Goal: Task Accomplishment & Management: Complete application form

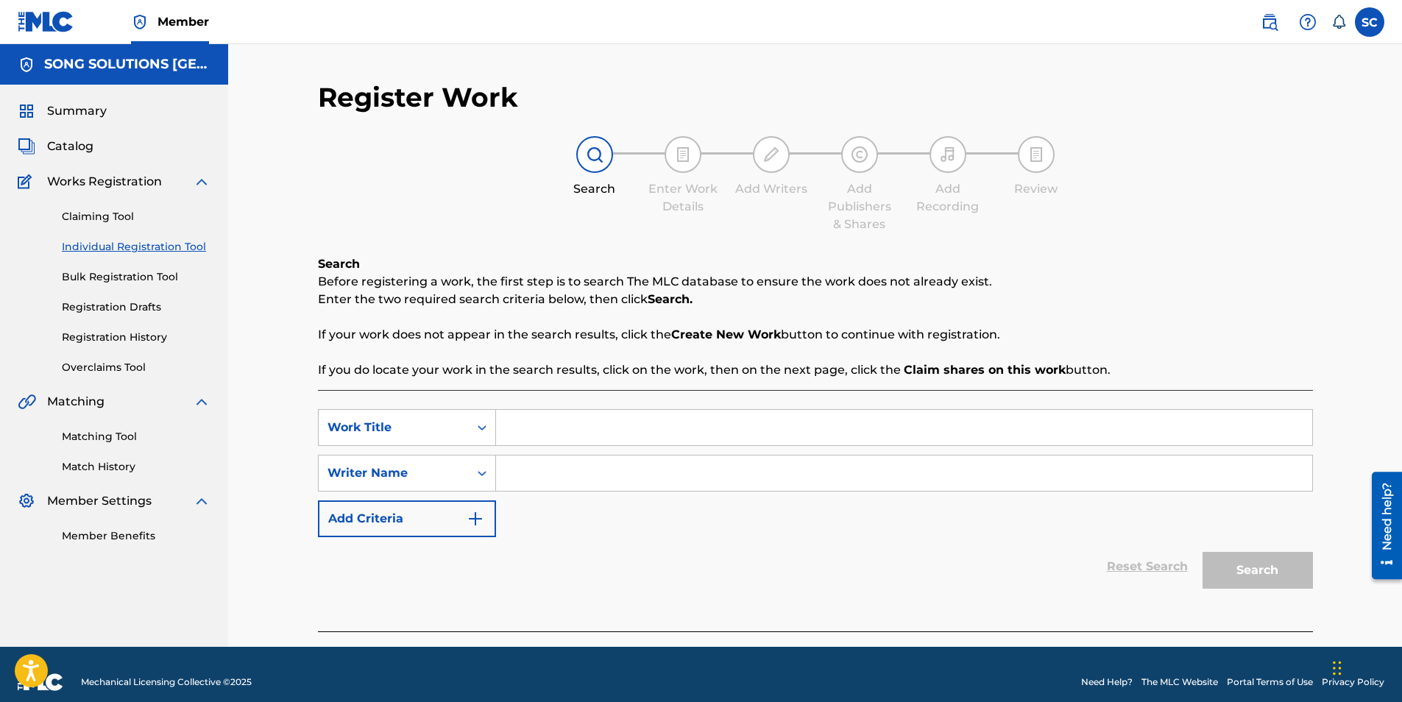
click at [537, 428] on input "Search Form" at bounding box center [904, 427] width 816 height 35
type input "[DEMOGRAPHIC_DATA] IS MY STRENGTH"
click at [594, 467] on input "Search Form" at bounding box center [904, 472] width 816 height 35
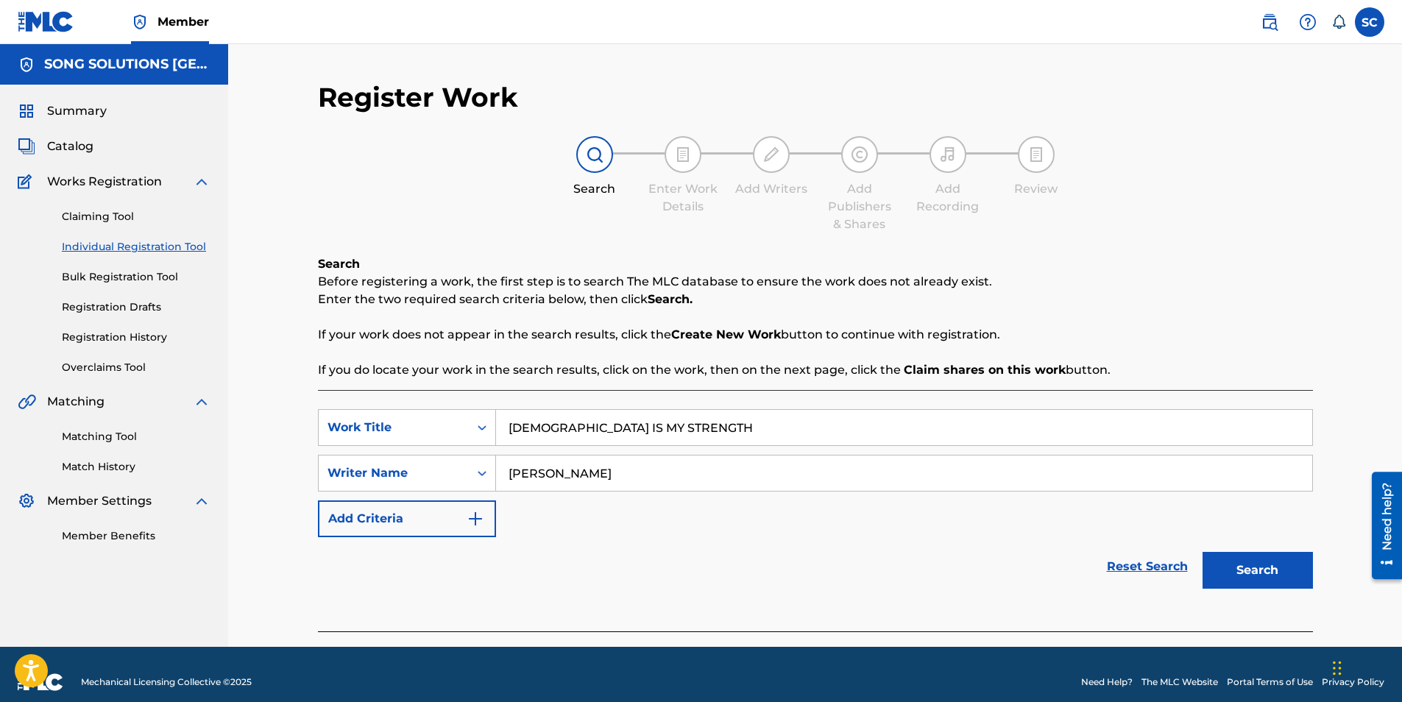
type input "[PERSON_NAME]"
click at [1202, 552] on button "Search" at bounding box center [1257, 570] width 110 height 37
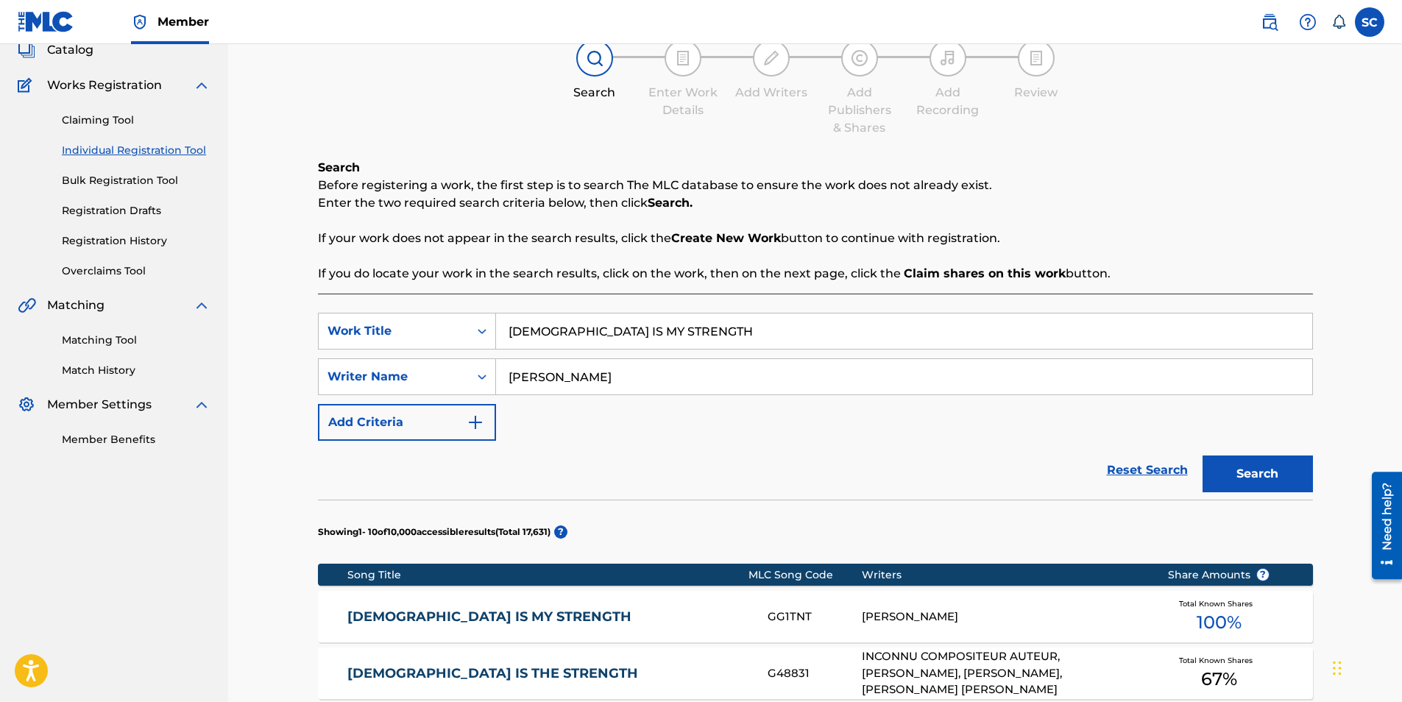
scroll to position [294, 0]
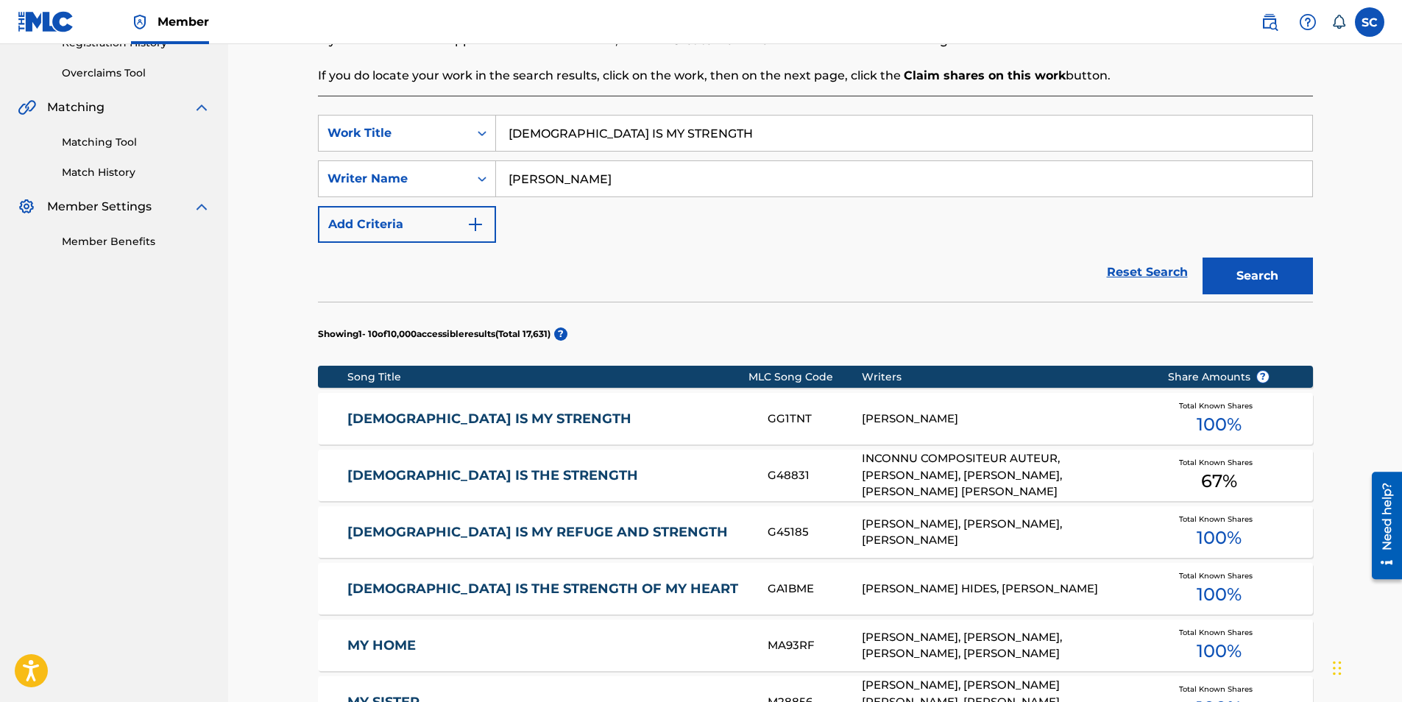
click at [432, 419] on link "[DEMOGRAPHIC_DATA] IS MY STRENGTH" at bounding box center [547, 419] width 400 height 17
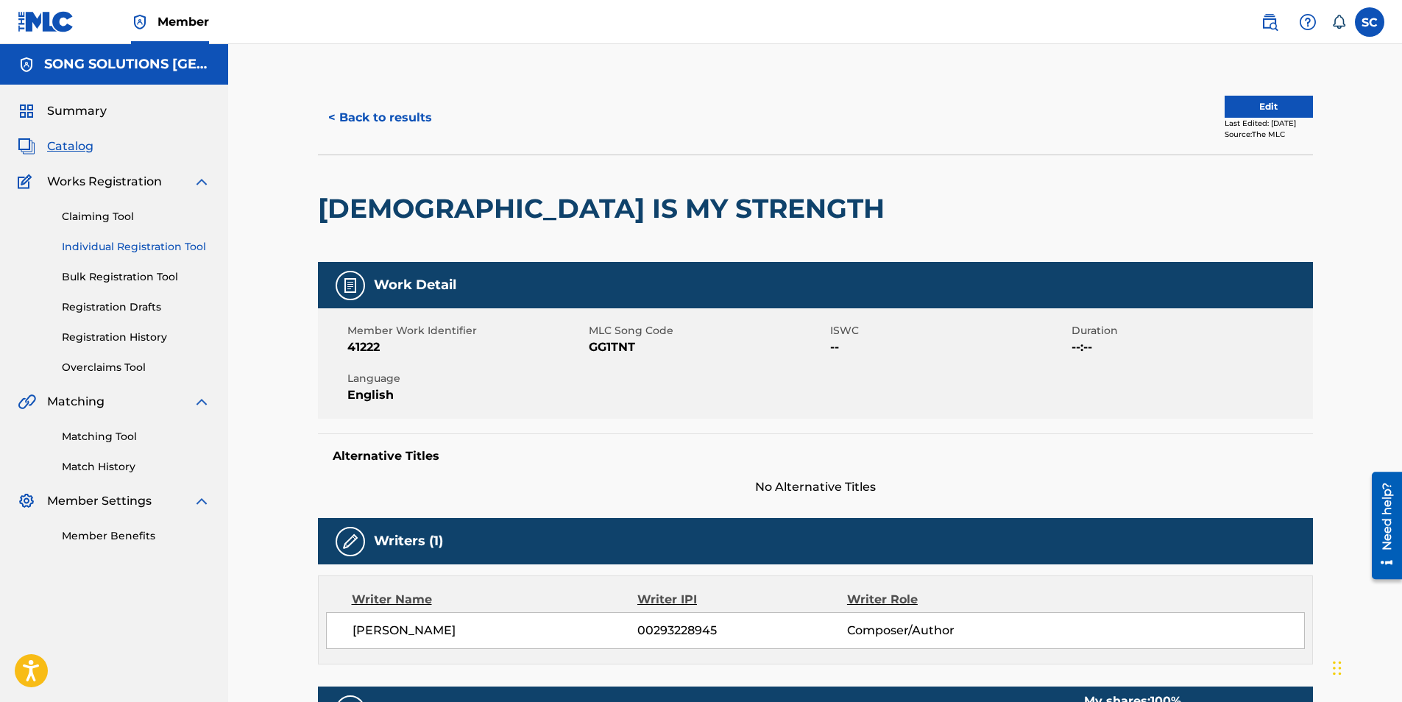
click at [131, 251] on link "Individual Registration Tool" at bounding box center [136, 246] width 149 height 15
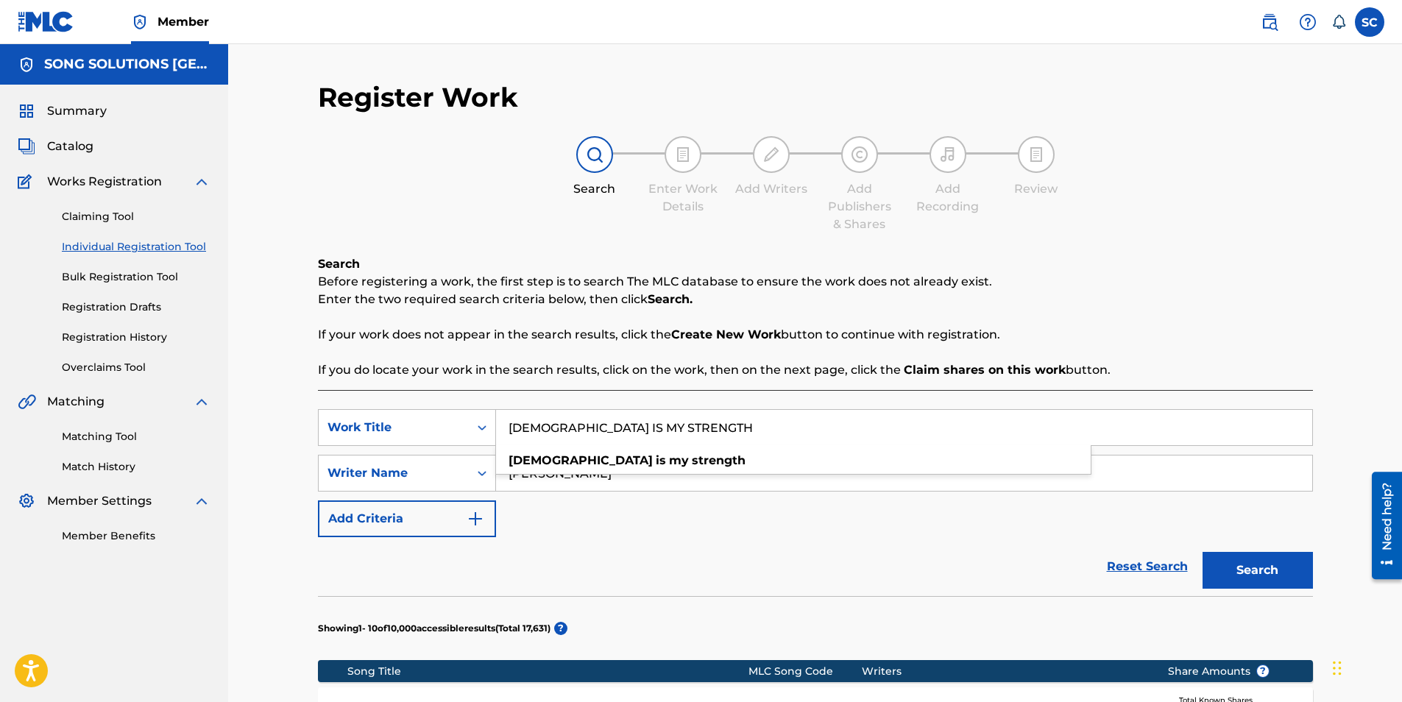
drag, startPoint x: 652, startPoint y: 425, endPoint x: 439, endPoint y: 397, distance: 214.6
type input "HIGHER GROUND"
click at [1202, 552] on button "Search" at bounding box center [1257, 570] width 110 height 37
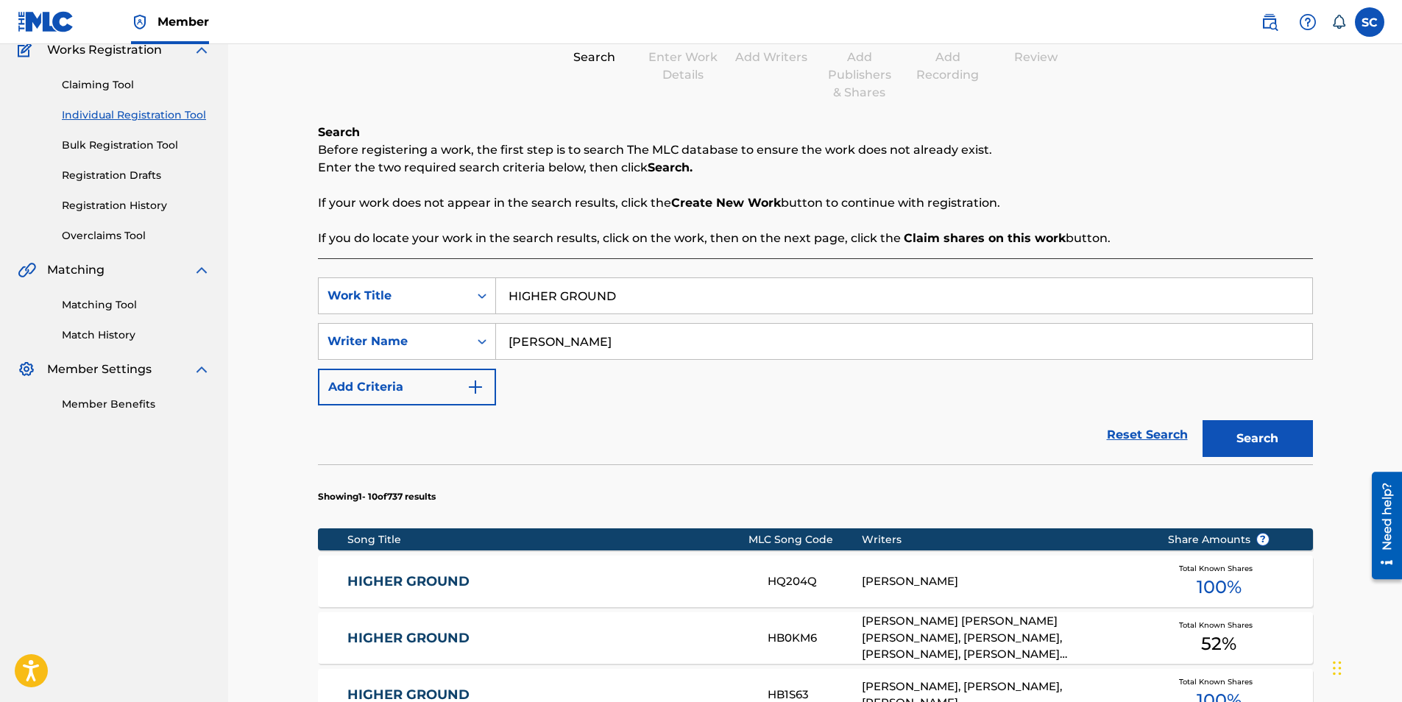
scroll to position [368, 0]
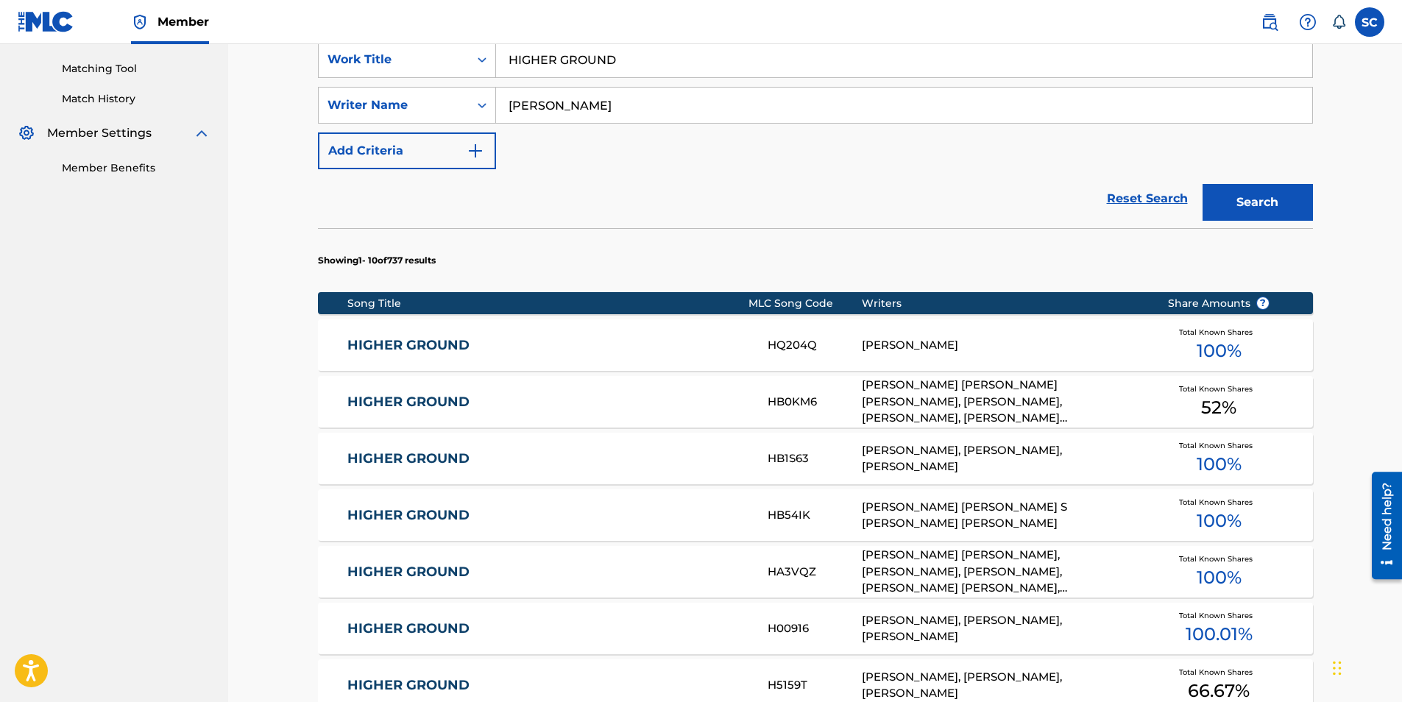
click at [402, 341] on link "HIGHER GROUND" at bounding box center [547, 345] width 400 height 17
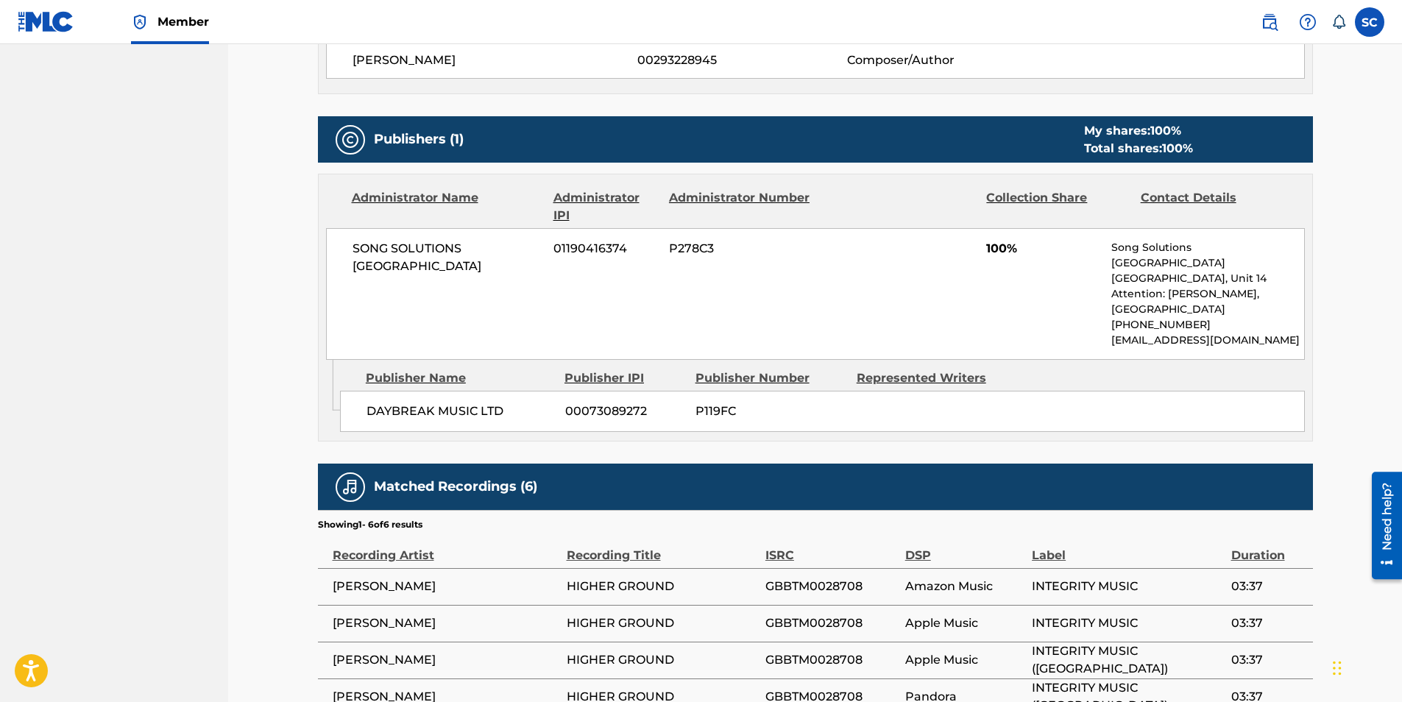
scroll to position [368, 0]
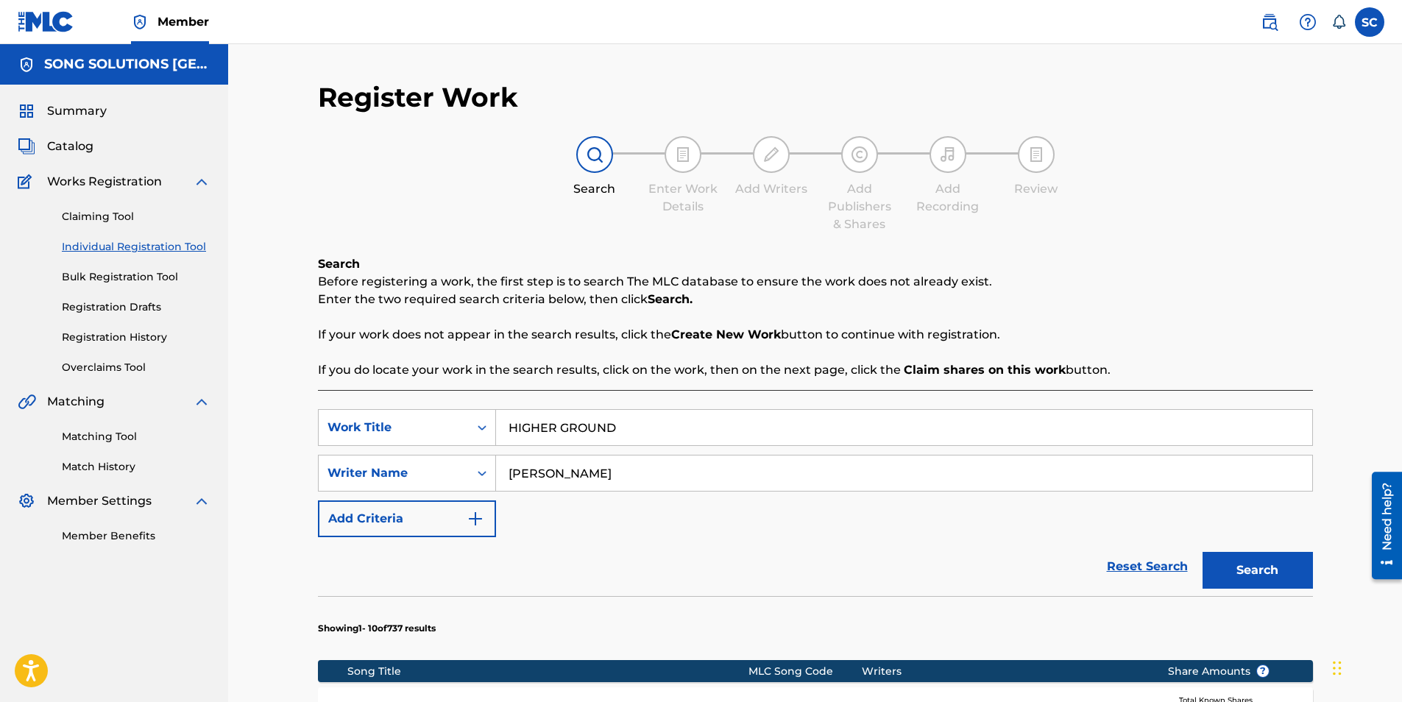
drag, startPoint x: 620, startPoint y: 428, endPoint x: 361, endPoint y: 377, distance: 263.9
type input "HOW EXCELLENT"
click at [1202, 552] on button "Search" at bounding box center [1257, 570] width 110 height 37
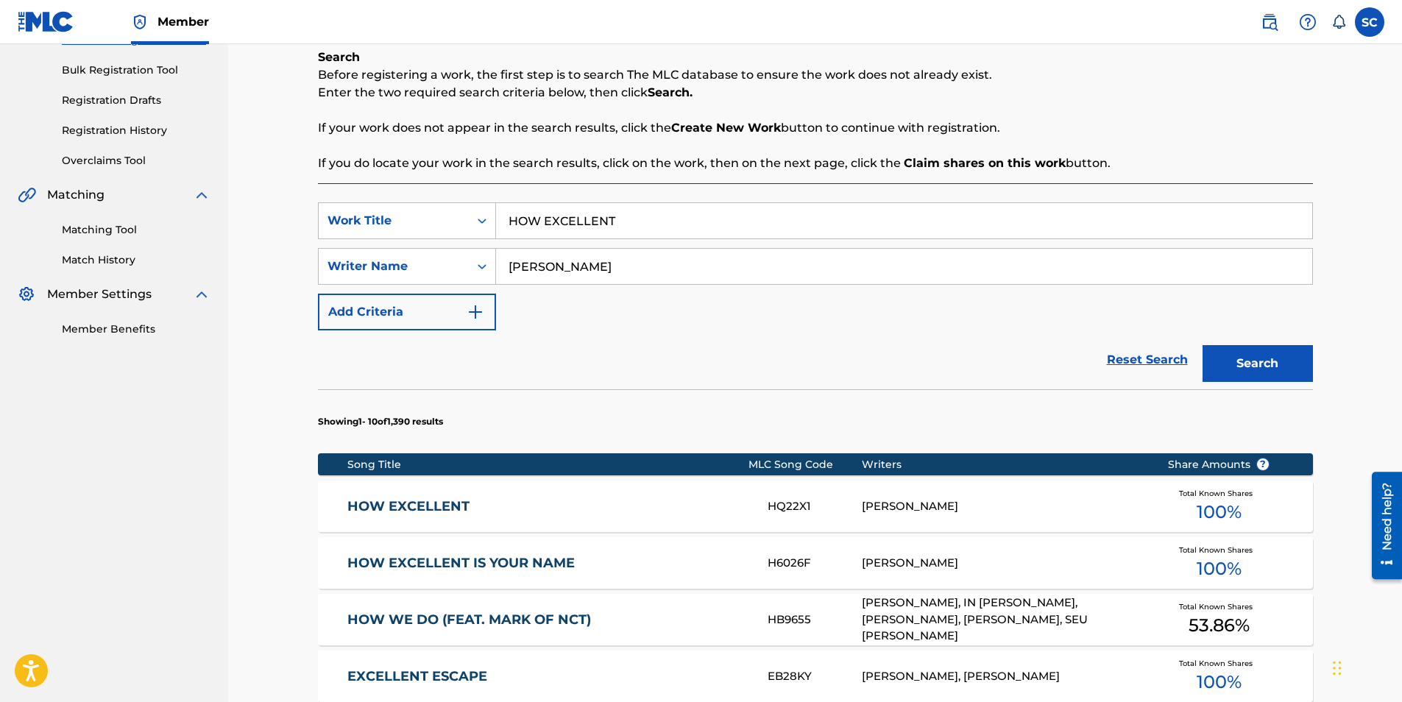
scroll to position [294, 0]
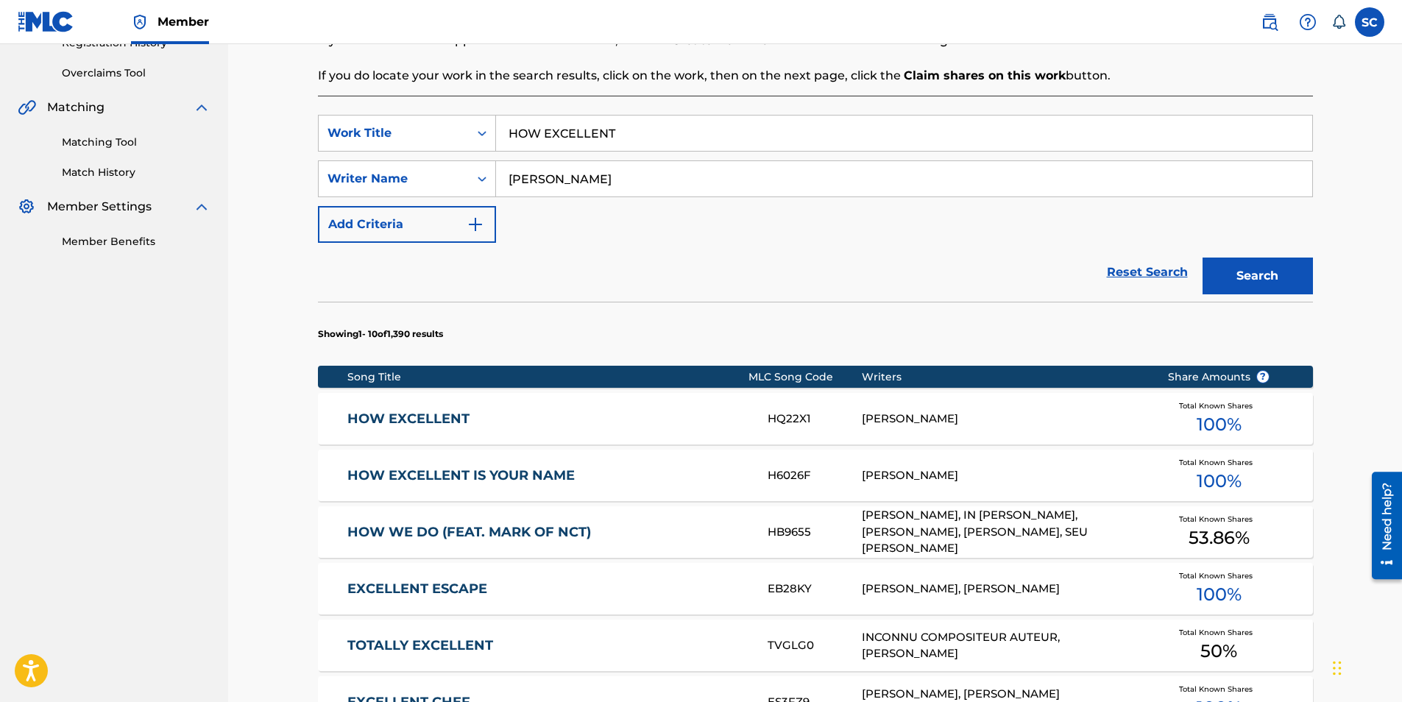
click at [408, 418] on link "HOW EXCELLENT" at bounding box center [547, 419] width 400 height 17
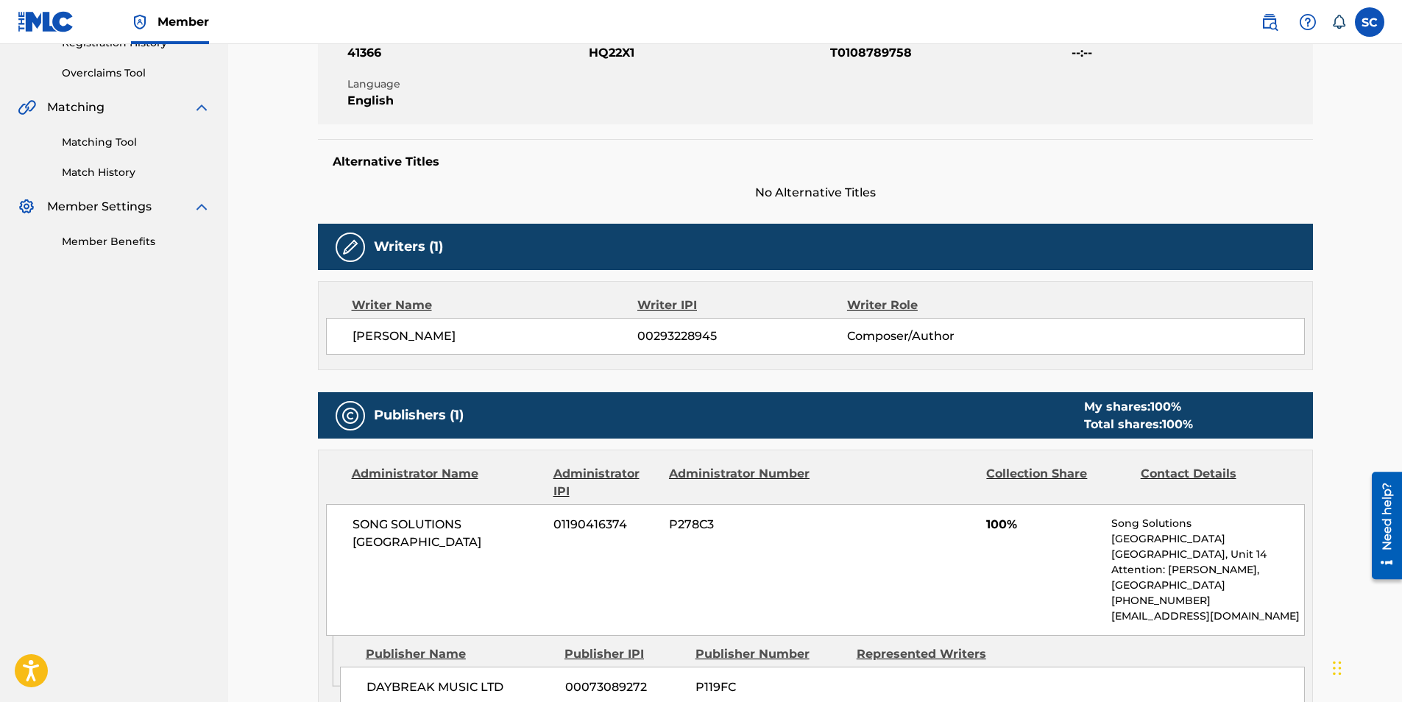
scroll to position [221, 0]
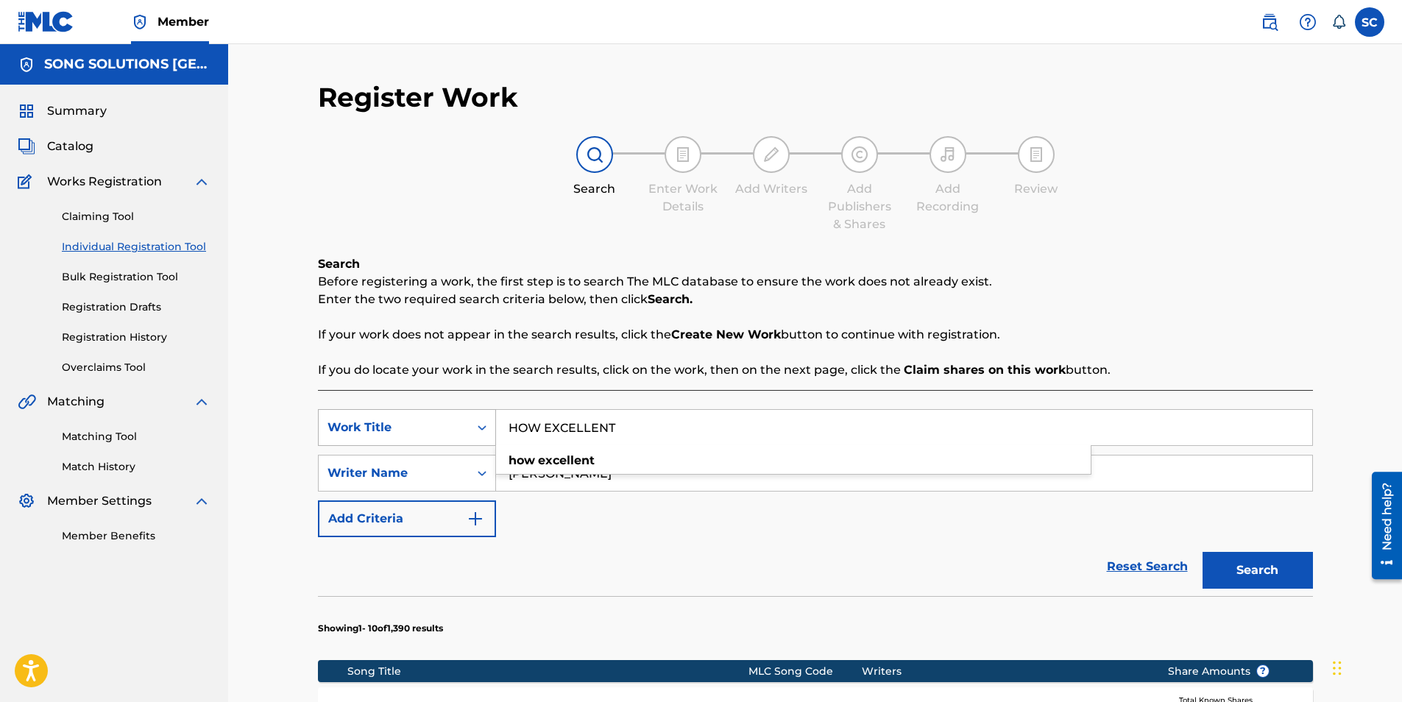
drag, startPoint x: 530, startPoint y: 419, endPoint x: 431, endPoint y: 410, distance: 99.1
click at [431, 410] on div "SearchWithCriteria6dba9ed5-7a25-42d7-9026-3ed034311931 Work Title HOW EXCELLENT…" at bounding box center [815, 427] width 995 height 37
type input "[DEMOGRAPHIC_DATA] IS MY [PERSON_NAME]"
click at [1202, 552] on button "Search" at bounding box center [1257, 570] width 110 height 37
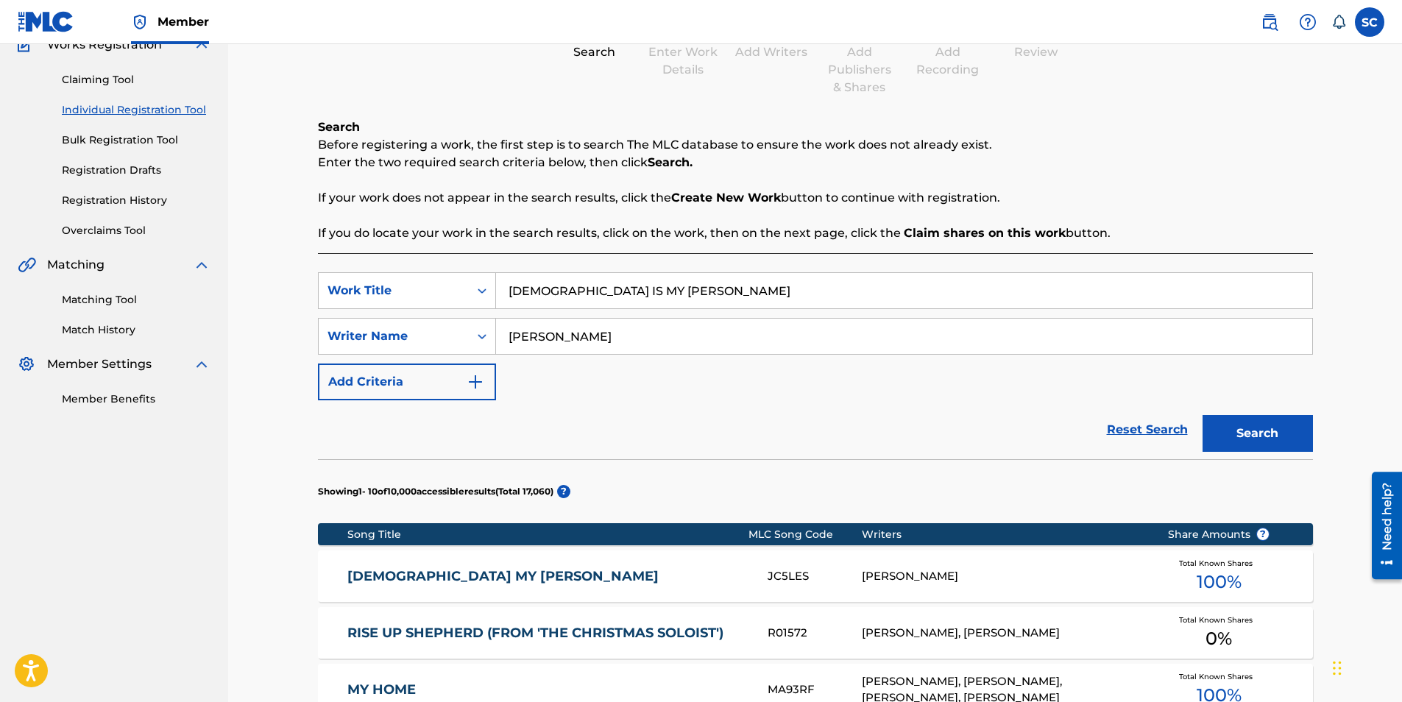
scroll to position [221, 0]
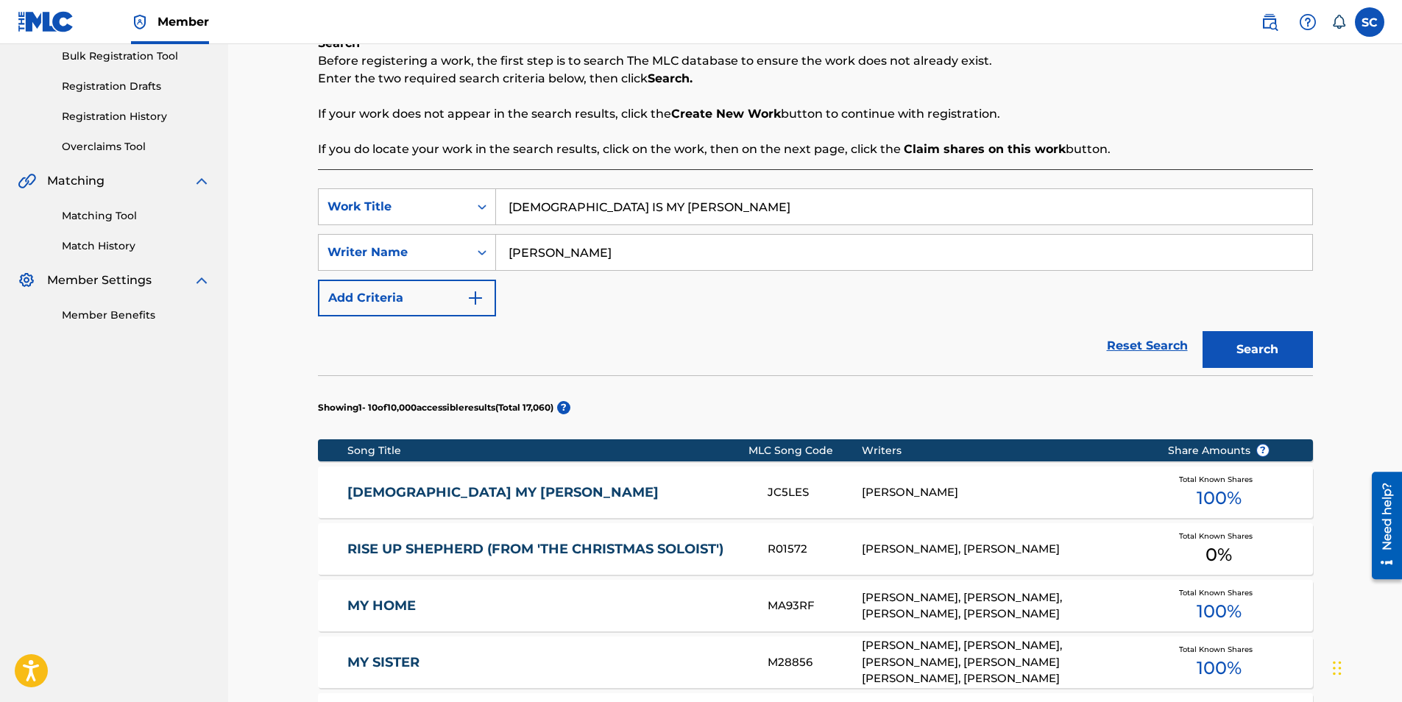
click at [410, 489] on link "[DEMOGRAPHIC_DATA] MY [PERSON_NAME]" at bounding box center [547, 492] width 400 height 17
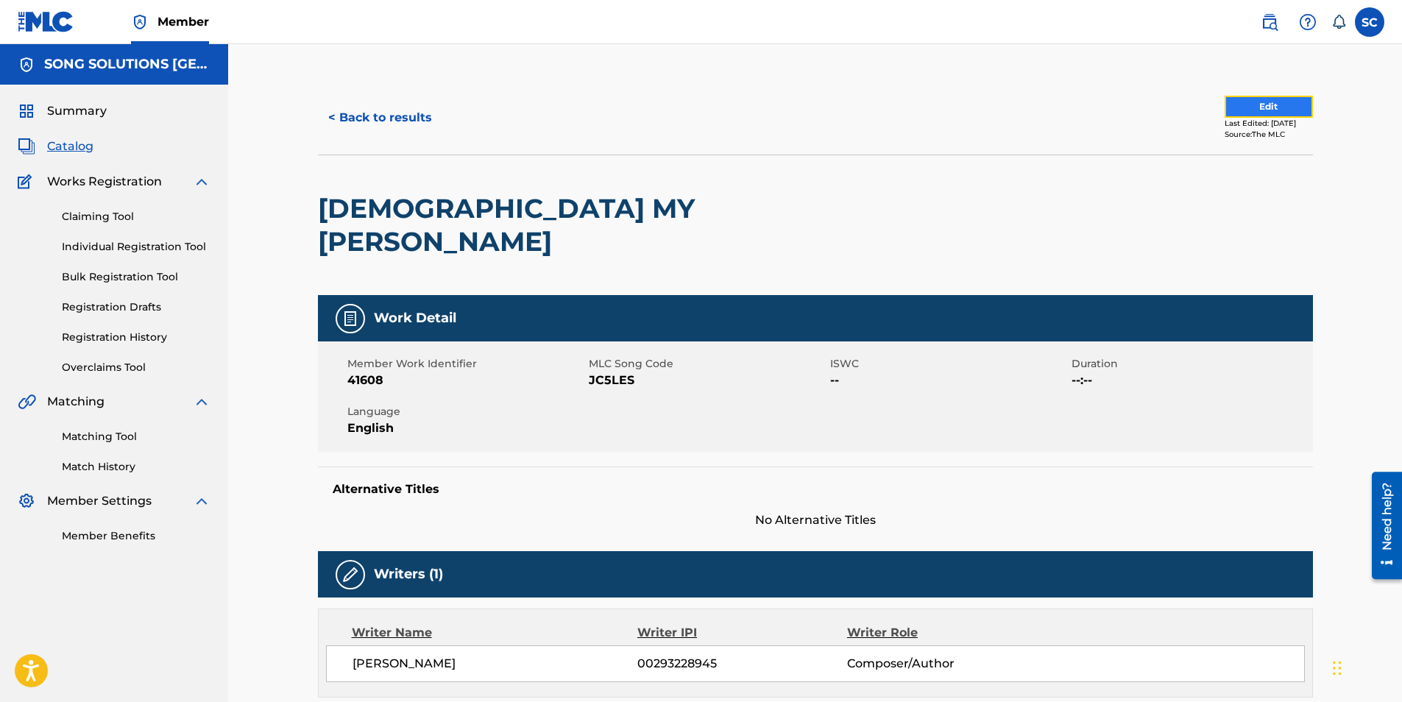
click at [1242, 105] on button "Edit" at bounding box center [1268, 107] width 88 height 22
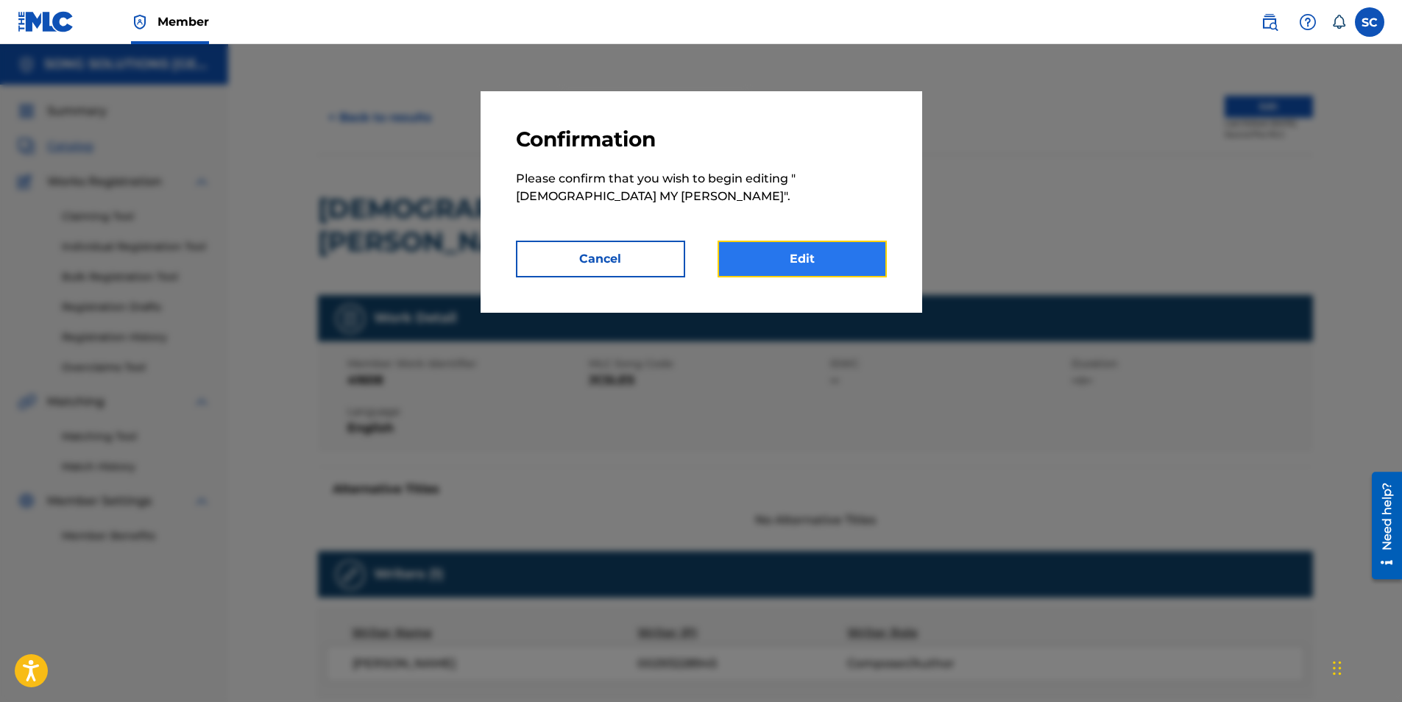
click at [802, 257] on link "Edit" at bounding box center [801, 259] width 169 height 37
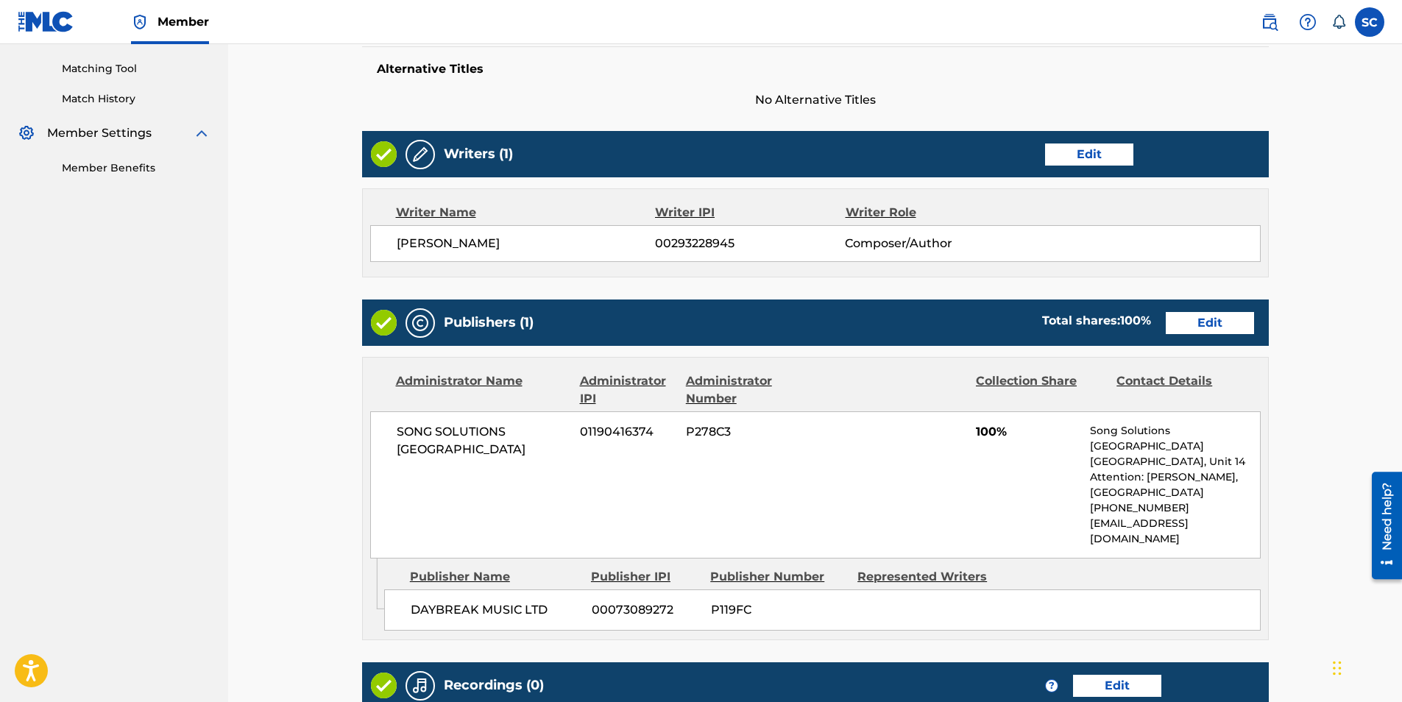
scroll to position [441, 0]
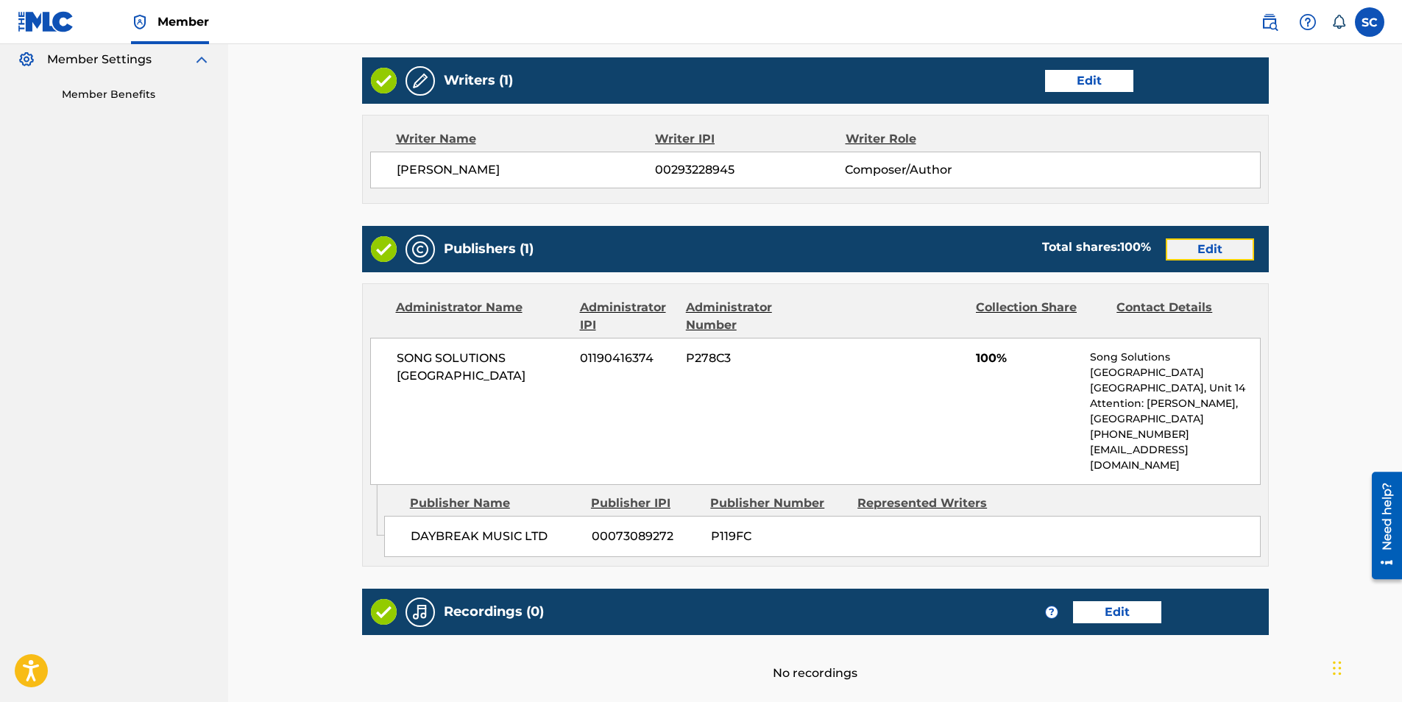
click at [1193, 238] on link "Edit" at bounding box center [1210, 249] width 88 height 22
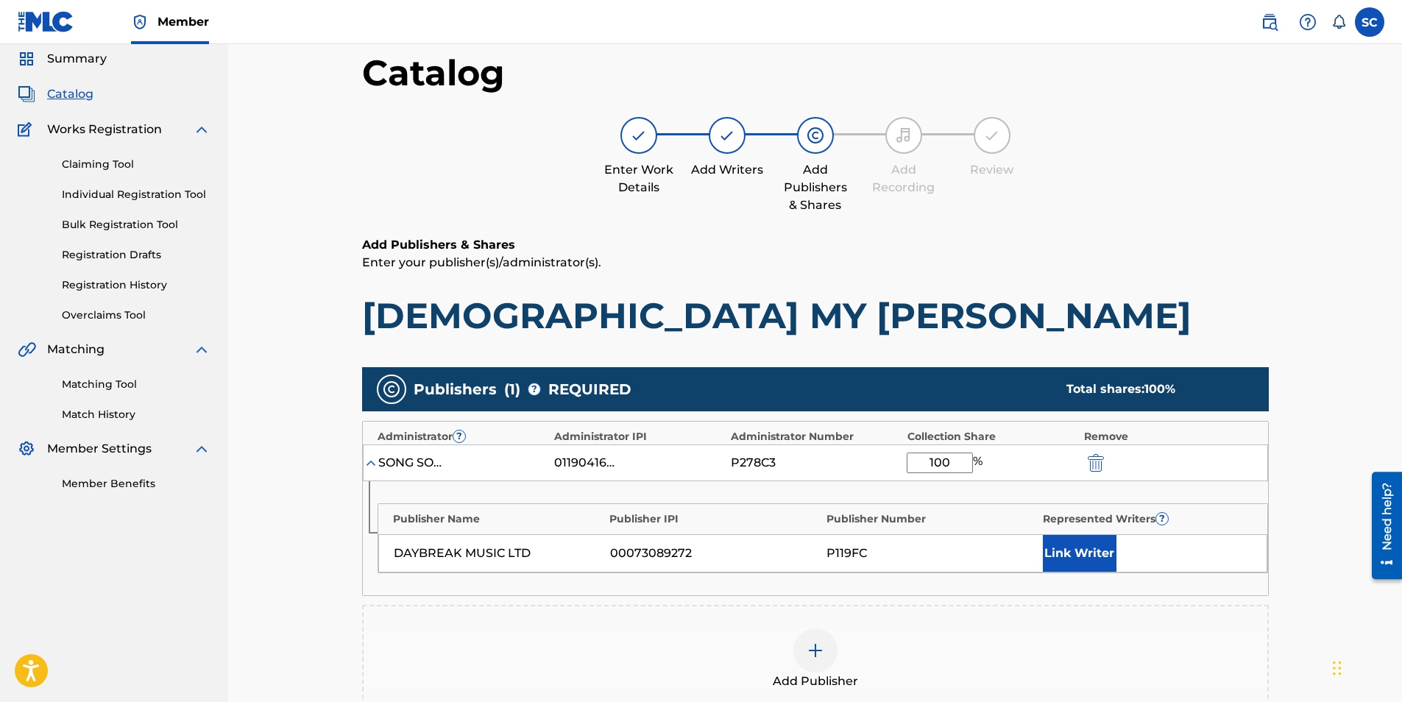
scroll to position [147, 0]
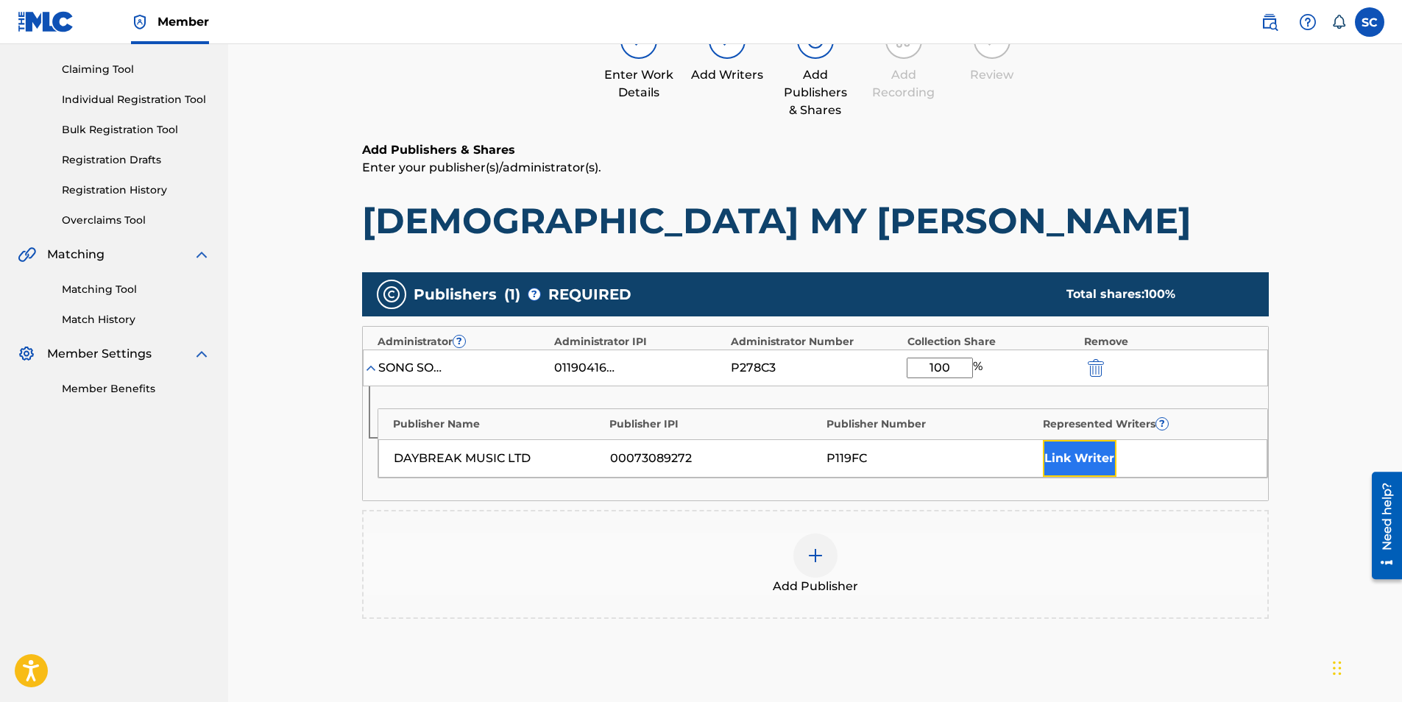
click at [1067, 458] on button "Link Writer" at bounding box center [1080, 458] width 74 height 37
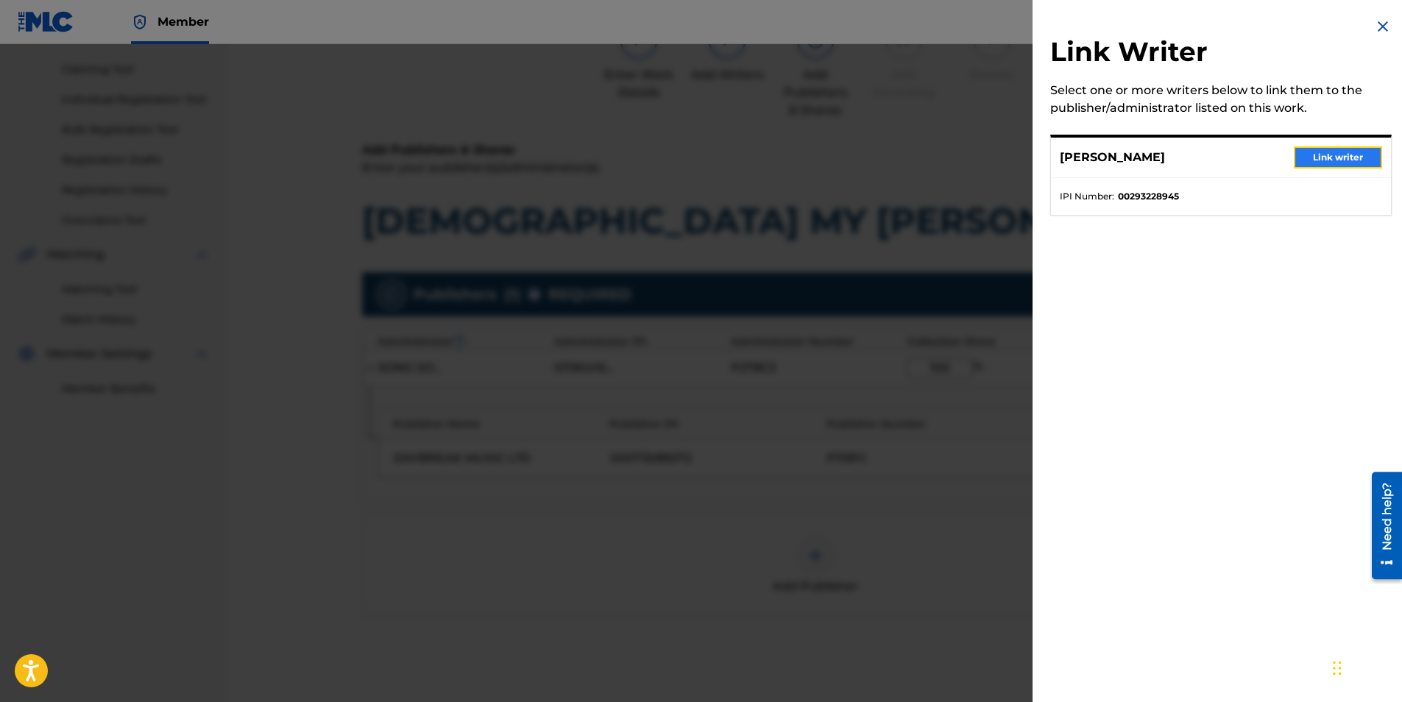
click at [1321, 157] on button "Link writer" at bounding box center [1338, 157] width 88 height 22
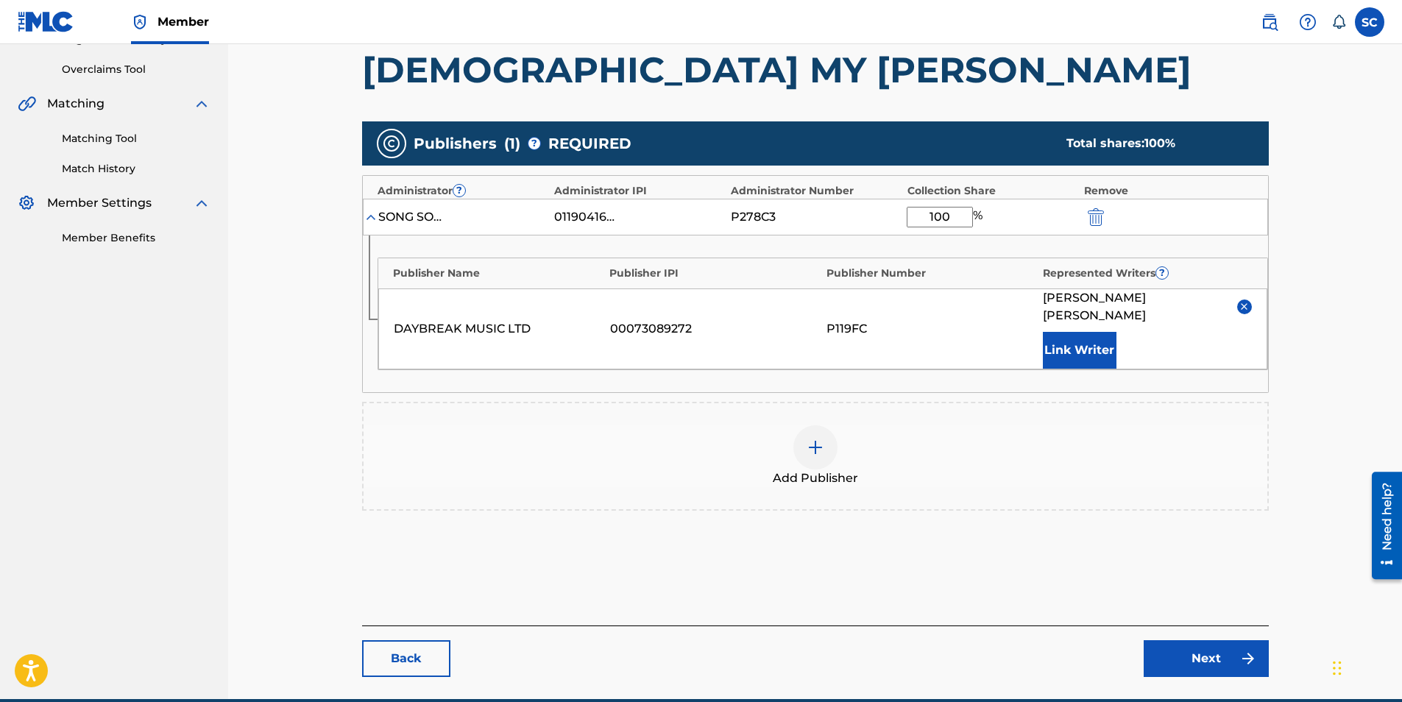
scroll to position [348, 0]
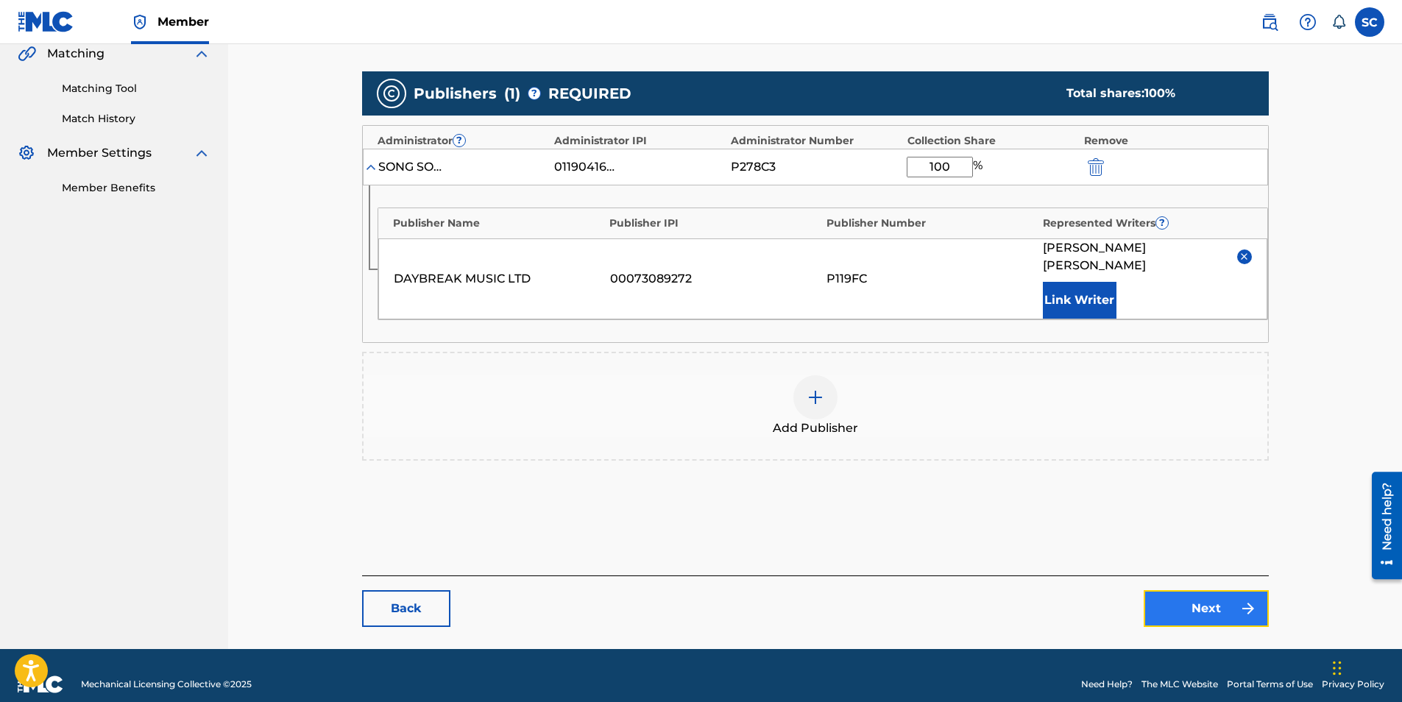
click at [1227, 590] on link "Next" at bounding box center [1205, 608] width 125 height 37
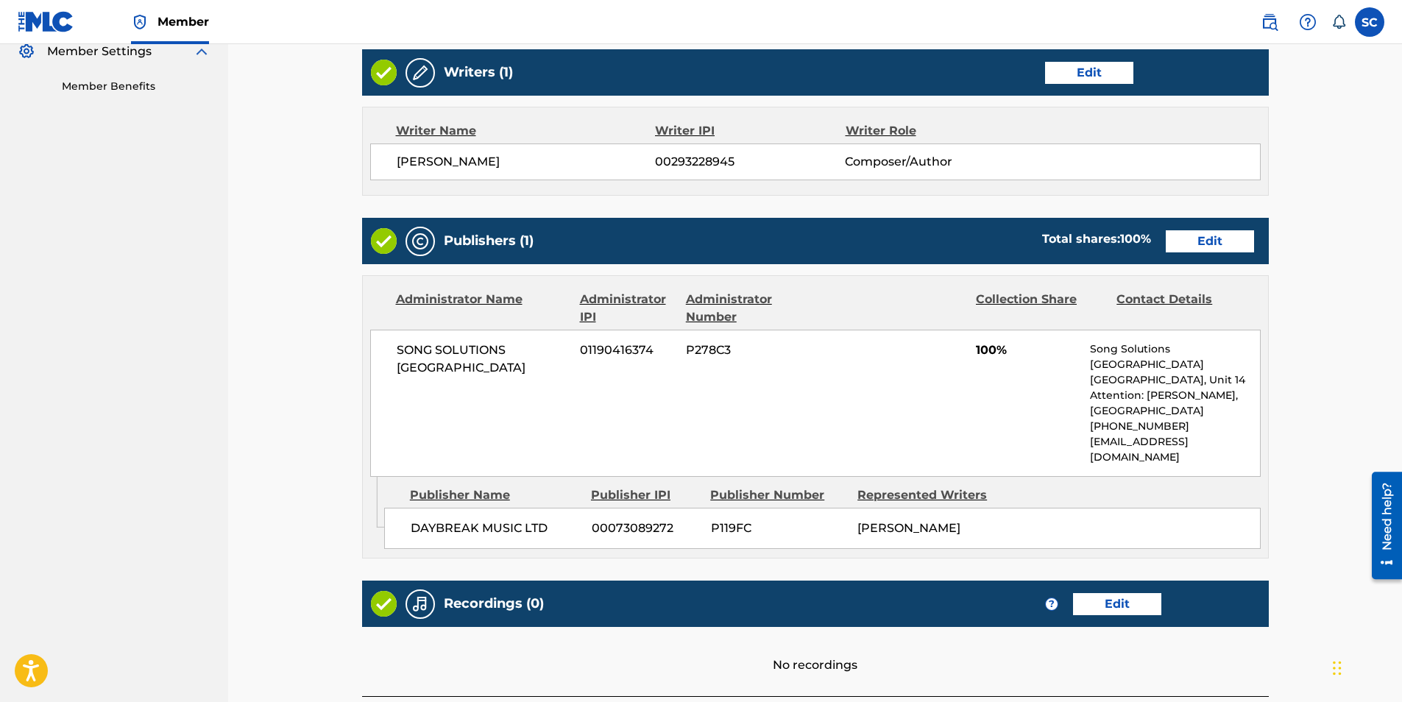
scroll to position [524, 0]
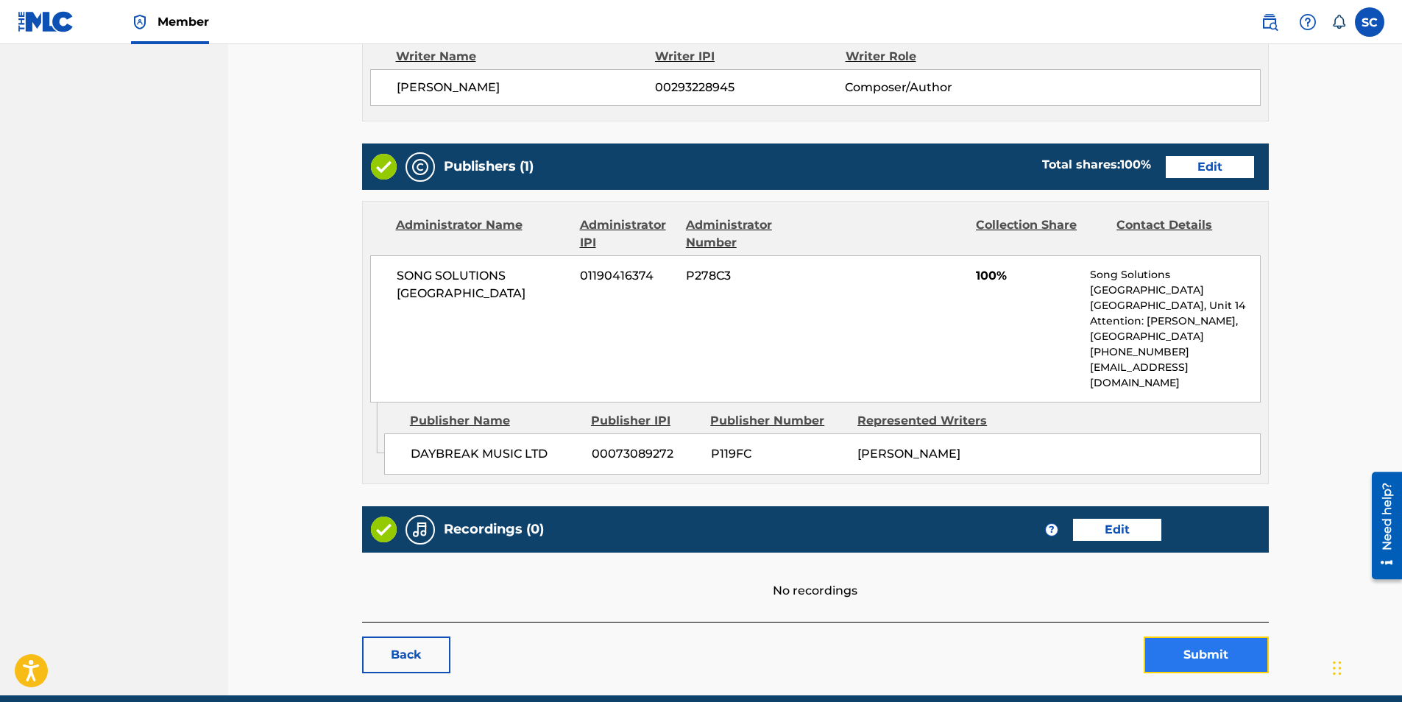
click at [1213, 636] on button "Submit" at bounding box center [1205, 654] width 125 height 37
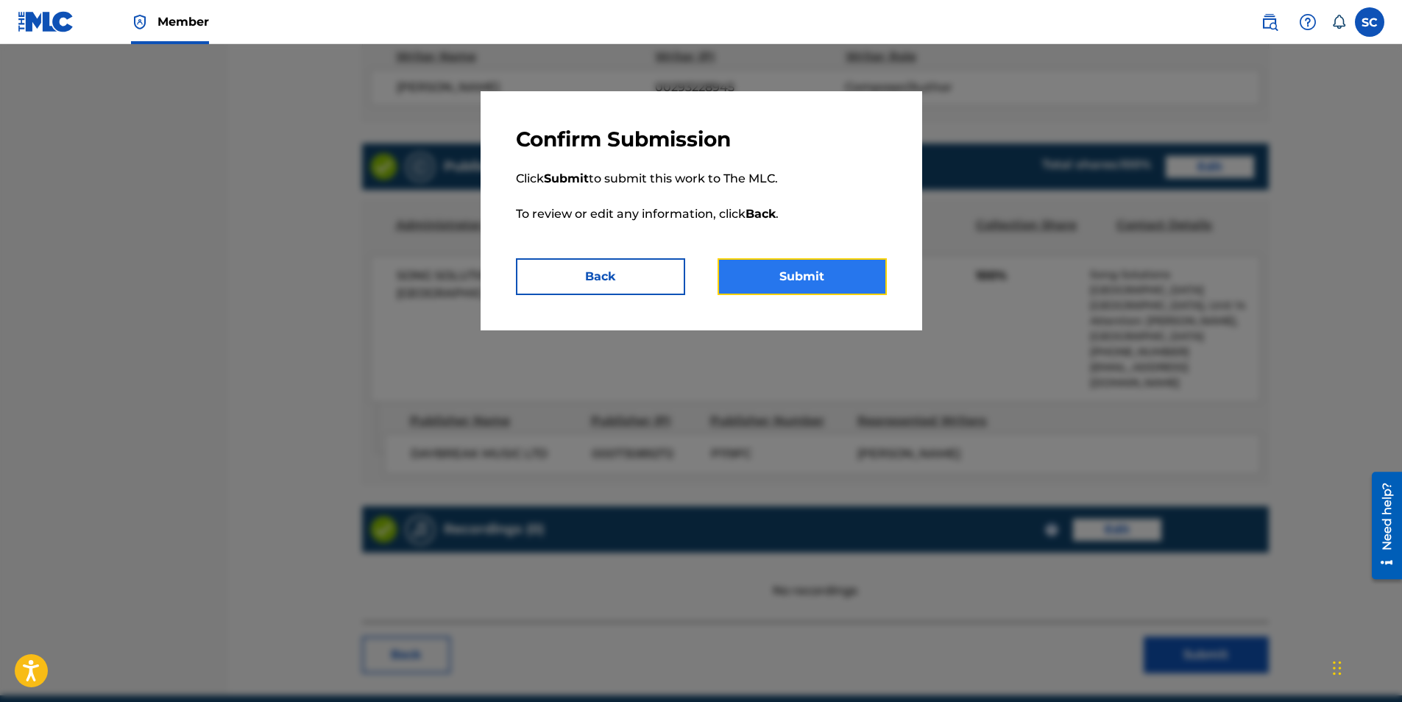
click at [828, 272] on button "Submit" at bounding box center [801, 276] width 169 height 37
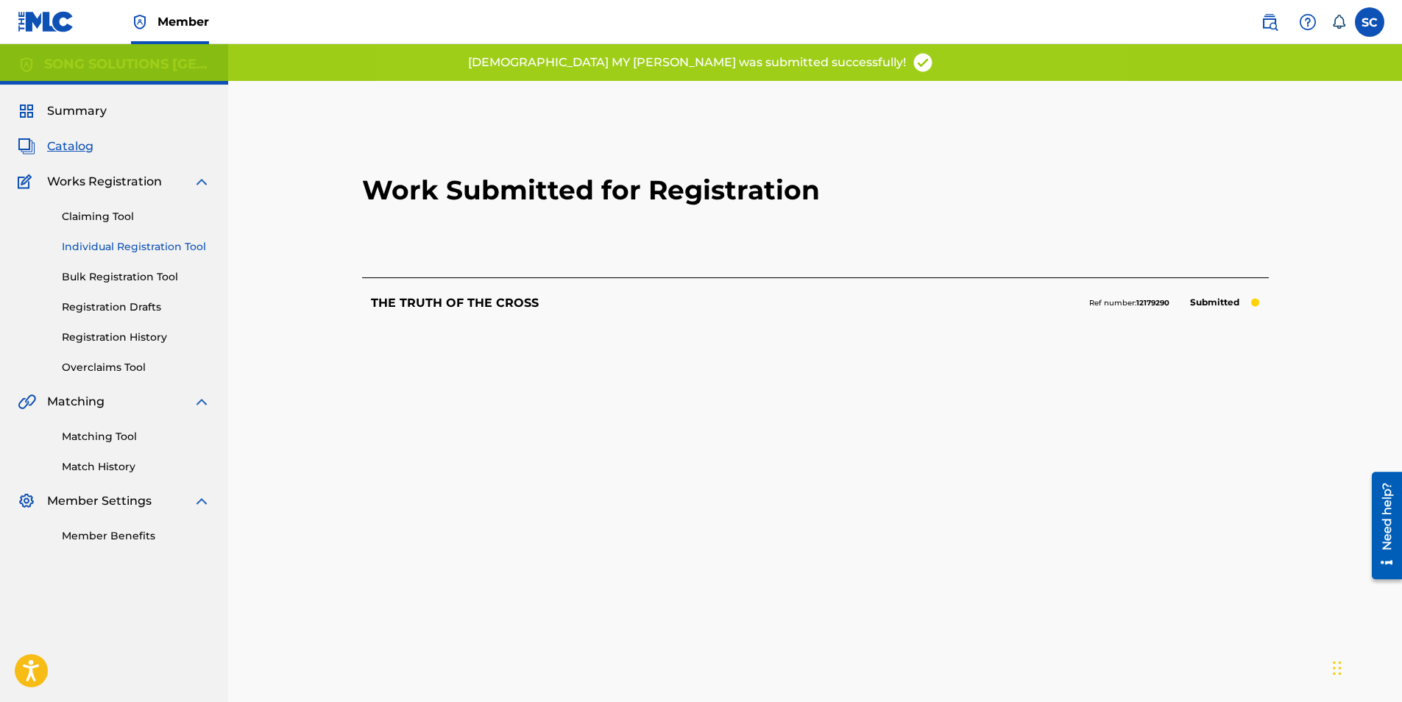
click at [135, 249] on link "Individual Registration Tool" at bounding box center [136, 246] width 149 height 15
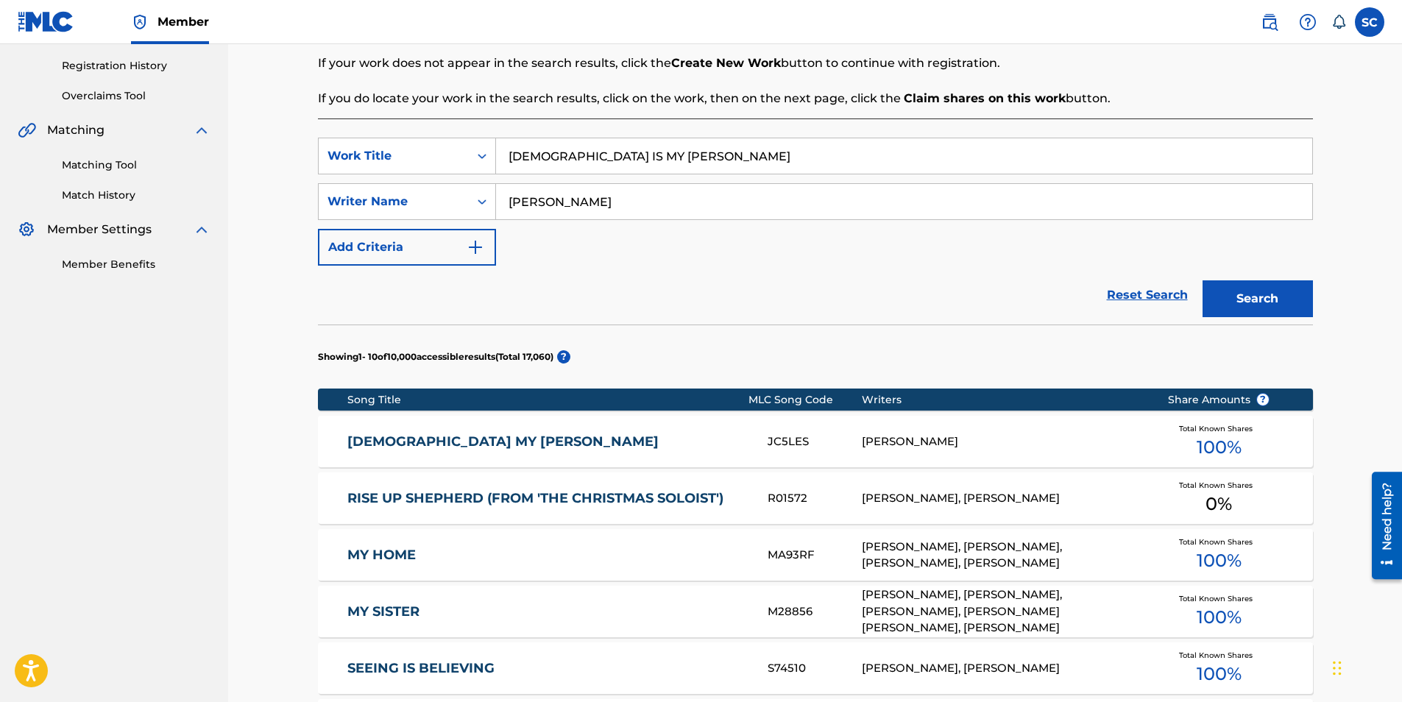
scroll to position [368, 0]
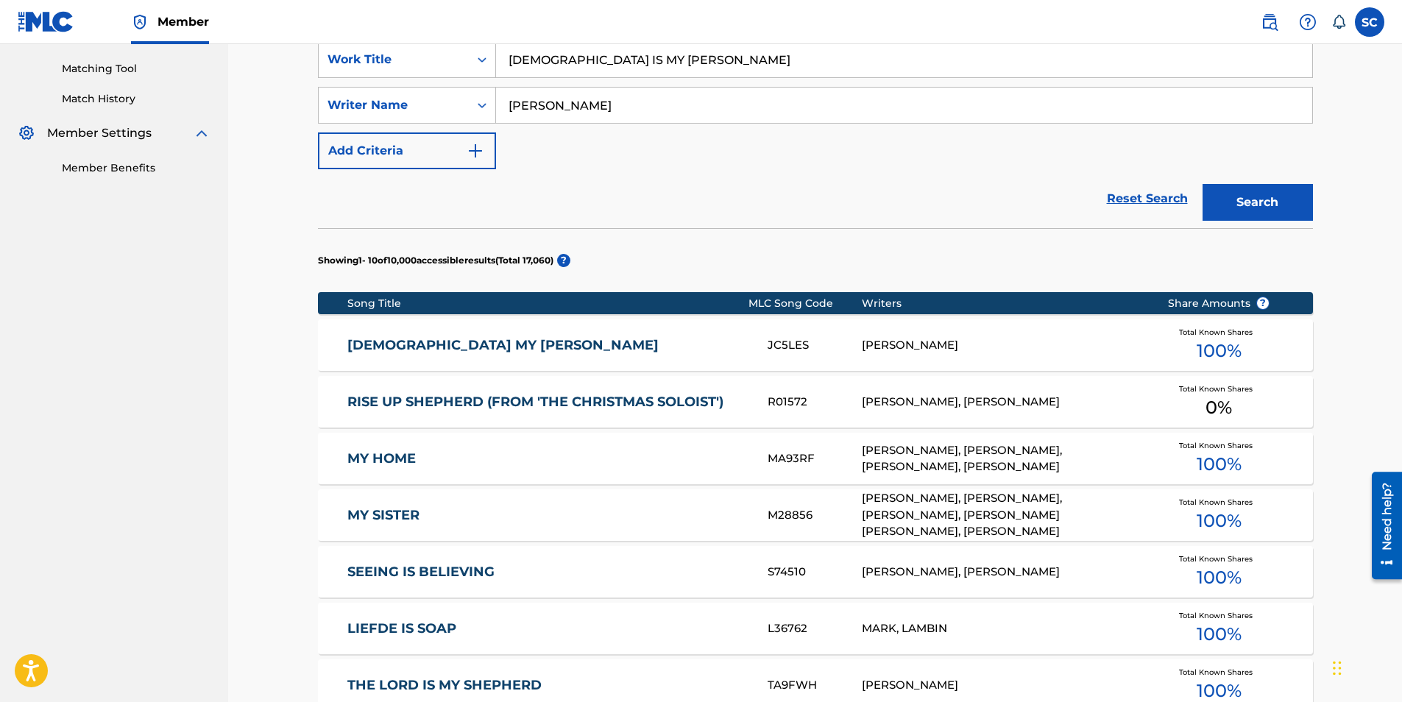
click at [449, 342] on link "[DEMOGRAPHIC_DATA] MY [PERSON_NAME]" at bounding box center [547, 345] width 400 height 17
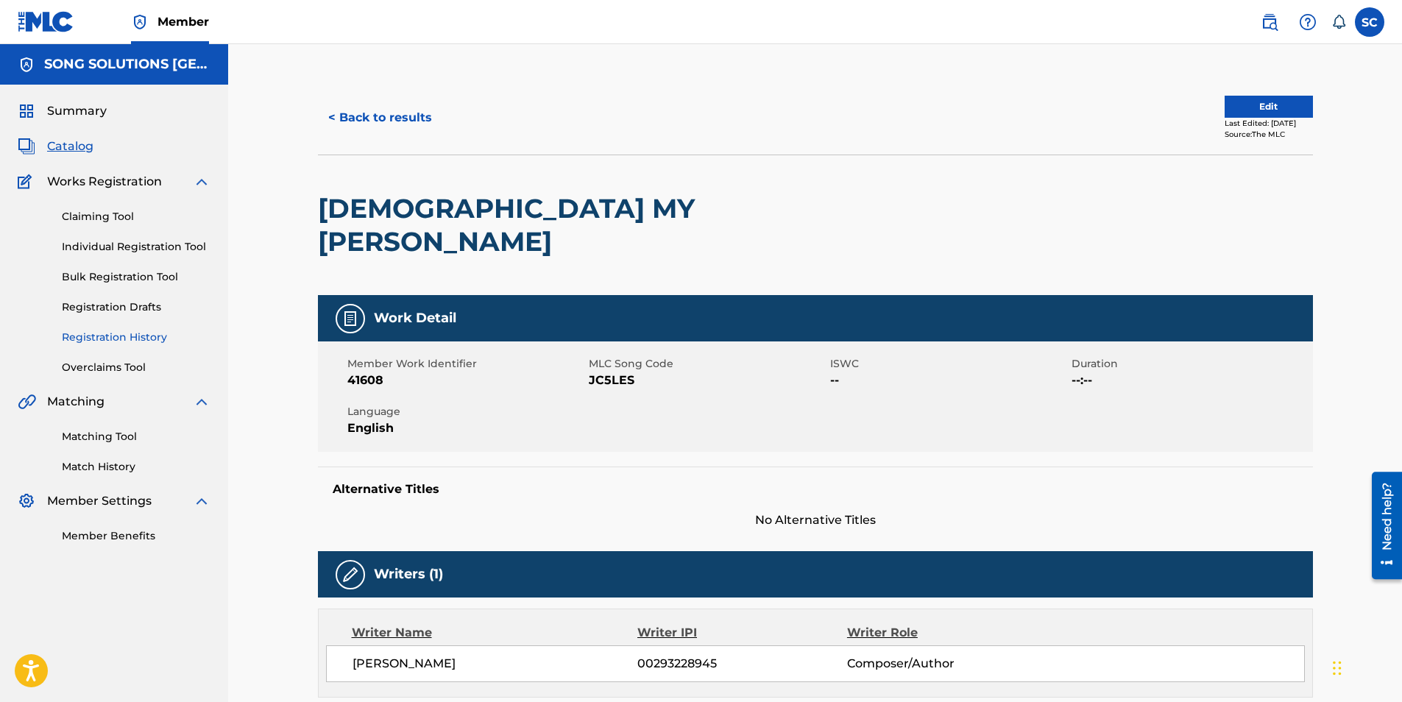
click at [123, 333] on link "Registration History" at bounding box center [136, 337] width 149 height 15
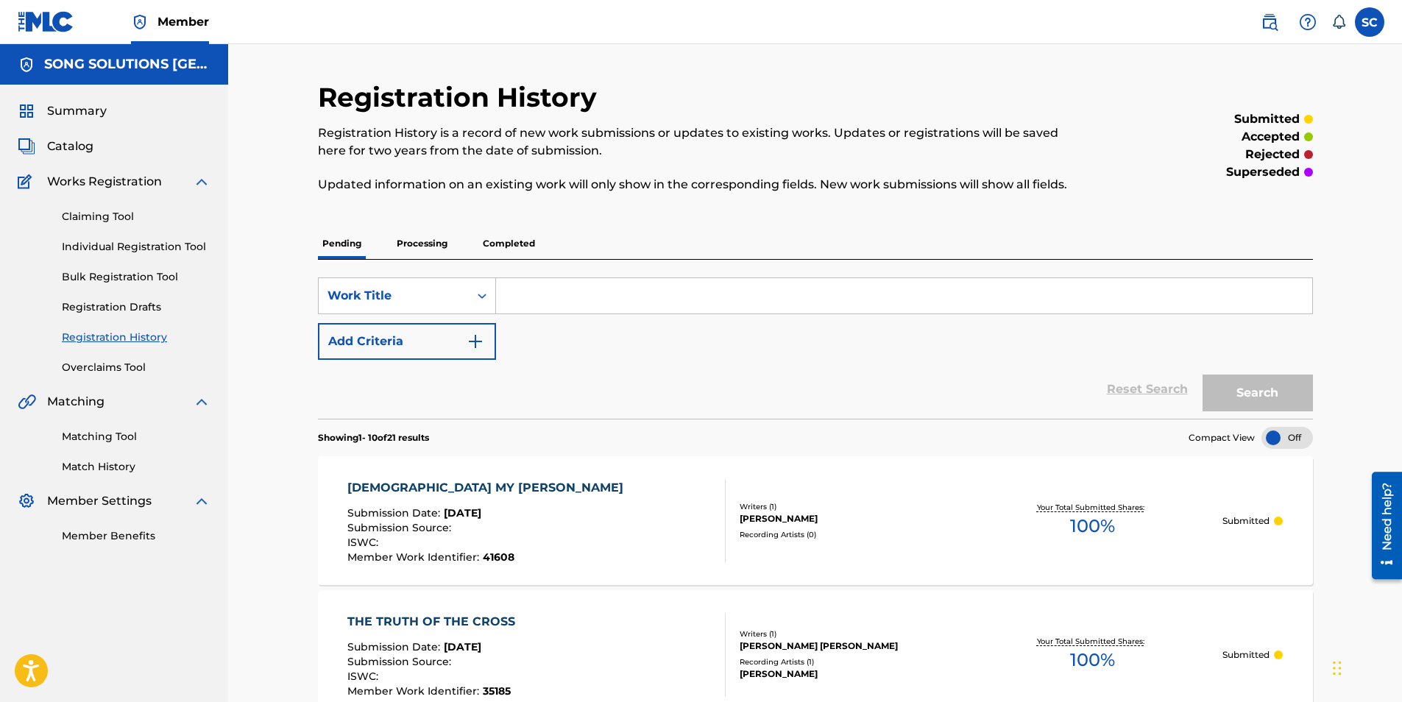
click at [467, 484] on div "[DEMOGRAPHIC_DATA] MY [PERSON_NAME]" at bounding box center [488, 488] width 283 height 18
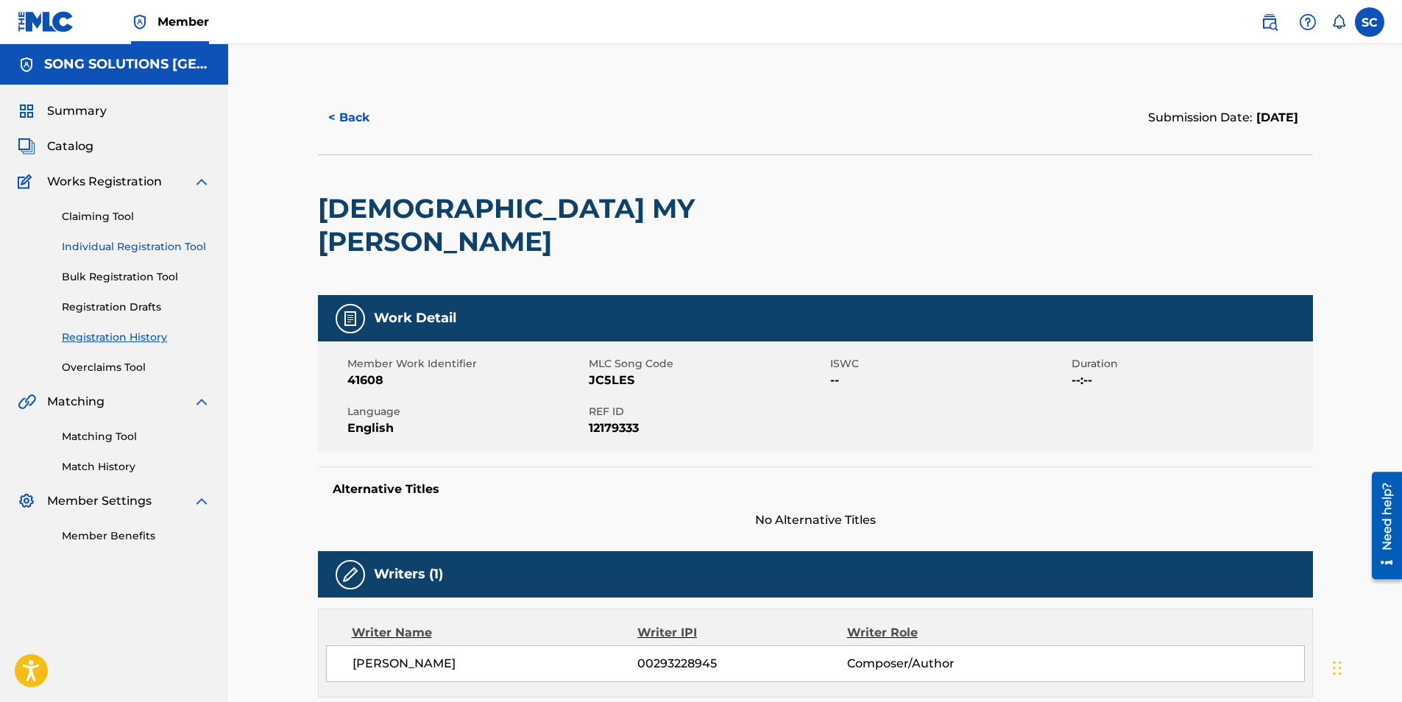
click at [154, 244] on link "Individual Registration Tool" at bounding box center [136, 246] width 149 height 15
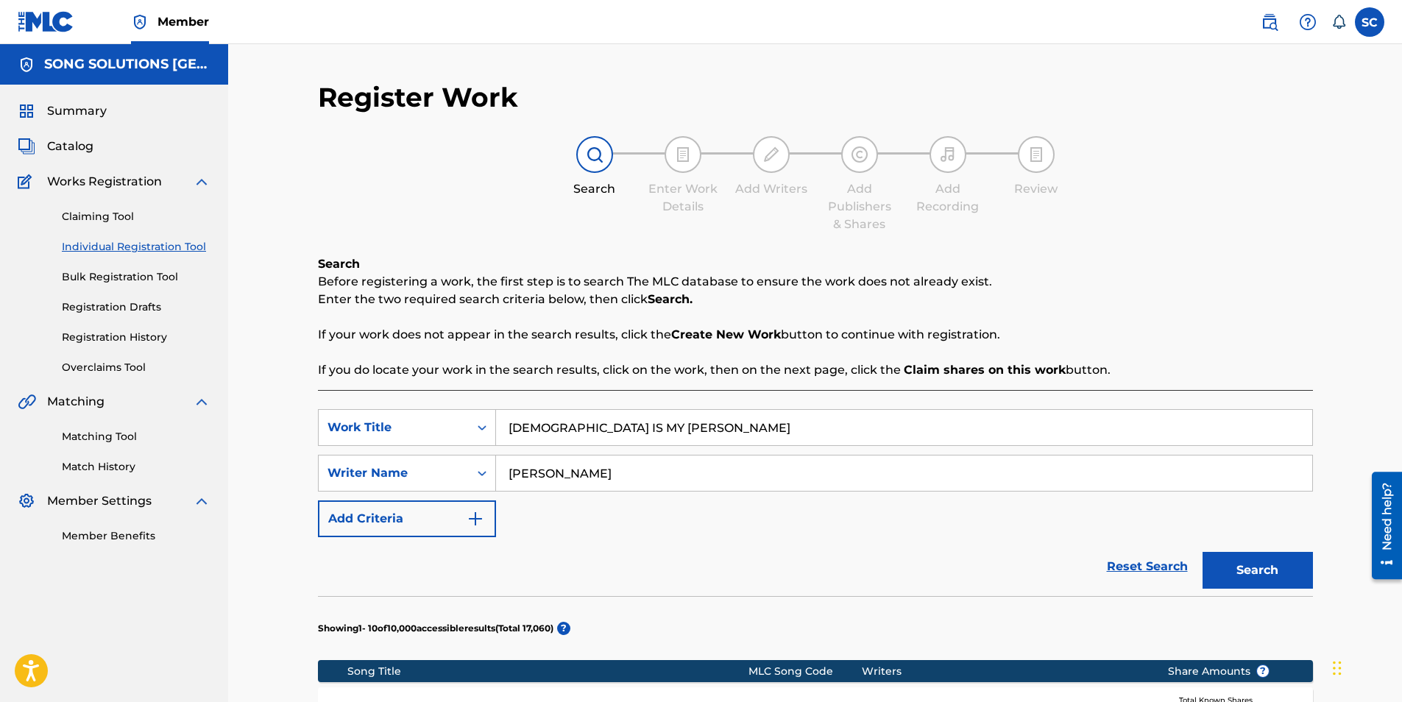
drag, startPoint x: 671, startPoint y: 426, endPoint x: 391, endPoint y: 397, distance: 281.1
type input "HOW EXCELLENT"
click at [1202, 552] on button "Search" at bounding box center [1257, 570] width 110 height 37
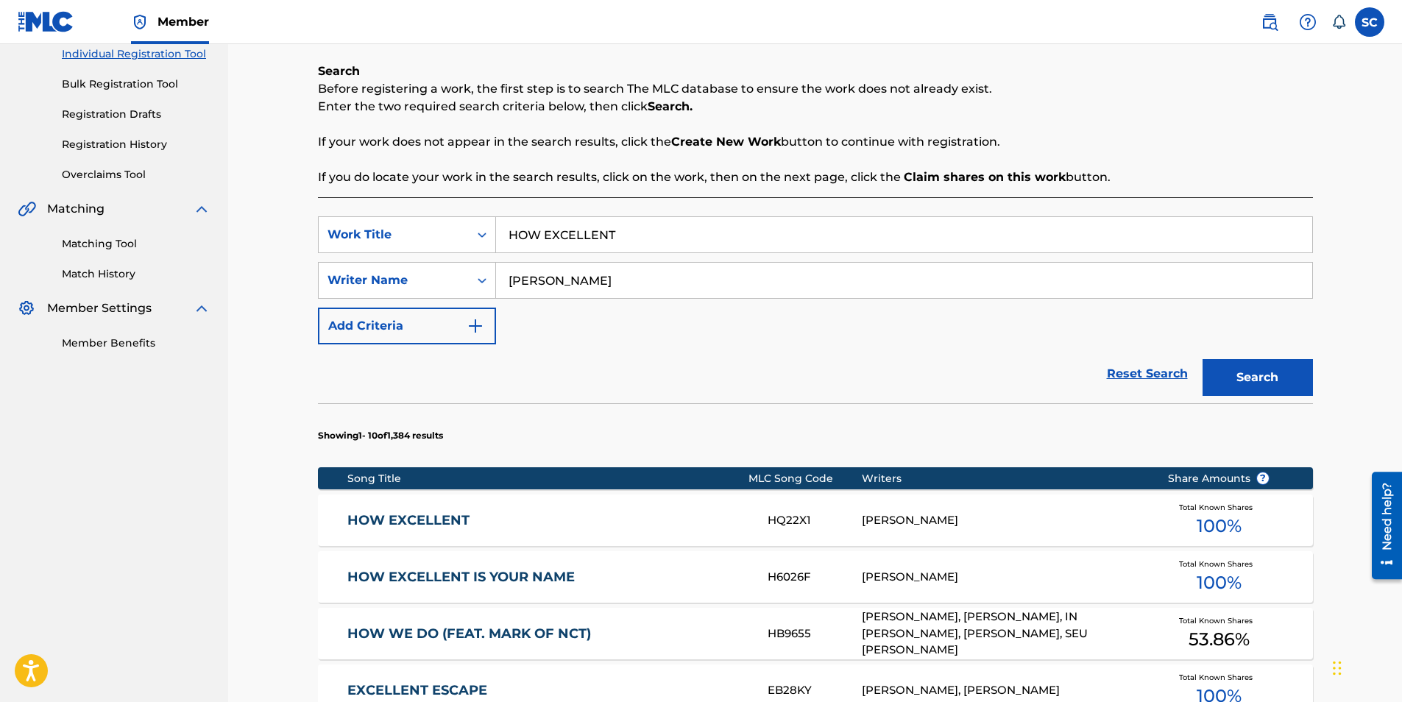
scroll to position [441, 0]
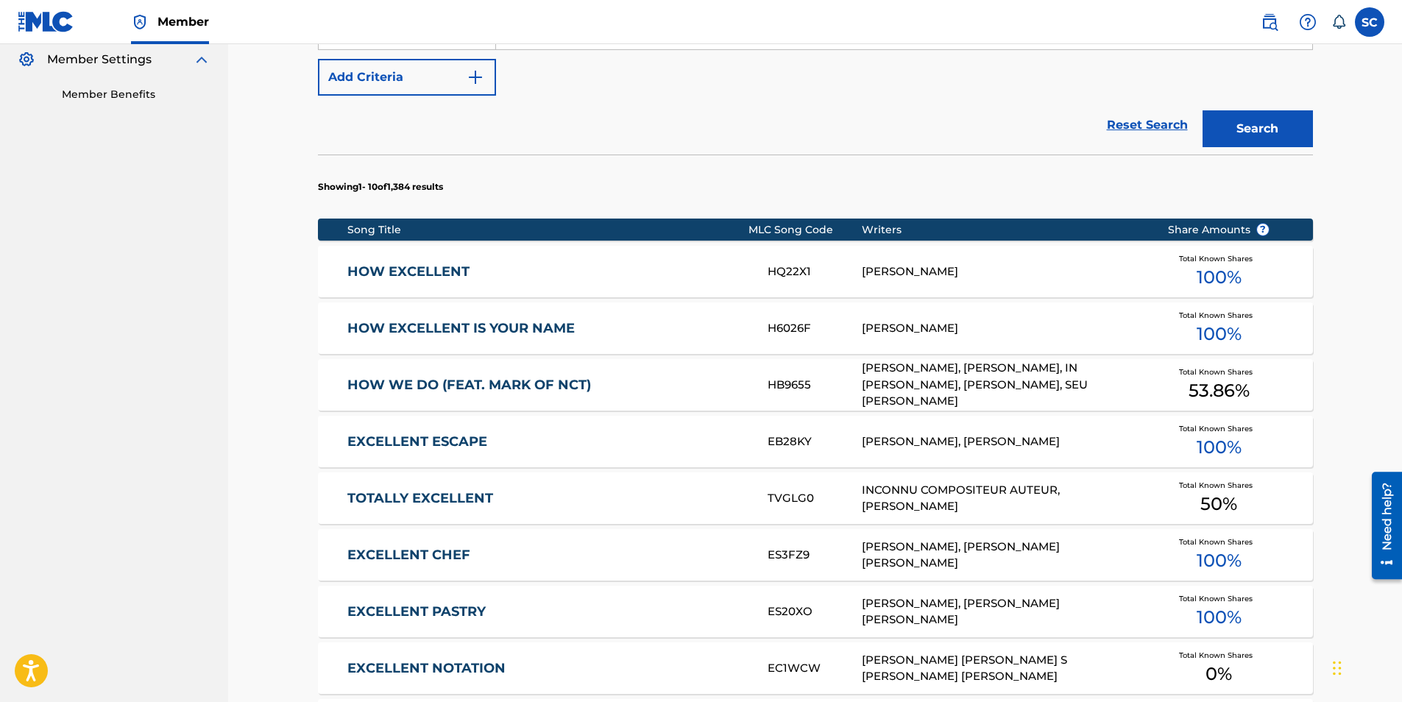
click at [410, 272] on link "HOW EXCELLENT" at bounding box center [547, 271] width 400 height 17
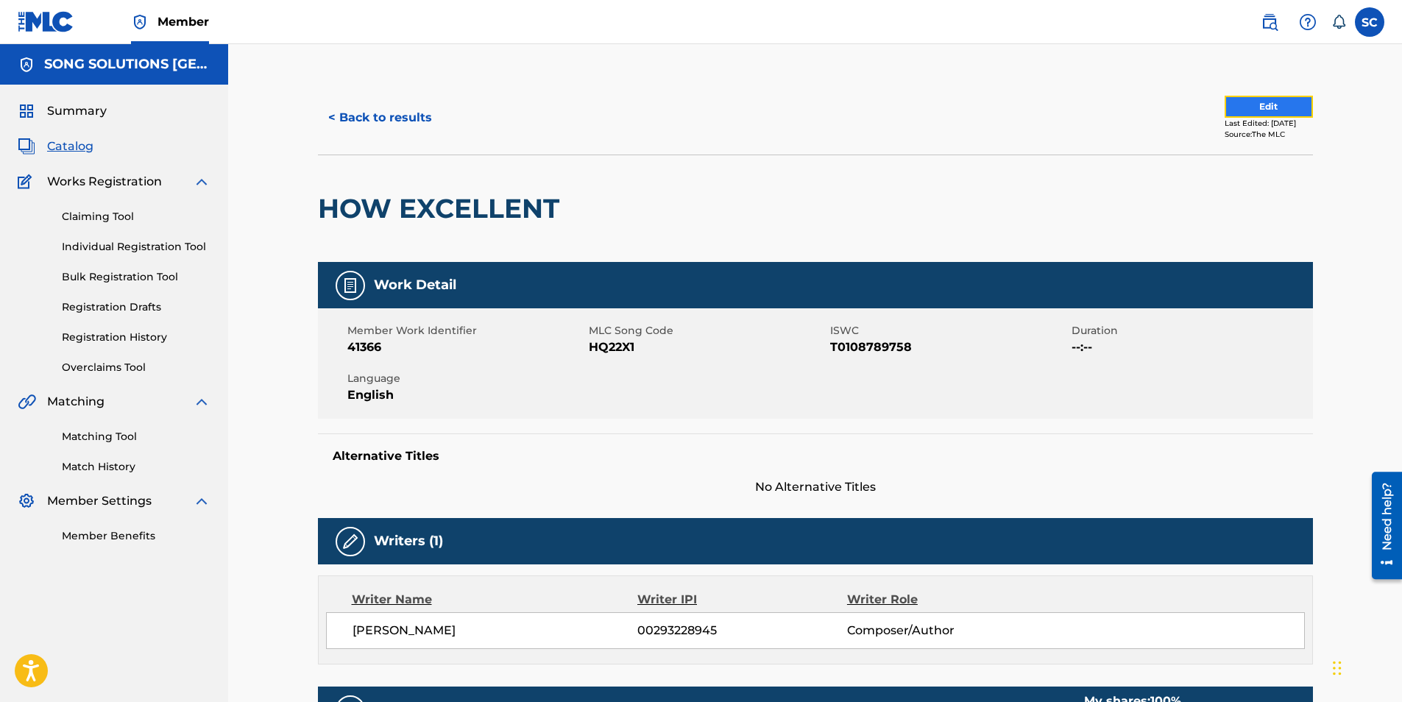
click at [1269, 102] on button "Edit" at bounding box center [1268, 107] width 88 height 22
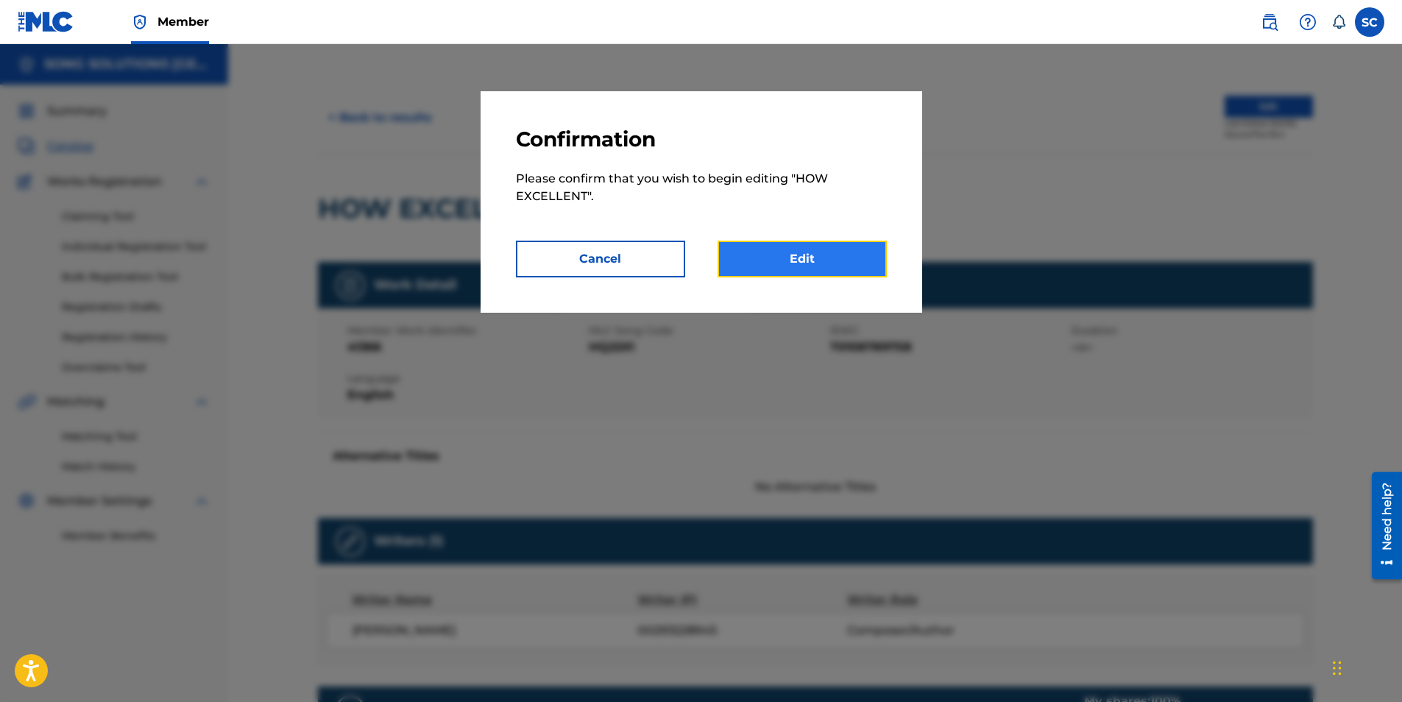
click at [823, 260] on link "Edit" at bounding box center [801, 259] width 169 height 37
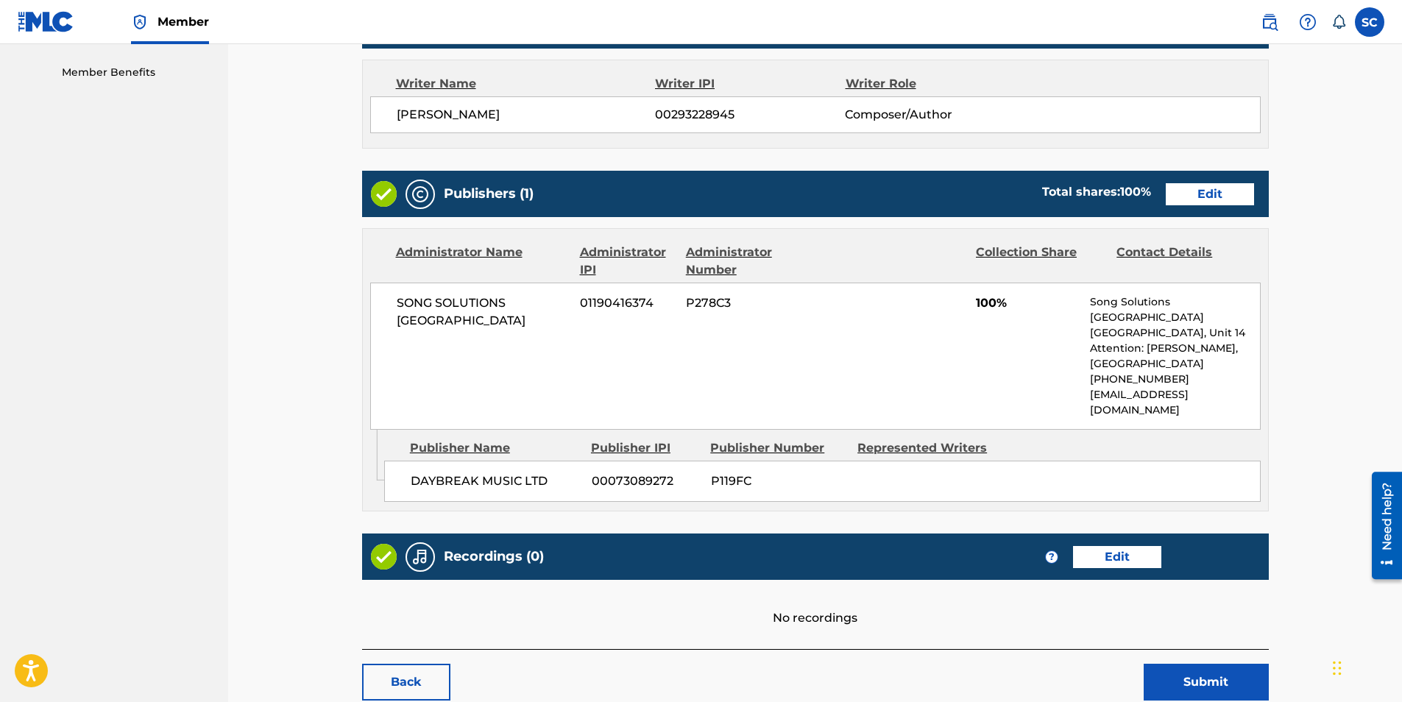
scroll to position [441, 0]
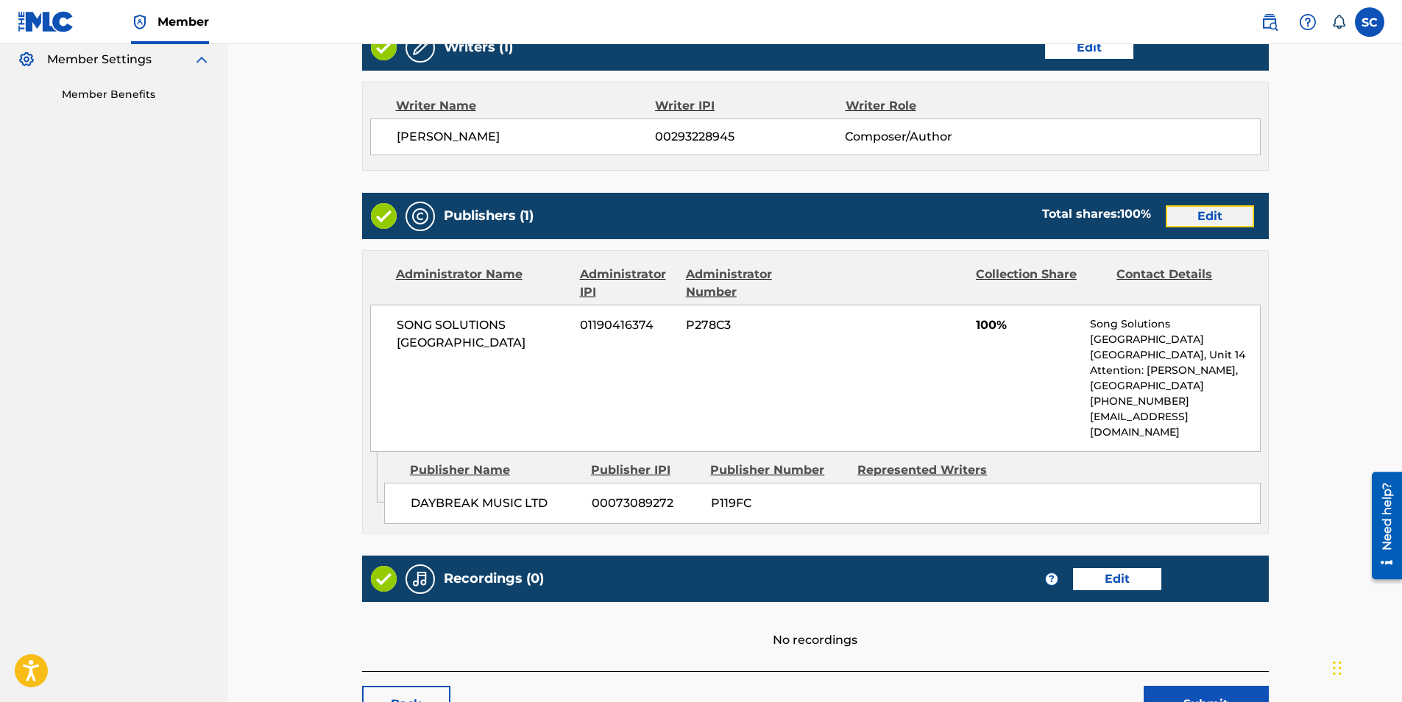
click at [1209, 219] on link "Edit" at bounding box center [1210, 216] width 88 height 22
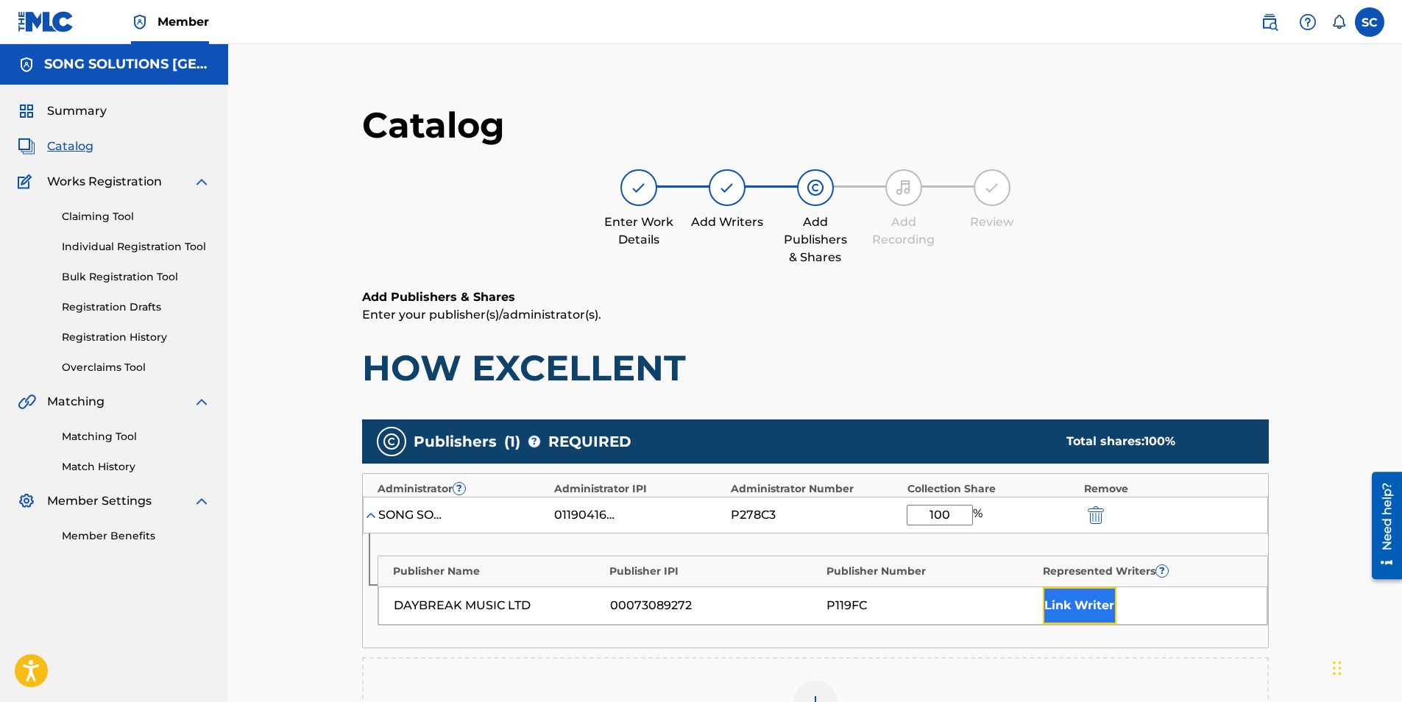
click at [1082, 603] on button "Link Writer" at bounding box center [1080, 605] width 74 height 37
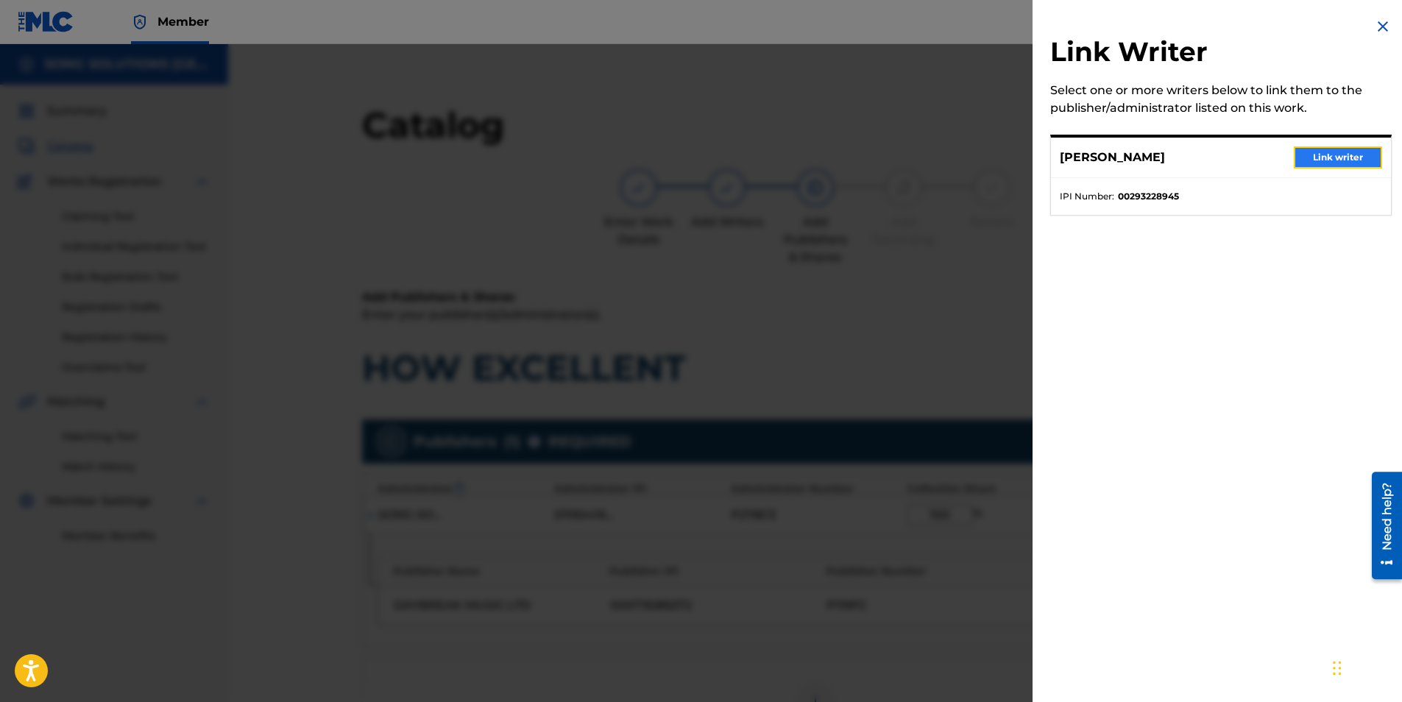
click at [1327, 157] on button "Link writer" at bounding box center [1338, 157] width 88 height 22
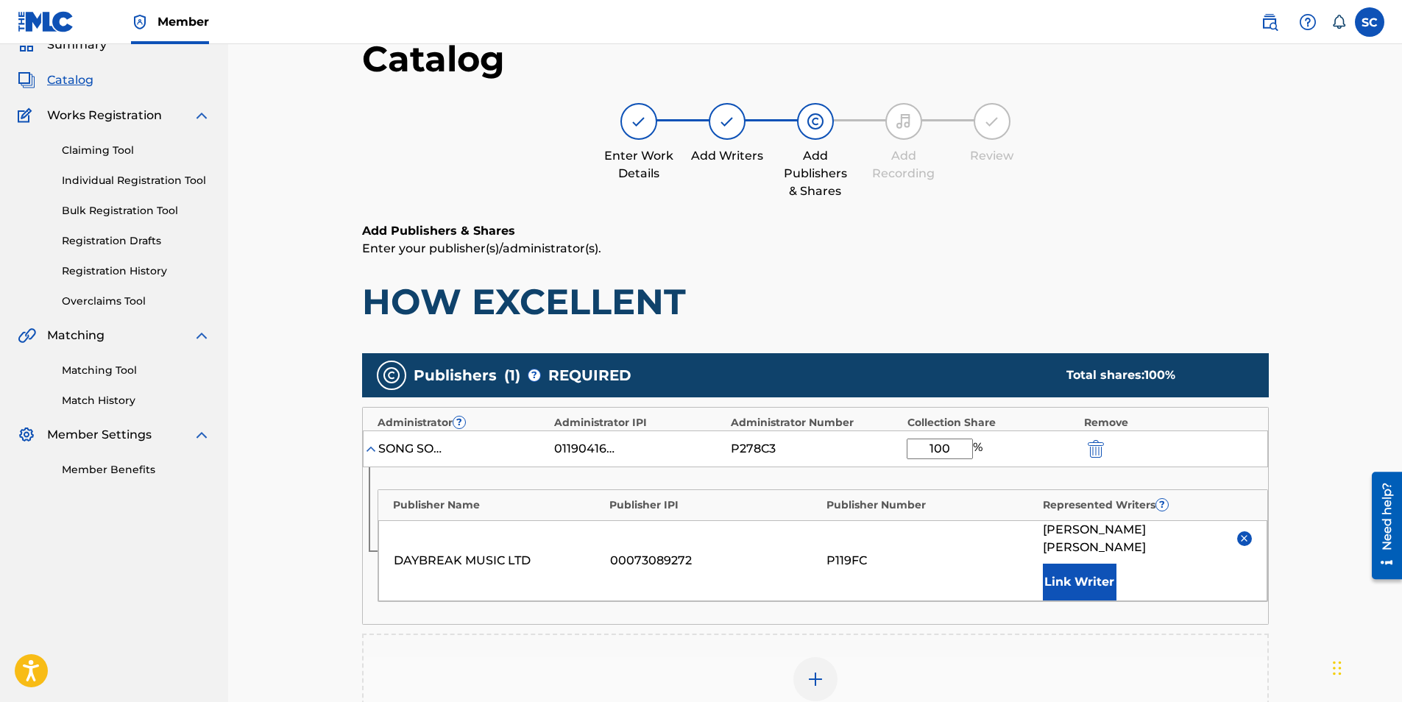
scroll to position [348, 0]
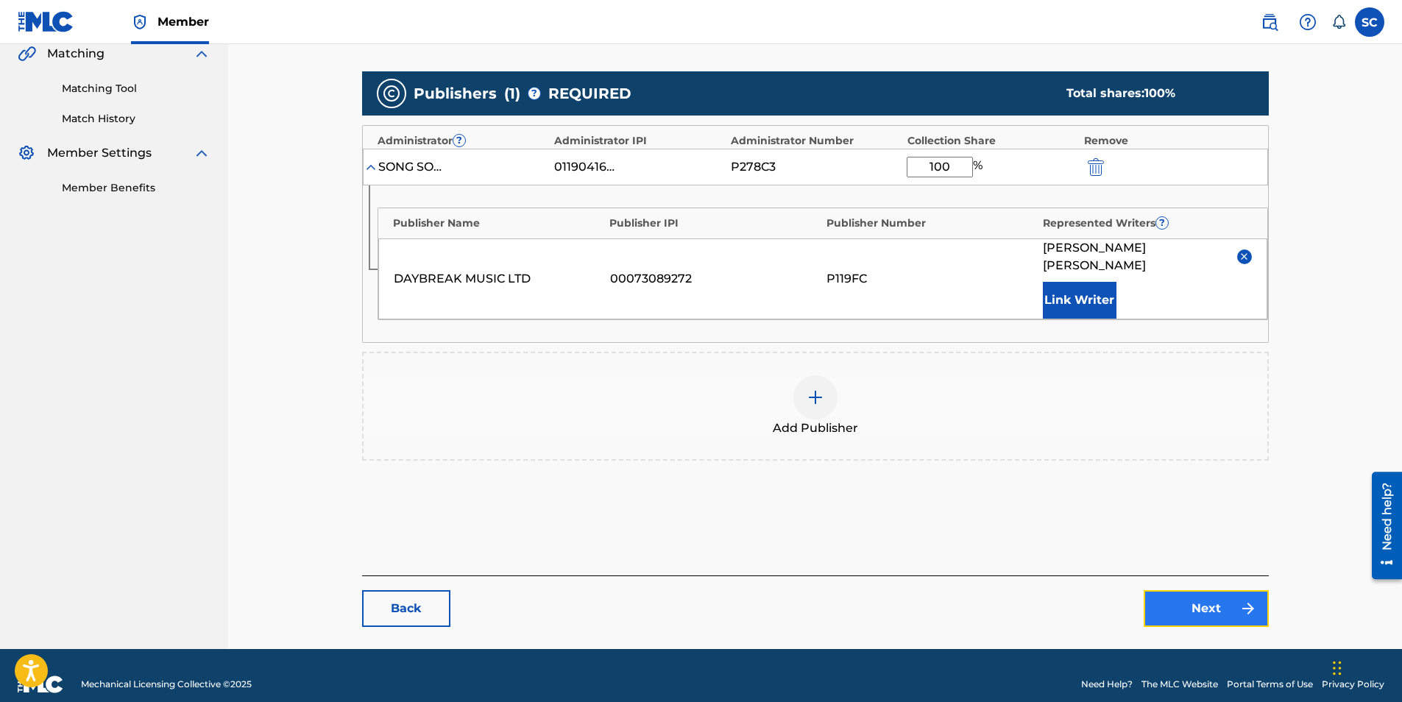
click at [1170, 590] on link "Next" at bounding box center [1205, 608] width 125 height 37
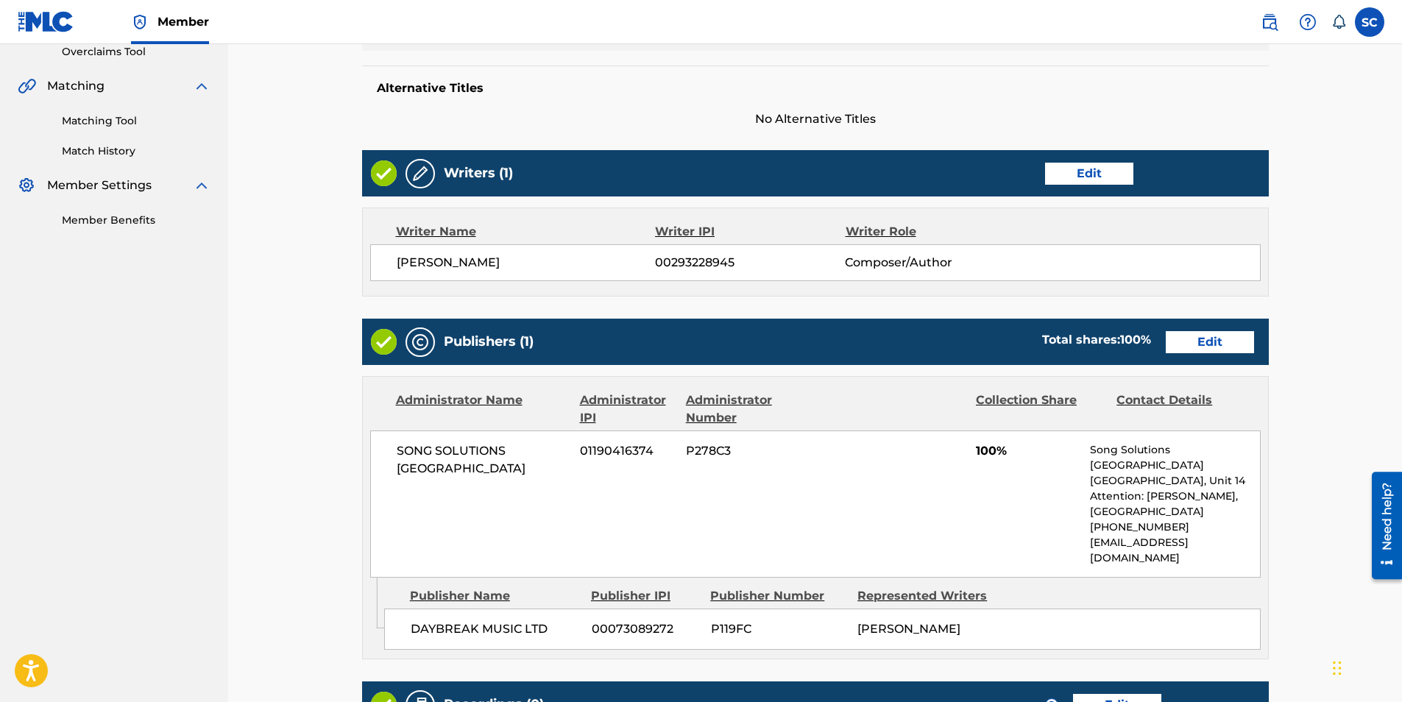
scroll to position [303, 0]
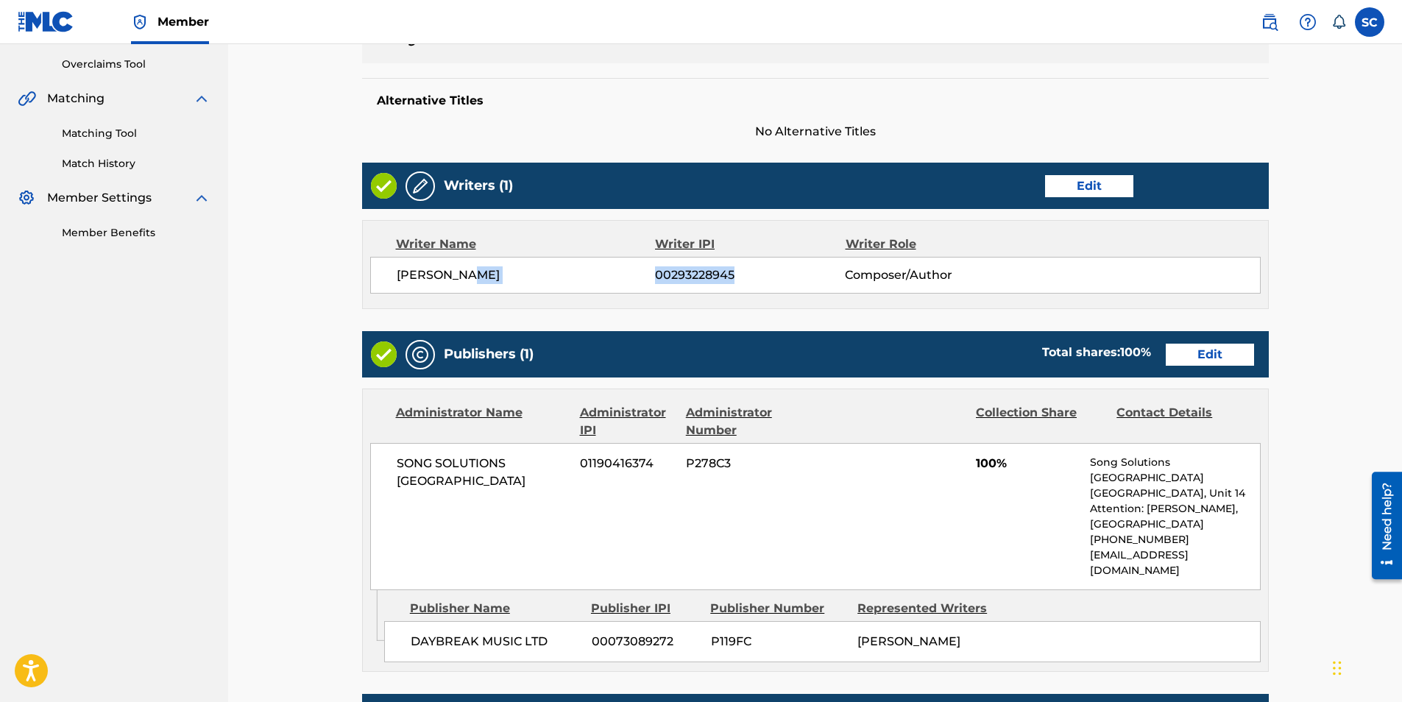
drag, startPoint x: 650, startPoint y: 275, endPoint x: 739, endPoint y: 266, distance: 89.5
click at [739, 266] on div "[PERSON_NAME] 00293228945 Composer/Author" at bounding box center [815, 275] width 890 height 37
drag, startPoint x: 739, startPoint y: 266, endPoint x: 707, endPoint y: 270, distance: 32.7
copy div "00293228945"
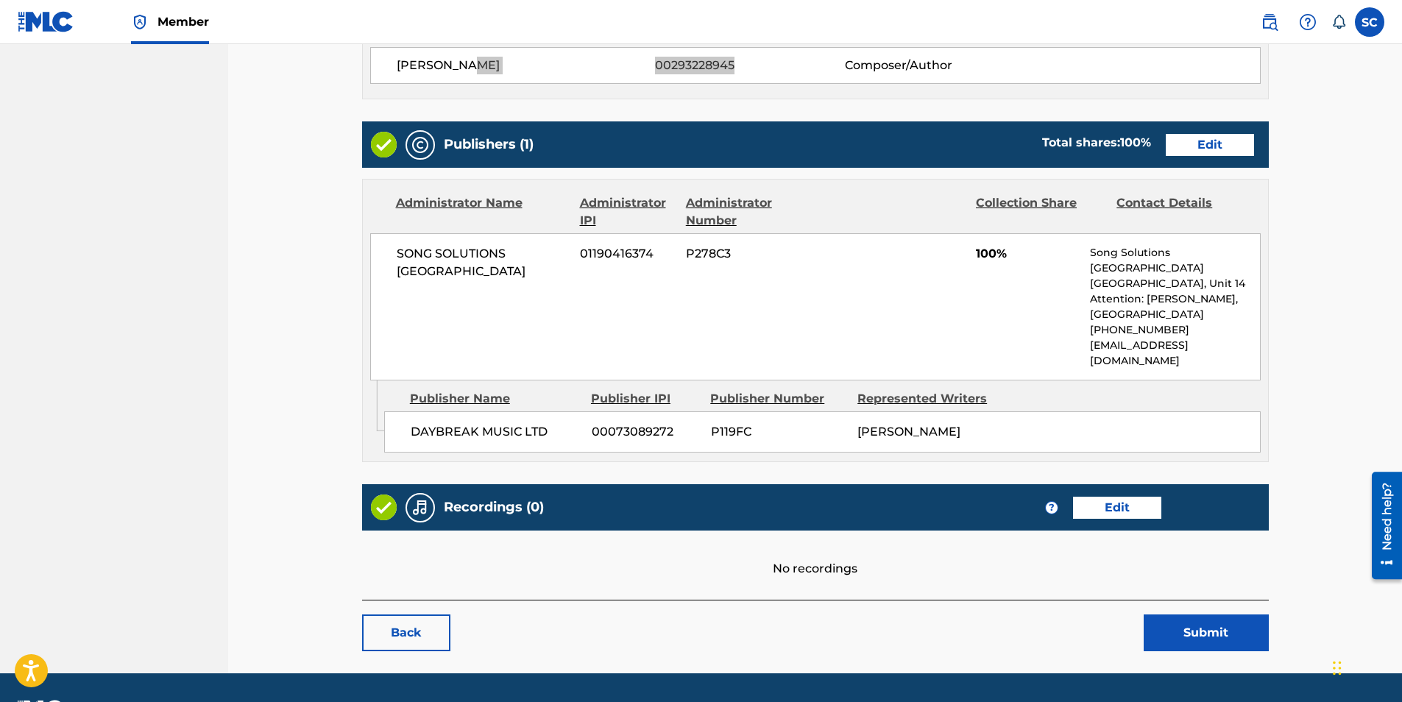
scroll to position [515, 0]
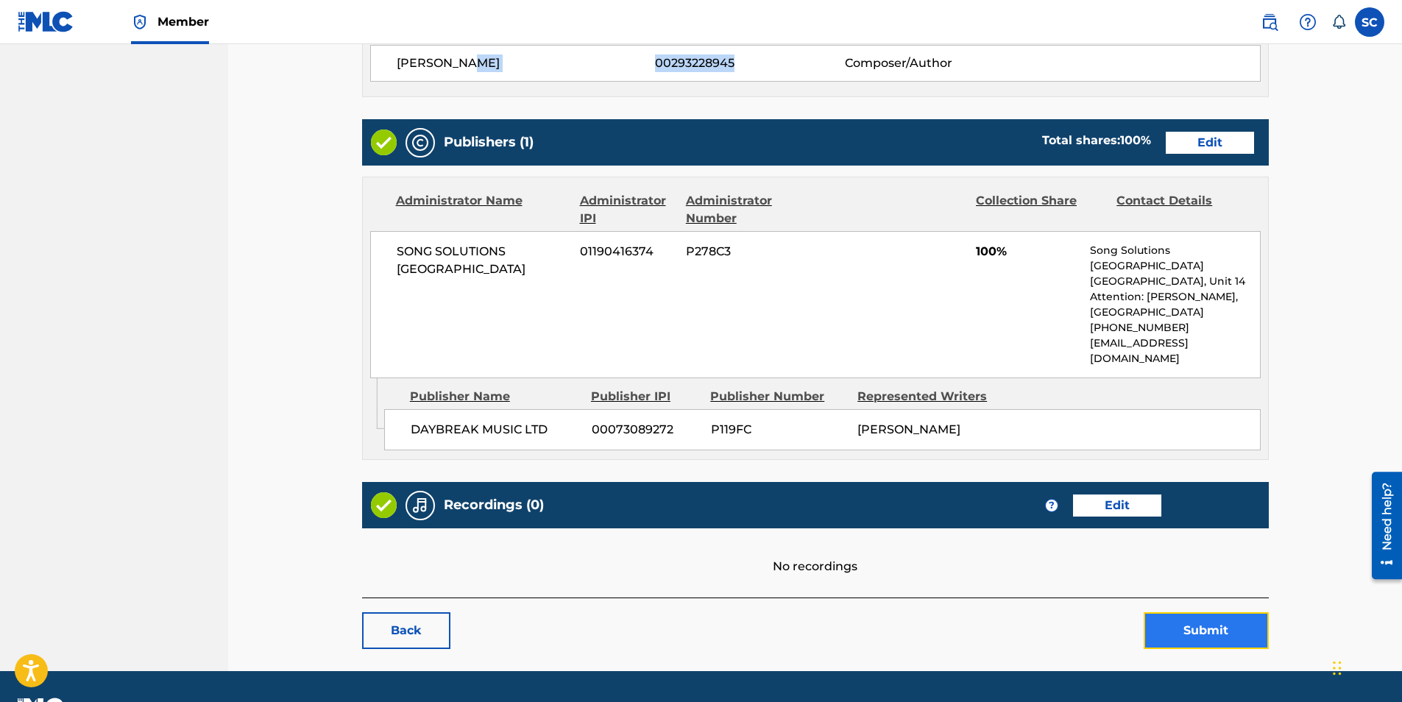
click at [1223, 612] on button "Submit" at bounding box center [1205, 630] width 125 height 37
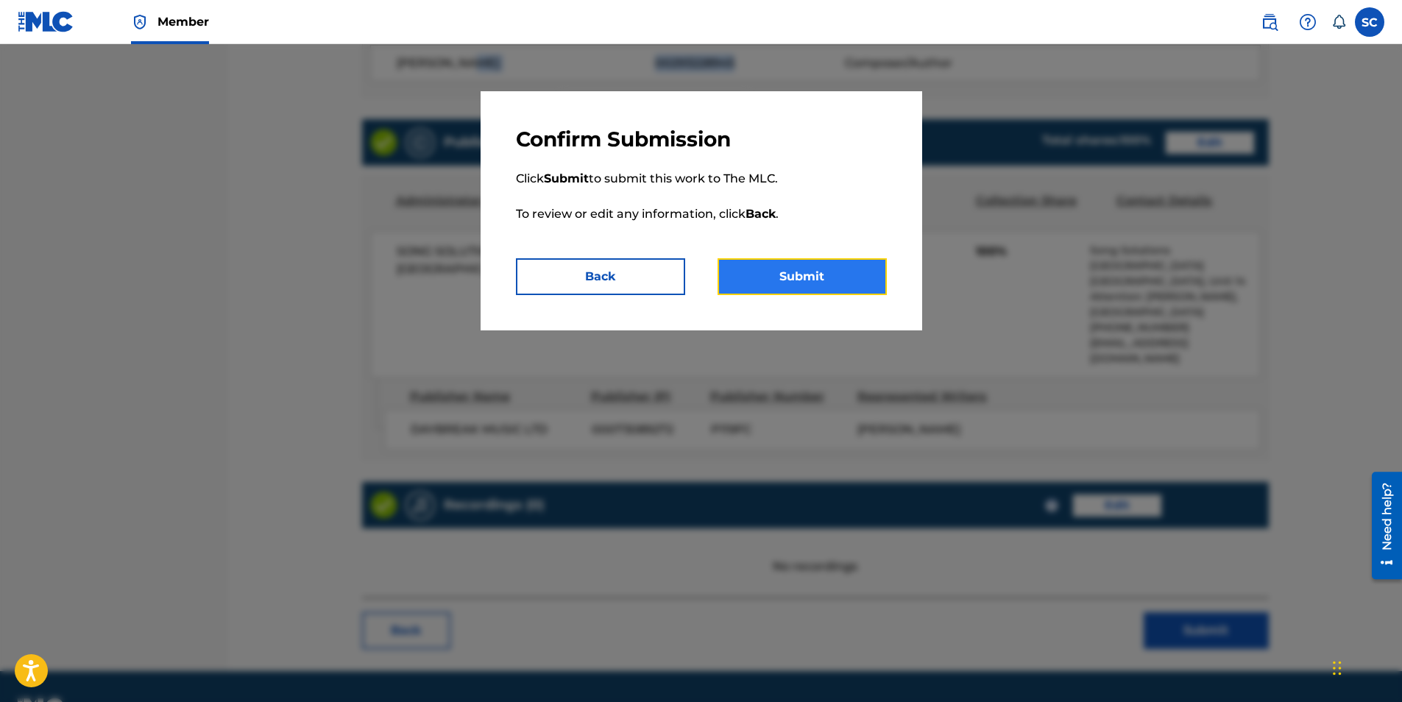
click at [824, 282] on button "Submit" at bounding box center [801, 276] width 169 height 37
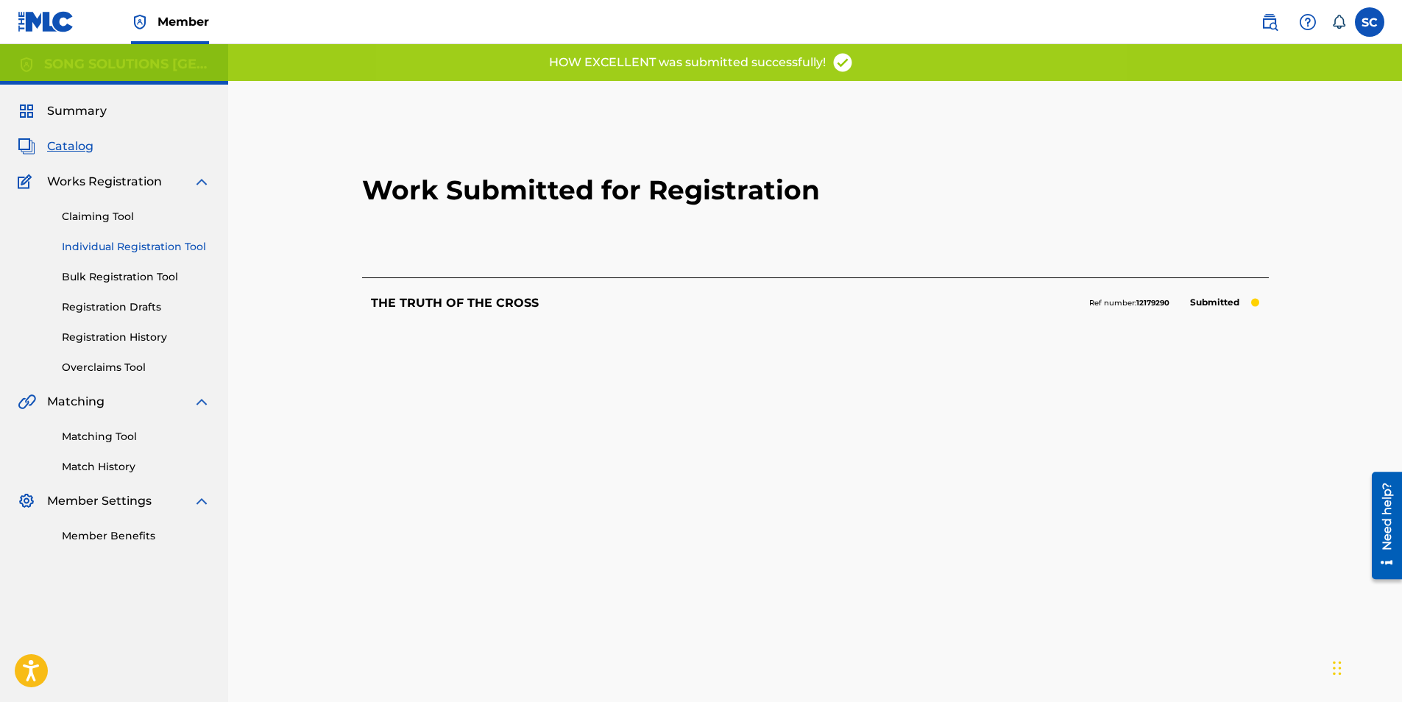
click at [152, 244] on link "Individual Registration Tool" at bounding box center [136, 246] width 149 height 15
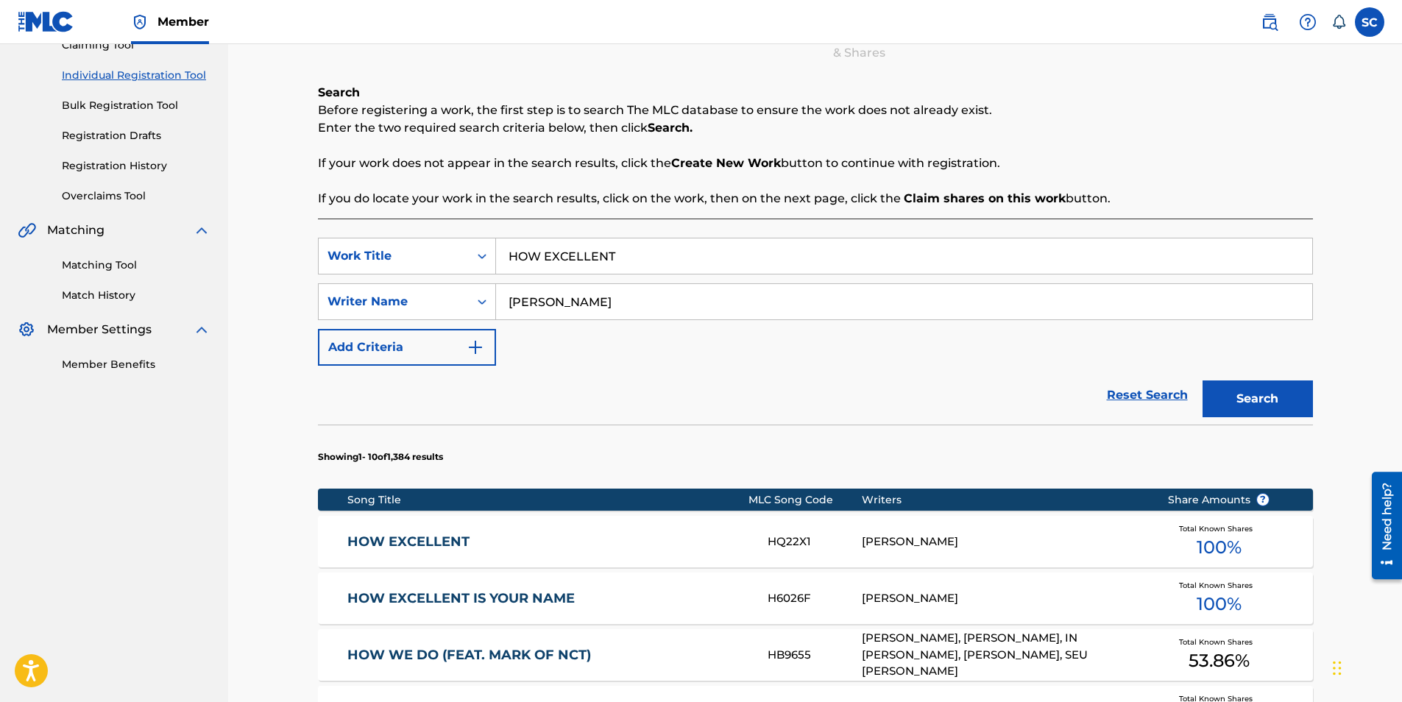
scroll to position [147, 0]
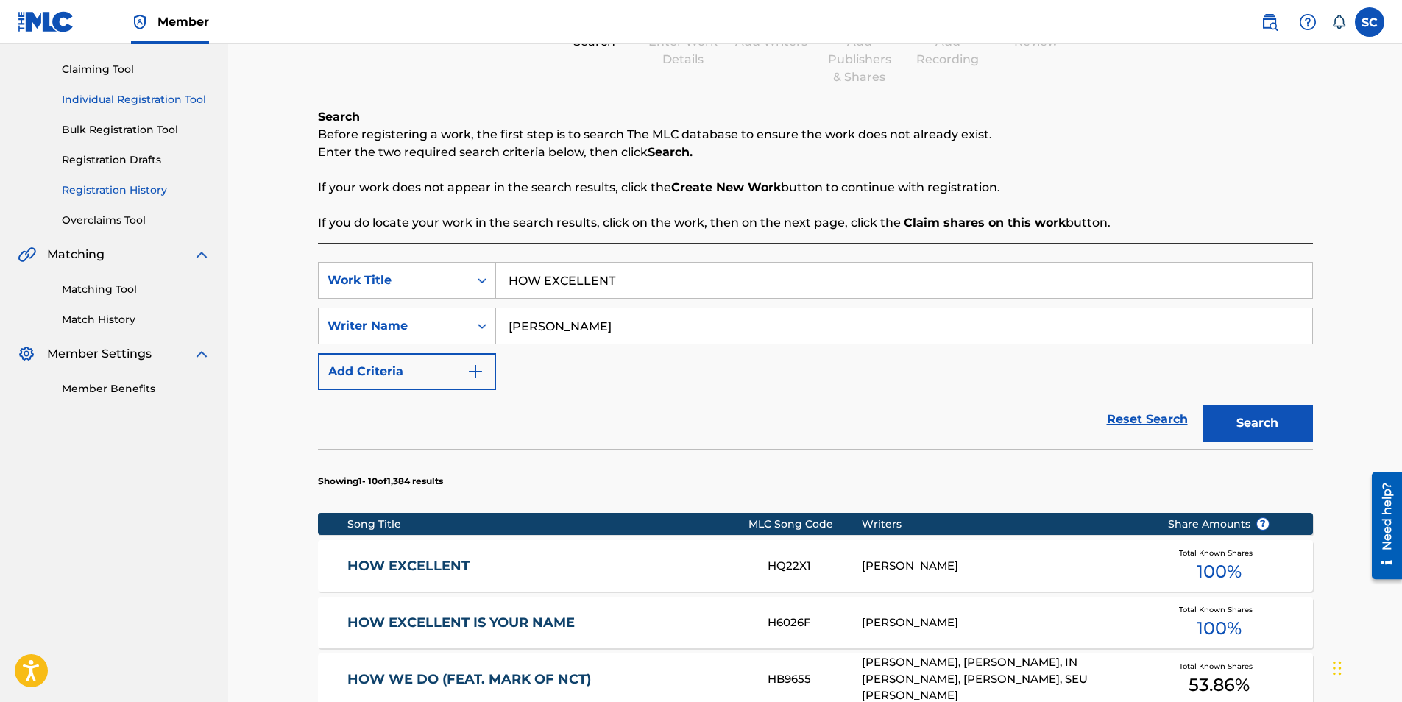
click at [117, 191] on link "Registration History" at bounding box center [136, 189] width 149 height 15
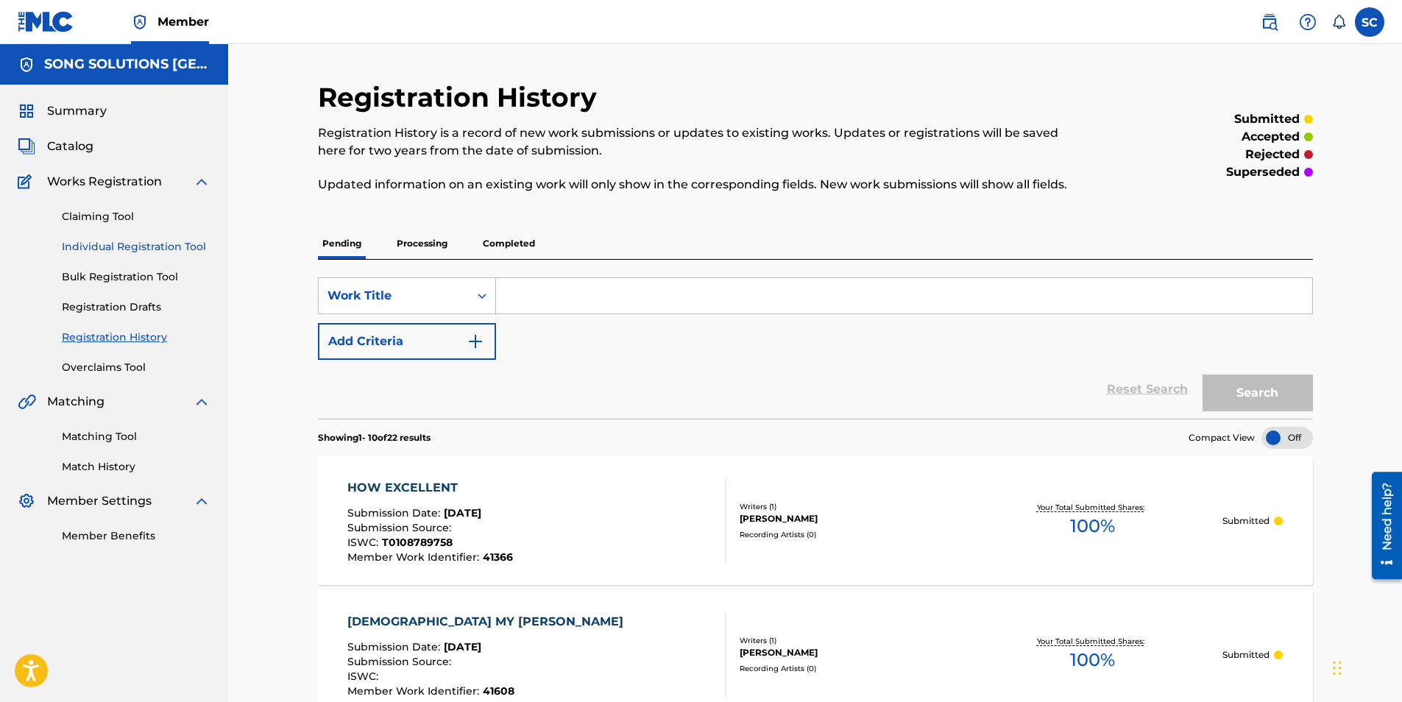
click at [143, 247] on link "Individual Registration Tool" at bounding box center [136, 246] width 149 height 15
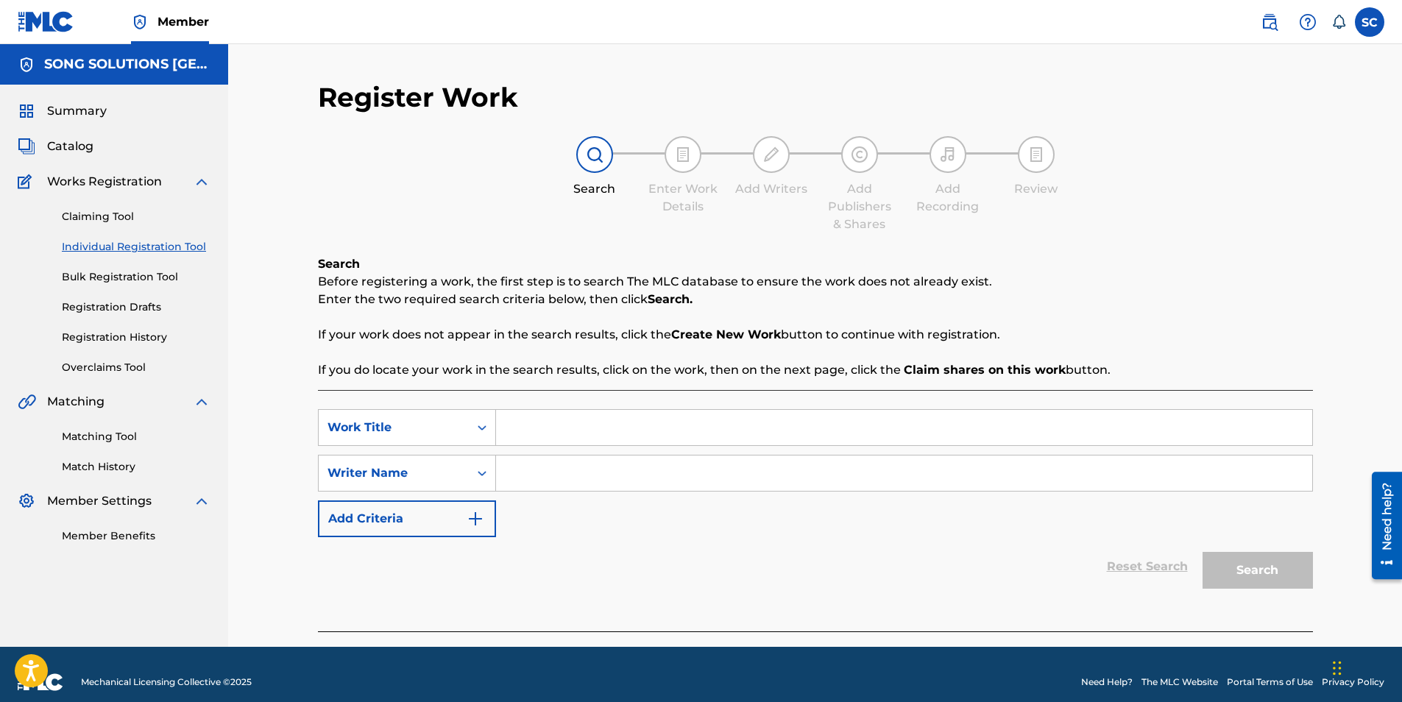
click at [592, 425] on input "Search Form" at bounding box center [904, 427] width 816 height 35
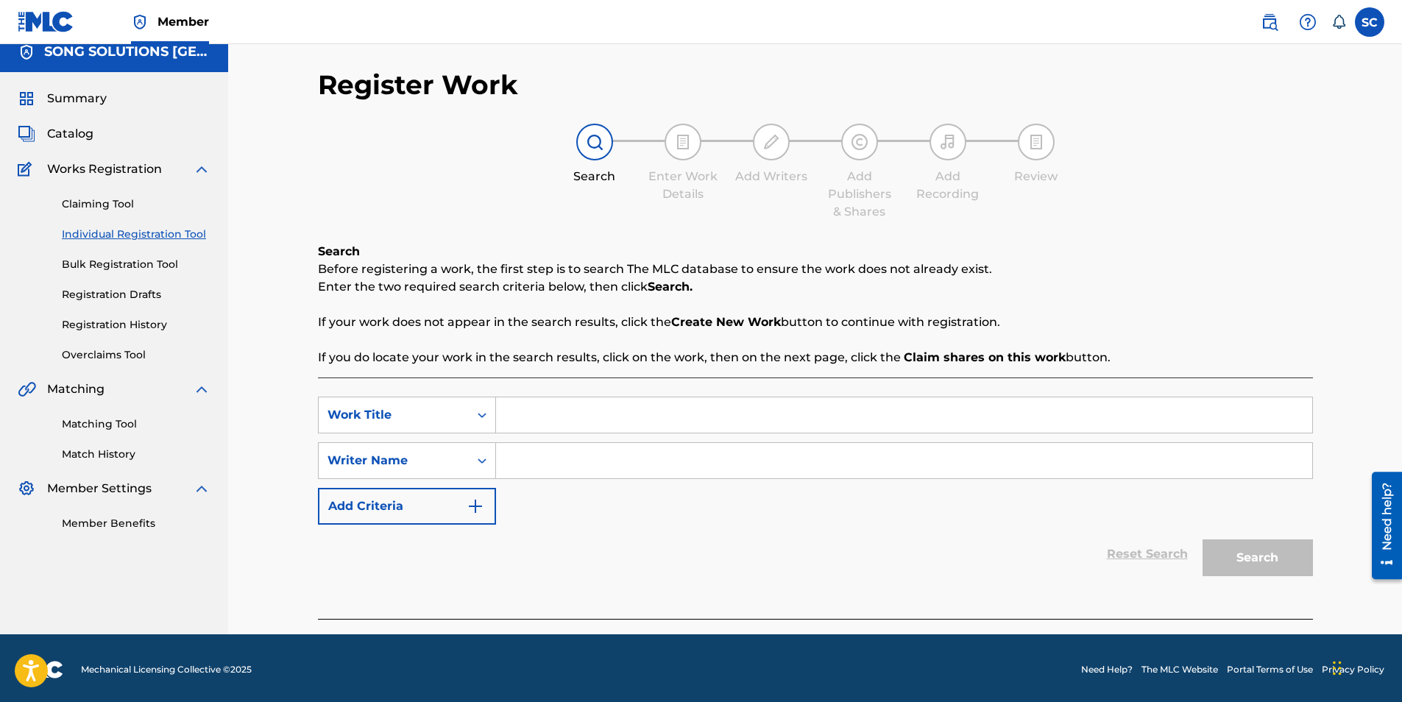
scroll to position [15, 0]
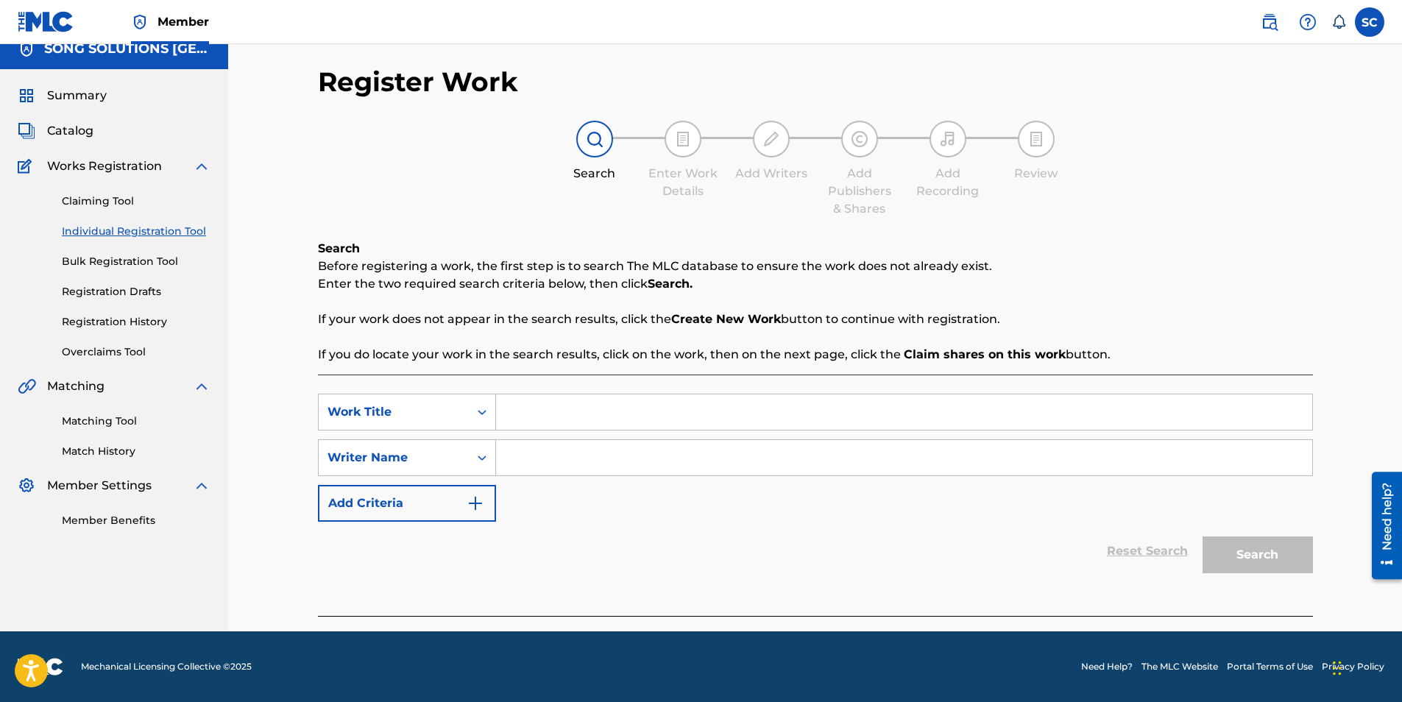
click at [570, 426] on input "Search Form" at bounding box center [904, 411] width 816 height 35
type input "LEAN ON THE LORD"
click at [563, 460] on input "Search Form" at bounding box center [904, 457] width 816 height 35
type input "T"
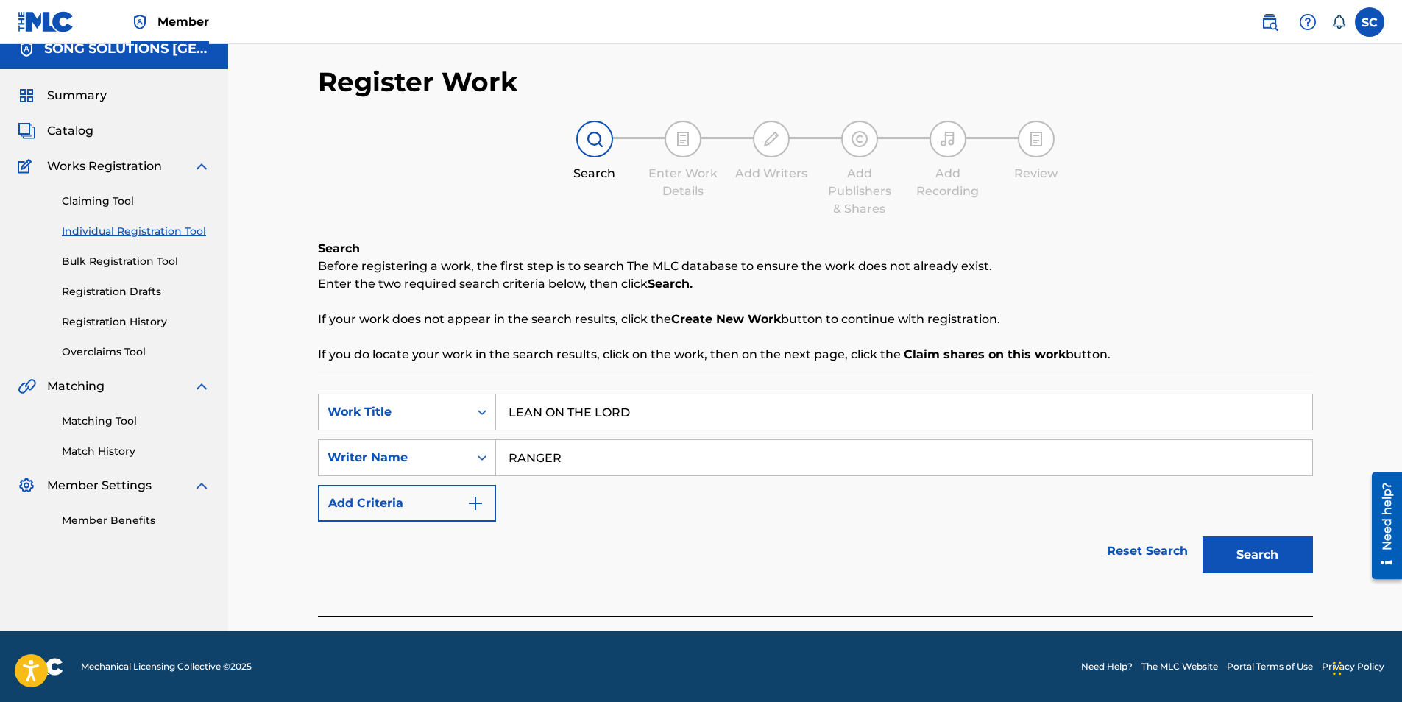
type input "RANGER"
click at [1202, 536] on button "Search" at bounding box center [1257, 554] width 110 height 37
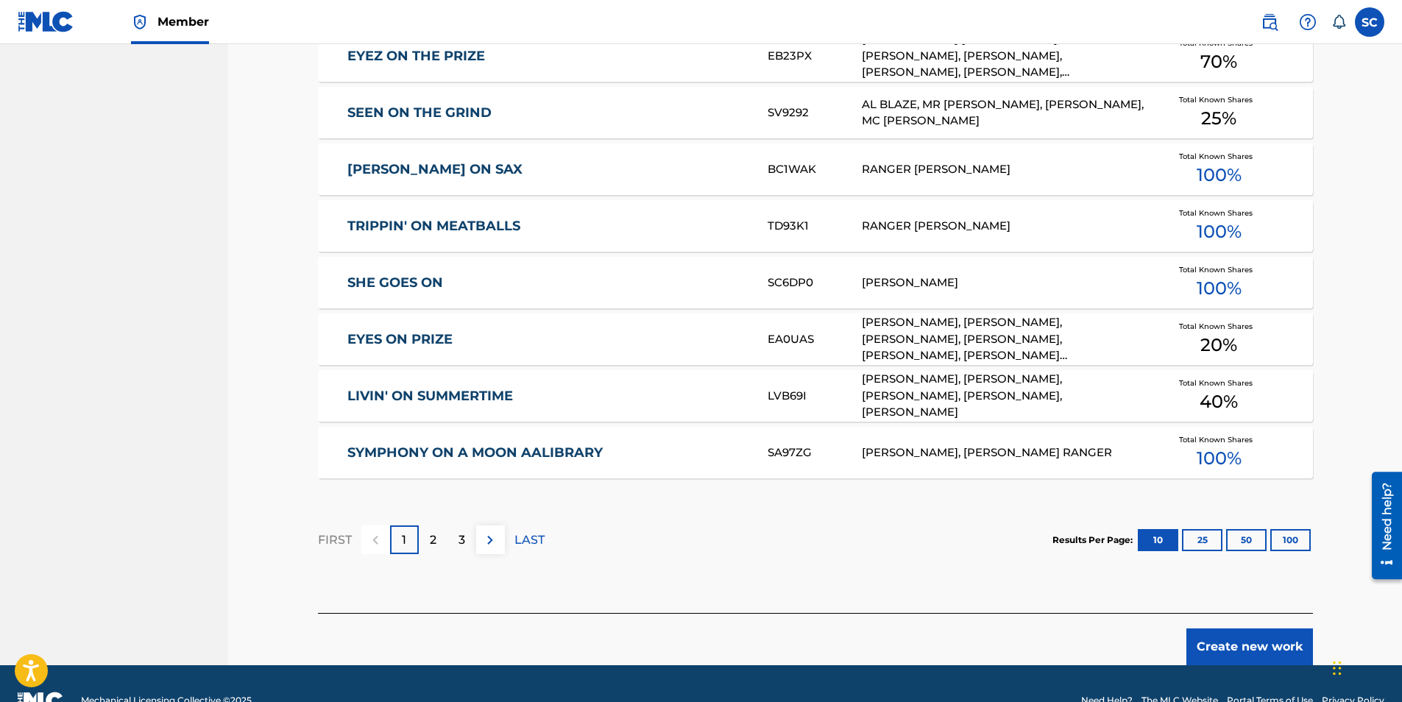
scroll to position [804, 0]
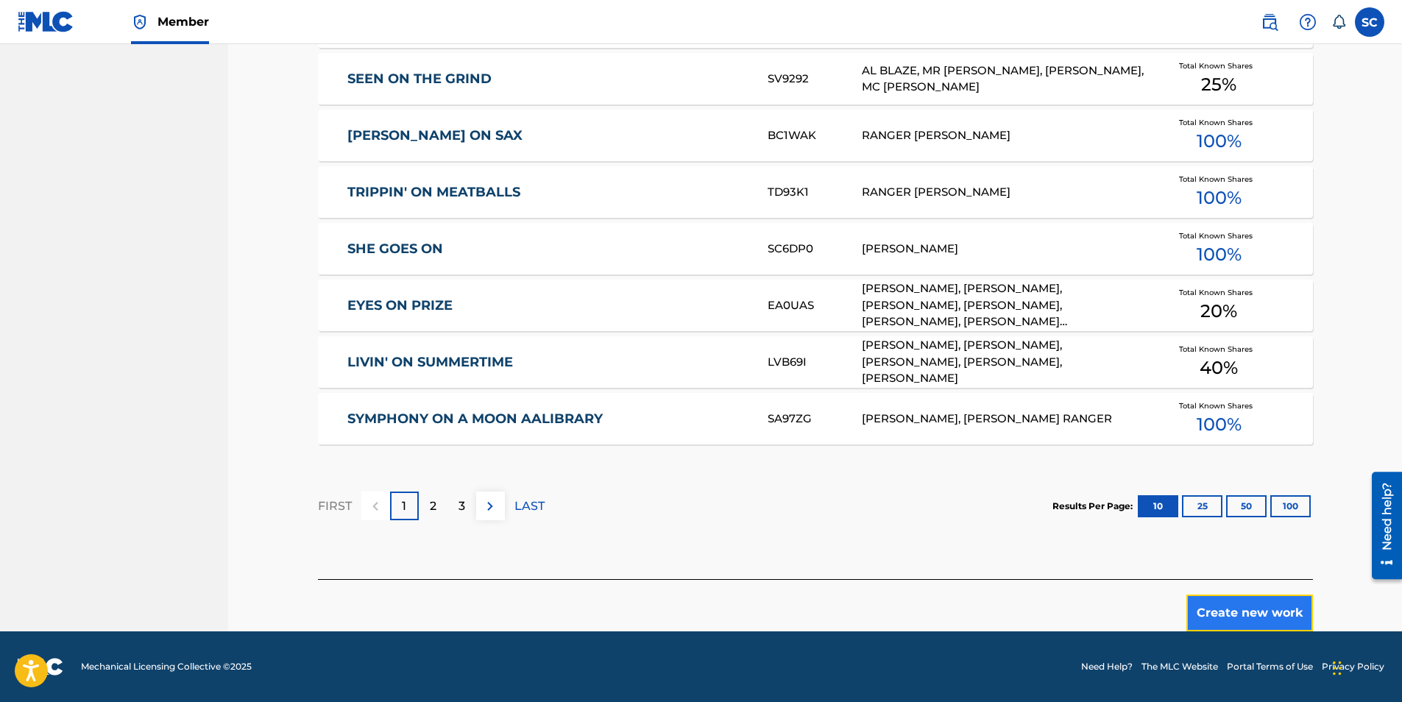
click at [1259, 615] on button "Create new work" at bounding box center [1249, 613] width 127 height 37
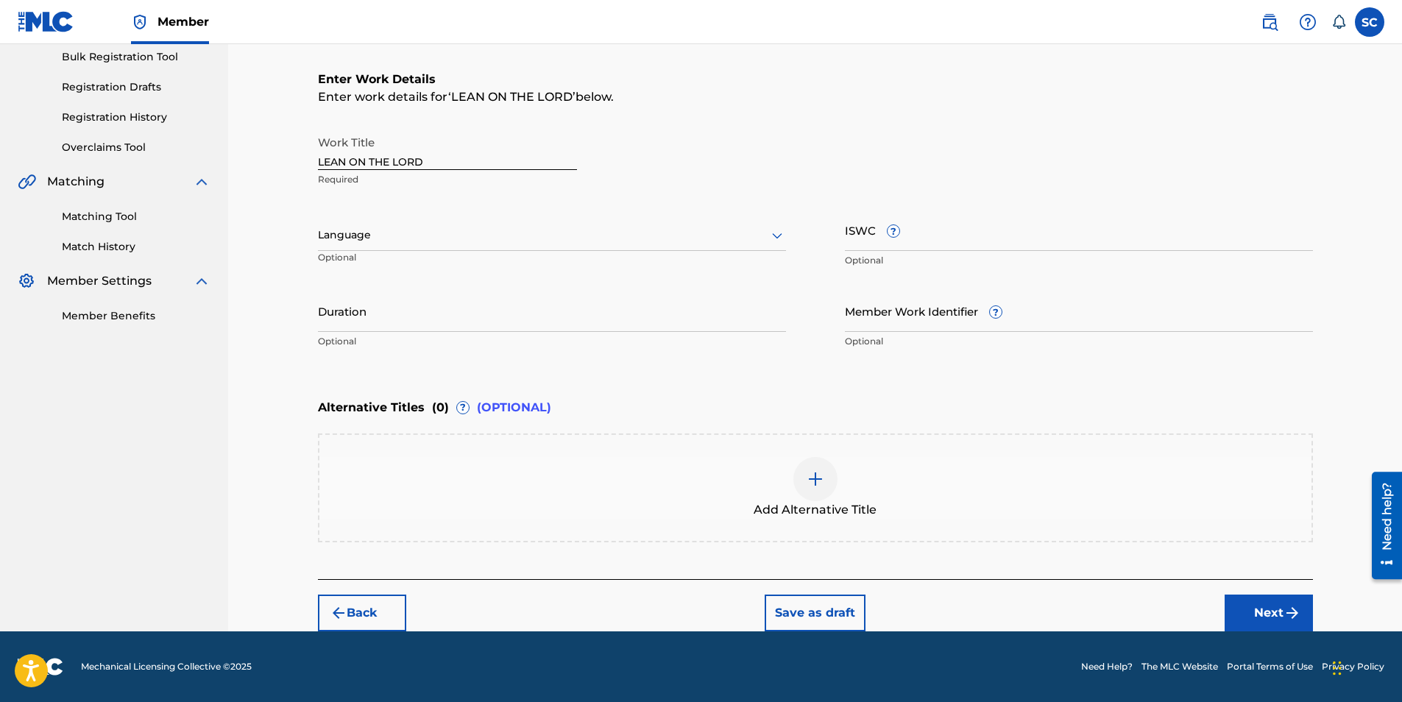
scroll to position [0, 0]
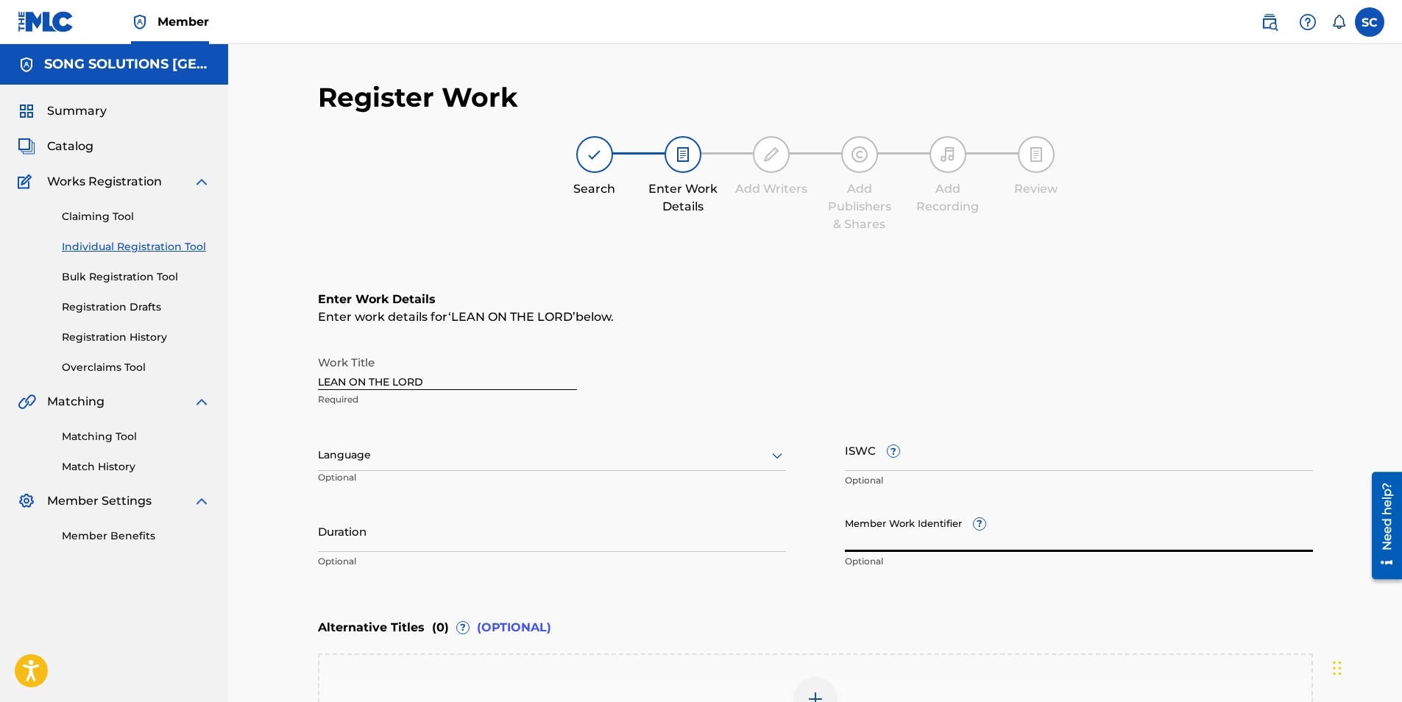
click at [876, 526] on input "Member Work Identifier ?" at bounding box center [1079, 531] width 468 height 42
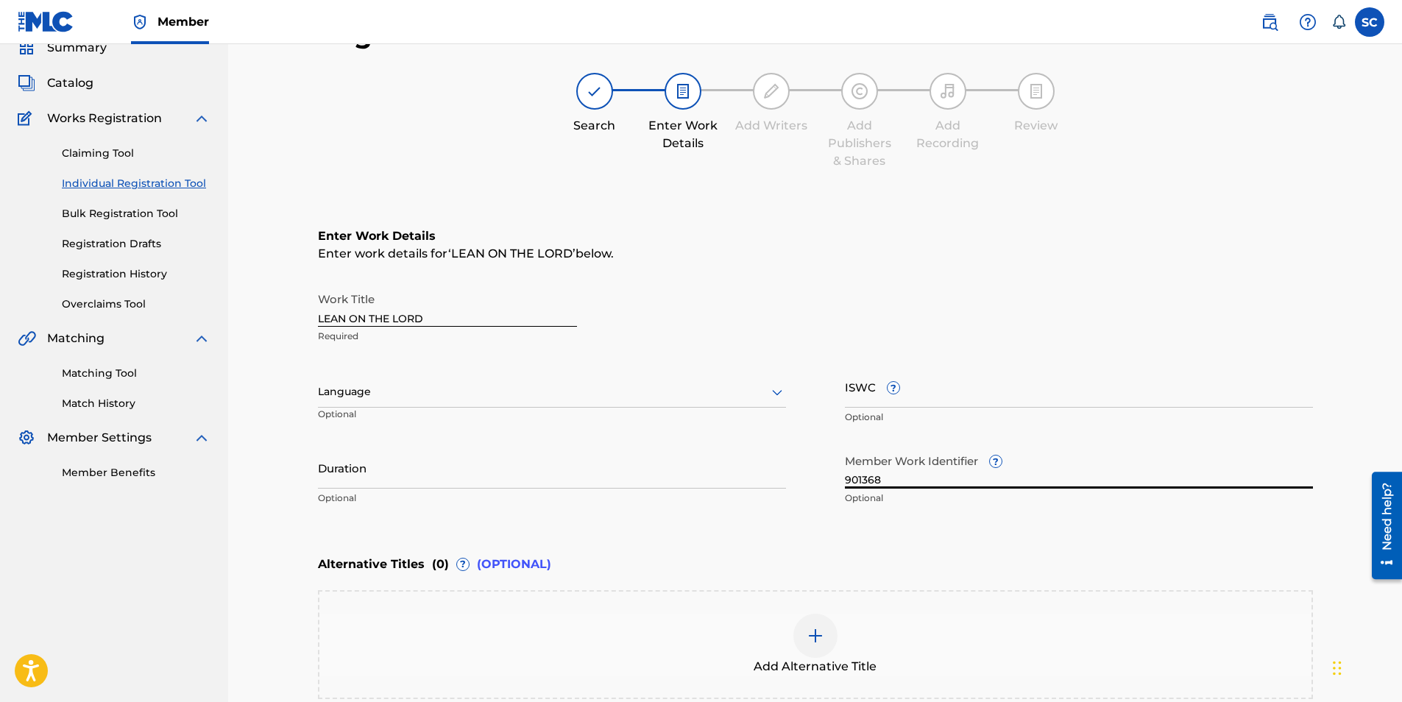
scroll to position [220, 0]
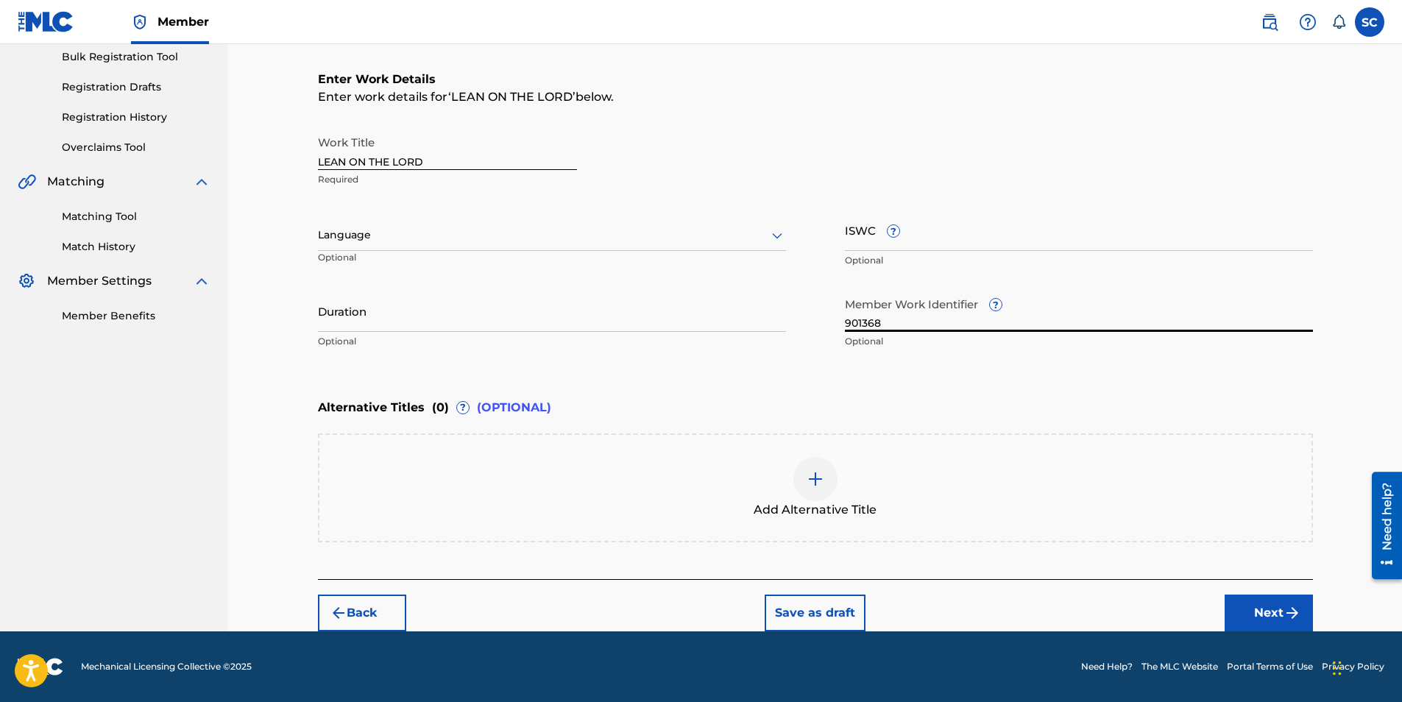
type input "901368"
click at [1279, 618] on button "Next" at bounding box center [1268, 613] width 88 height 37
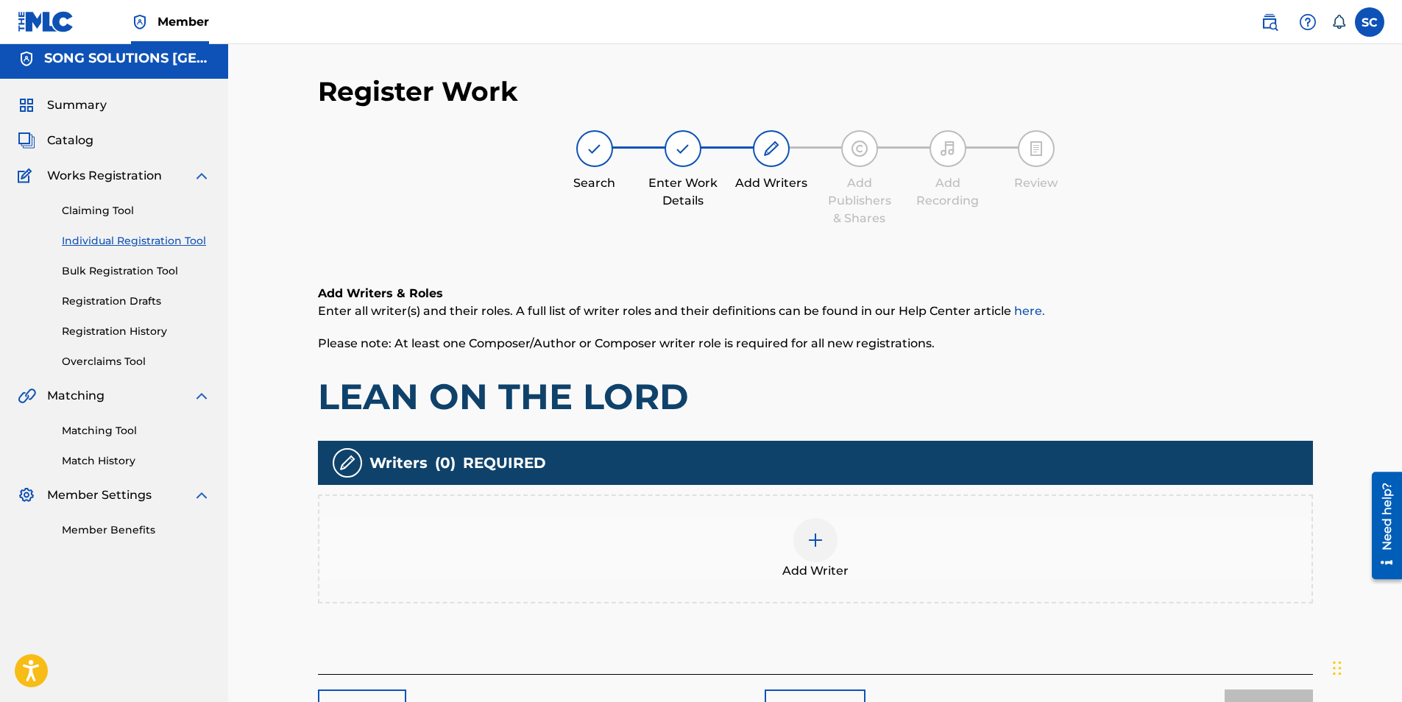
scroll to position [66, 0]
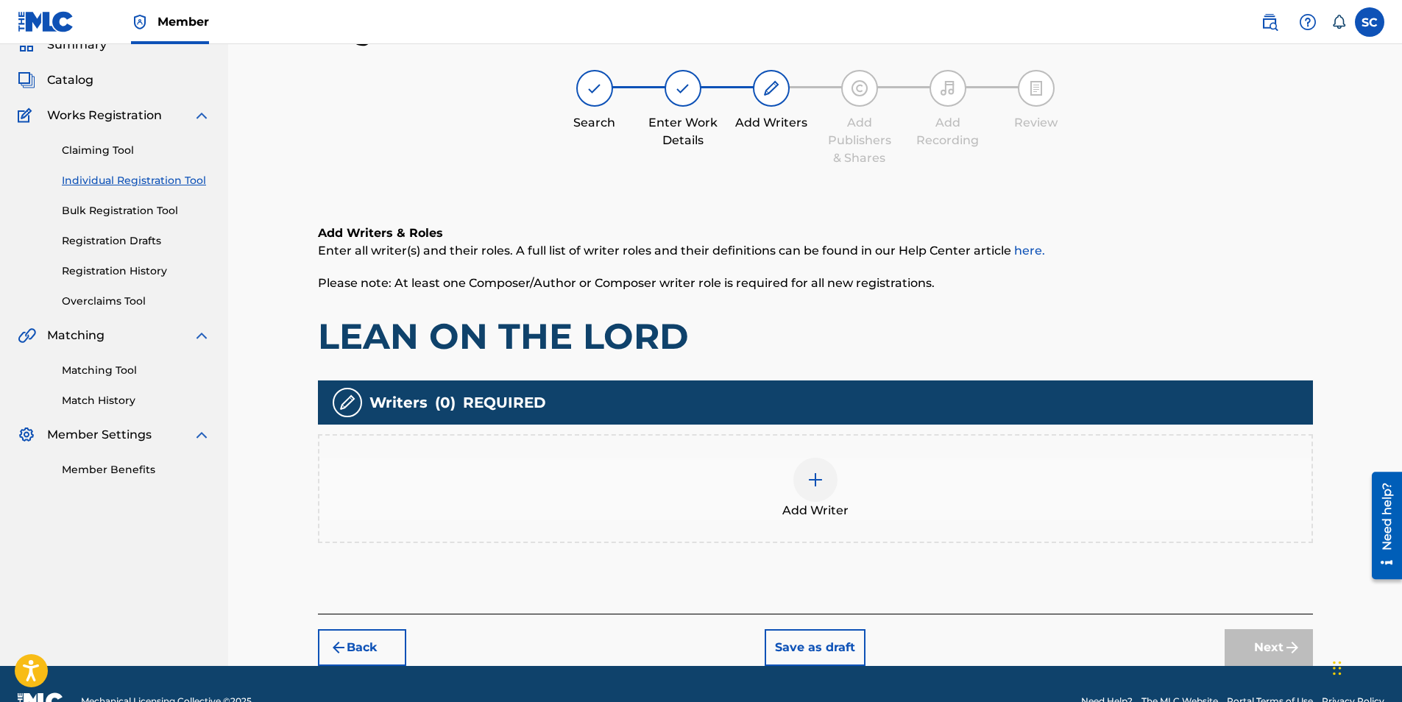
click at [814, 481] on img at bounding box center [815, 480] width 18 height 18
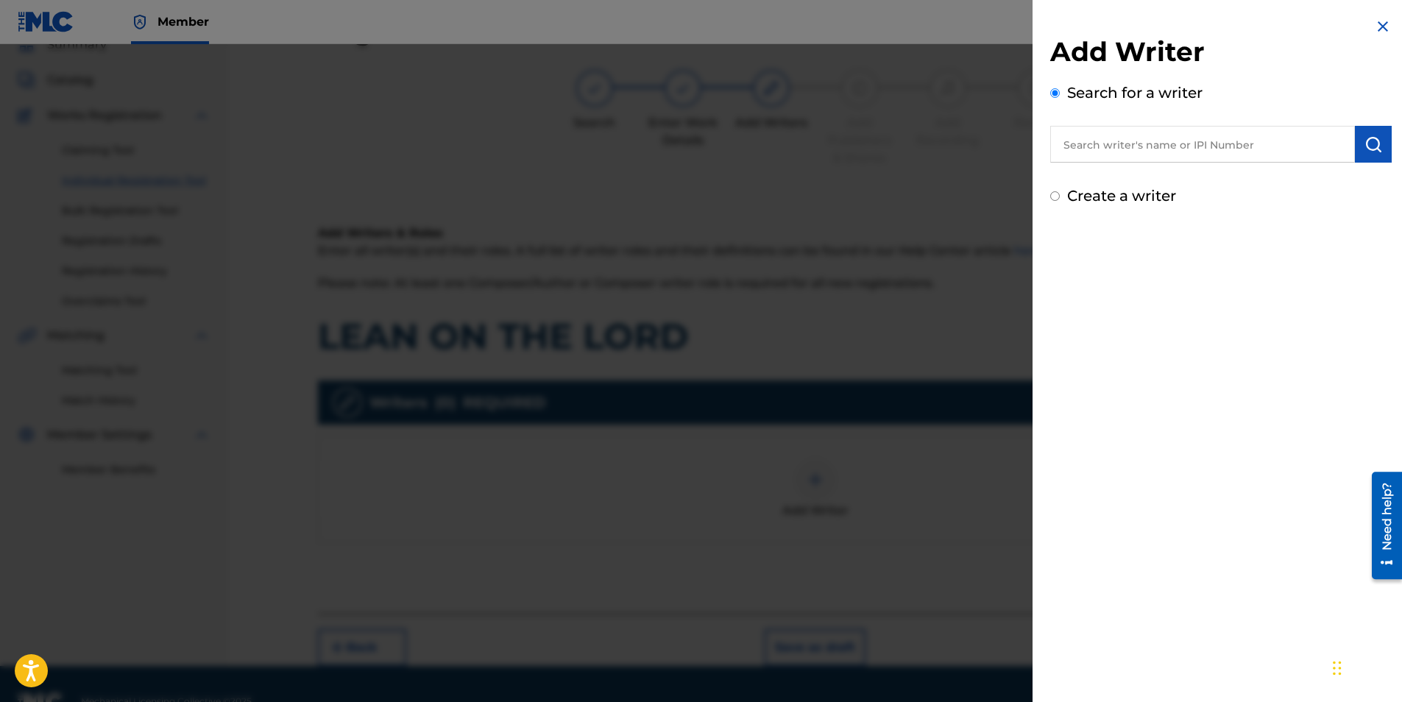
click at [1171, 130] on input "text" at bounding box center [1202, 144] width 305 height 37
type input "[PERSON_NAME]"
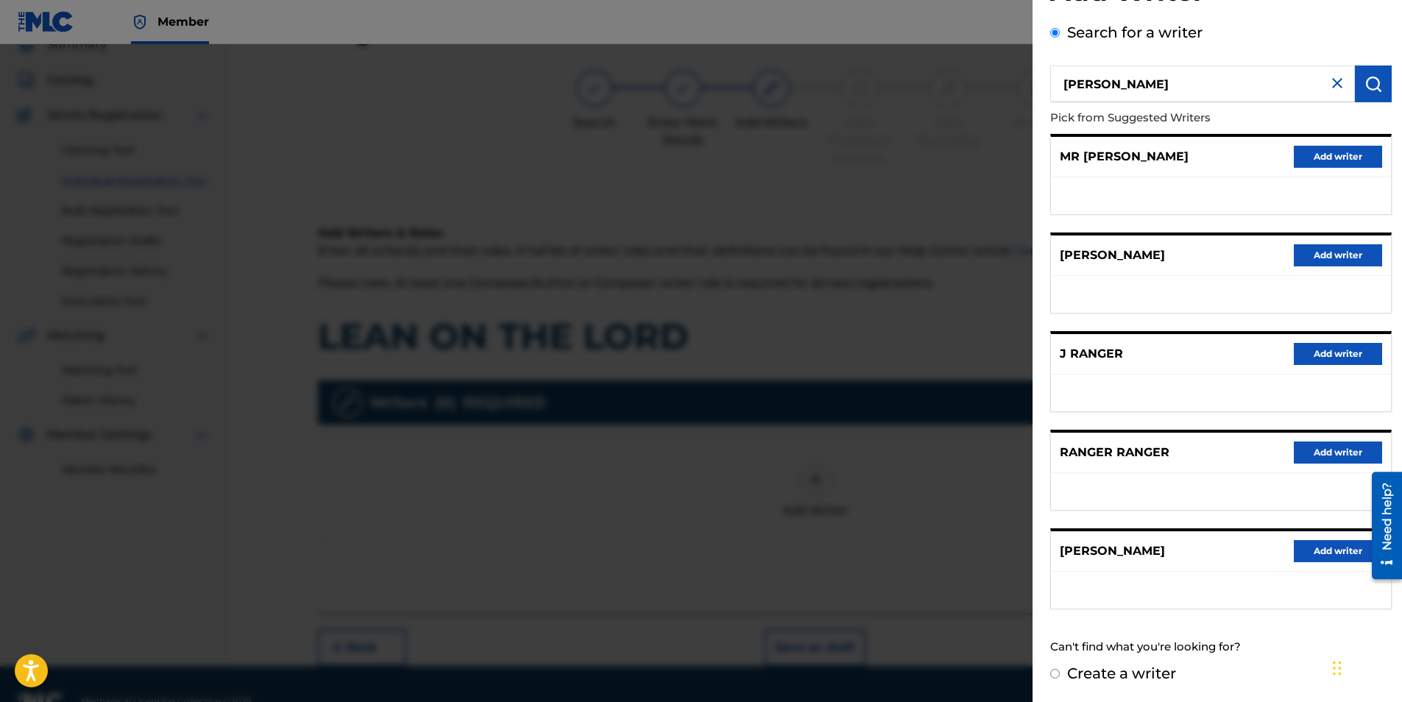
scroll to position [101, 0]
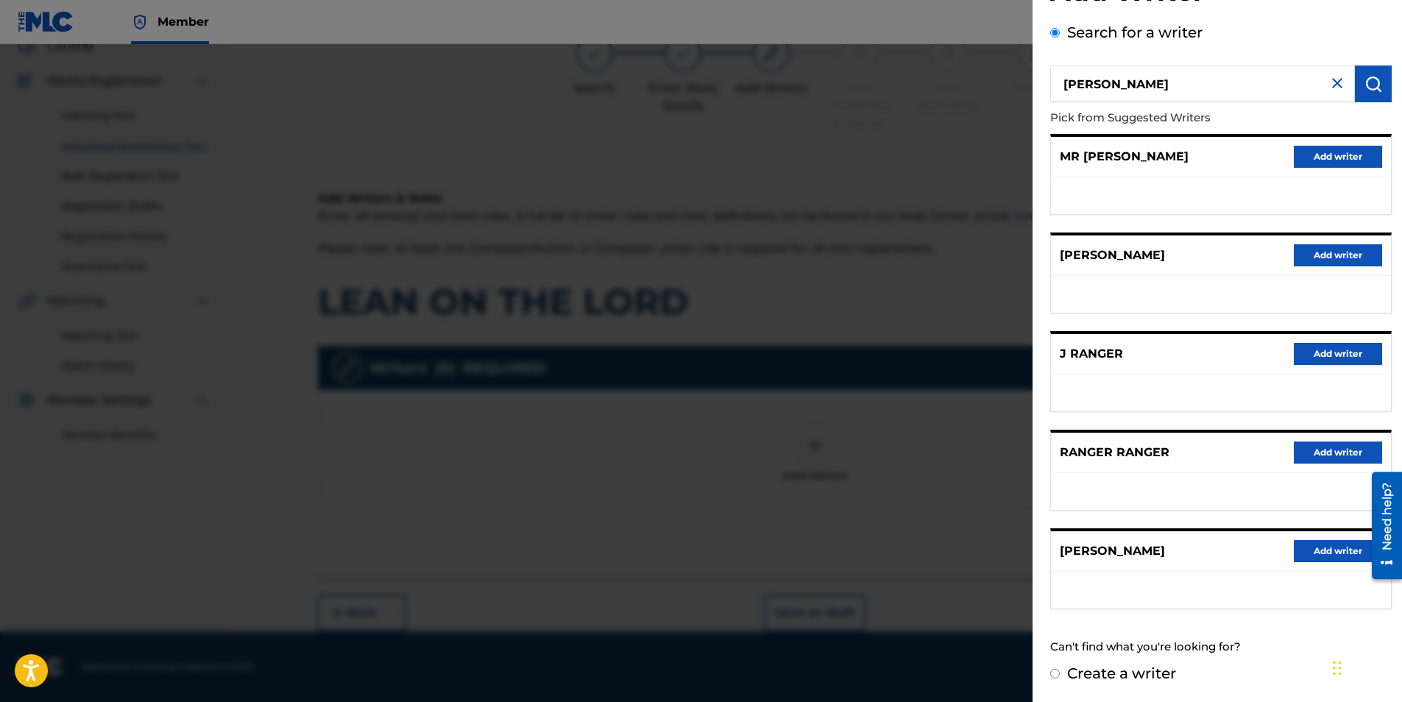
click at [1117, 678] on label "Create a writer" at bounding box center [1121, 673] width 109 height 18
radio input "true"
click at [1060, 678] on input "Create a writer" at bounding box center [1055, 674] width 10 height 10
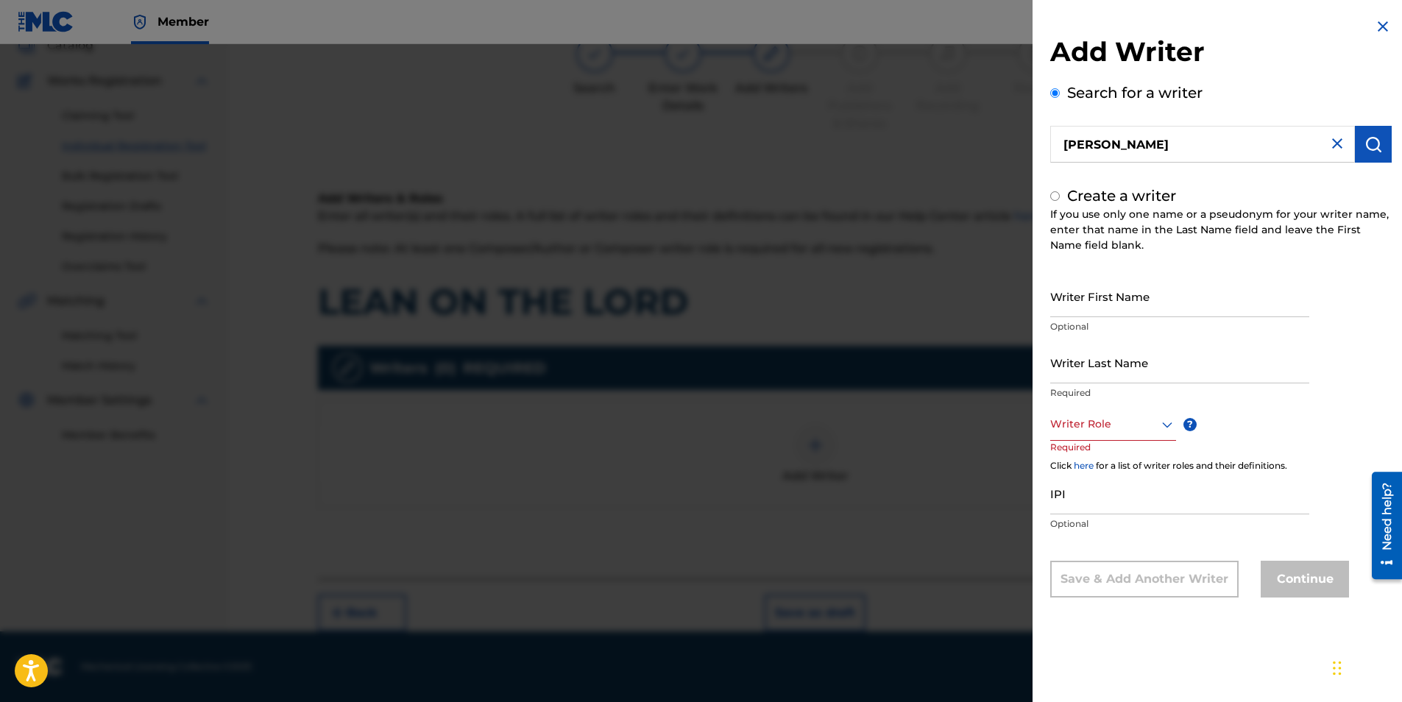
radio input "false"
radio input "true"
click at [1096, 295] on input "Writer First Name" at bounding box center [1179, 296] width 259 height 42
type input "[PERSON_NAME]"
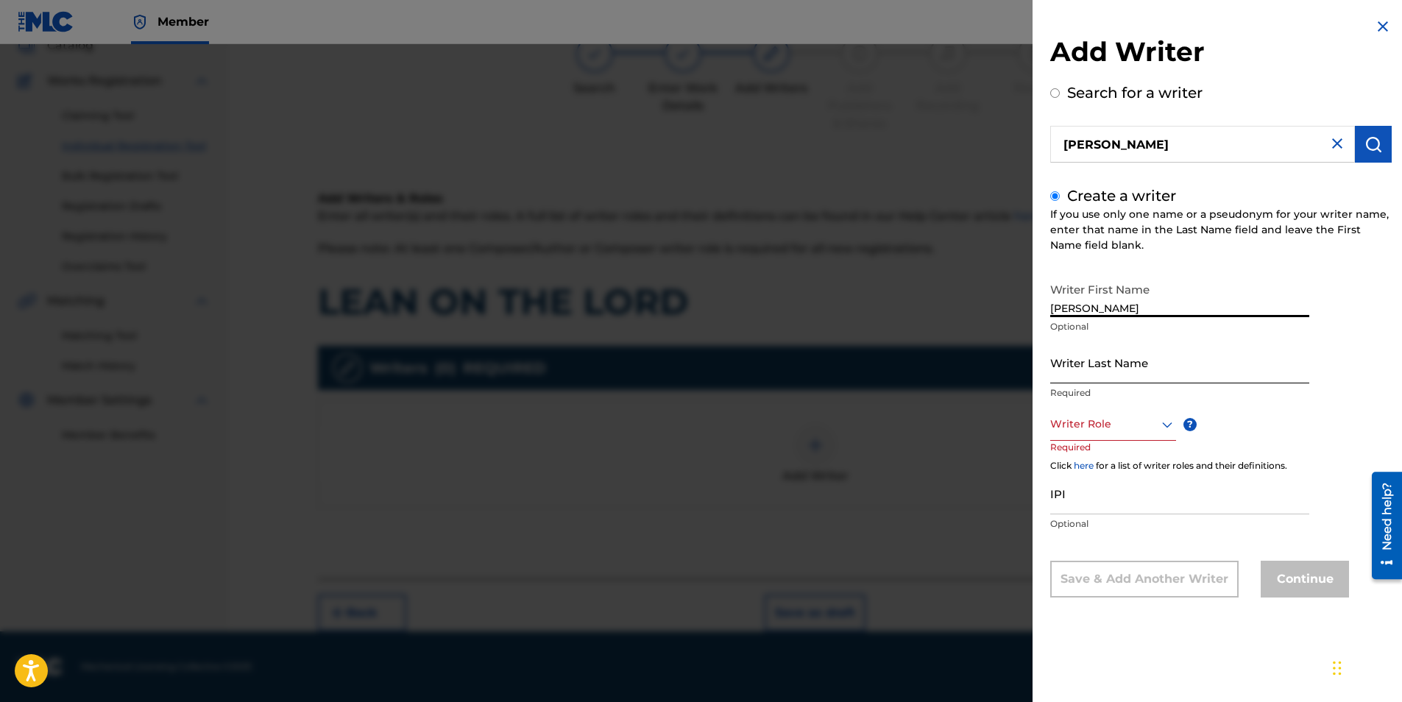
click at [1099, 361] on input "Writer Last Name" at bounding box center [1179, 362] width 259 height 42
type input "RANGER"
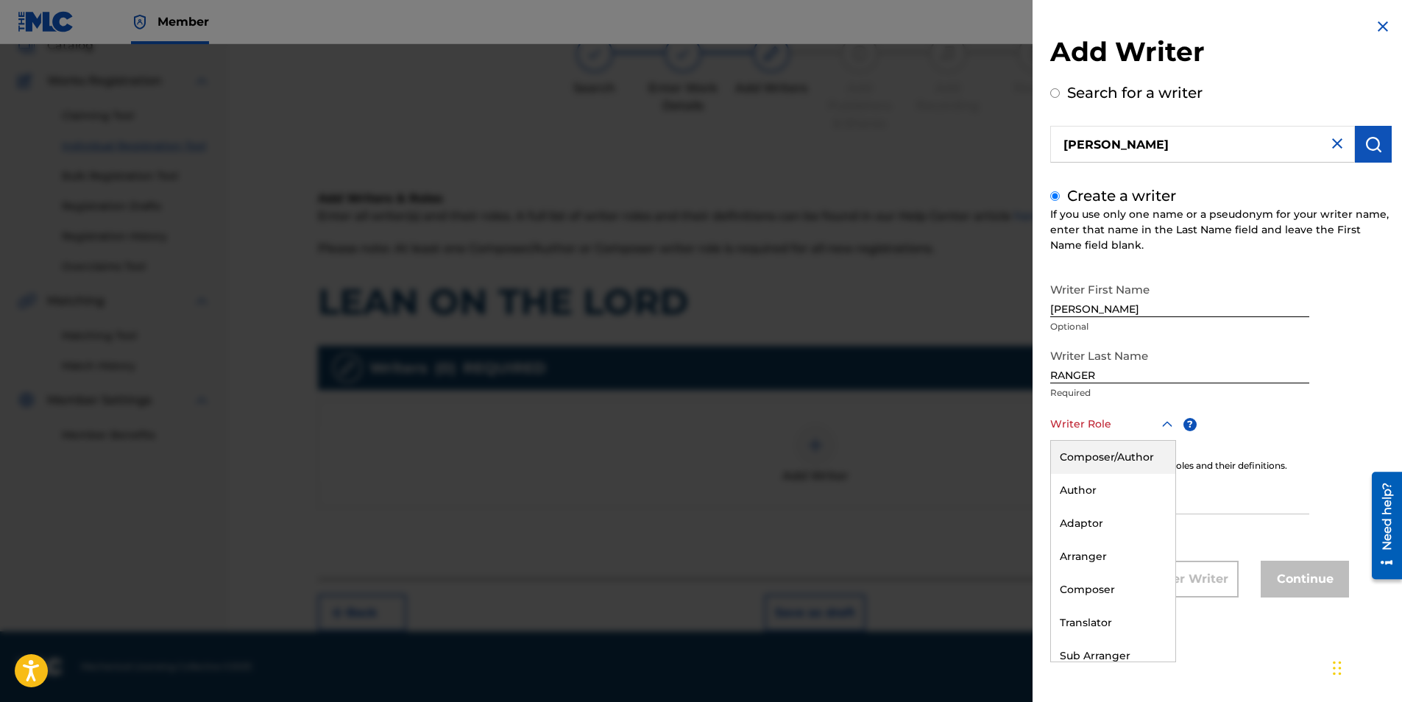
click at [1092, 423] on div at bounding box center [1113, 424] width 126 height 18
click at [1097, 450] on div "Composer/Author" at bounding box center [1113, 457] width 124 height 33
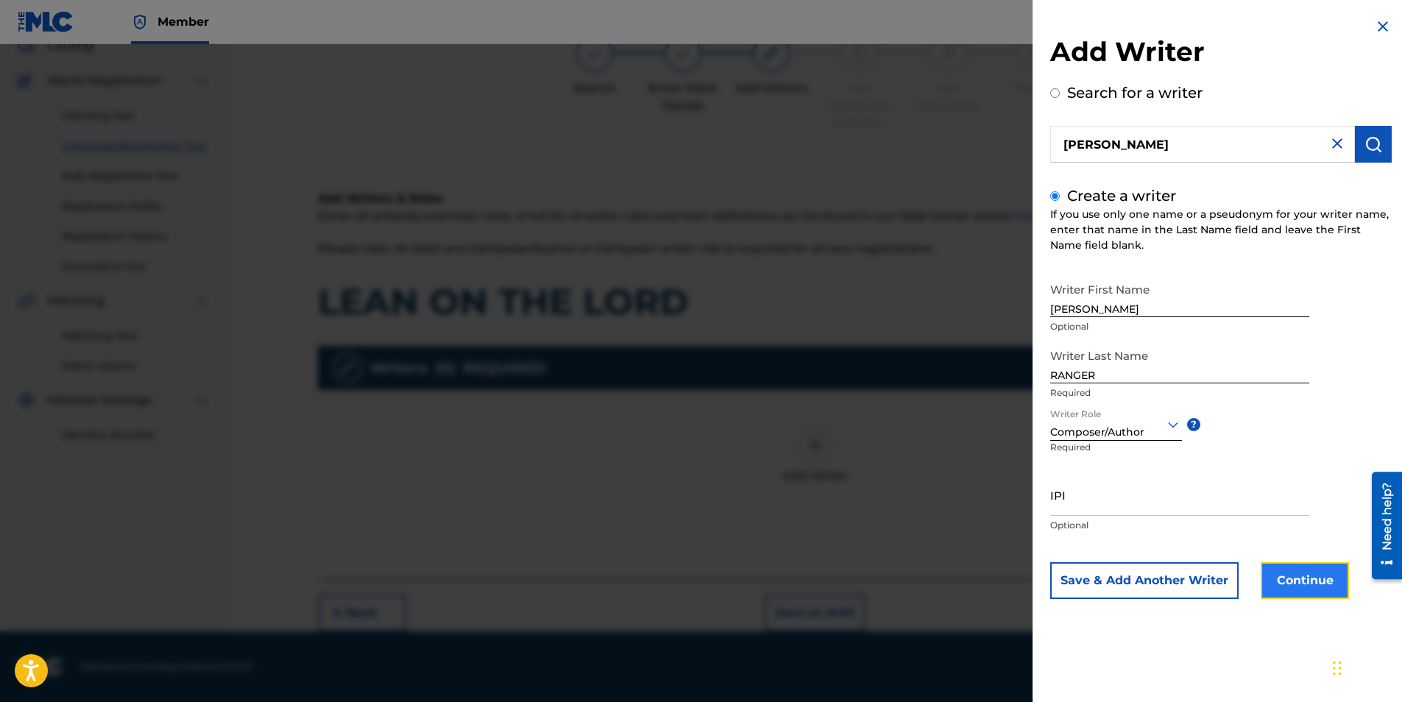
click at [1294, 582] on button "Continue" at bounding box center [1304, 580] width 88 height 37
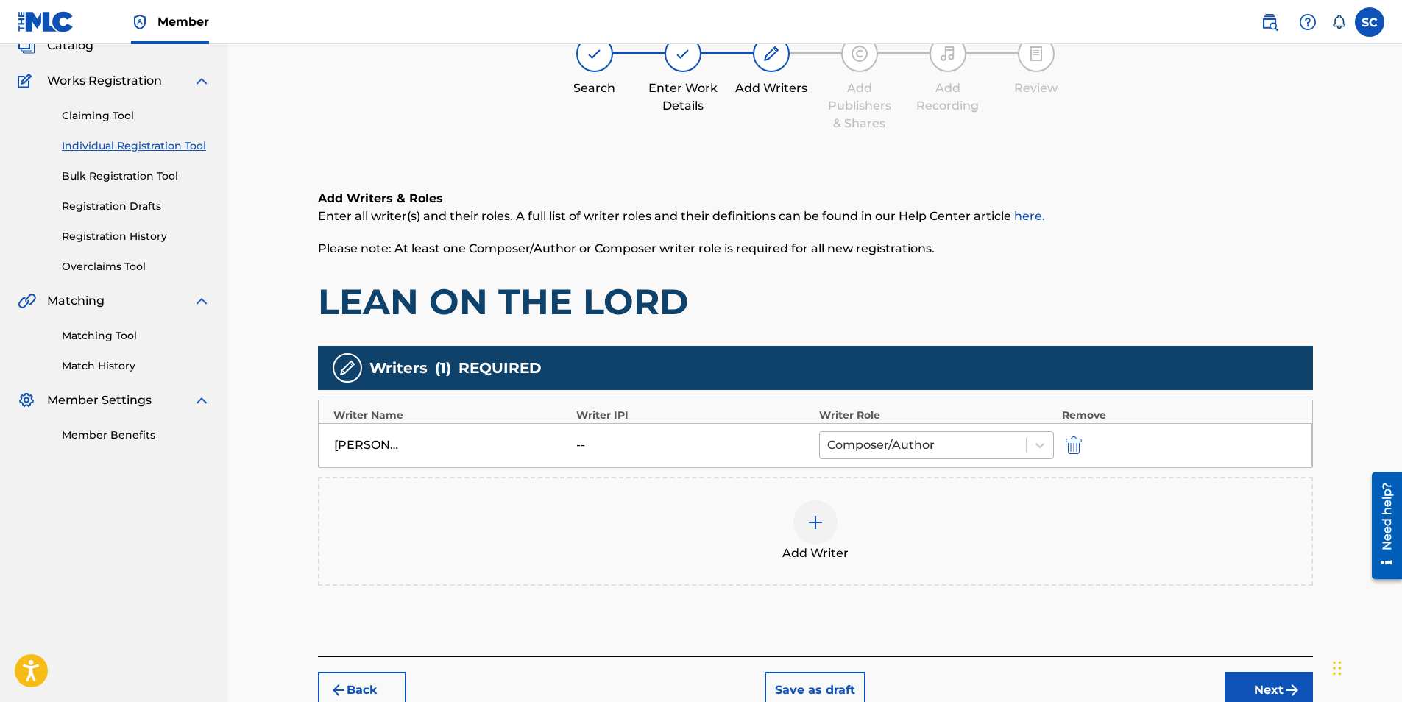
scroll to position [178, 0]
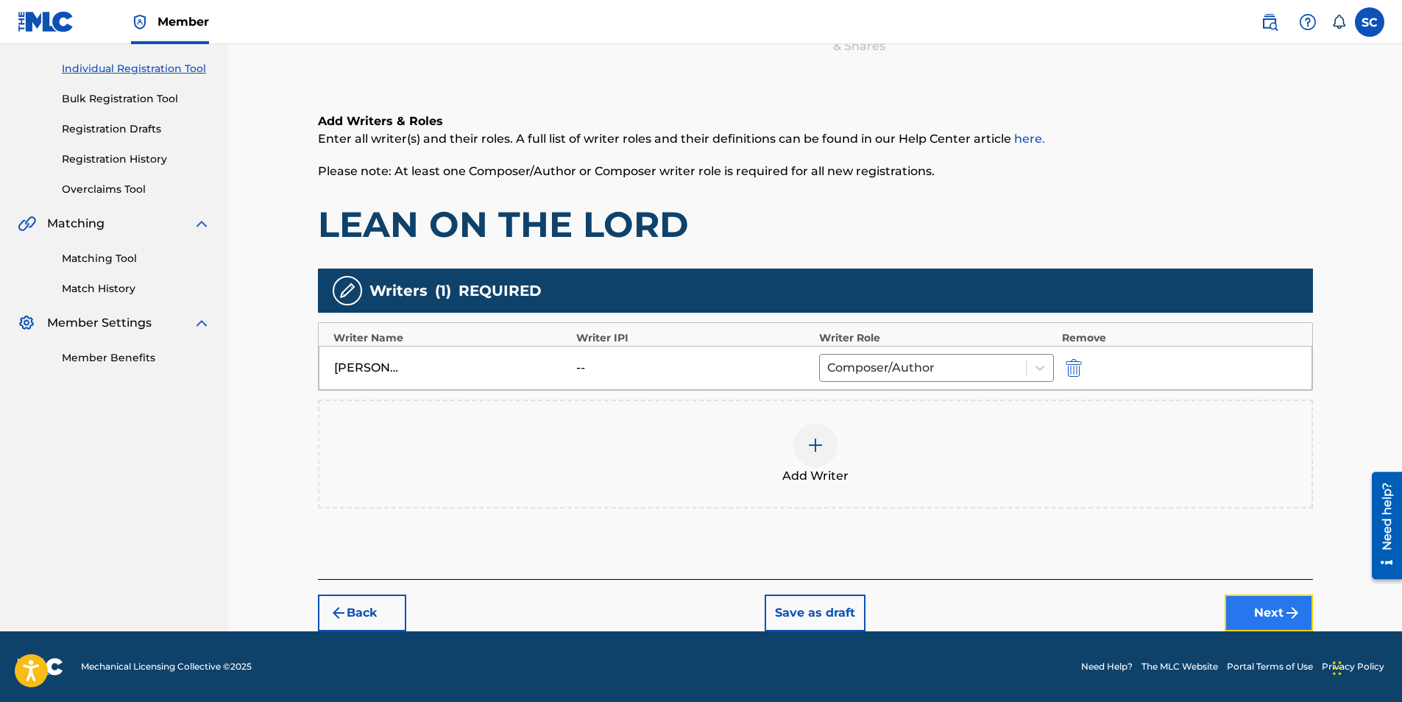
click at [1271, 609] on button "Next" at bounding box center [1268, 613] width 88 height 37
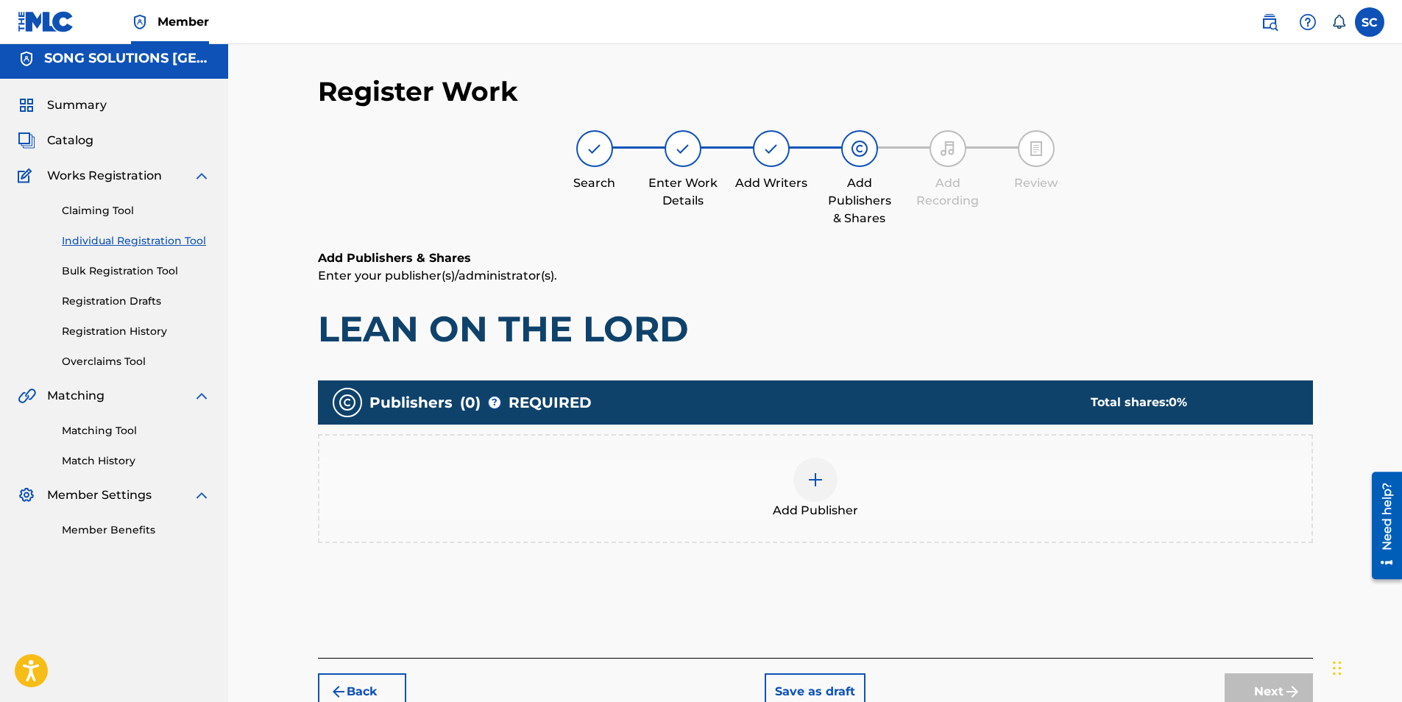
scroll to position [66, 0]
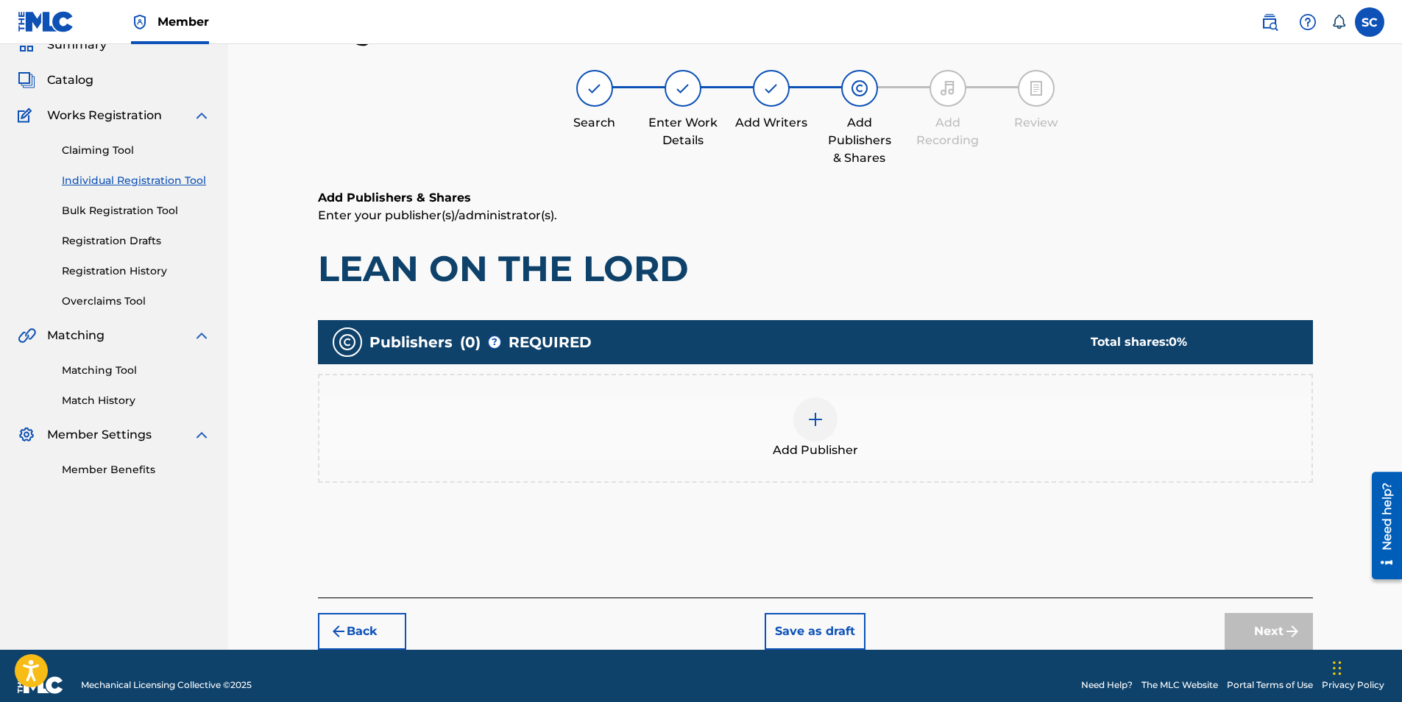
click at [815, 411] on img at bounding box center [815, 420] width 18 height 18
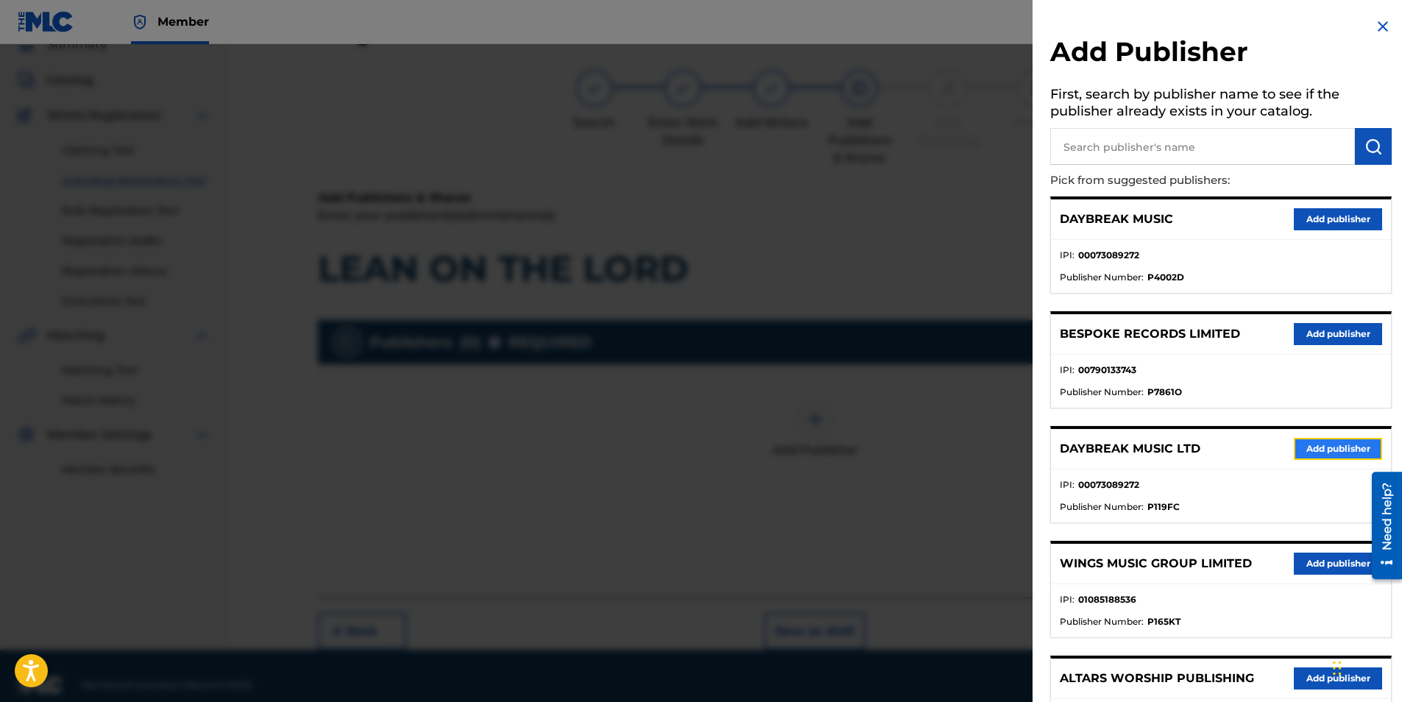
click at [1319, 450] on button "Add publisher" at bounding box center [1338, 449] width 88 height 22
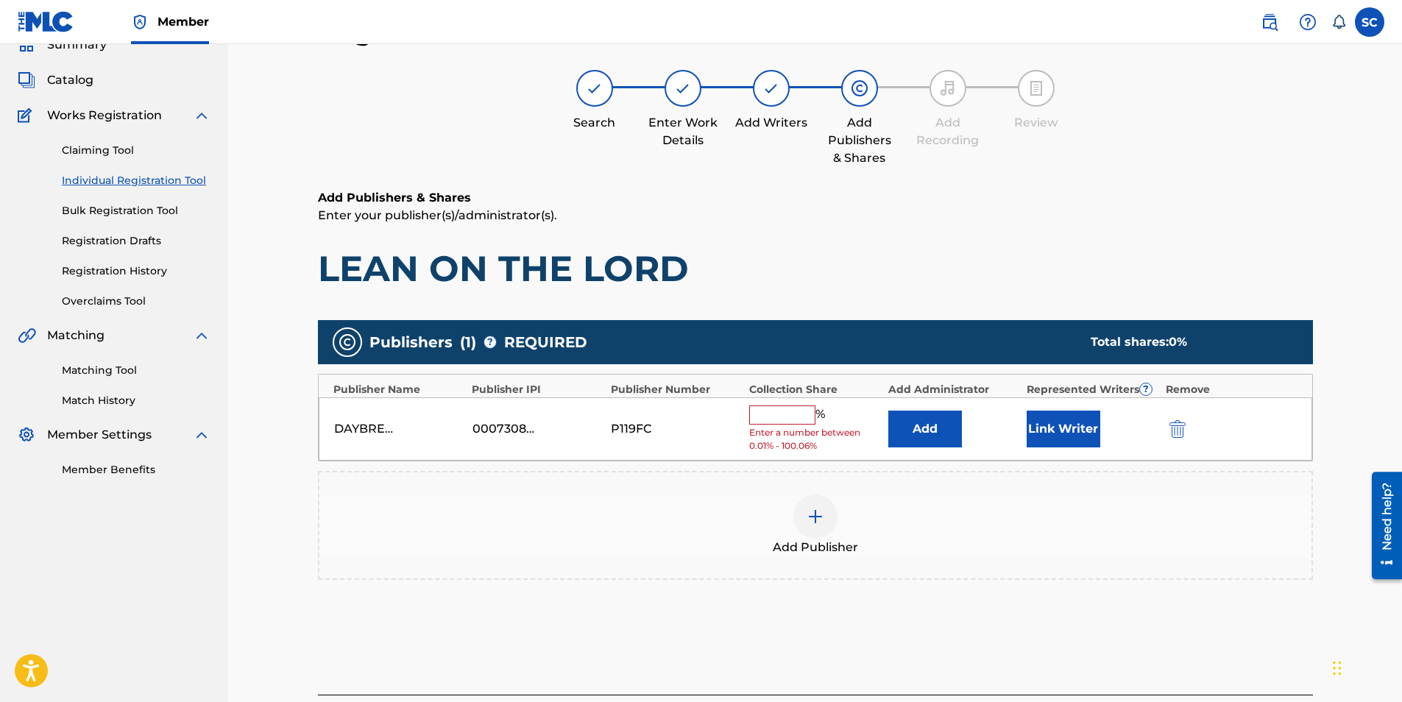
click at [792, 414] on input "text" at bounding box center [782, 414] width 66 height 19
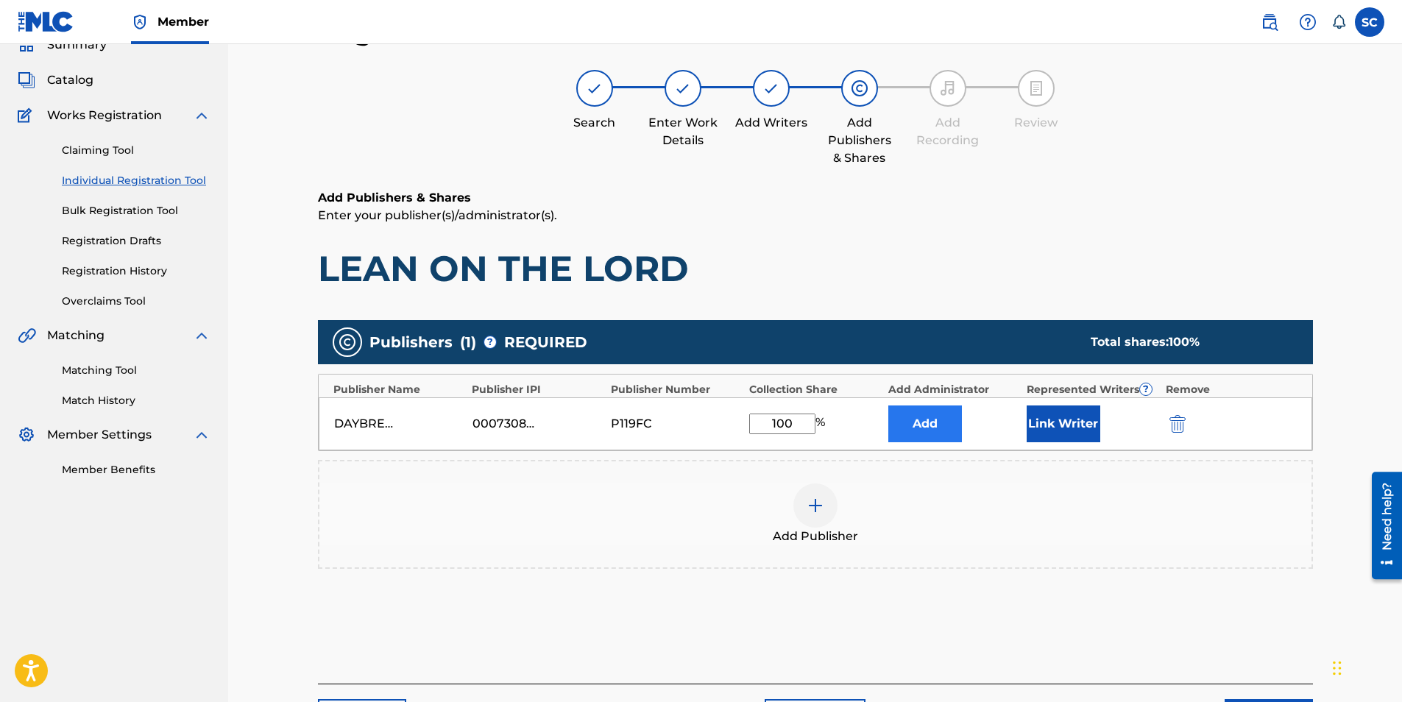
type input "100"
click at [905, 419] on button "Add" at bounding box center [925, 423] width 74 height 37
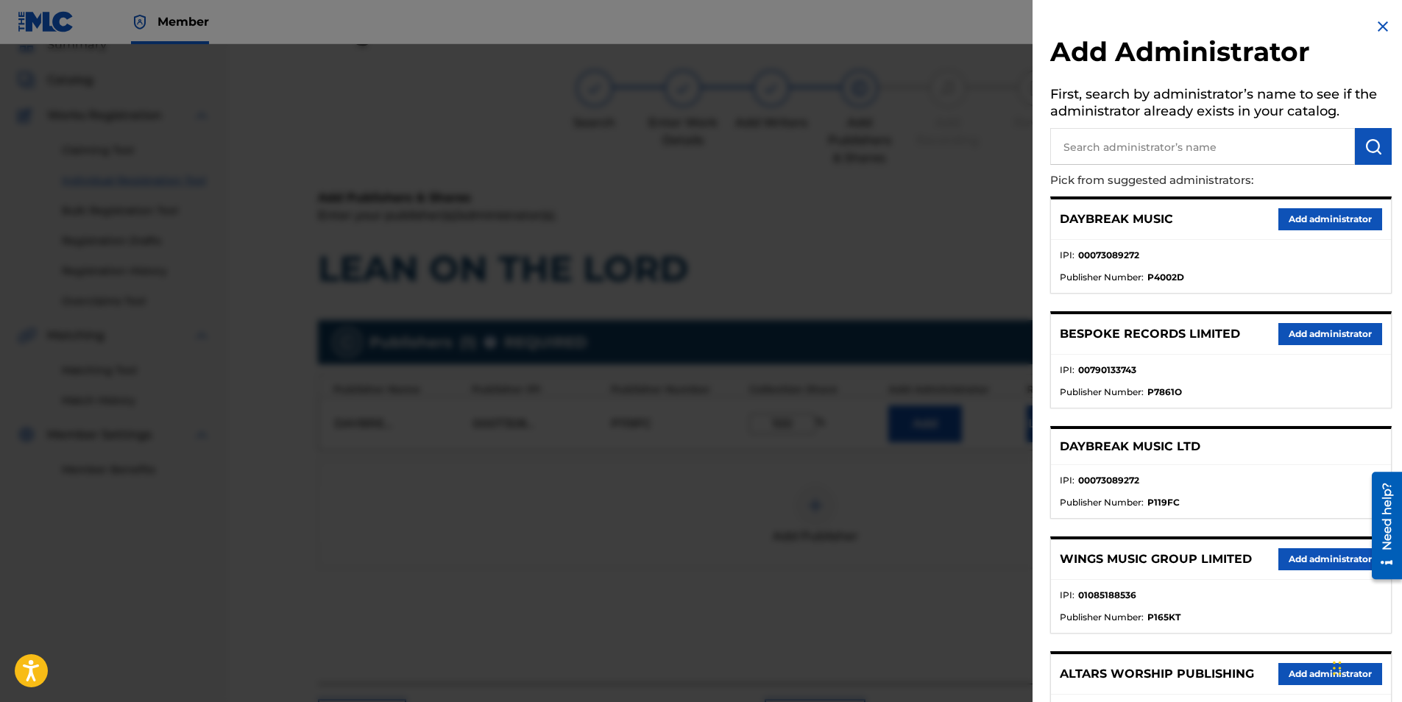
click at [1089, 138] on input "text" at bounding box center [1202, 146] width 305 height 37
type input "SONG SOLUTIONS"
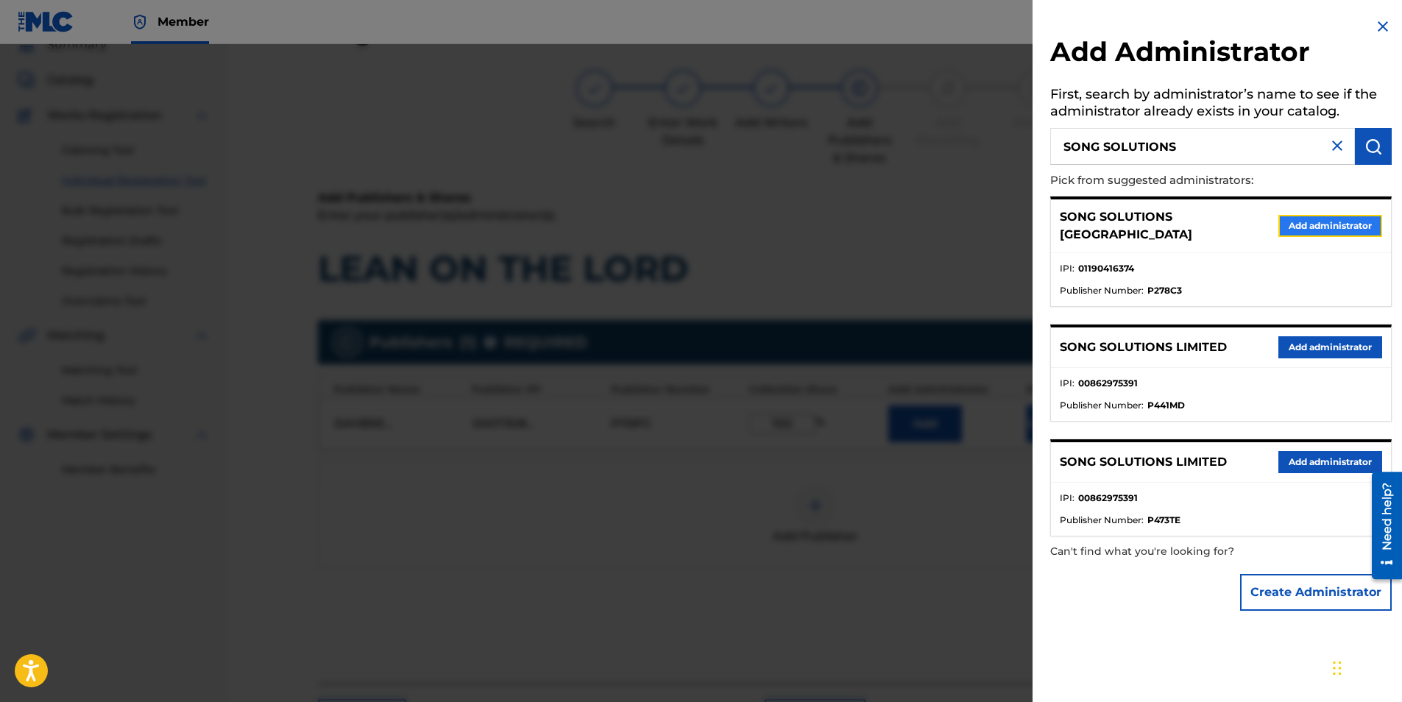
click at [1322, 224] on button "Add administrator" at bounding box center [1330, 226] width 104 height 22
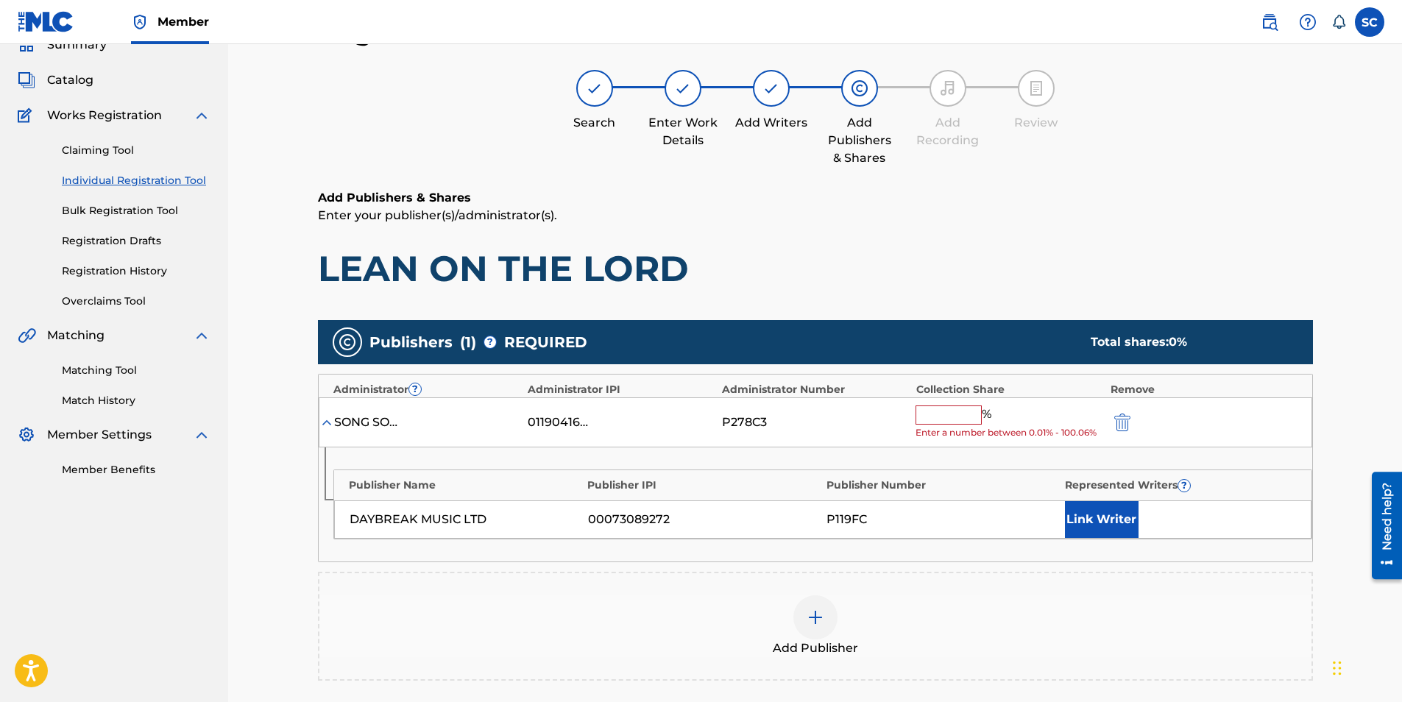
click at [924, 416] on input "text" at bounding box center [948, 414] width 66 height 19
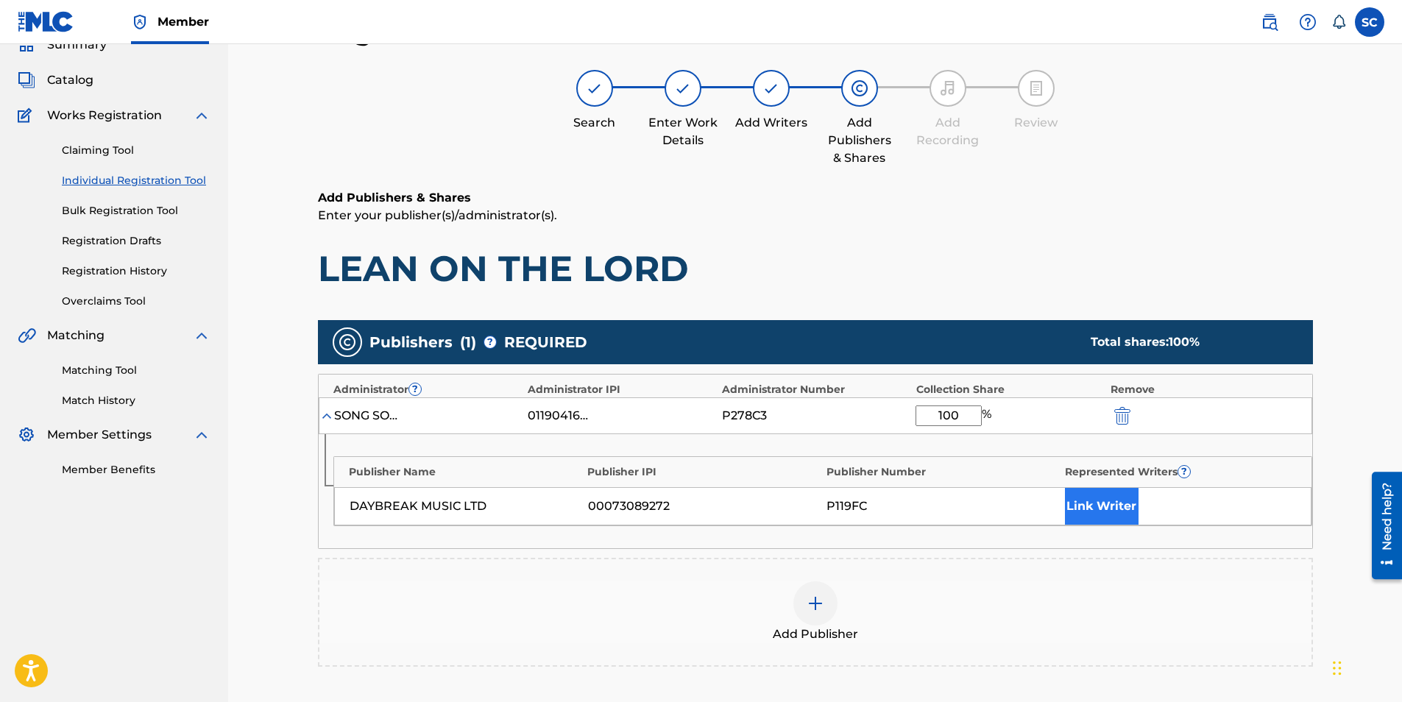
type input "100"
click at [1090, 511] on button "Link Writer" at bounding box center [1102, 506] width 74 height 37
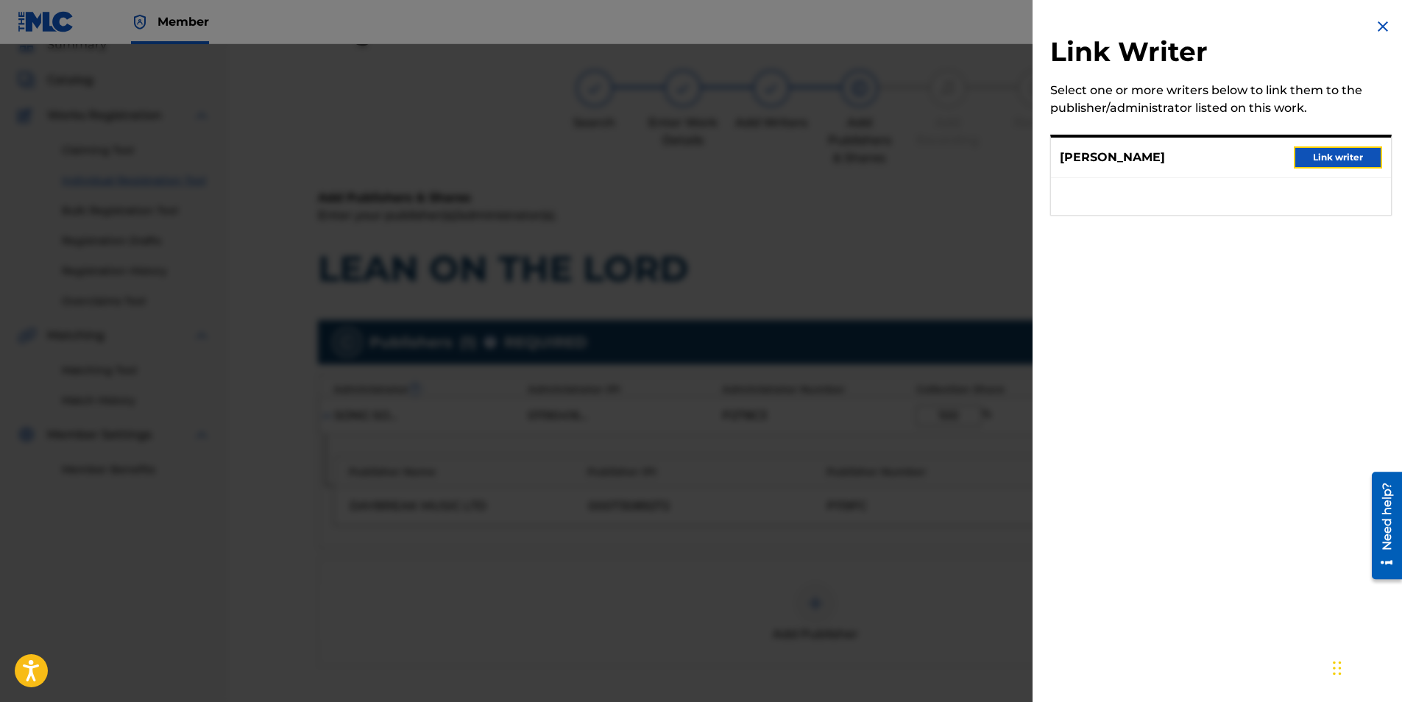
drag, startPoint x: 1322, startPoint y: 162, endPoint x: 834, endPoint y: 386, distance: 536.3
click at [1319, 163] on button "Link writer" at bounding box center [1338, 157] width 88 height 22
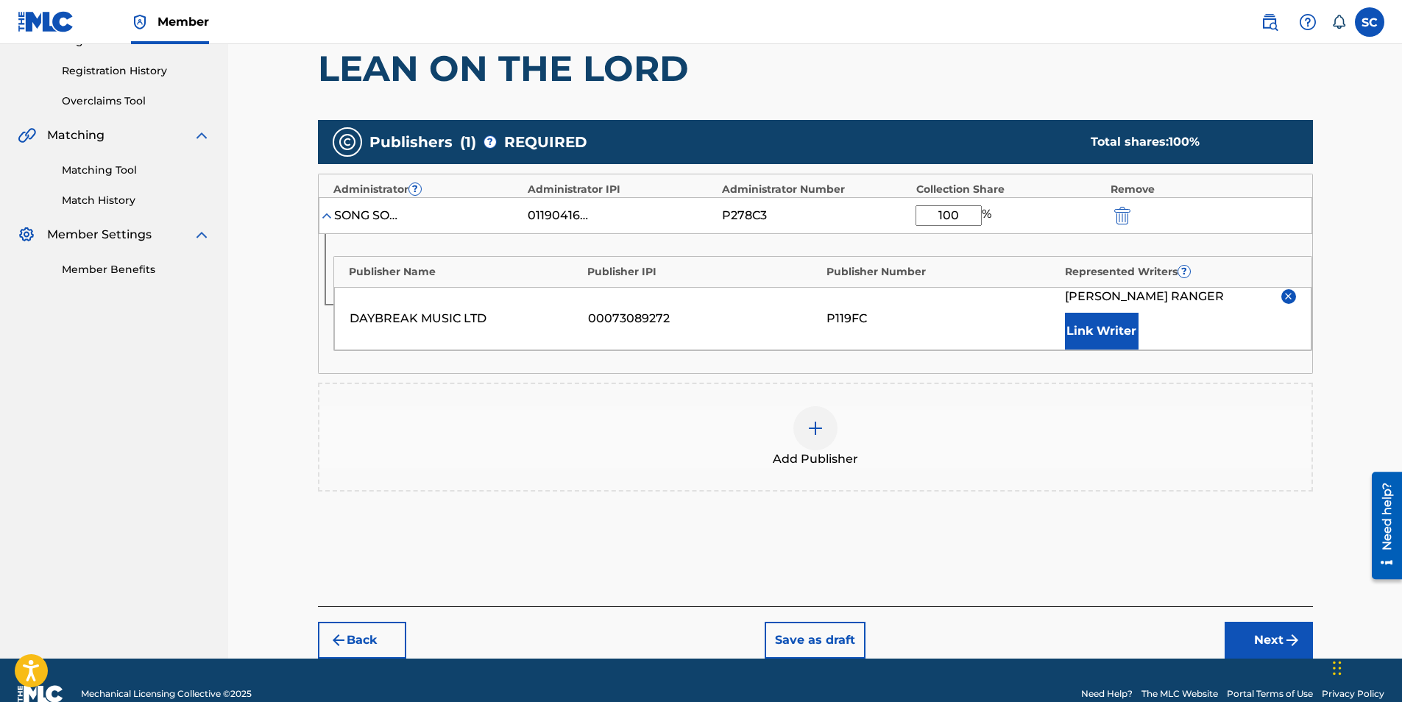
scroll to position [294, 0]
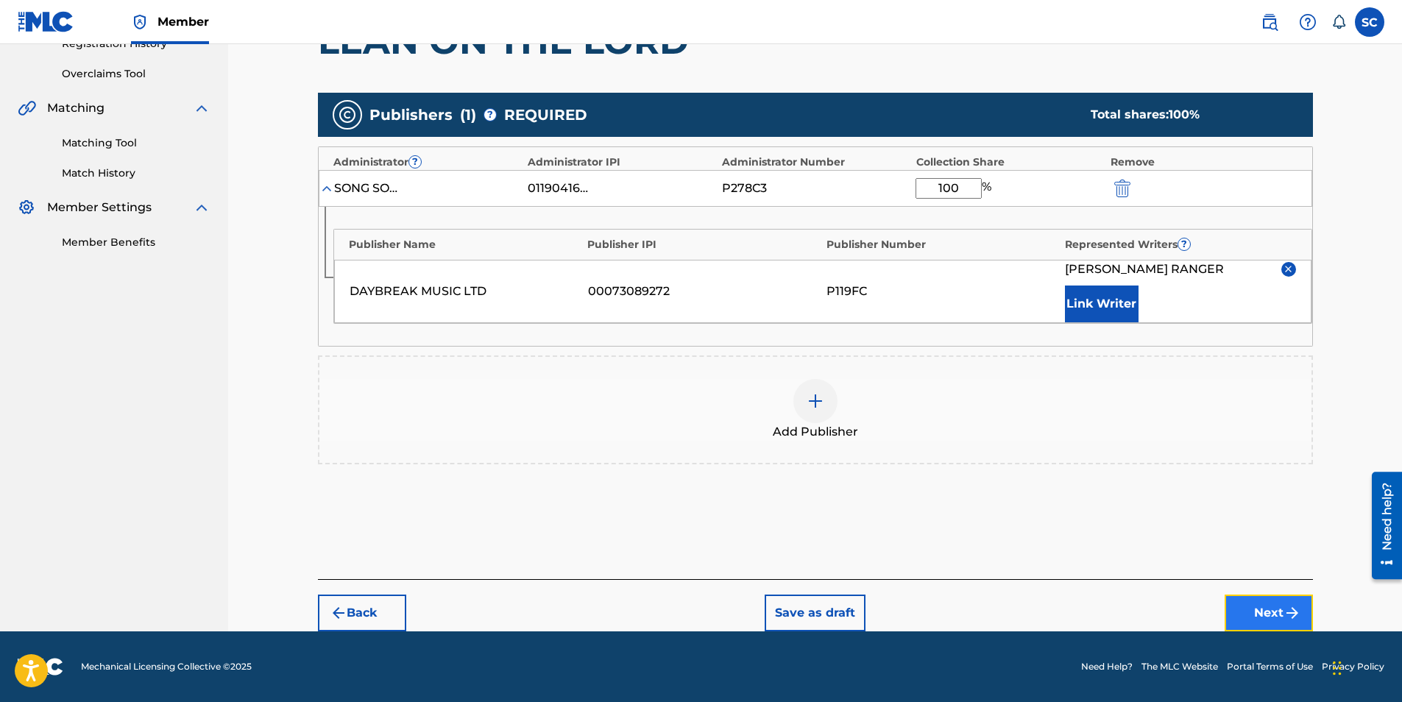
click at [1252, 618] on button "Next" at bounding box center [1268, 613] width 88 height 37
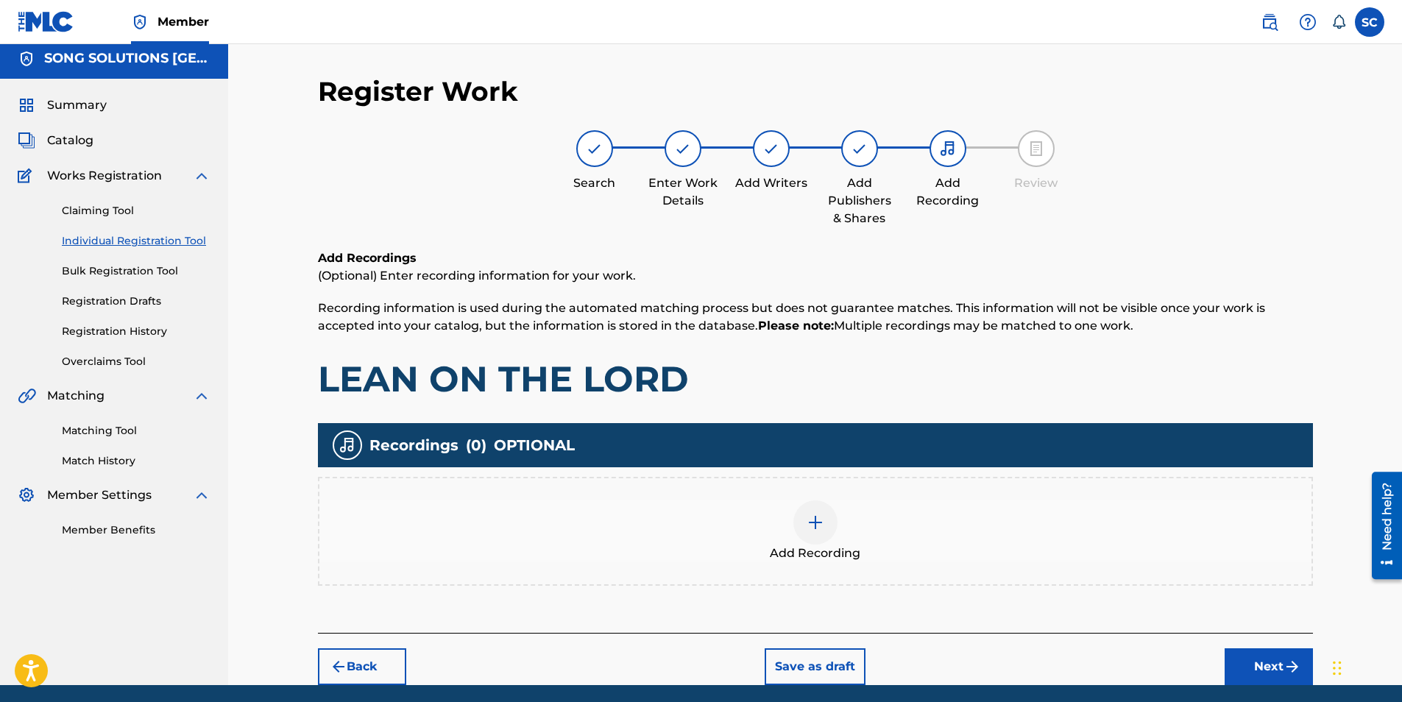
scroll to position [60, 0]
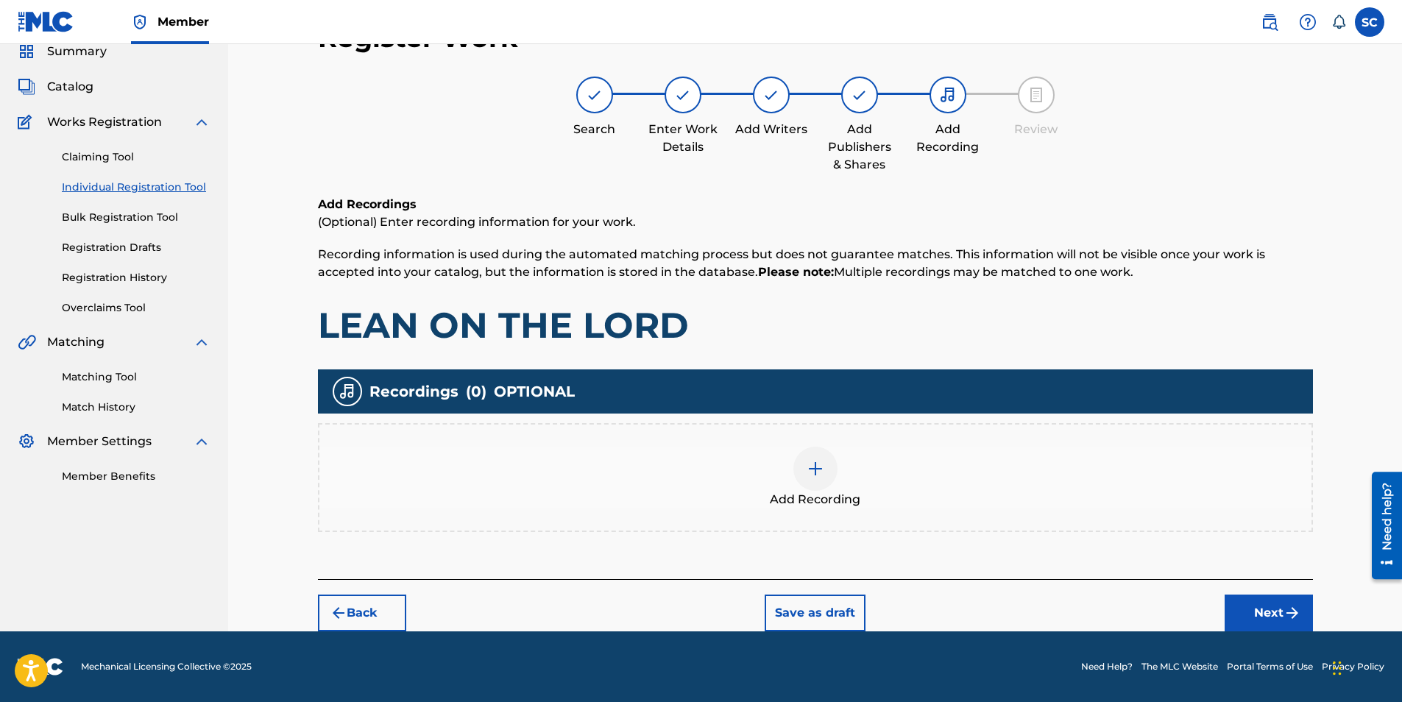
click at [818, 470] on img at bounding box center [815, 469] width 18 height 18
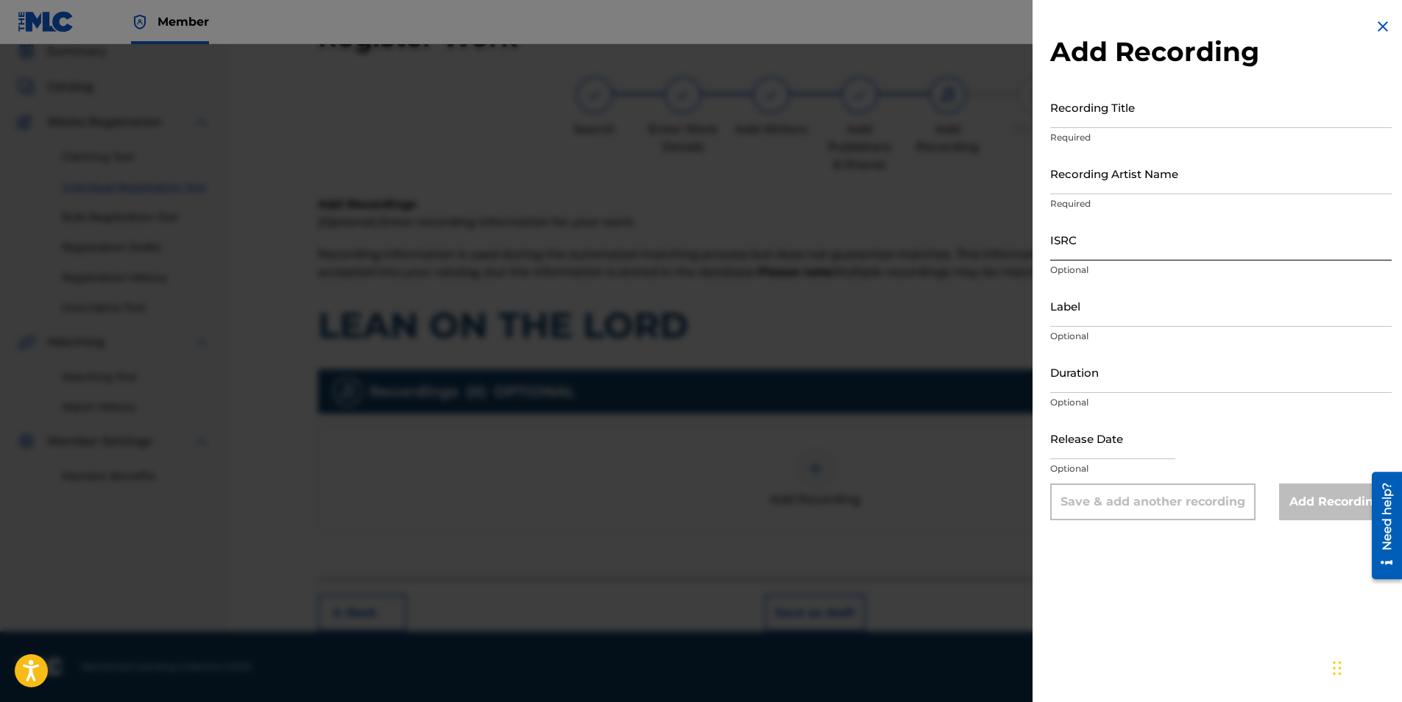
click at [1075, 256] on input "ISRC" at bounding box center [1220, 240] width 341 height 42
paste input "GBDPR1102145"
type input "GBDPR1102145"
click at [1066, 110] on input "Recording Title" at bounding box center [1220, 107] width 341 height 42
type input "LEAN ON THE LORD"
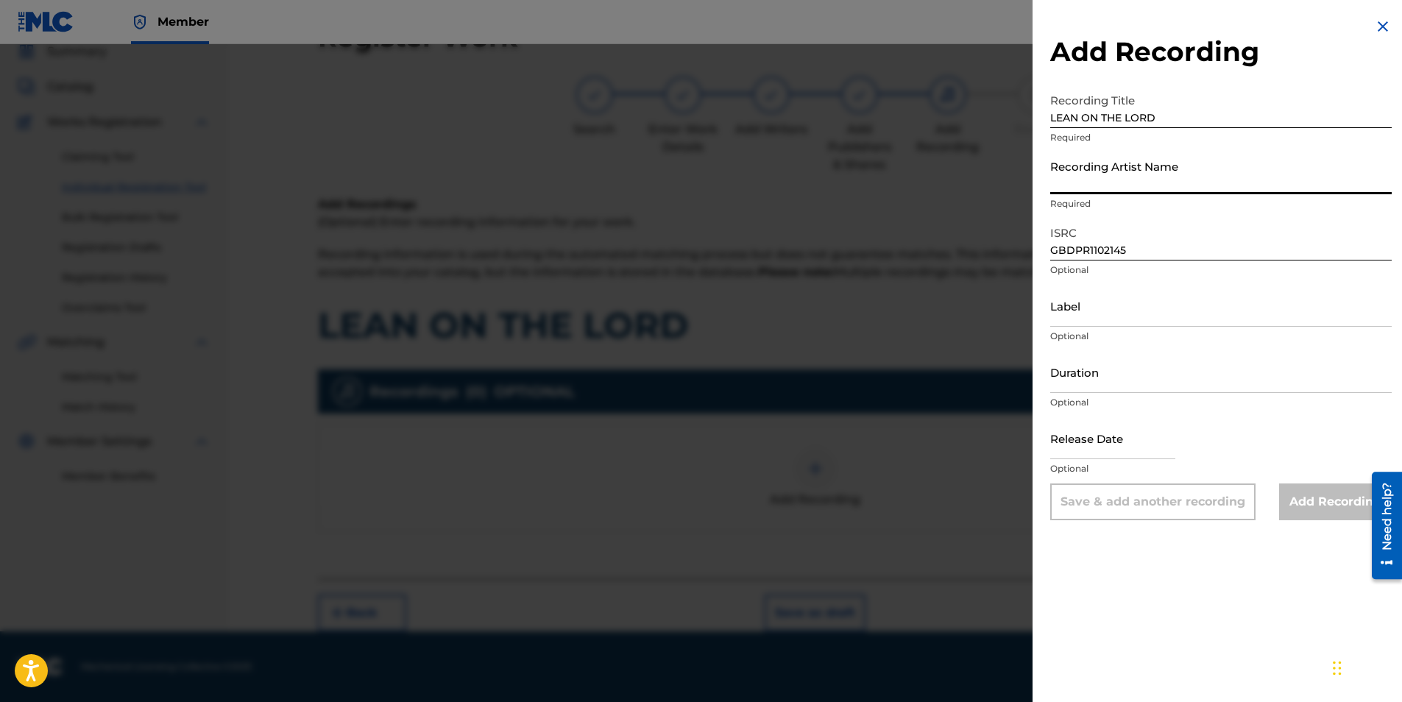
click at [1086, 168] on input "Recording Artist Name" at bounding box center [1220, 173] width 341 height 42
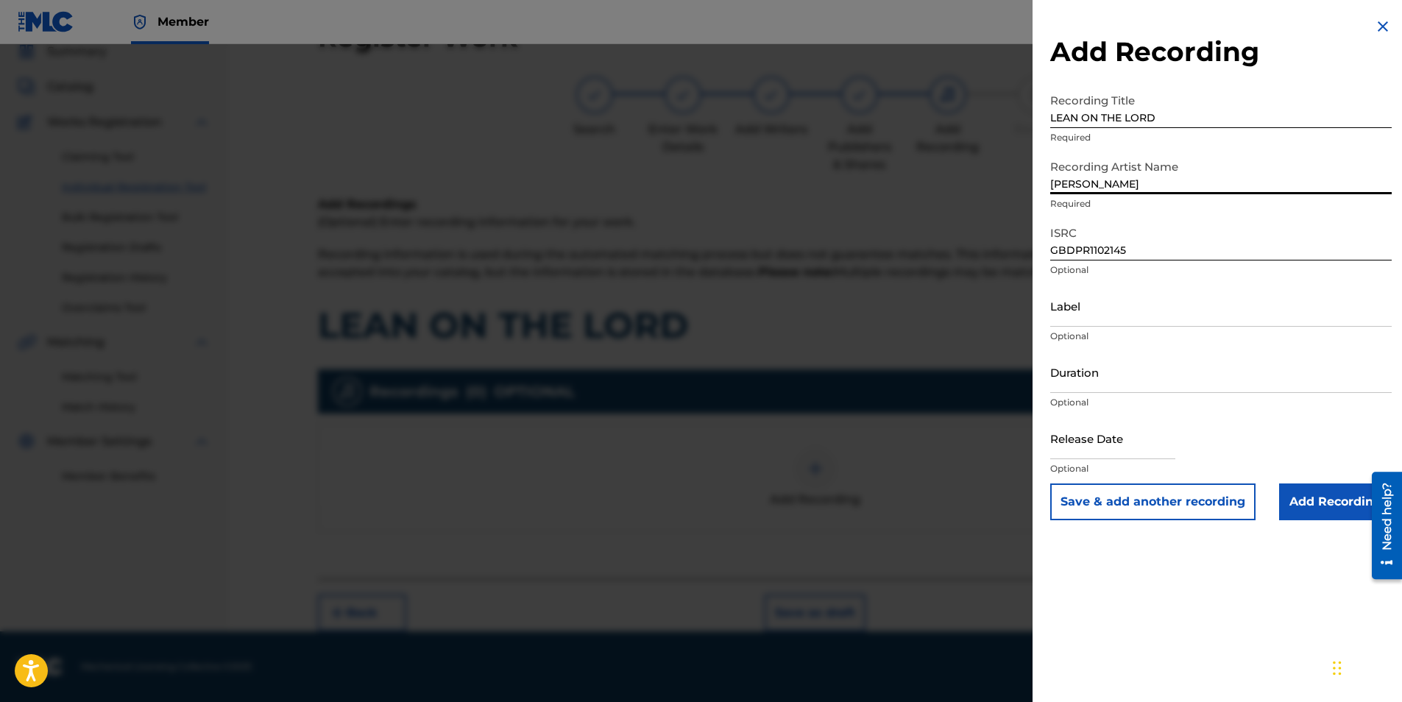
type input "[PERSON_NAME]"
click at [1039, 251] on div "Add Recording Recording Title LEAN ON THE LORD Required Recording Artist Name […" at bounding box center [1220, 269] width 377 height 538
click at [1097, 370] on input "Duration" at bounding box center [1220, 372] width 341 height 42
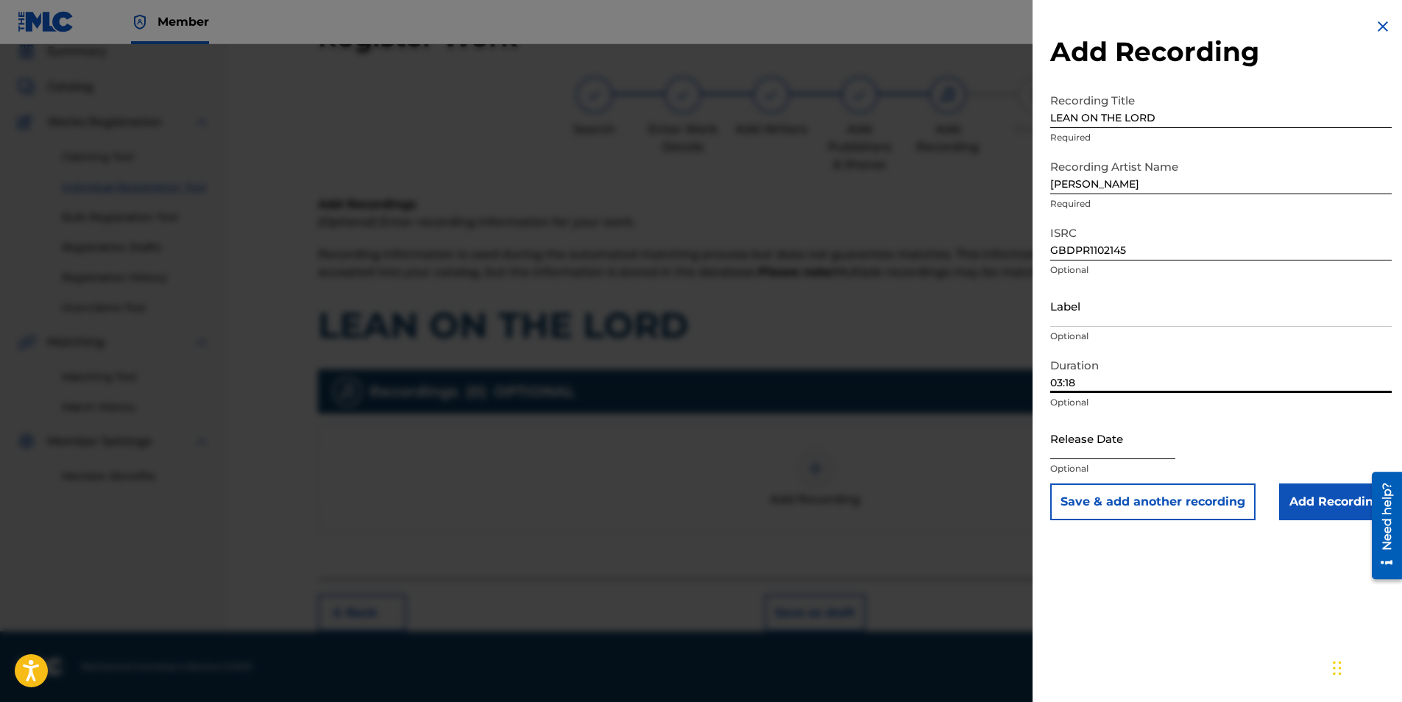
type input "03:18"
click at [1090, 436] on input "text" at bounding box center [1112, 438] width 125 height 42
select select "8"
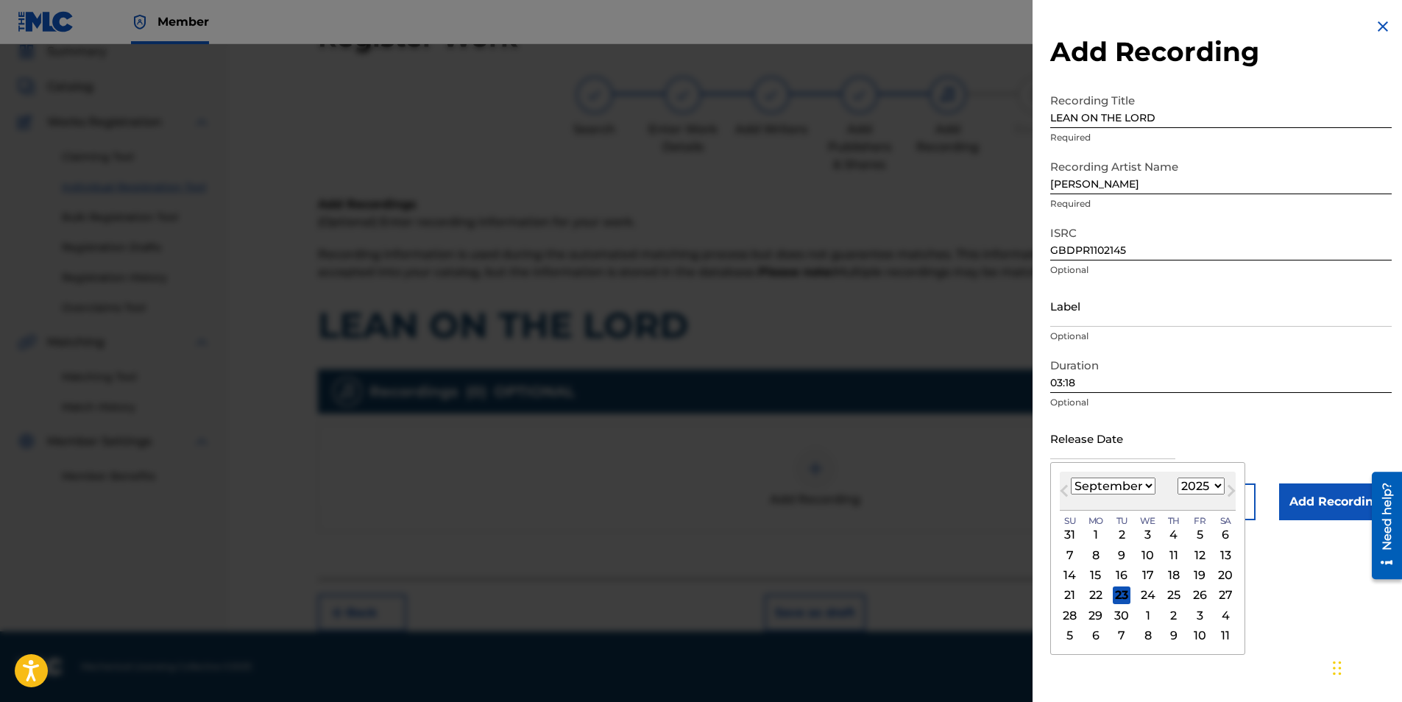
click at [1055, 476] on div "Previous Month Next Month [DATE] January February March April May June July Aug…" at bounding box center [1147, 558] width 195 height 193
click at [1213, 486] on select "1900 1901 1902 1903 1904 1905 1906 1907 1908 1909 1910 1911 1912 1913 1914 1915…" at bounding box center [1200, 486] width 47 height 17
select select "2011"
click at [1177, 478] on select "1900 1901 1902 1903 1904 1905 1906 1907 1908 1909 1910 1911 1912 1913 1914 1915…" at bounding box center [1200, 486] width 47 height 17
click at [1147, 486] on select "January February March April May June July August September October November De…" at bounding box center [1113, 486] width 85 height 17
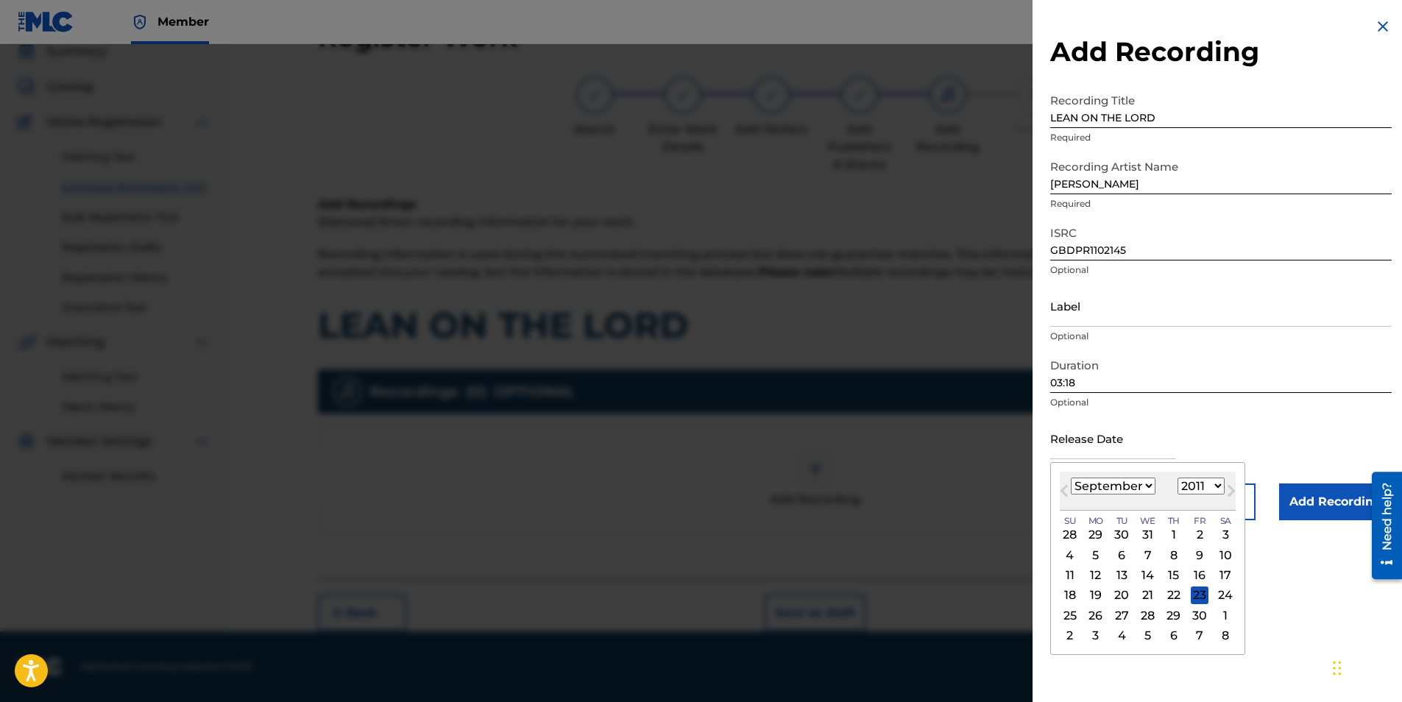
select select "6"
click at [1071, 478] on select "January February March April May June July August September October November De…" at bounding box center [1113, 486] width 85 height 17
click at [1068, 576] on div "10" at bounding box center [1070, 576] width 18 height 18
type input "[DATE]"
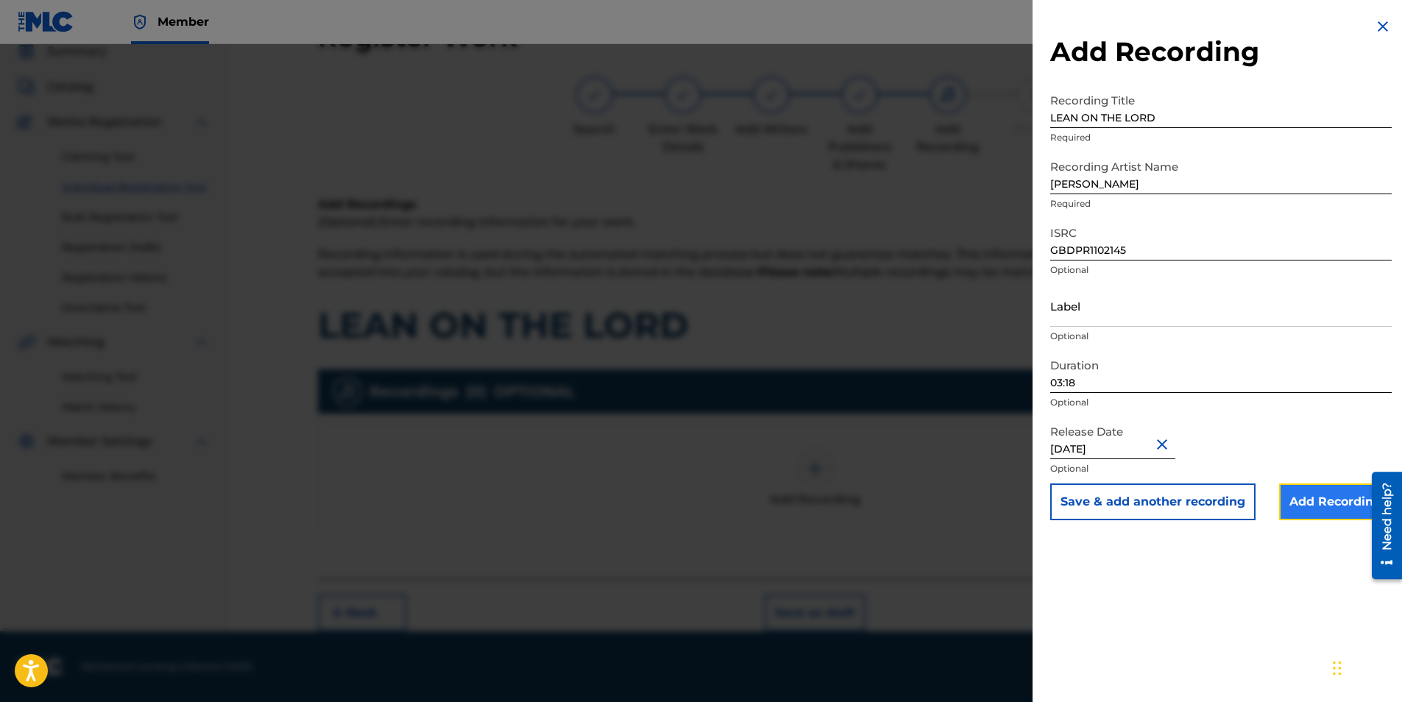
click at [1299, 500] on input "Add Recording" at bounding box center [1335, 501] width 113 height 37
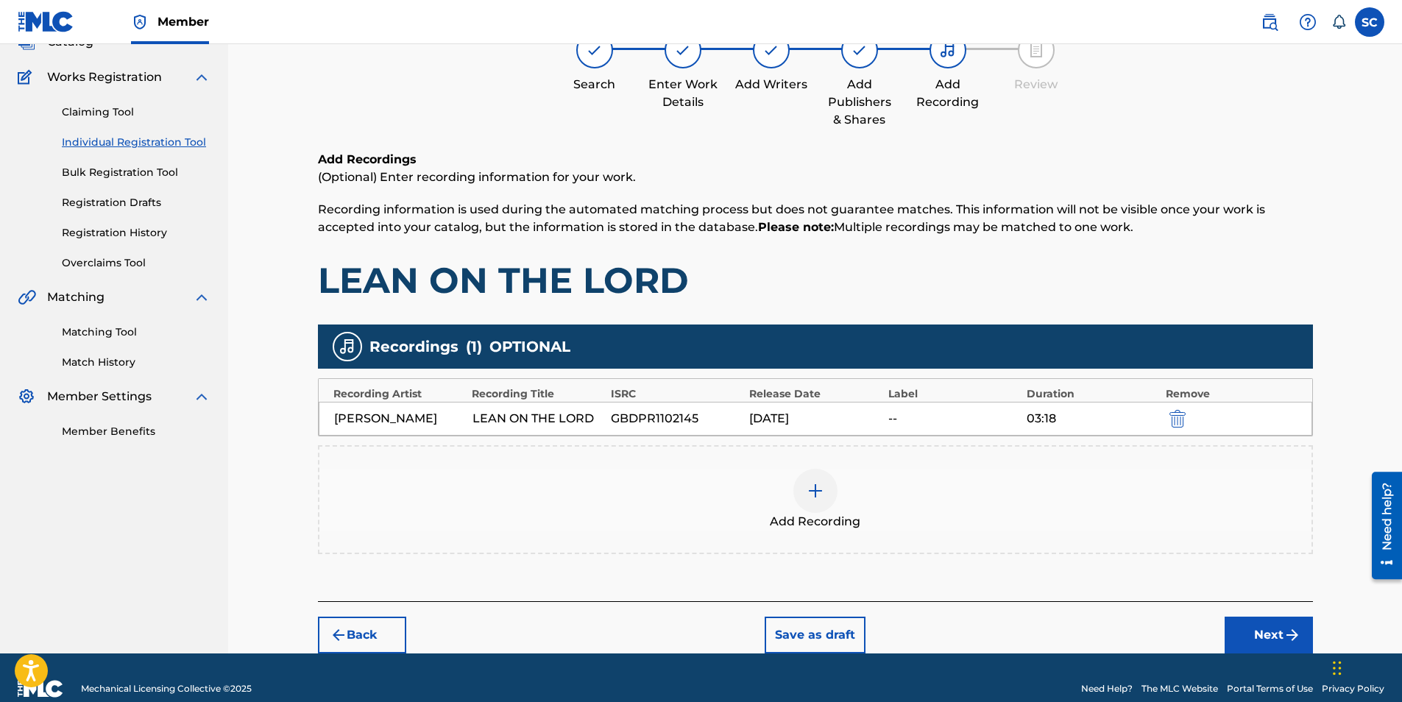
scroll to position [127, 0]
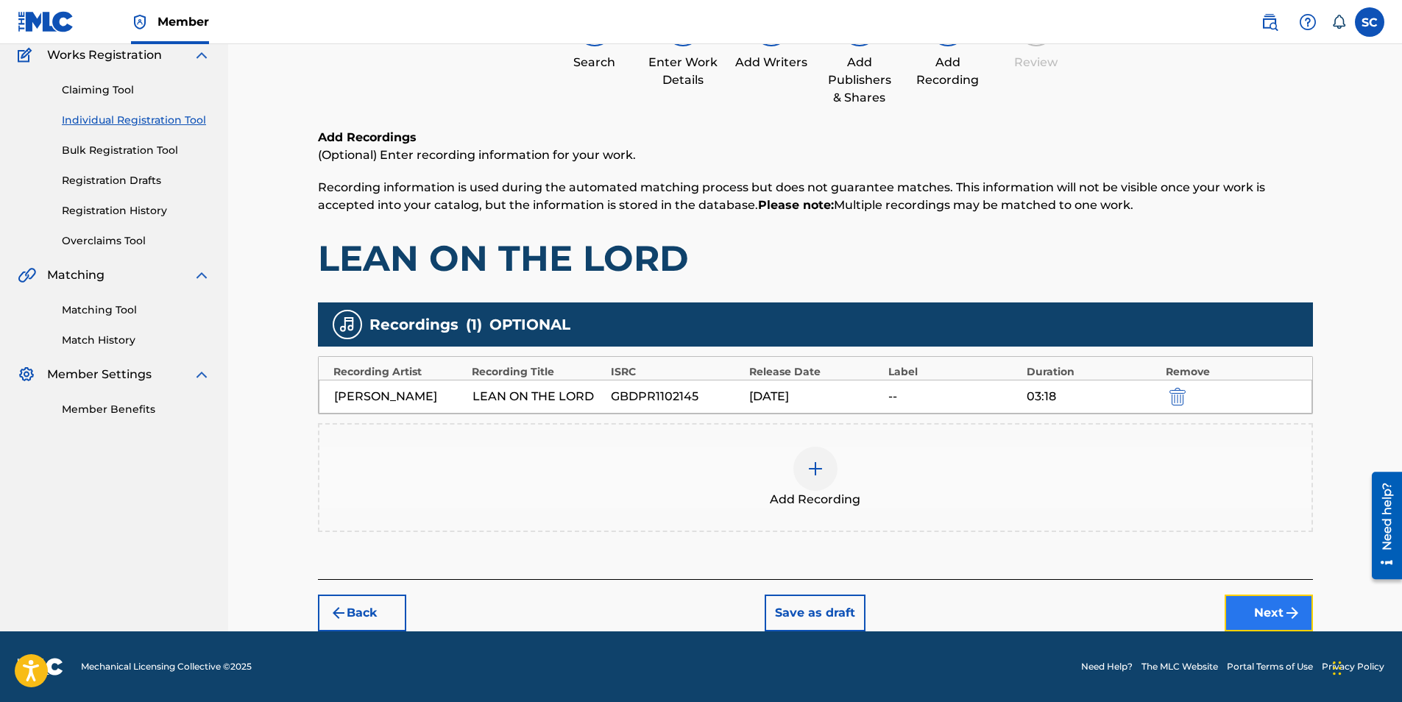
click at [1251, 614] on button "Next" at bounding box center [1268, 613] width 88 height 37
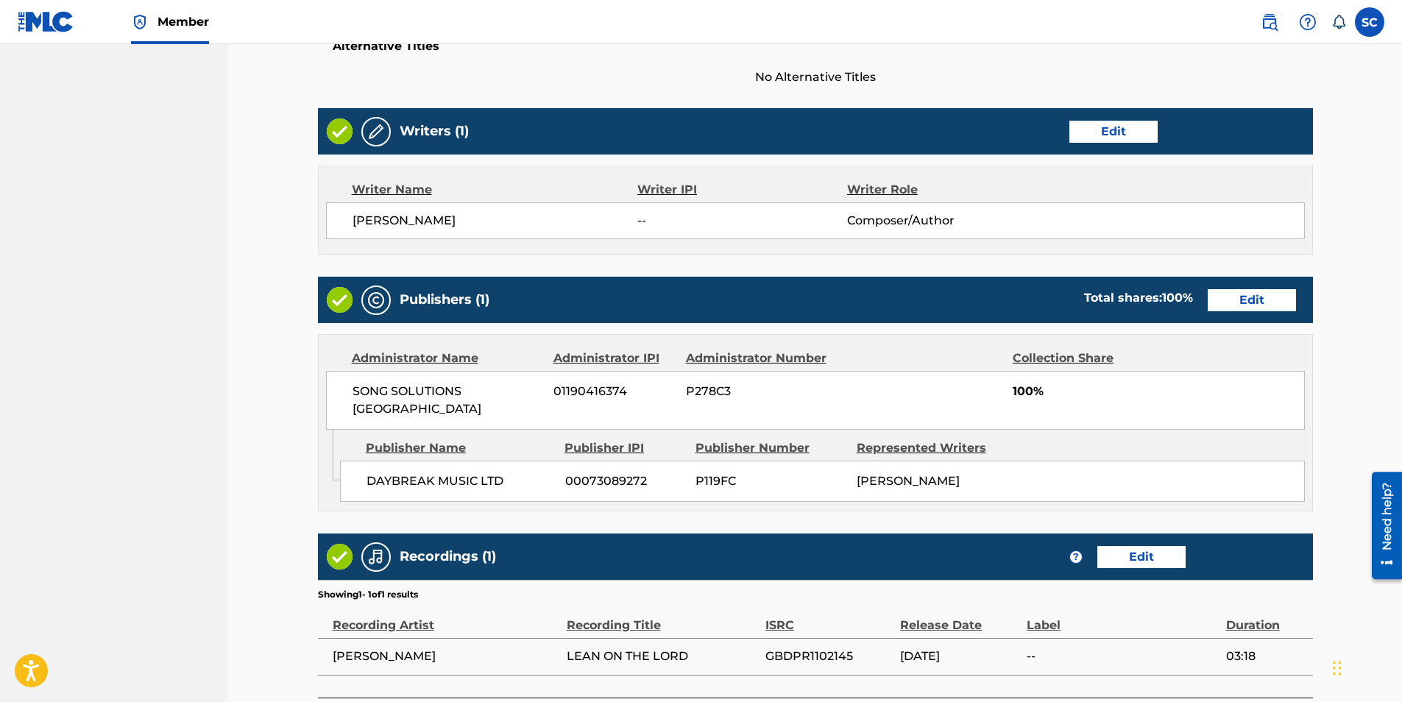
scroll to position [581, 0]
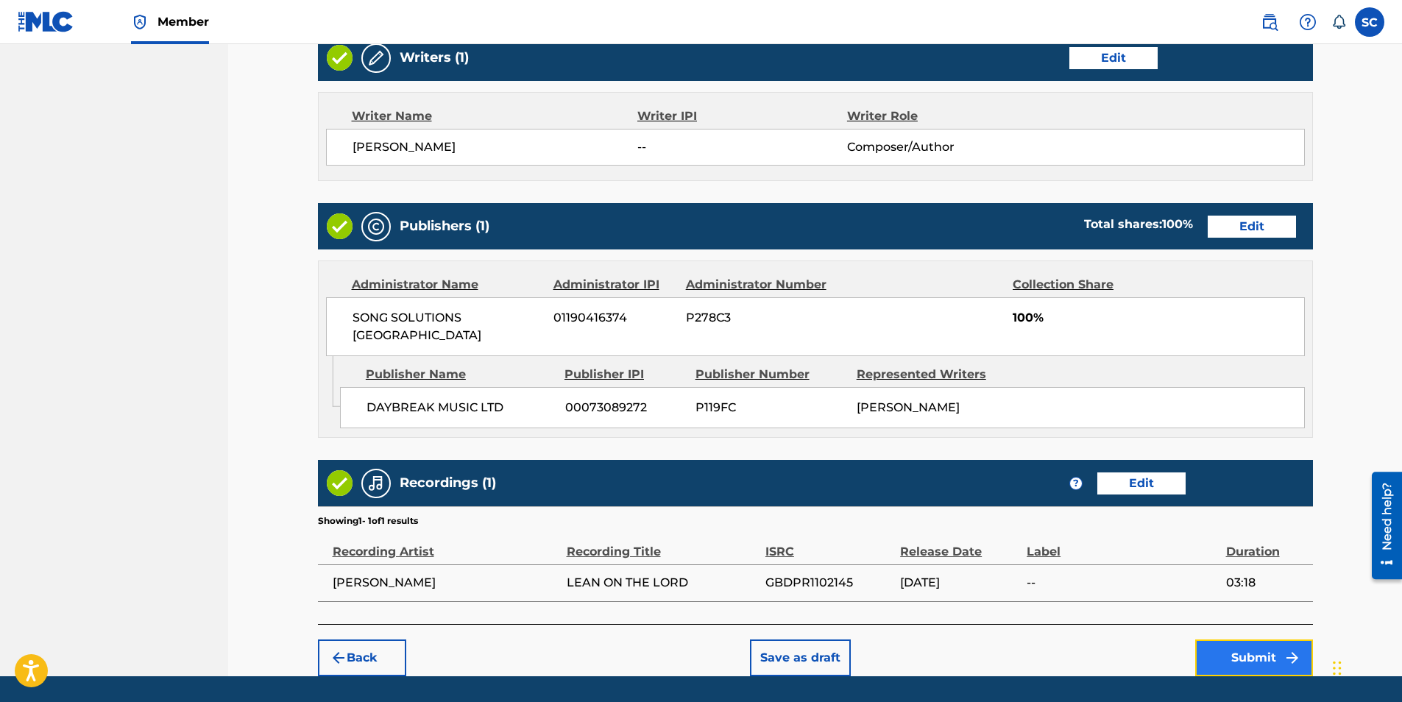
click at [1249, 639] on button "Submit" at bounding box center [1254, 657] width 118 height 37
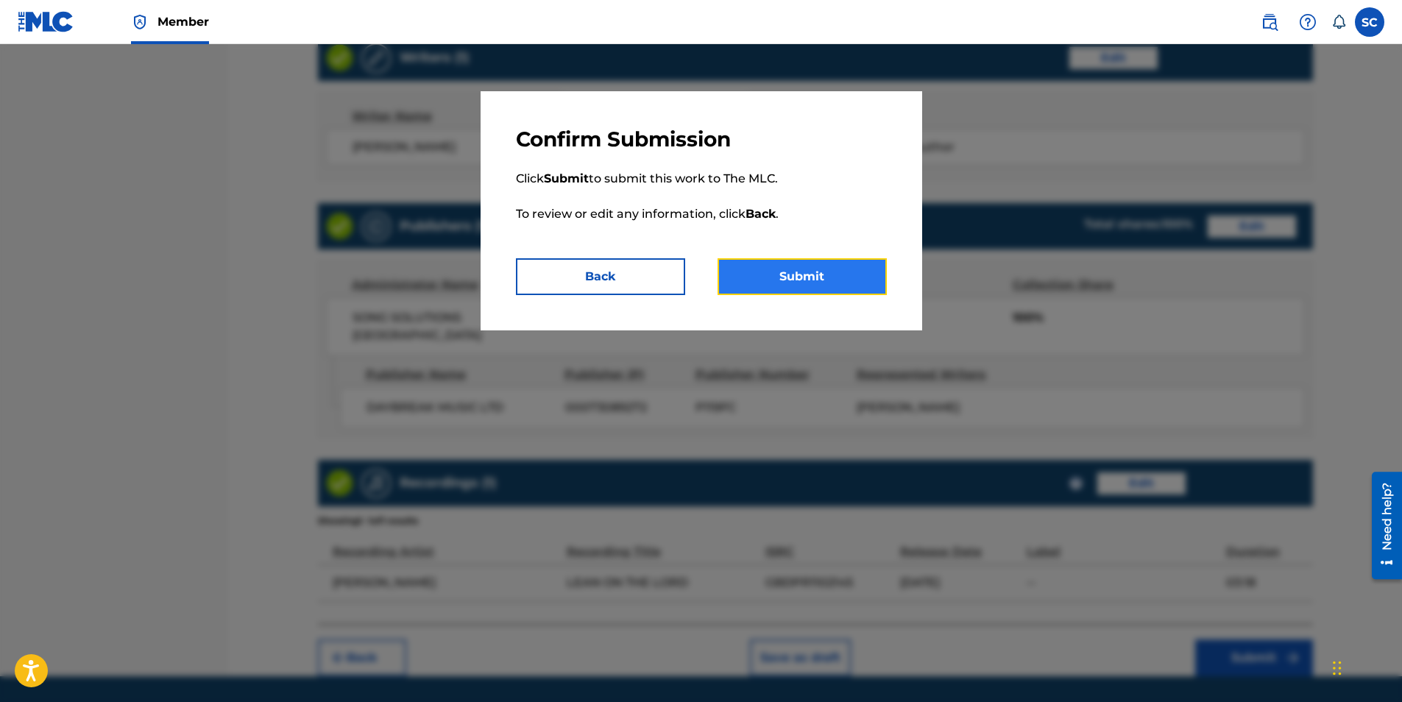
click at [803, 274] on button "Submit" at bounding box center [801, 276] width 169 height 37
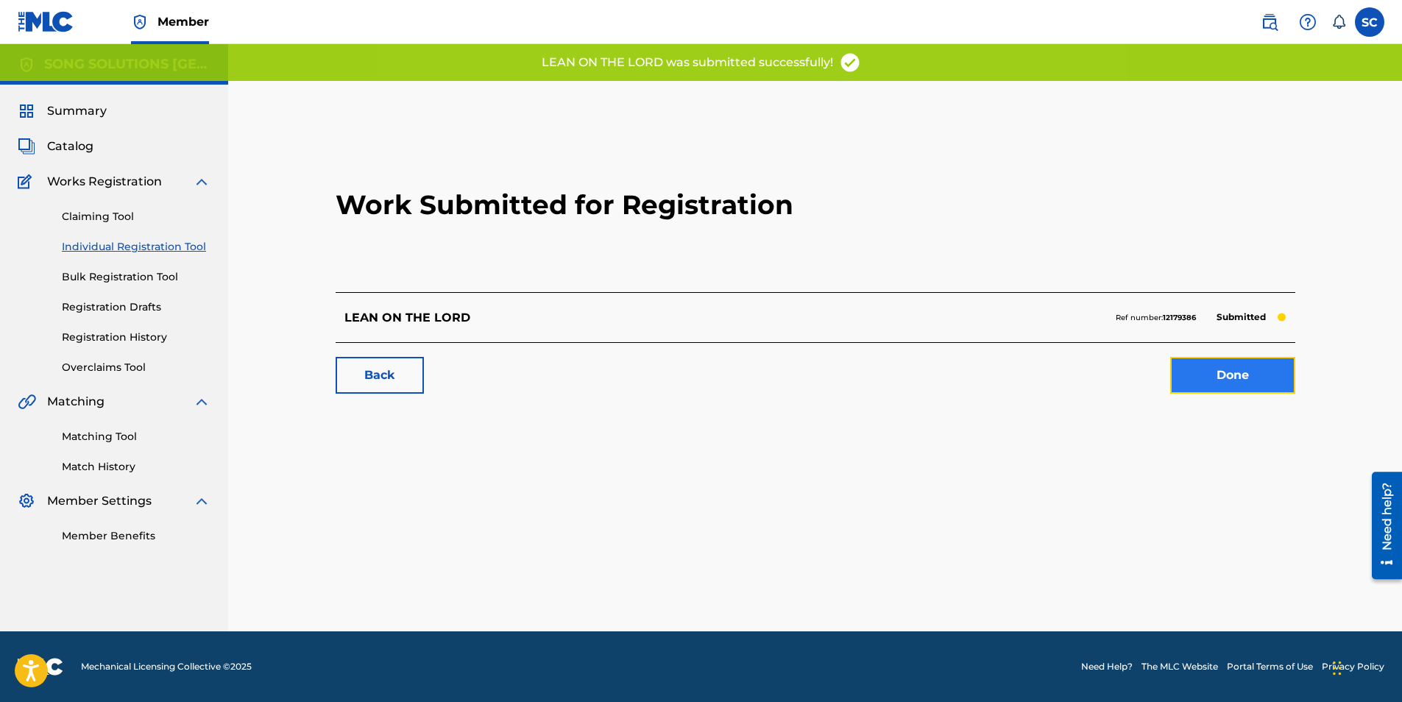
click at [1231, 373] on link "Done" at bounding box center [1232, 375] width 125 height 37
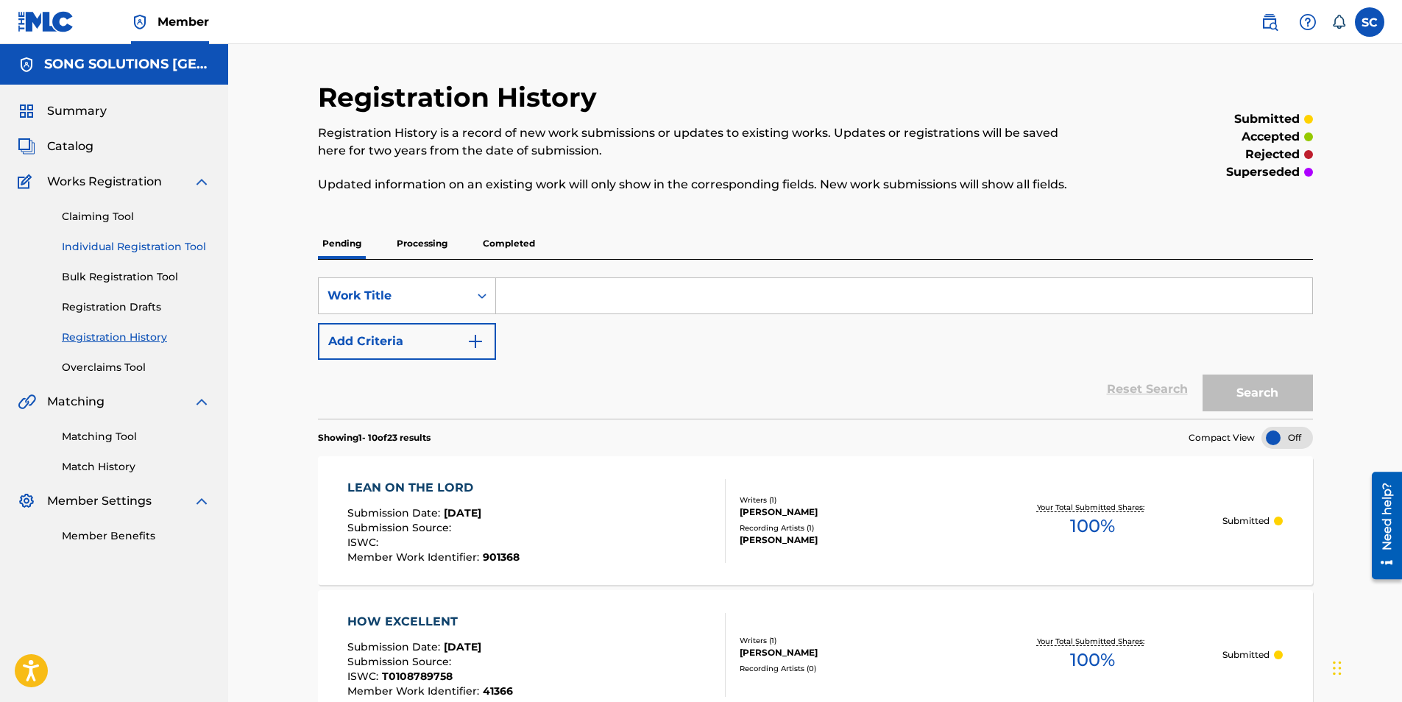
click at [142, 248] on link "Individual Registration Tool" at bounding box center [136, 246] width 149 height 15
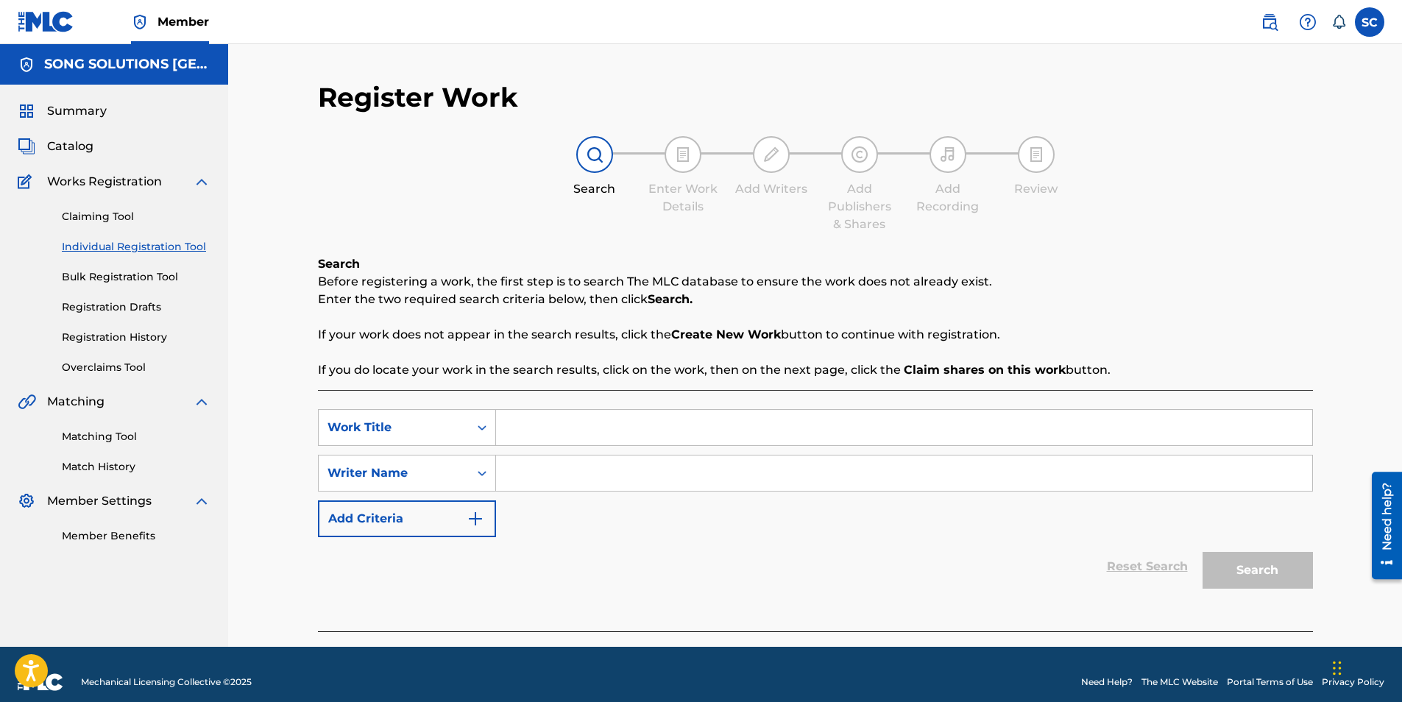
click at [592, 426] on input "Search Form" at bounding box center [904, 427] width 816 height 35
type input "TOGETHER AS ONE"
click at [581, 472] on input "Search Form" at bounding box center [904, 472] width 816 height 35
type input "RANGER"
click at [1202, 552] on button "Search" at bounding box center [1257, 570] width 110 height 37
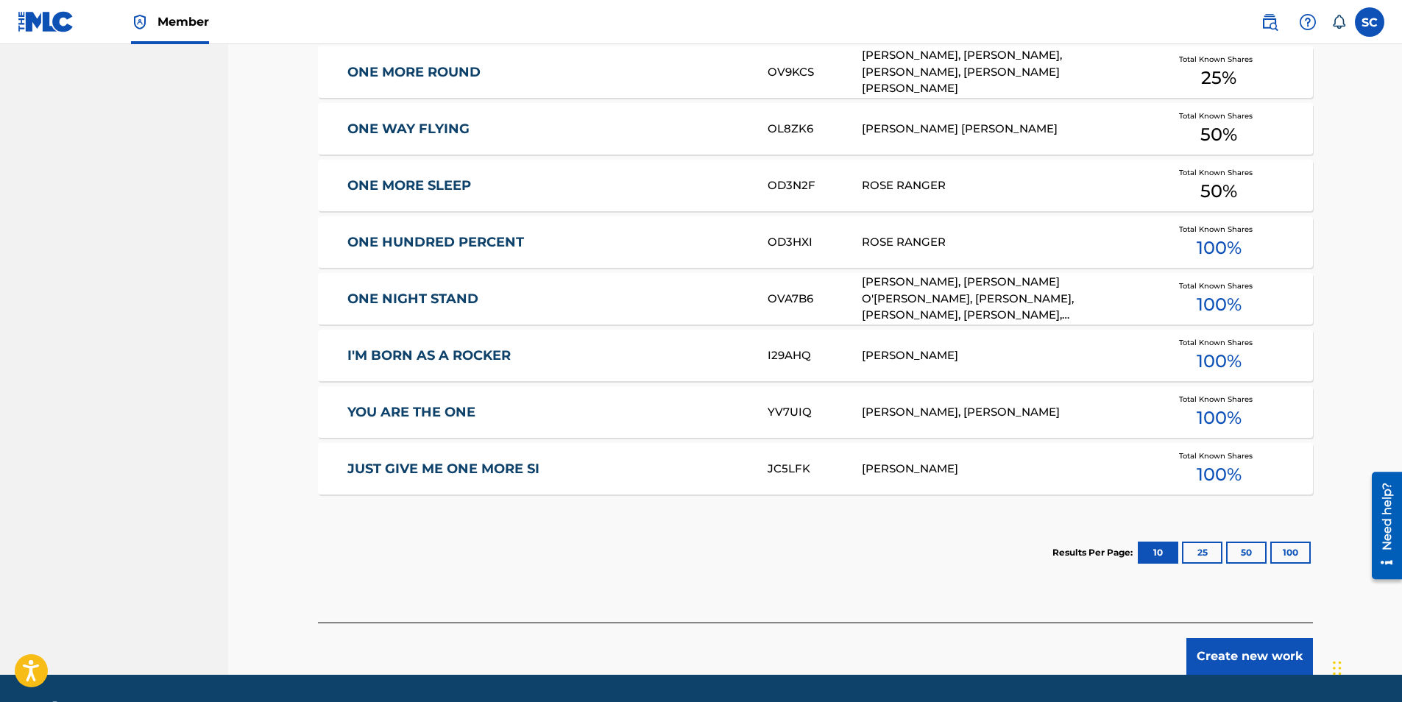
scroll to position [798, 0]
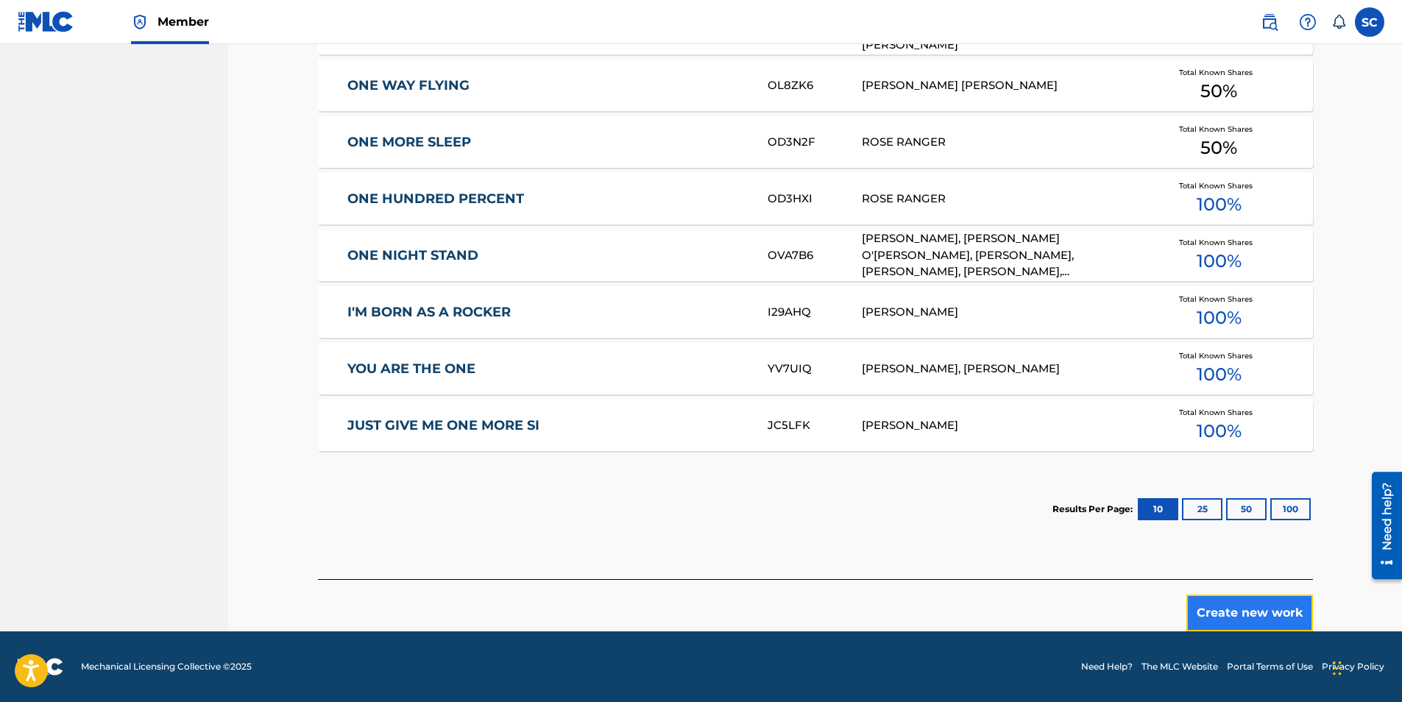
click at [1241, 609] on button "Create new work" at bounding box center [1249, 613] width 127 height 37
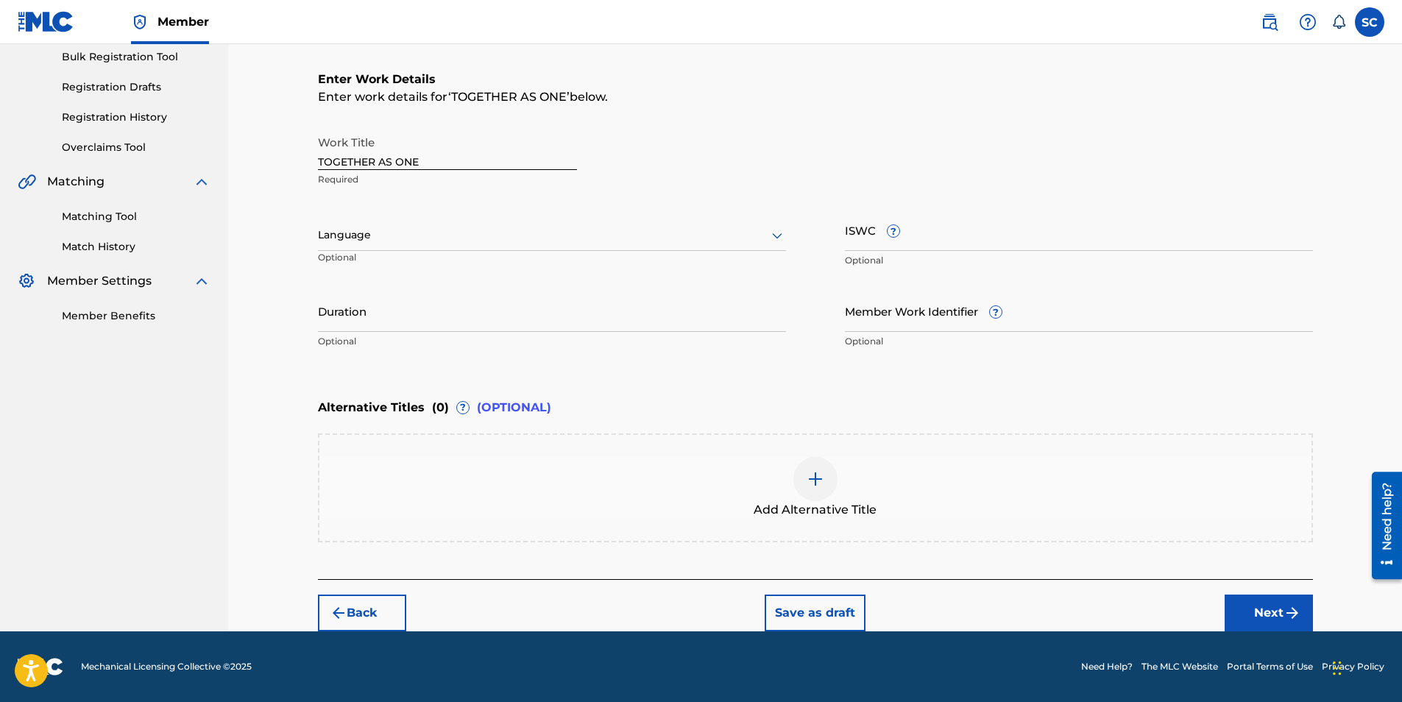
scroll to position [0, 0]
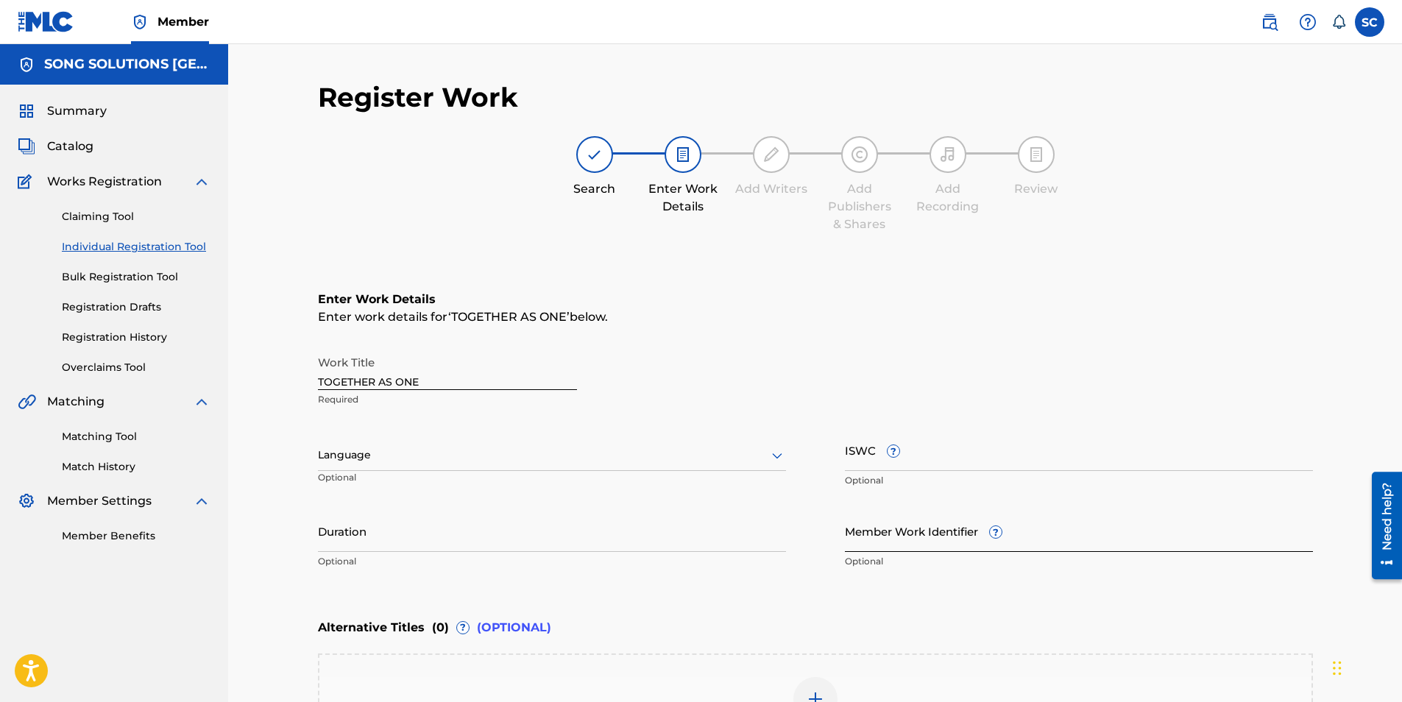
click at [873, 539] on input "Member Work Identifier ?" at bounding box center [1079, 531] width 468 height 42
type input "901369"
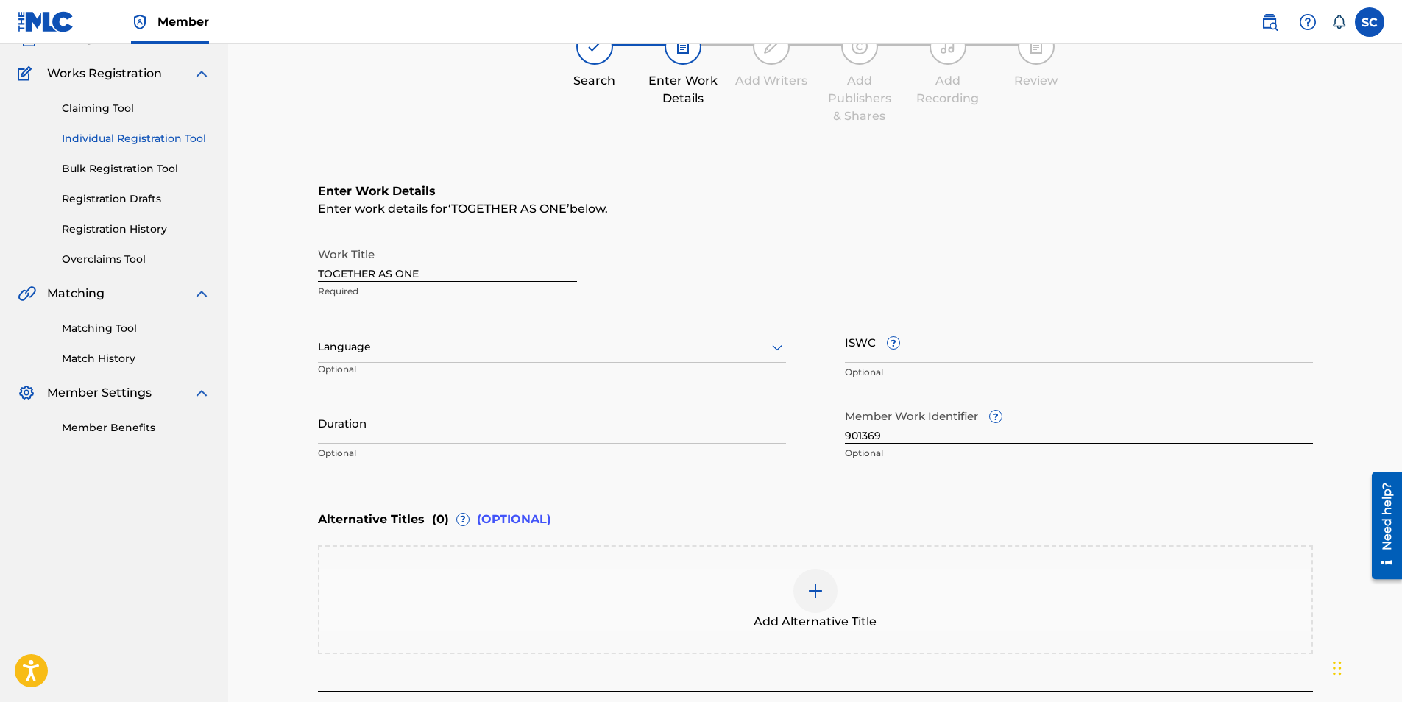
scroll to position [220, 0]
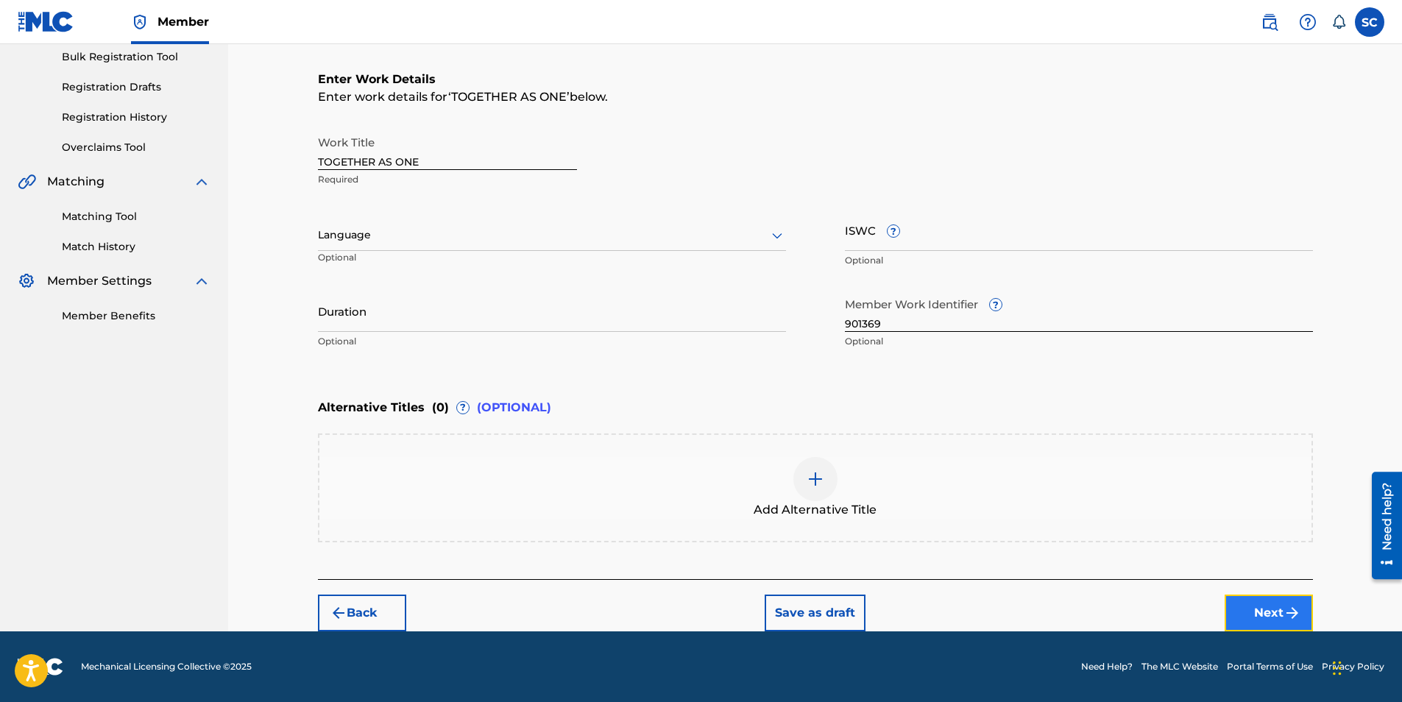
click at [1266, 615] on button "Next" at bounding box center [1268, 613] width 88 height 37
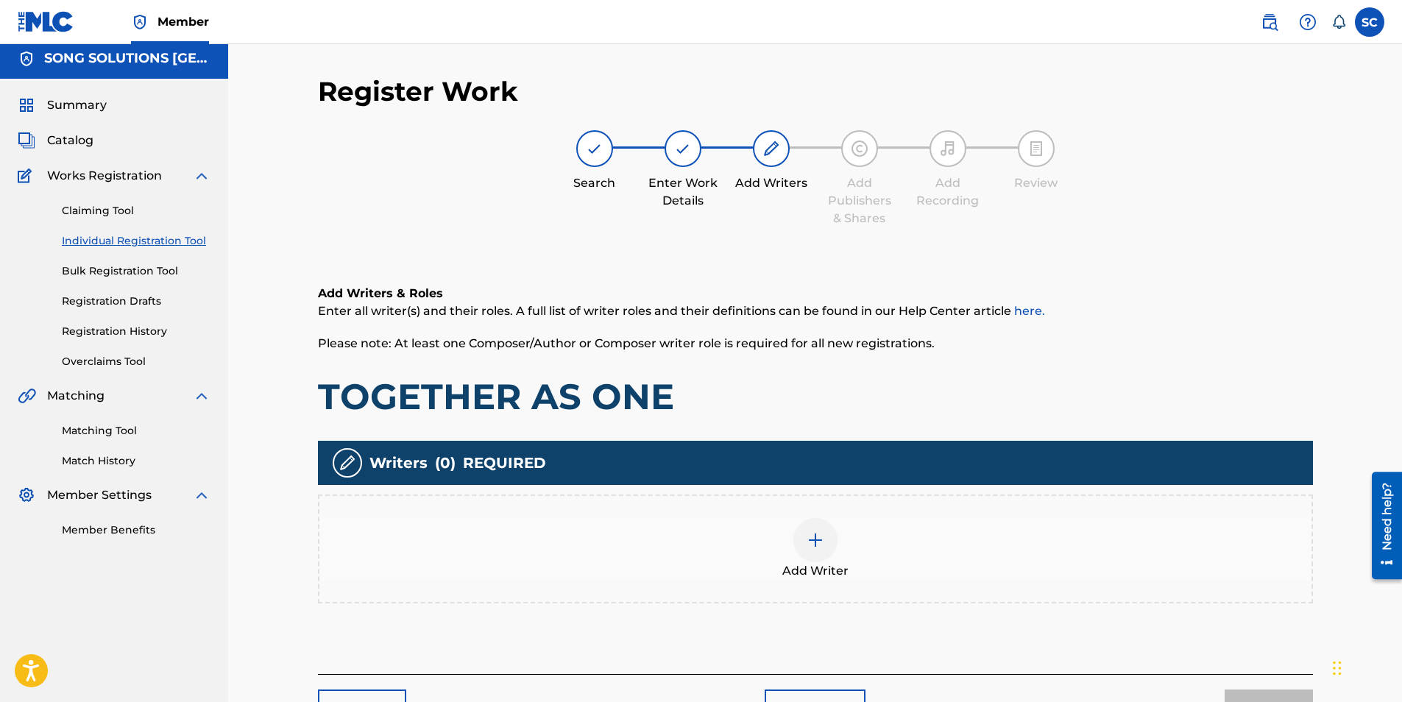
scroll to position [66, 0]
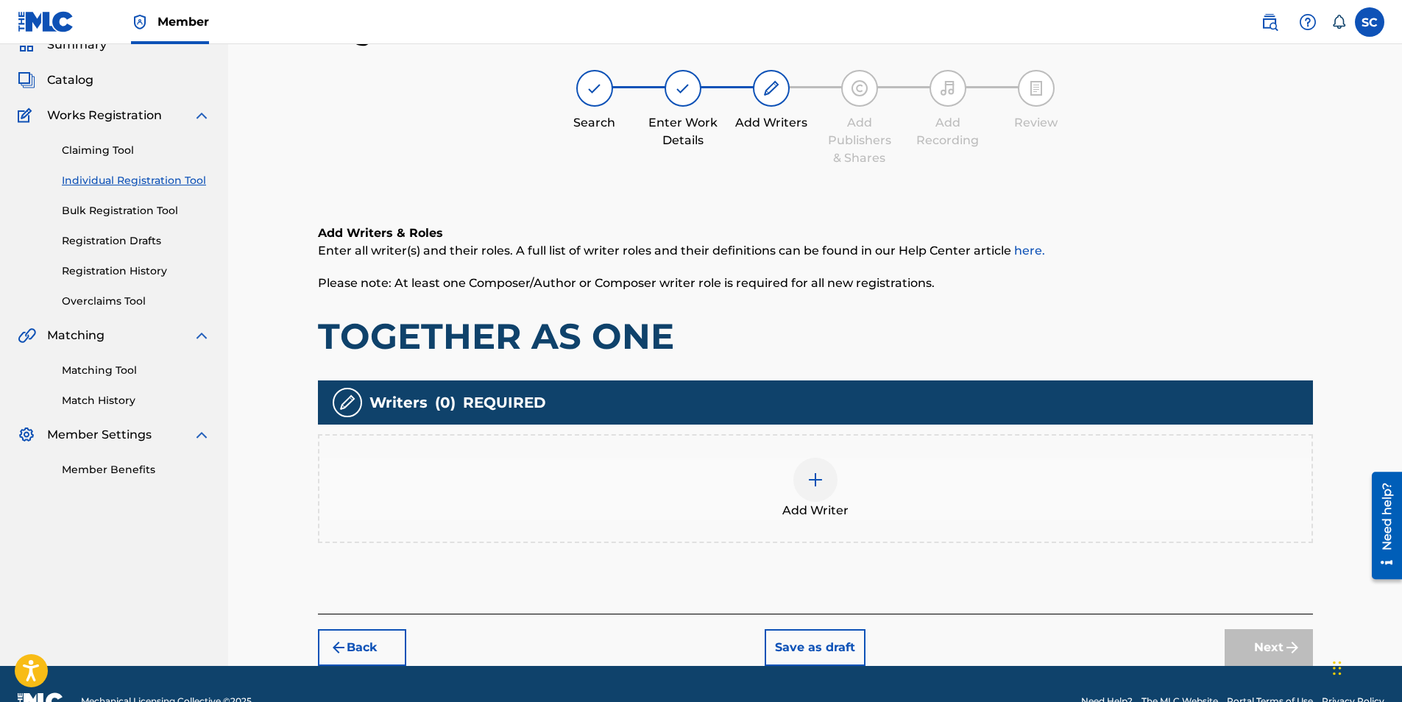
click at [814, 479] on img at bounding box center [815, 480] width 18 height 18
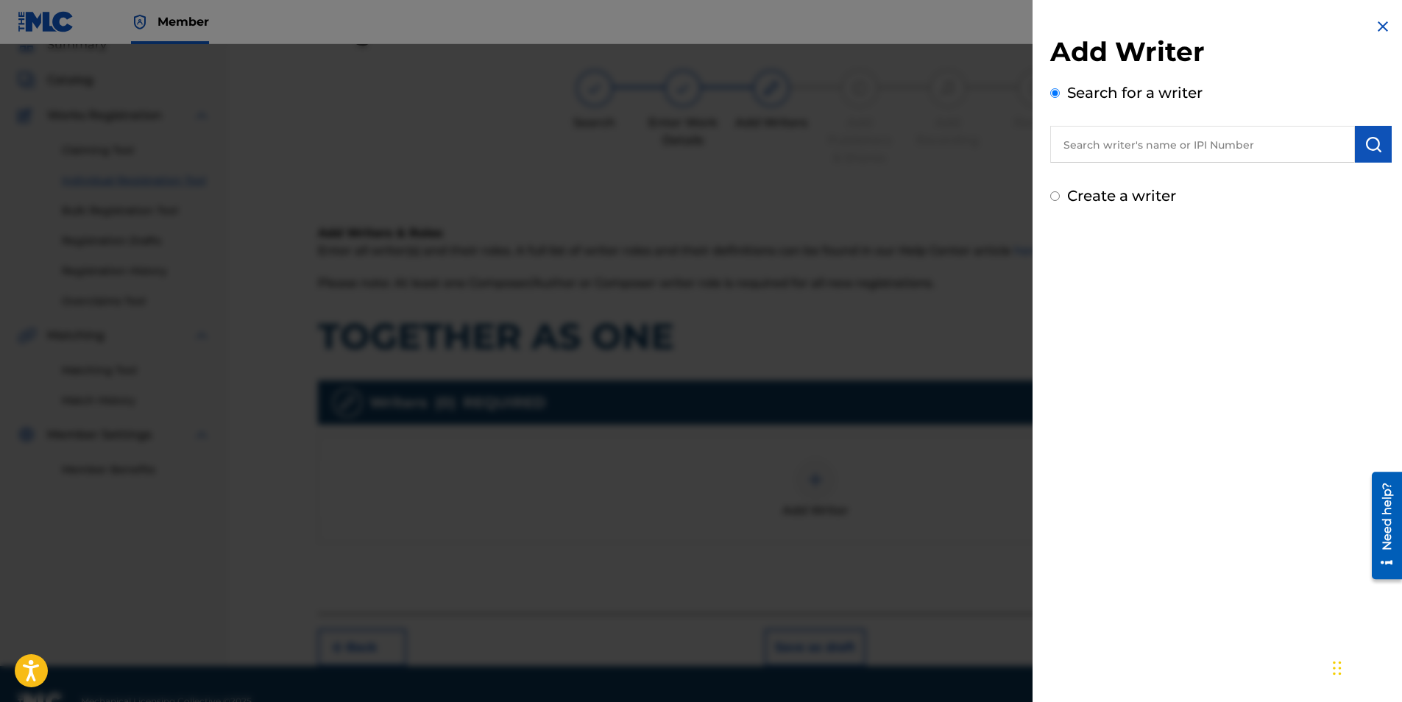
click at [1097, 199] on label "Create a writer" at bounding box center [1121, 196] width 109 height 18
radio input "true"
click at [1060, 199] on input "Create a writer" at bounding box center [1055, 196] width 10 height 10
radio input "false"
radio input "true"
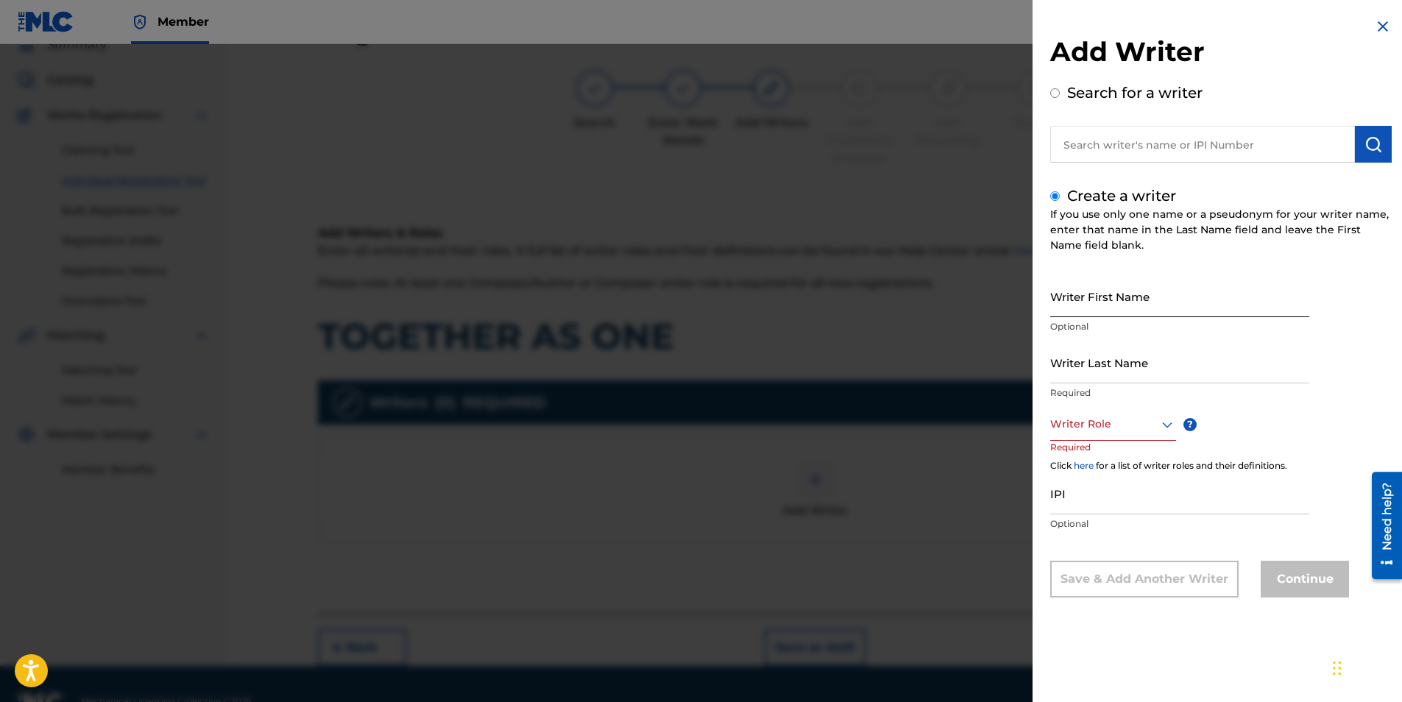
click at [1099, 305] on input "Writer First Name" at bounding box center [1179, 296] width 259 height 42
type input "[PERSON_NAME]"
click at [1102, 360] on input "Writer Last Name" at bounding box center [1179, 362] width 259 height 42
type input "RANGER"
click at [1104, 420] on div at bounding box center [1113, 424] width 126 height 18
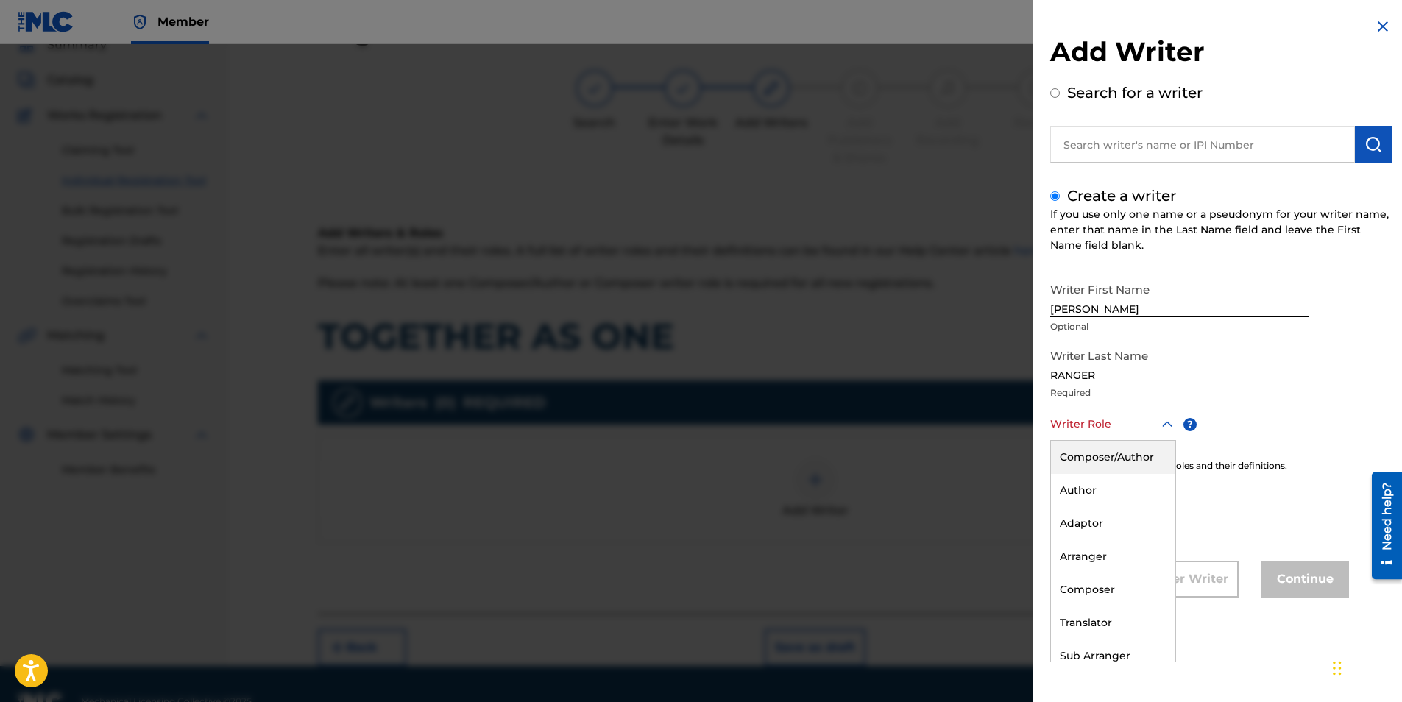
click at [1111, 450] on div "Composer/Author" at bounding box center [1113, 457] width 124 height 33
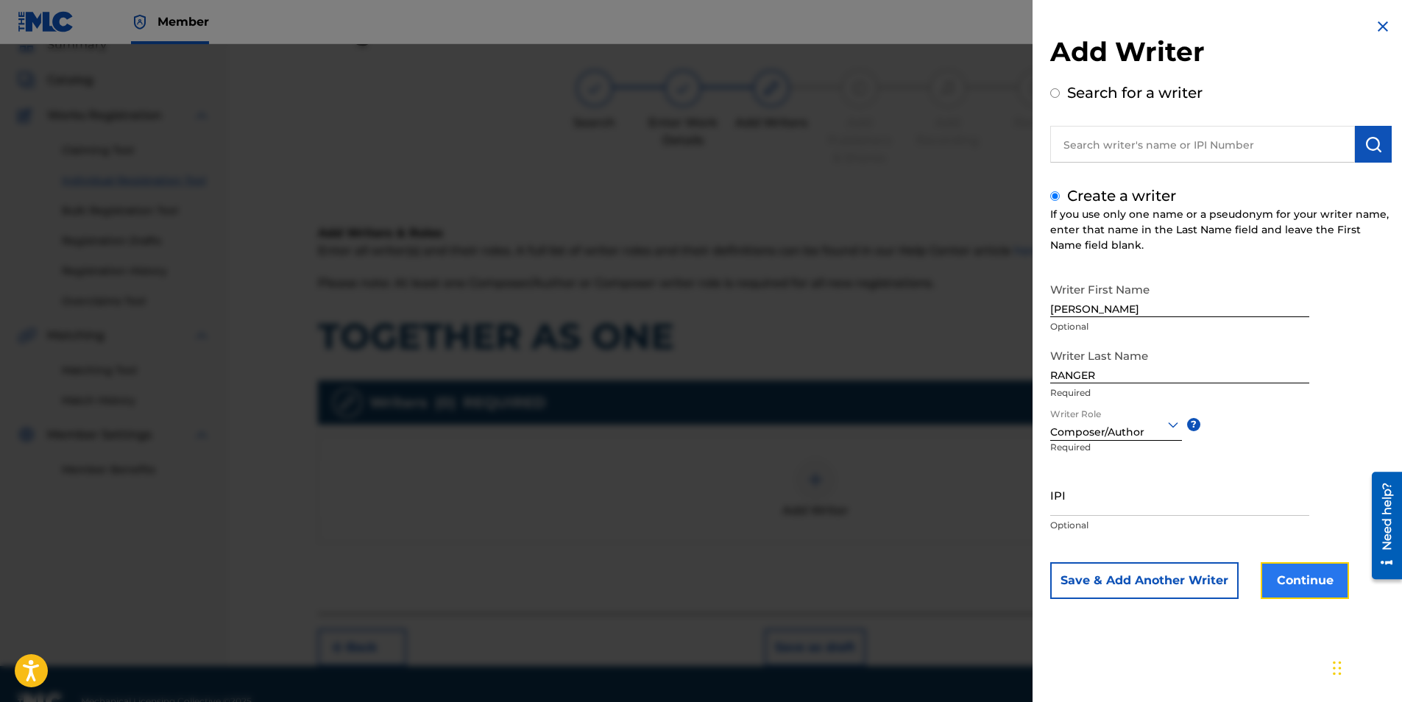
click at [1305, 576] on button "Continue" at bounding box center [1304, 580] width 88 height 37
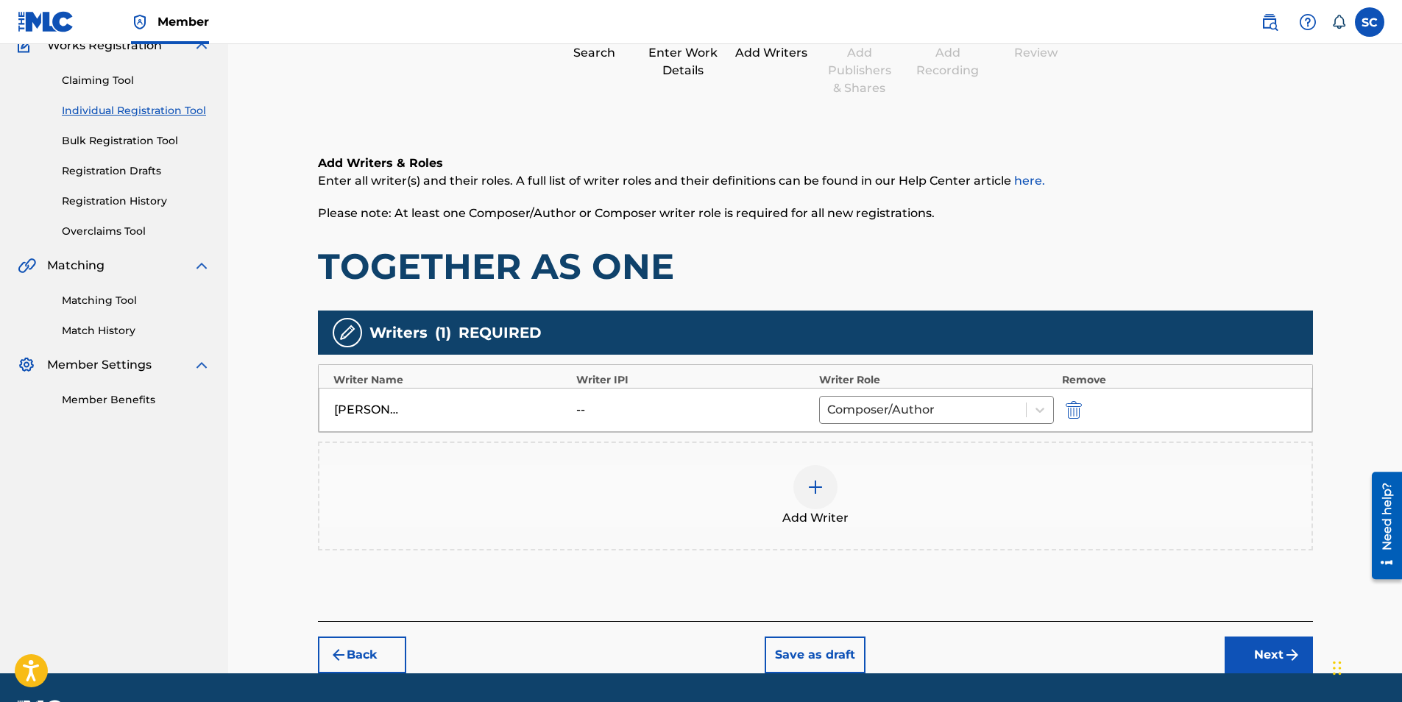
scroll to position [178, 0]
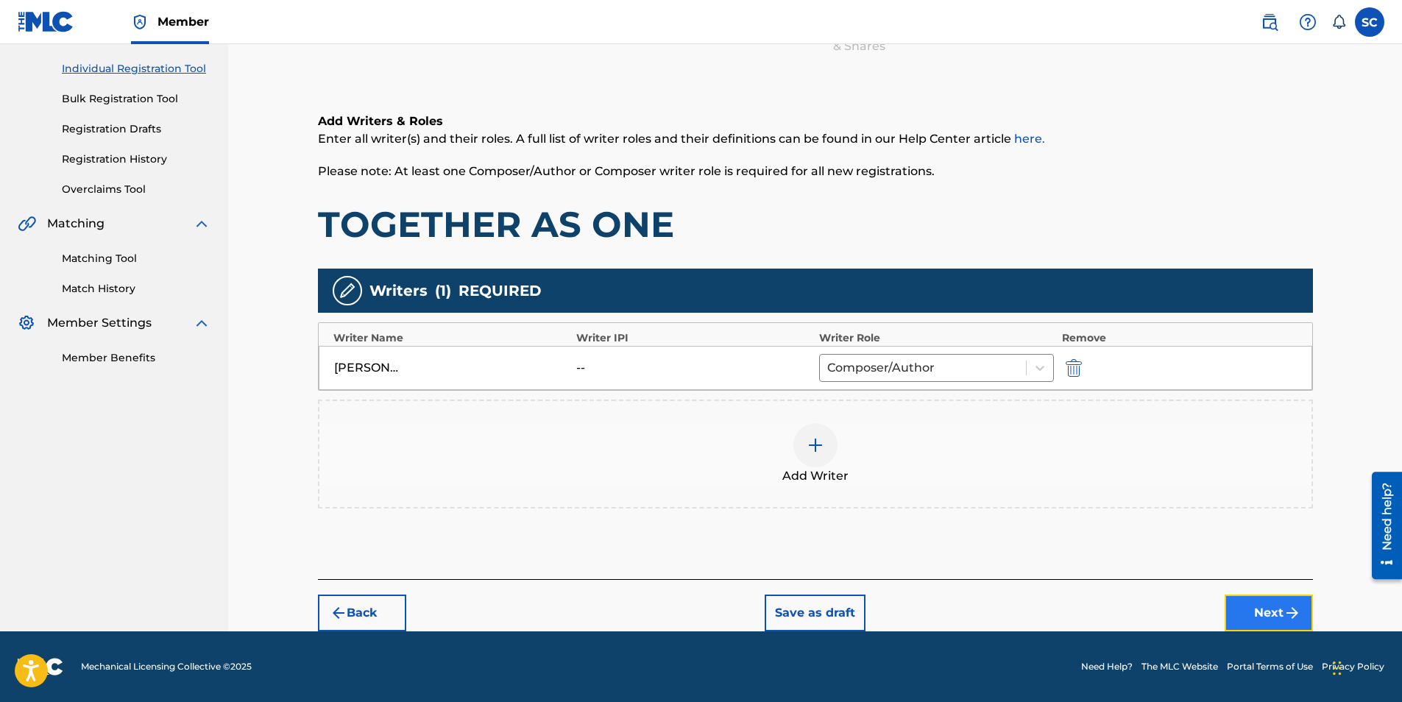
click at [1257, 606] on button "Next" at bounding box center [1268, 613] width 88 height 37
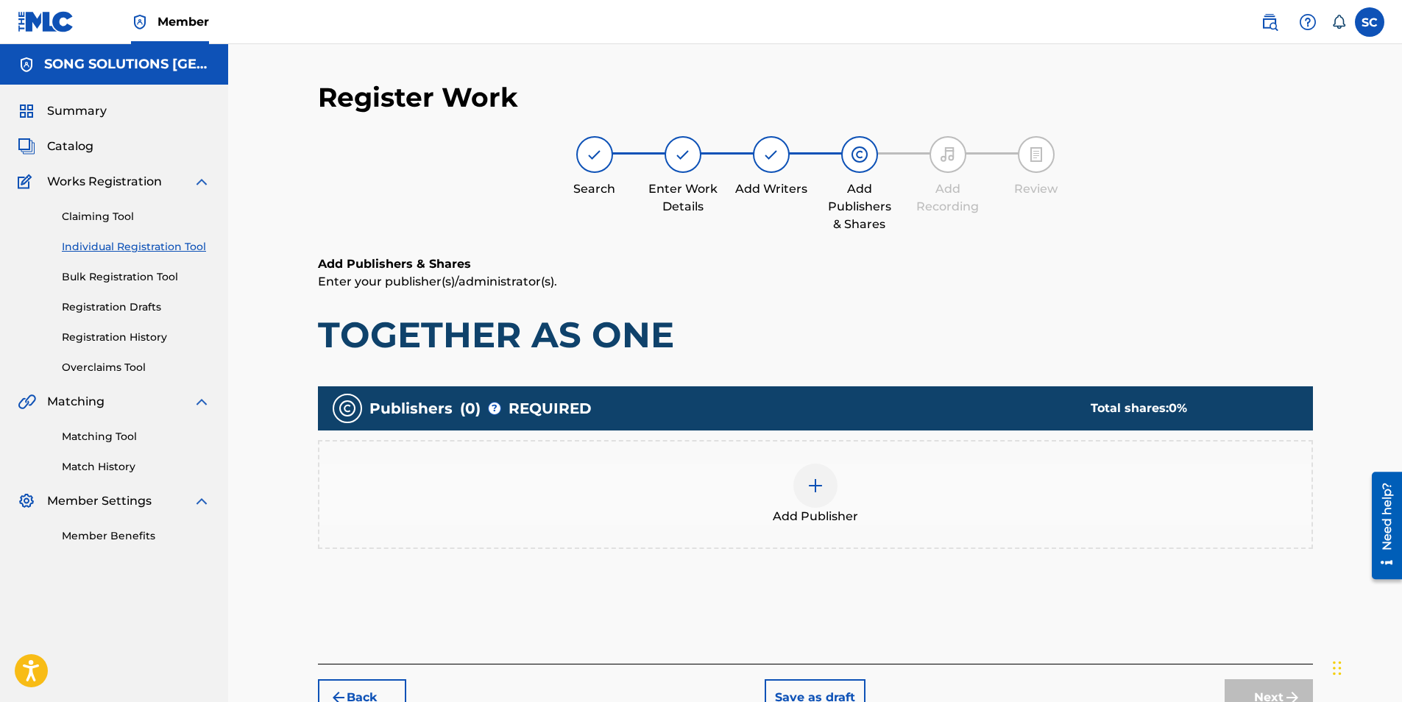
scroll to position [66, 0]
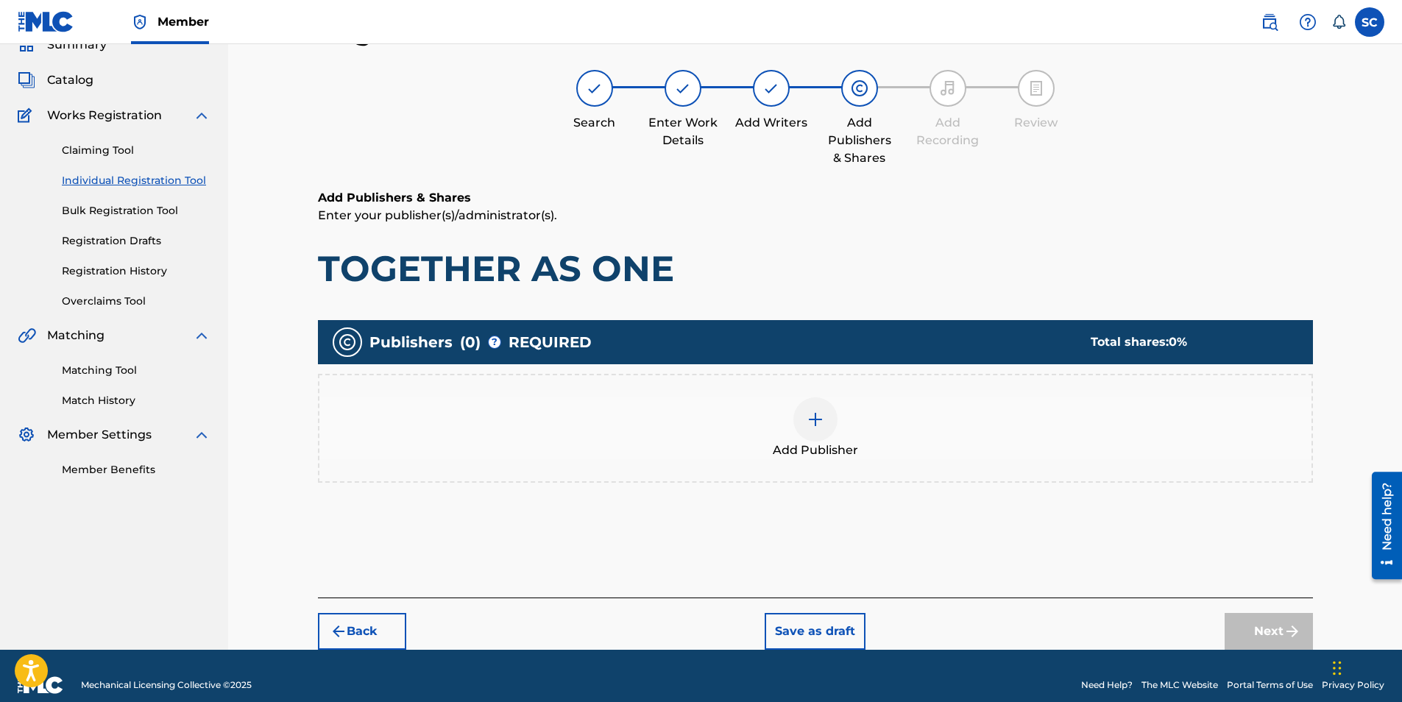
click at [809, 415] on img at bounding box center [815, 420] width 18 height 18
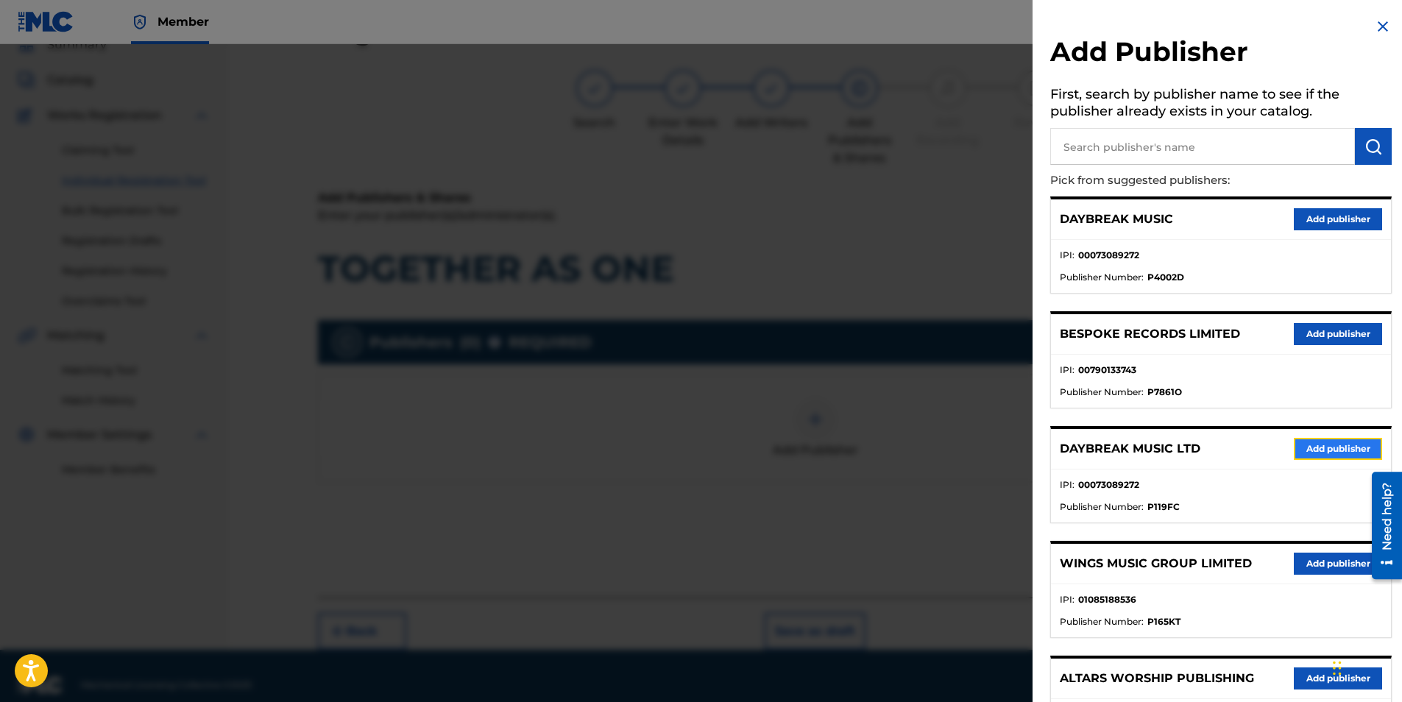
click at [1329, 444] on button "Add publisher" at bounding box center [1338, 449] width 88 height 22
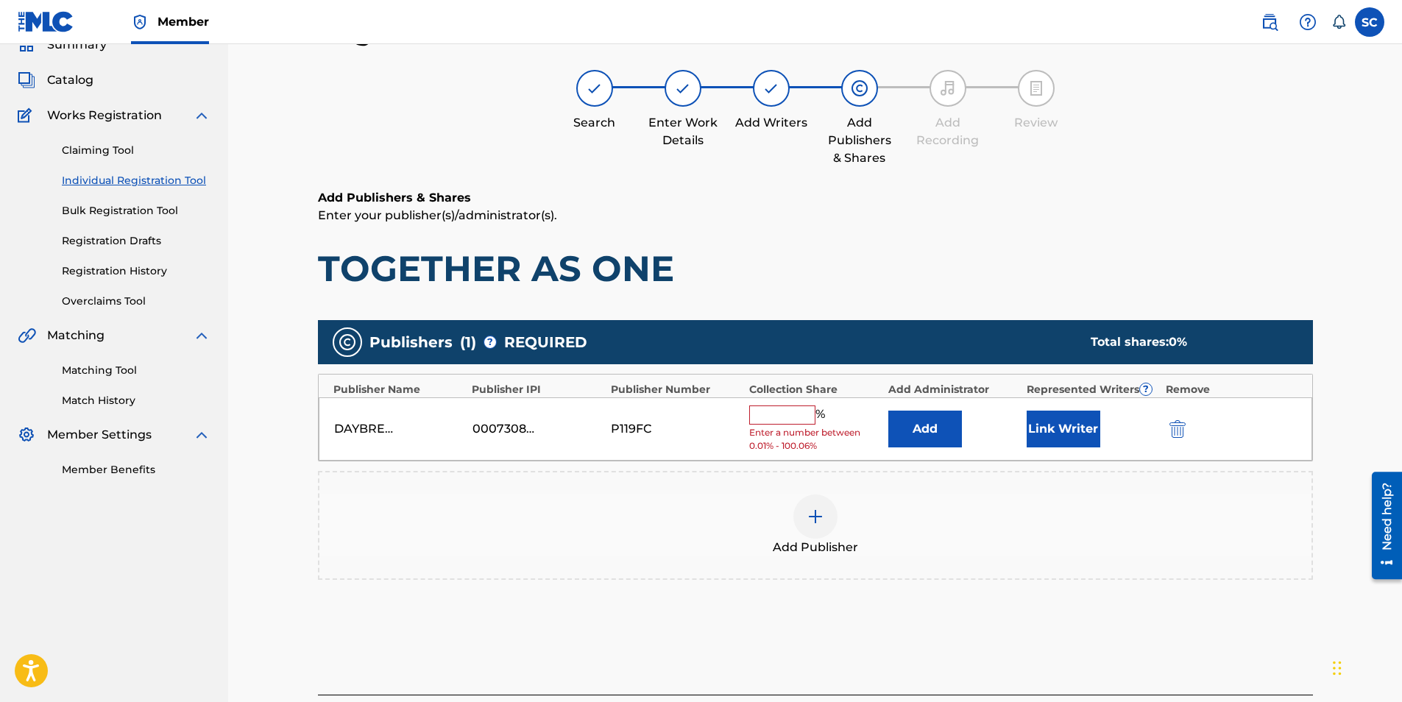
click at [785, 418] on input "text" at bounding box center [782, 414] width 66 height 19
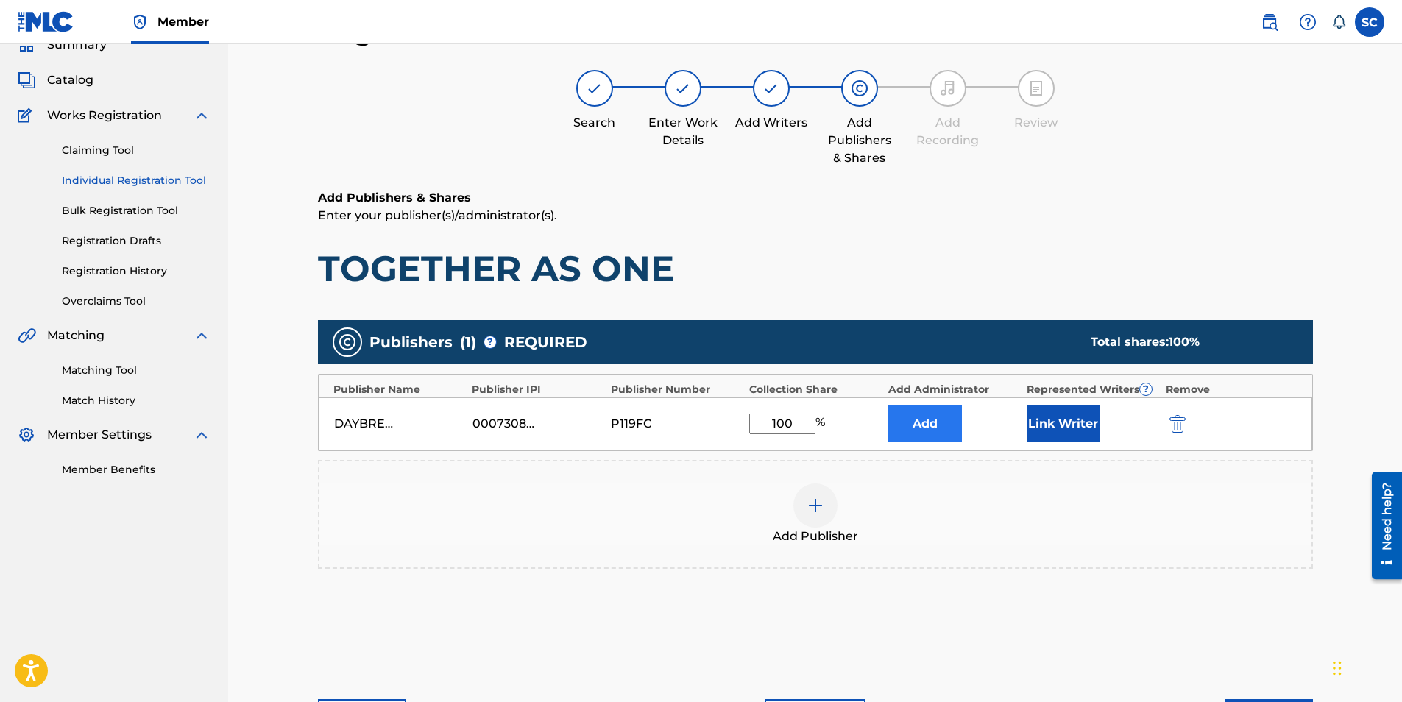
type input "100"
click at [929, 423] on button "Add" at bounding box center [925, 423] width 74 height 37
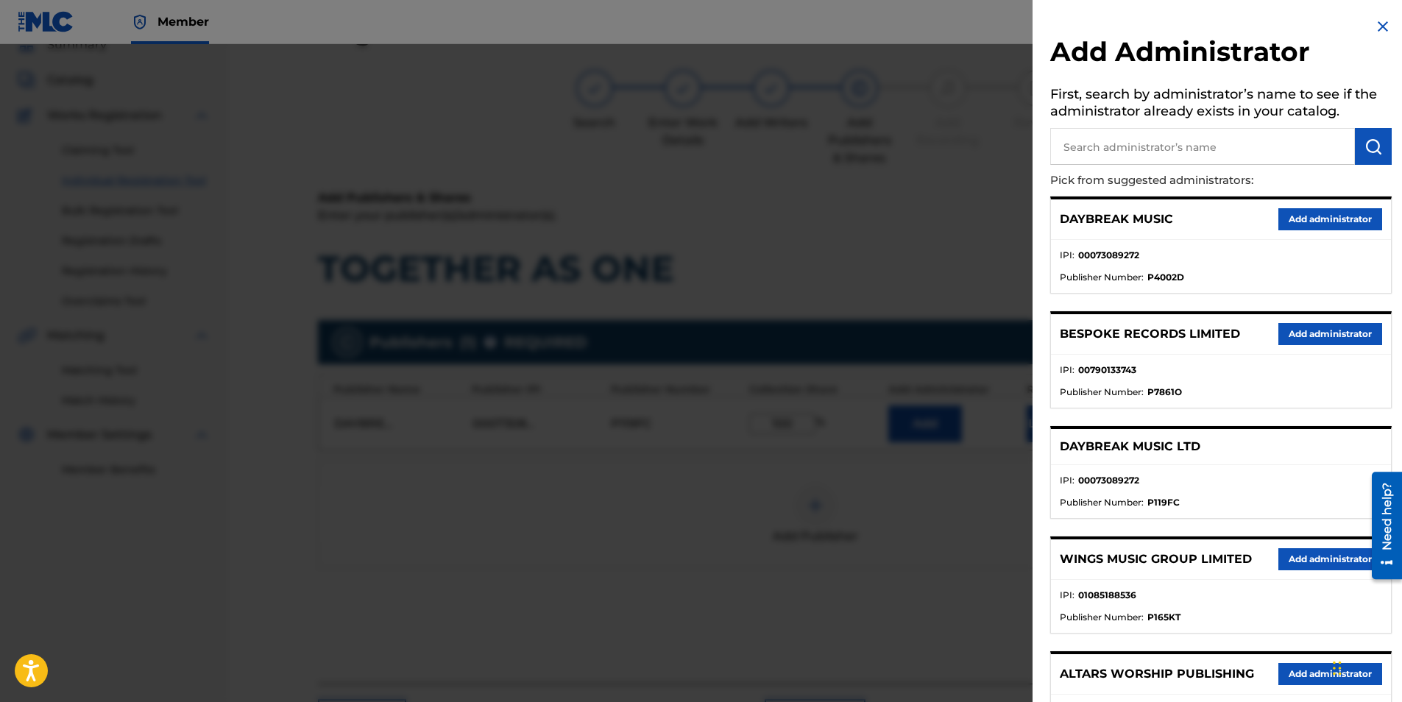
click at [1141, 141] on input "text" at bounding box center [1202, 146] width 305 height 37
type input "SONG SOLUTIONS"
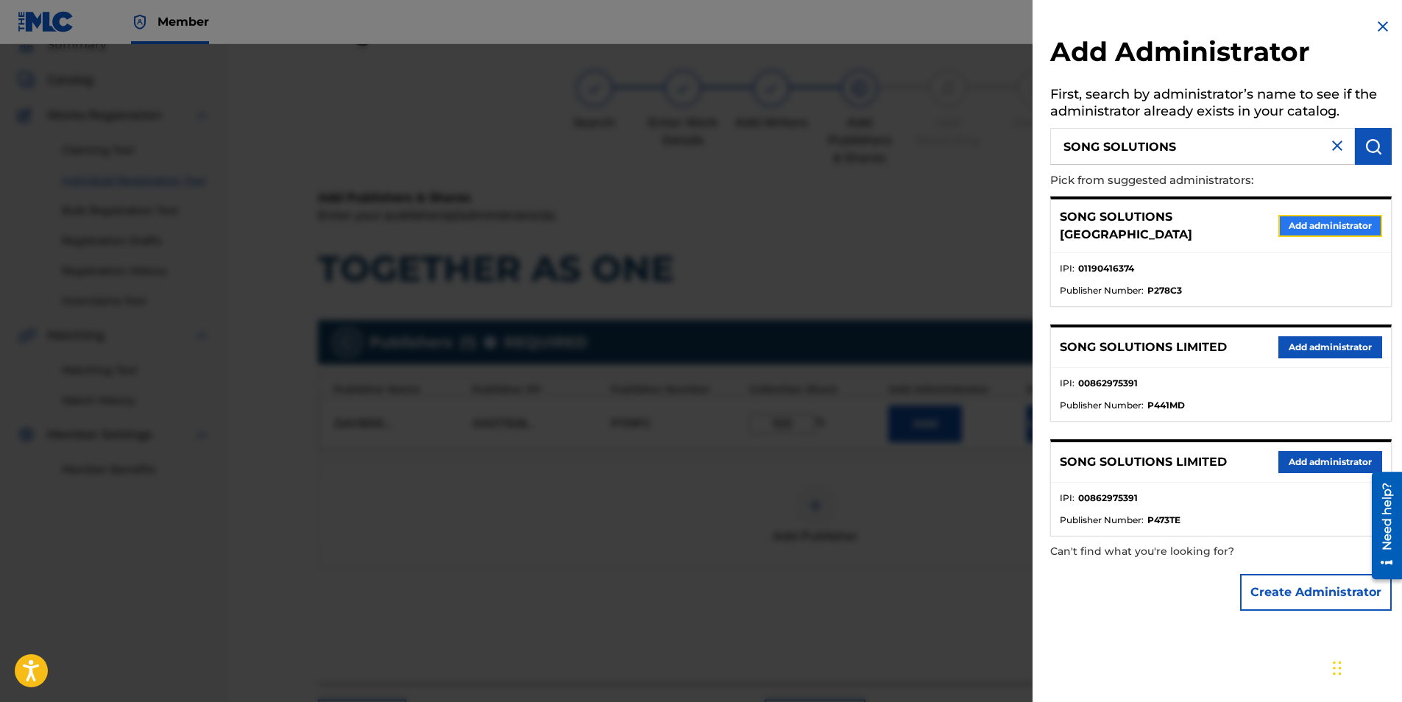
click at [1327, 216] on button "Add administrator" at bounding box center [1330, 226] width 104 height 22
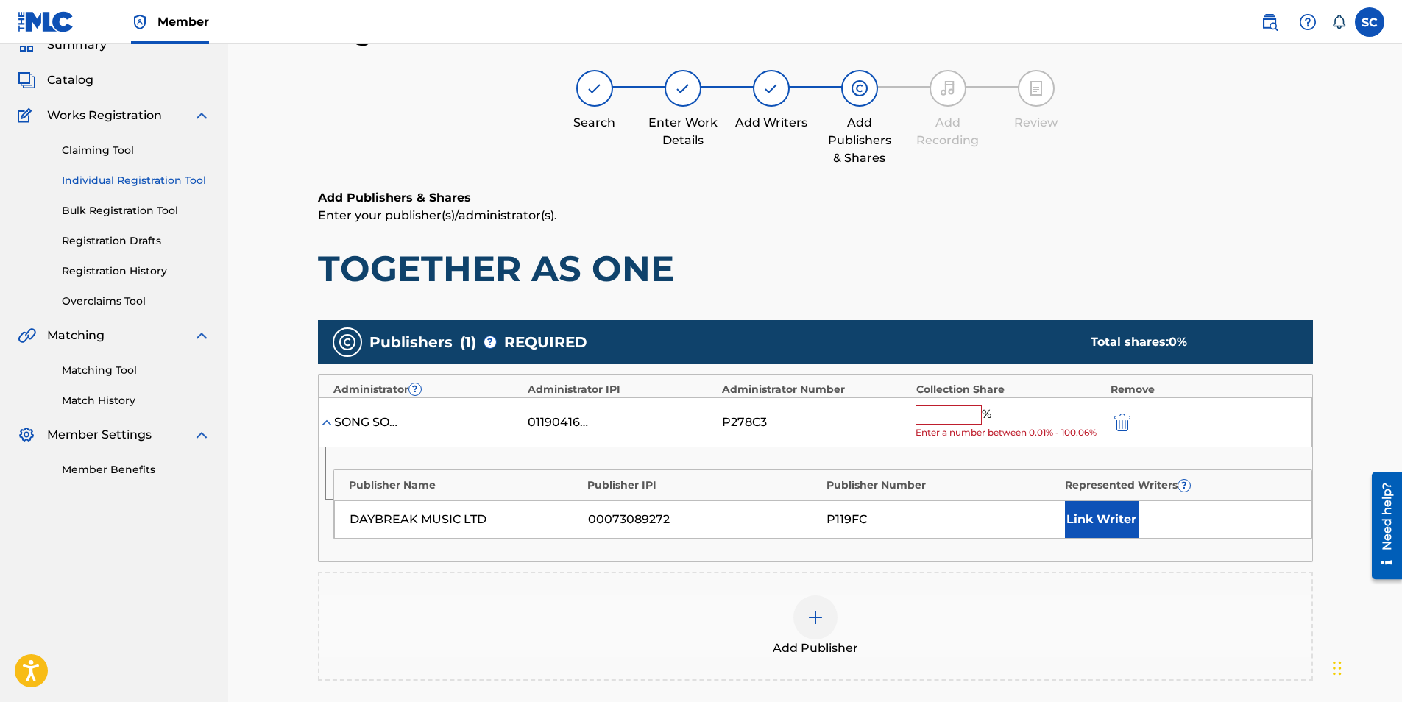
click at [944, 415] on input "text" at bounding box center [948, 414] width 66 height 19
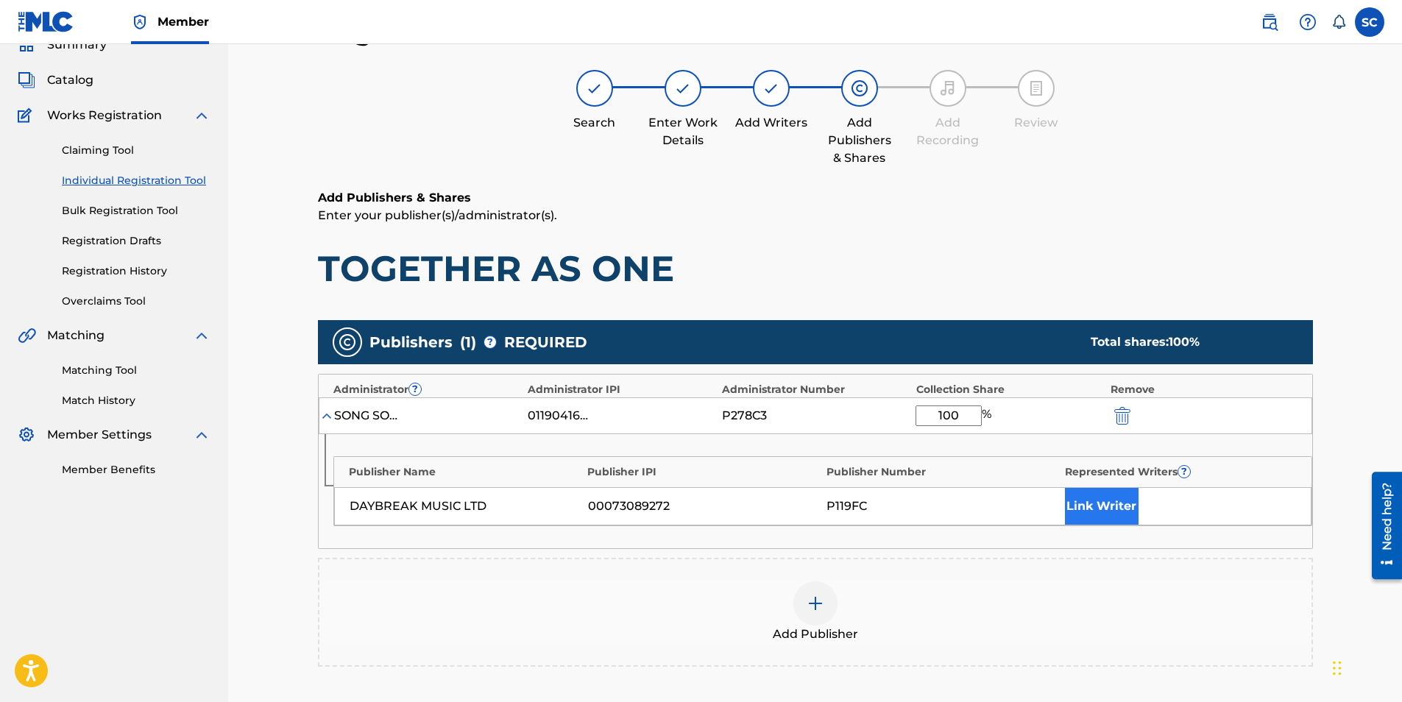
type input "100"
click at [1078, 511] on button "Link Writer" at bounding box center [1102, 506] width 74 height 37
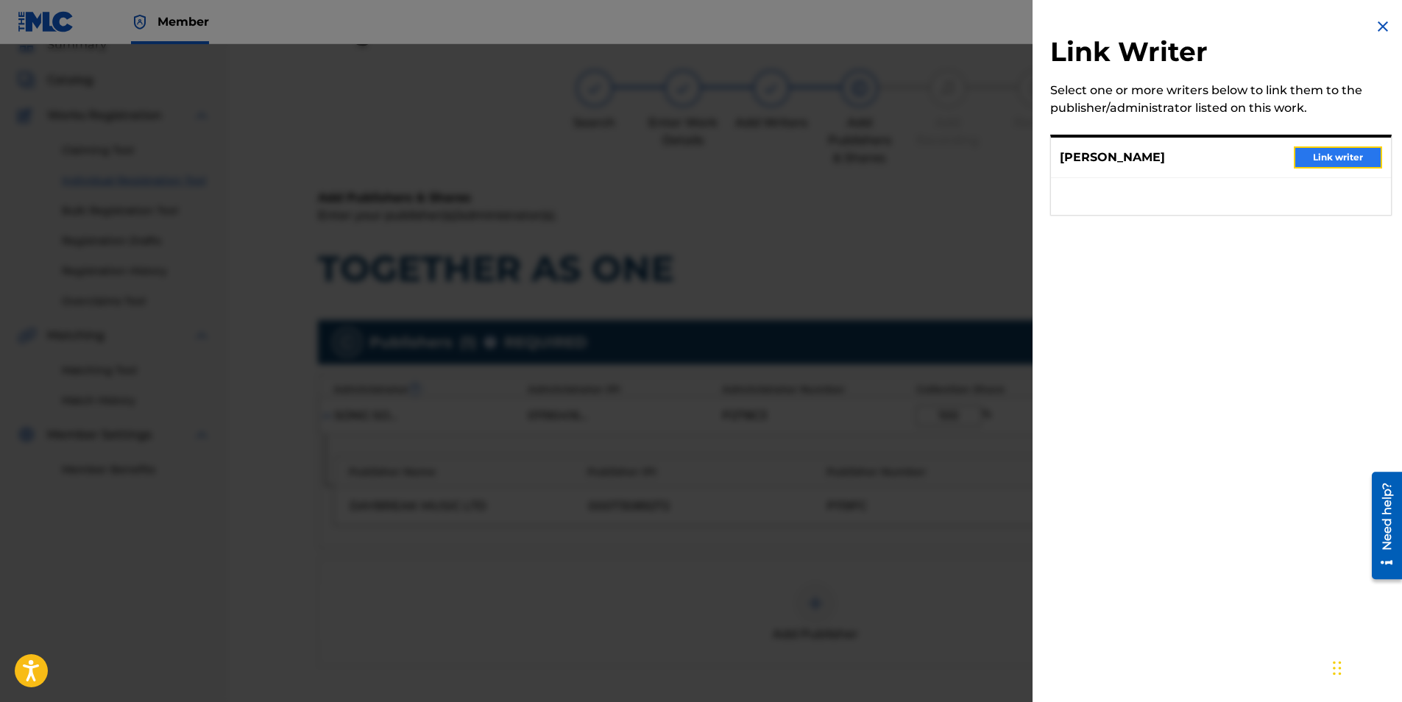
click at [1308, 152] on button "Link writer" at bounding box center [1338, 157] width 88 height 22
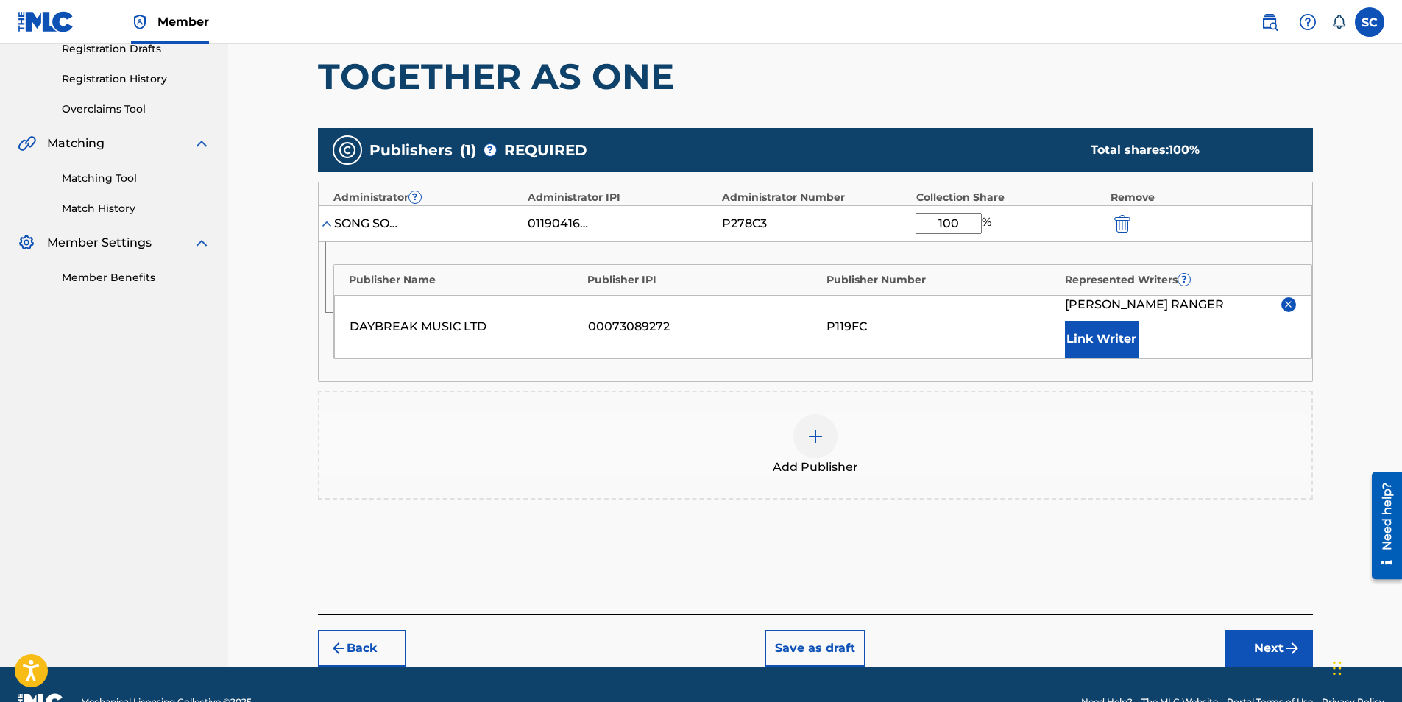
scroll to position [294, 0]
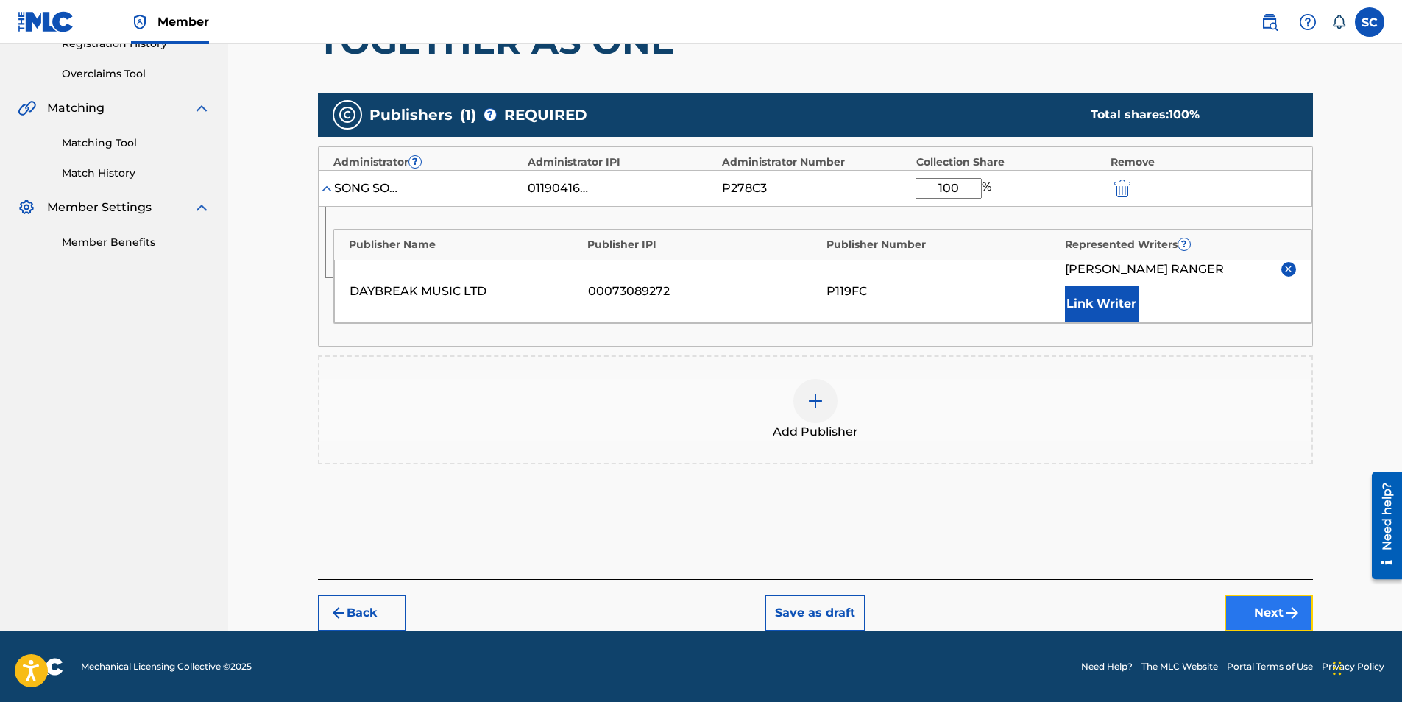
click at [1249, 613] on button "Next" at bounding box center [1268, 613] width 88 height 37
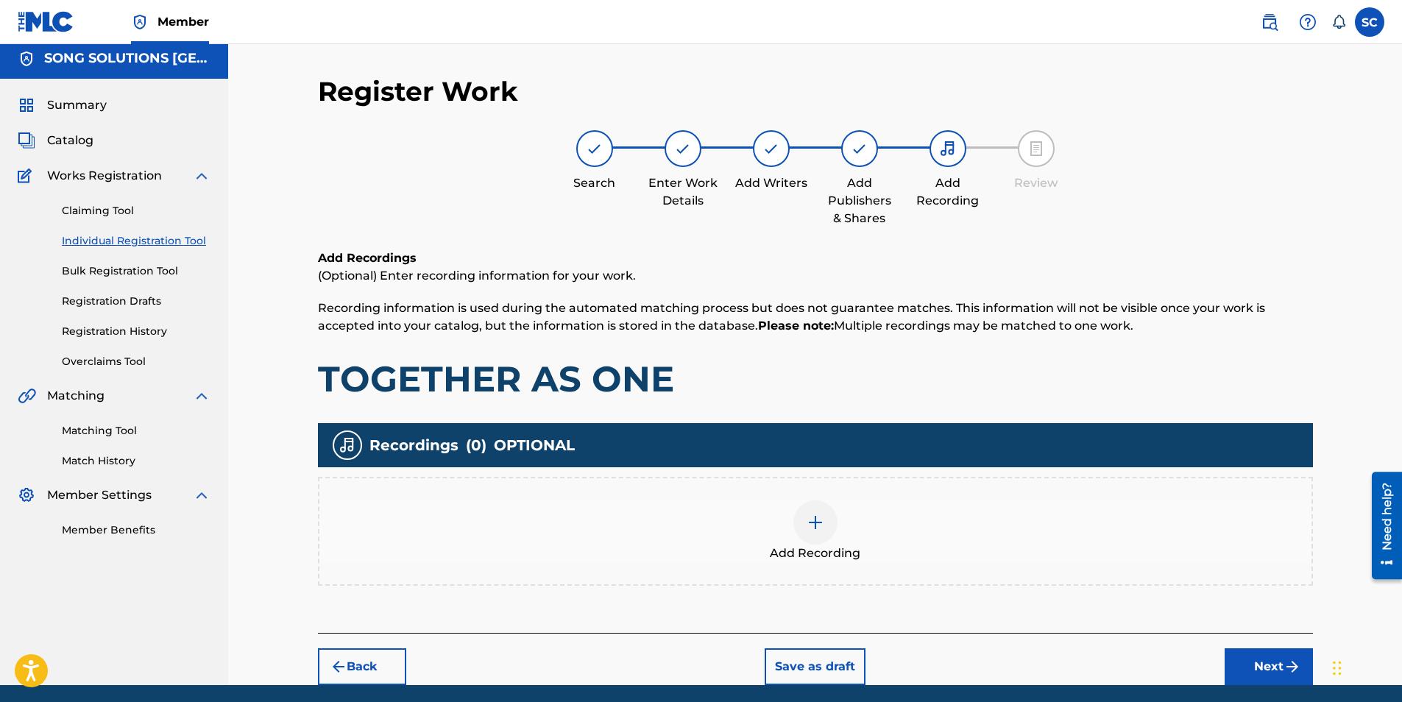
scroll to position [60, 0]
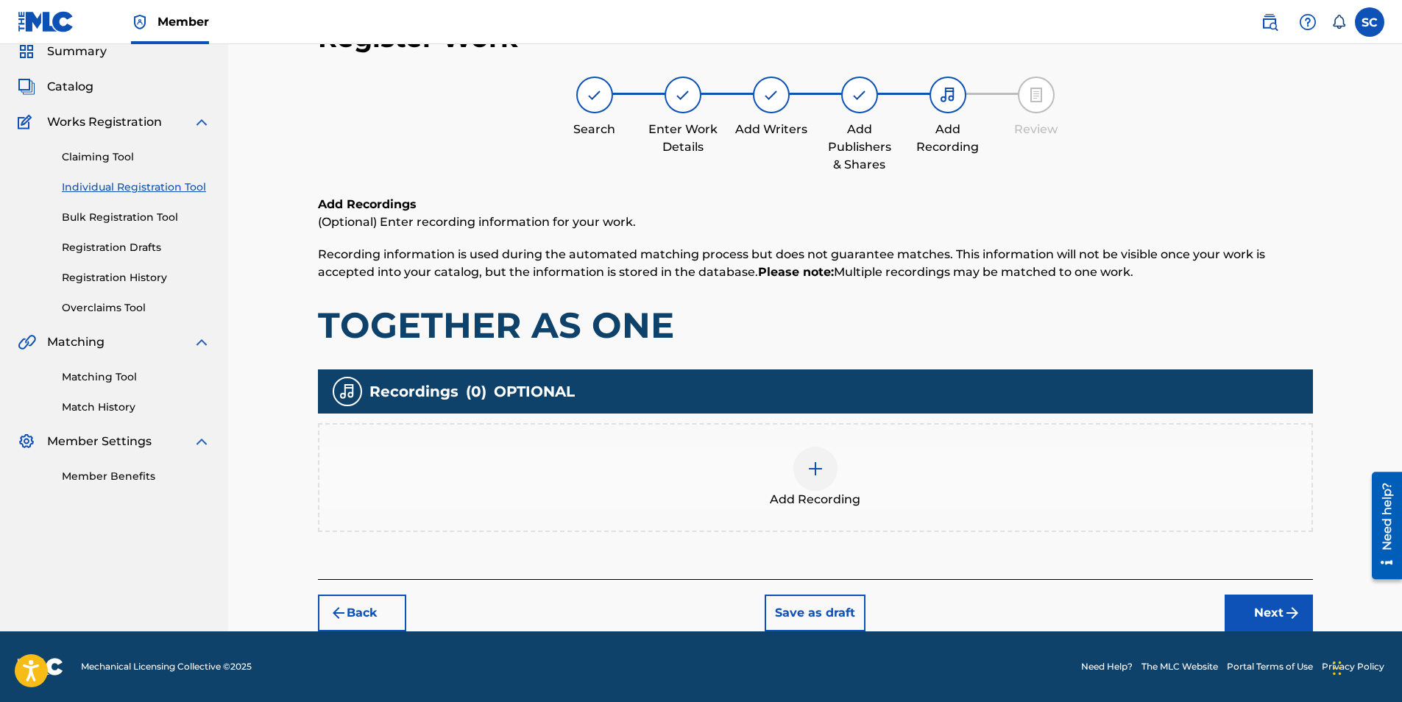
click at [811, 469] on img at bounding box center [815, 469] width 18 height 18
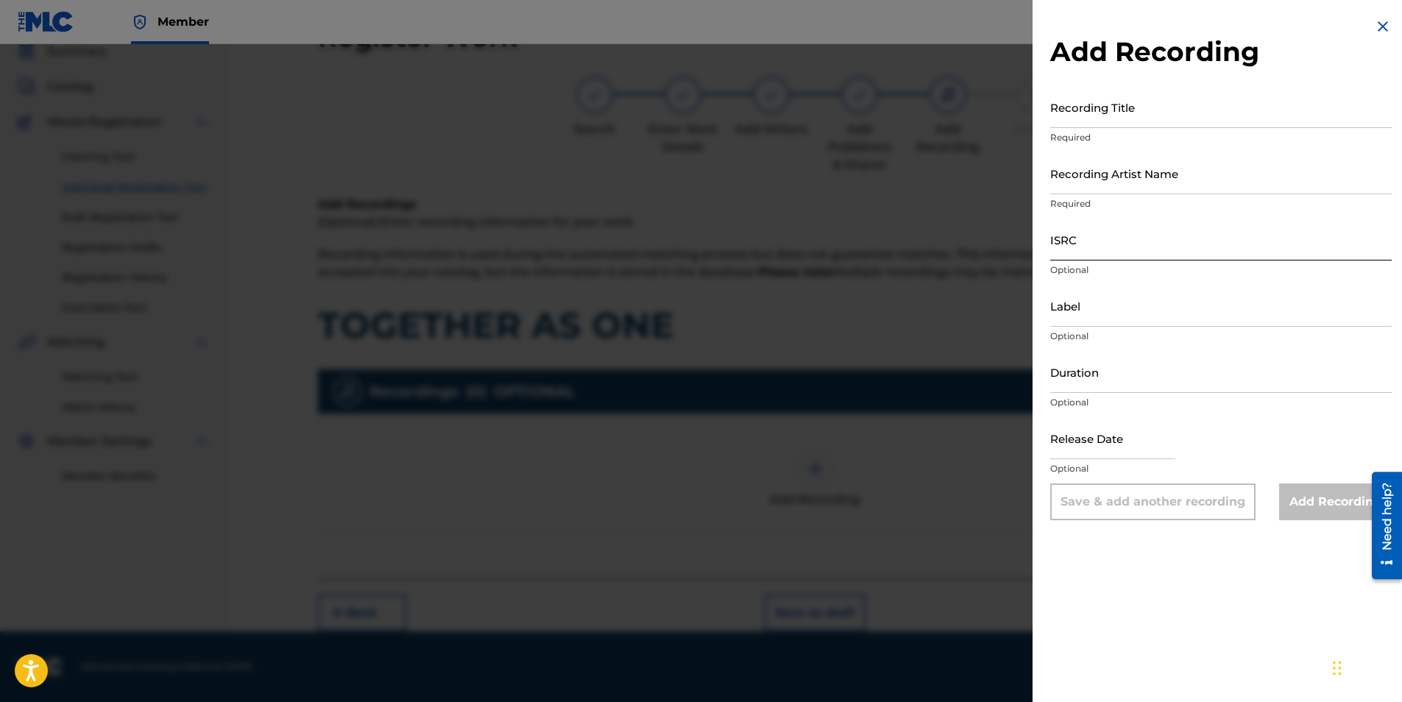
click at [1076, 234] on input "ISRC" at bounding box center [1220, 240] width 341 height 42
paste input "GBDPR1102146"
type input "GBDPR1102146"
click at [1084, 109] on input "Recording Title" at bounding box center [1220, 107] width 341 height 42
type input "TOGETHER AS ONE"
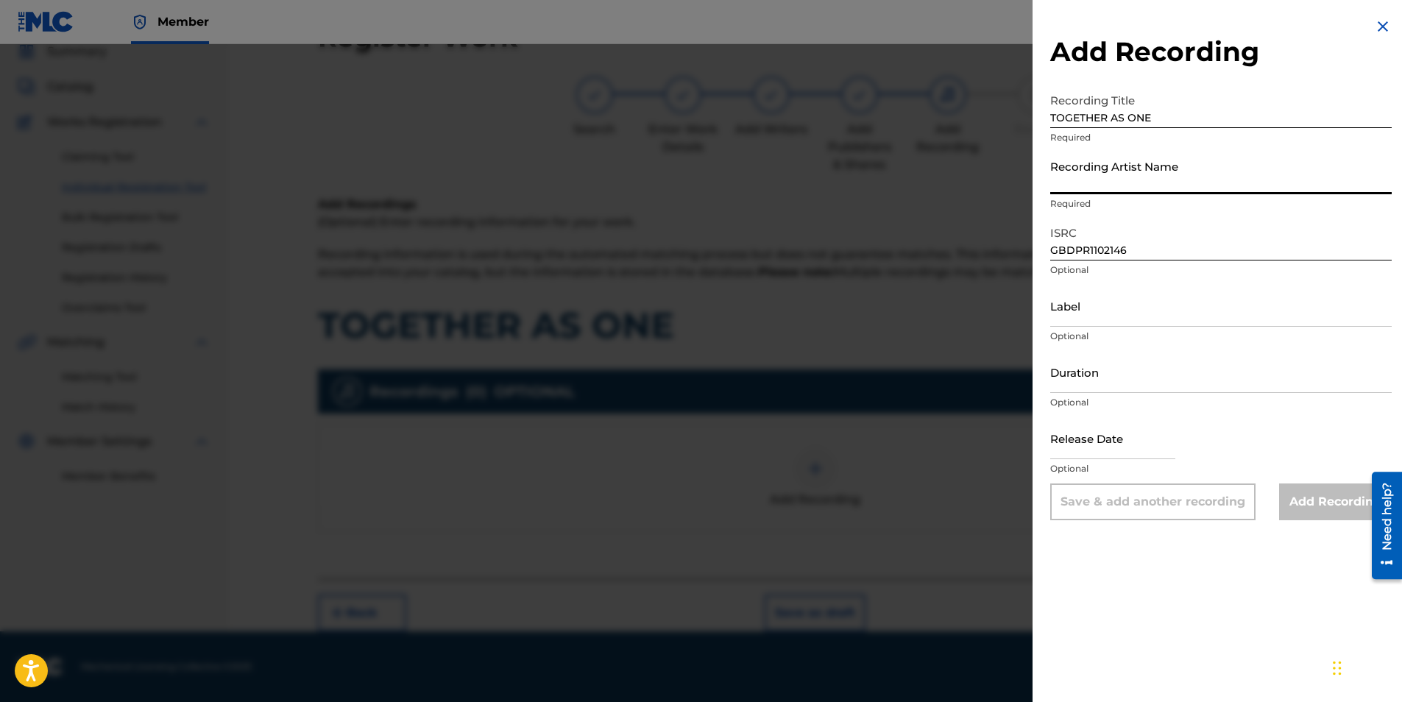
click at [1111, 171] on input "Recording Artist Name" at bounding box center [1220, 173] width 341 height 42
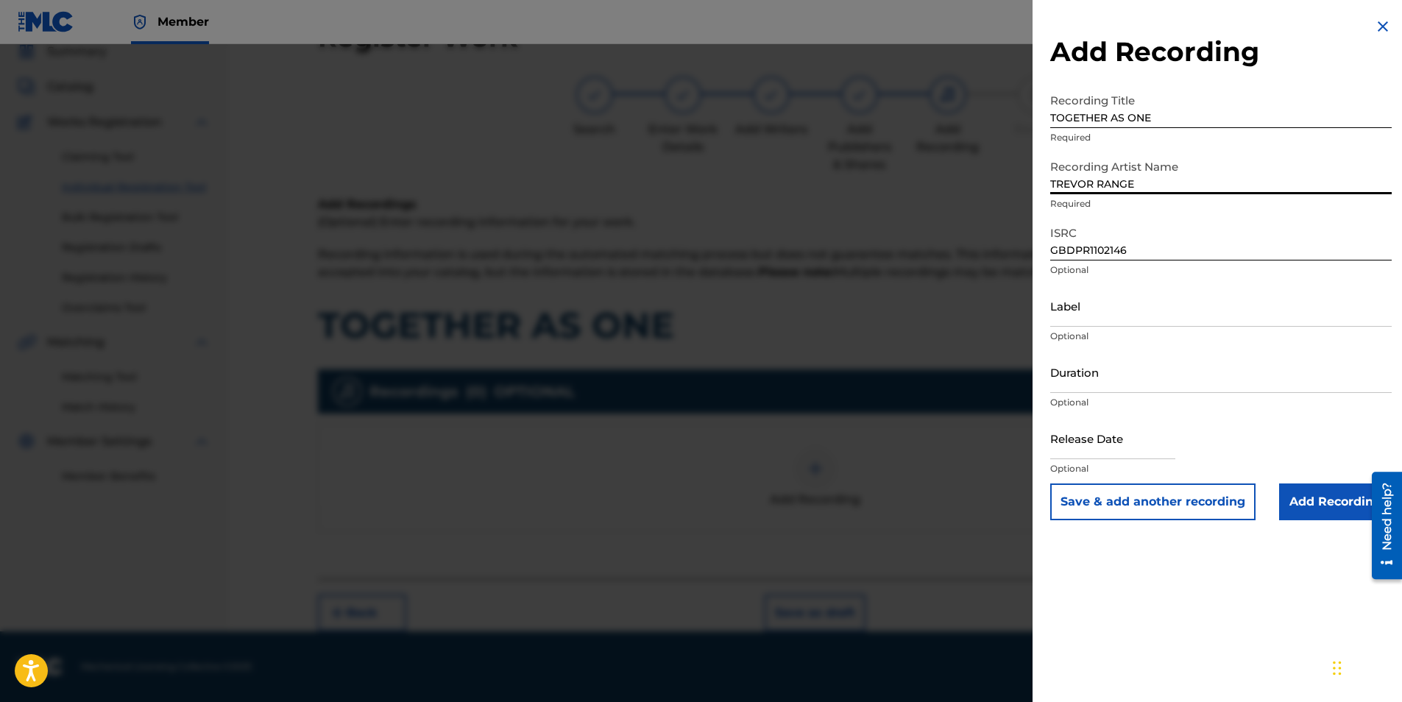
type input "[PERSON_NAME]"
type input "[DATE]"
type input "[PERSON_NAME]"
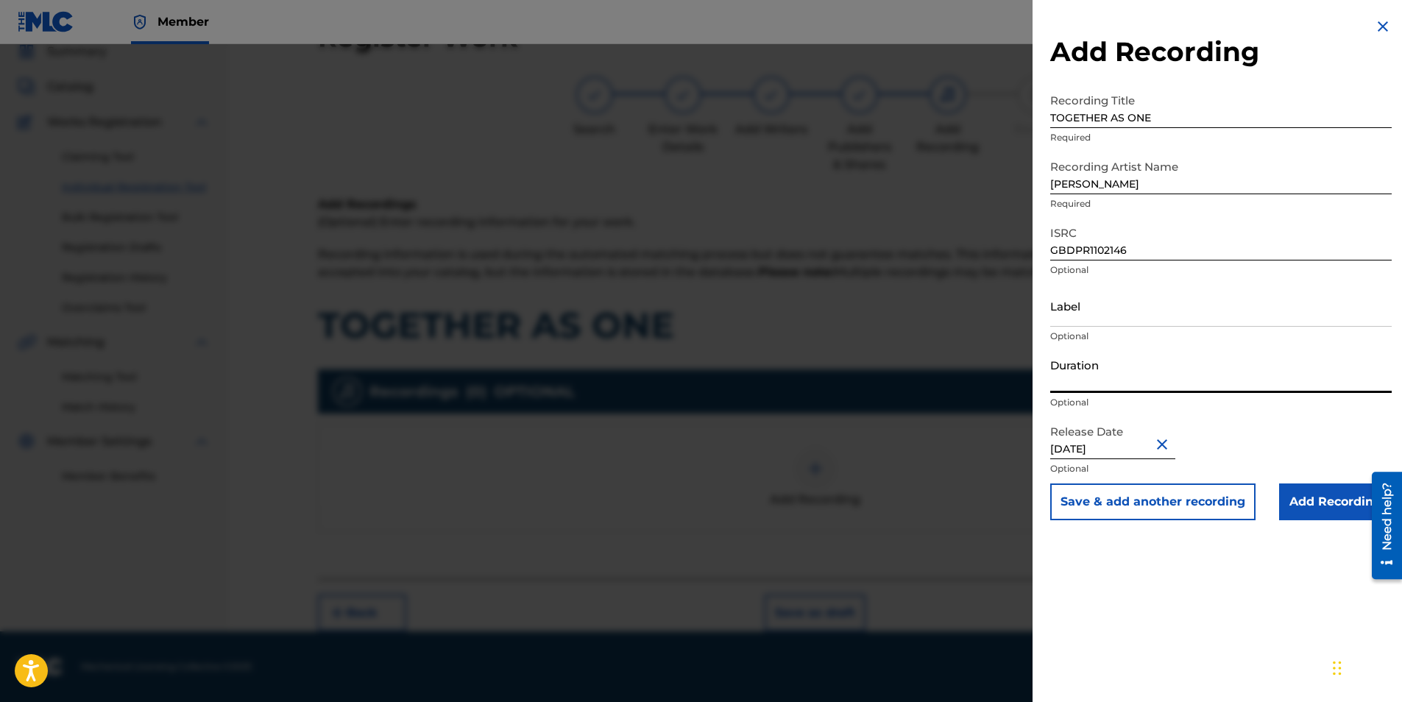
click at [1094, 368] on input "Duration" at bounding box center [1220, 372] width 341 height 42
type input "03:54"
click at [1305, 495] on input "Add Recording" at bounding box center [1335, 501] width 113 height 37
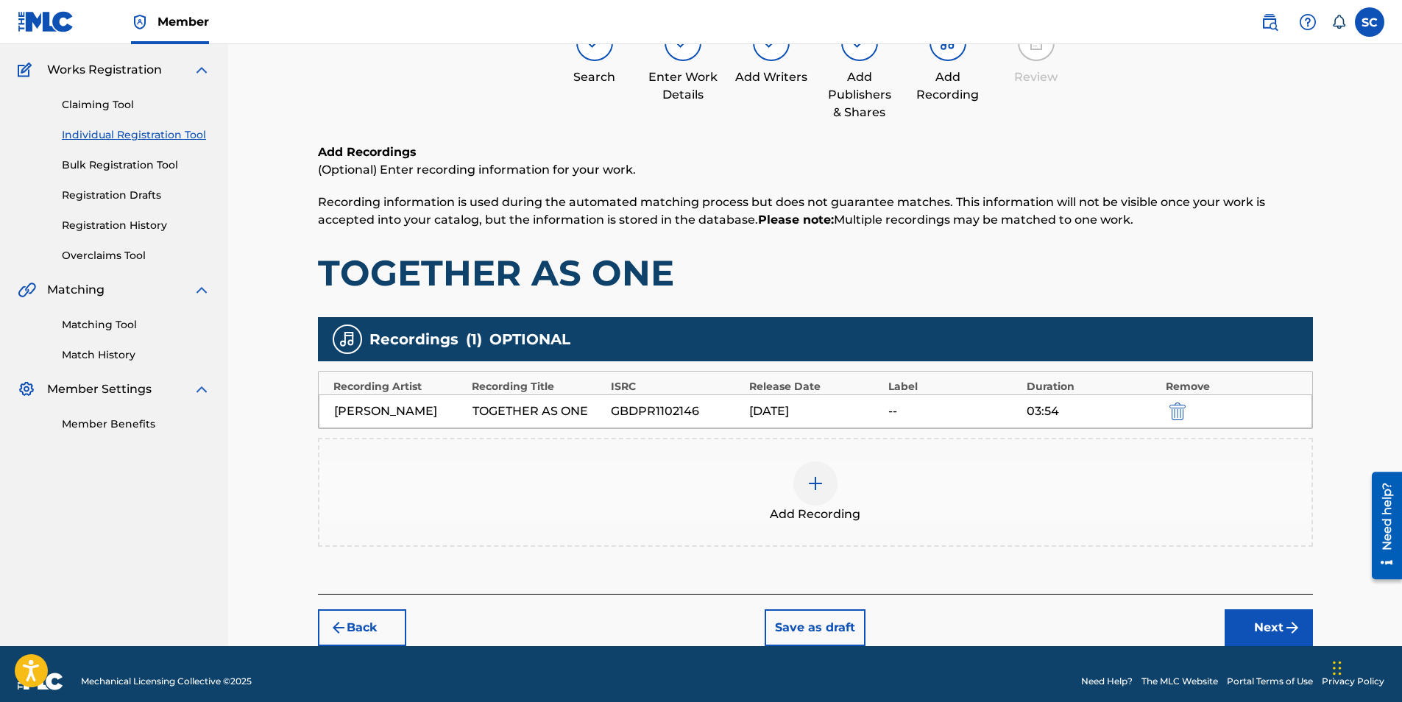
scroll to position [127, 0]
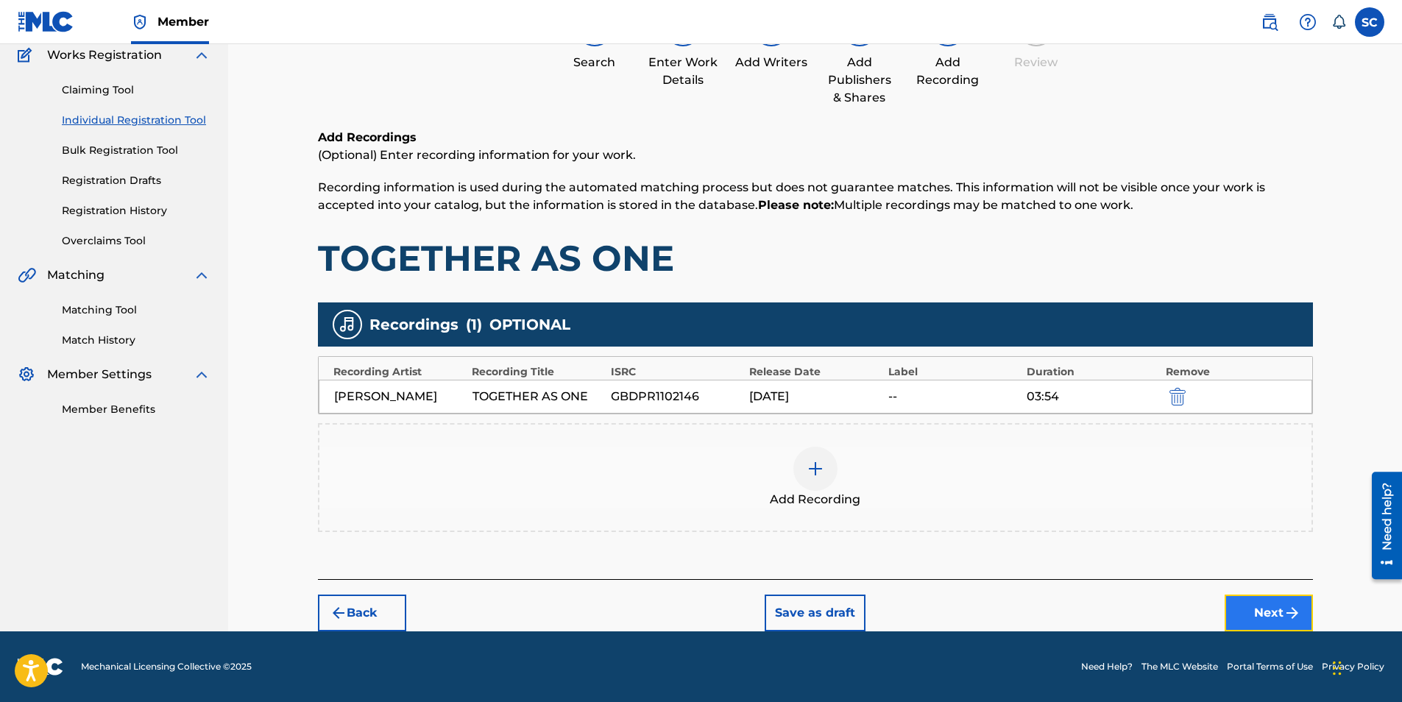
click at [1277, 609] on button "Next" at bounding box center [1268, 613] width 88 height 37
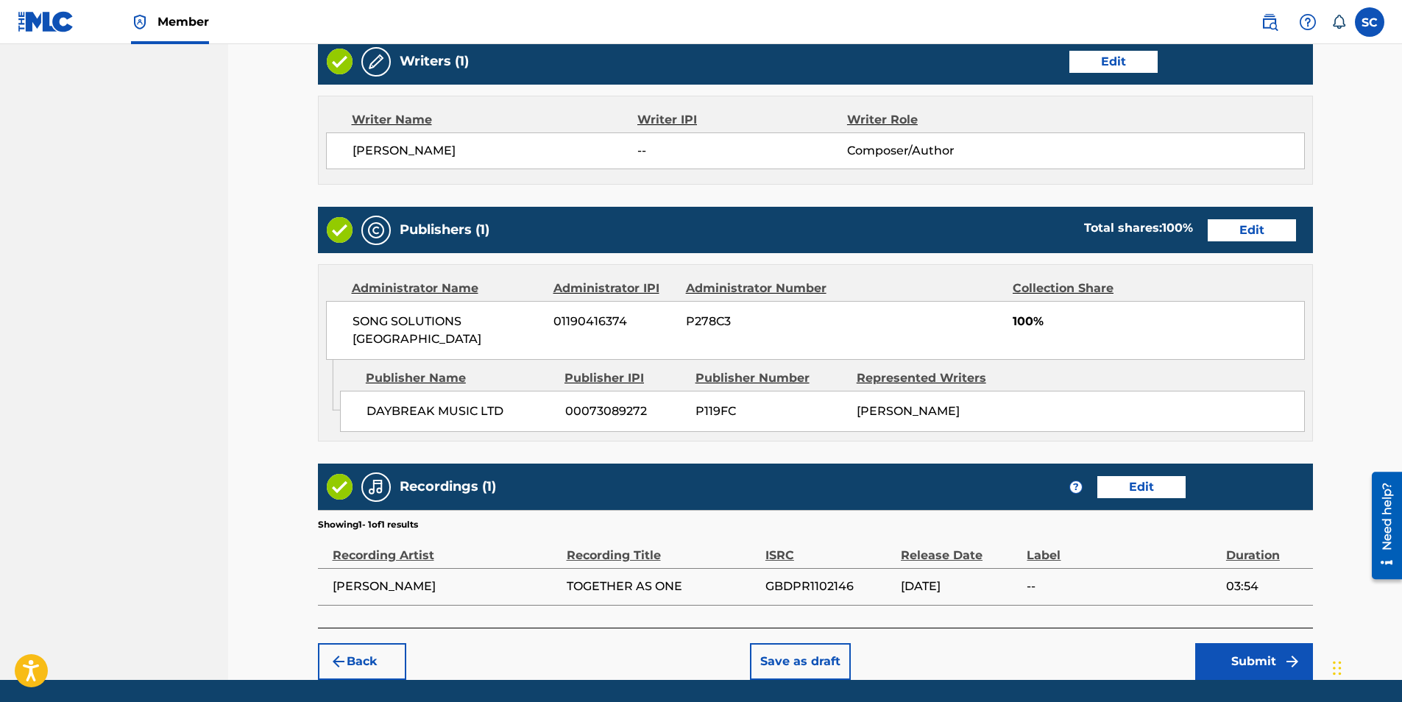
scroll to position [609, 0]
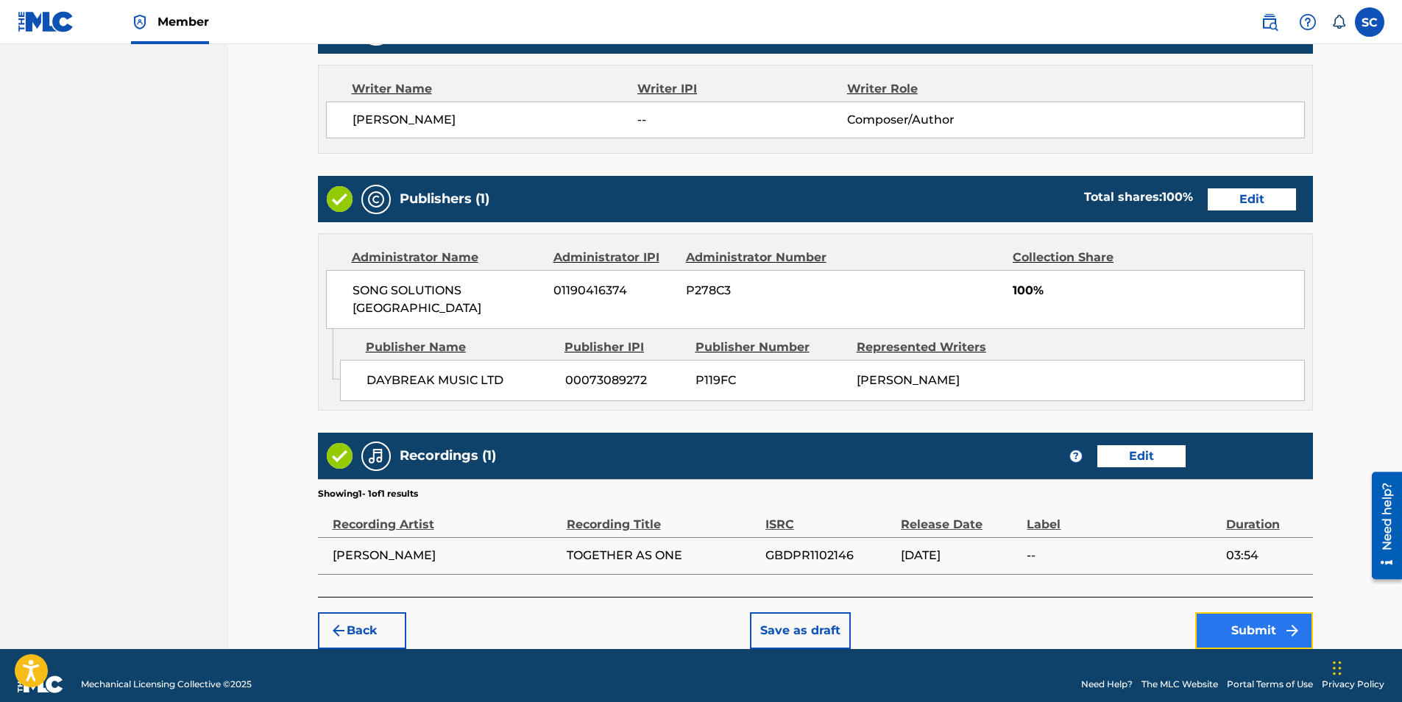
click at [1238, 612] on button "Submit" at bounding box center [1254, 630] width 118 height 37
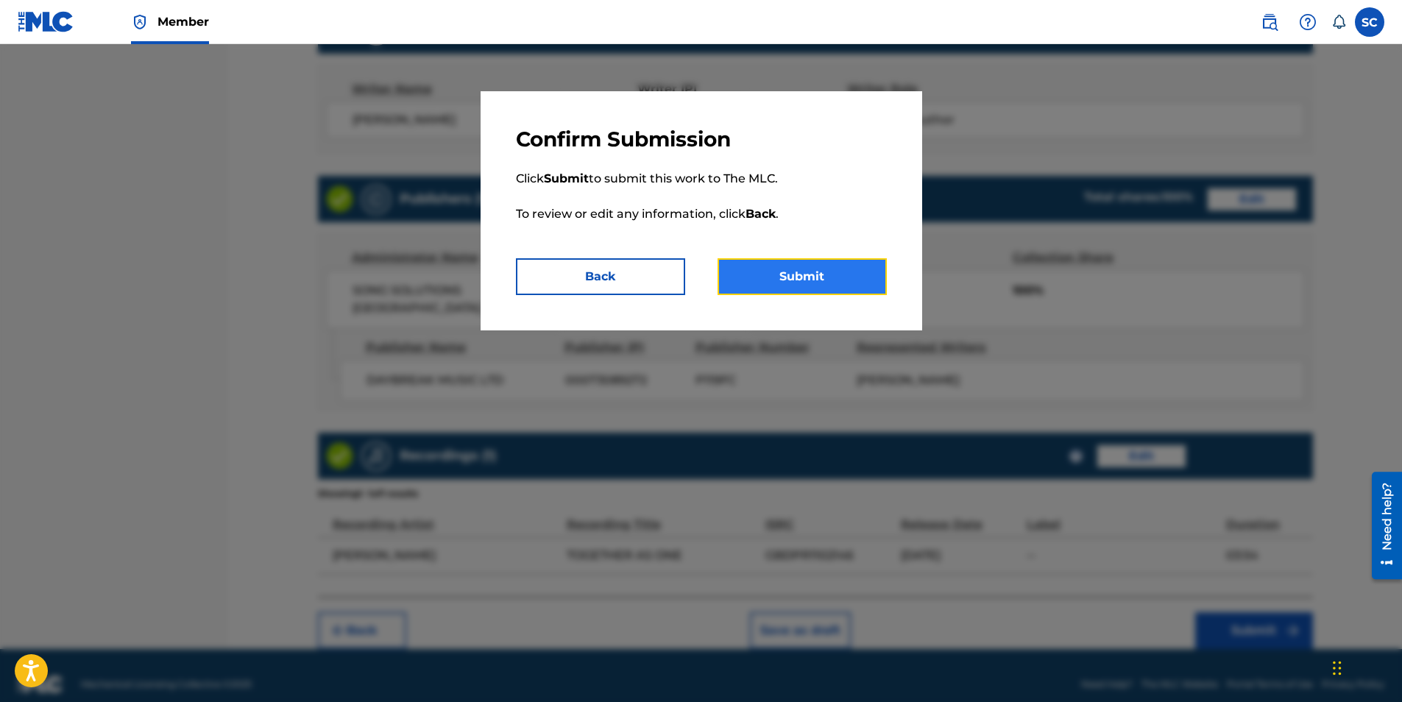
click at [798, 269] on button "Submit" at bounding box center [801, 276] width 169 height 37
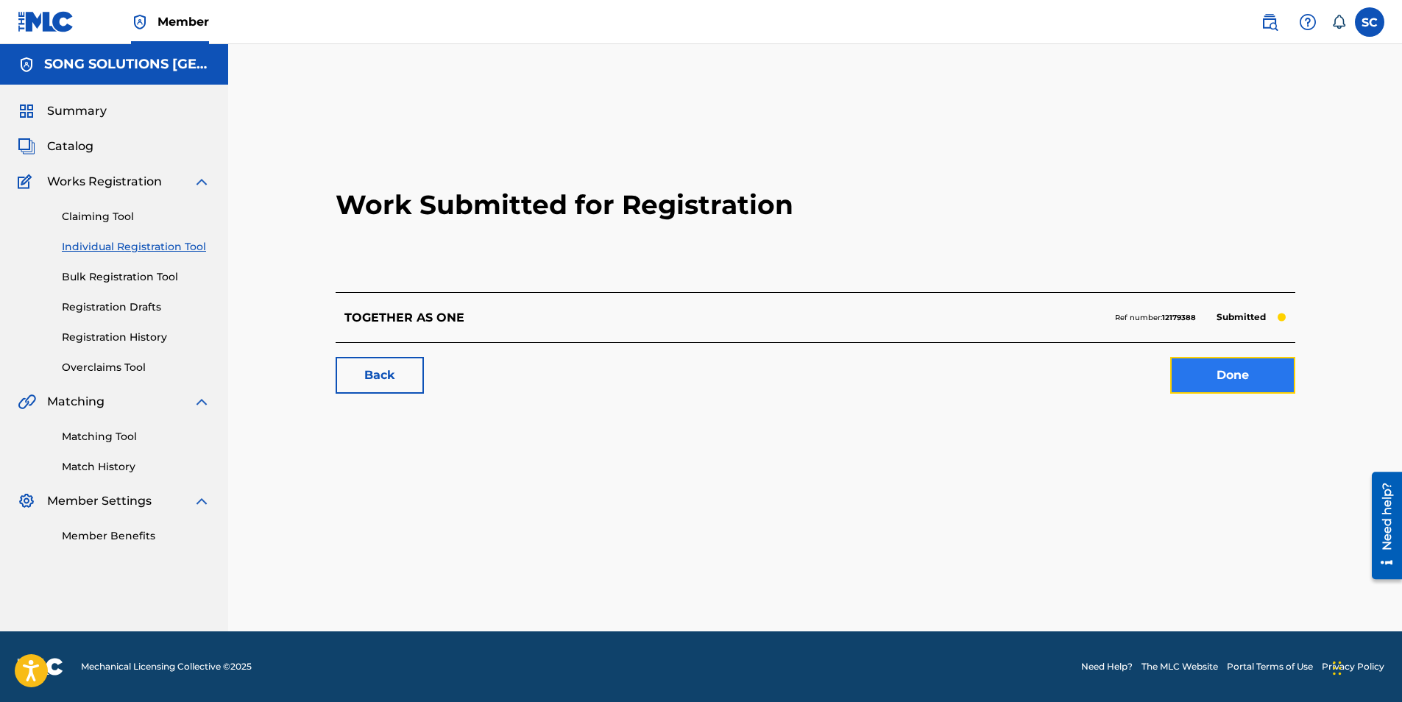
click at [1222, 377] on link "Done" at bounding box center [1232, 375] width 125 height 37
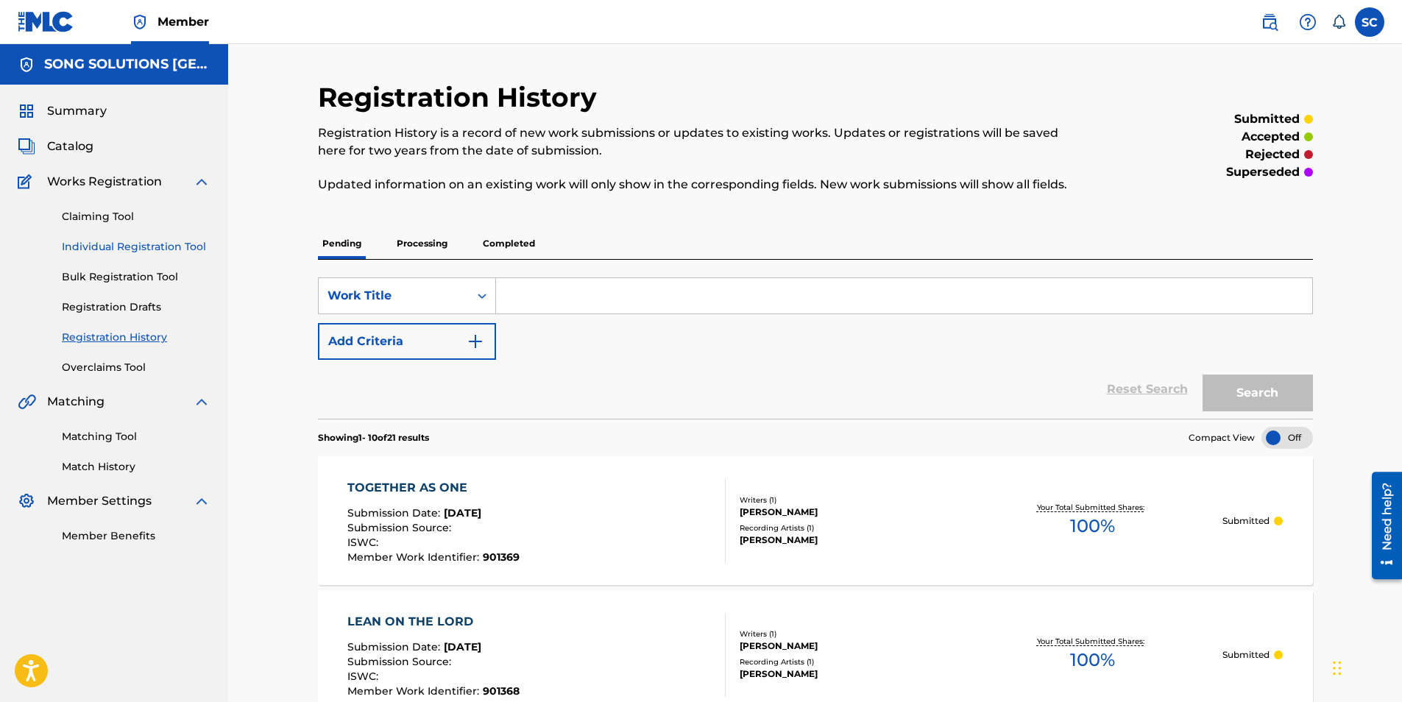
click at [107, 244] on link "Individual Registration Tool" at bounding box center [136, 246] width 149 height 15
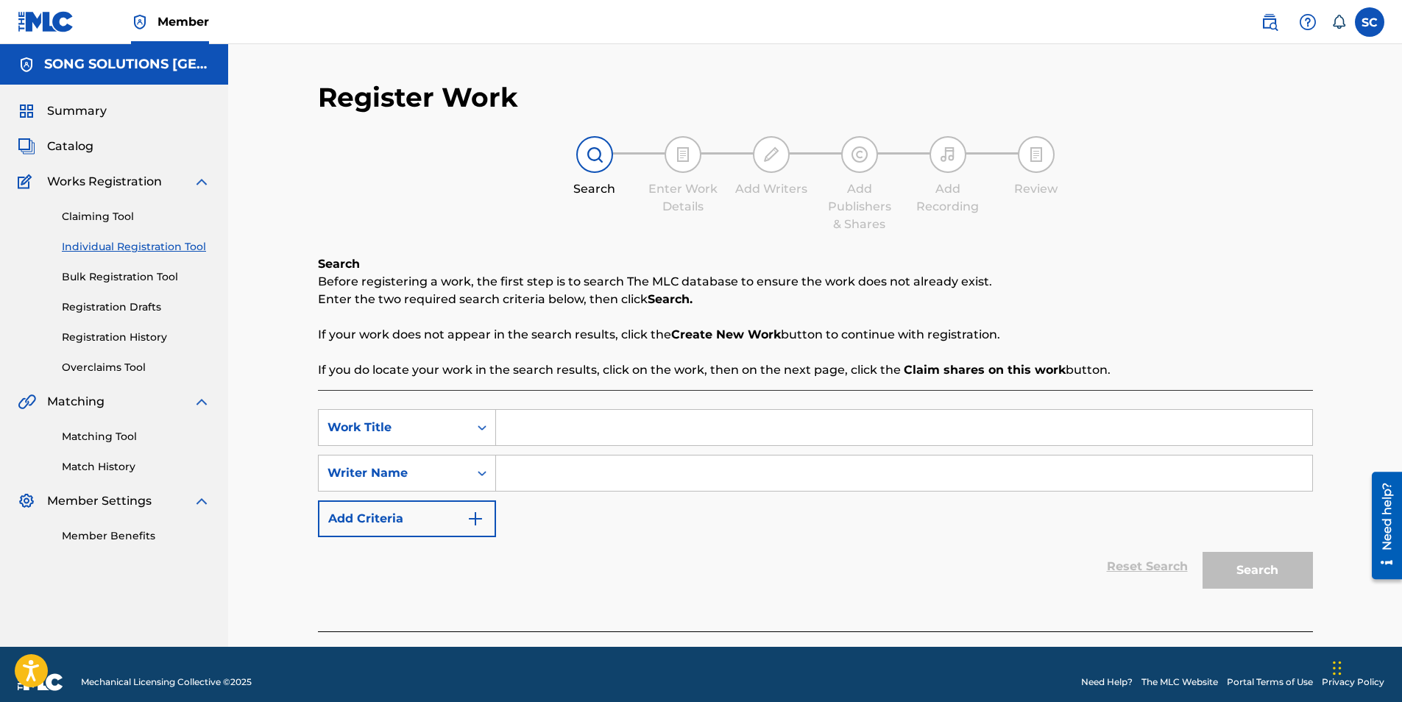
click at [573, 430] on input "Search Form" at bounding box center [904, 427] width 816 height 35
type input "ONE WAY TO [DEMOGRAPHIC_DATA]"
click at [597, 462] on input "Search Form" at bounding box center [904, 472] width 816 height 35
type input "T"
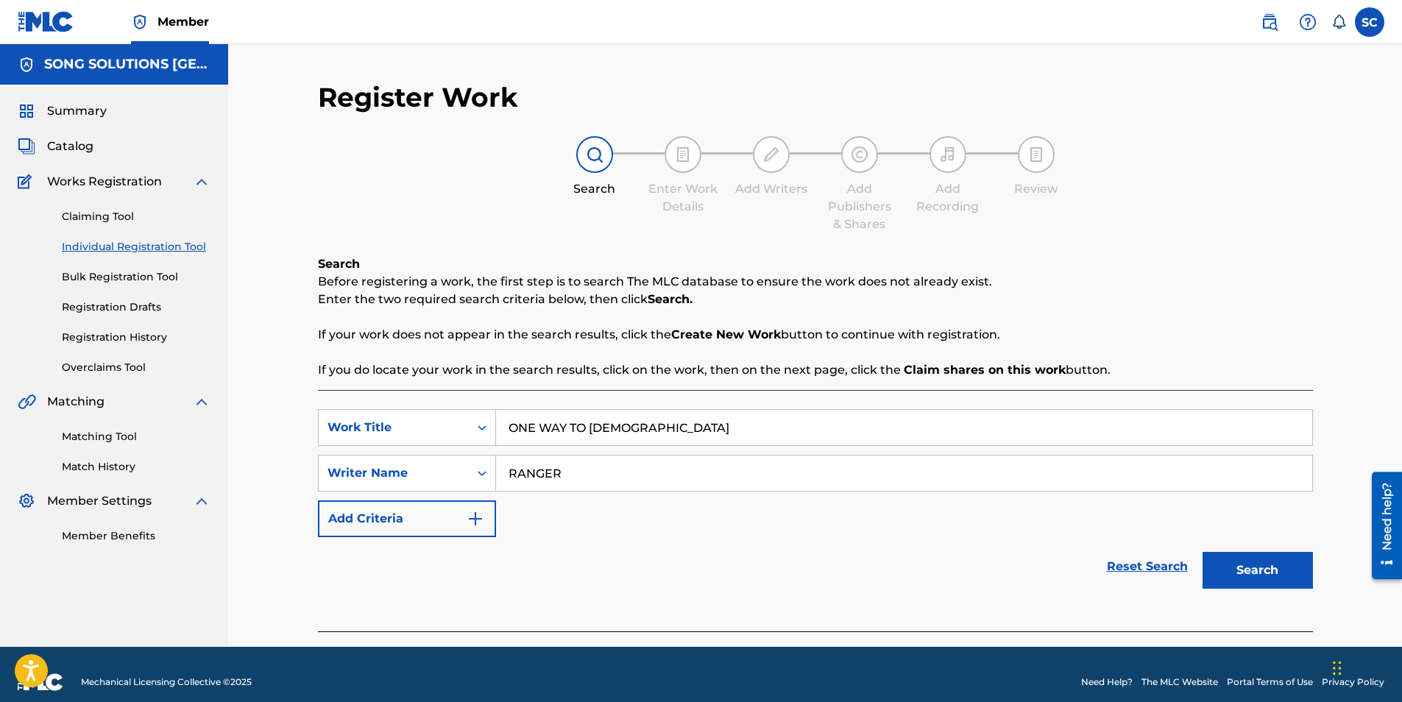
type input "RANGER"
click at [1202, 552] on button "Search" at bounding box center [1257, 570] width 110 height 37
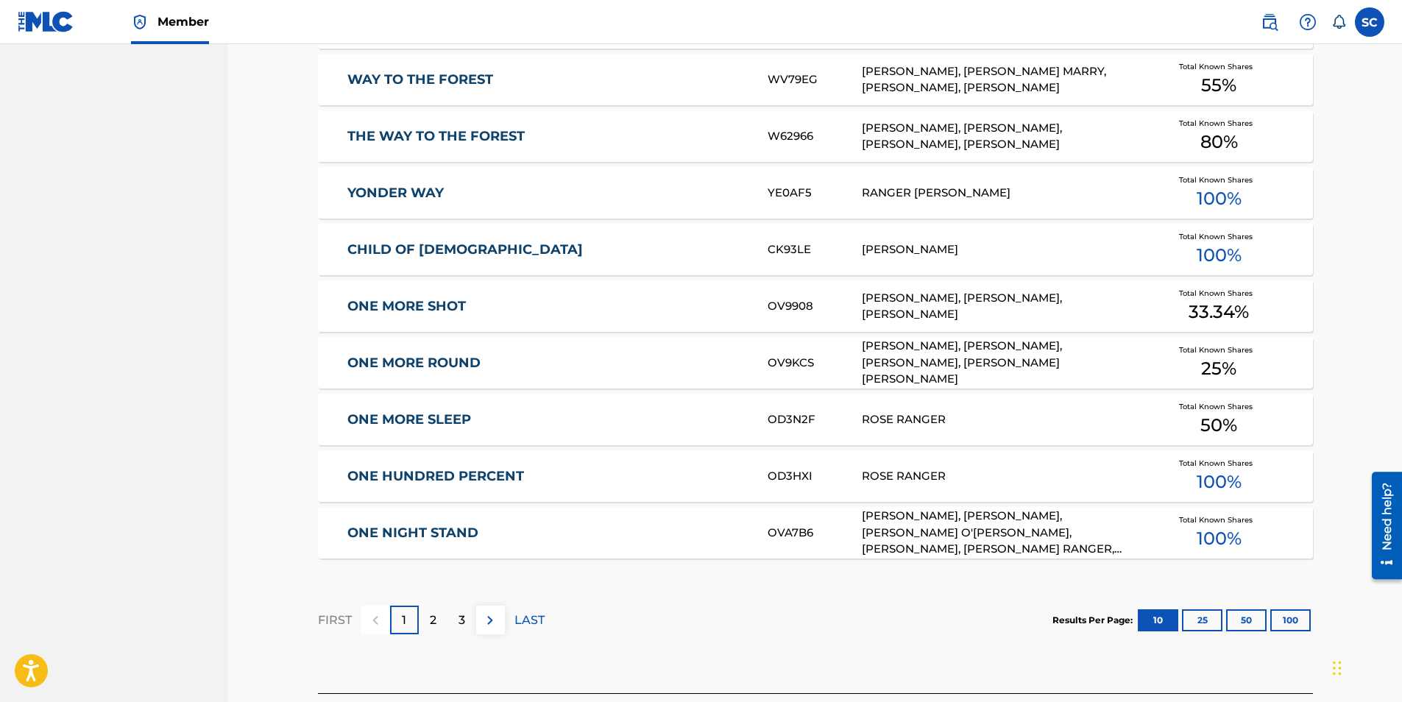
scroll to position [804, 0]
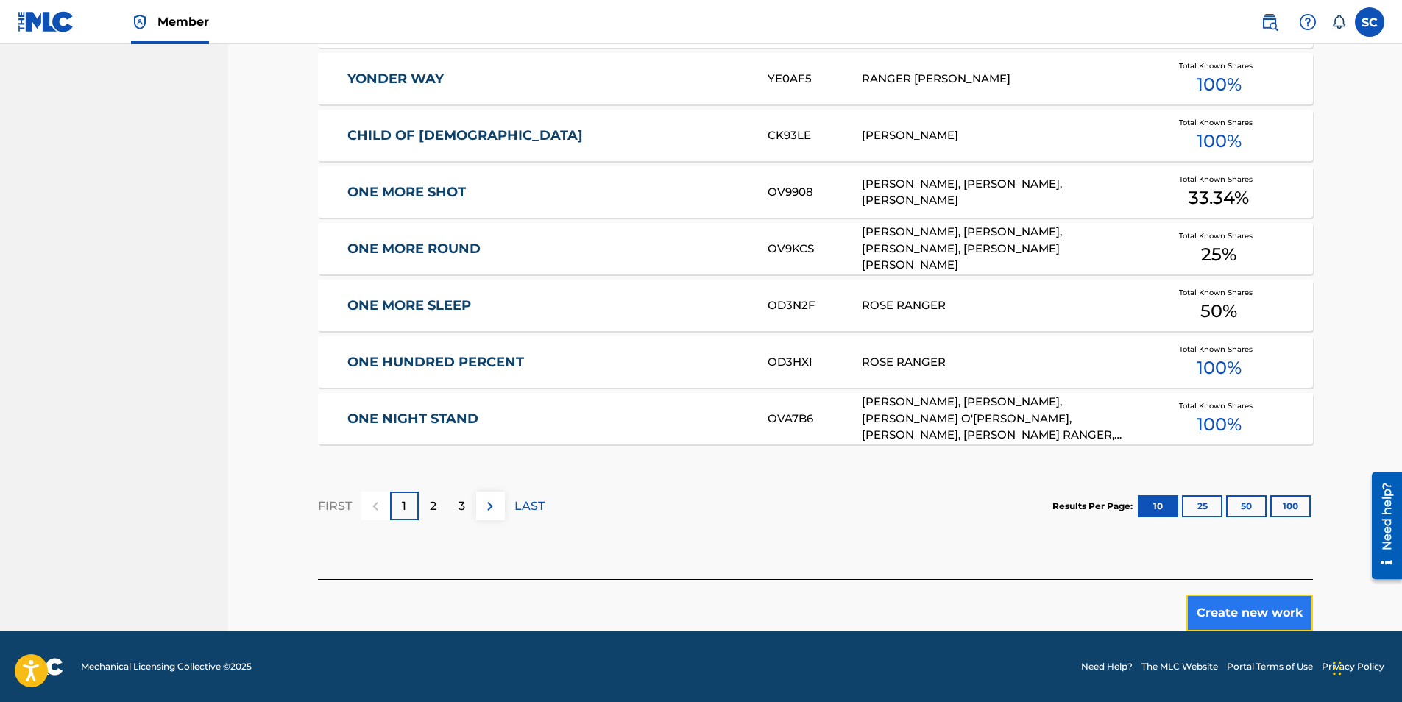
click at [1224, 600] on button "Create new work" at bounding box center [1249, 613] width 127 height 37
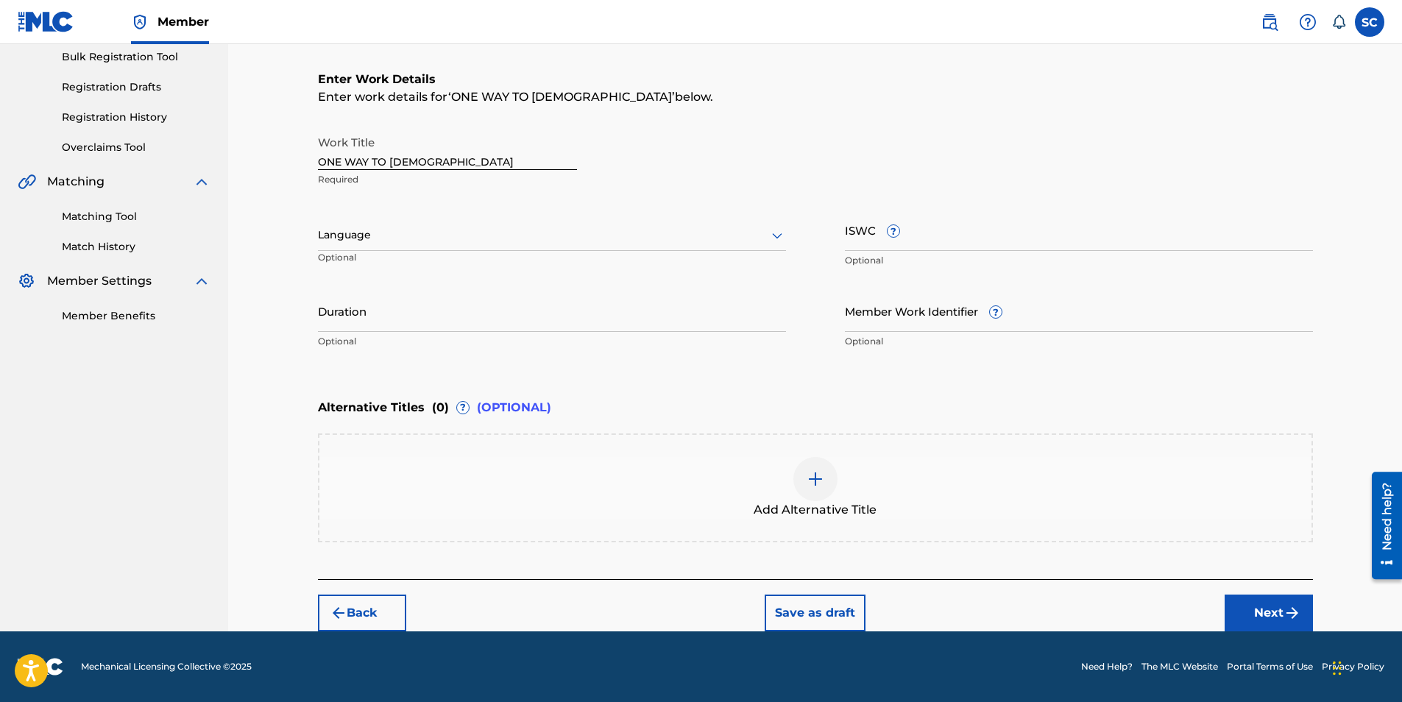
scroll to position [0, 0]
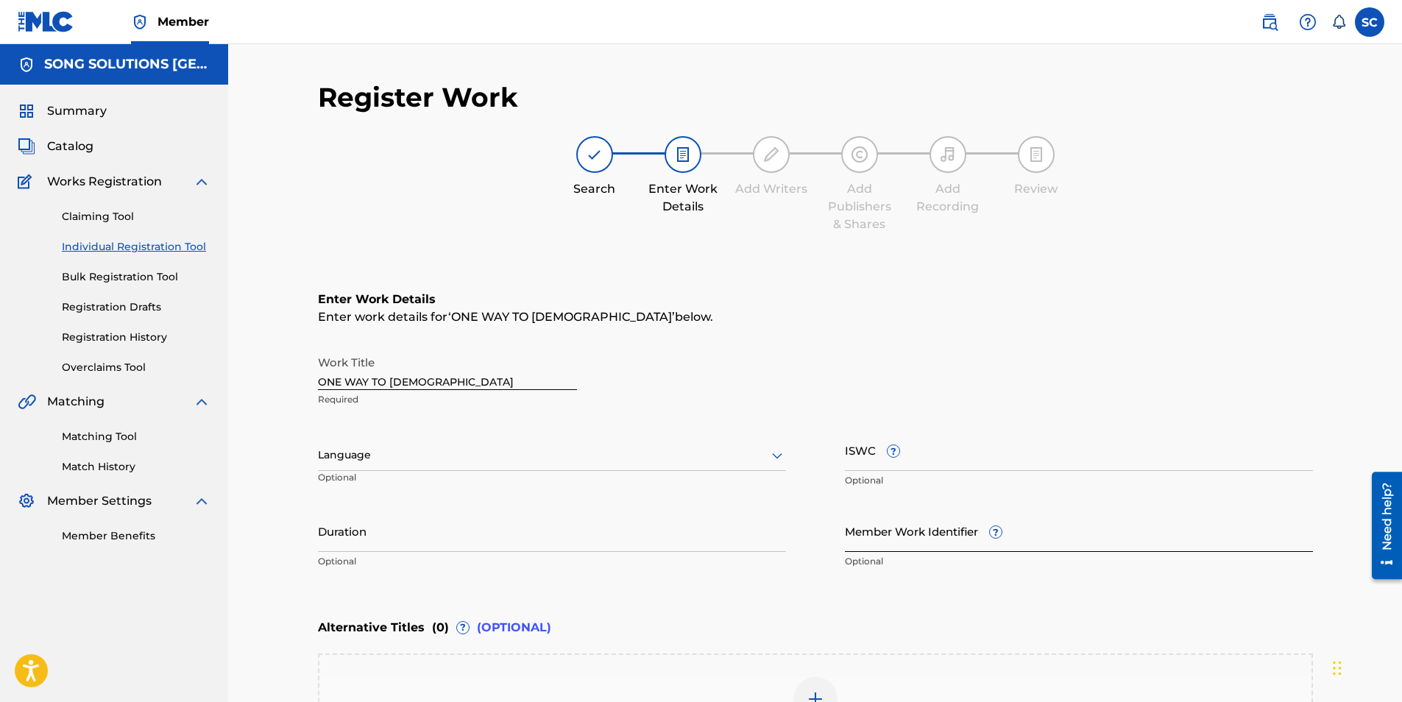
click at [889, 533] on input "Member Work Identifier ?" at bounding box center [1079, 531] width 468 height 42
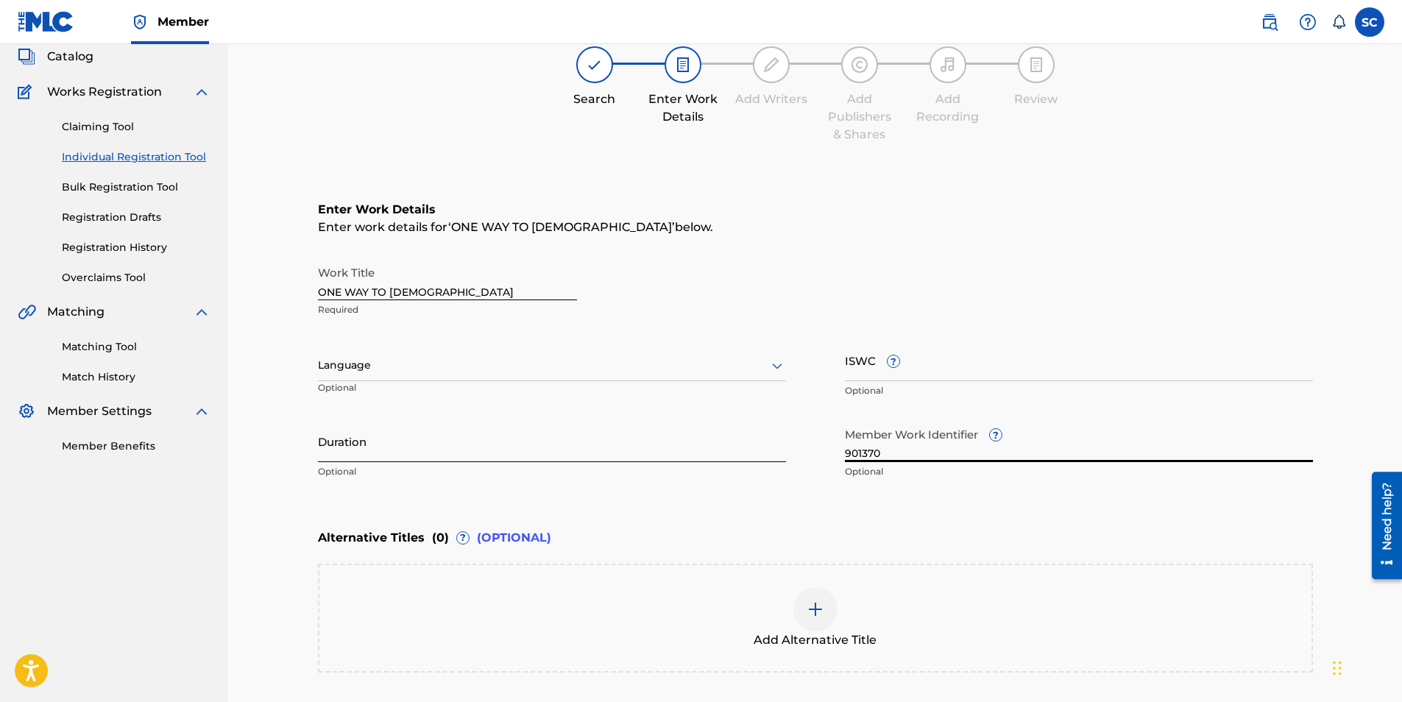
scroll to position [220, 0]
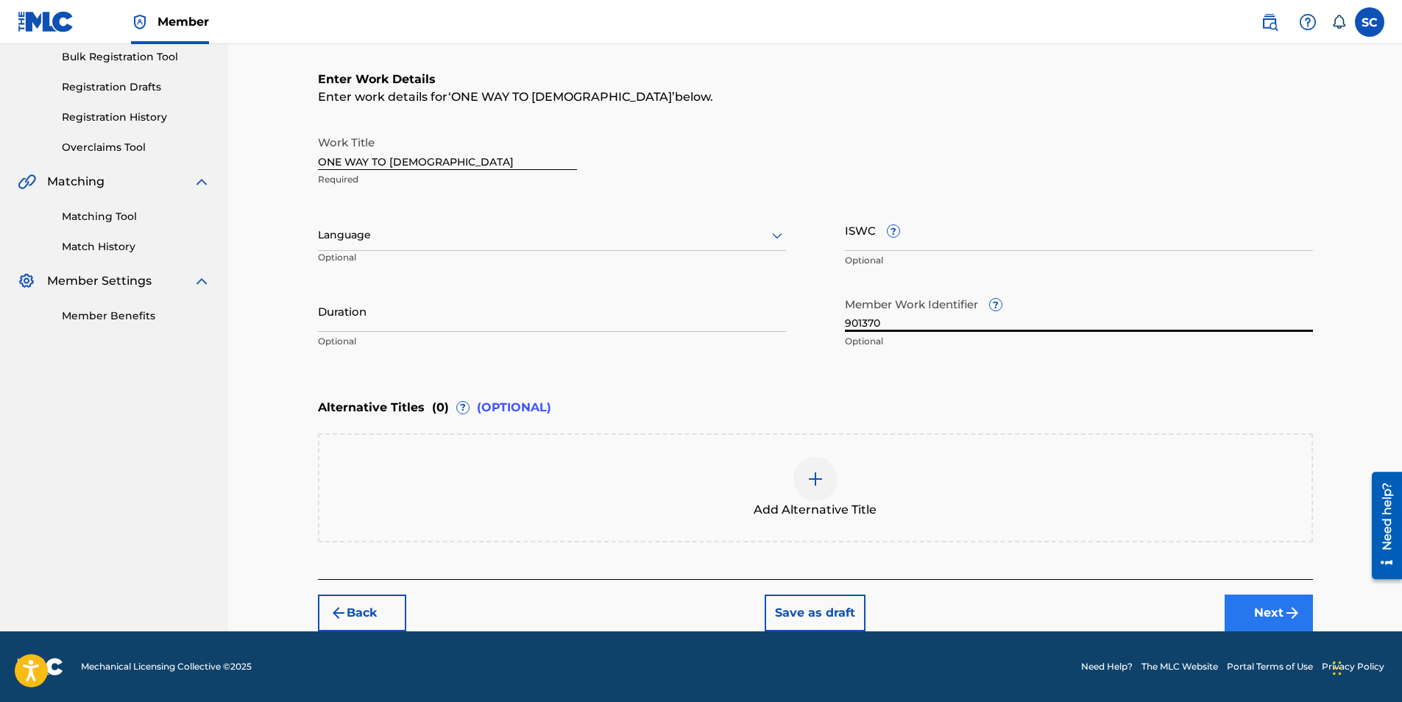
type input "901370"
click at [1276, 615] on button "Next" at bounding box center [1268, 613] width 88 height 37
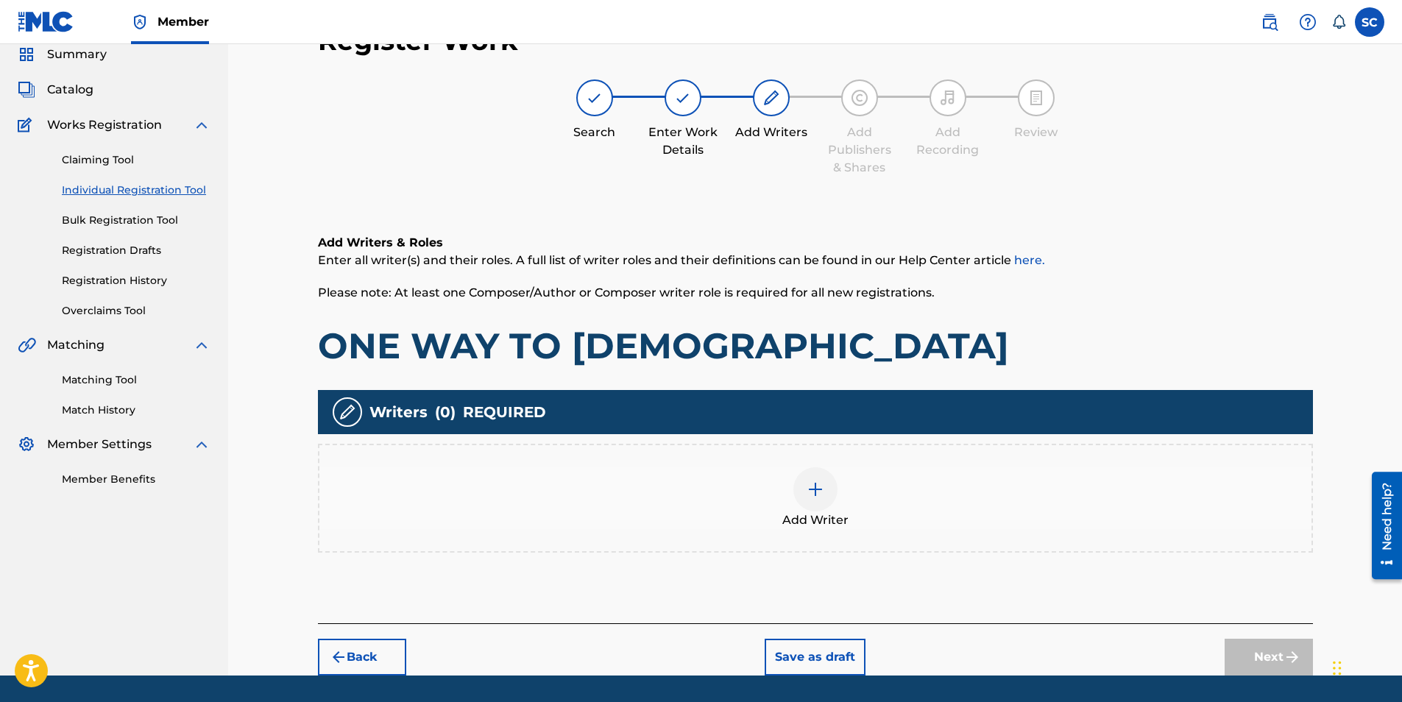
scroll to position [66, 0]
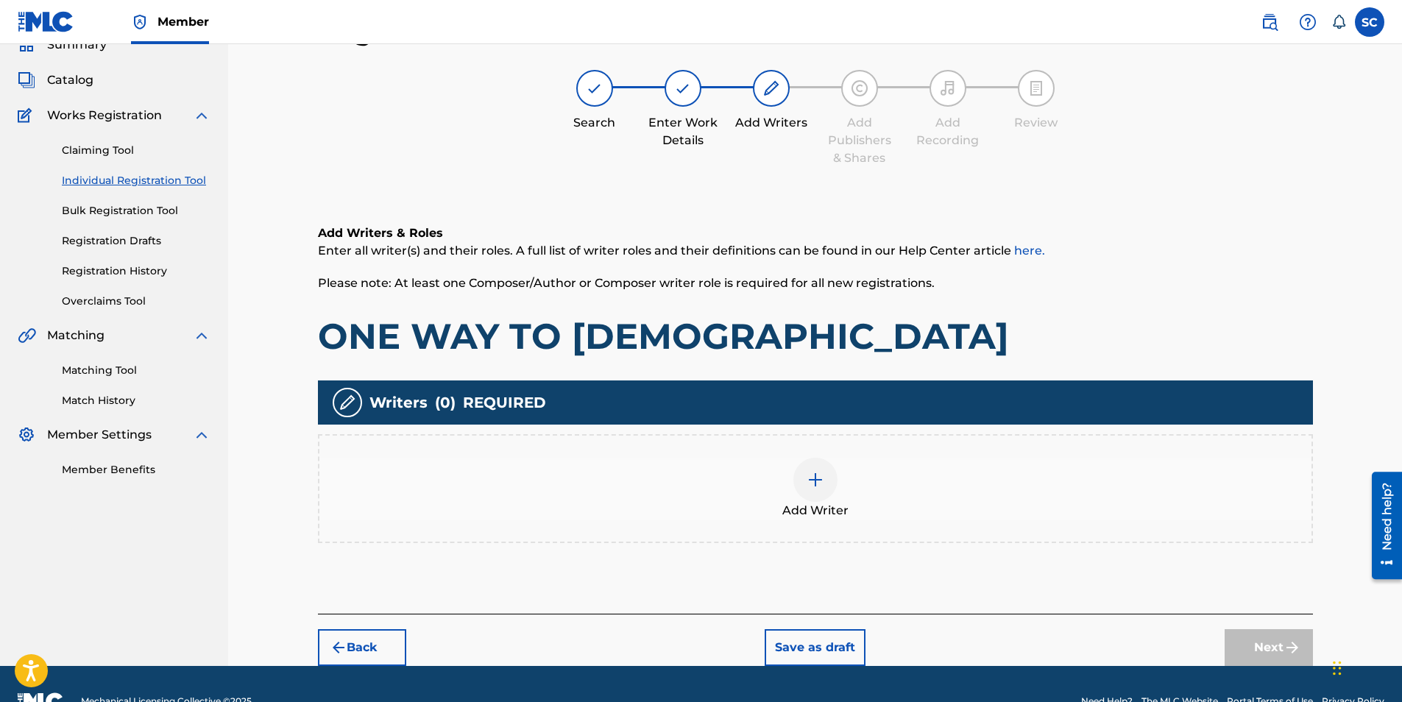
click at [815, 480] on img at bounding box center [815, 480] width 18 height 18
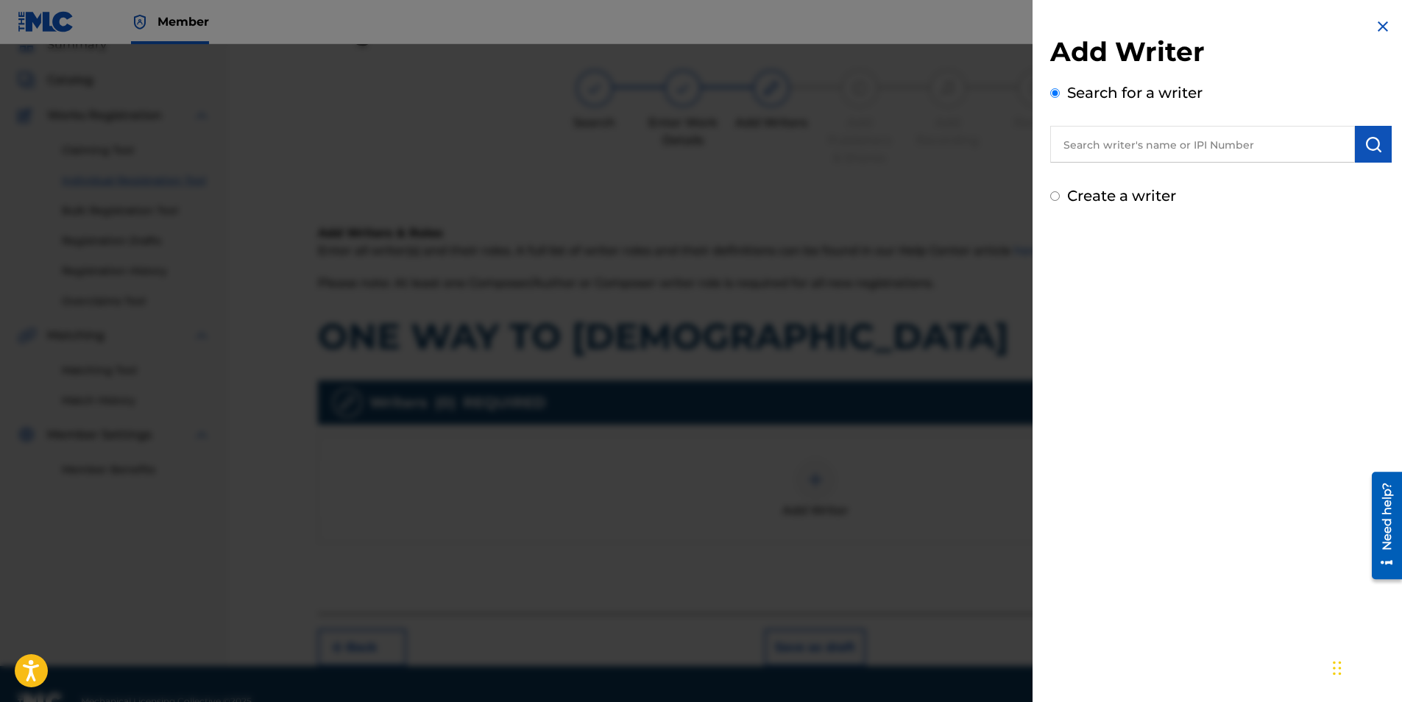
click at [1102, 191] on label "Create a writer" at bounding box center [1121, 196] width 109 height 18
radio input "true"
click at [1060, 191] on input "Create a writer" at bounding box center [1055, 196] width 10 height 10
radio input "false"
radio input "true"
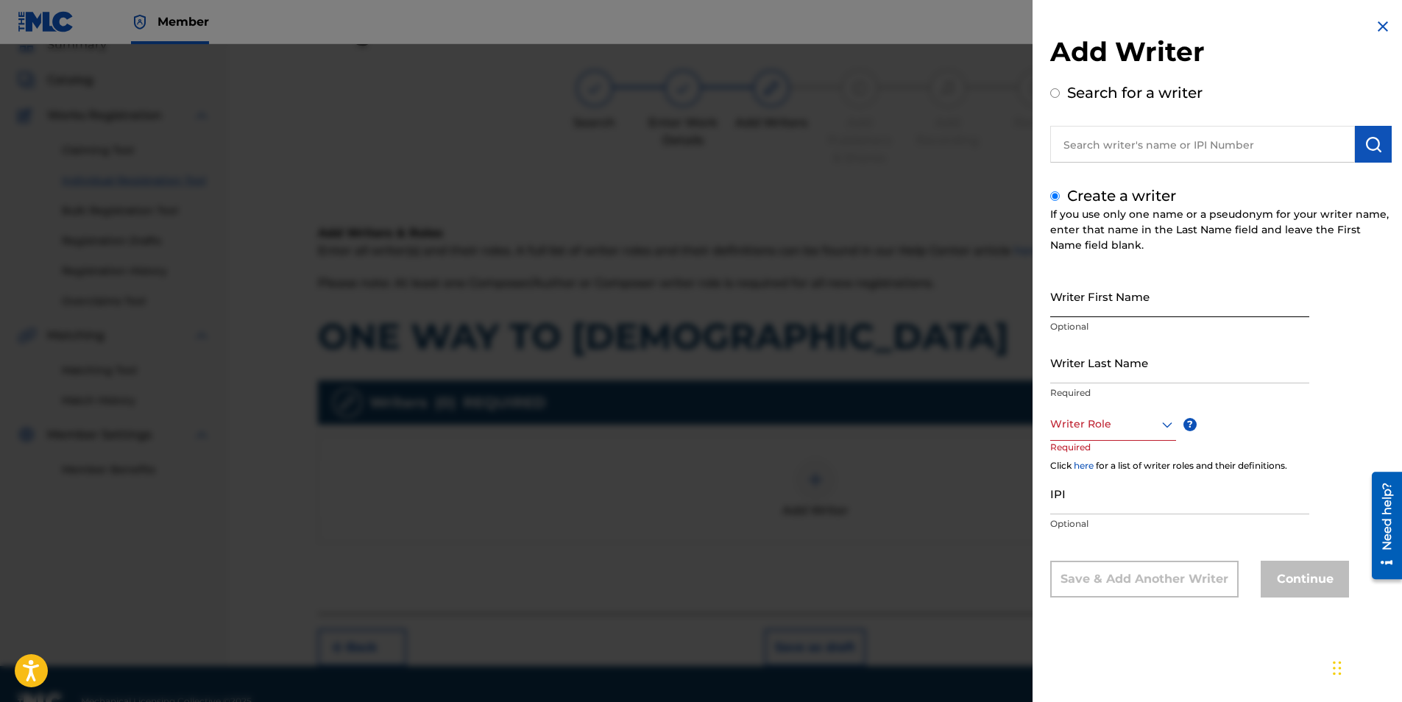
click at [1106, 291] on input "Writer First Name" at bounding box center [1179, 296] width 259 height 42
type input "[PERSON_NAME]"
click at [1111, 360] on input "Writer Last Name" at bounding box center [1179, 362] width 259 height 42
type input "RANGER"
click at [1108, 428] on div at bounding box center [1113, 424] width 126 height 18
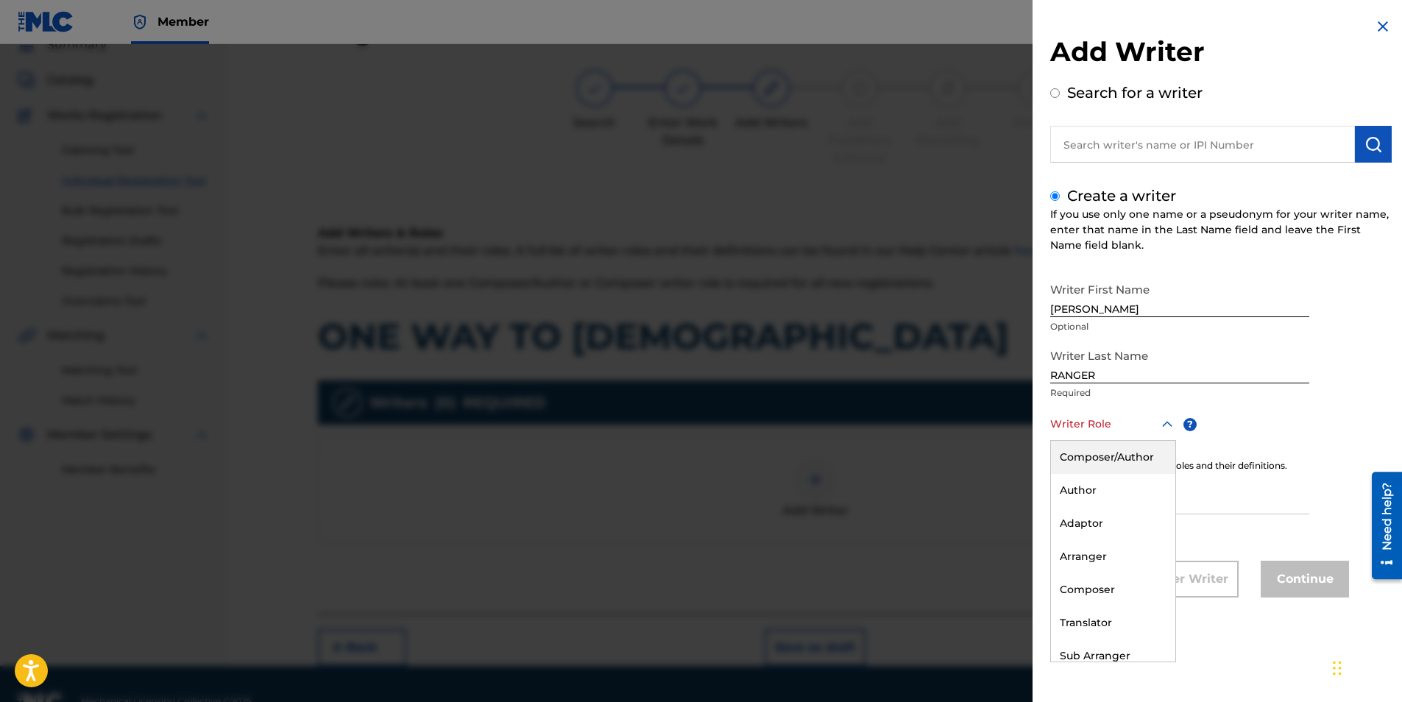
click at [1106, 454] on div "Composer/Author" at bounding box center [1113, 457] width 124 height 33
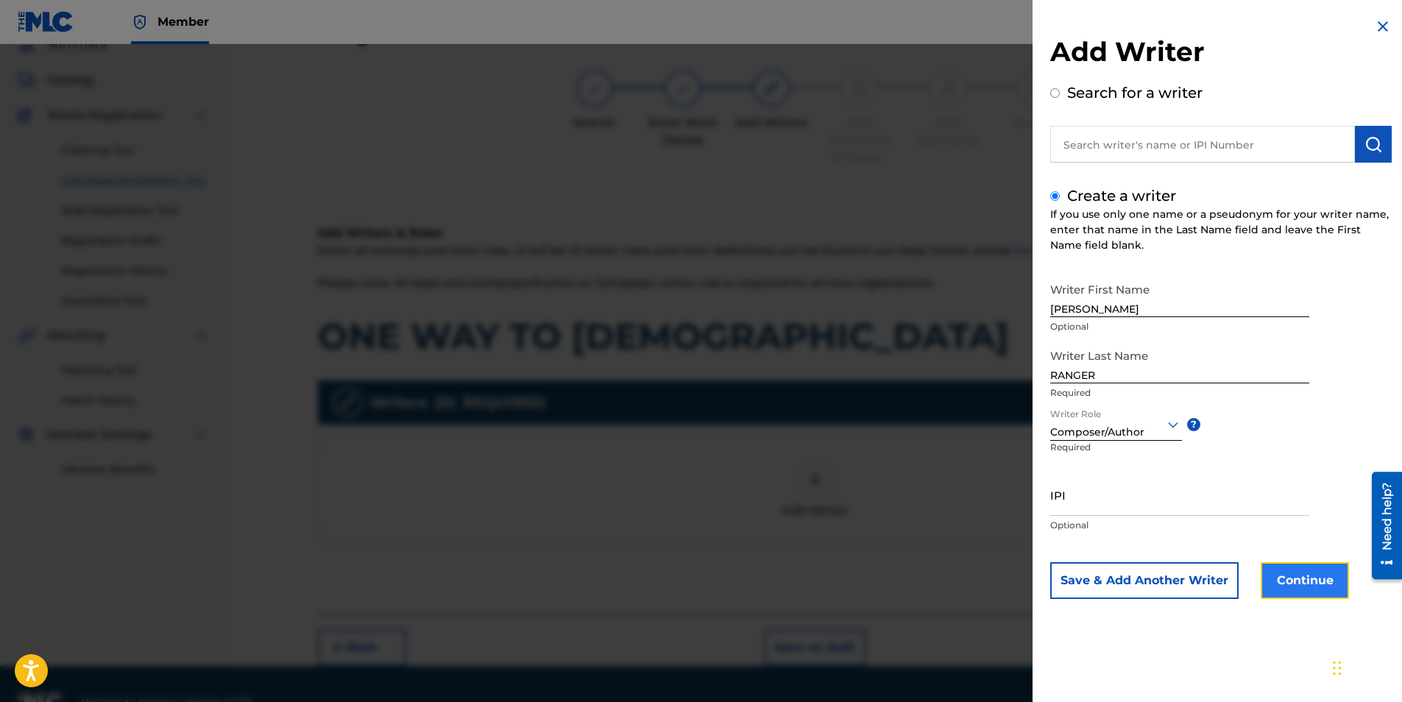
click at [1299, 576] on button "Continue" at bounding box center [1304, 580] width 88 height 37
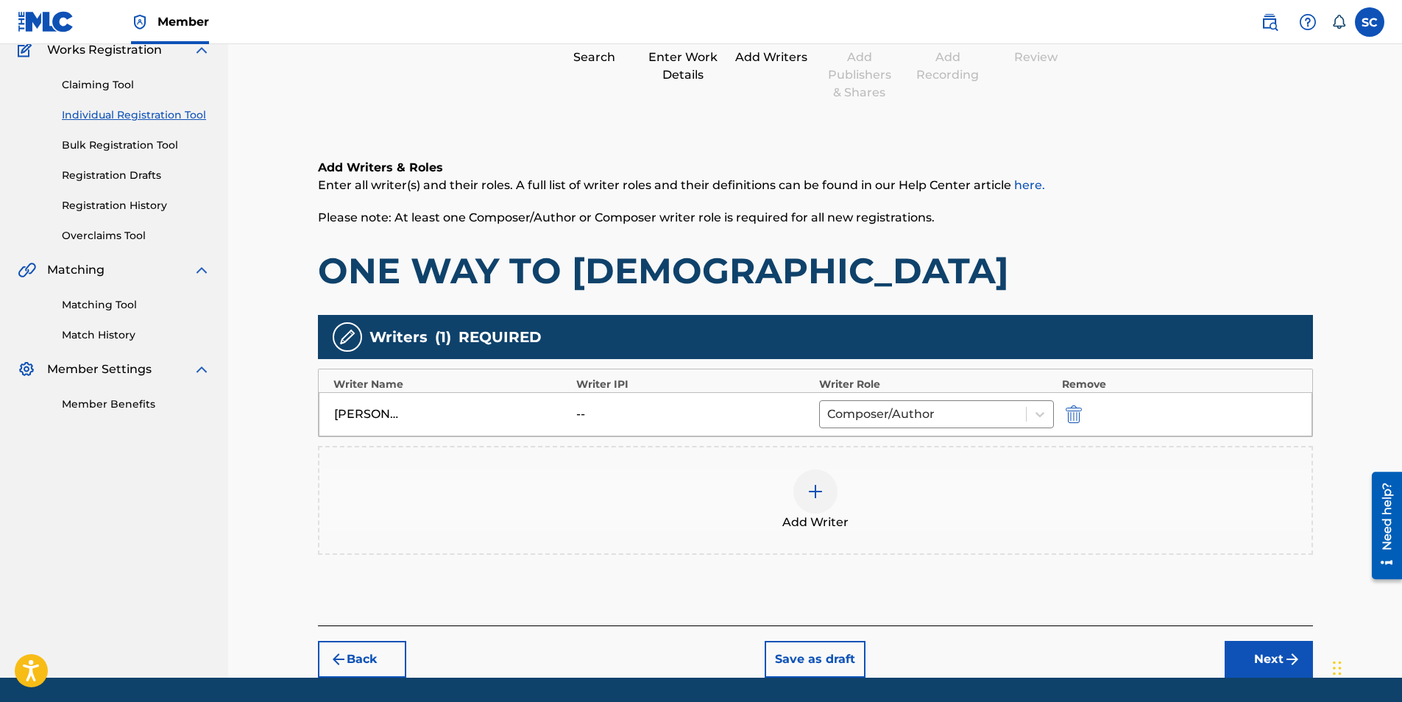
scroll to position [178, 0]
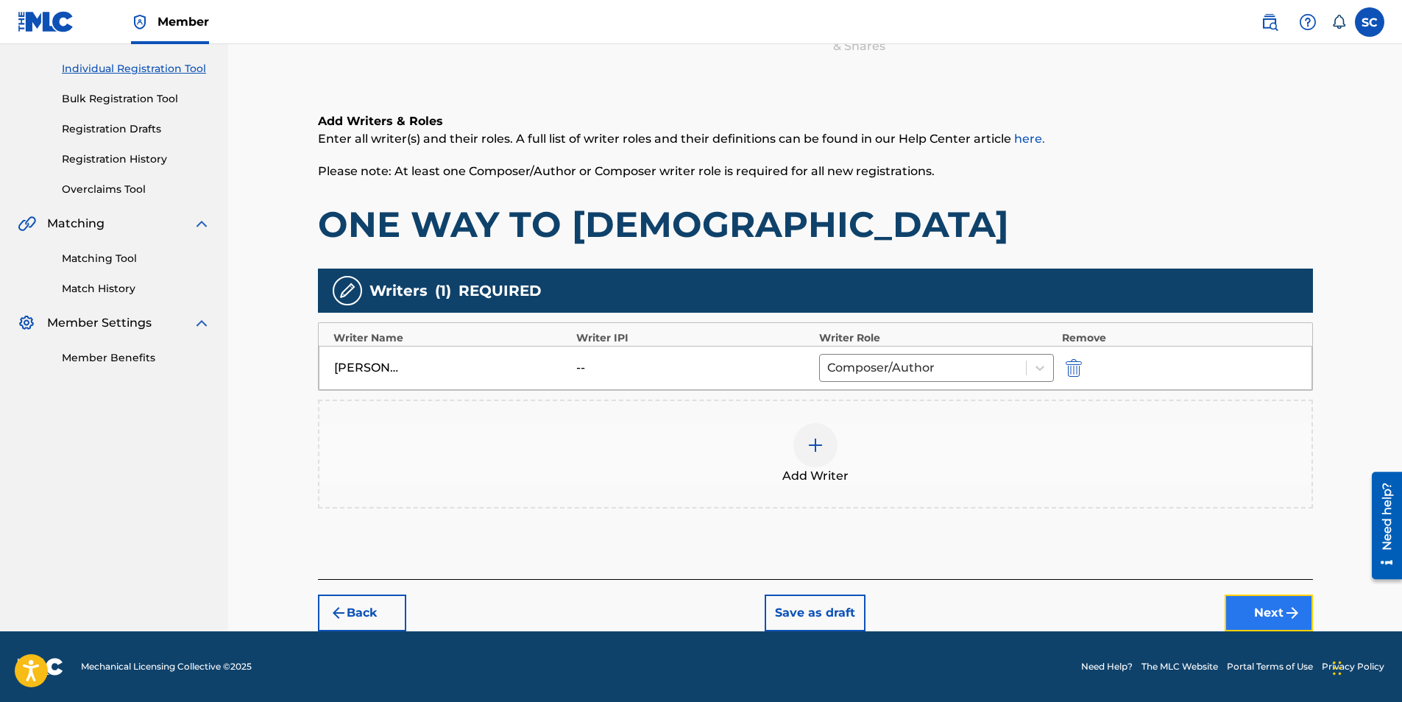
click at [1255, 604] on button "Next" at bounding box center [1268, 613] width 88 height 37
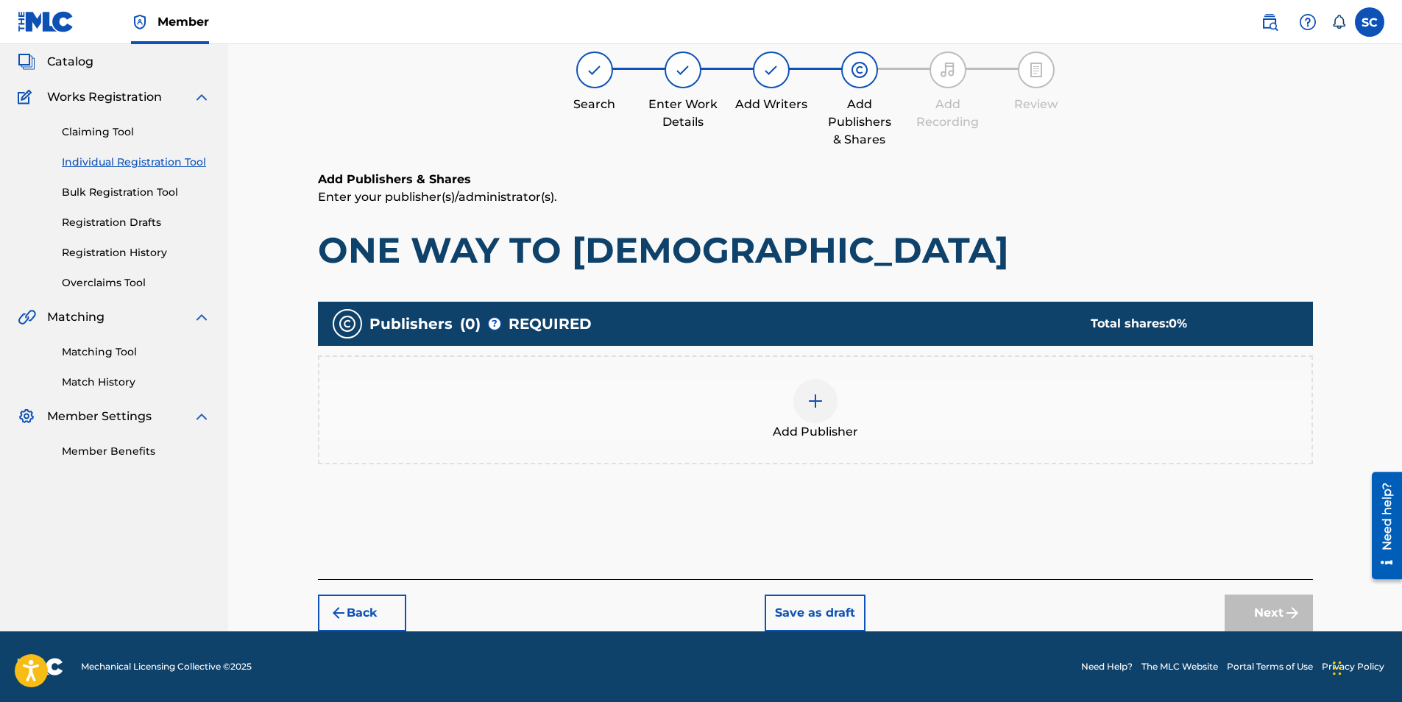
scroll to position [66, 0]
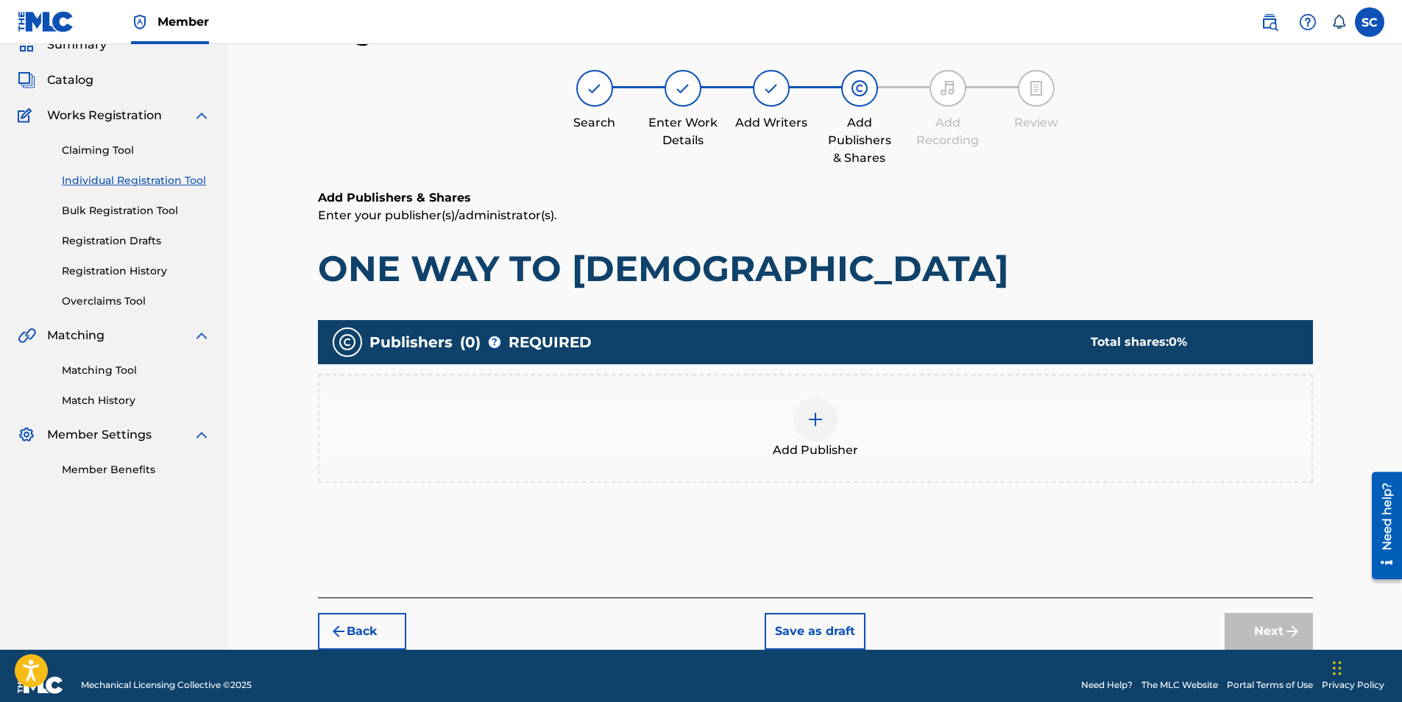
click at [809, 419] on img at bounding box center [815, 420] width 18 height 18
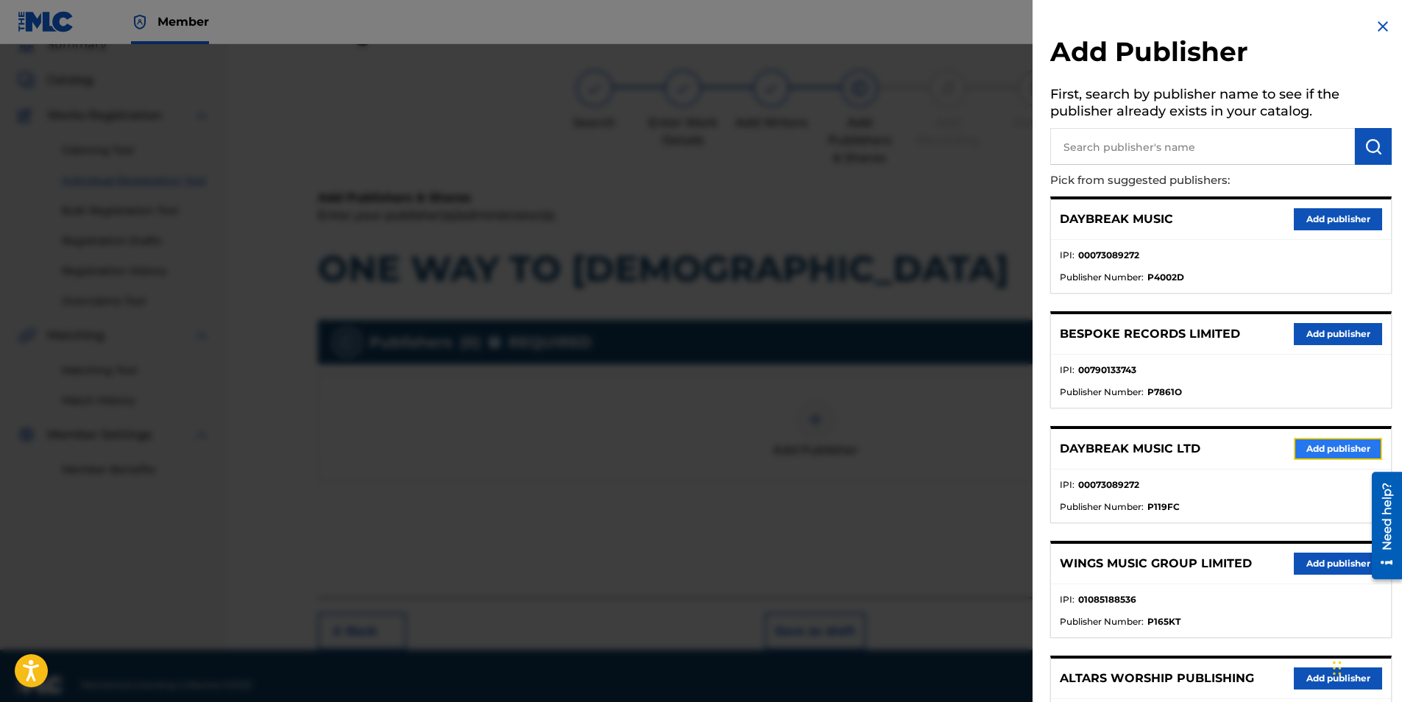
click at [1296, 453] on button "Add publisher" at bounding box center [1338, 449] width 88 height 22
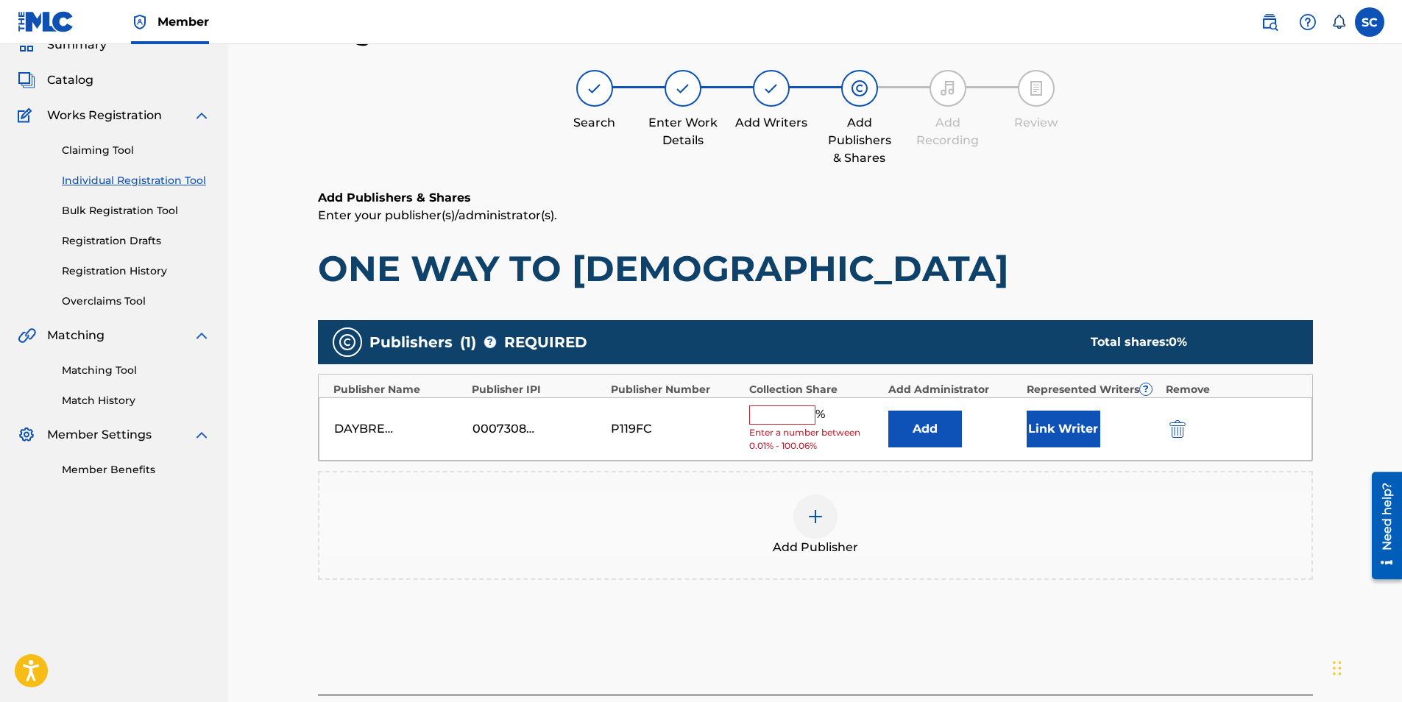
click at [770, 416] on input "text" at bounding box center [782, 414] width 66 height 19
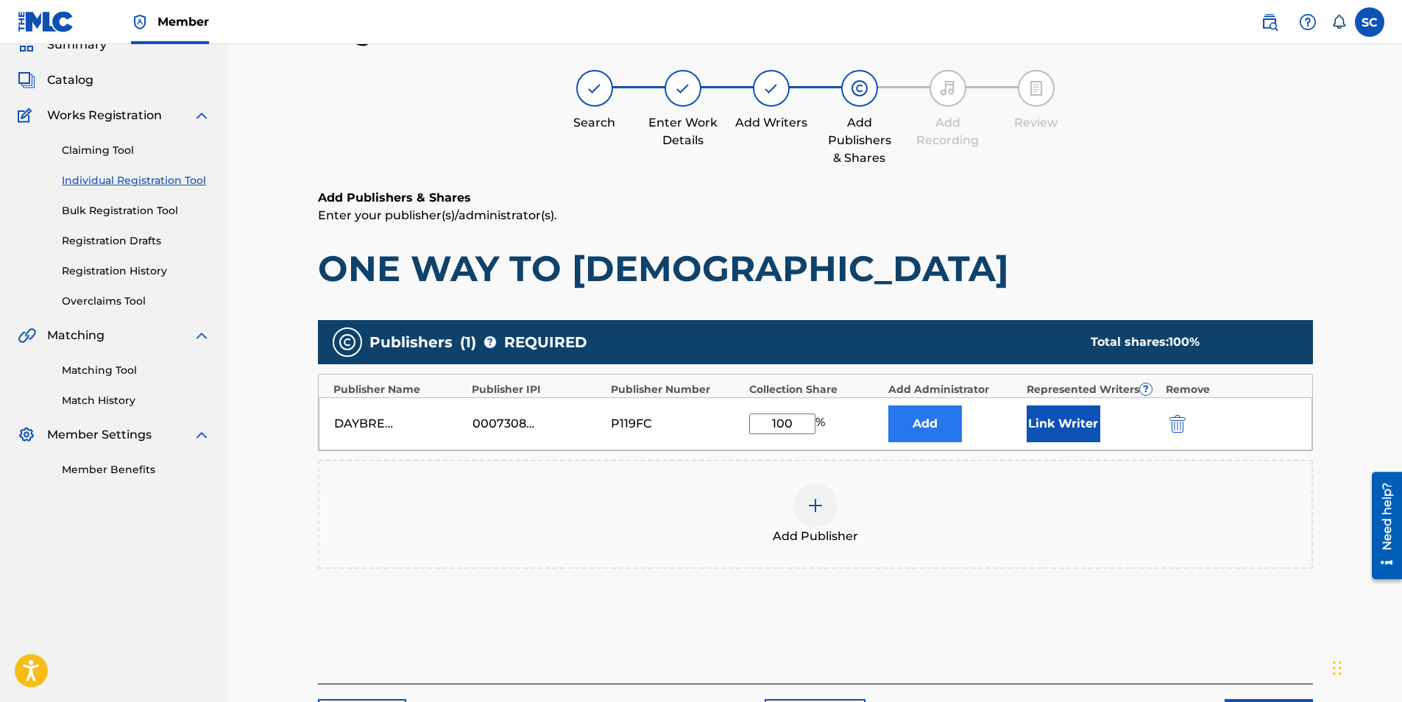
type input "100"
click at [930, 422] on button "Add" at bounding box center [925, 423] width 74 height 37
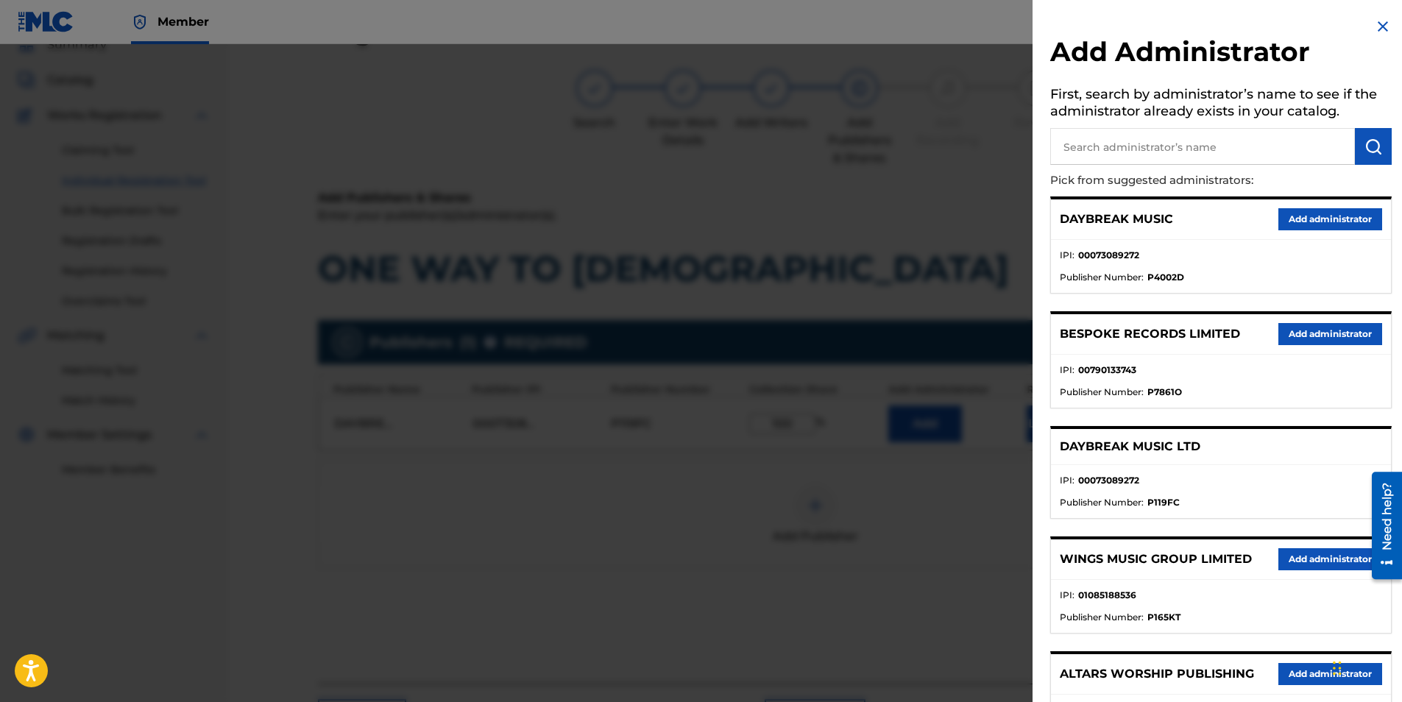
click at [1081, 144] on input "text" at bounding box center [1202, 146] width 305 height 37
type input "SONG SOLUTIONS"
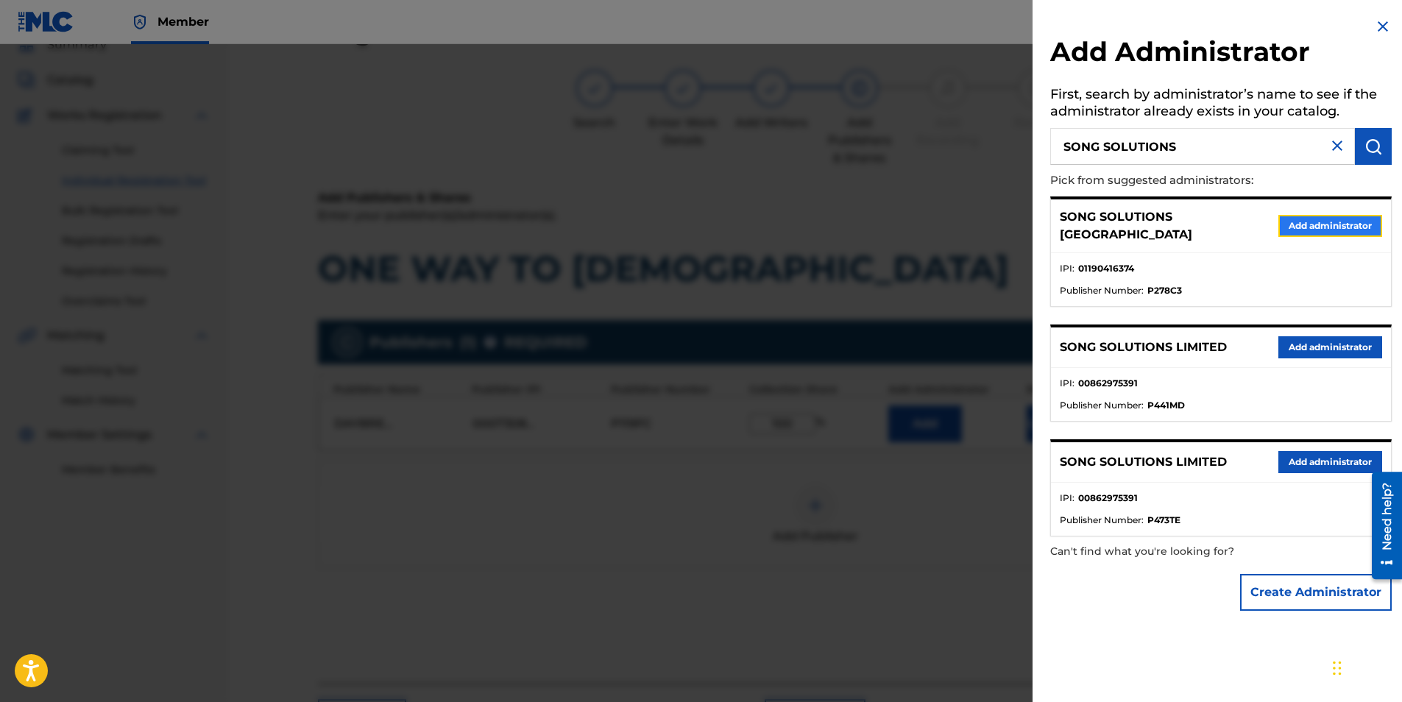
click at [1319, 219] on button "Add administrator" at bounding box center [1330, 226] width 104 height 22
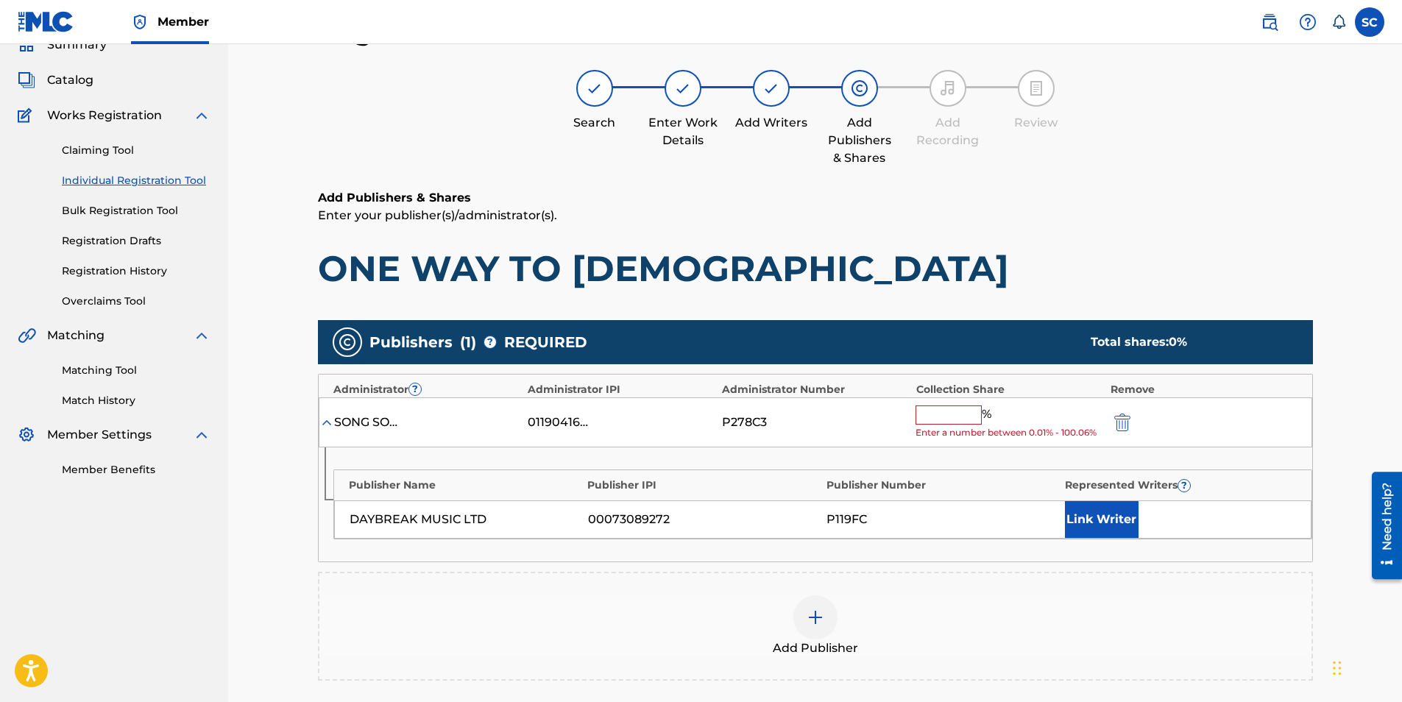
click at [945, 405] on input "text" at bounding box center [948, 414] width 66 height 19
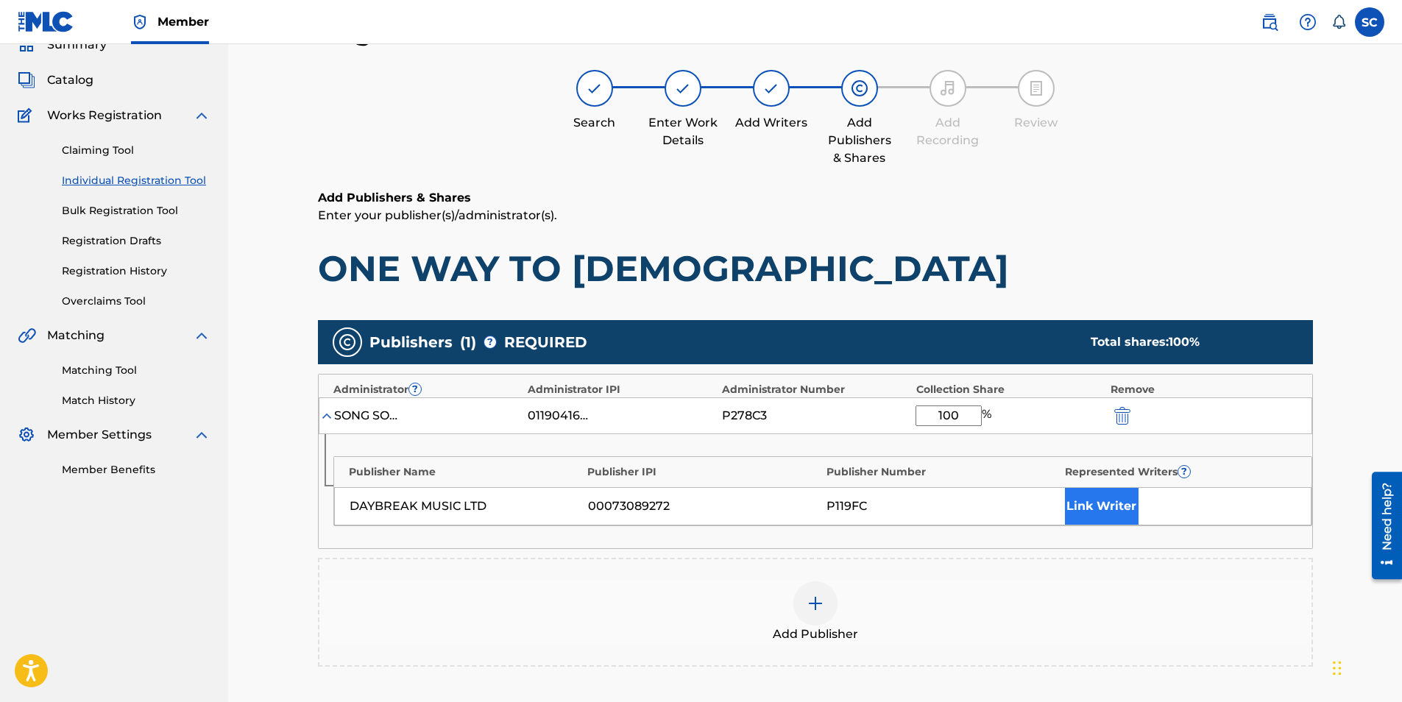
type input "100"
click at [1107, 514] on button "Link Writer" at bounding box center [1102, 506] width 74 height 37
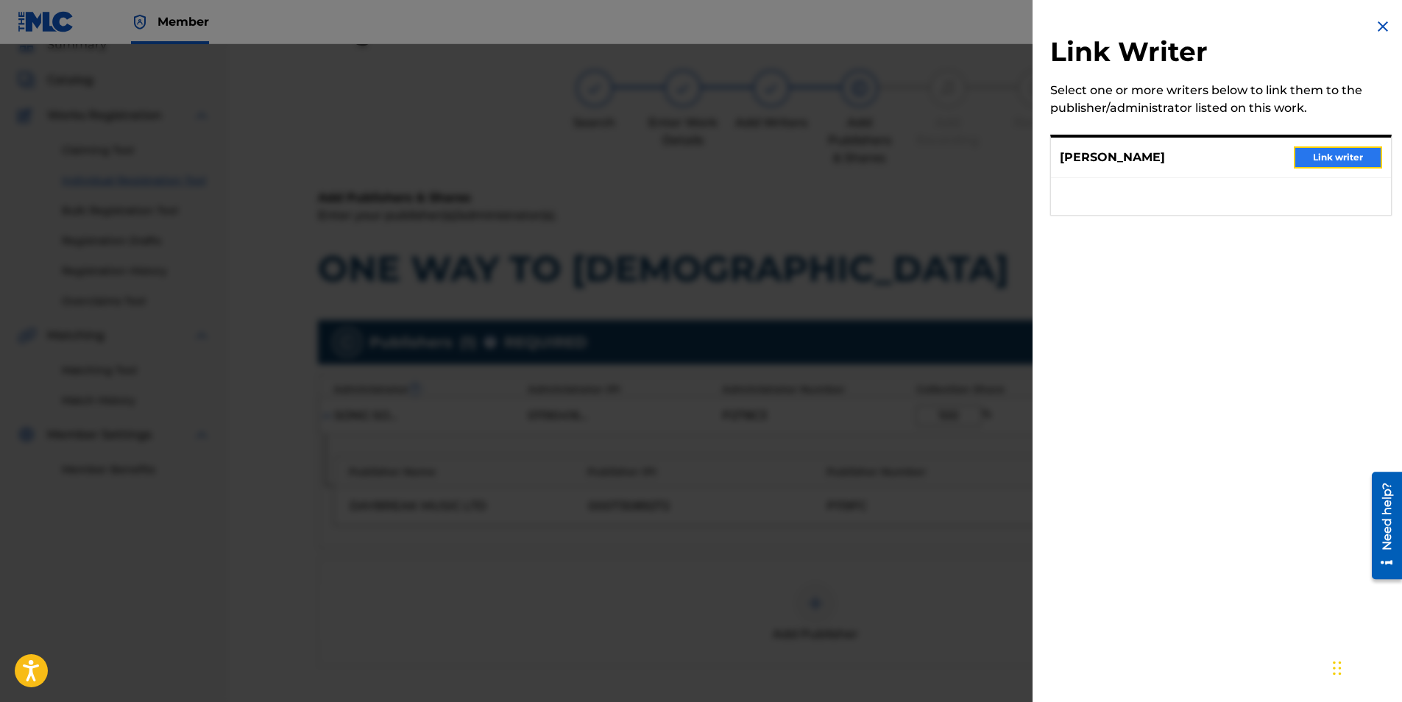
click at [1321, 155] on button "Link writer" at bounding box center [1338, 157] width 88 height 22
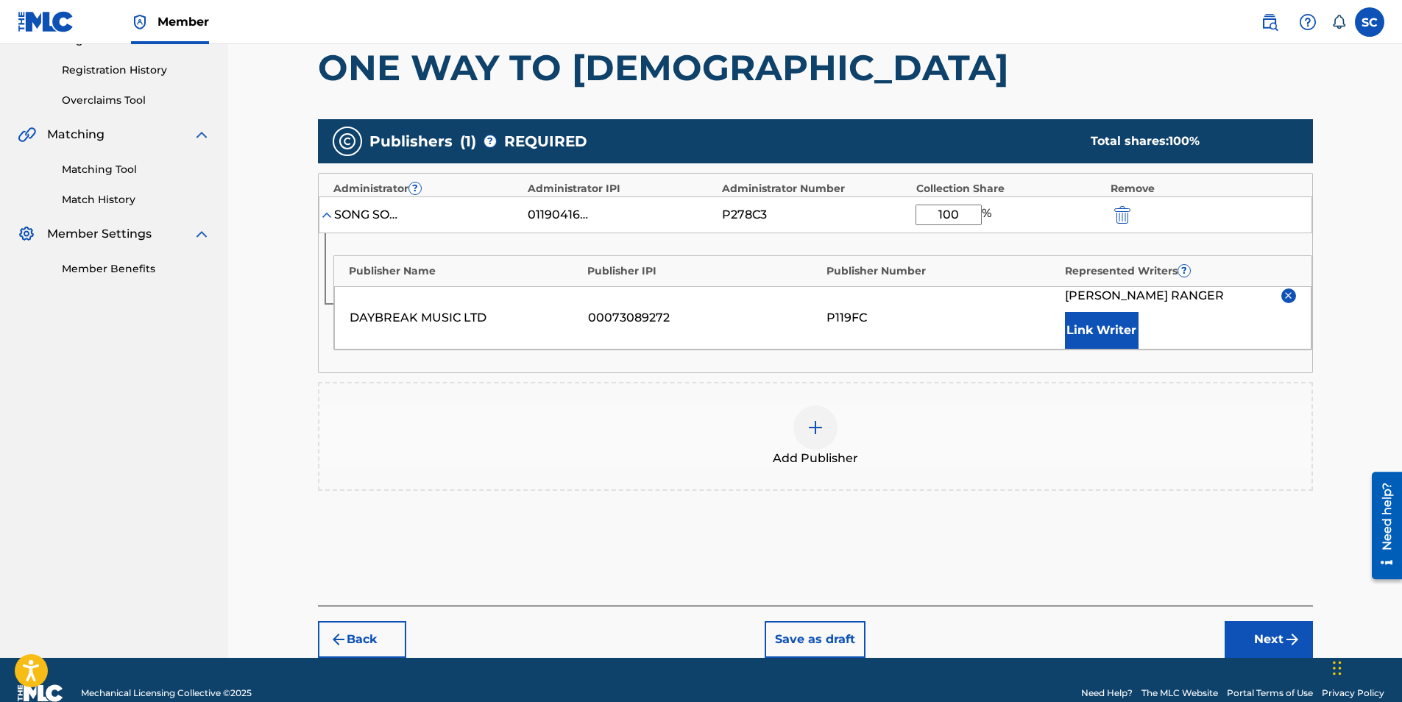
scroll to position [294, 0]
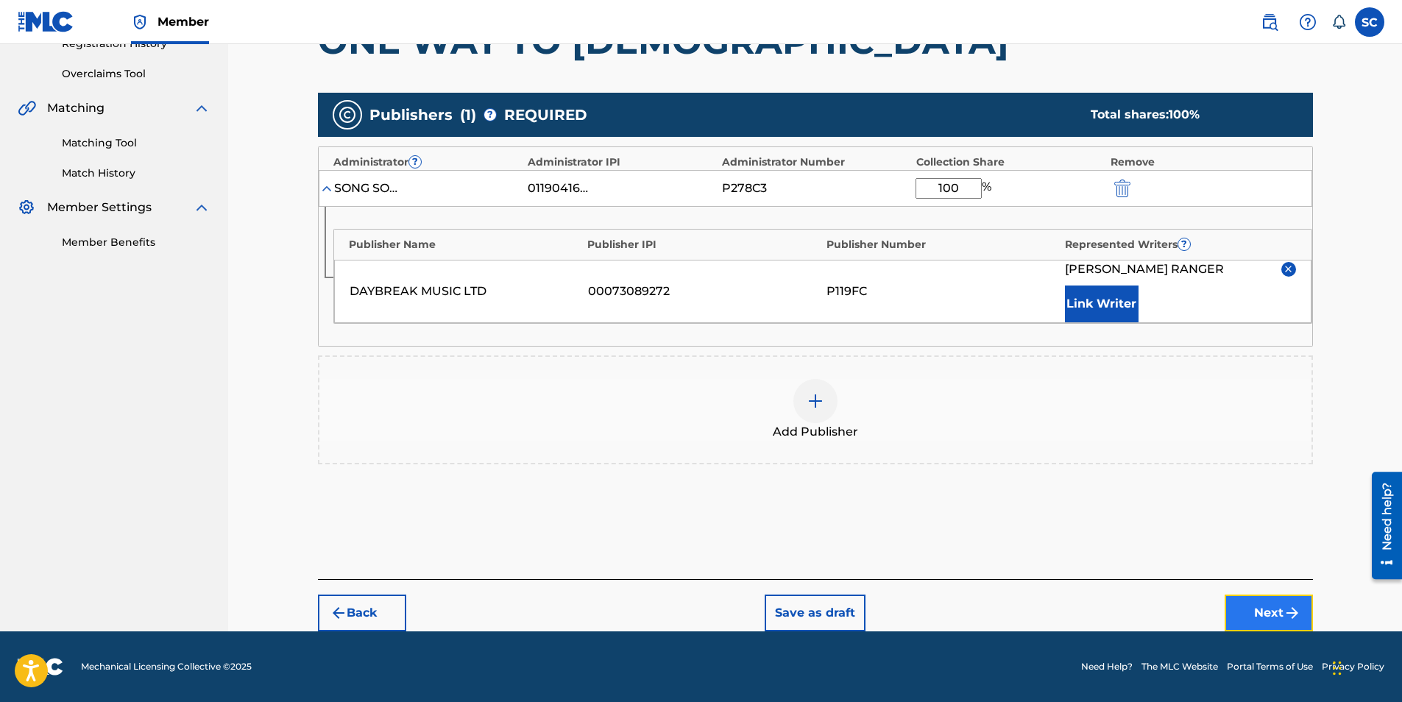
click at [1264, 610] on button "Next" at bounding box center [1268, 613] width 88 height 37
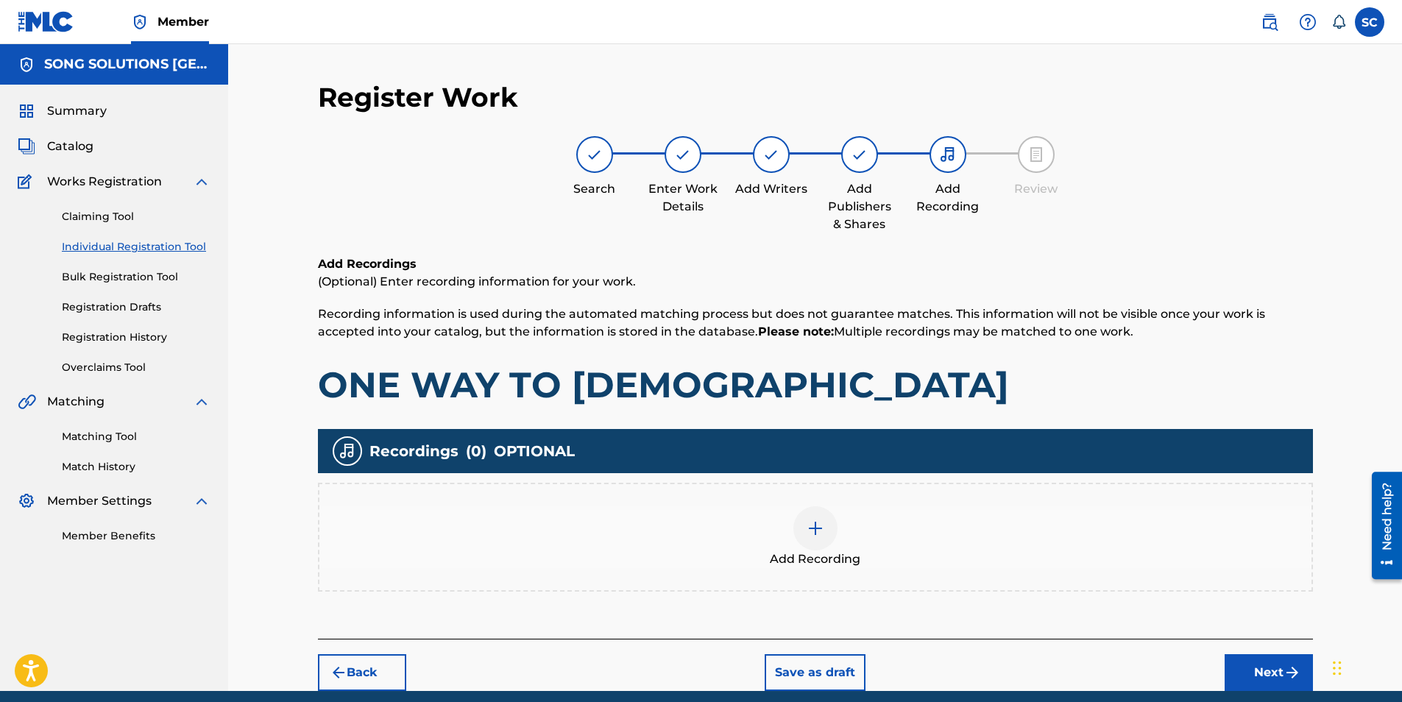
scroll to position [60, 0]
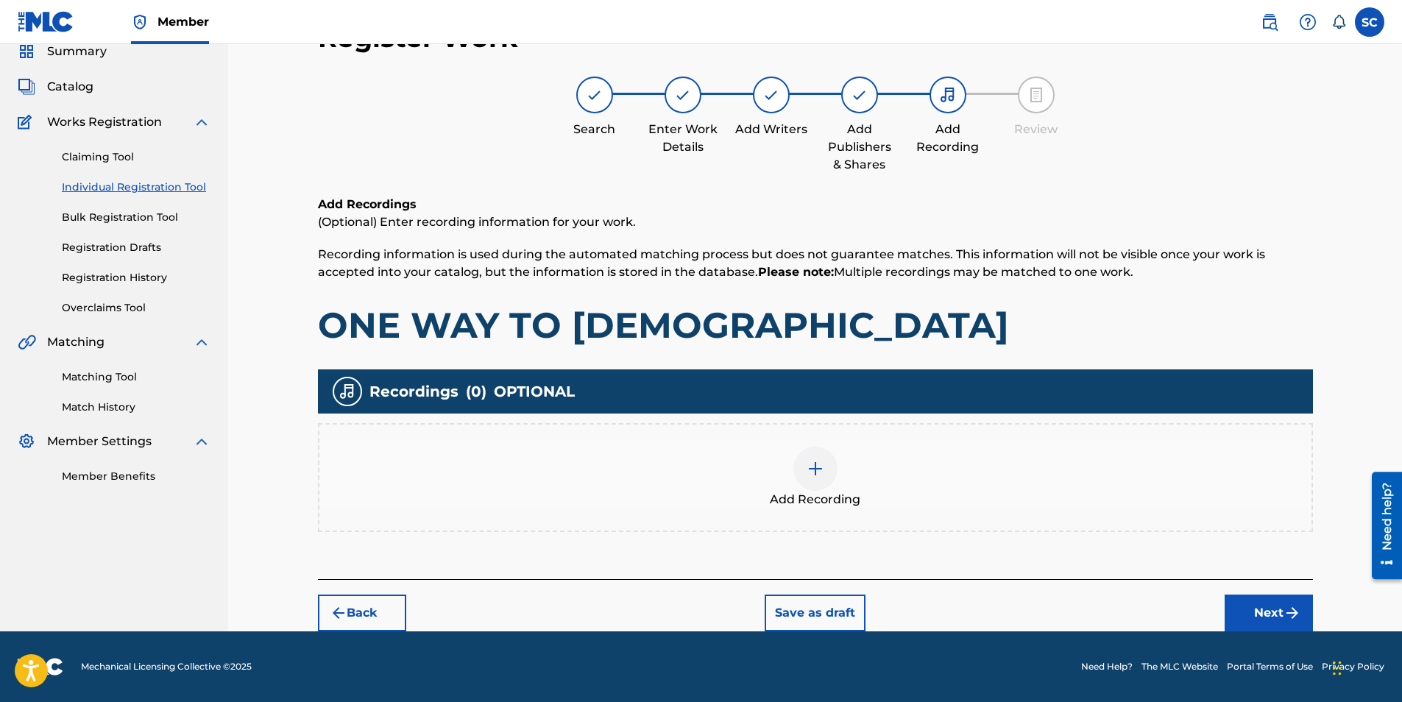
click at [819, 475] on img at bounding box center [815, 469] width 18 height 18
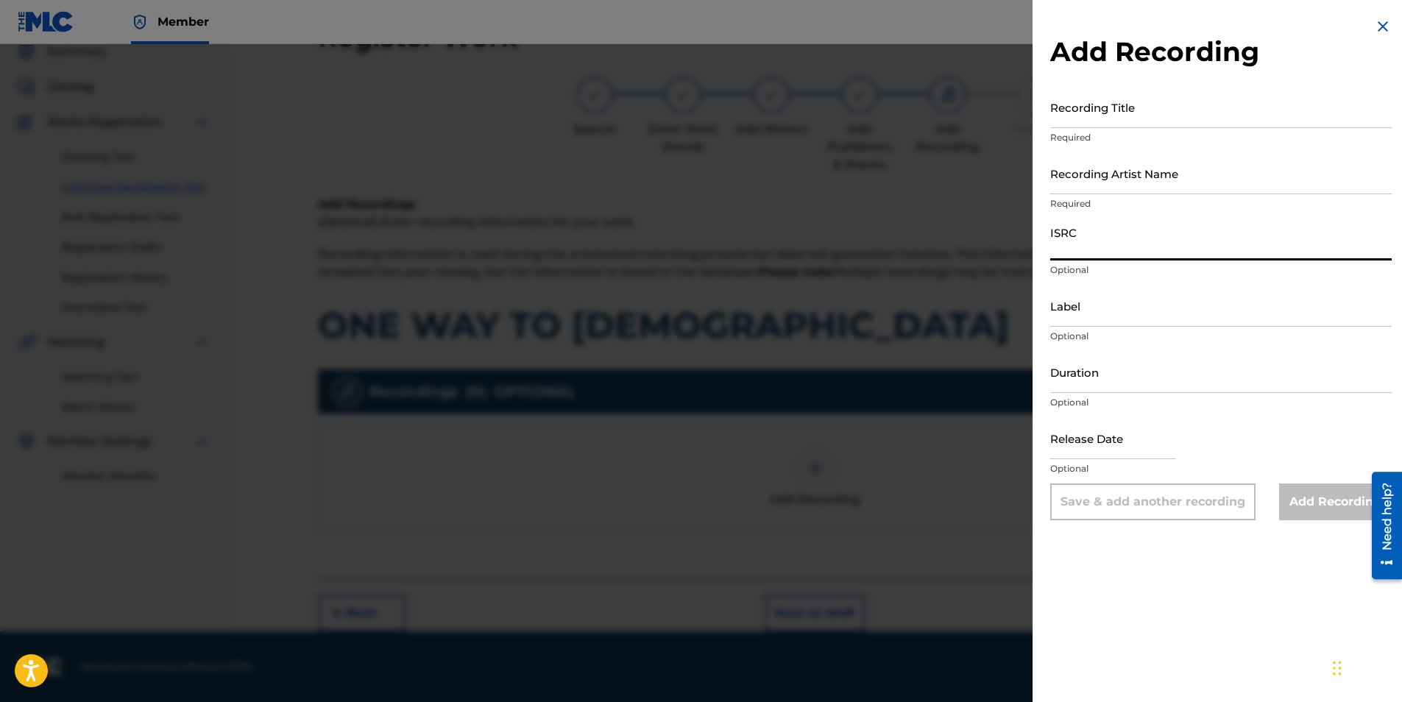
click at [1088, 235] on input "ISRC" at bounding box center [1220, 240] width 341 height 42
paste input "GBDPR1102147"
type input "GBDPR1102147"
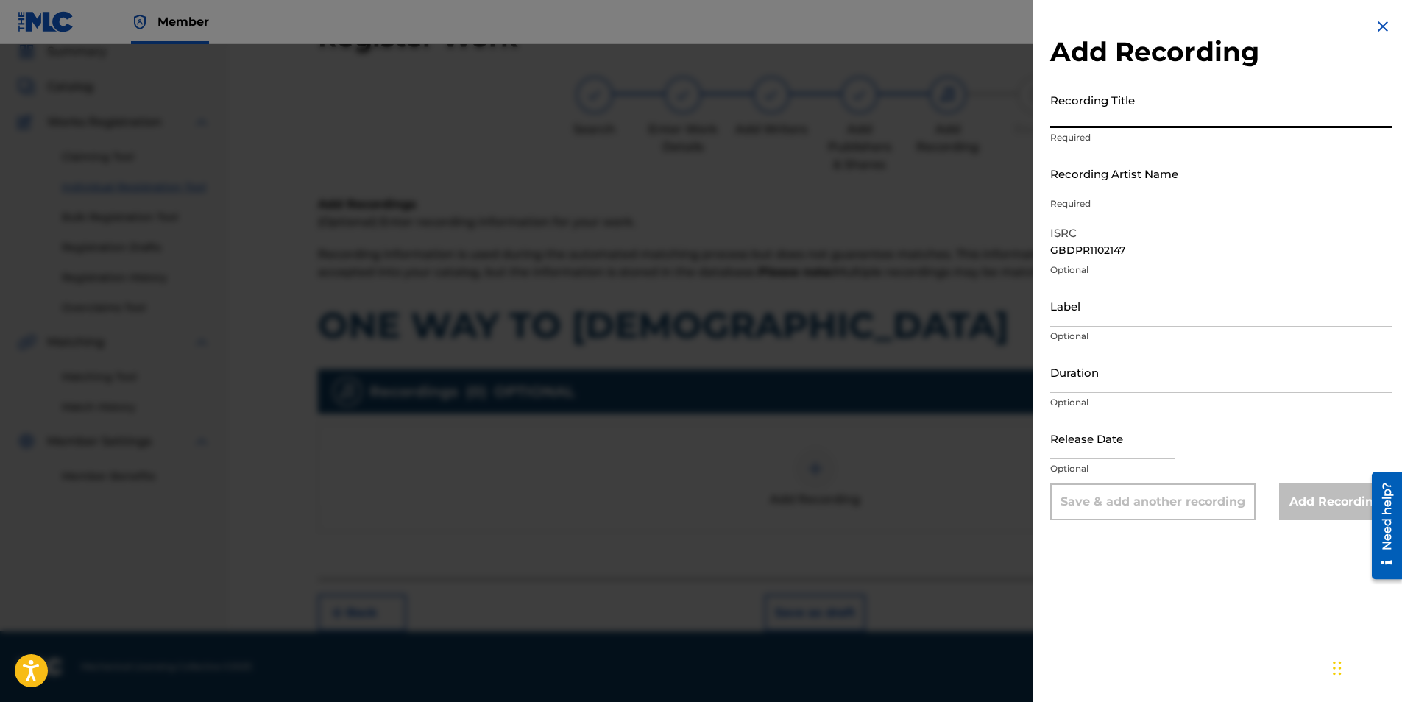
click at [1091, 107] on input "Recording Title" at bounding box center [1220, 107] width 341 height 42
type input "ONE WAY TO [DEMOGRAPHIC_DATA]"
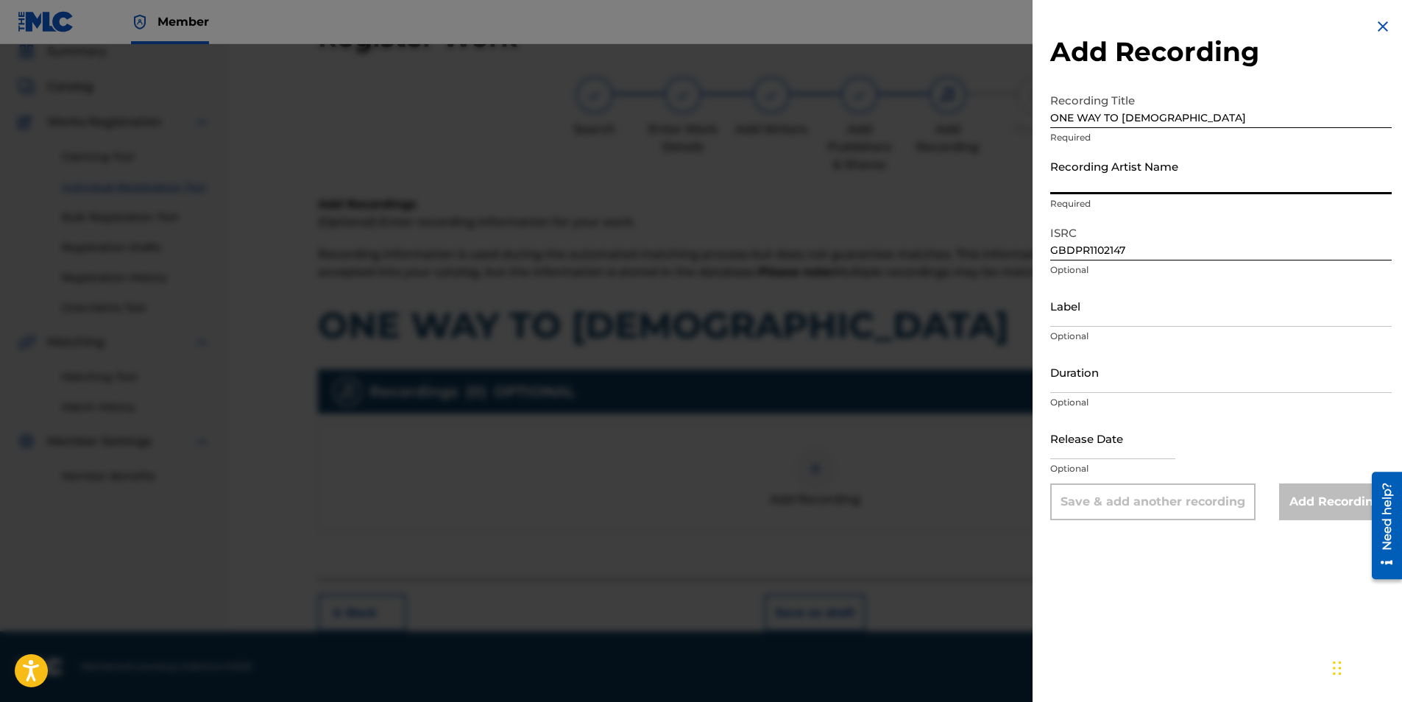
click at [1082, 170] on input "Recording Artist Name" at bounding box center [1220, 173] width 341 height 42
type input "[PERSON_NAME]"
type input "[DATE]"
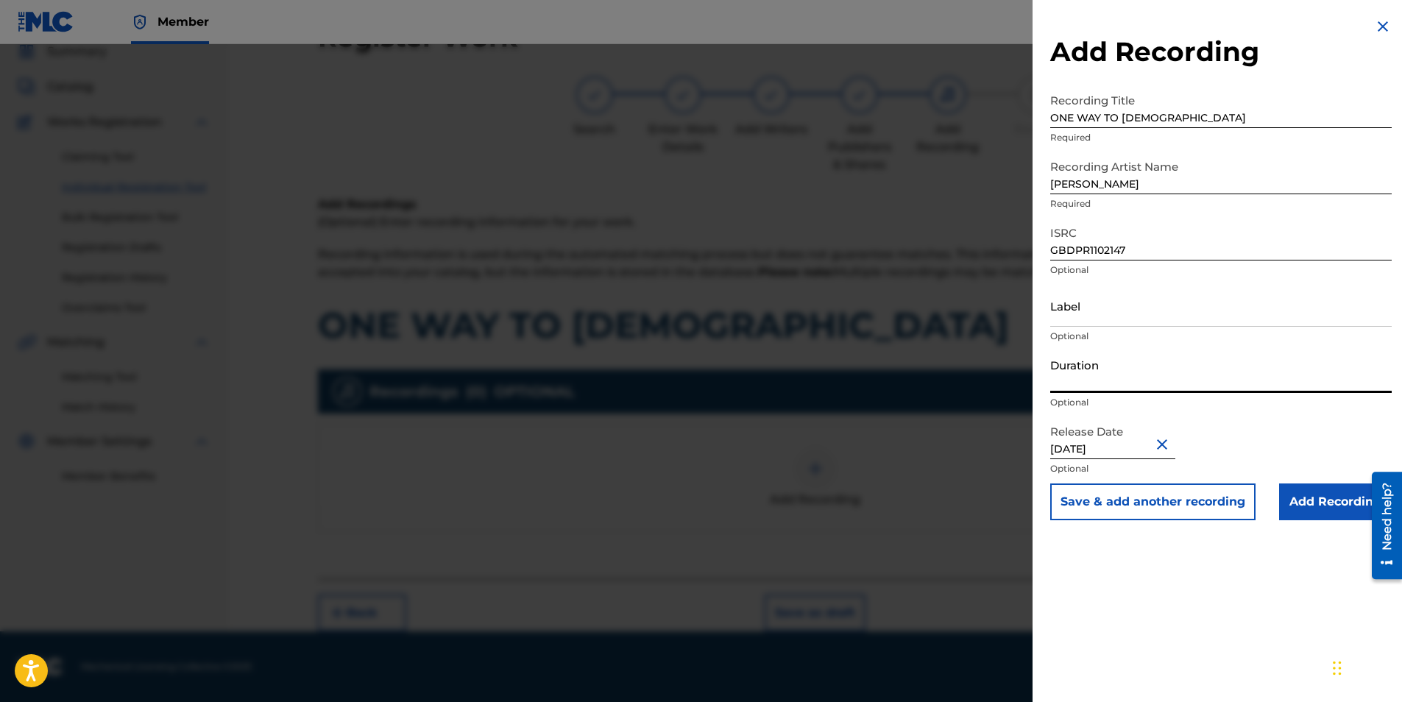
click at [1097, 378] on input "Duration" at bounding box center [1220, 372] width 341 height 42
type input "03:26"
click at [1338, 497] on input "Add Recording" at bounding box center [1335, 501] width 113 height 37
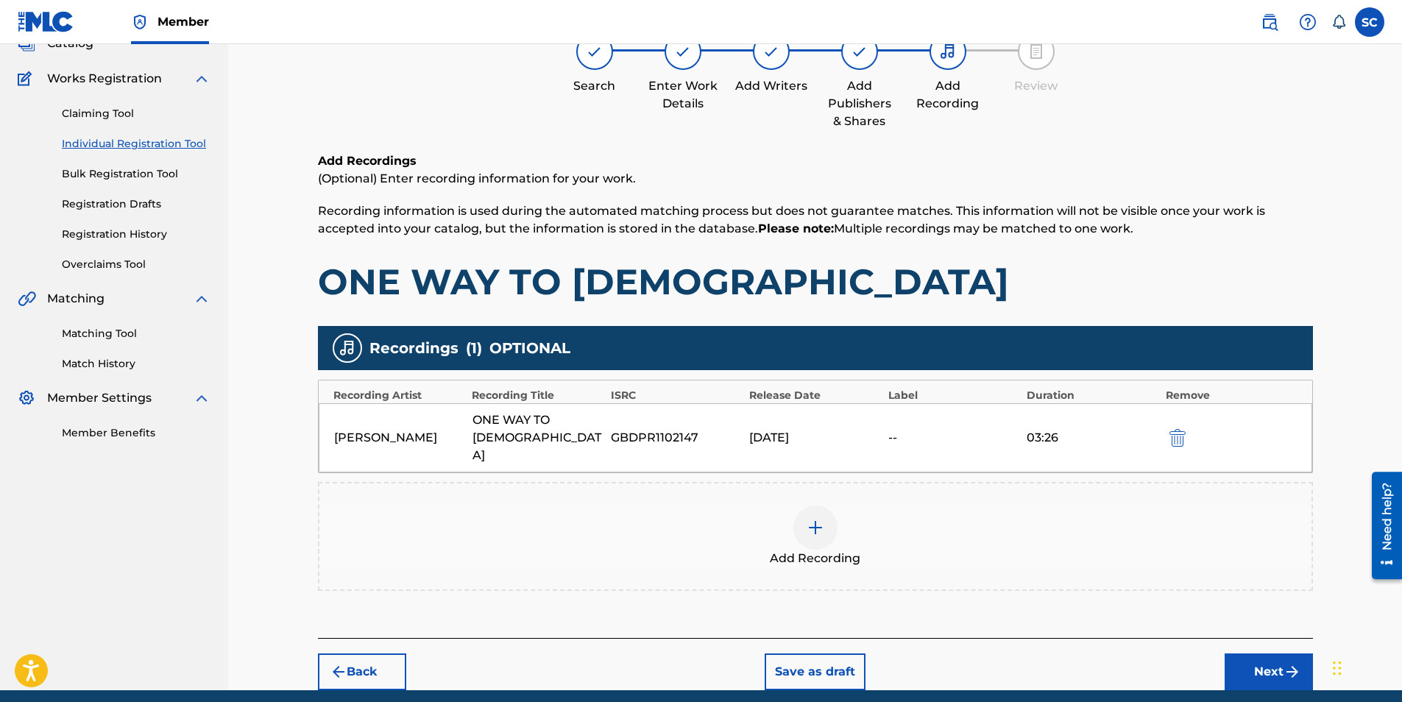
scroll to position [127, 0]
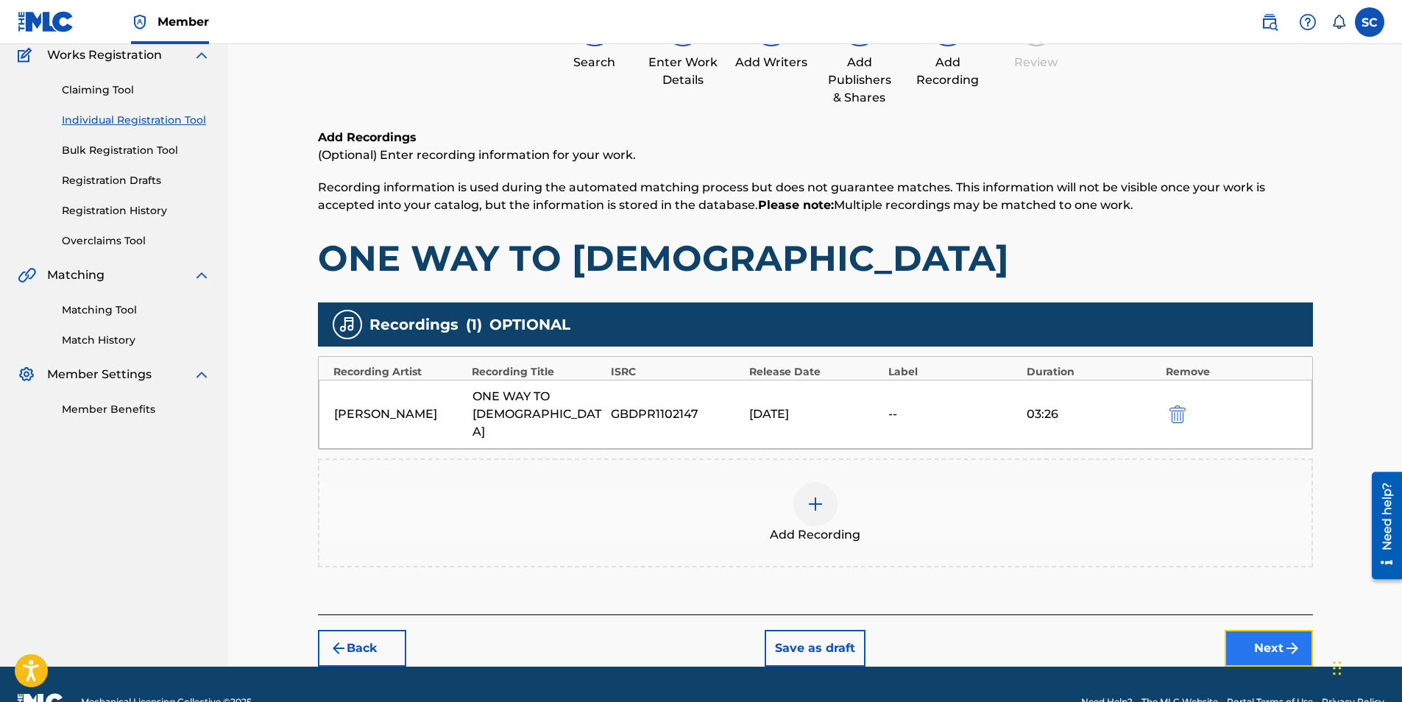
click at [1274, 630] on button "Next" at bounding box center [1268, 648] width 88 height 37
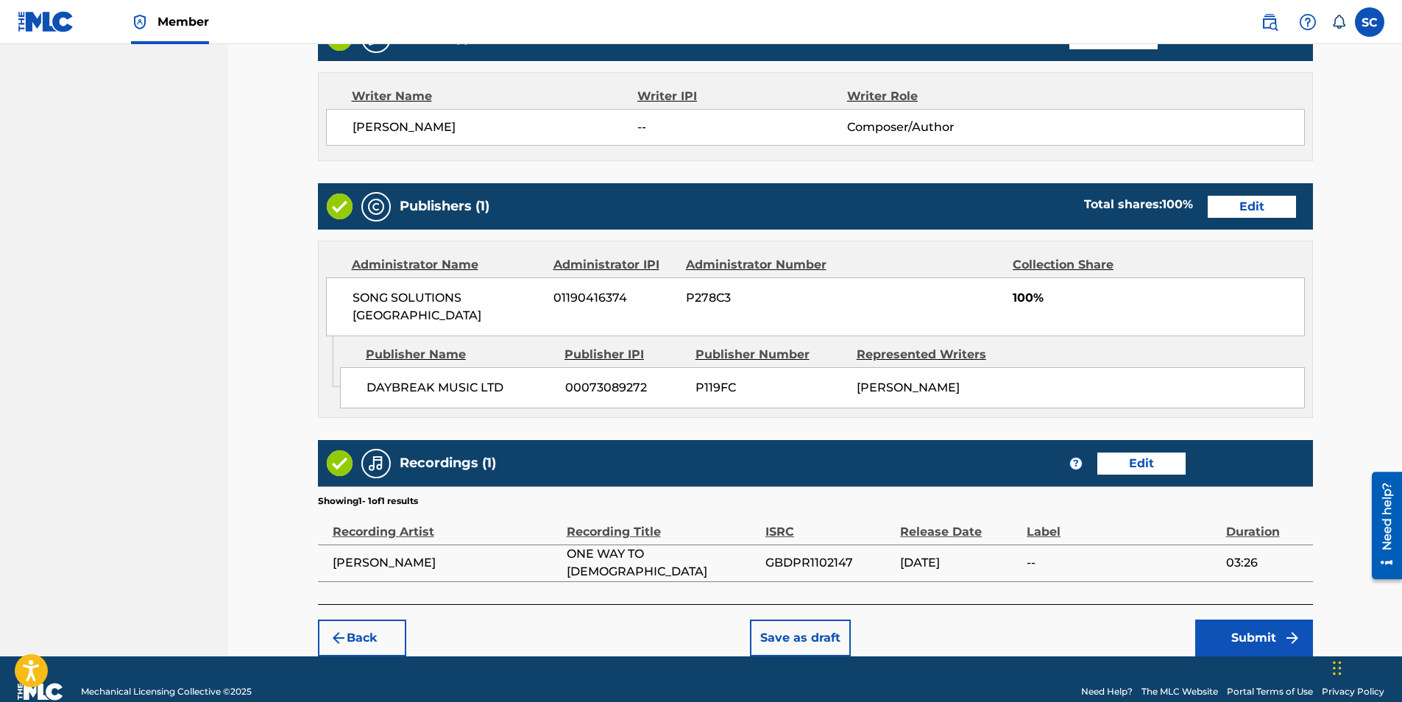
scroll to position [609, 0]
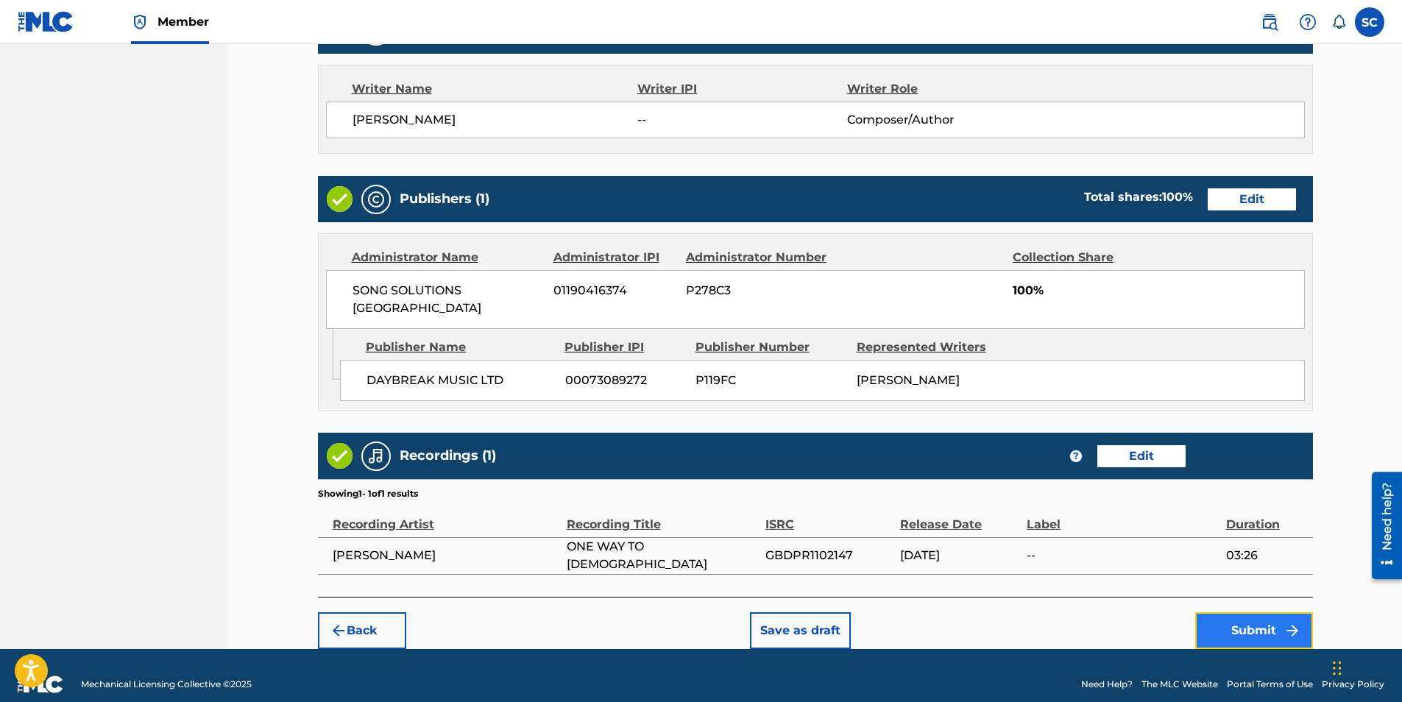
click at [1264, 612] on button "Submit" at bounding box center [1254, 630] width 118 height 37
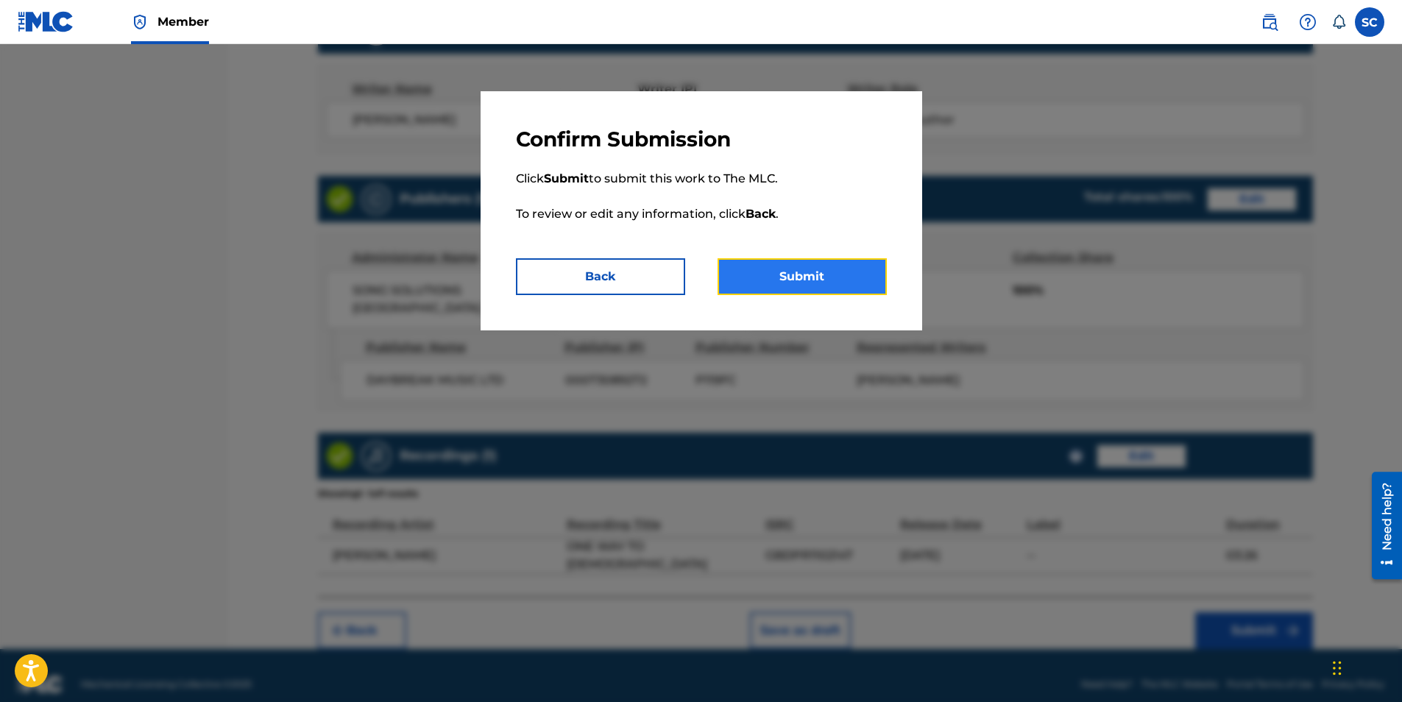
click at [799, 272] on button "Submit" at bounding box center [801, 276] width 169 height 37
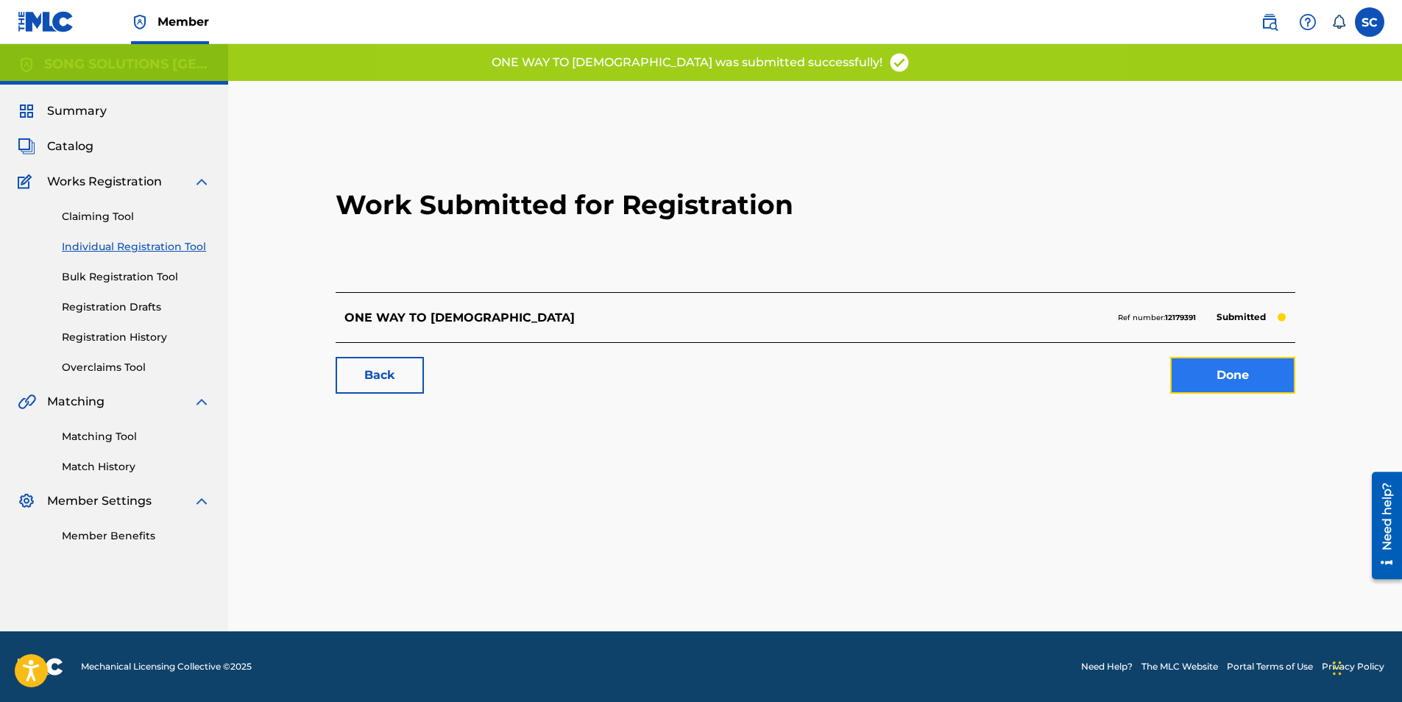
click at [1224, 377] on link "Done" at bounding box center [1232, 375] width 125 height 37
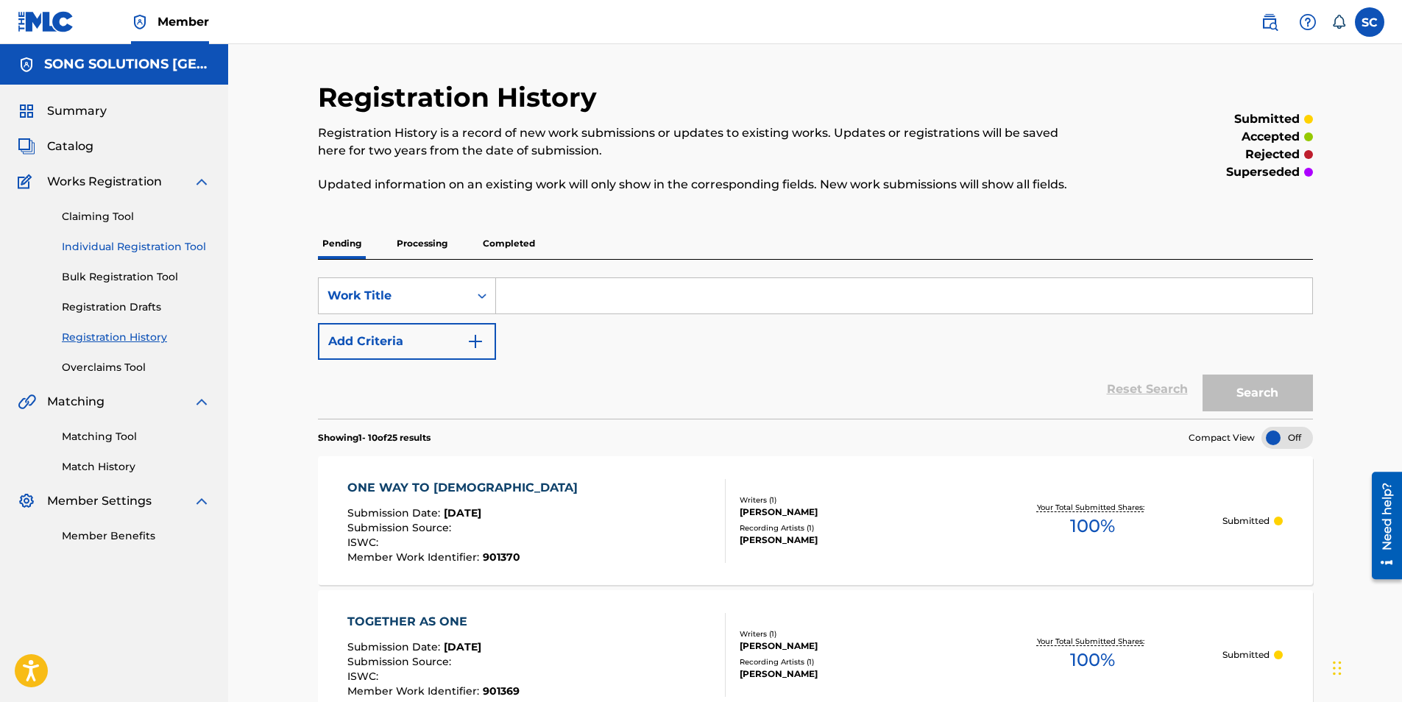
drag, startPoint x: 157, startPoint y: 245, endPoint x: 156, endPoint y: 253, distance: 8.1
click at [157, 245] on link "Individual Registration Tool" at bounding box center [136, 246] width 149 height 15
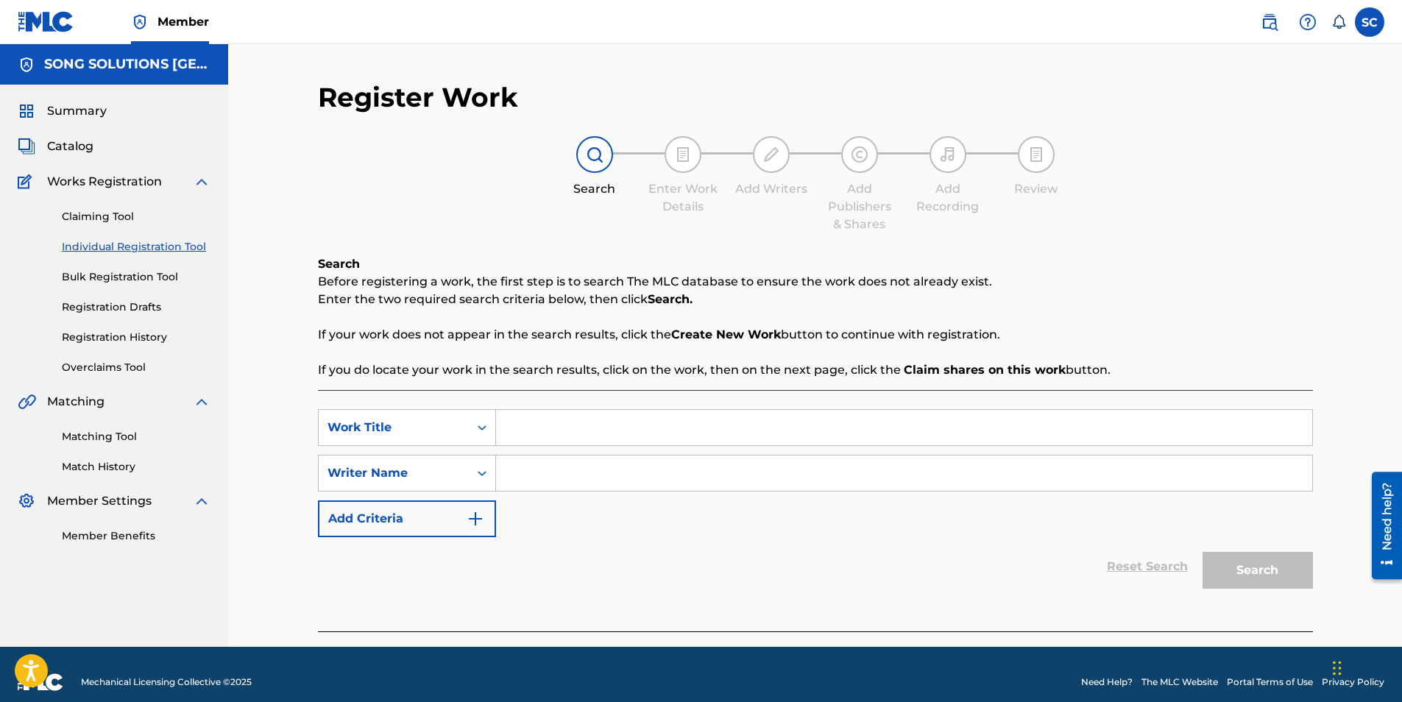
click at [539, 430] on input "Search Form" at bounding box center [904, 427] width 816 height 35
type input "THE HEAVENS DECLARE"
click at [564, 476] on input "Search Form" at bounding box center [904, 472] width 816 height 35
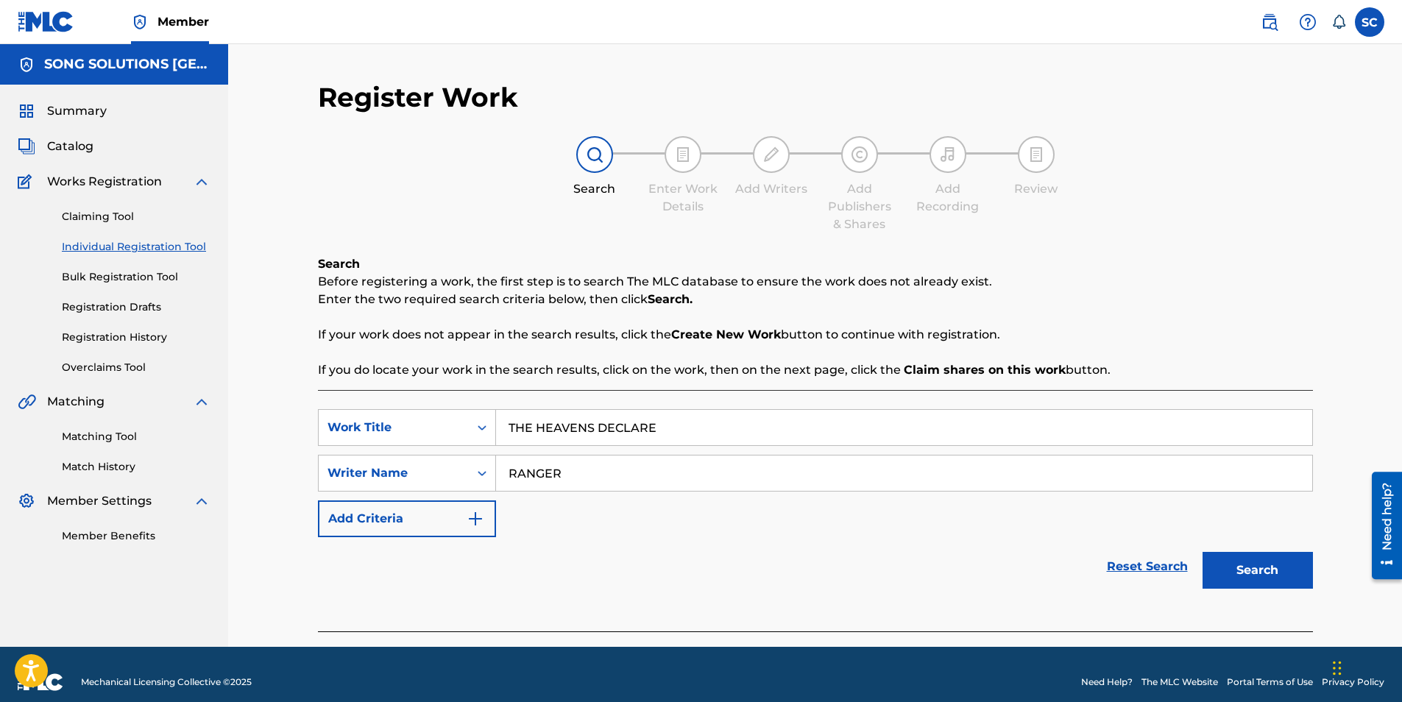
type input "RANGER"
click at [1202, 552] on button "Search" at bounding box center [1257, 570] width 110 height 37
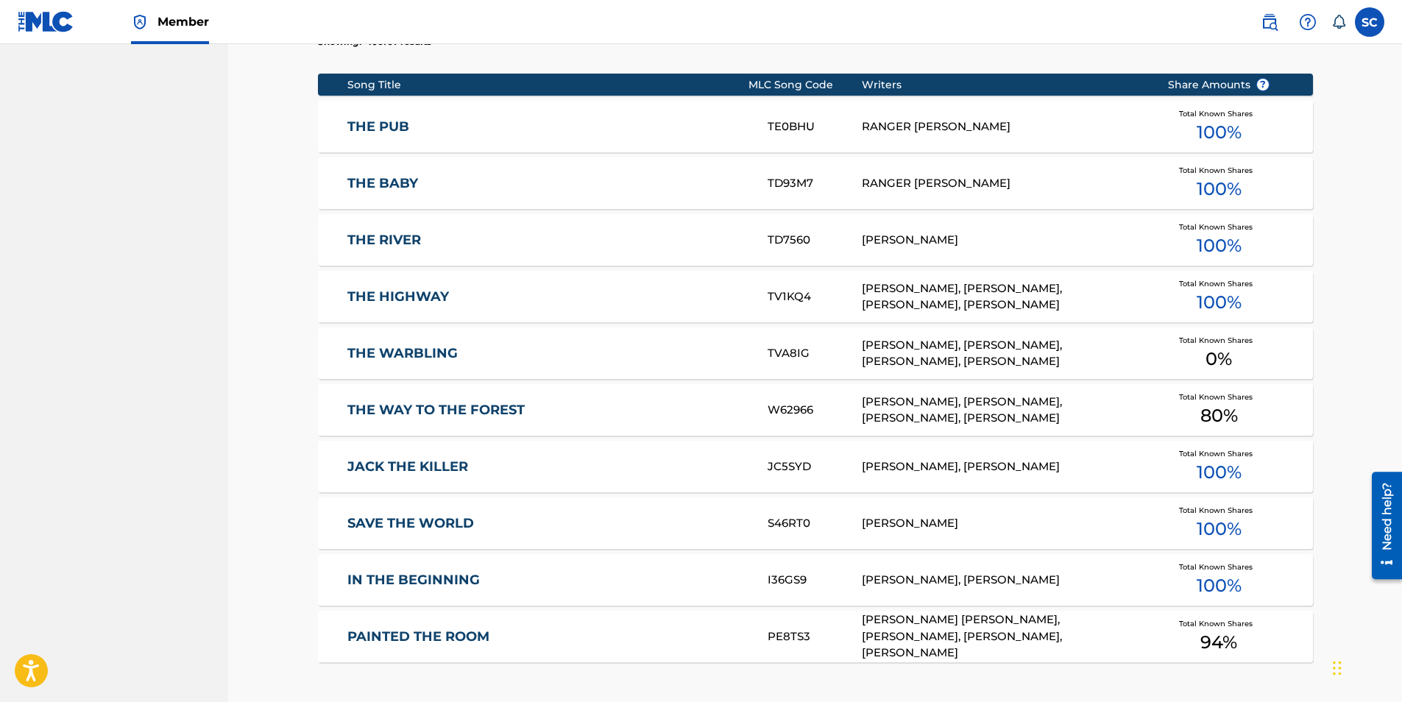
scroll to position [804, 0]
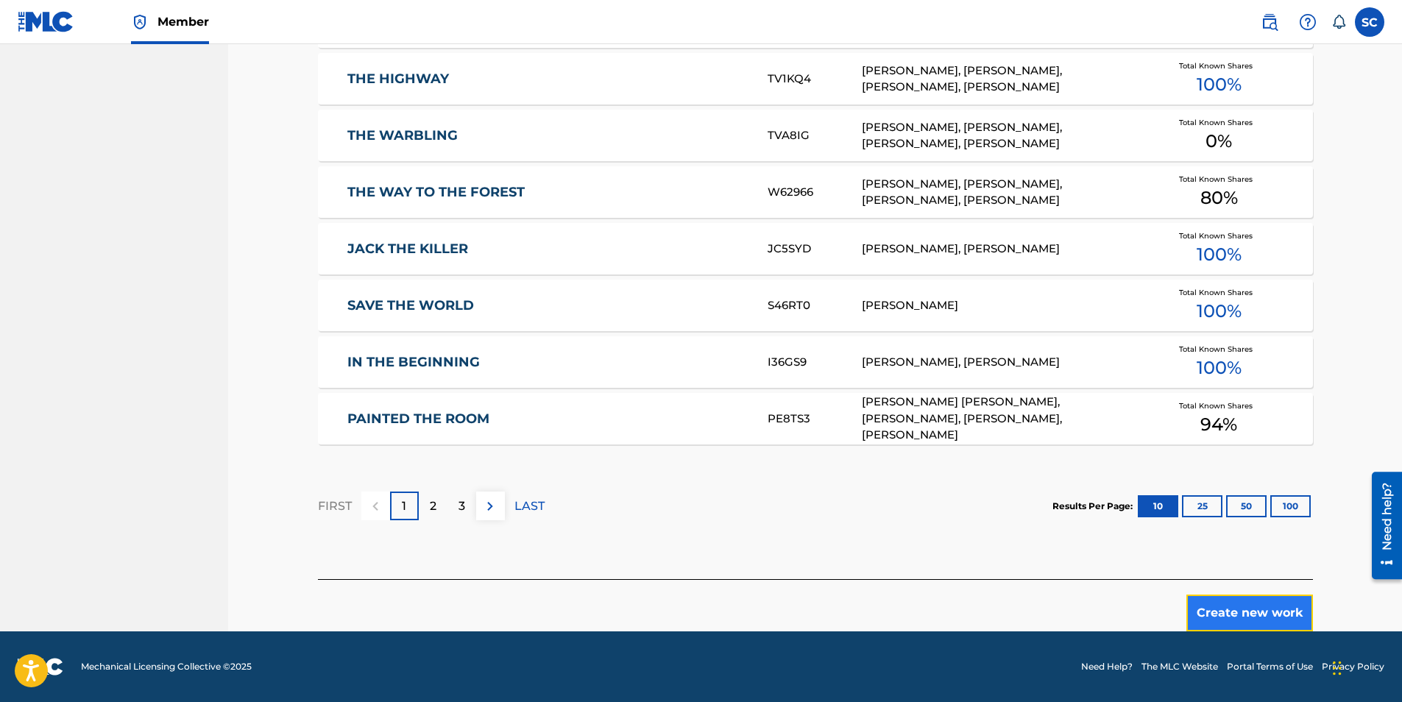
click at [1230, 611] on button "Create new work" at bounding box center [1249, 613] width 127 height 37
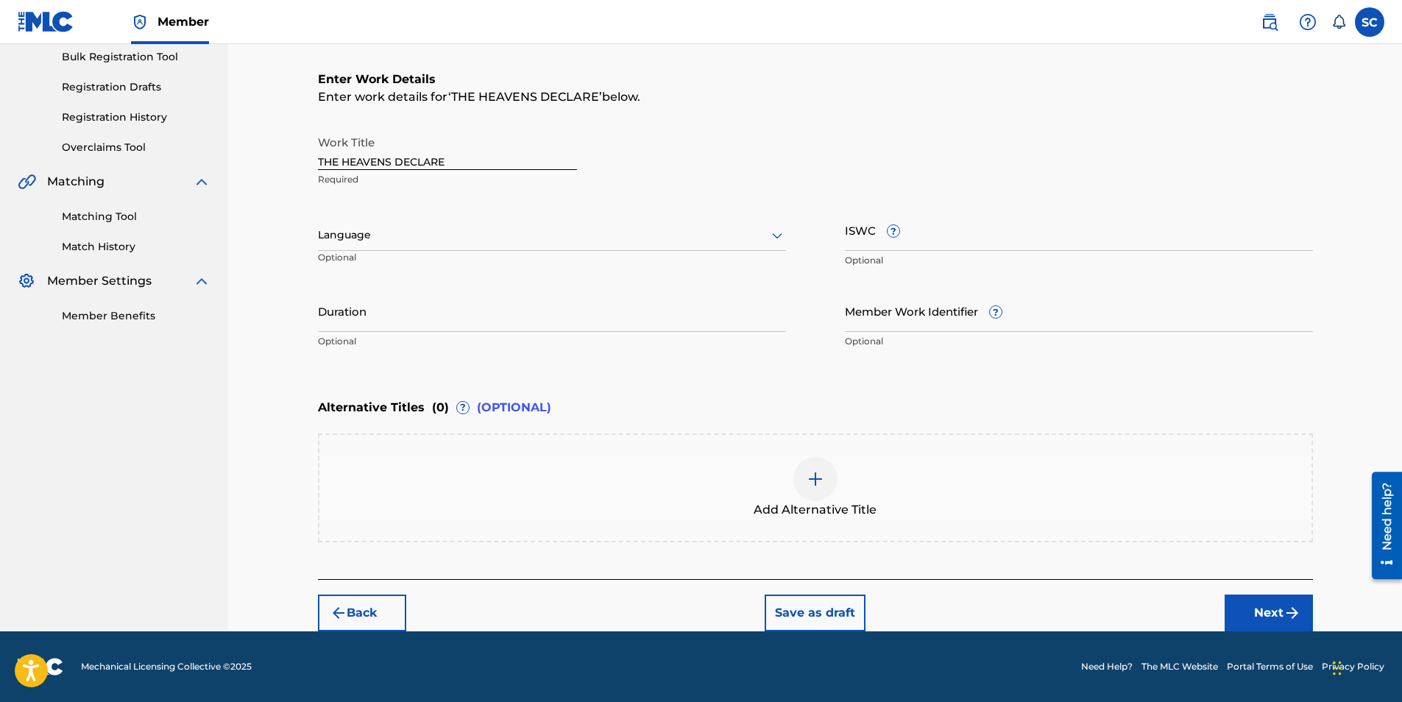
scroll to position [0, 0]
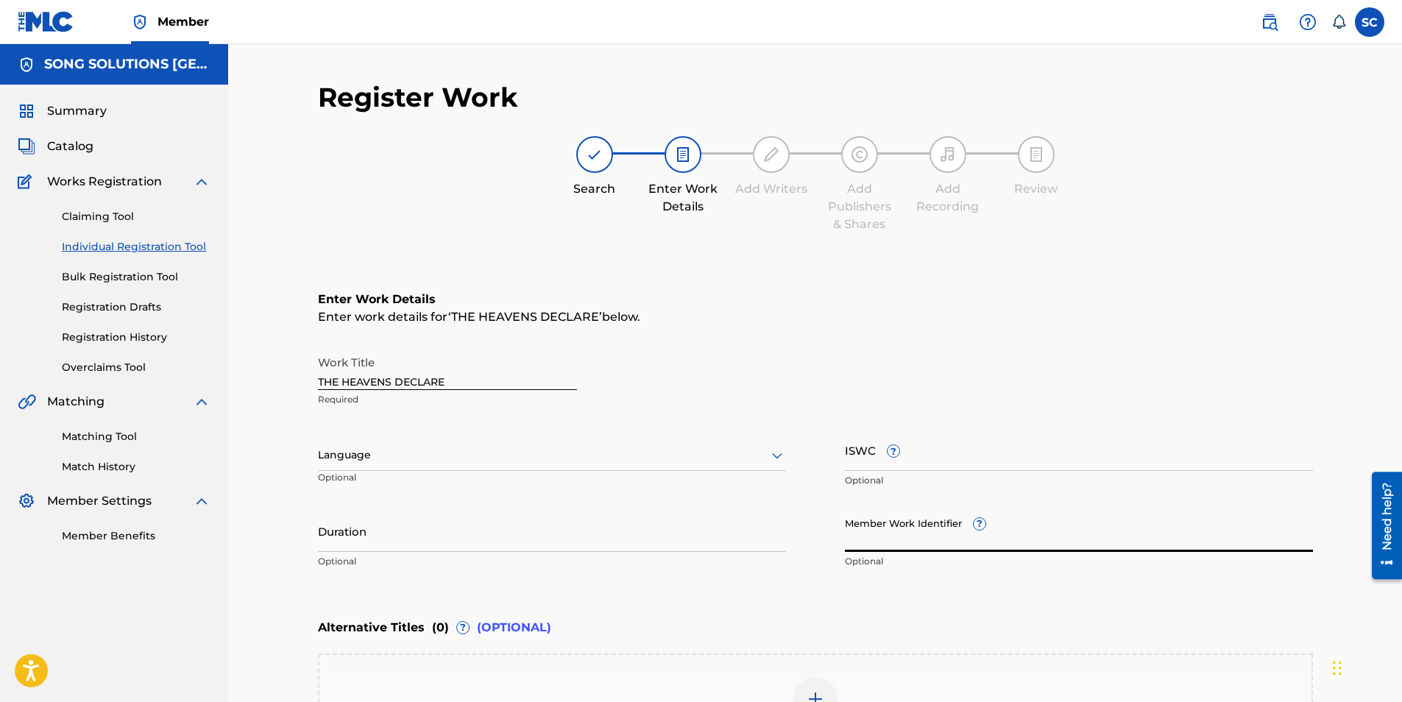
click at [868, 533] on input "Member Work Identifier ?" at bounding box center [1079, 531] width 468 height 42
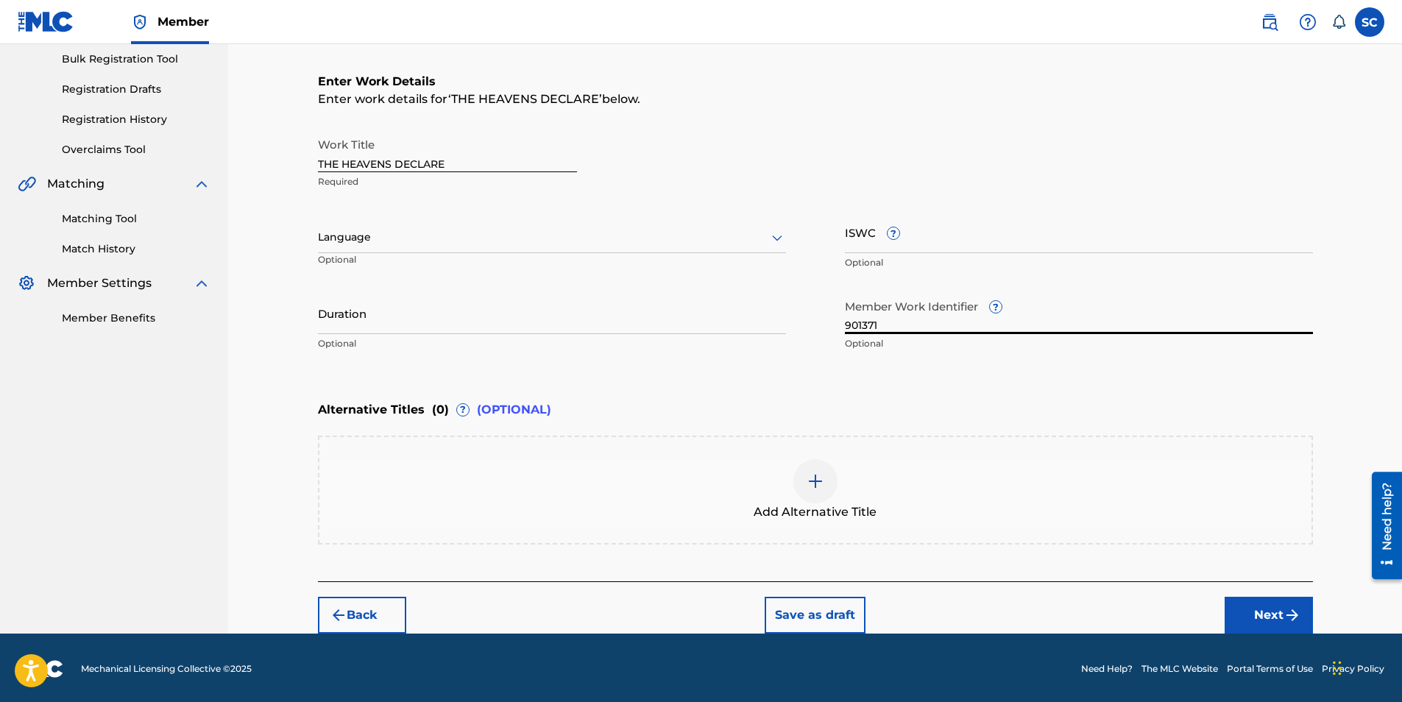
scroll to position [220, 0]
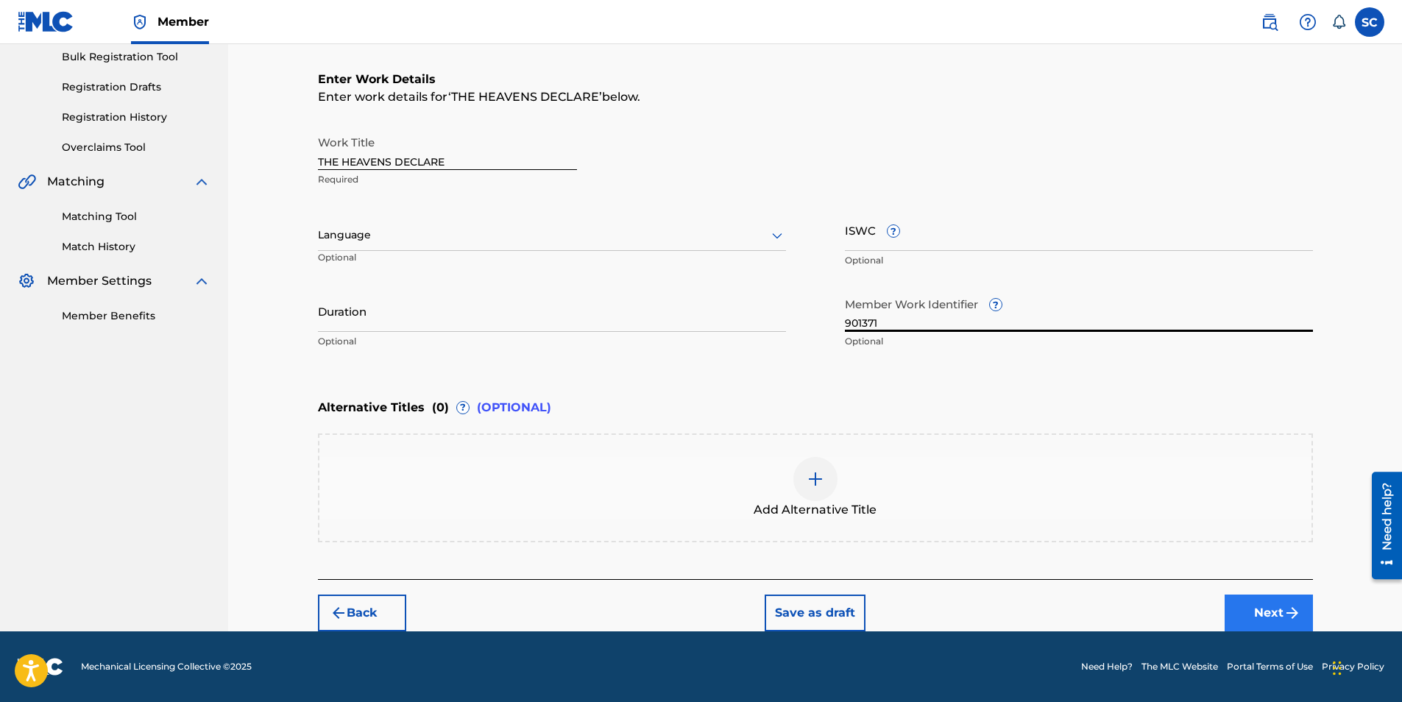
type input "901371"
click at [1263, 609] on button "Next" at bounding box center [1268, 613] width 88 height 37
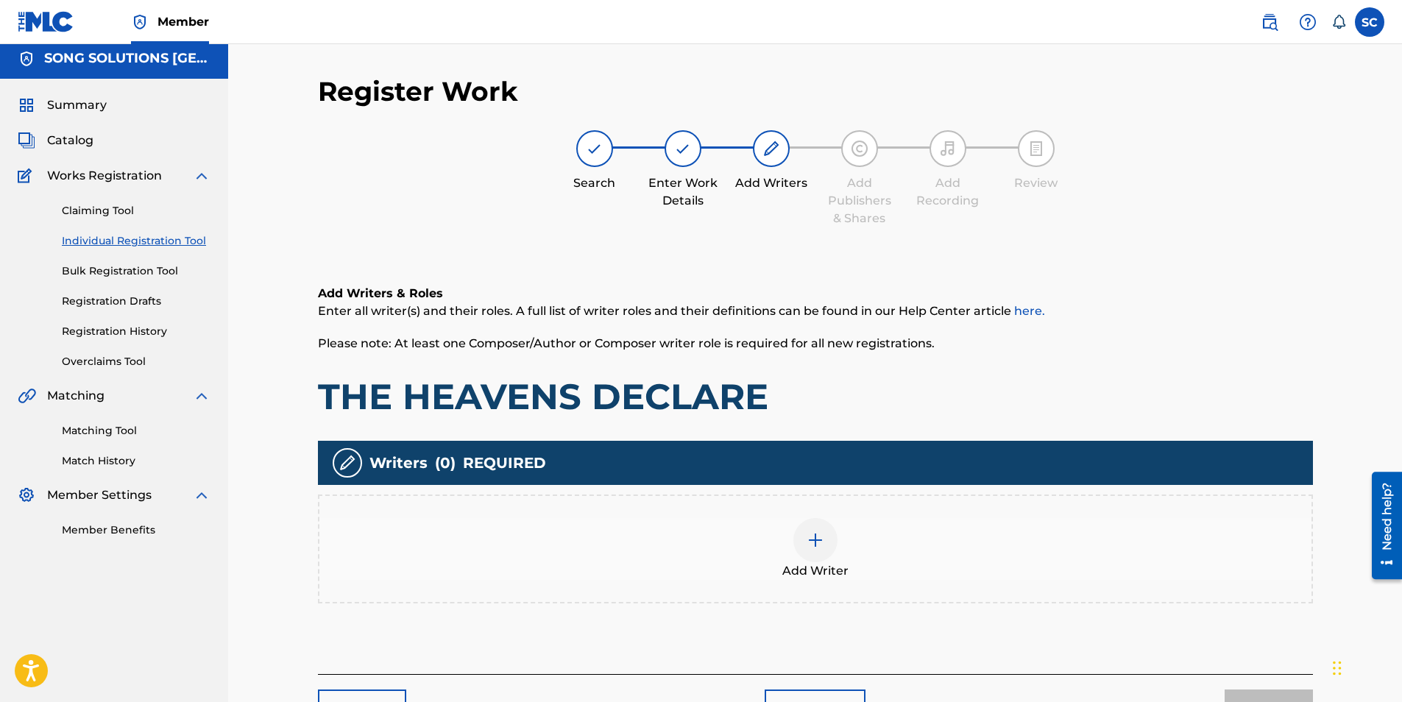
scroll to position [66, 0]
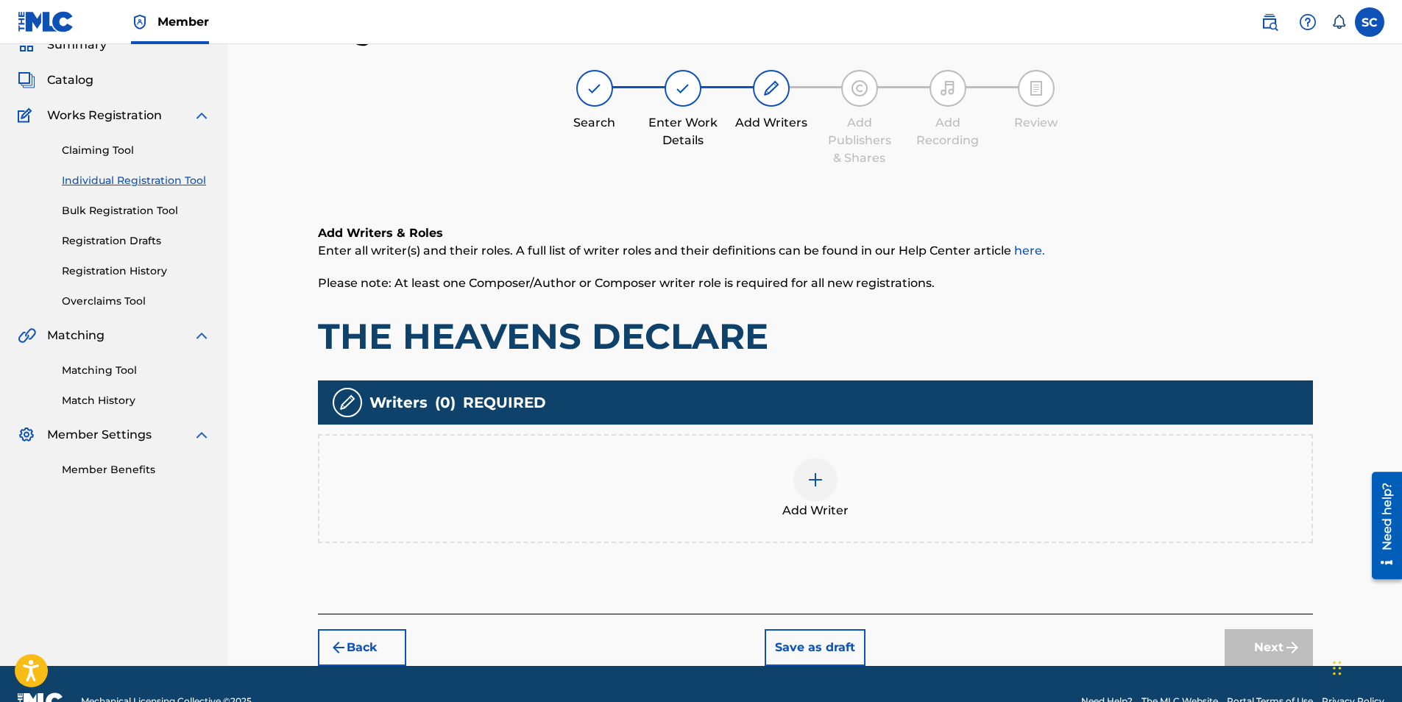
click at [808, 475] on img at bounding box center [815, 480] width 18 height 18
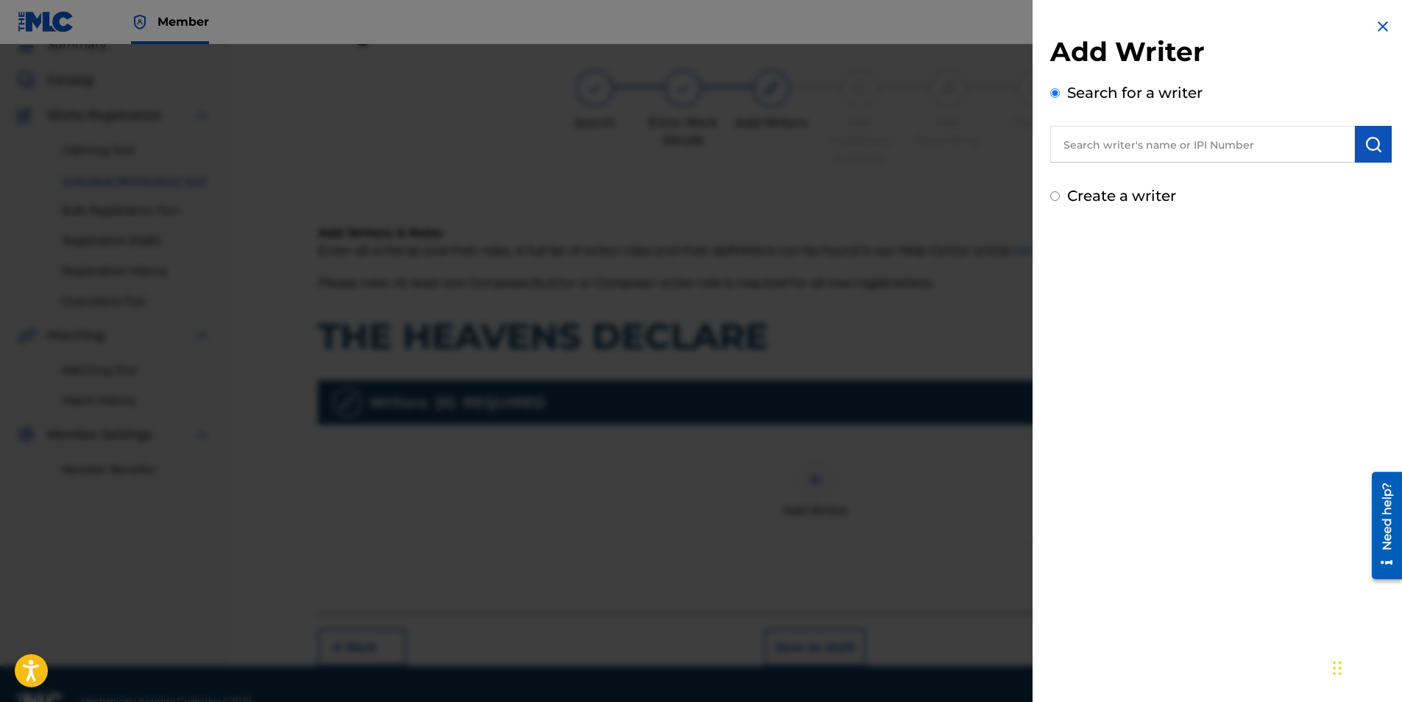
click at [1081, 193] on label "Create a writer" at bounding box center [1121, 196] width 109 height 18
radio input "true"
click at [1060, 193] on input "Create a writer" at bounding box center [1055, 196] width 10 height 10
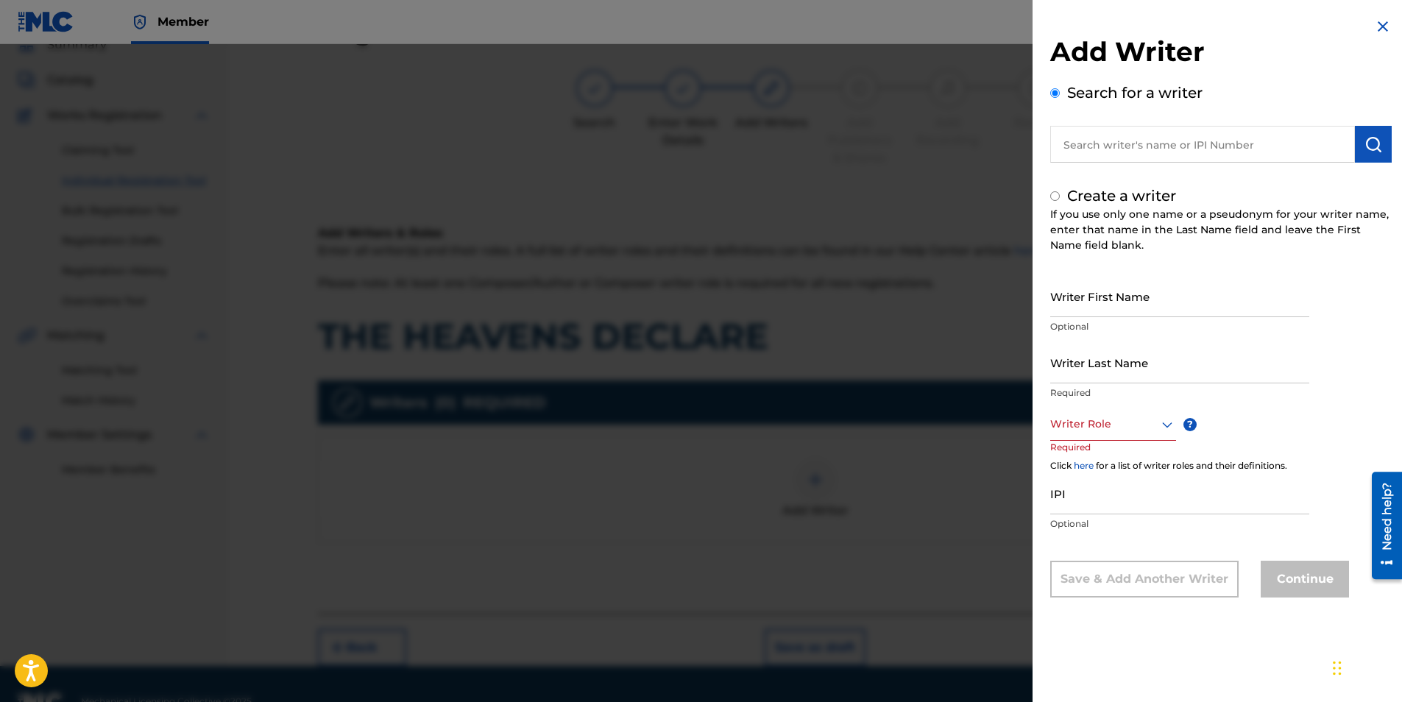
radio input "false"
radio input "true"
click at [1107, 299] on input "Writer First Name" at bounding box center [1179, 296] width 259 height 42
type input "[PERSON_NAME]"
click at [1080, 350] on input "Writer Last Name" at bounding box center [1179, 362] width 259 height 42
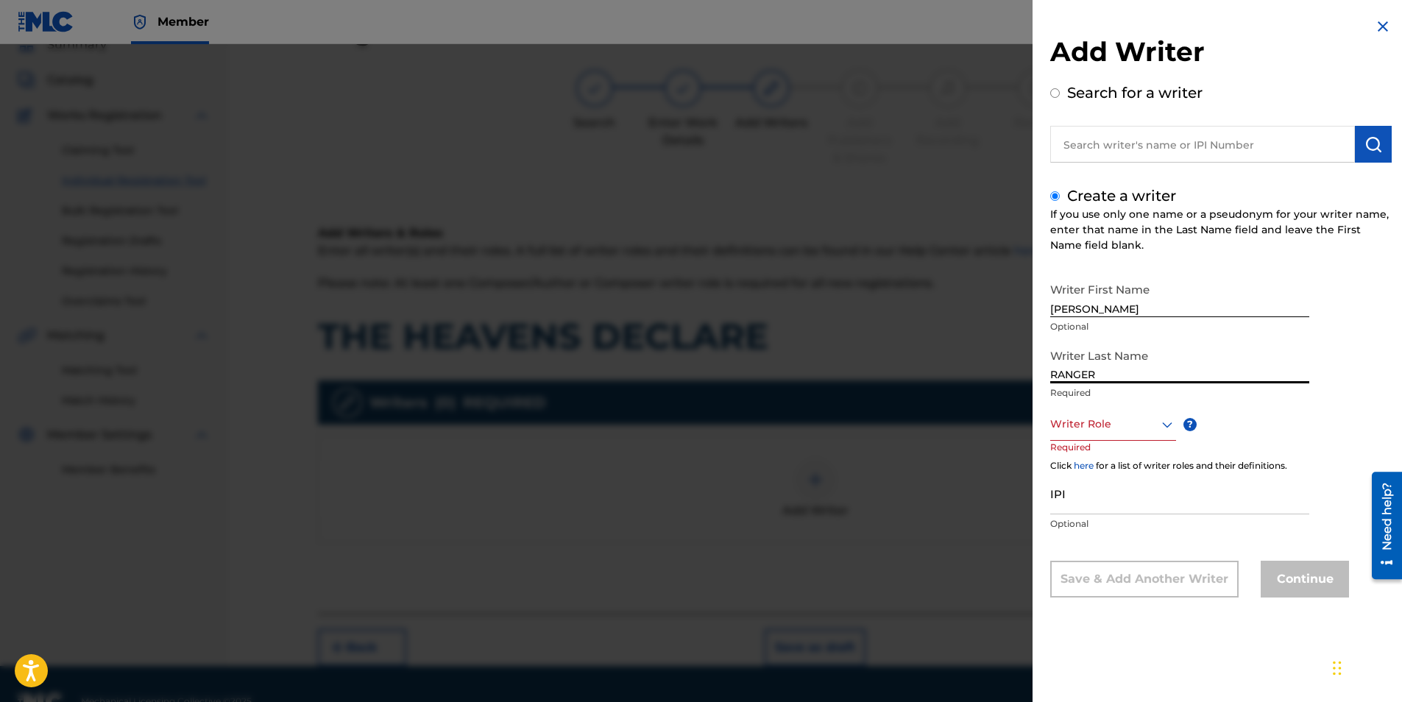
type input "RANGER"
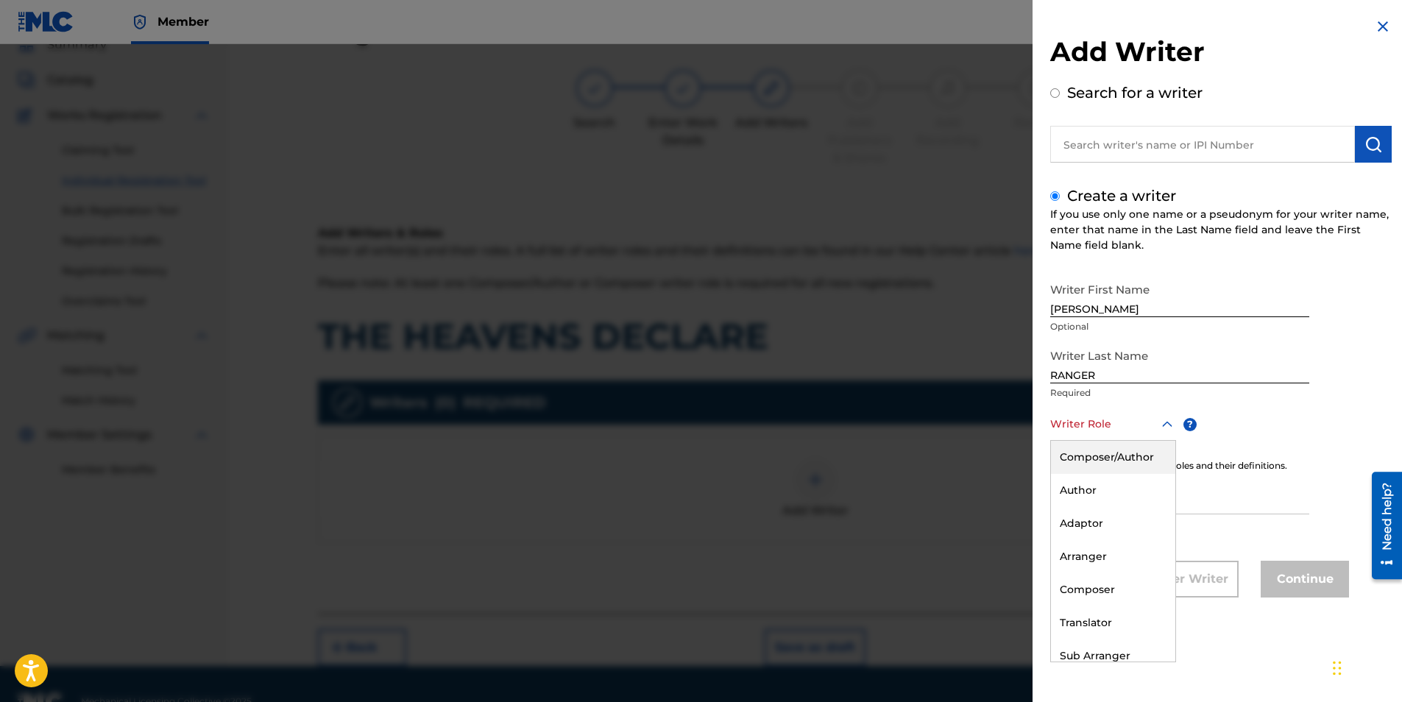
click at [1083, 428] on div at bounding box center [1113, 424] width 126 height 18
click at [1097, 462] on div "Composer/Author" at bounding box center [1113, 457] width 124 height 33
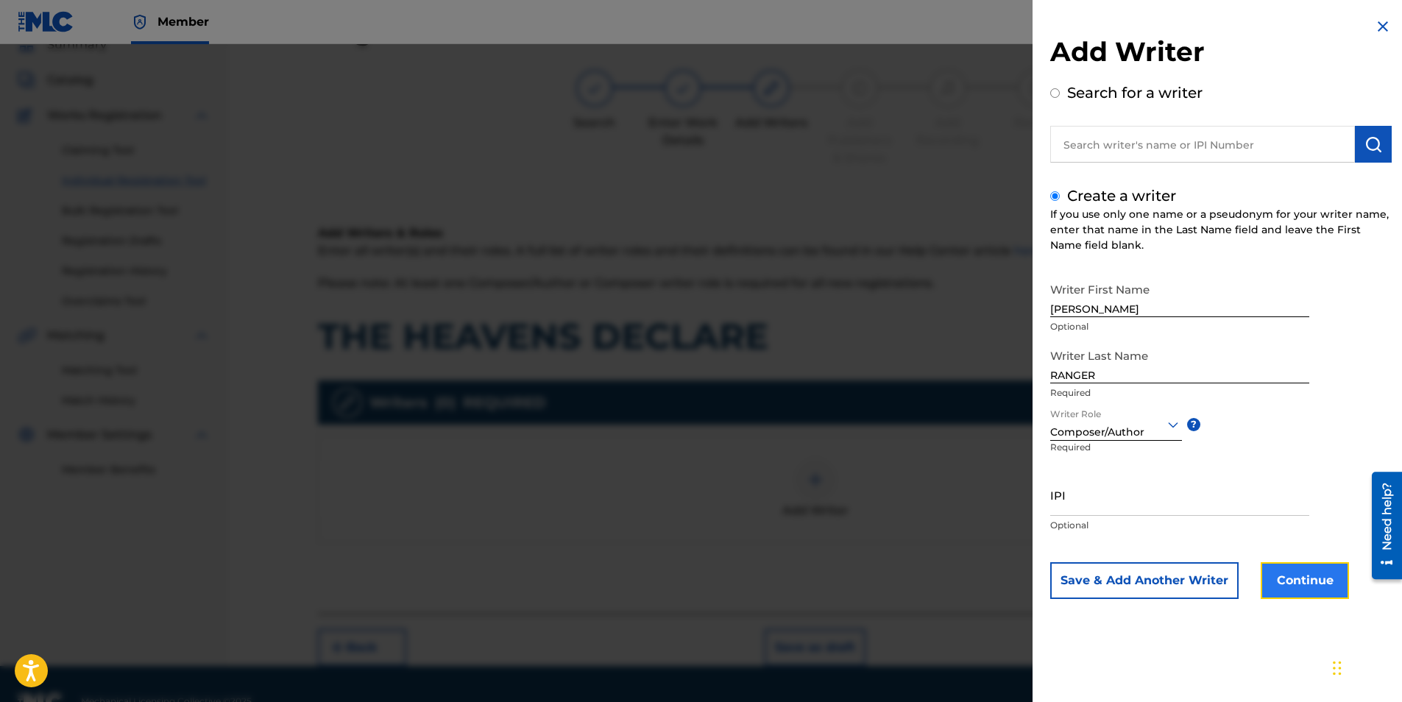
click at [1298, 581] on button "Continue" at bounding box center [1304, 580] width 88 height 37
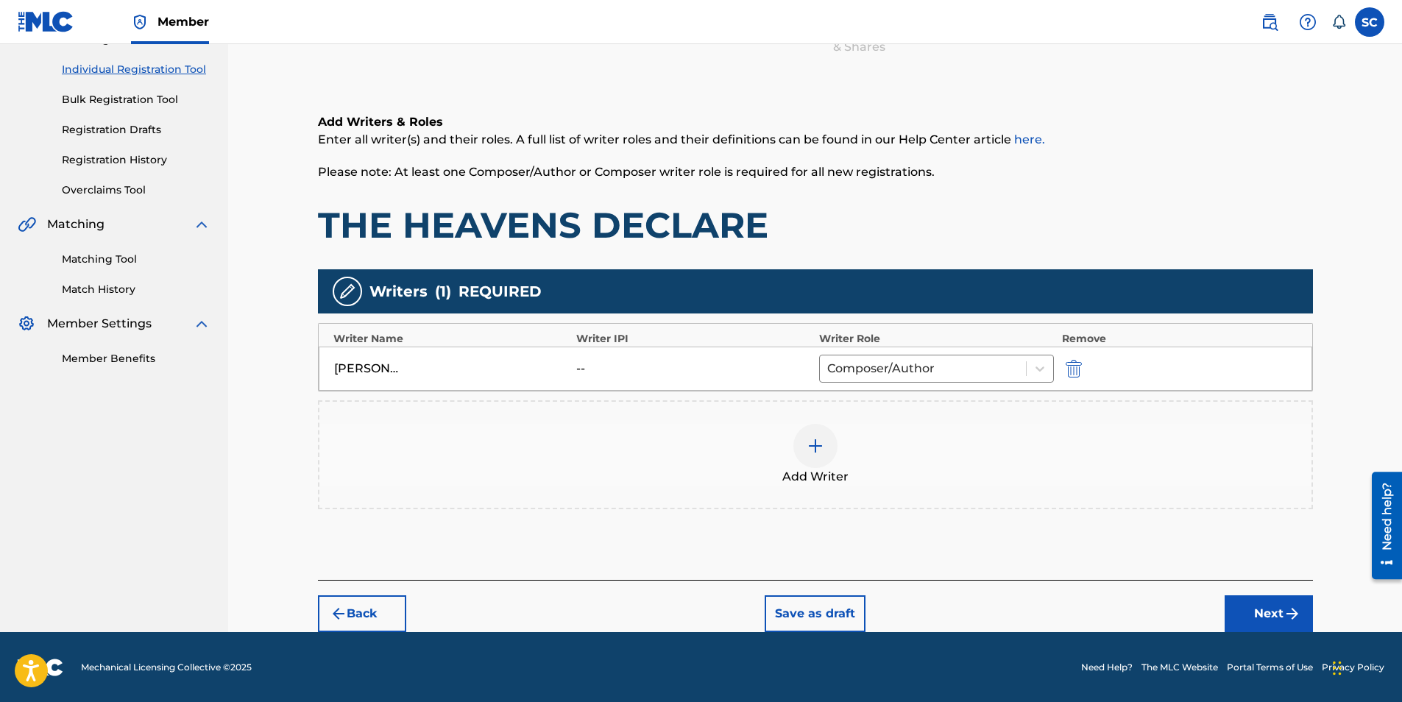
scroll to position [178, 0]
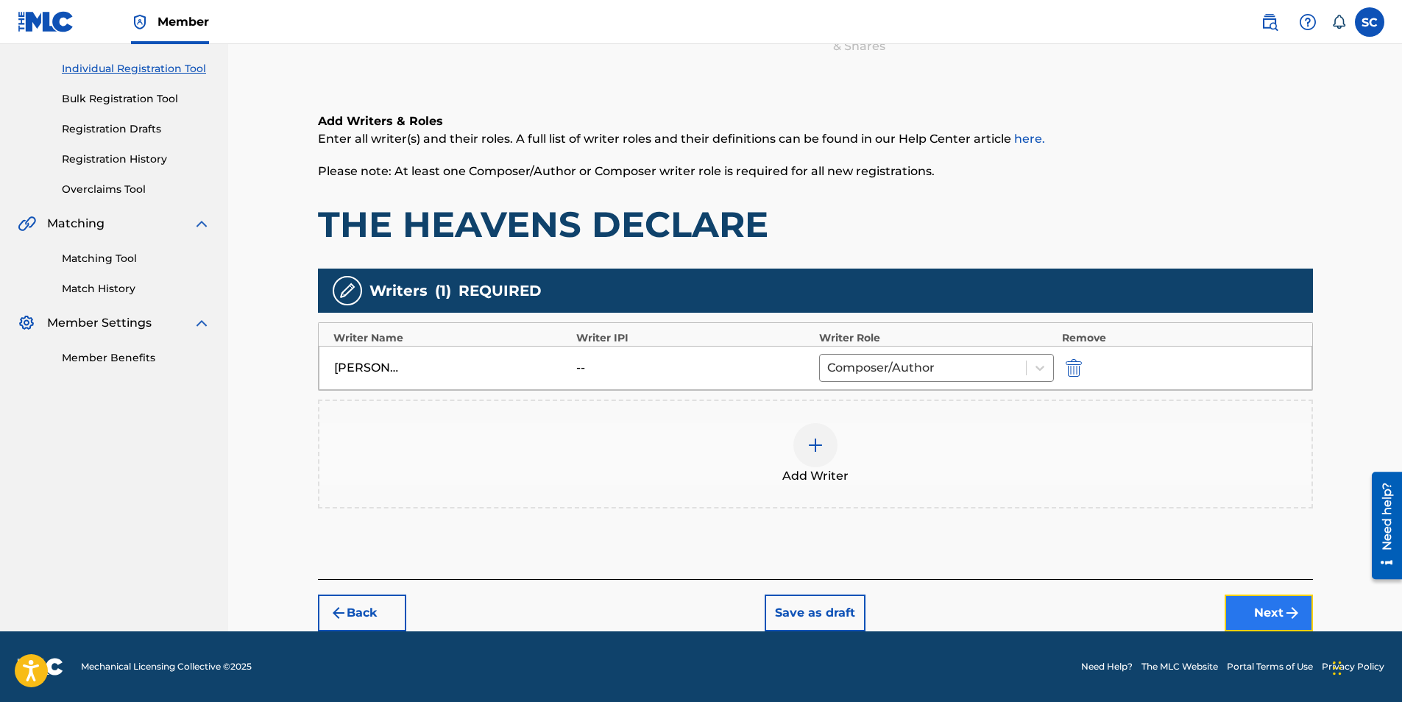
click at [1266, 615] on button "Next" at bounding box center [1268, 613] width 88 height 37
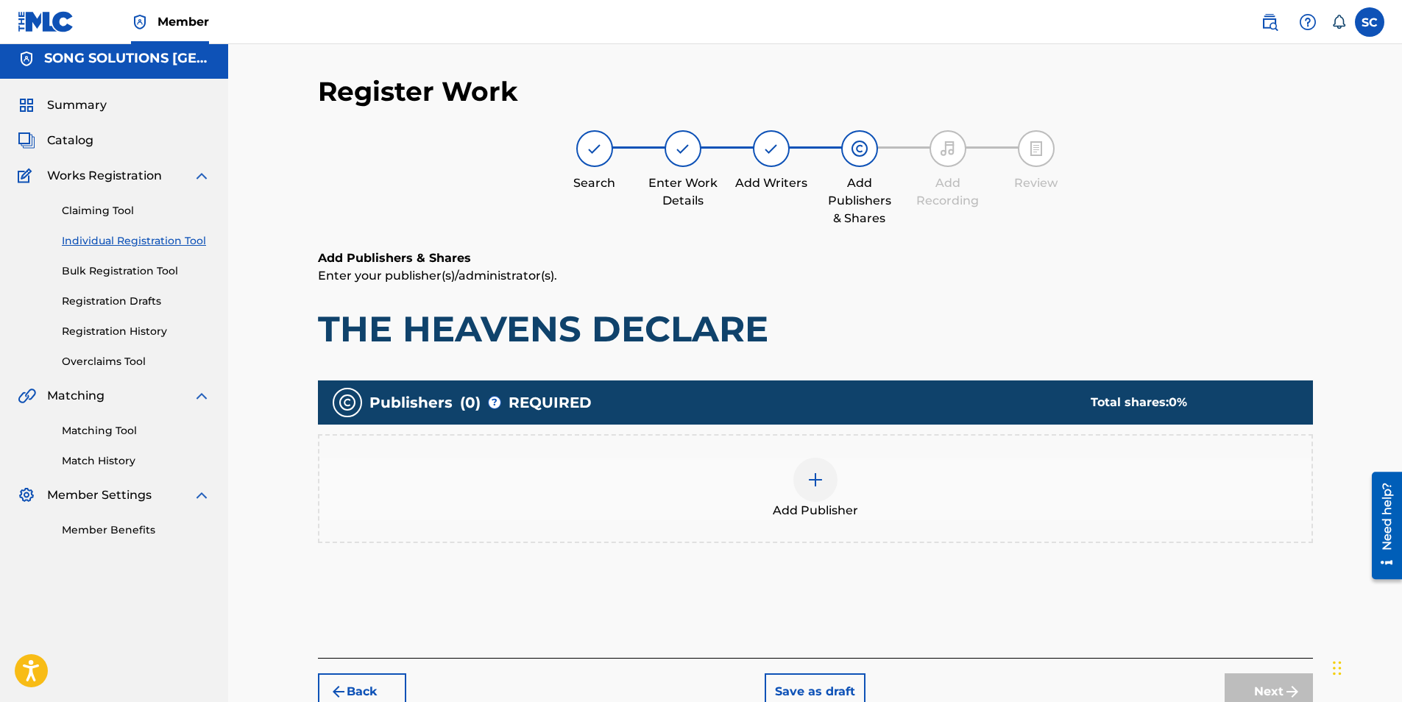
scroll to position [66, 0]
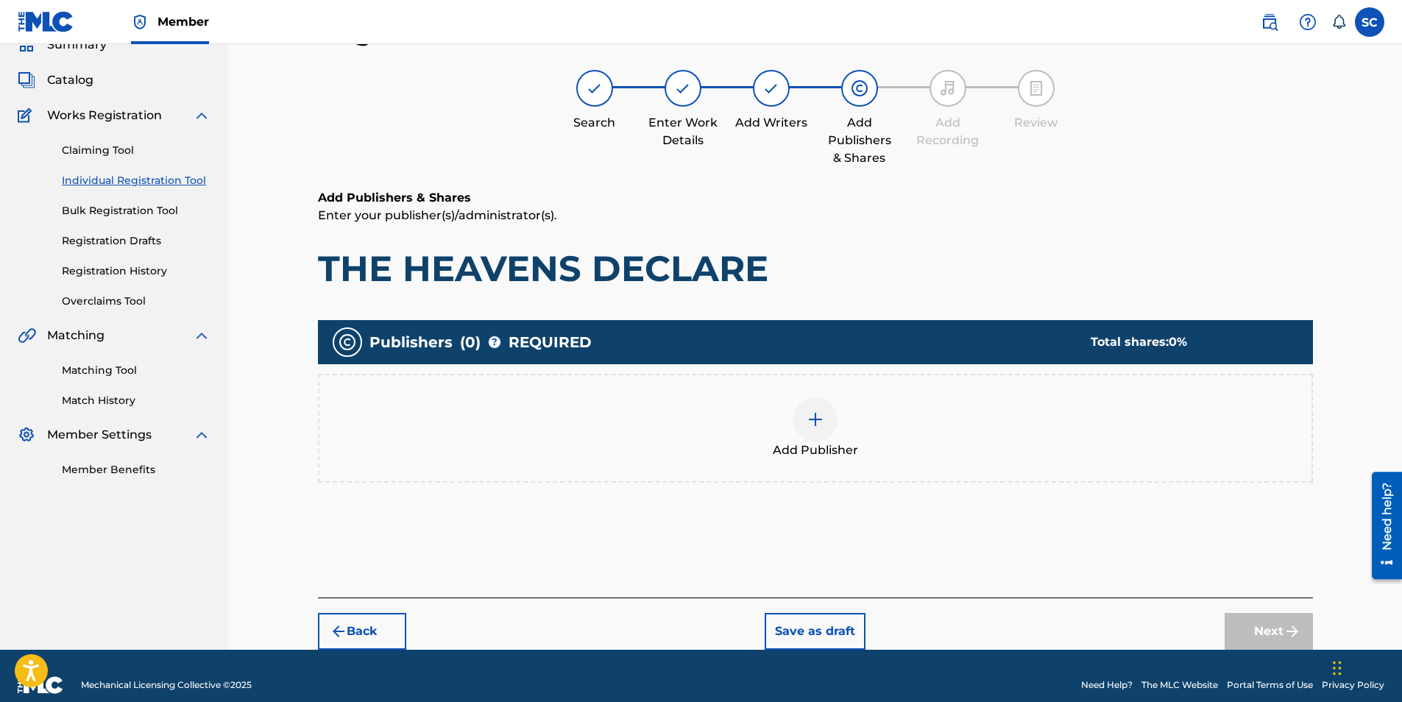
click at [817, 423] on img at bounding box center [815, 420] width 18 height 18
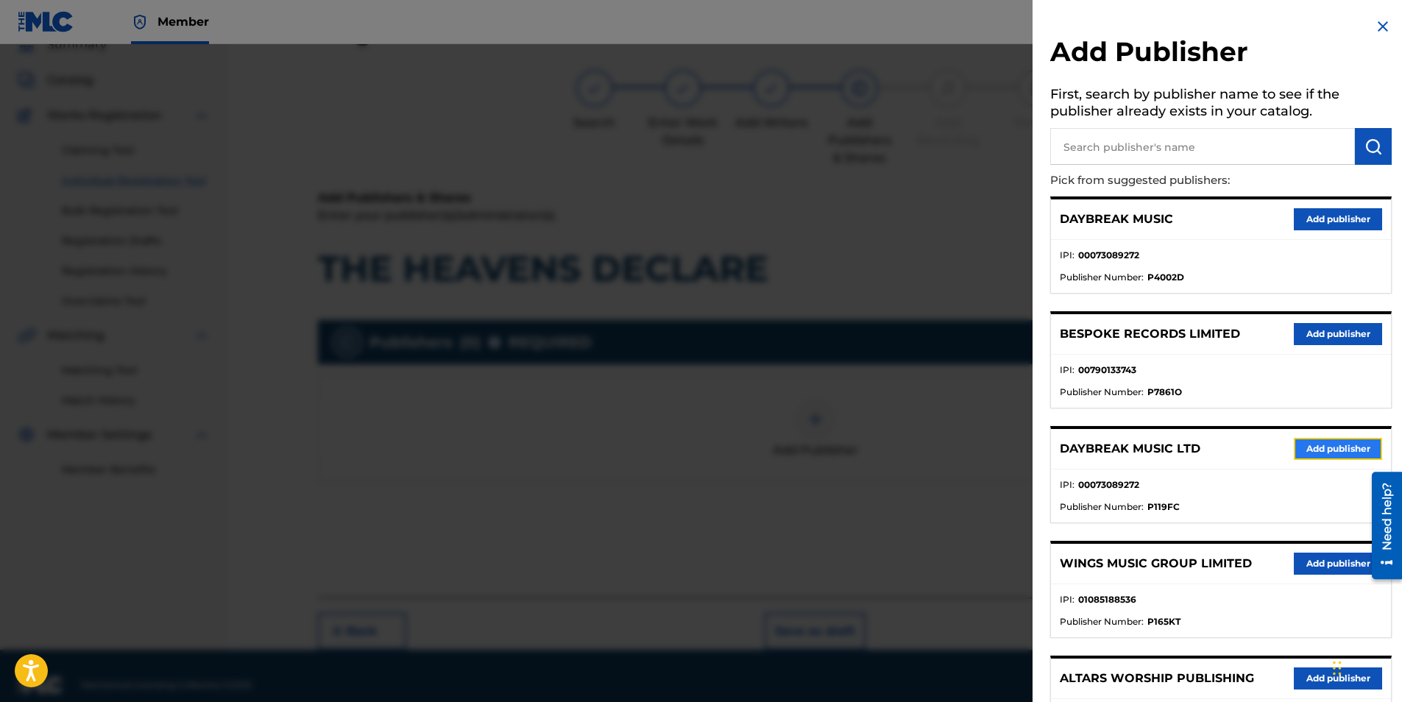
click at [1316, 450] on button "Add publisher" at bounding box center [1338, 449] width 88 height 22
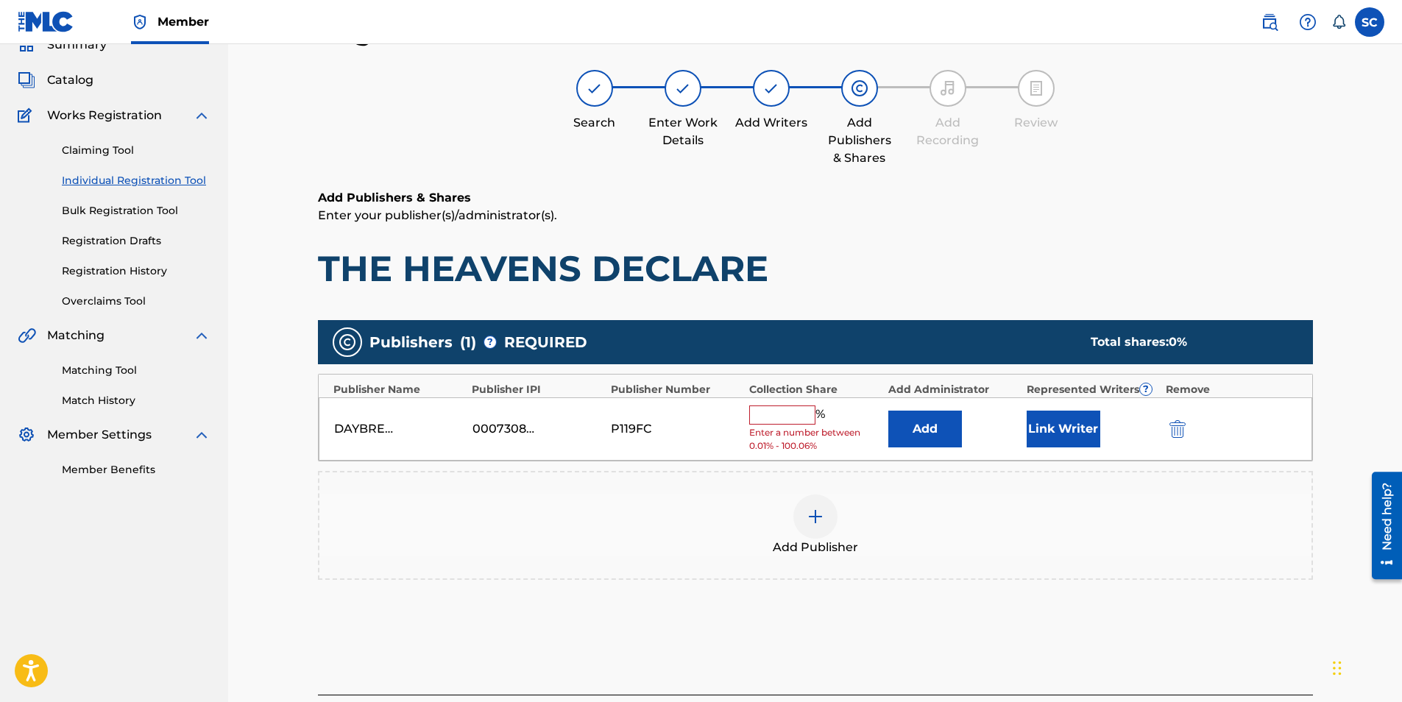
click at [778, 419] on input "text" at bounding box center [782, 414] width 66 height 19
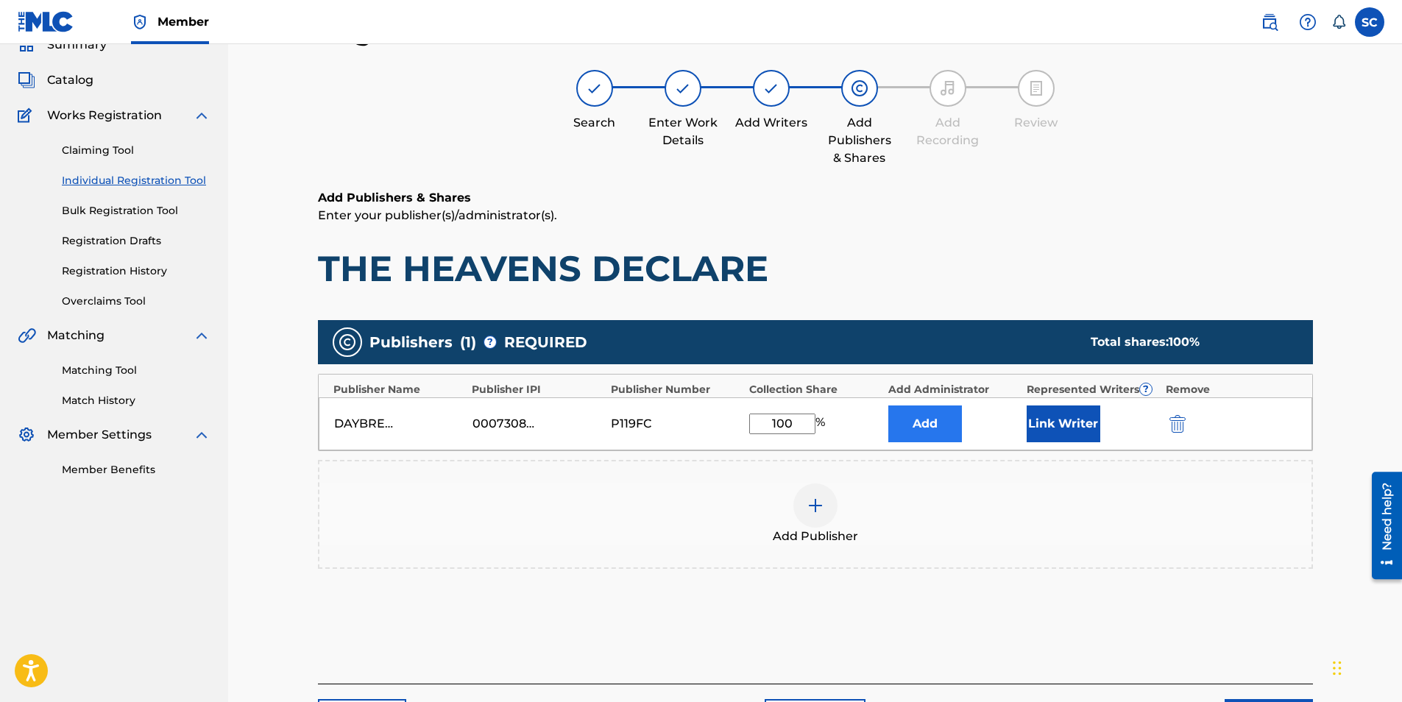
type input "100"
click at [911, 419] on button "Add" at bounding box center [925, 423] width 74 height 37
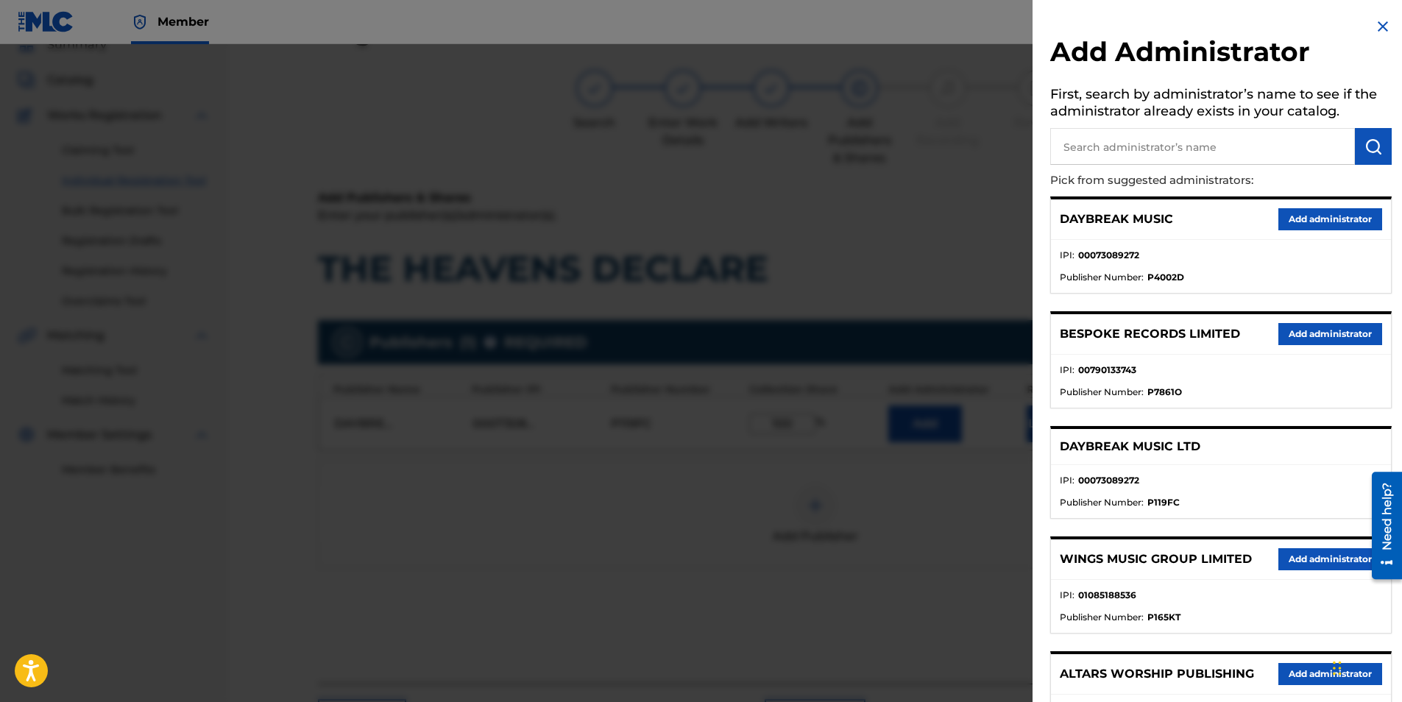
click at [1107, 145] on input "text" at bounding box center [1202, 146] width 305 height 37
type input "SONG SOLUTIONS"
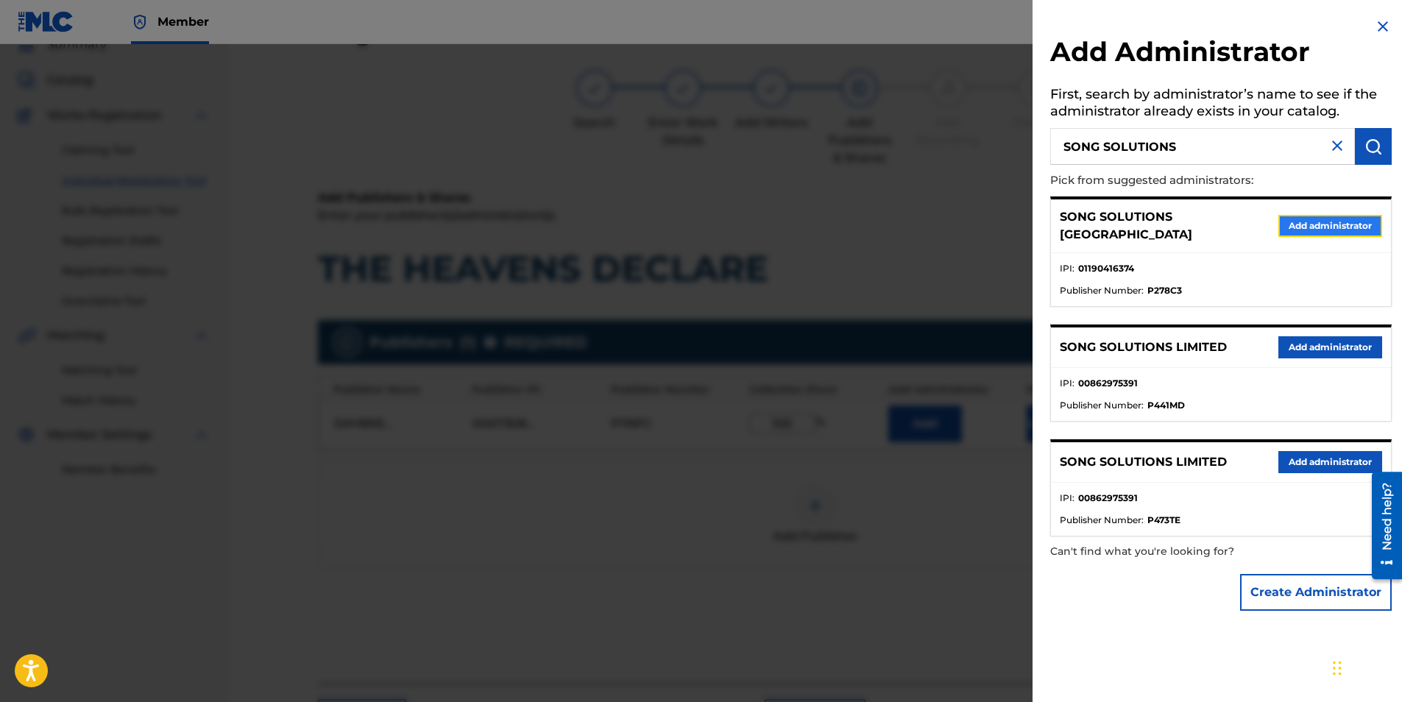
click at [1304, 219] on button "Add administrator" at bounding box center [1330, 226] width 104 height 22
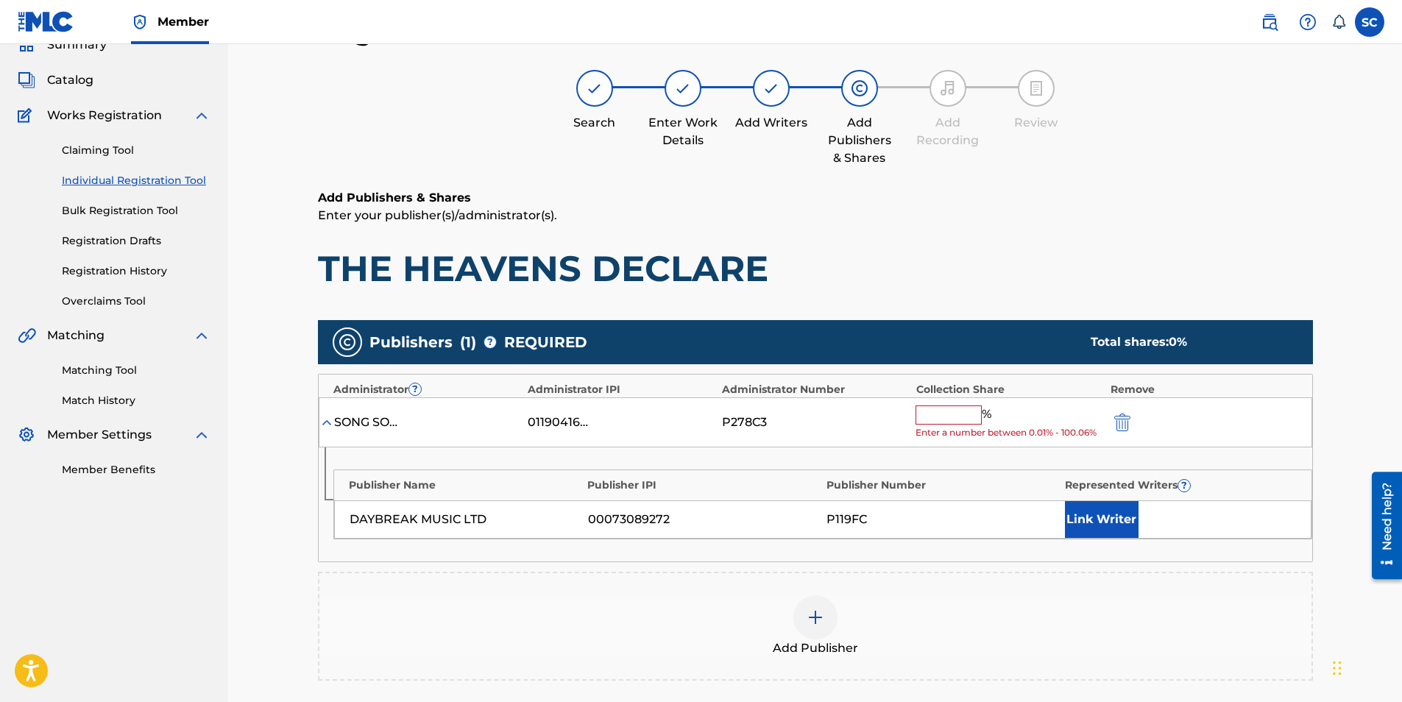
click at [935, 408] on input "text" at bounding box center [948, 414] width 66 height 19
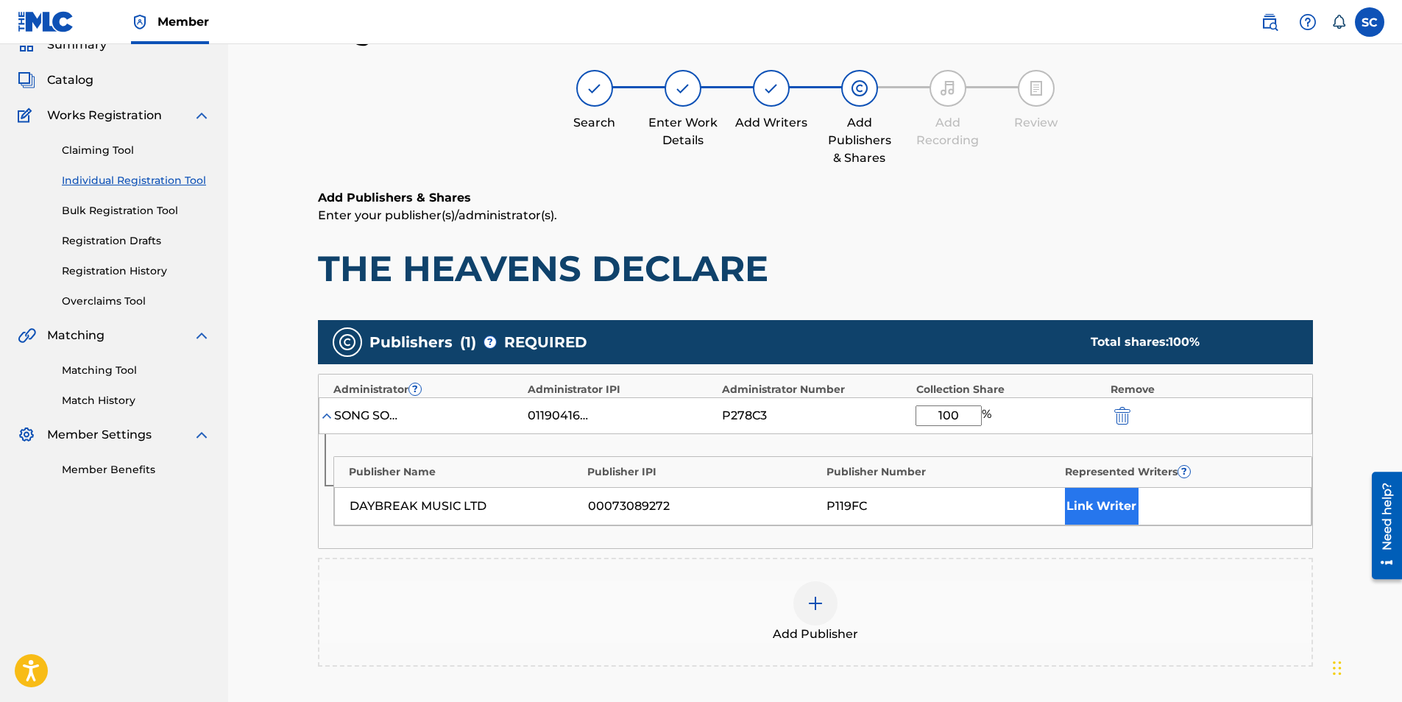
type input "100"
click at [1085, 509] on button "Link Writer" at bounding box center [1102, 506] width 74 height 37
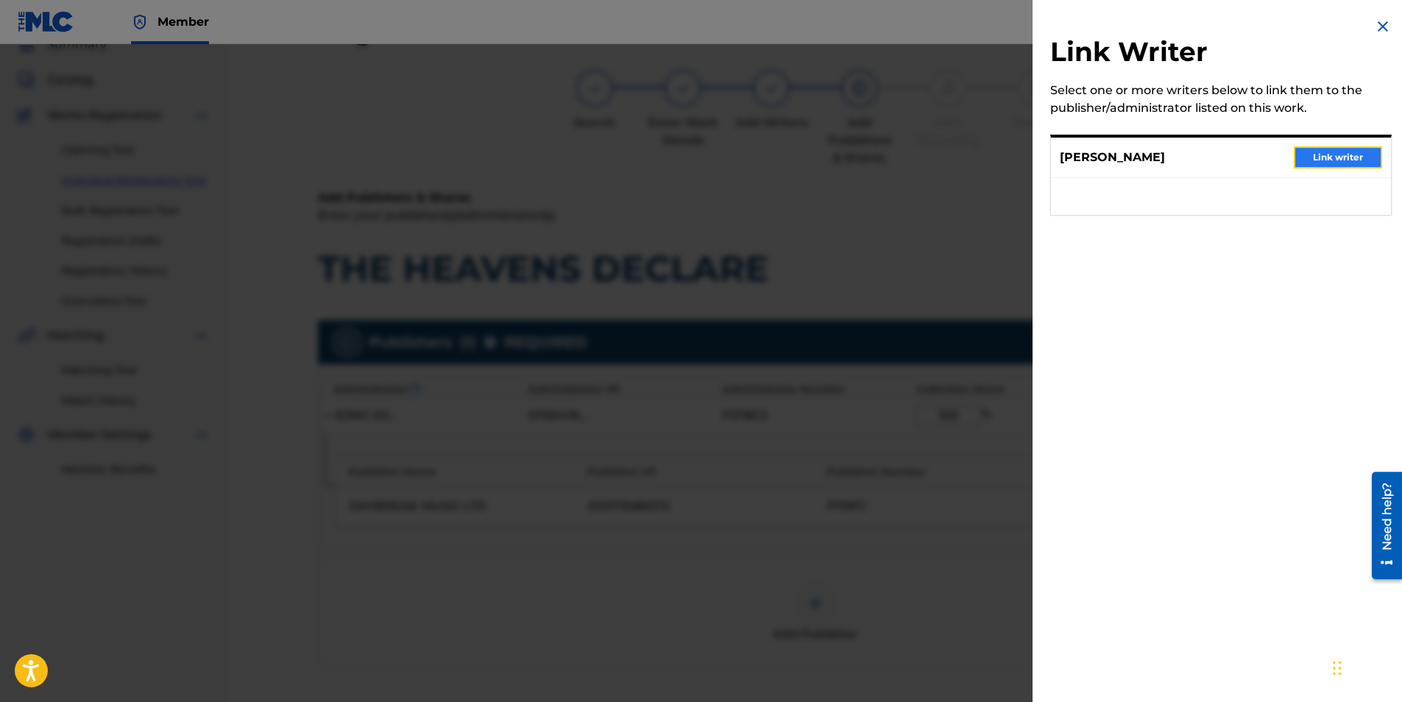
click at [1327, 155] on button "Link writer" at bounding box center [1338, 157] width 88 height 22
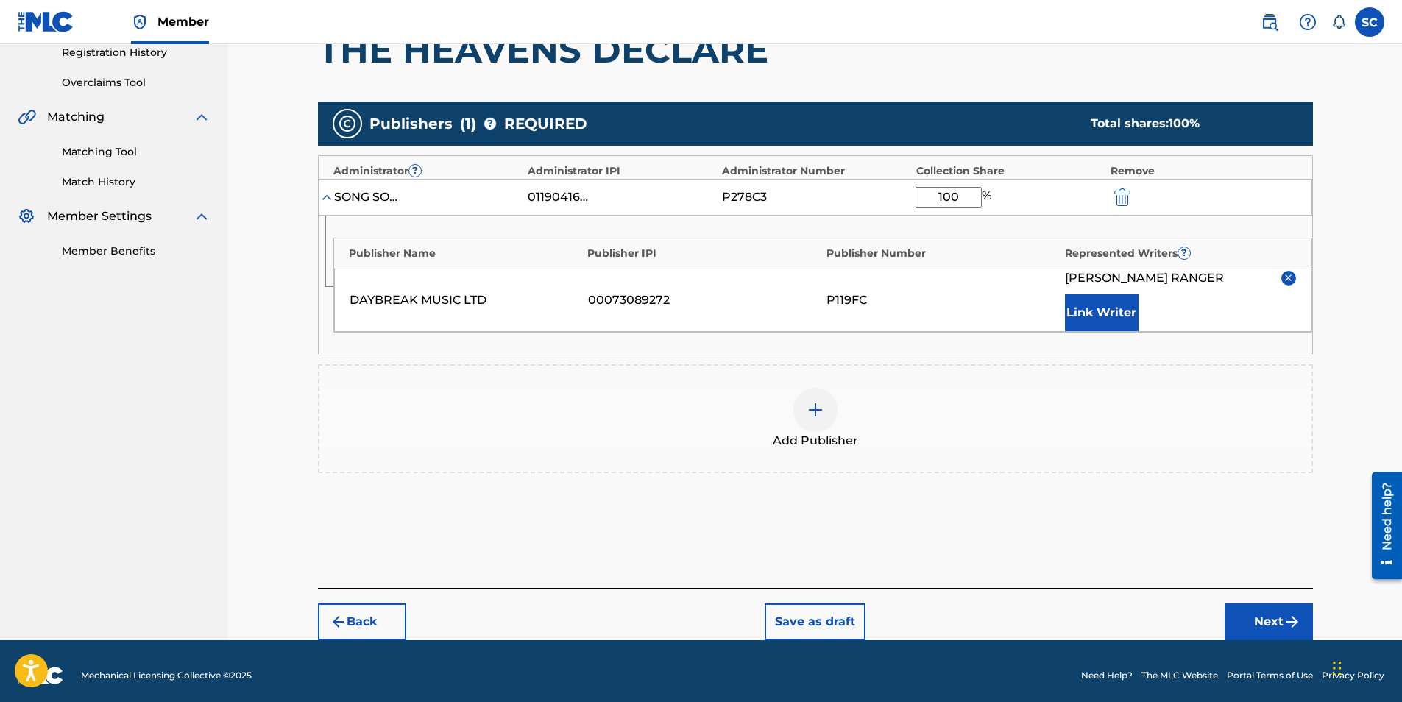
scroll to position [294, 0]
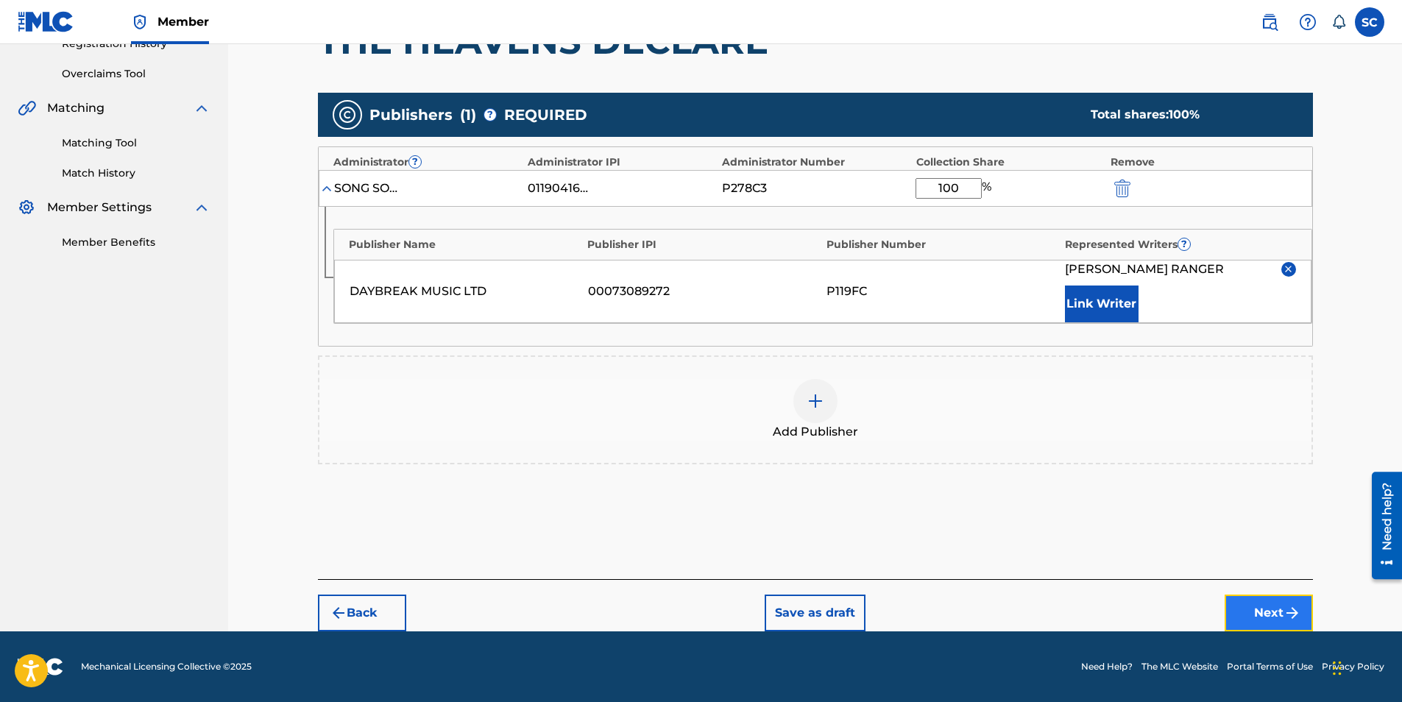
click at [1257, 601] on button "Next" at bounding box center [1268, 613] width 88 height 37
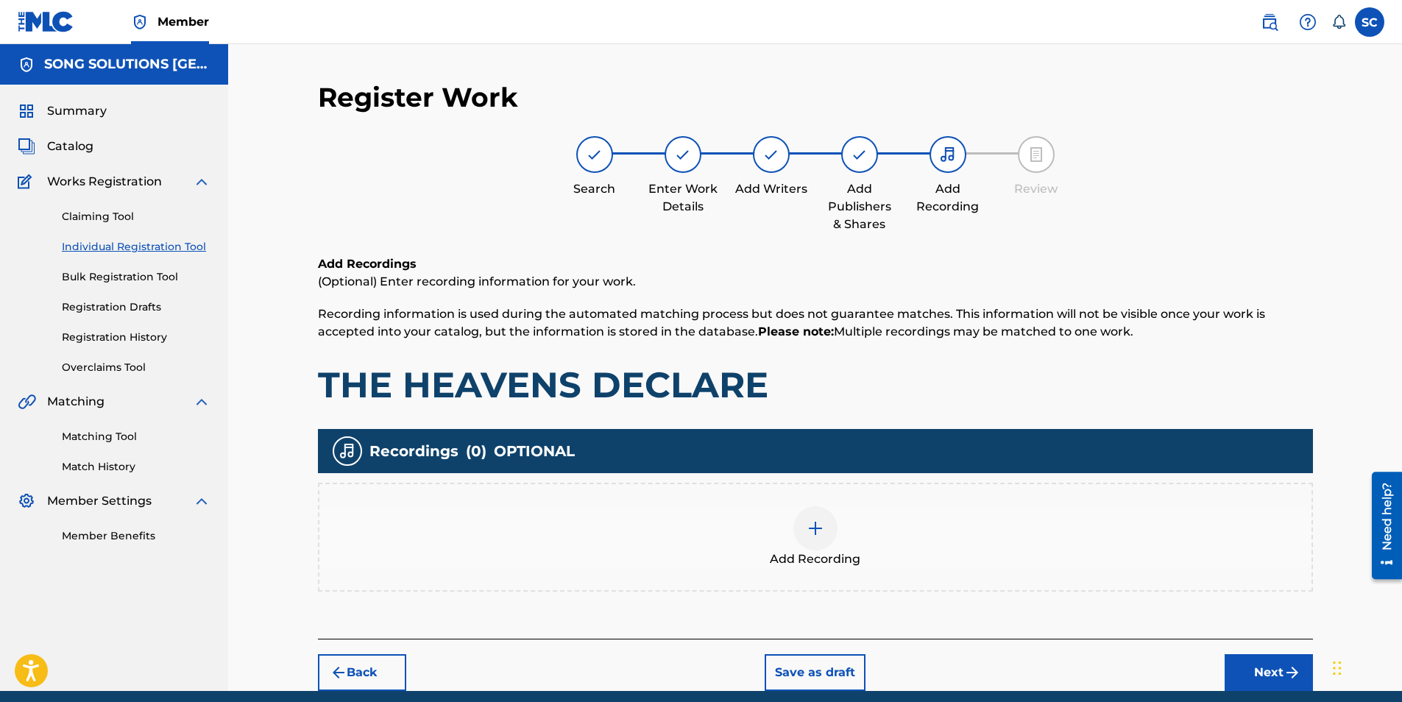
scroll to position [60, 0]
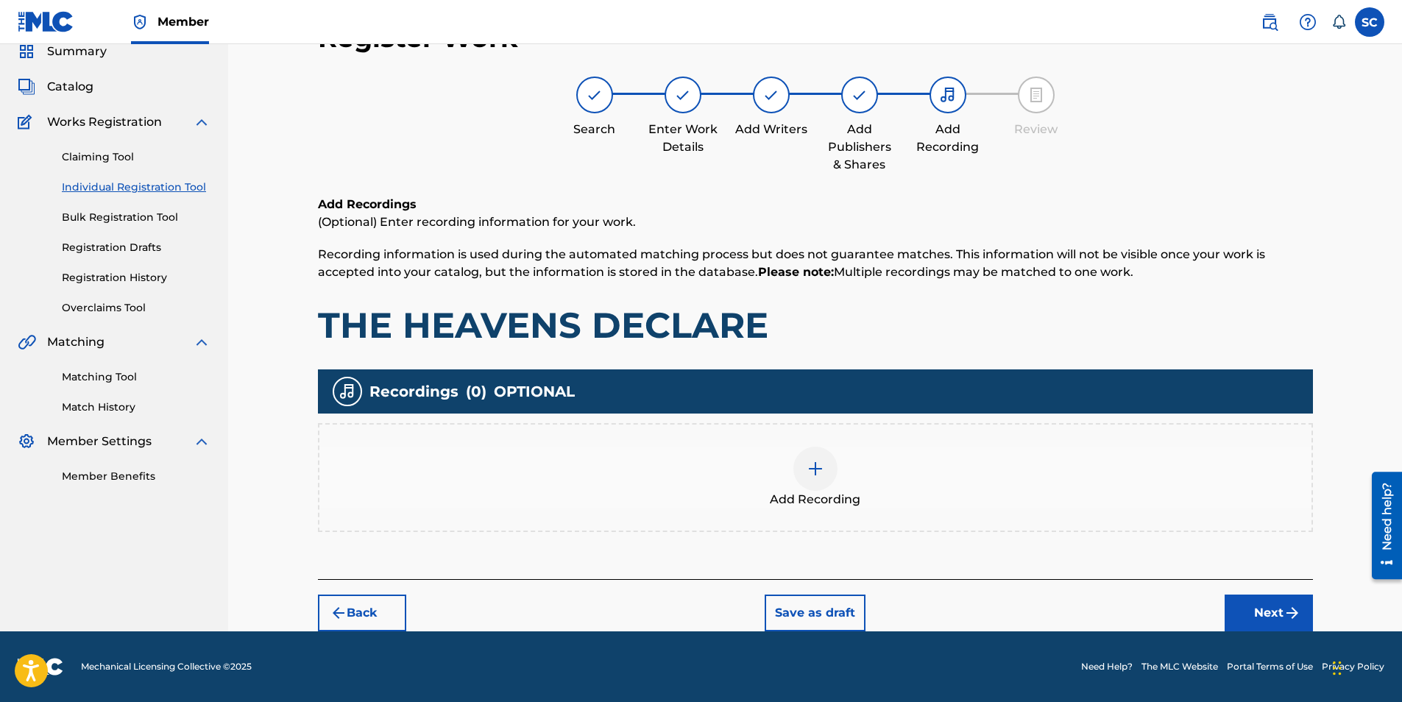
click at [815, 469] on img at bounding box center [815, 469] width 18 height 18
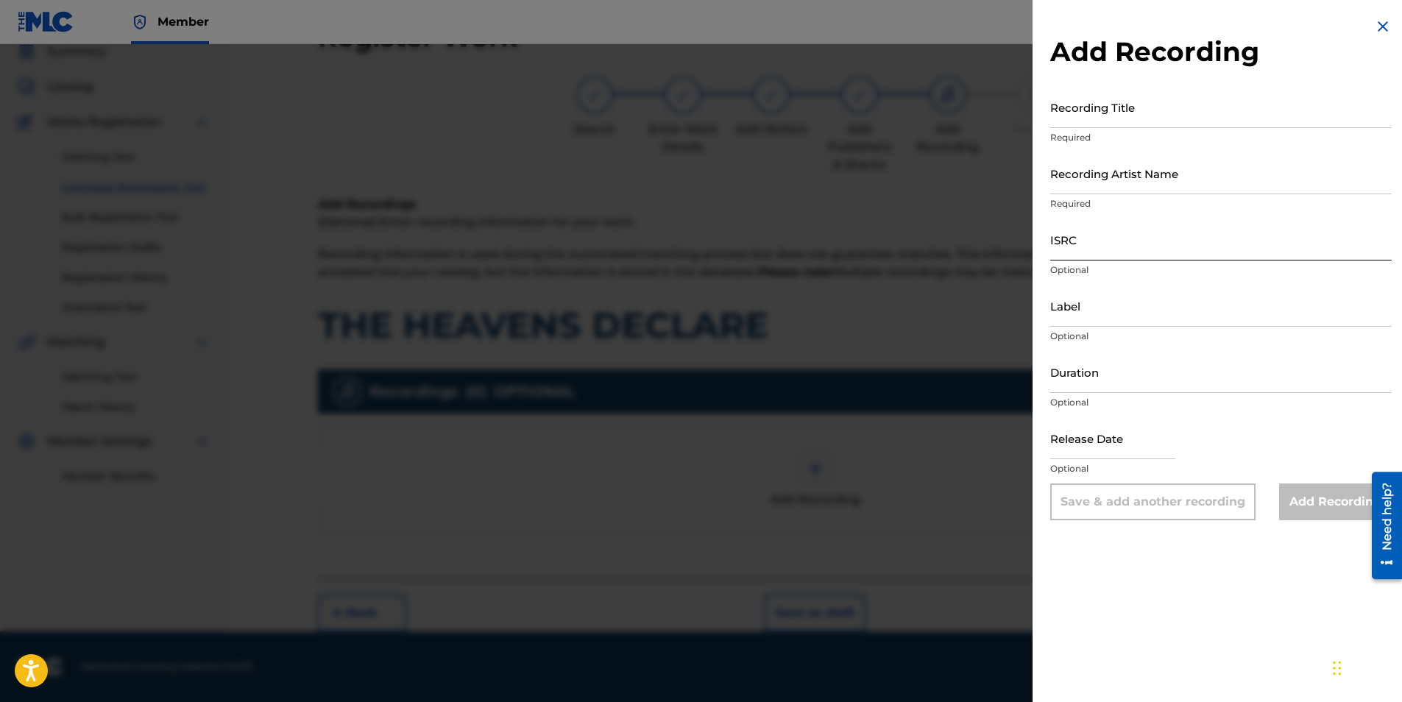
click at [1064, 241] on input "ISRC" at bounding box center [1220, 240] width 341 height 42
paste input "GBDPR1102148"
type input "GBDPR1102148"
click at [1071, 121] on input "Recording Title" at bounding box center [1220, 107] width 341 height 42
type input "THE HEAVENS DECLARE"
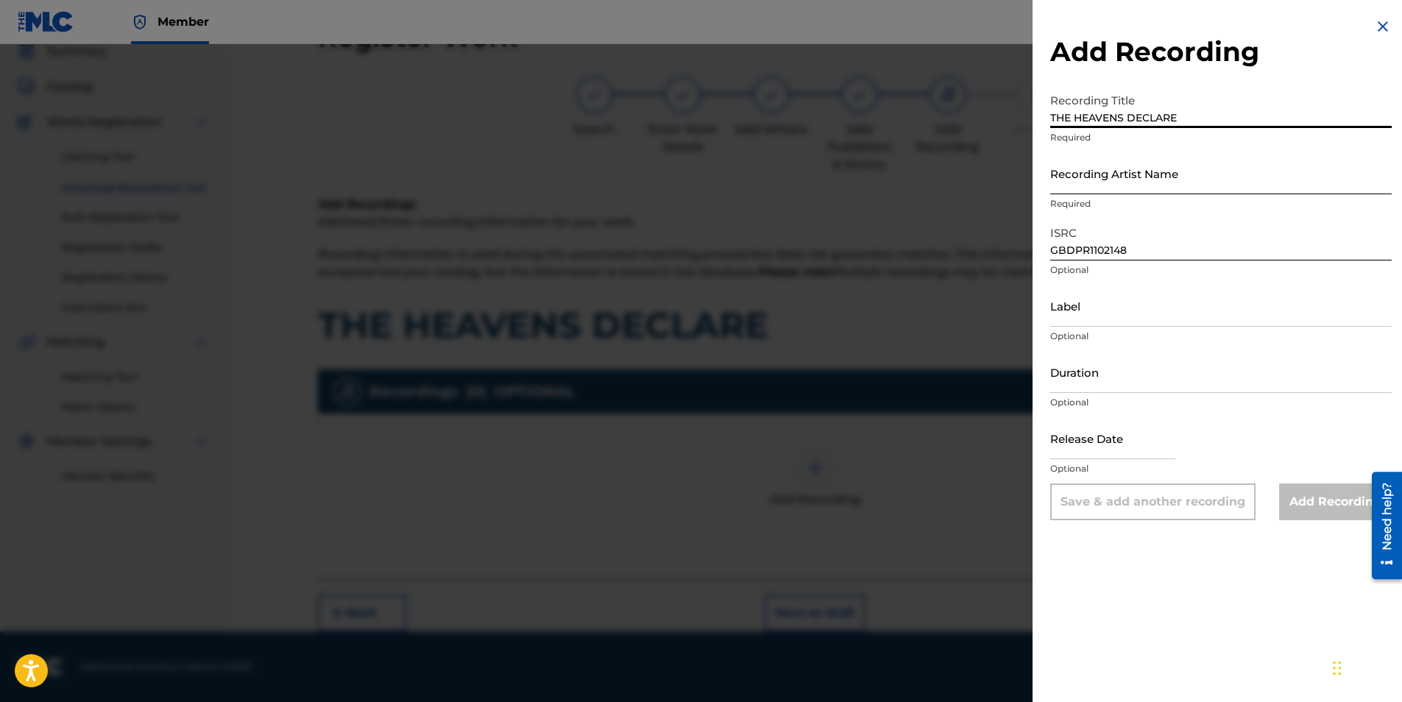
click at [1091, 180] on input "Recording Artist Name" at bounding box center [1220, 173] width 341 height 42
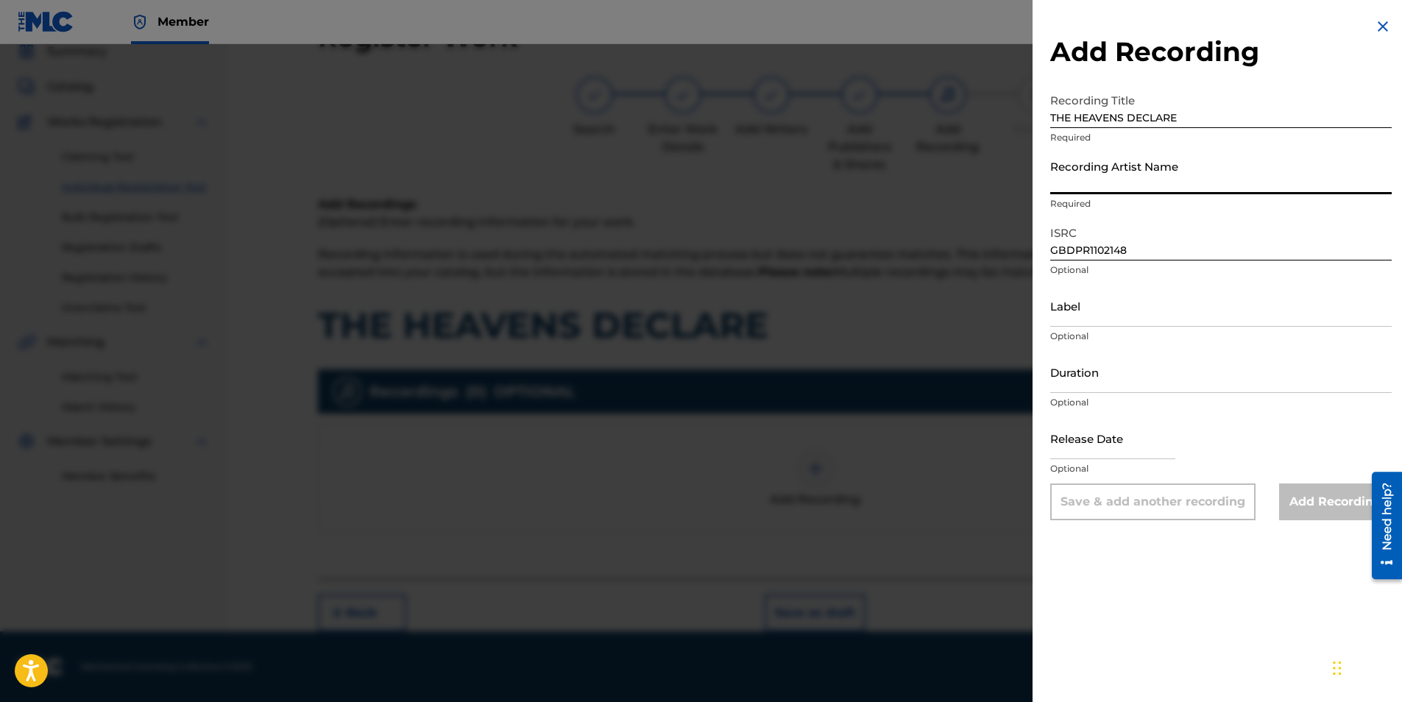
type input "[PERSON_NAME]"
type input "[DATE]"
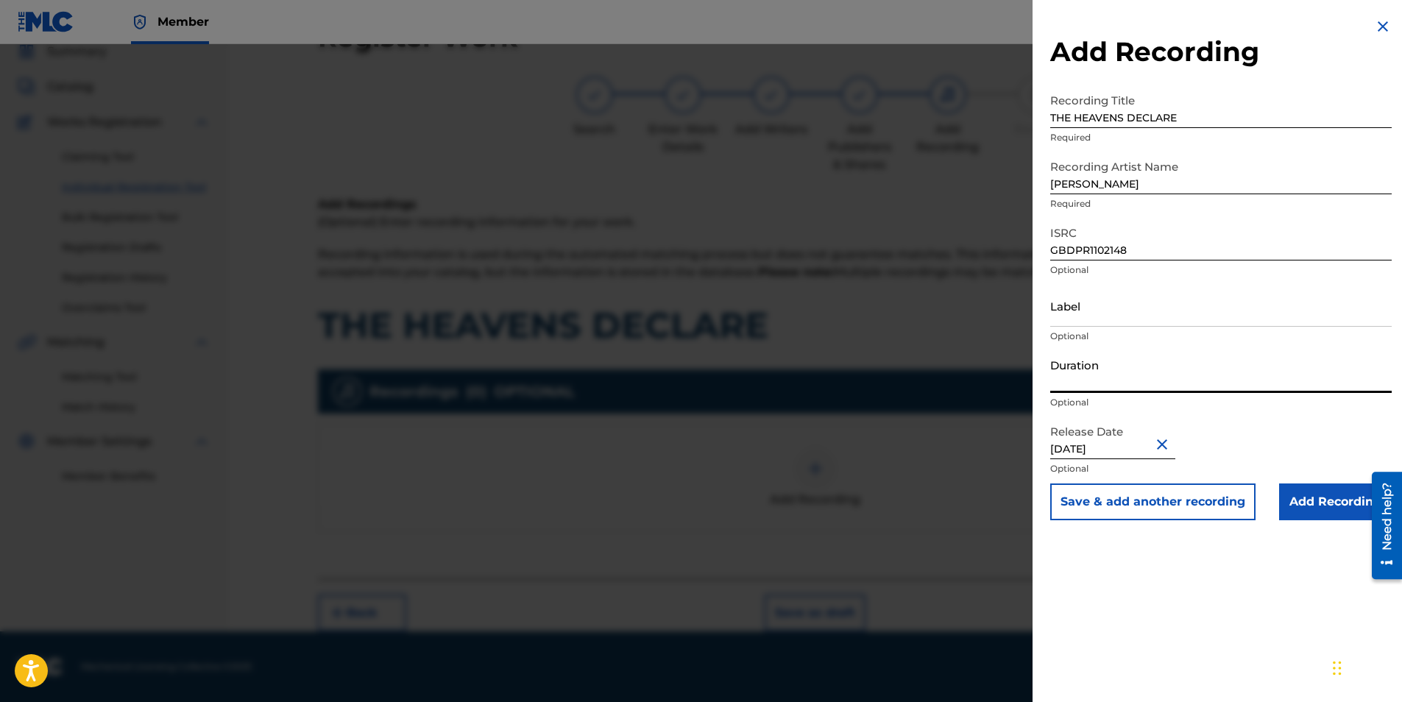
click at [1093, 375] on input "Duration" at bounding box center [1220, 372] width 341 height 42
type input "03:41"
click at [1315, 507] on input "Add Recording" at bounding box center [1335, 501] width 113 height 37
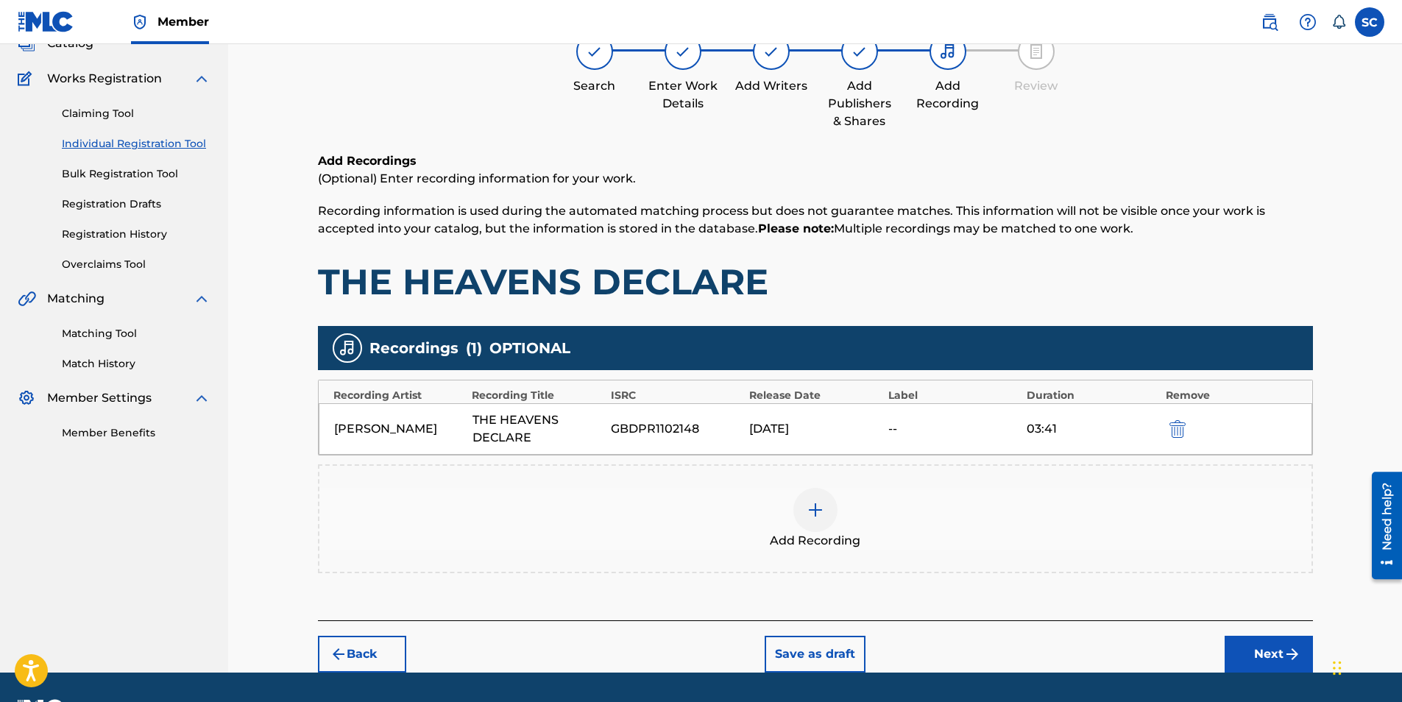
scroll to position [144, 0]
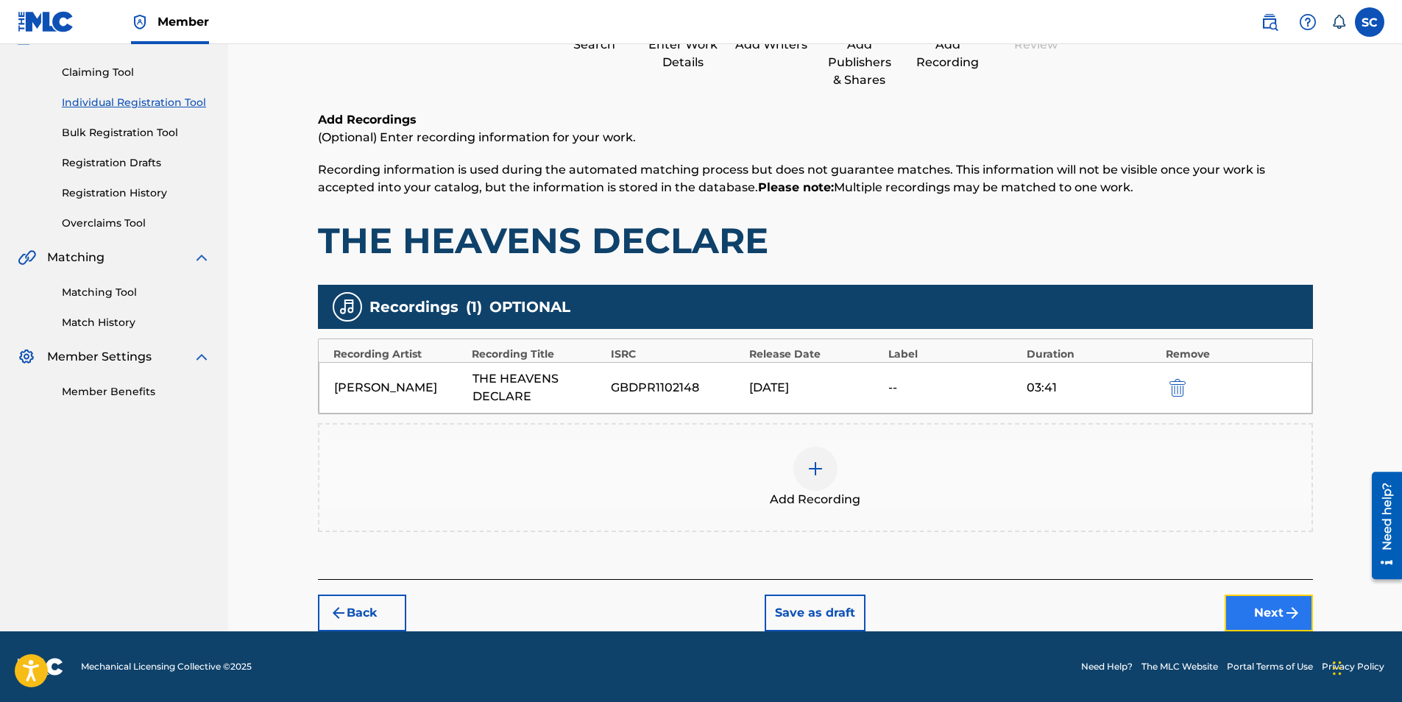
click at [1258, 609] on button "Next" at bounding box center [1268, 613] width 88 height 37
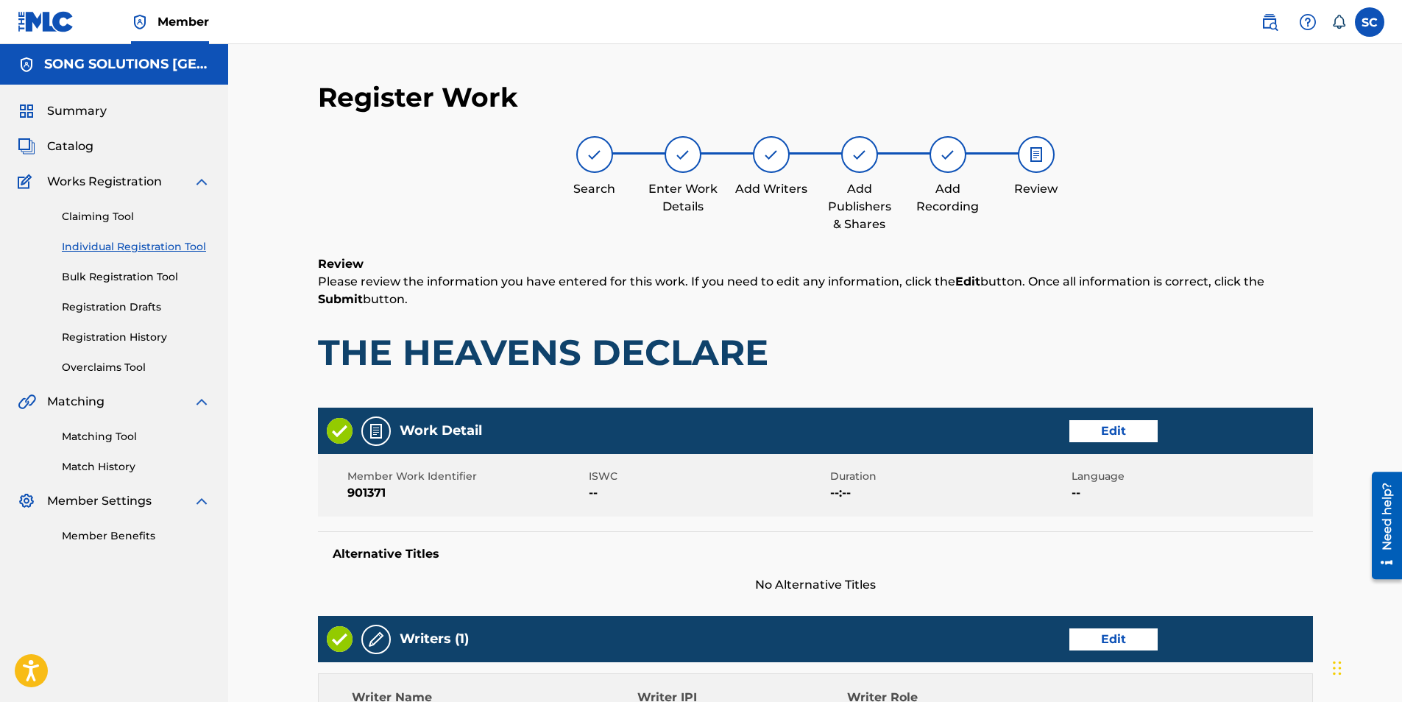
scroll to position [609, 0]
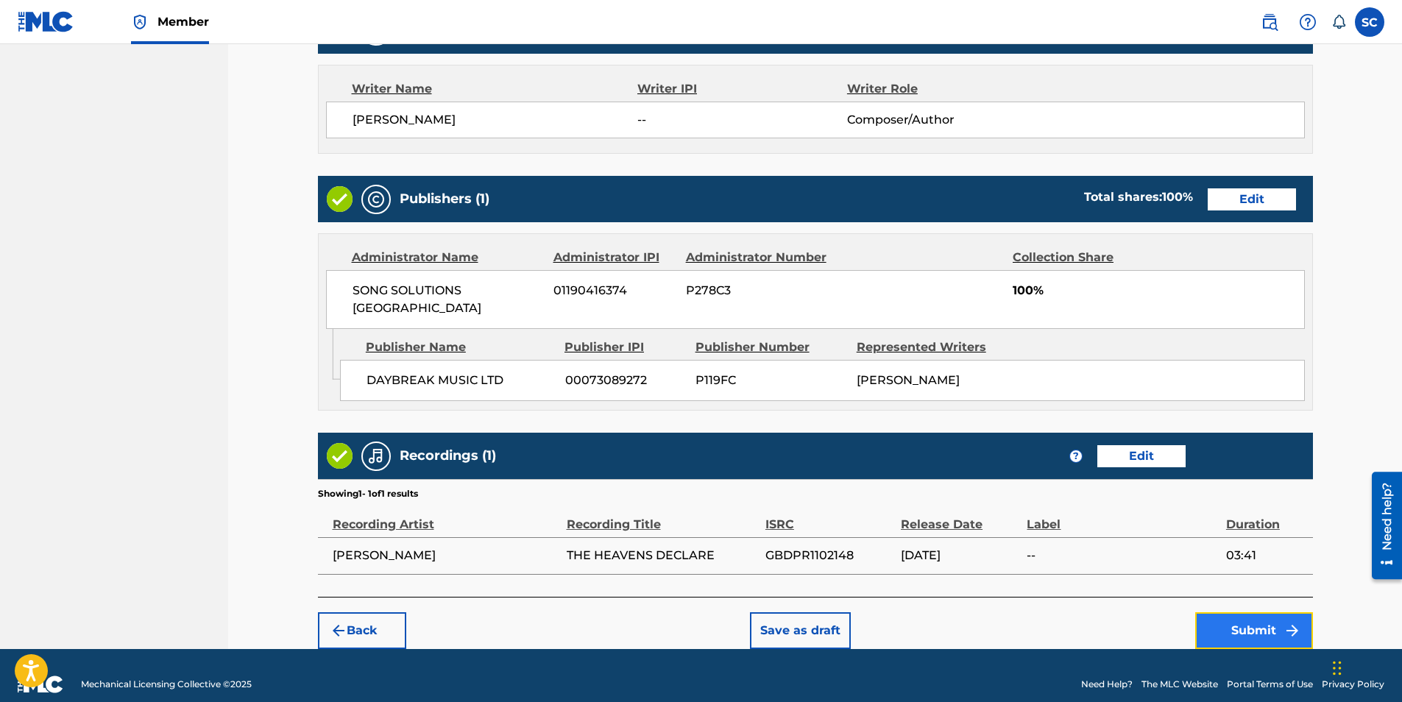
click at [1263, 612] on button "Submit" at bounding box center [1254, 630] width 118 height 37
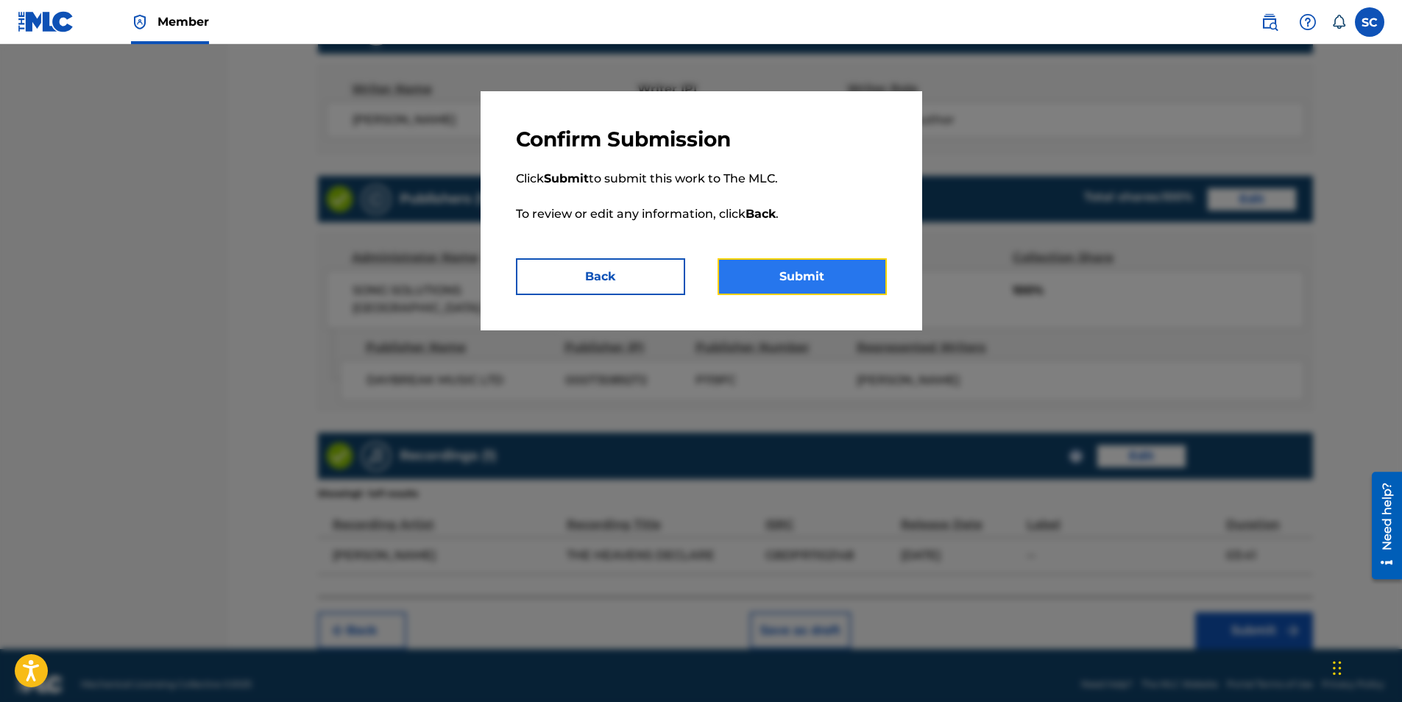
click at [815, 273] on button "Submit" at bounding box center [801, 276] width 169 height 37
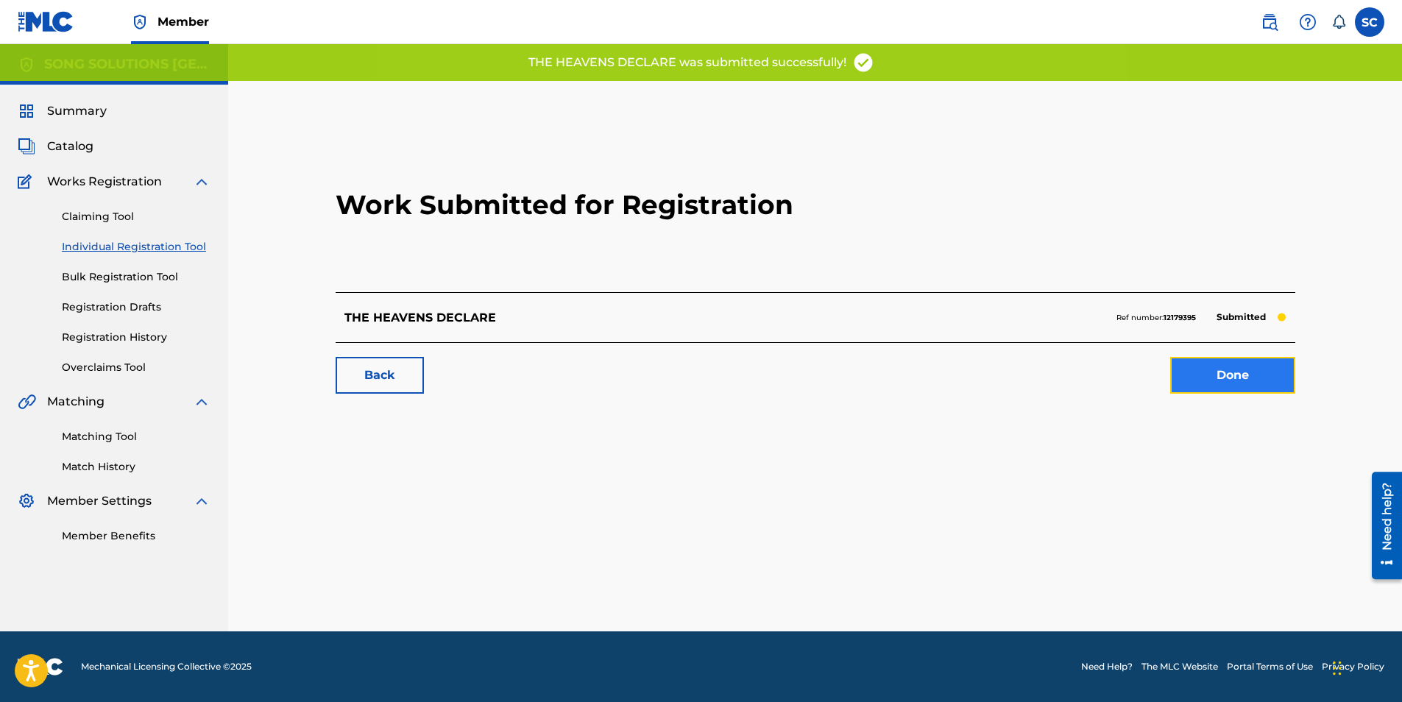
click at [1232, 382] on link "Done" at bounding box center [1232, 375] width 125 height 37
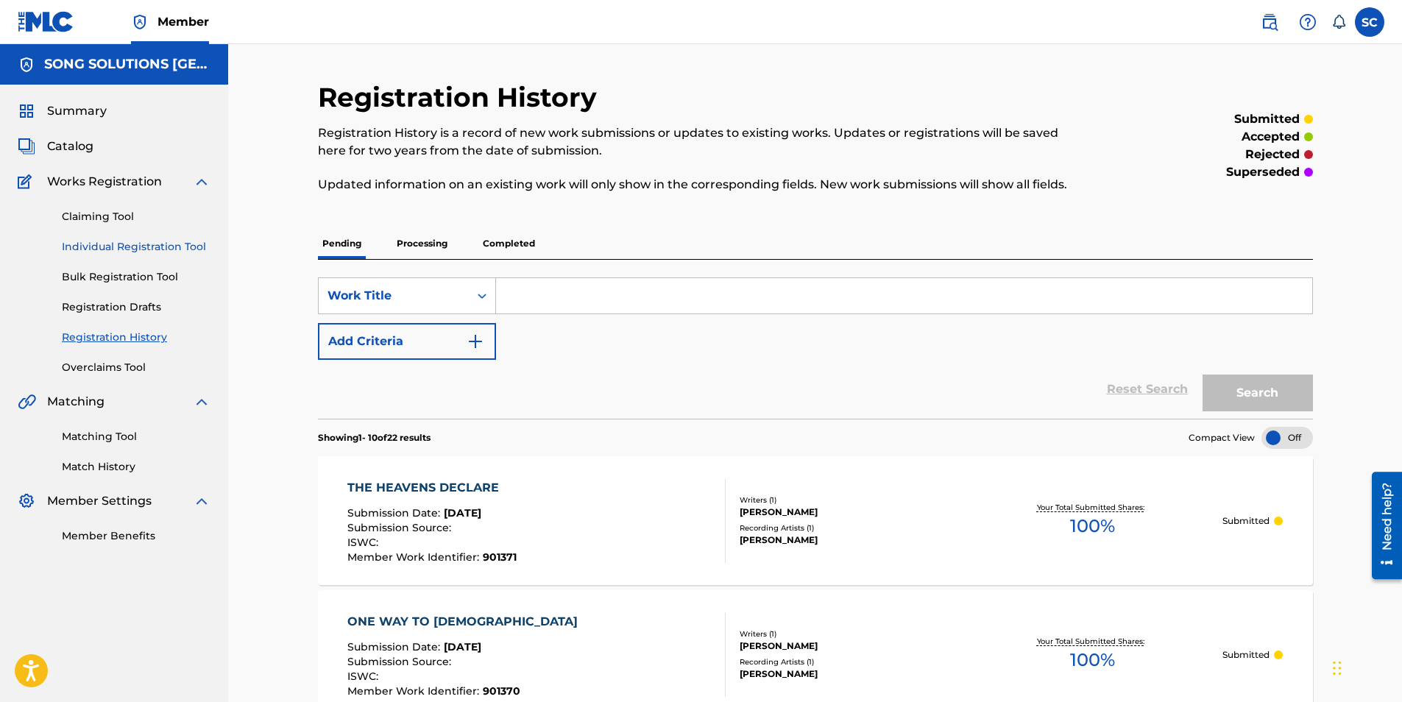
click at [185, 246] on link "Individual Registration Tool" at bounding box center [136, 246] width 149 height 15
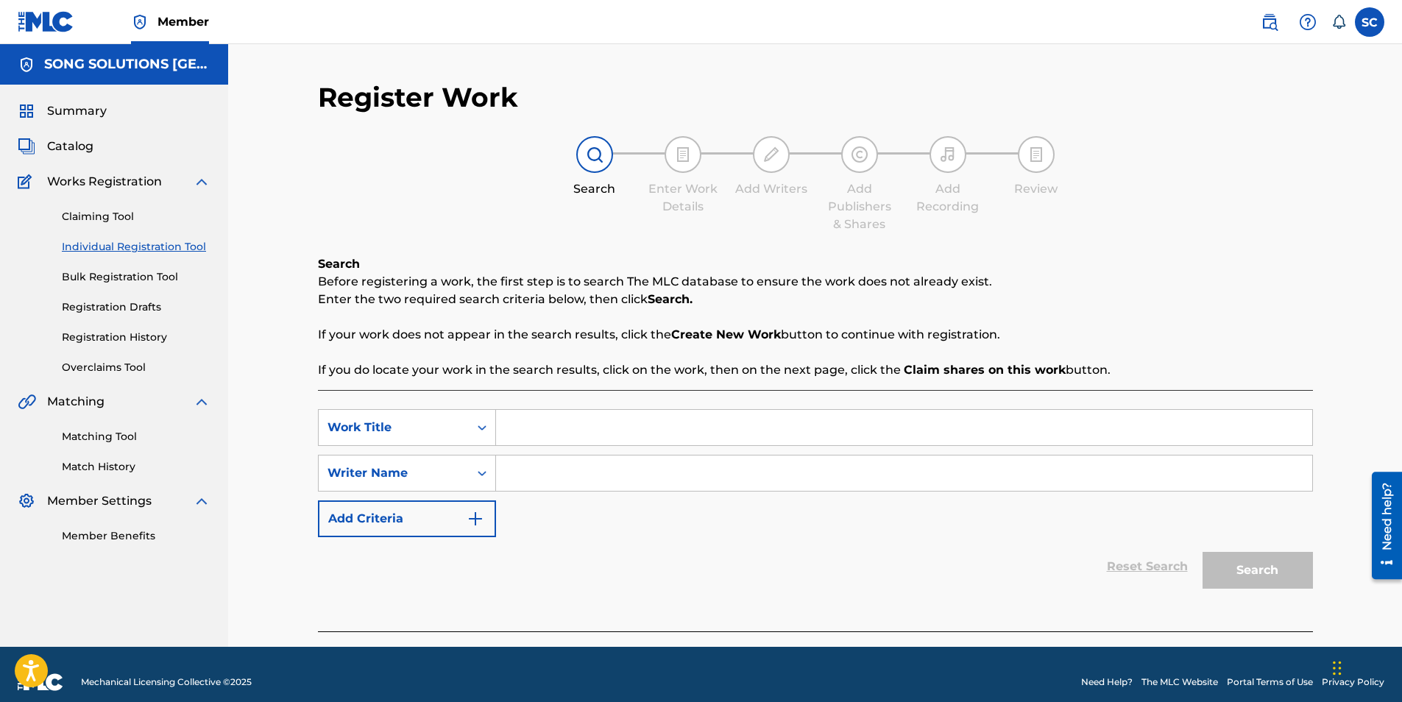
click at [560, 425] on input "Search Form" at bounding box center [904, 427] width 816 height 35
type input "MORE THAN JUST A FRIEND"
click at [625, 458] on input "Search Form" at bounding box center [904, 472] width 816 height 35
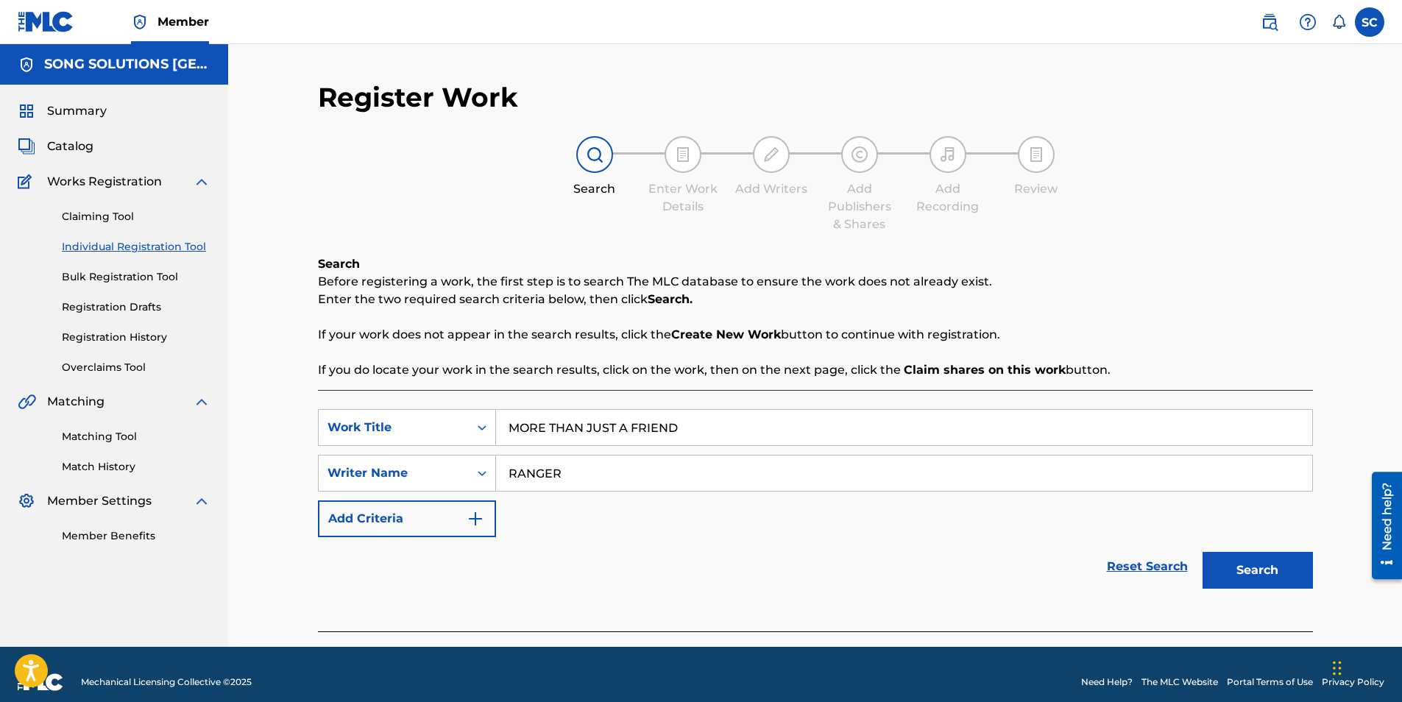
type input "RANGER"
click at [1202, 552] on button "Search" at bounding box center [1257, 570] width 110 height 37
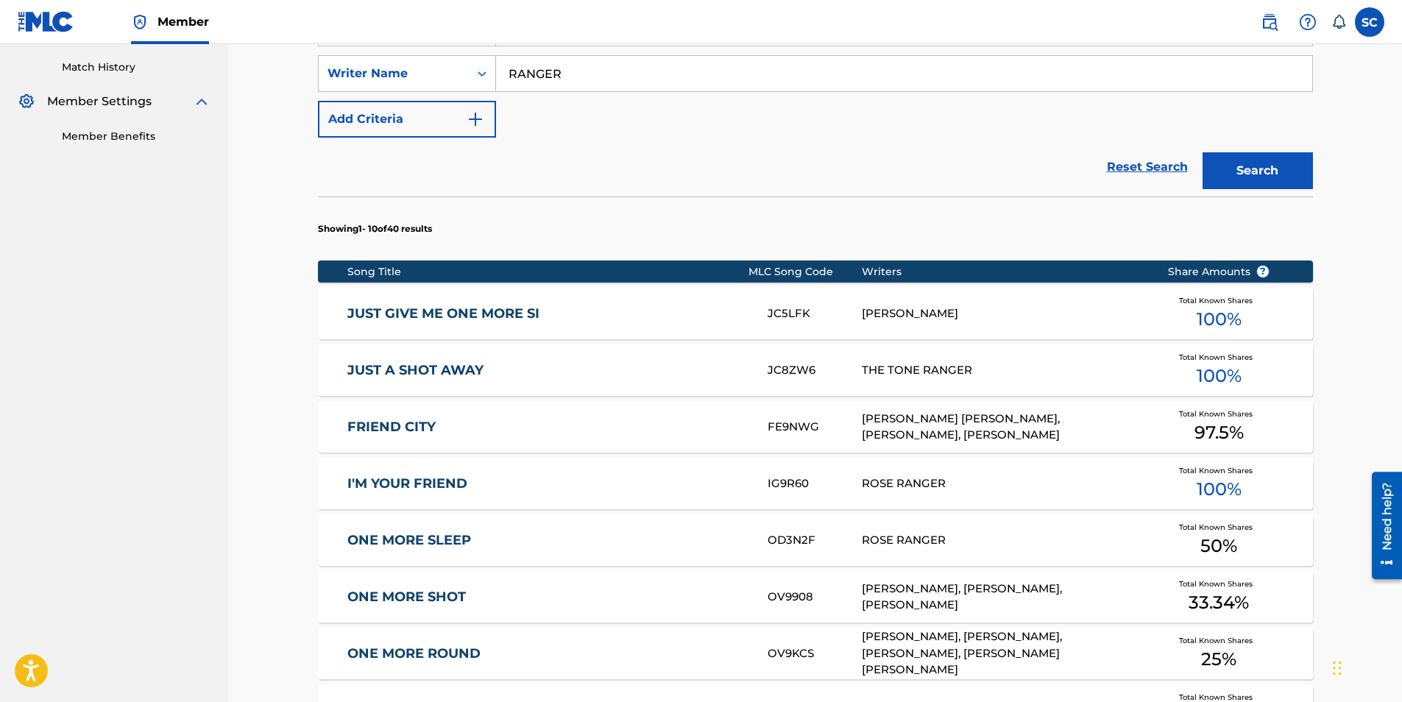
scroll to position [441, 0]
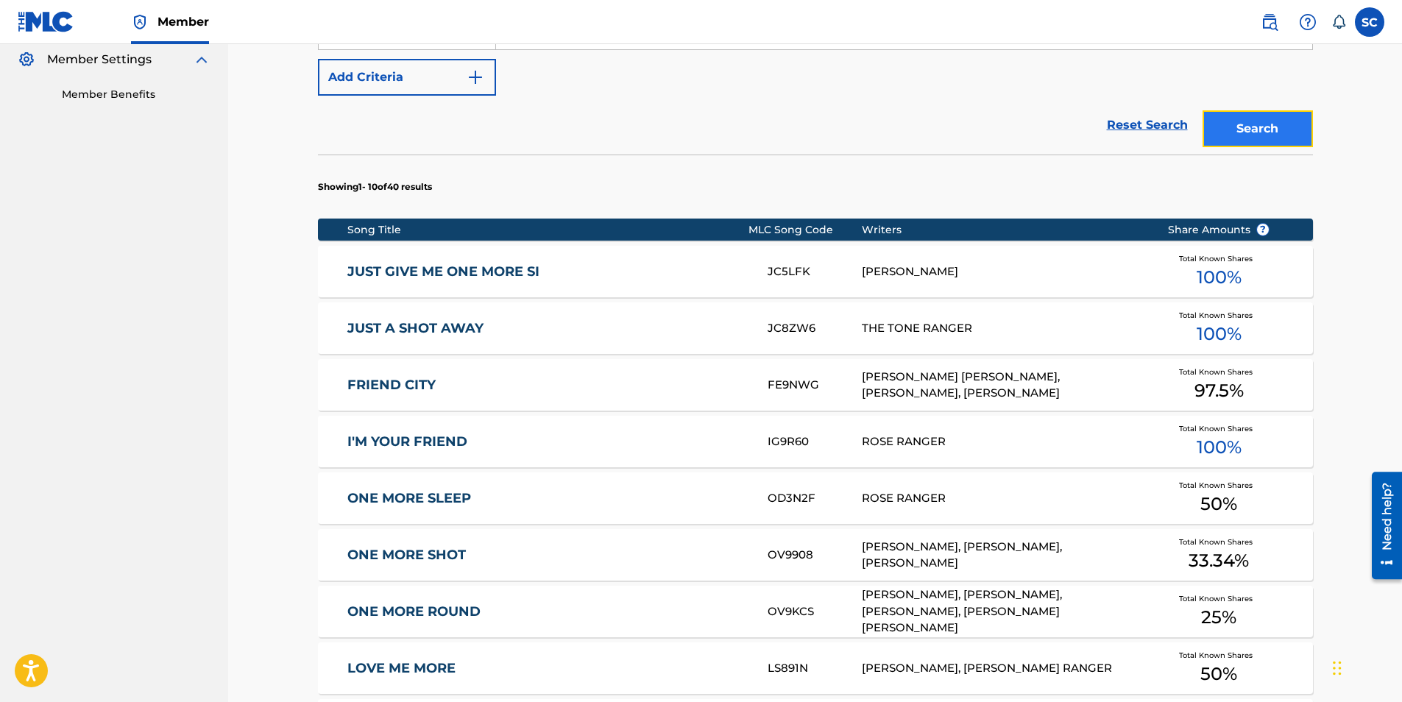
click at [1250, 132] on button "Search" at bounding box center [1257, 128] width 110 height 37
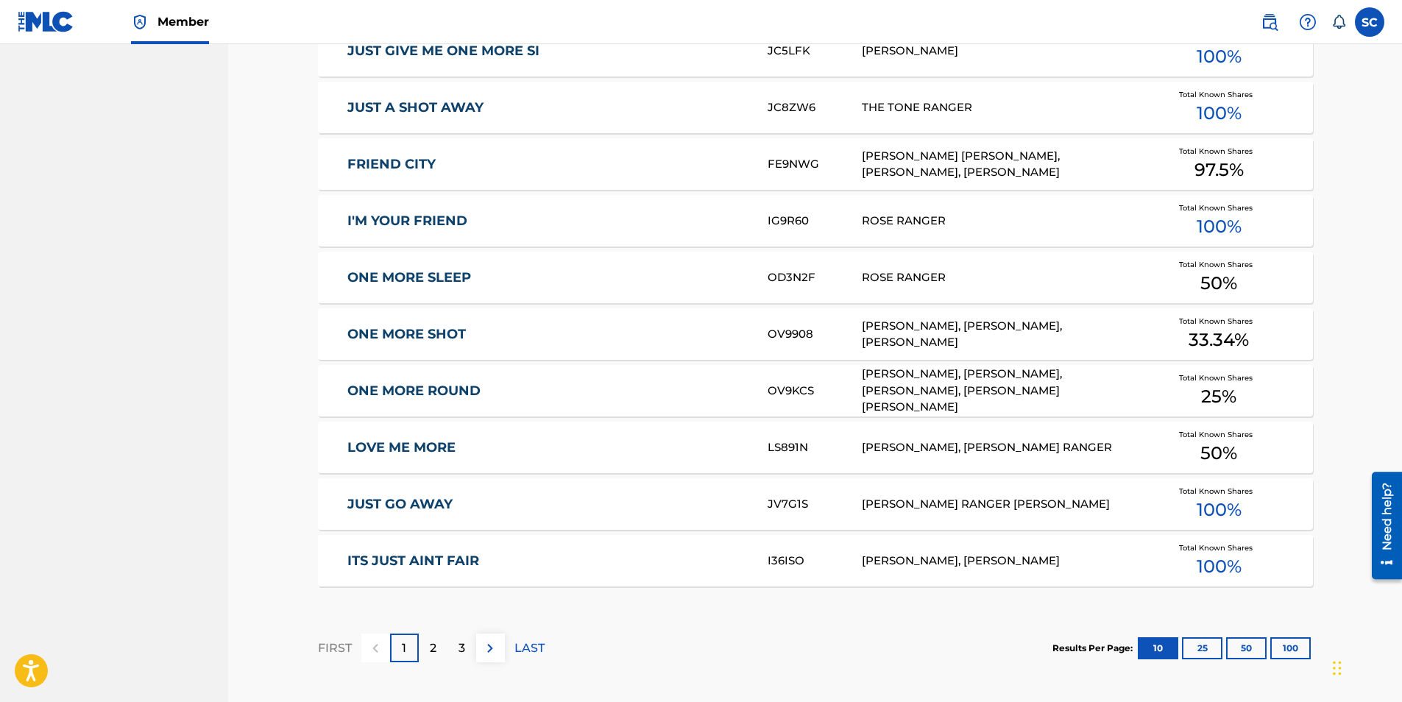
scroll to position [804, 0]
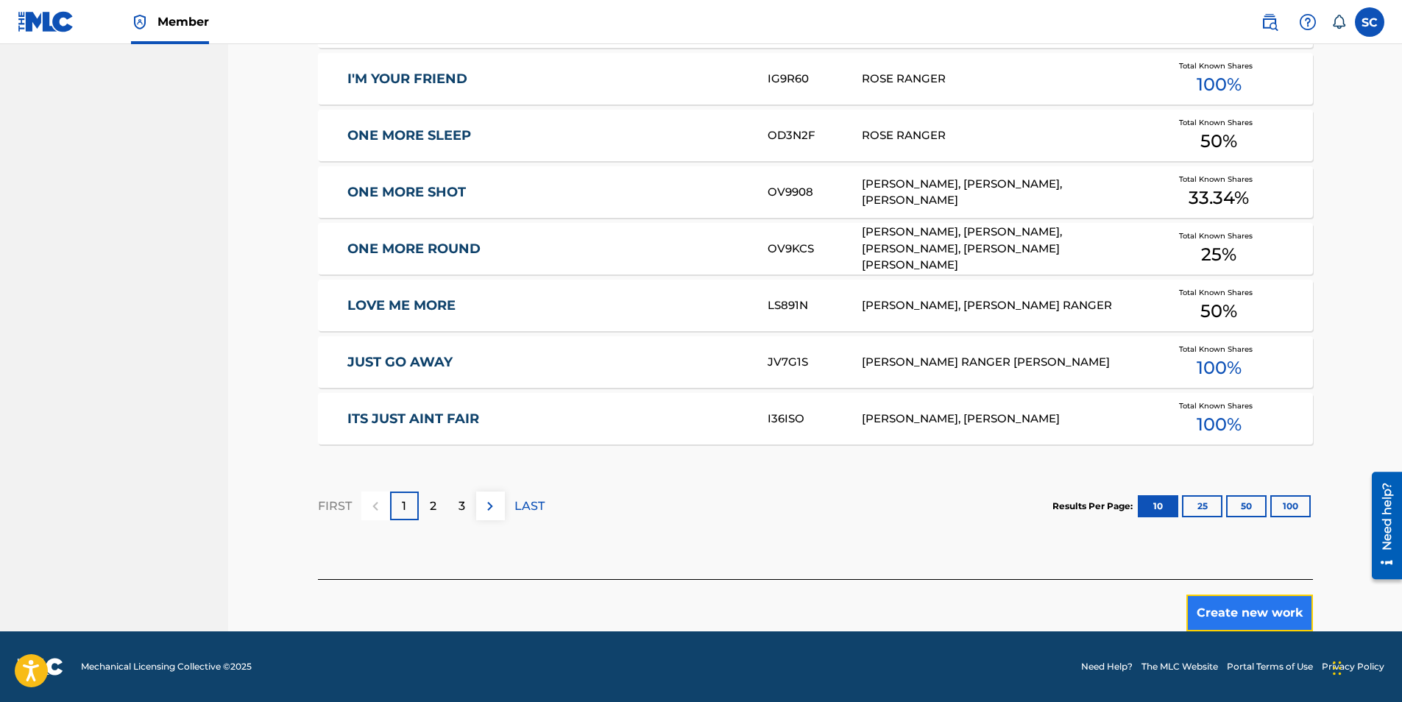
click at [1235, 610] on button "Create new work" at bounding box center [1249, 613] width 127 height 37
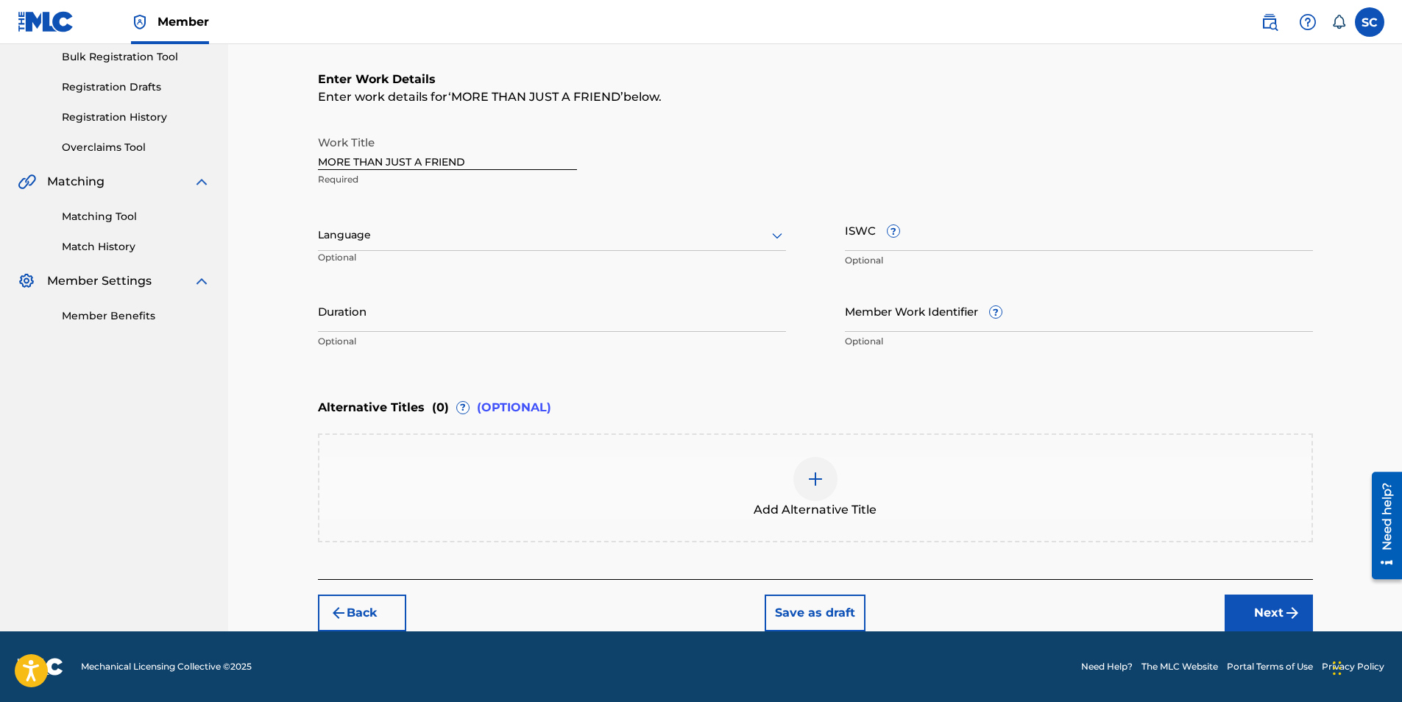
scroll to position [0, 0]
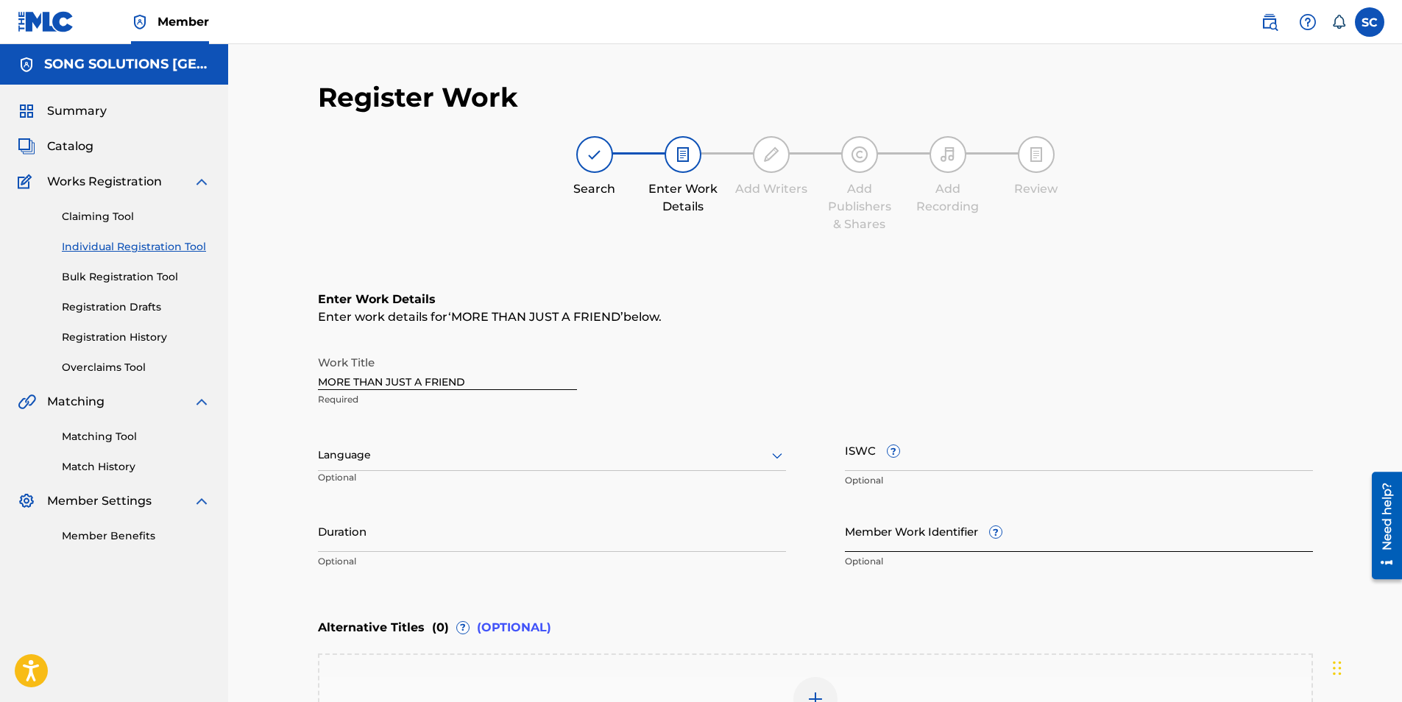
click at [909, 526] on input "Member Work Identifier ?" at bounding box center [1079, 531] width 468 height 42
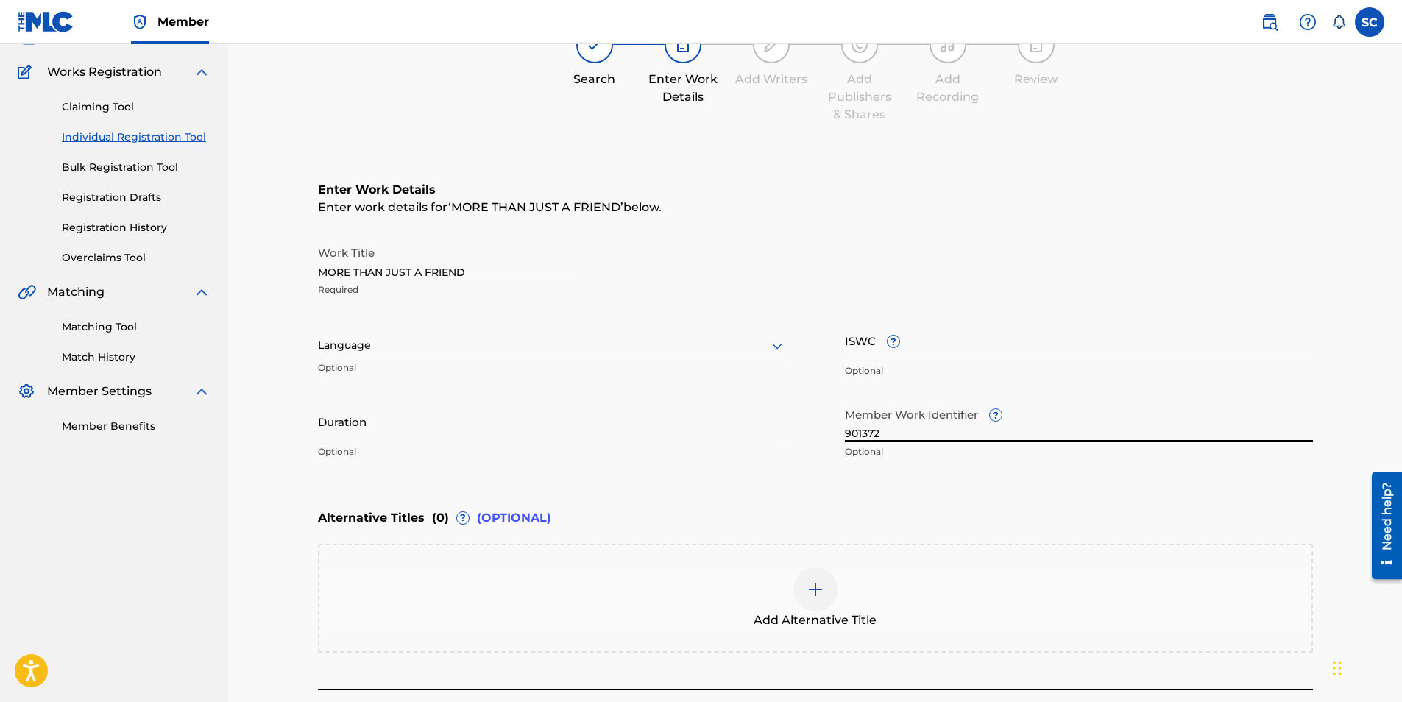
scroll to position [220, 0]
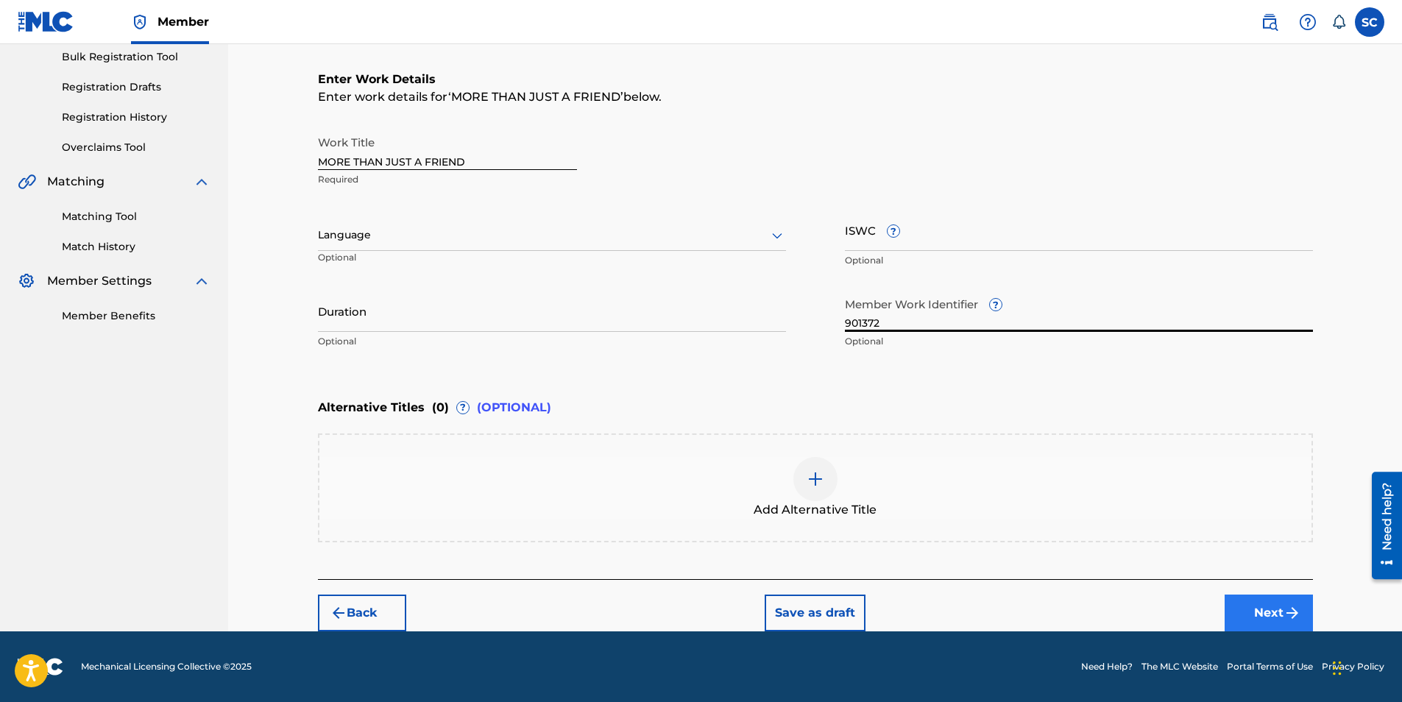
type input "901372"
click at [1257, 617] on button "Next" at bounding box center [1268, 613] width 88 height 37
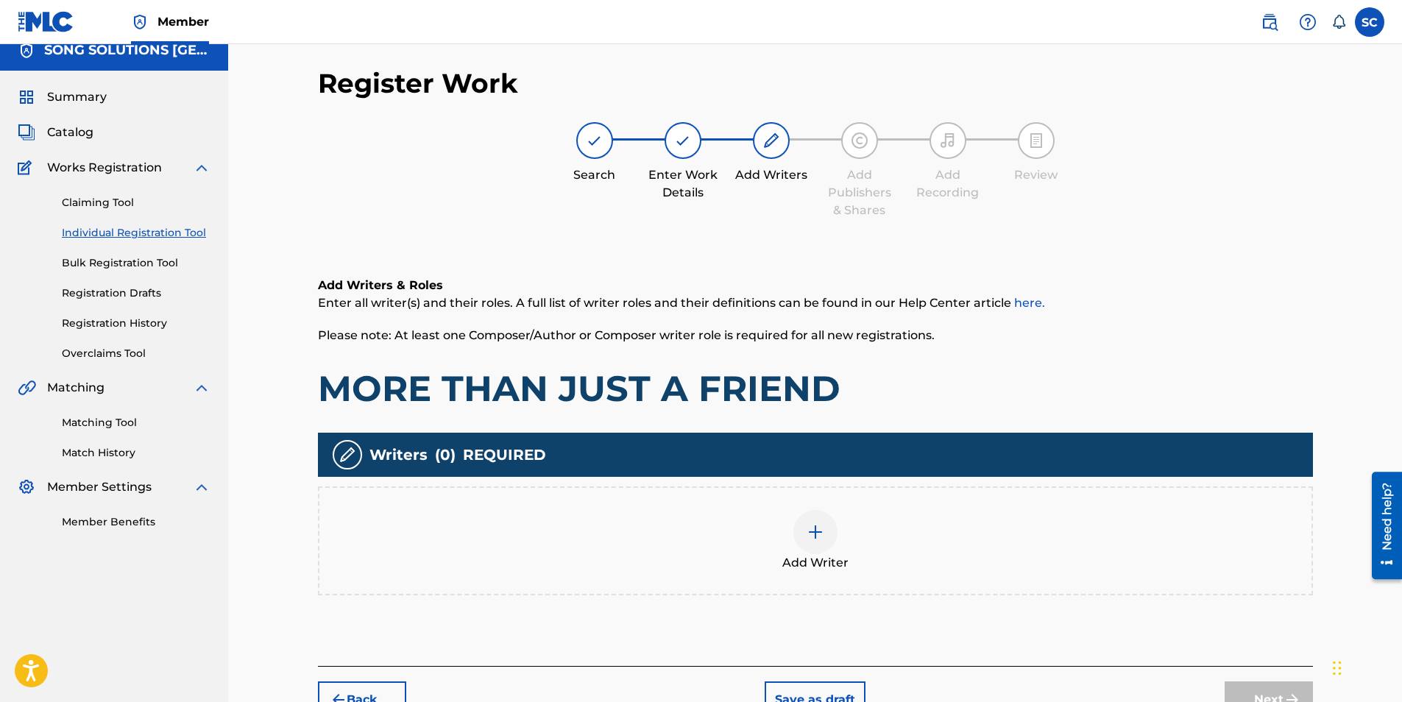
scroll to position [66, 0]
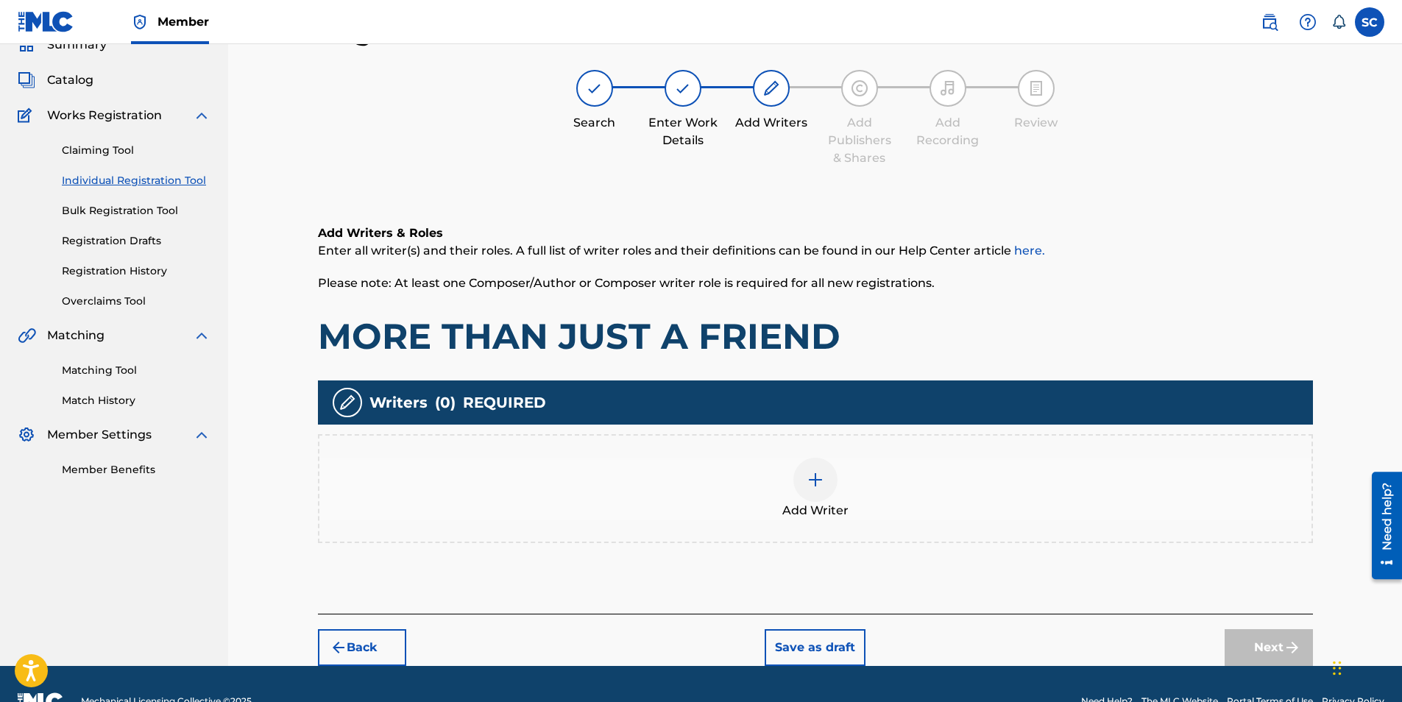
click at [815, 489] on div at bounding box center [815, 480] width 44 height 44
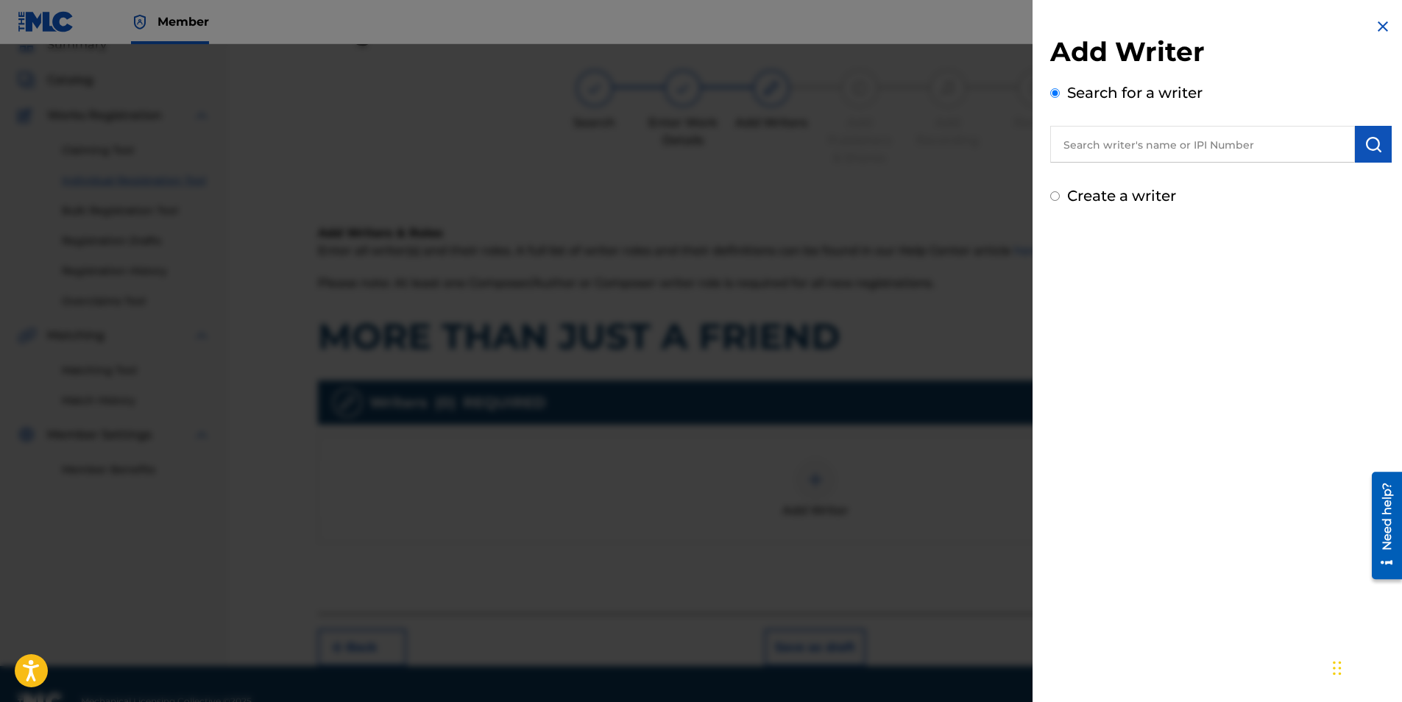
click at [1157, 146] on input "text" at bounding box center [1202, 144] width 305 height 37
click at [1108, 189] on label "Create a writer" at bounding box center [1121, 196] width 109 height 18
radio input "true"
click at [1060, 191] on input "Create a writer" at bounding box center [1055, 196] width 10 height 10
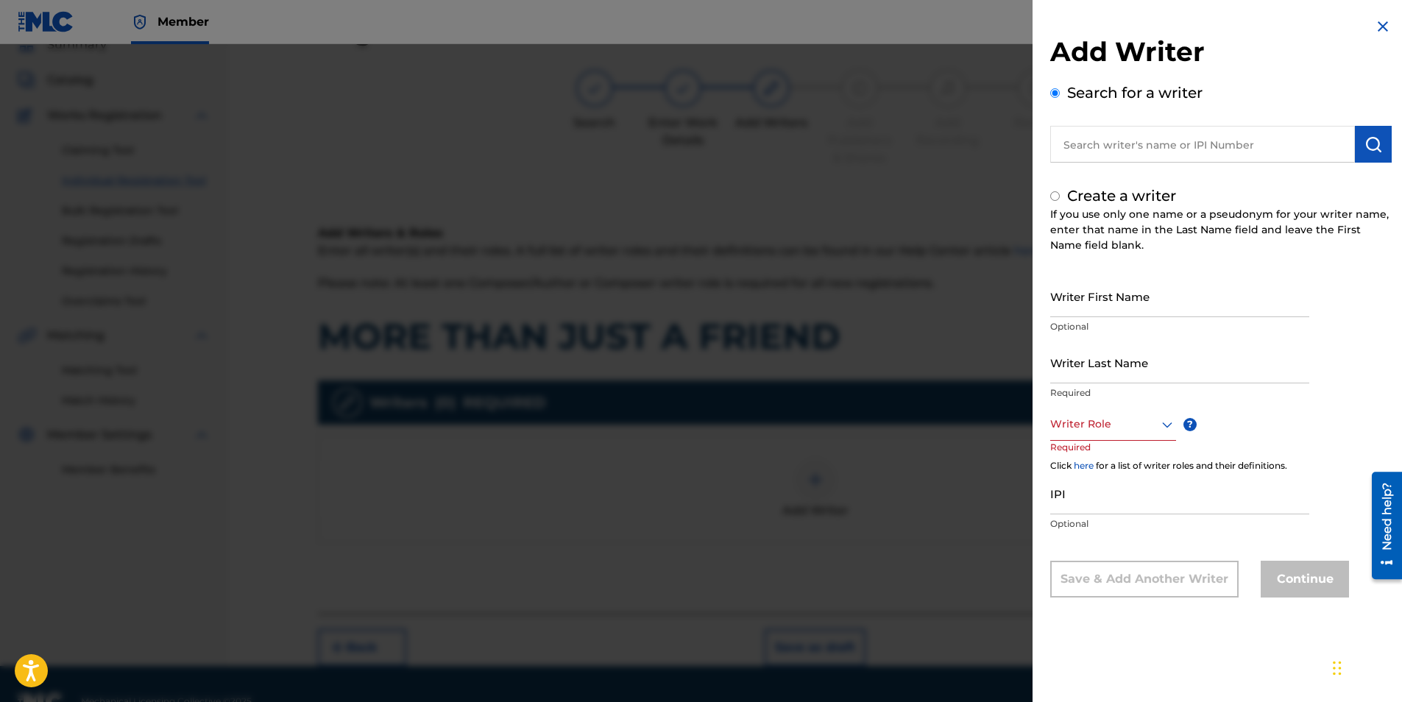
radio input "false"
radio input "true"
drag, startPoint x: 1120, startPoint y: 305, endPoint x: 1125, endPoint y: 298, distance: 8.4
click at [1119, 305] on input "Writer First Name" at bounding box center [1179, 296] width 259 height 42
type input "[PERSON_NAME]"
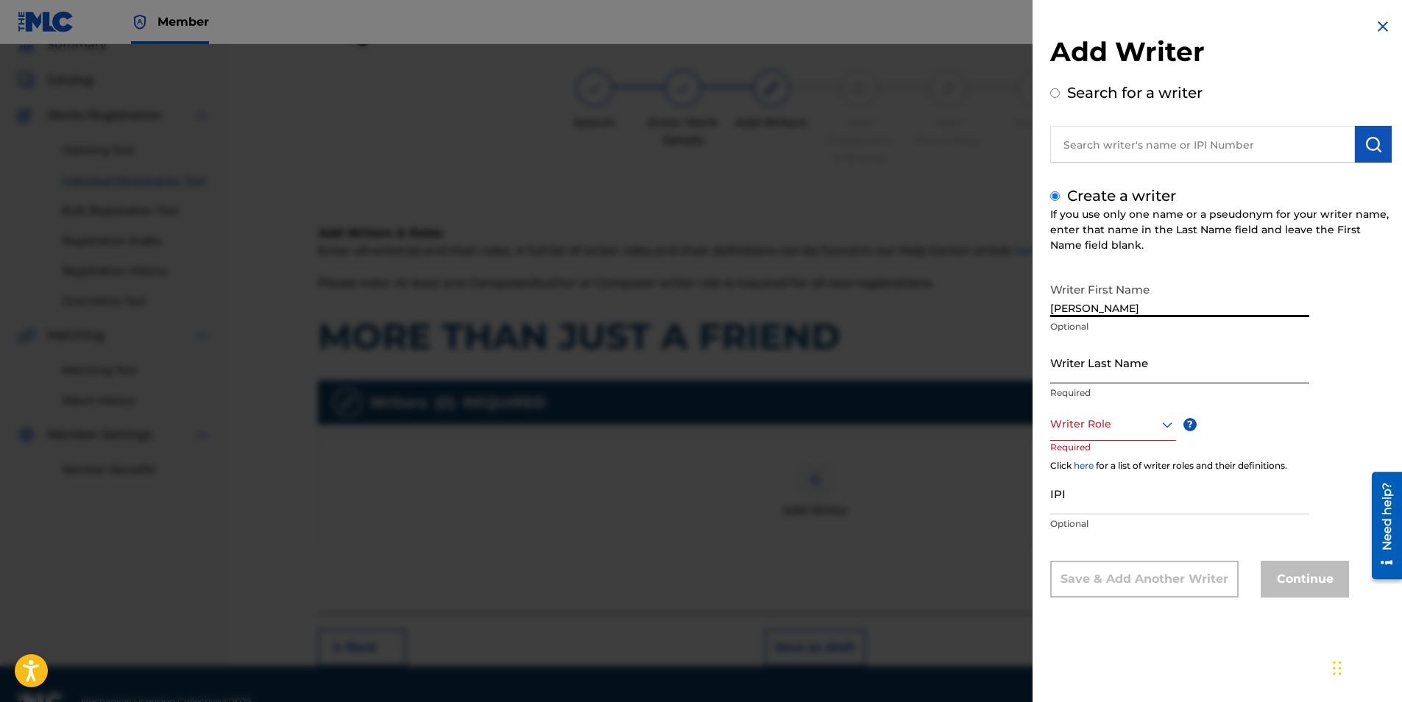
click at [1102, 357] on input "Writer Last Name" at bounding box center [1179, 362] width 259 height 42
type input "RANGER"
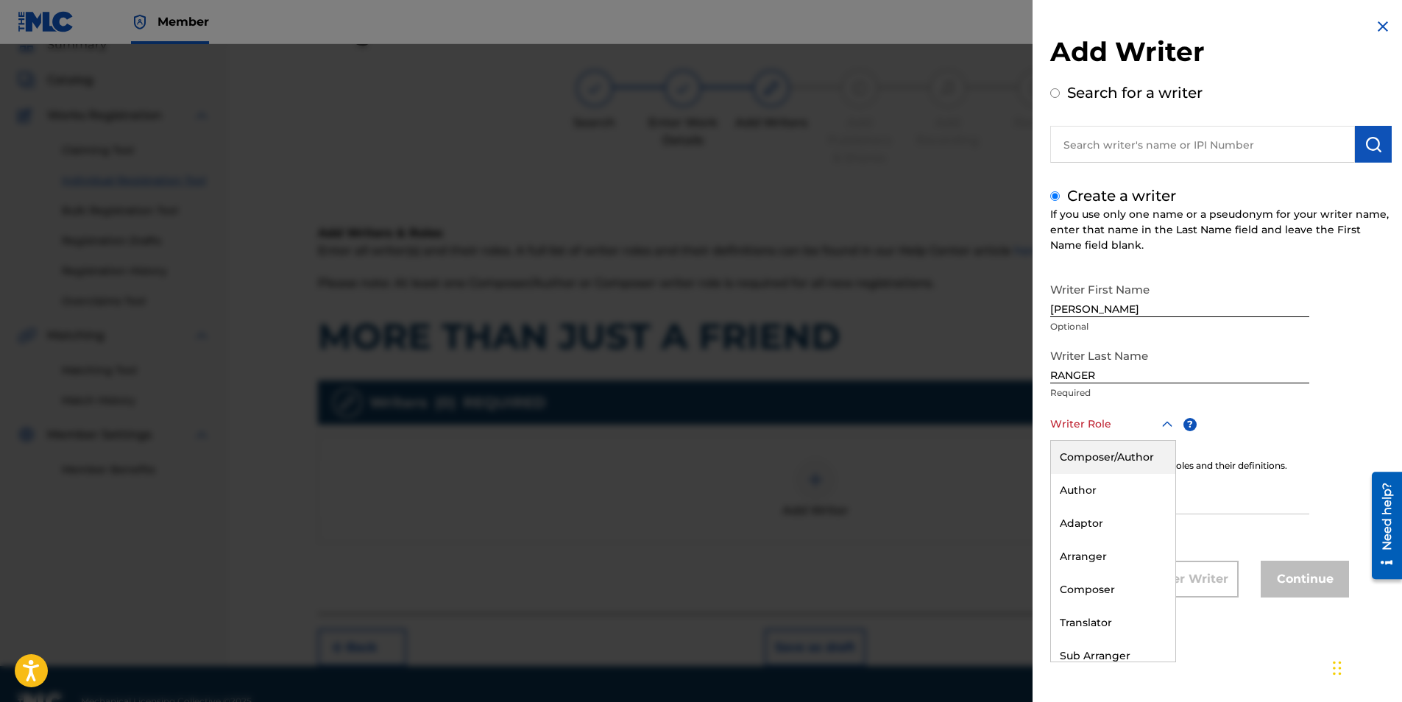
click at [1099, 428] on div at bounding box center [1113, 424] width 126 height 18
click at [1099, 463] on div "Composer/Author" at bounding box center [1113, 457] width 124 height 33
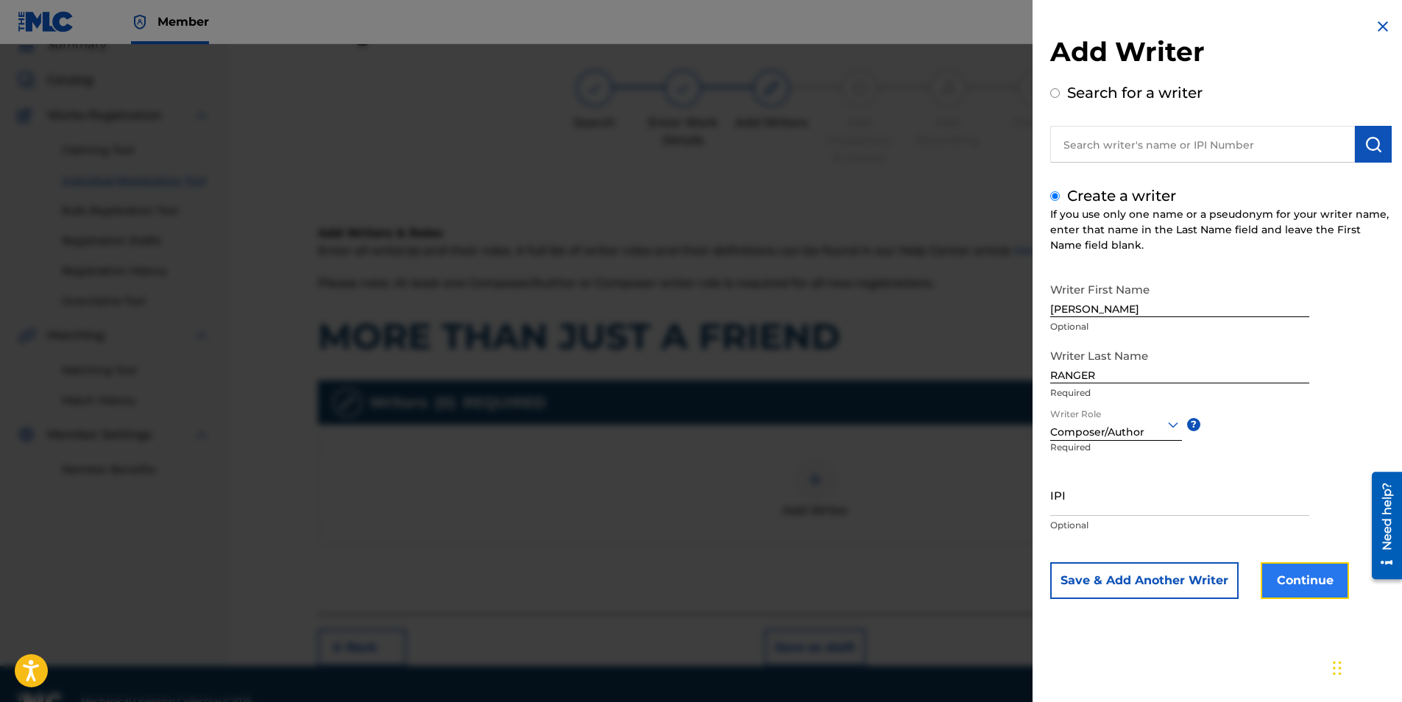
click at [1290, 578] on button "Continue" at bounding box center [1304, 580] width 88 height 37
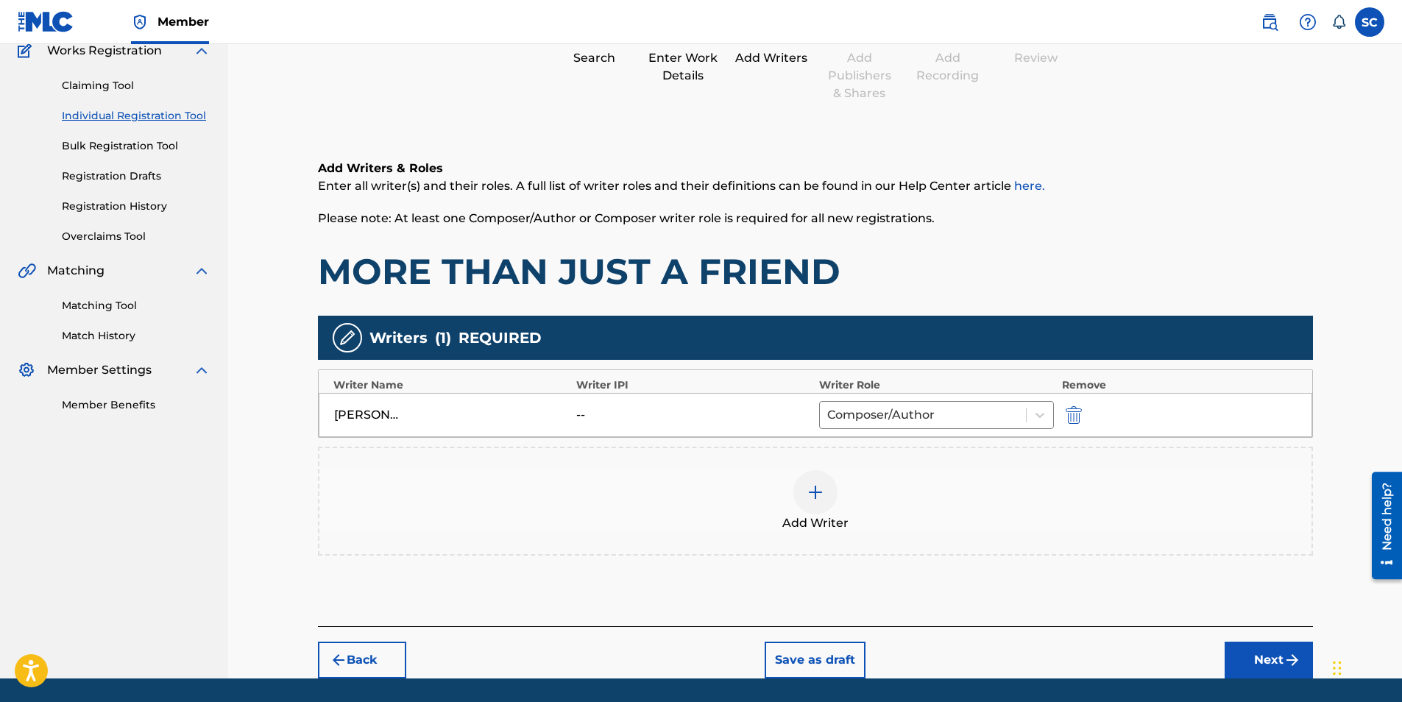
scroll to position [178, 0]
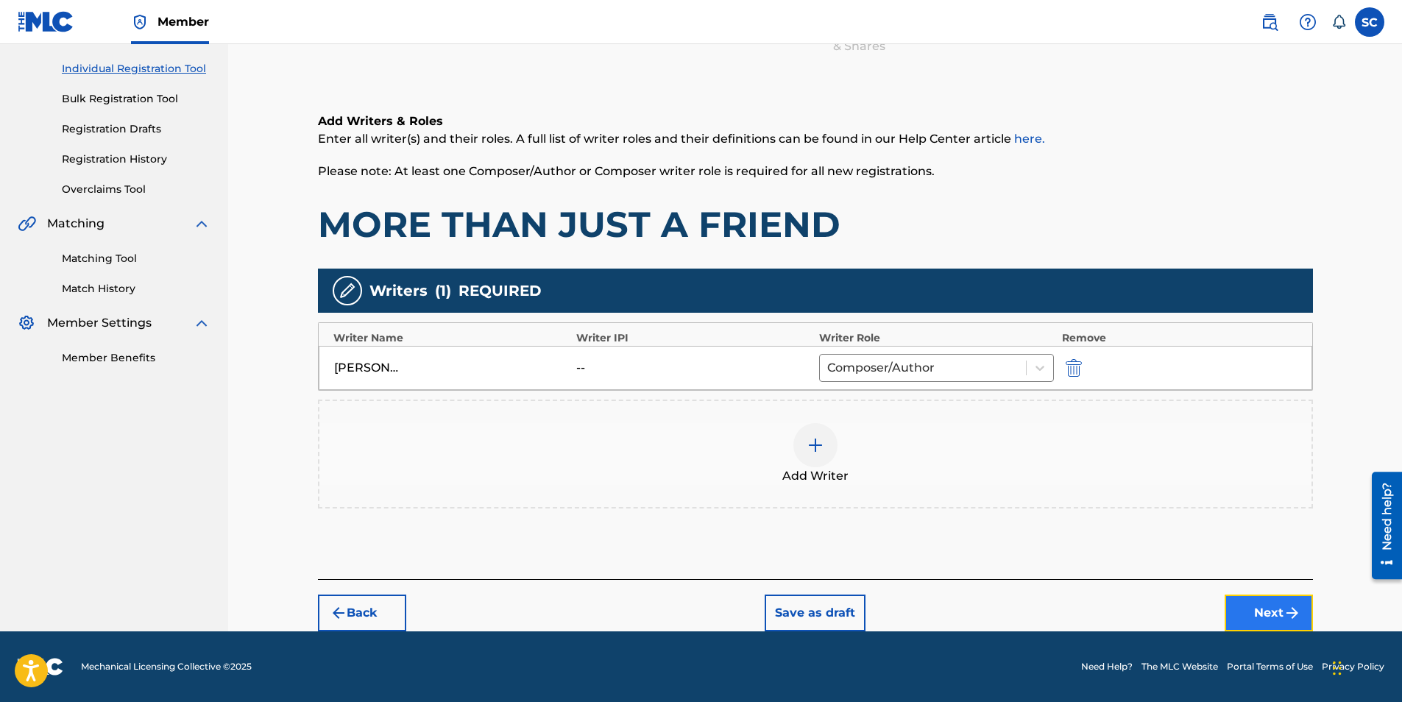
click at [1264, 605] on button "Next" at bounding box center [1268, 613] width 88 height 37
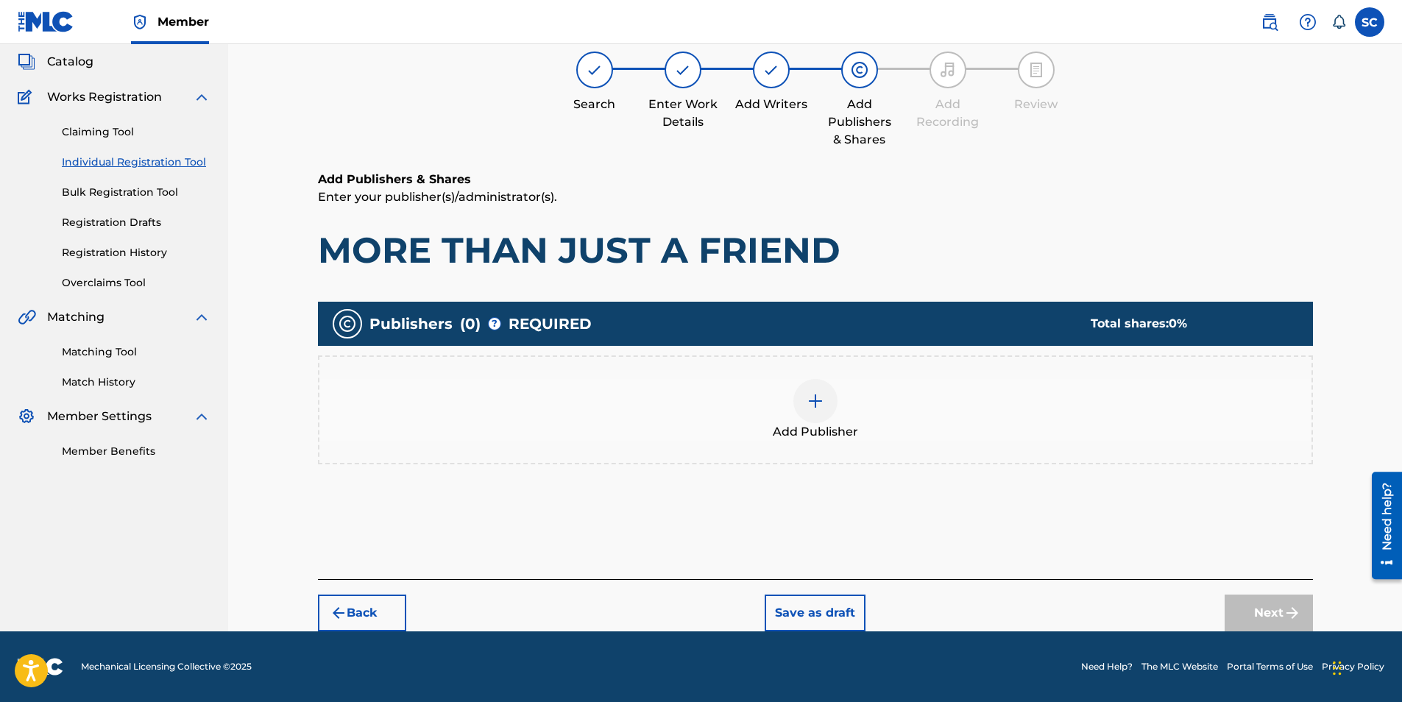
scroll to position [66, 0]
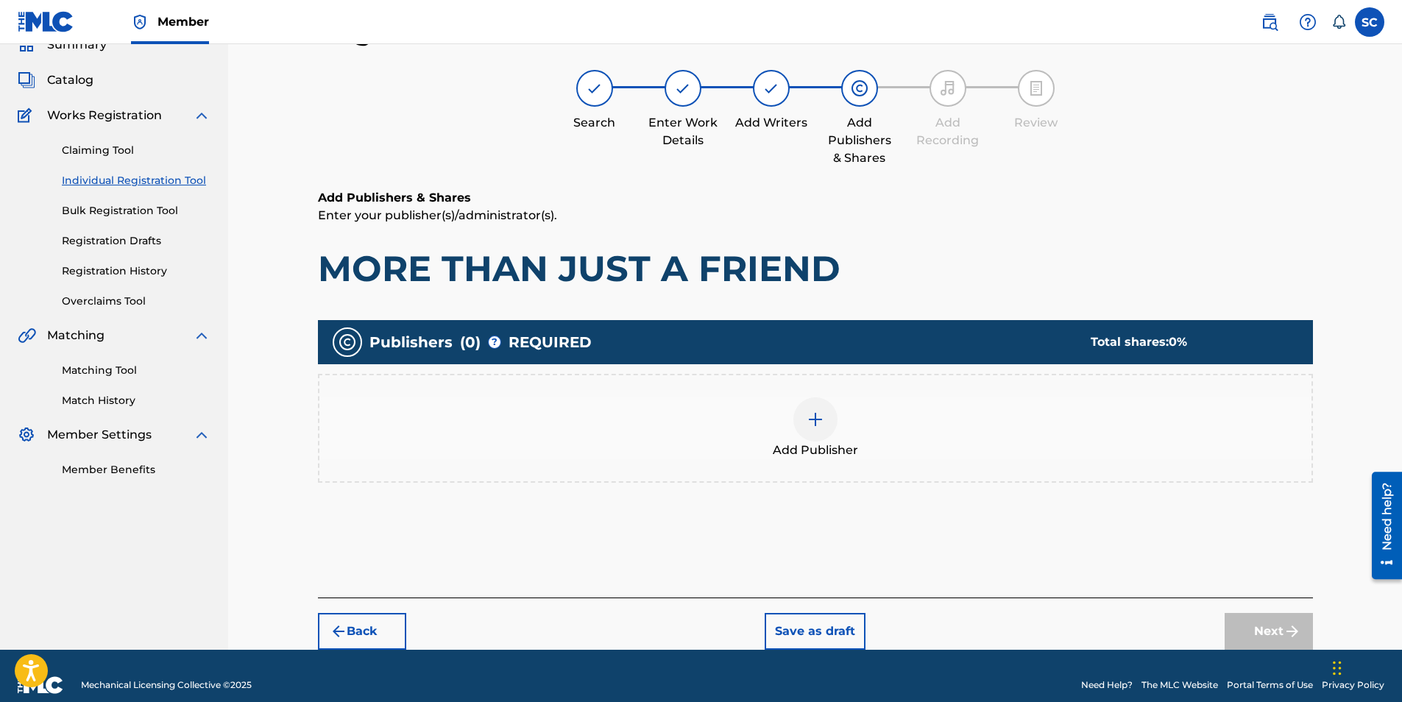
click at [809, 424] on img at bounding box center [815, 420] width 18 height 18
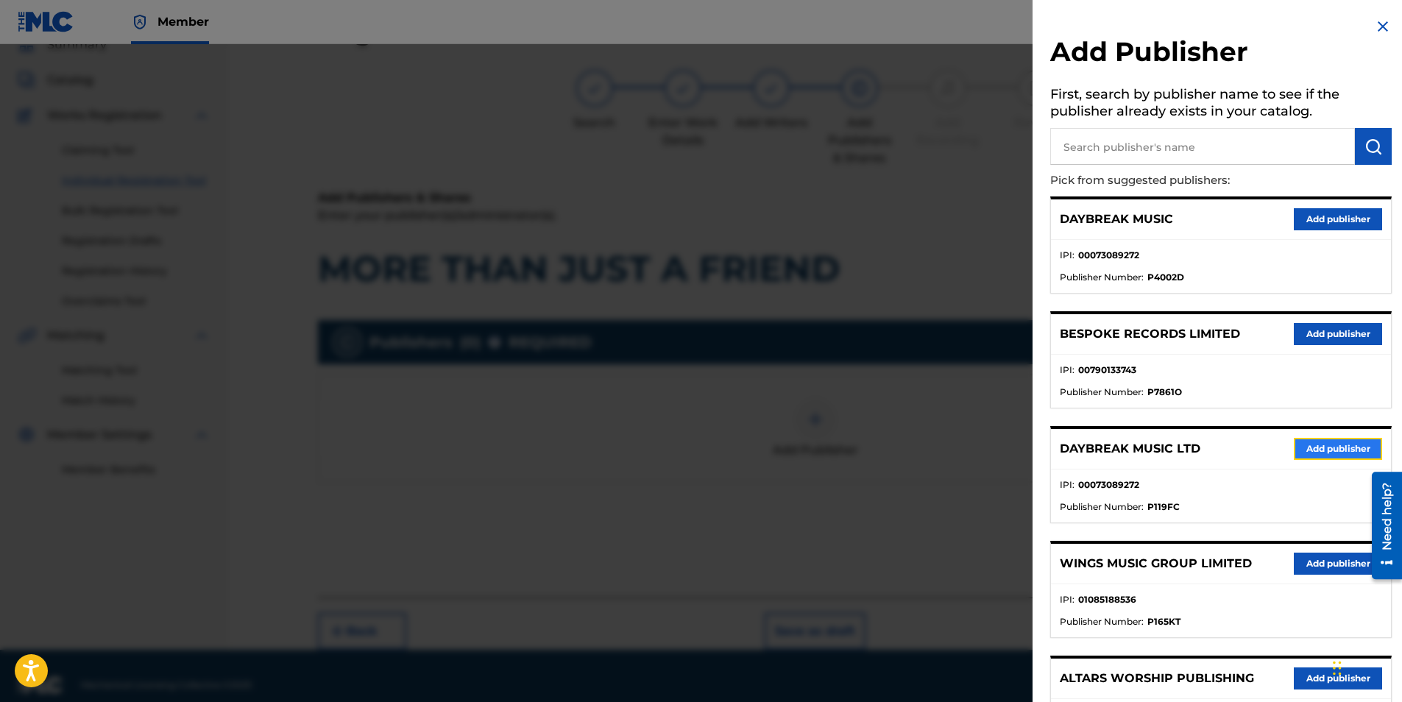
click at [1306, 450] on button "Add publisher" at bounding box center [1338, 449] width 88 height 22
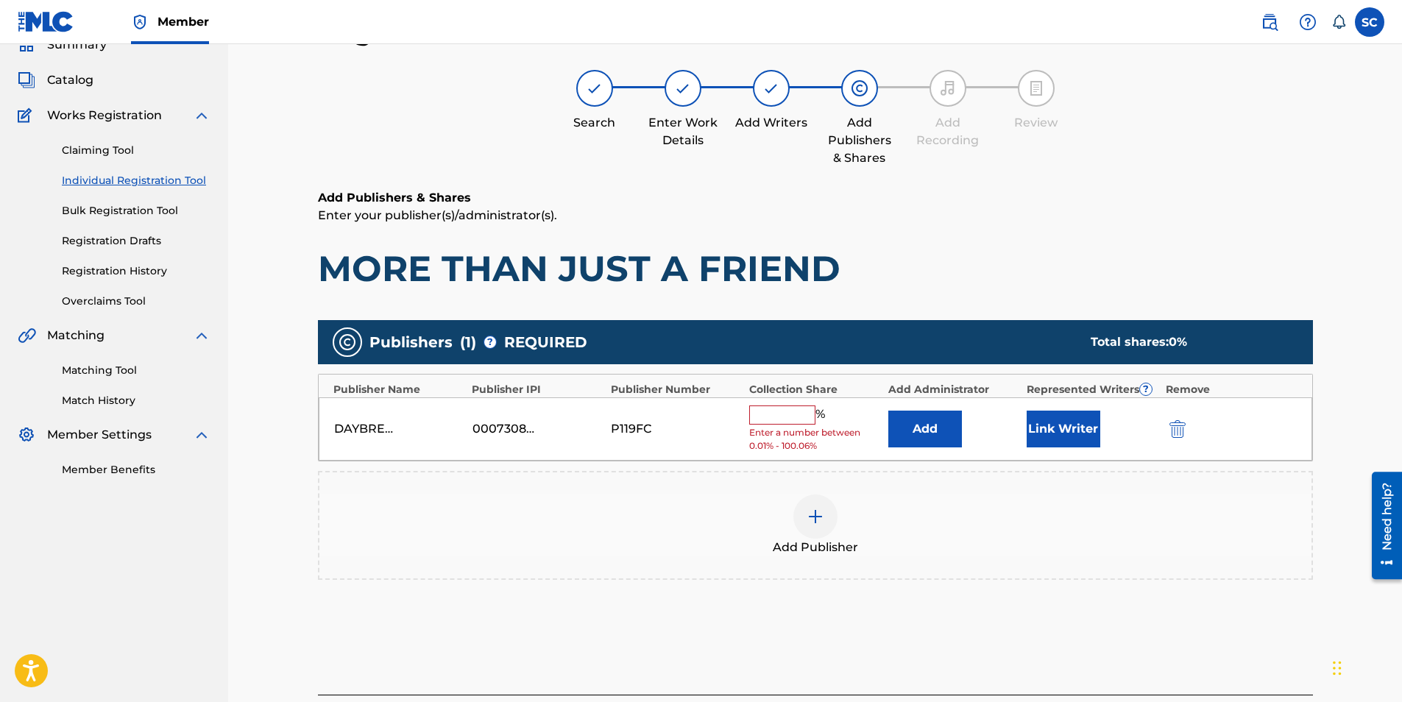
click at [774, 412] on input "text" at bounding box center [782, 414] width 66 height 19
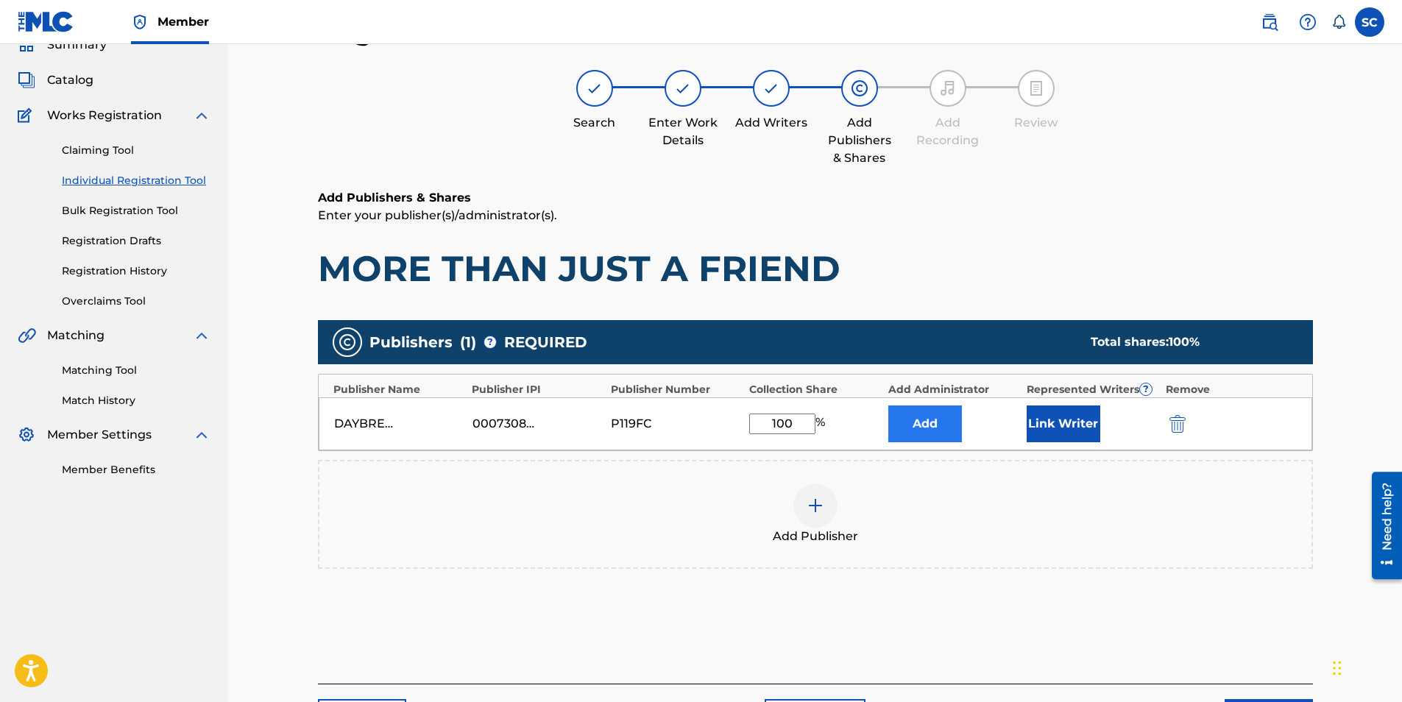
type input "100"
click at [927, 432] on button "Add" at bounding box center [925, 423] width 74 height 37
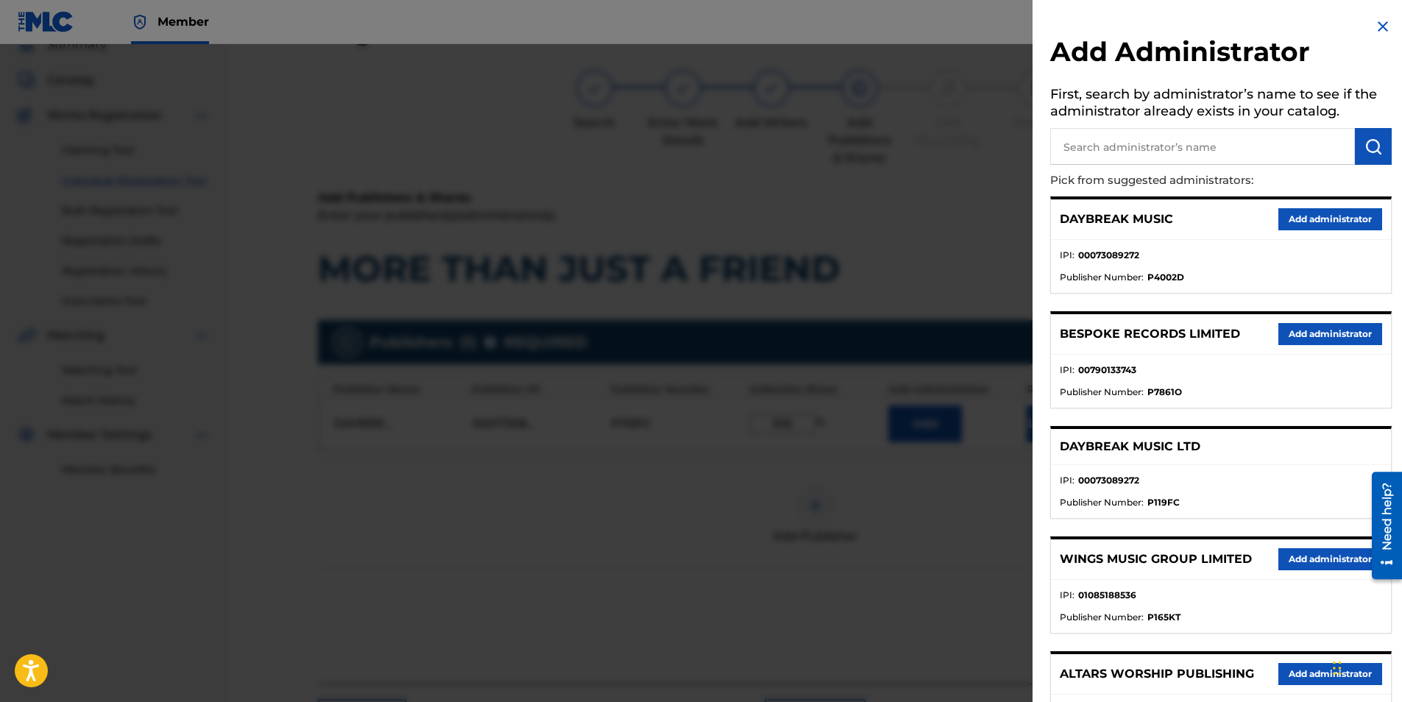
click at [1117, 143] on input "text" at bounding box center [1202, 146] width 305 height 37
type input "SONG SOLUTIONS"
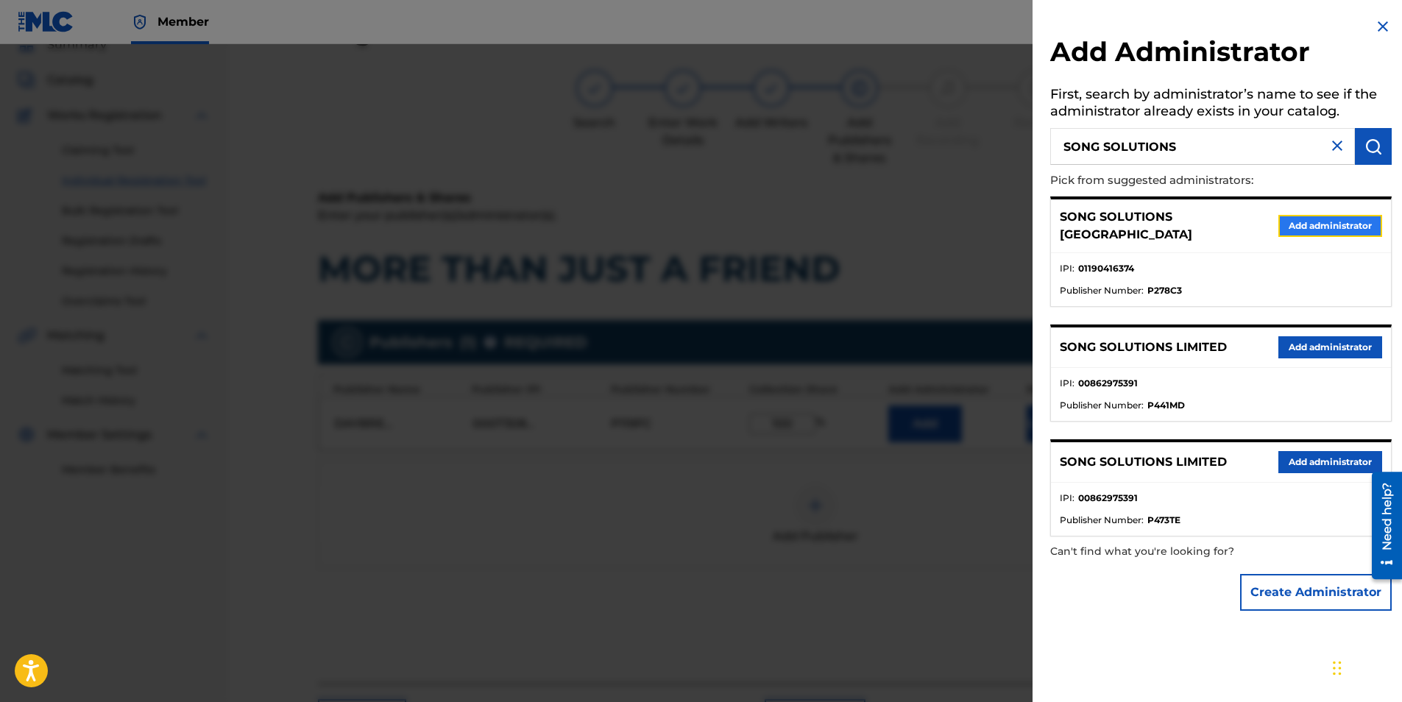
click at [1321, 217] on button "Add administrator" at bounding box center [1330, 226] width 104 height 22
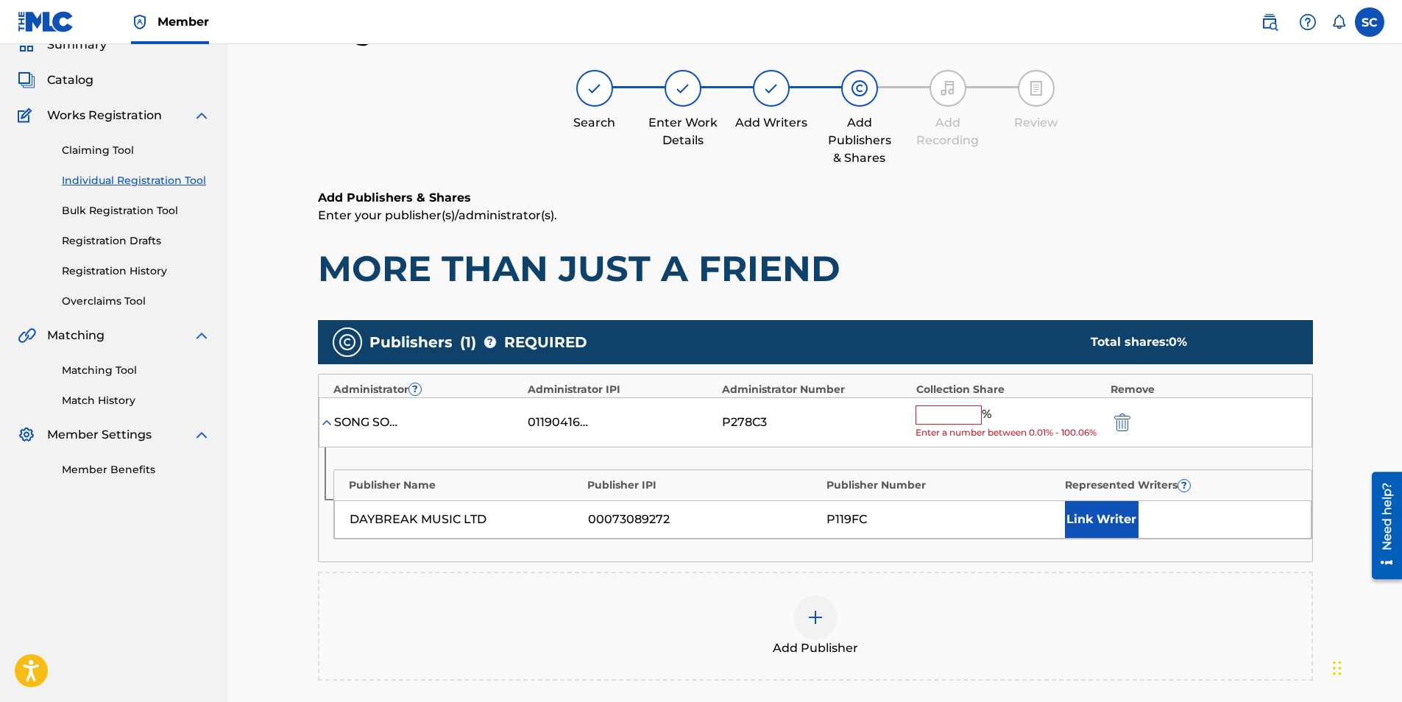
click at [952, 419] on input "text" at bounding box center [948, 414] width 66 height 19
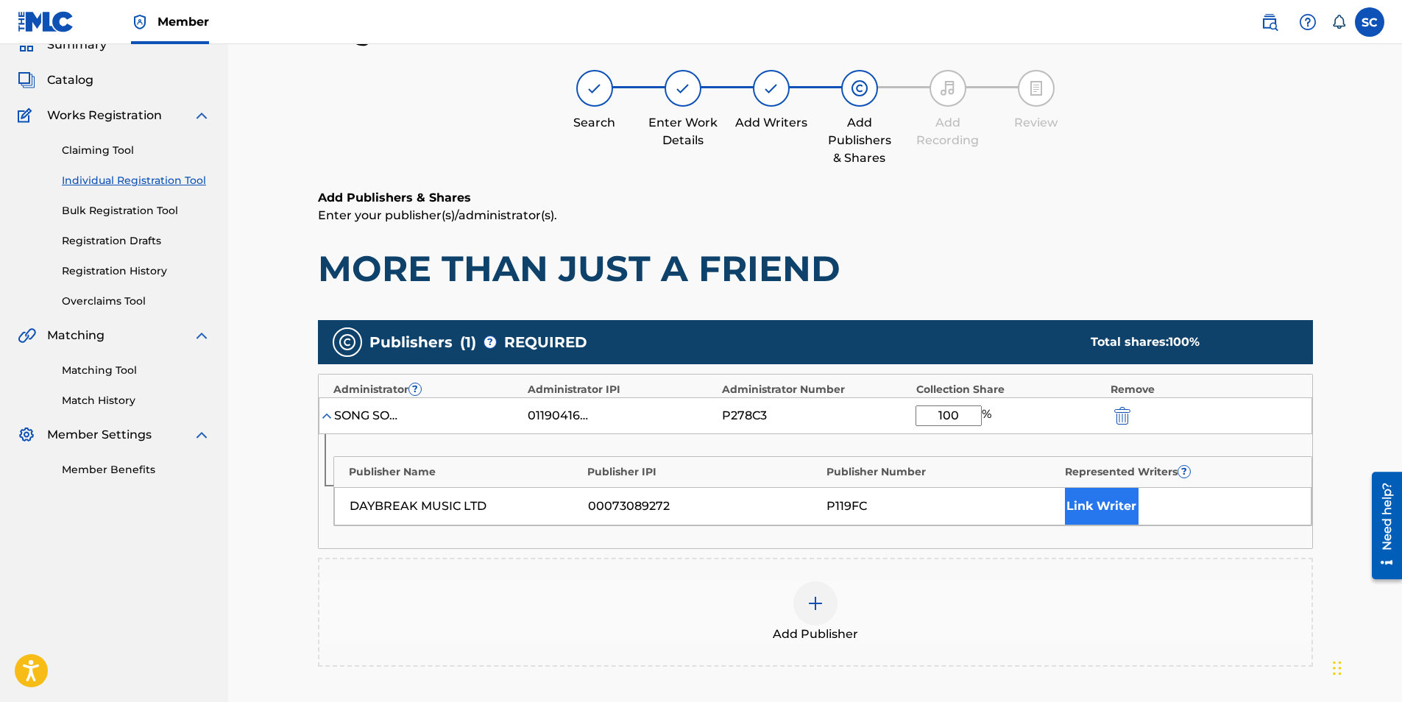
type input "100"
click at [1082, 504] on button "Link Writer" at bounding box center [1102, 506] width 74 height 37
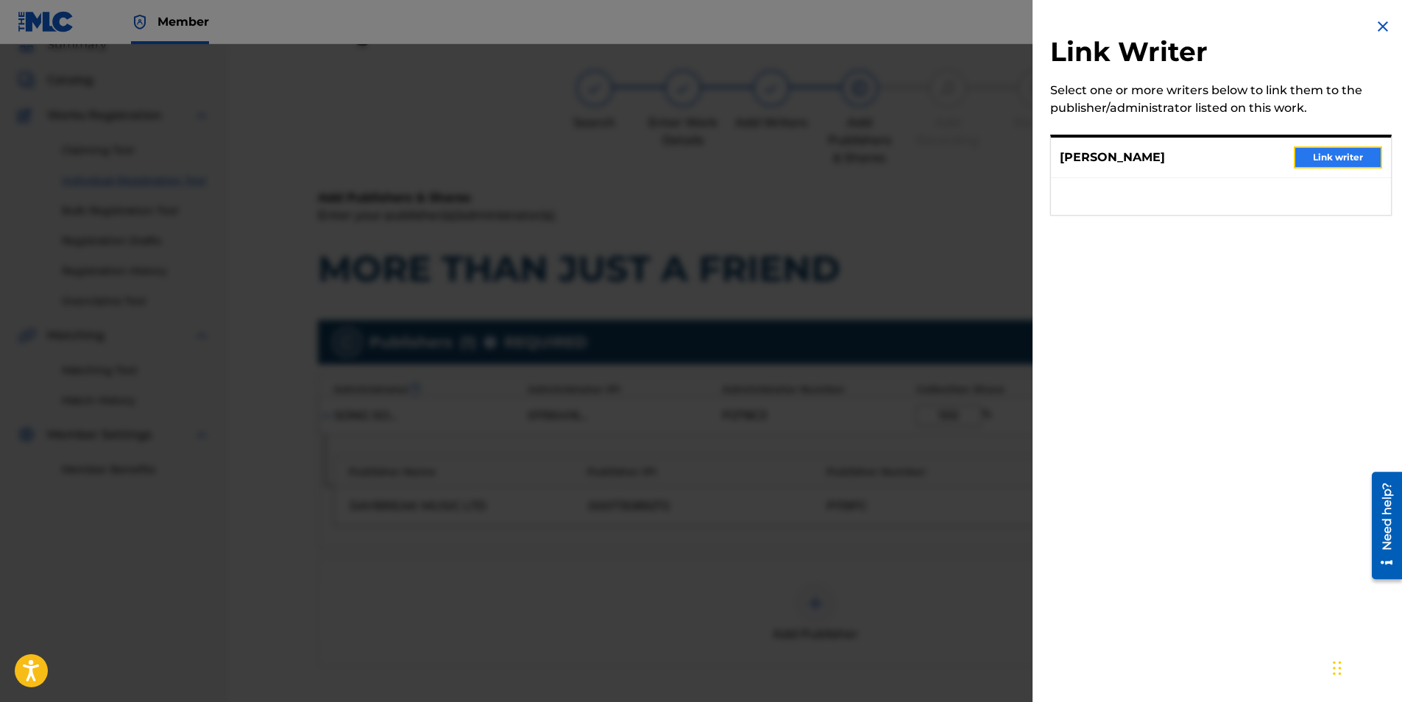
click at [1320, 160] on button "Link writer" at bounding box center [1338, 157] width 88 height 22
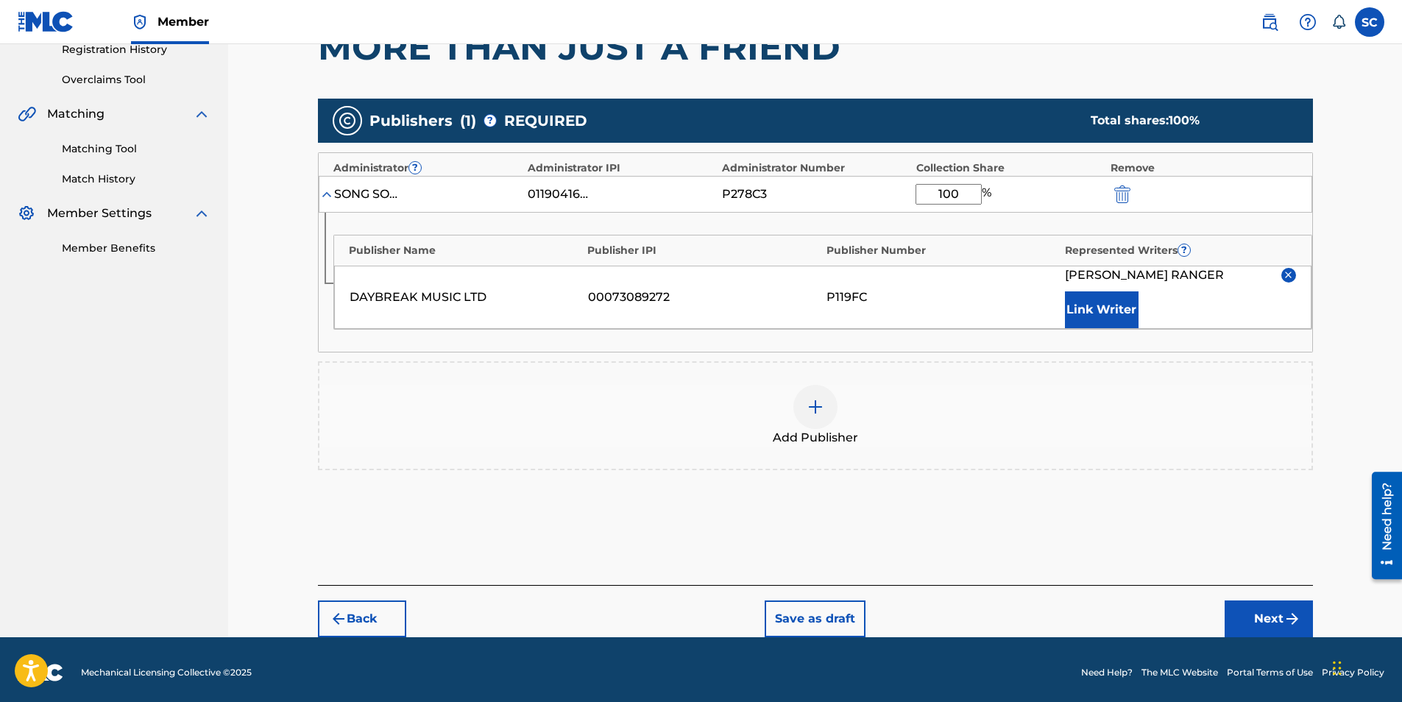
scroll to position [294, 0]
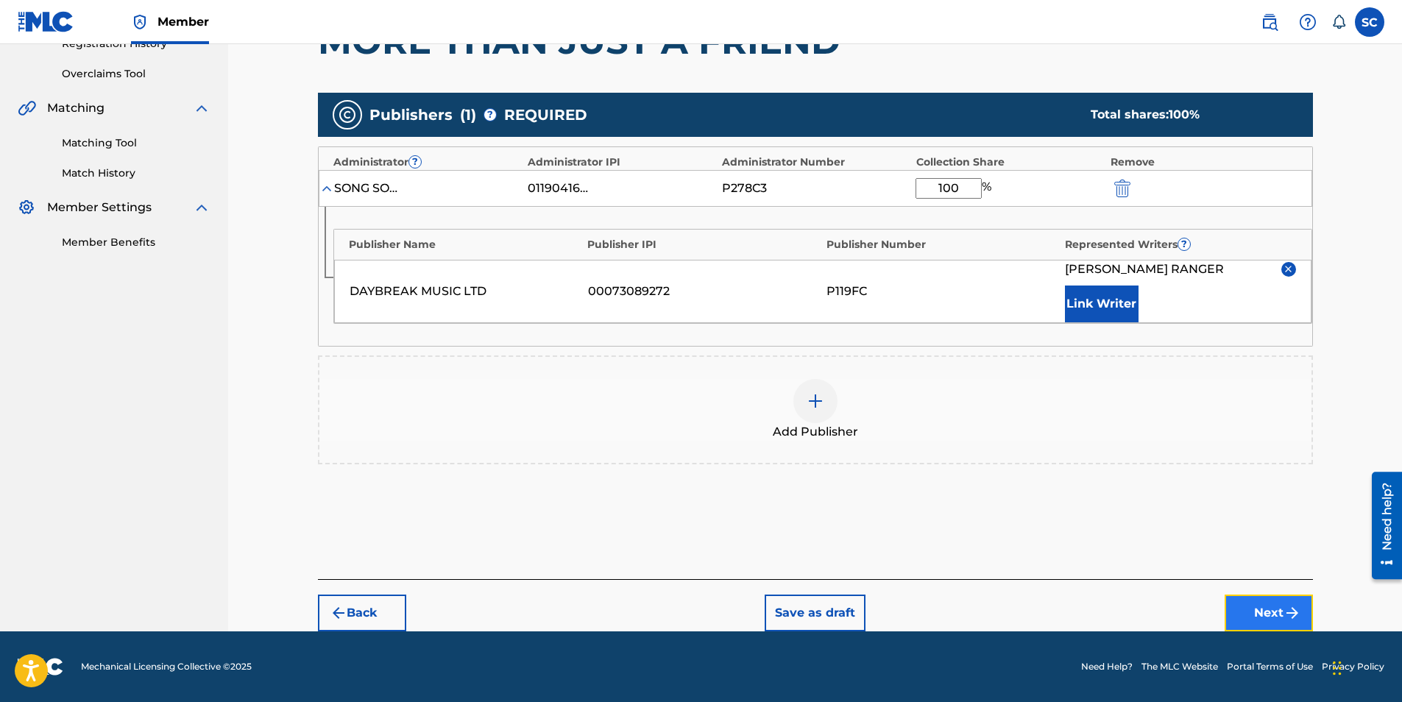
click at [1280, 613] on button "Next" at bounding box center [1268, 613] width 88 height 37
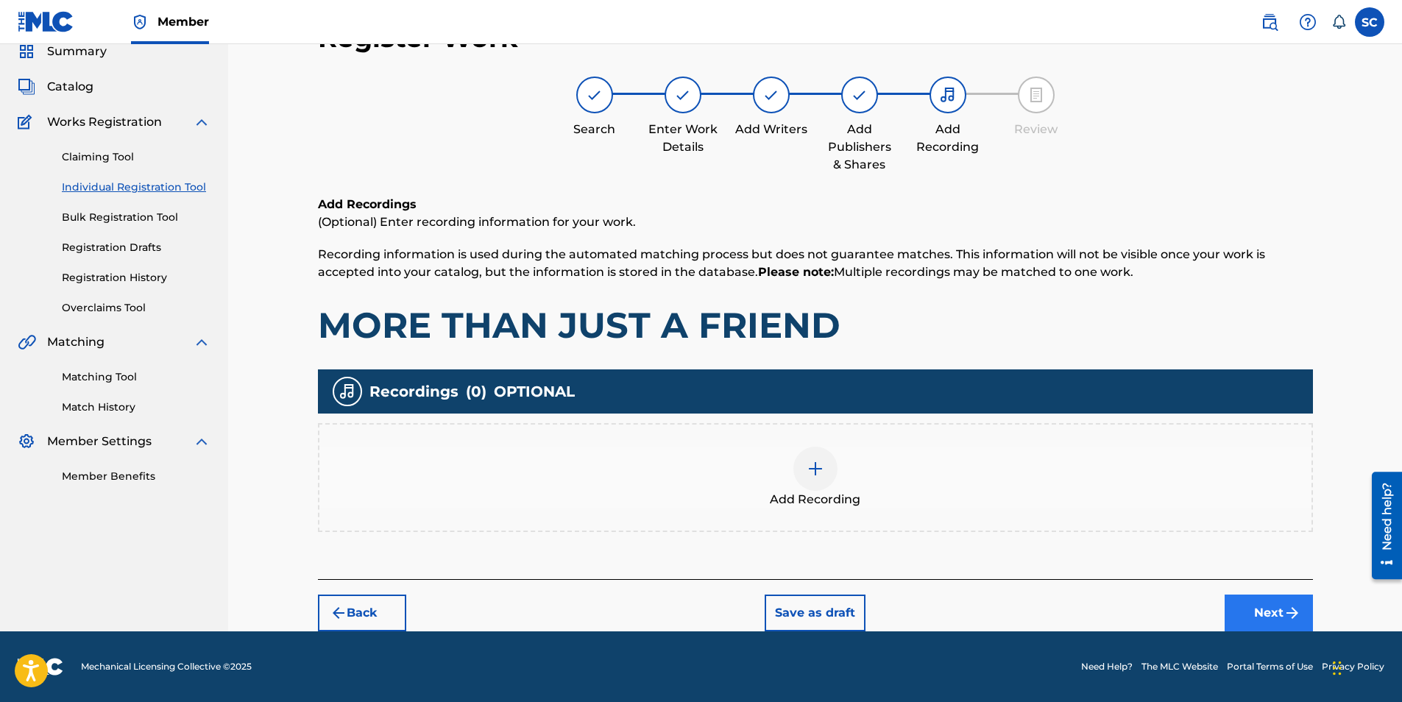
scroll to position [60, 0]
click at [809, 469] on img at bounding box center [815, 469] width 18 height 18
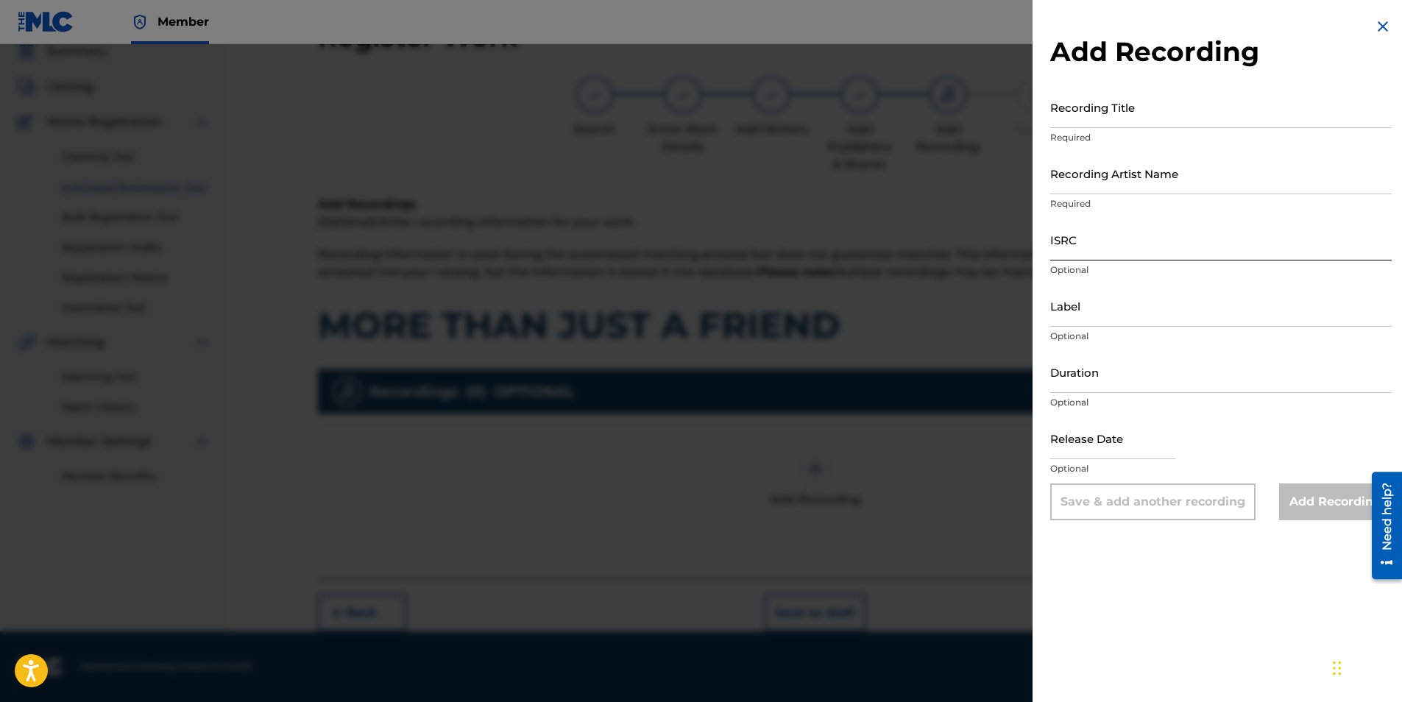
click at [1104, 243] on input "ISRC" at bounding box center [1220, 240] width 341 height 42
paste input "GBDPR1102149"
type input "GBDPR1102149"
click at [1072, 101] on input "Recording Title" at bounding box center [1220, 107] width 341 height 42
type input "MORE THAN JUST A FRIEND"
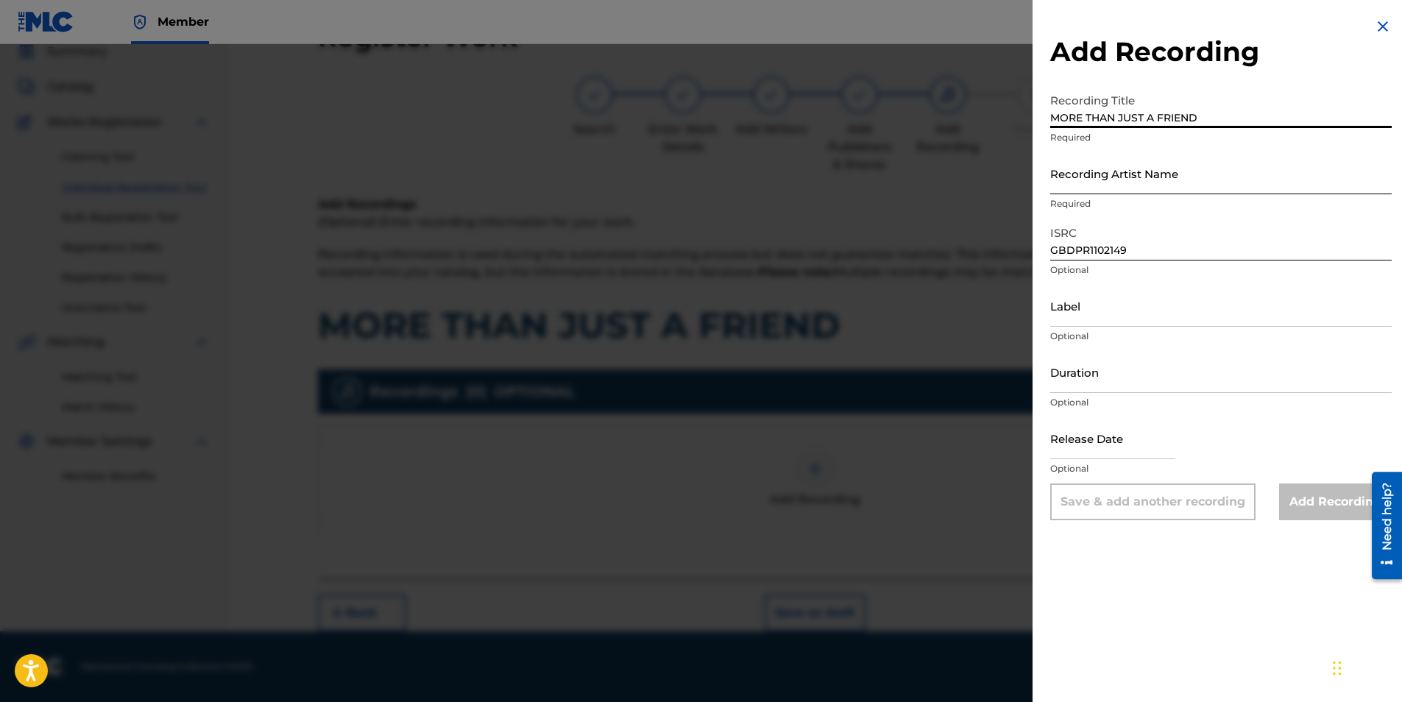
click at [1099, 171] on input "Recording Artist Name" at bounding box center [1220, 173] width 341 height 42
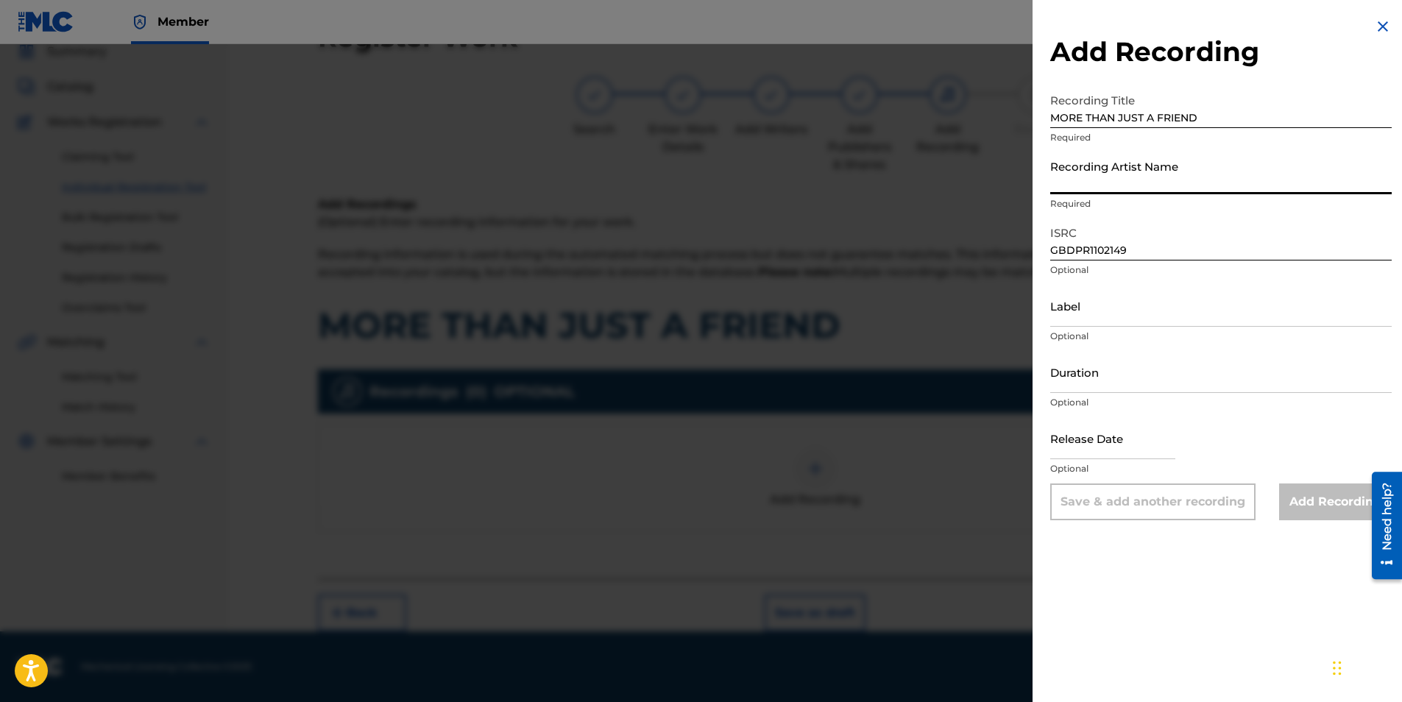
type input "[PERSON_NAME]"
type input "[DATE]"
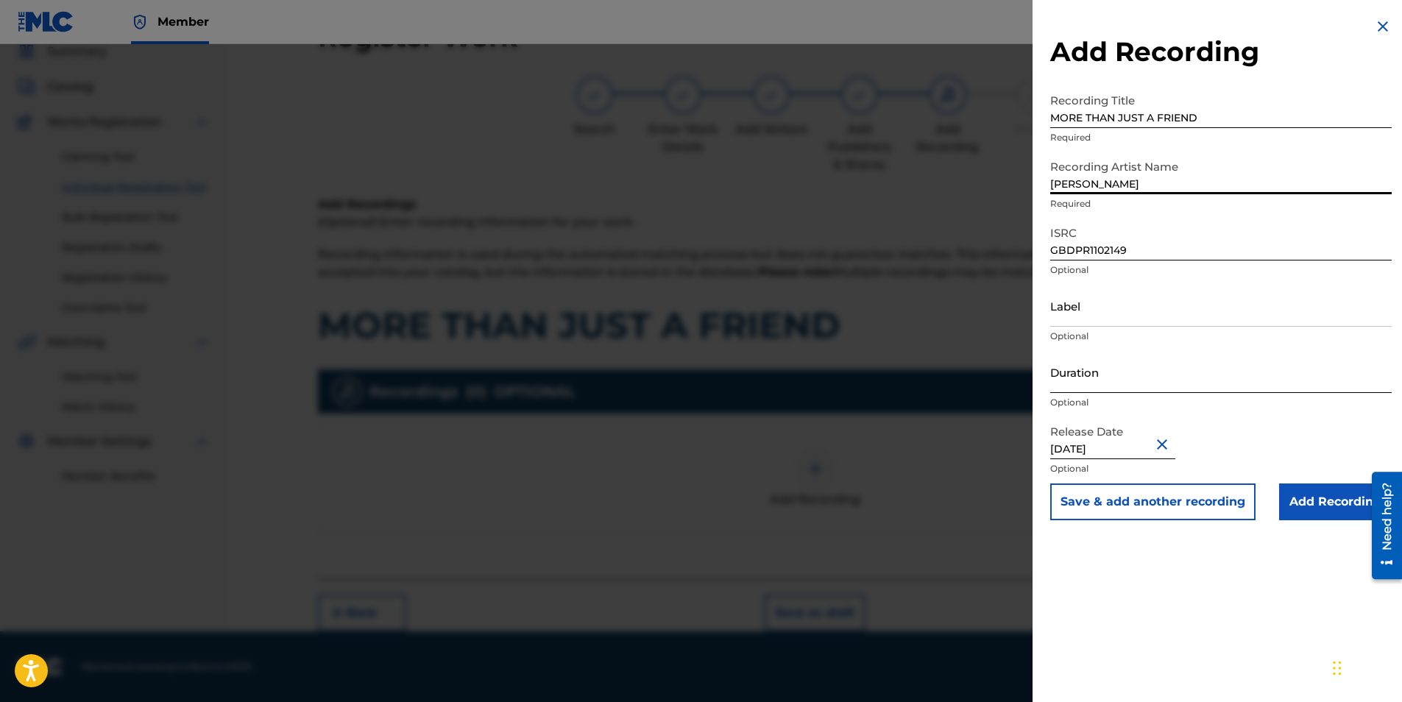
click at [1102, 369] on input "Duration" at bounding box center [1220, 372] width 341 height 42
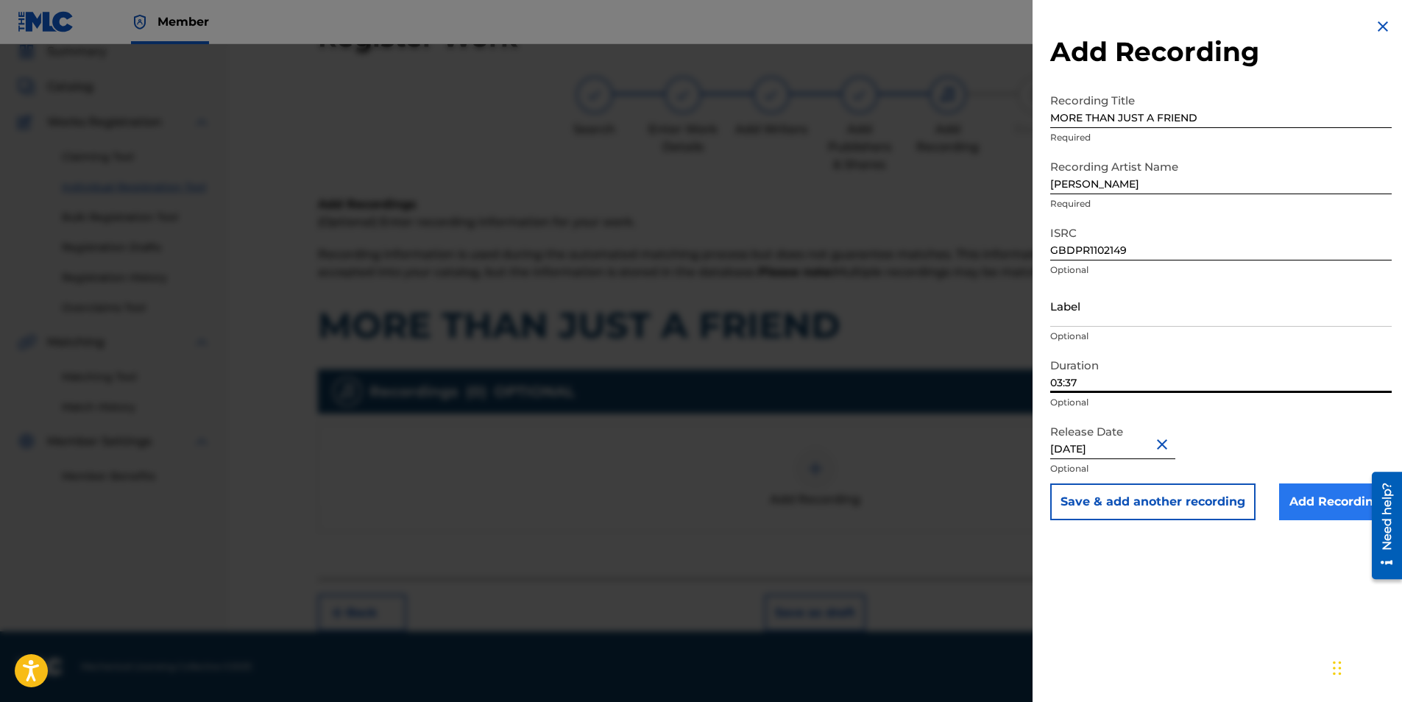
type input "03:37"
click at [1302, 500] on input "Add Recording" at bounding box center [1335, 501] width 113 height 37
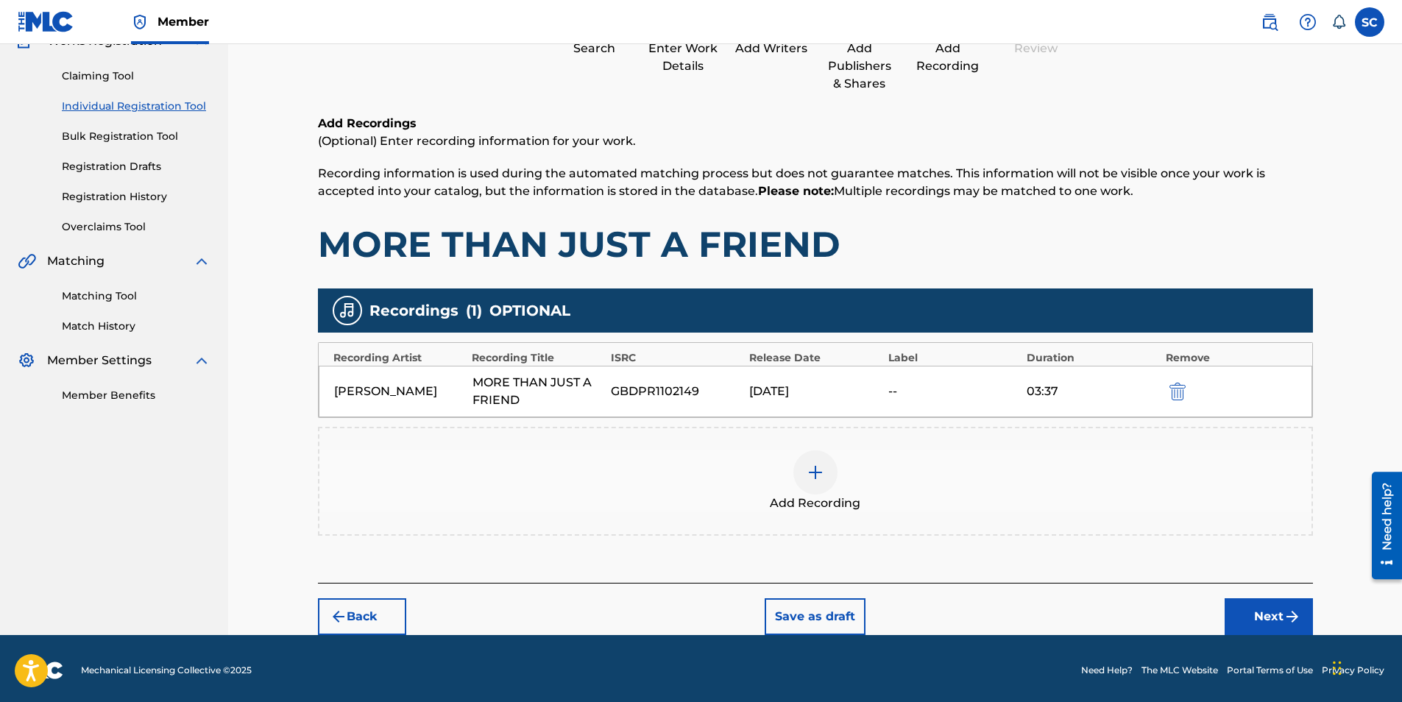
scroll to position [144, 0]
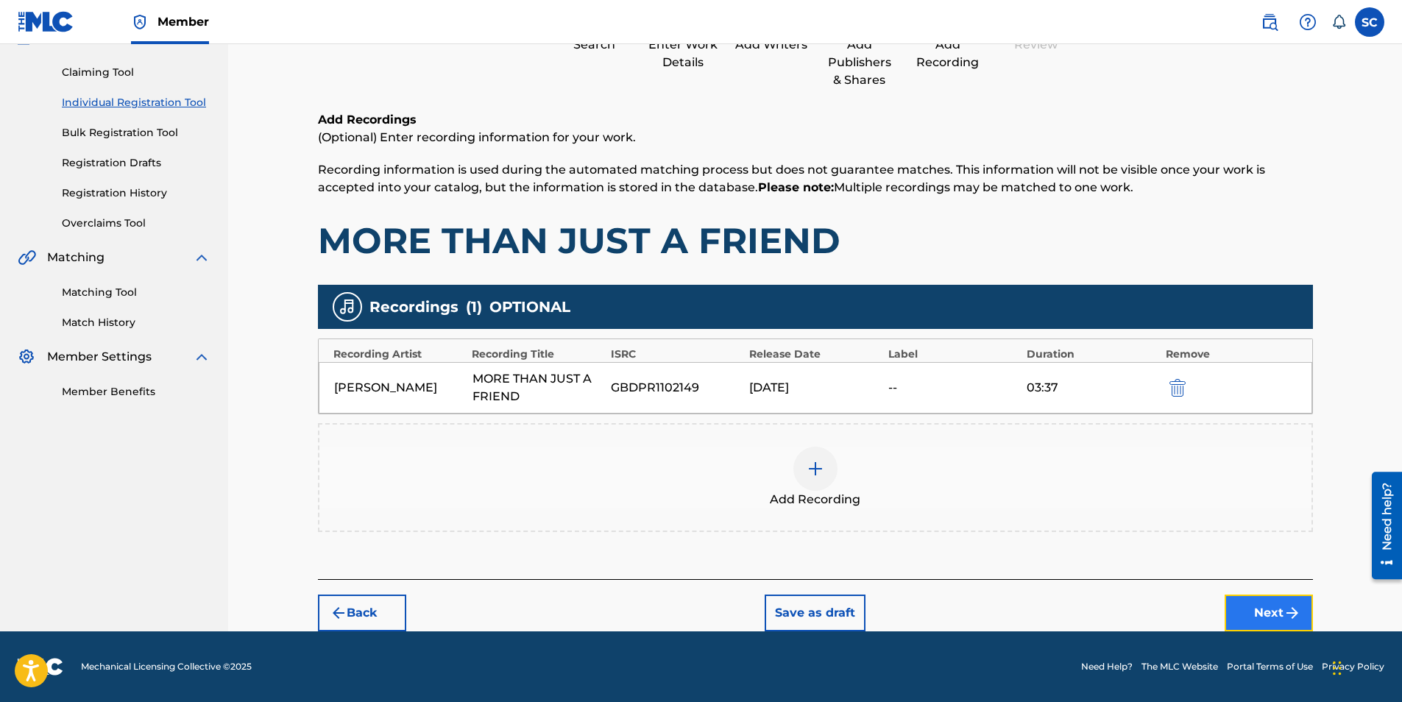
click at [1277, 612] on button "Next" at bounding box center [1268, 613] width 88 height 37
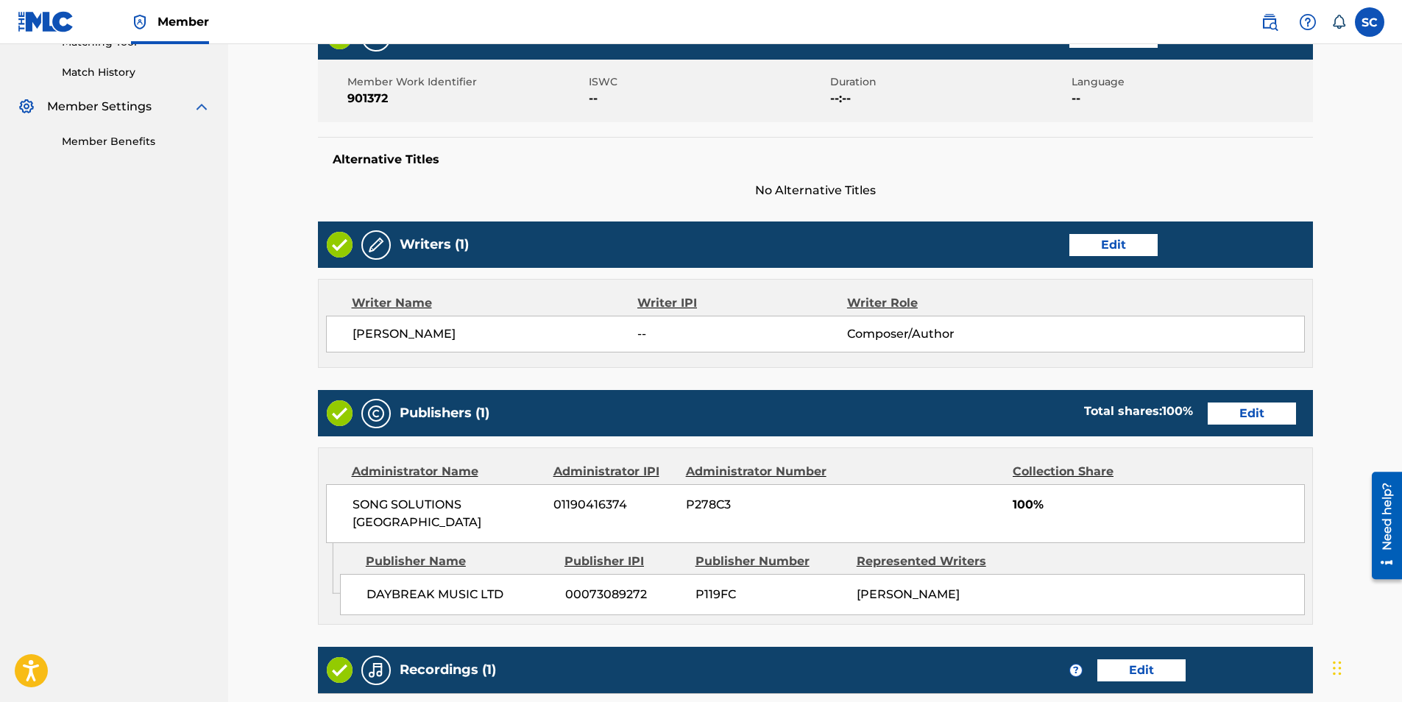
scroll to position [609, 0]
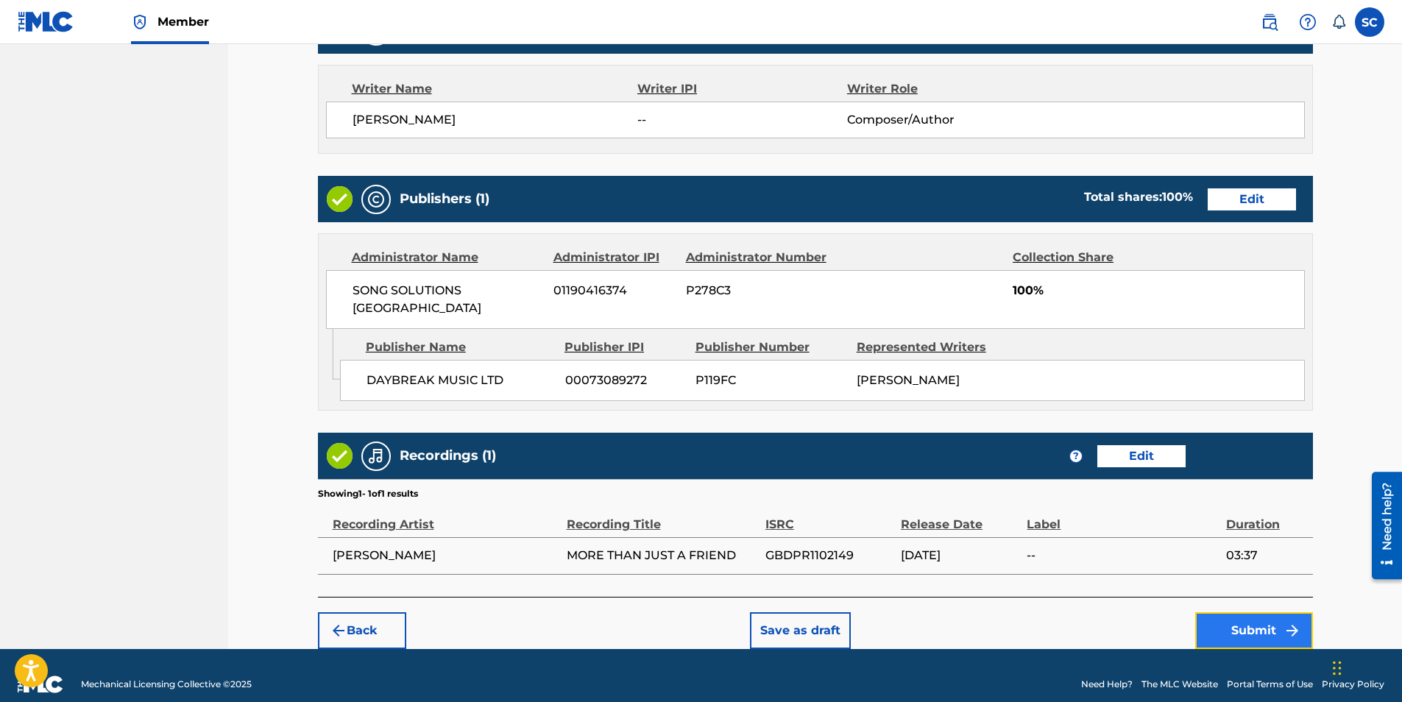
click at [1262, 612] on button "Submit" at bounding box center [1254, 630] width 118 height 37
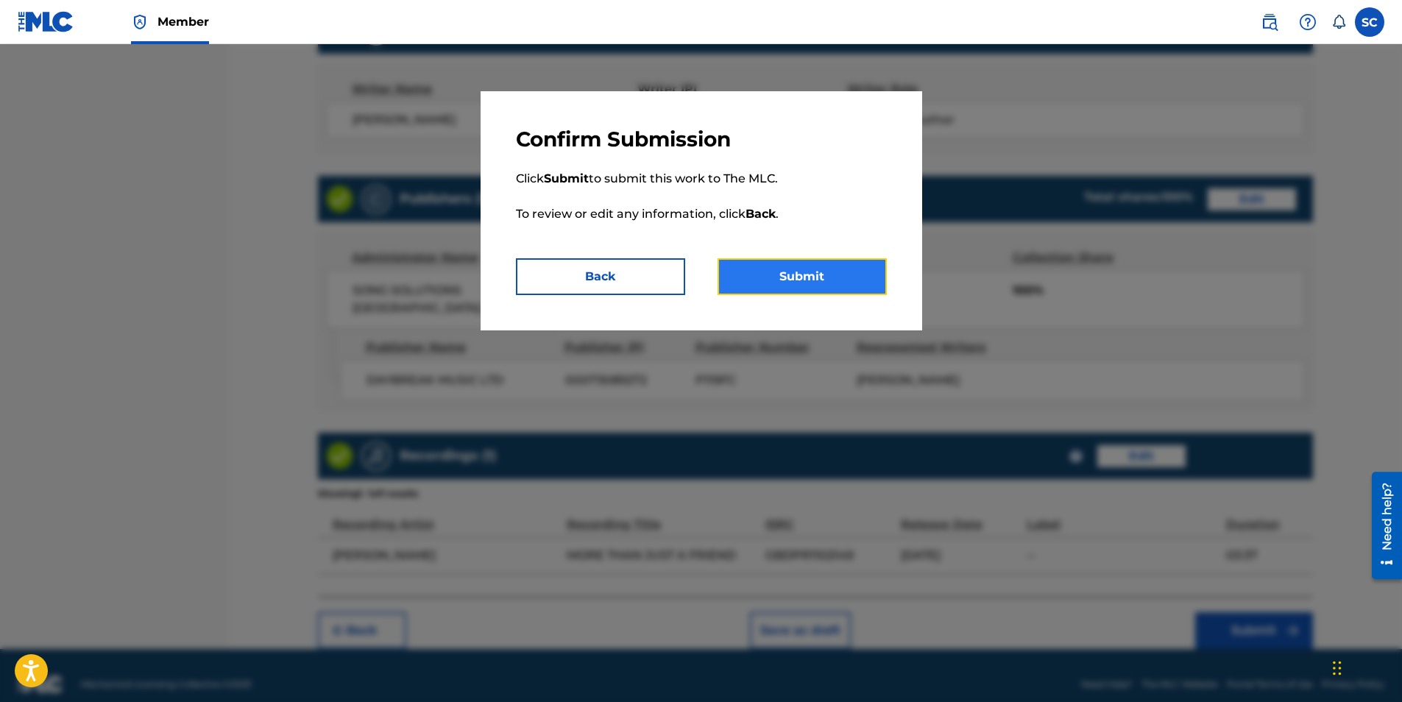
click at [813, 270] on button "Submit" at bounding box center [801, 276] width 169 height 37
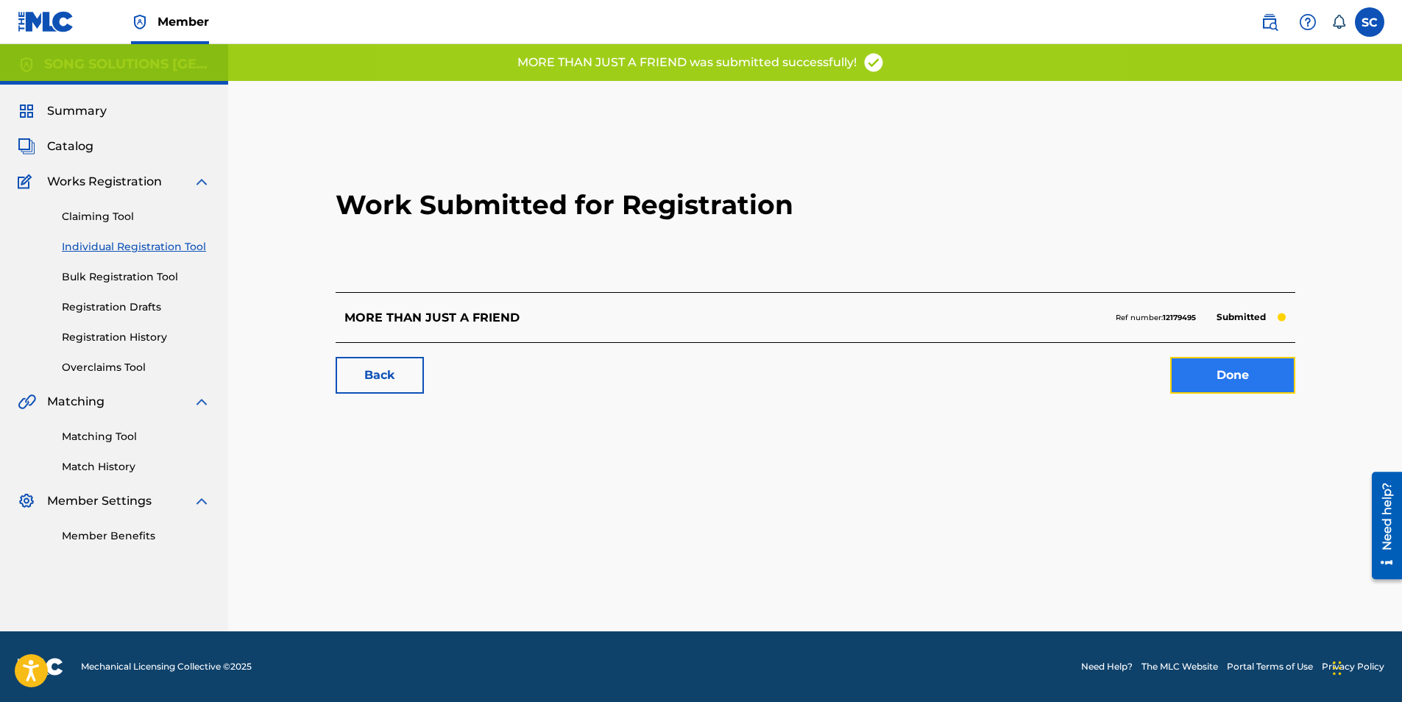
click at [1247, 379] on link "Done" at bounding box center [1232, 375] width 125 height 37
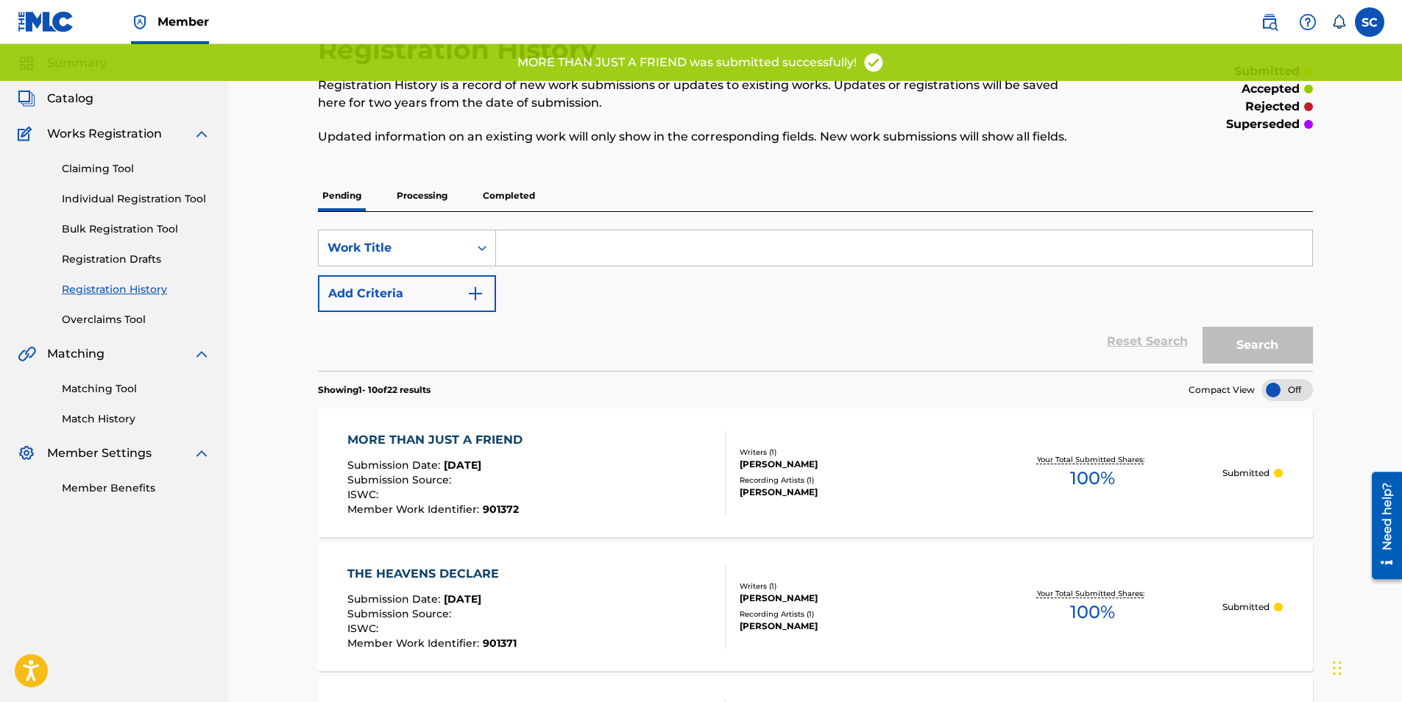
scroll to position [74, 0]
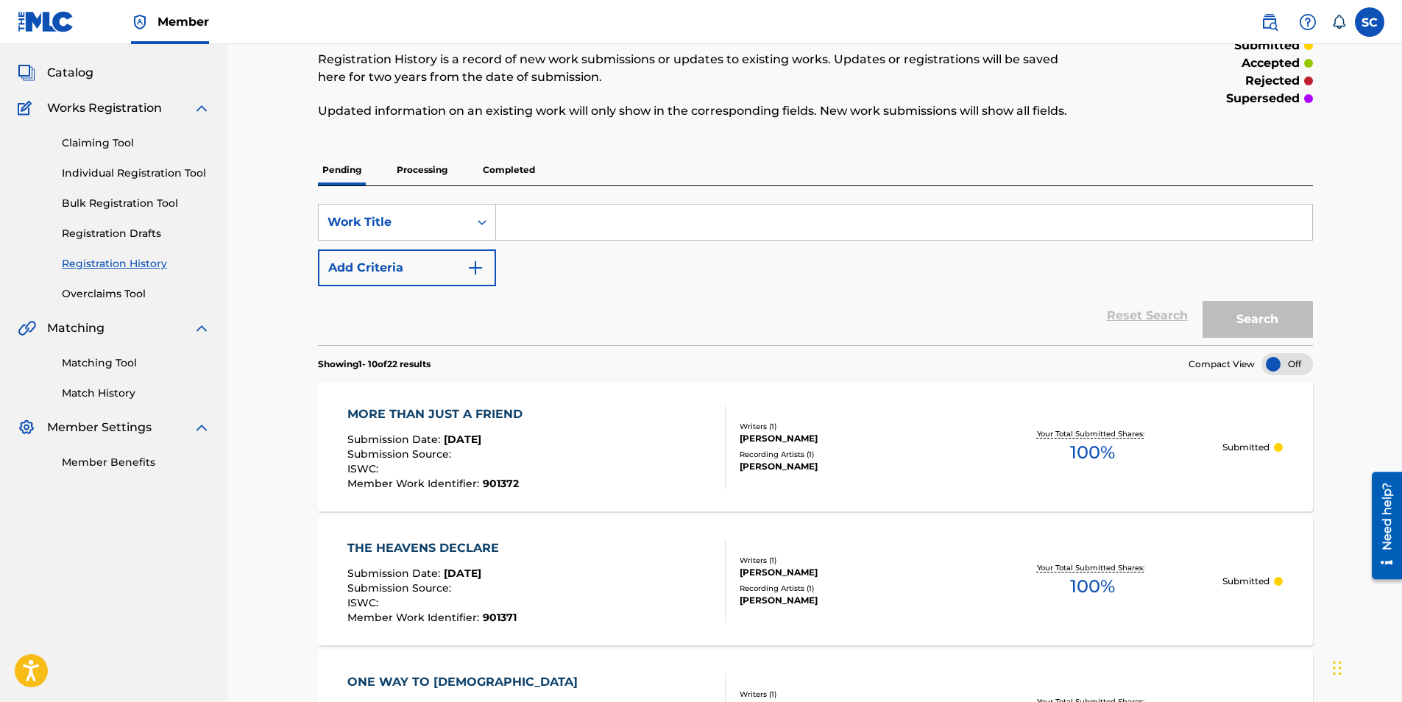
click at [110, 168] on link "Individual Registration Tool" at bounding box center [136, 173] width 149 height 15
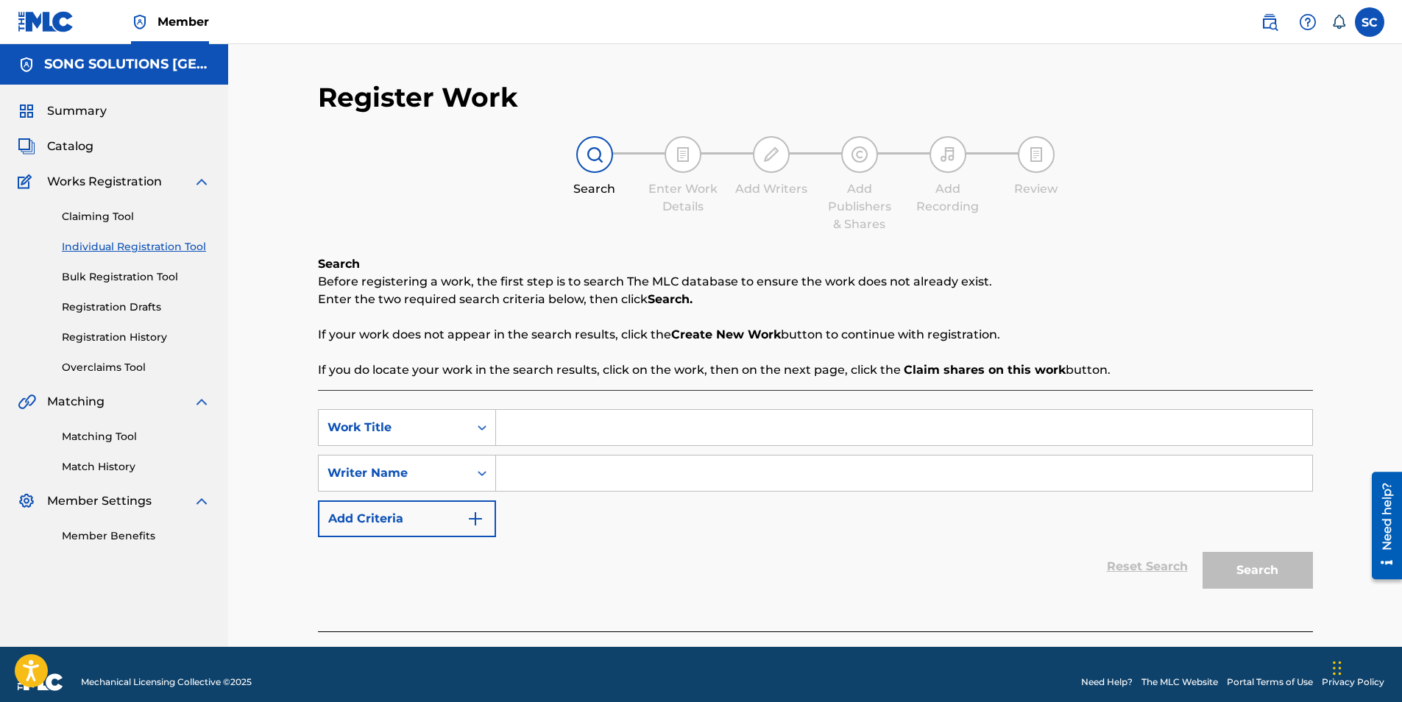
click at [651, 432] on input "Search Form" at bounding box center [904, 427] width 816 height 35
type input "SHINING LIKE STARS"
click at [667, 469] on input "Search Form" at bounding box center [904, 472] width 816 height 35
type input "RANGER"
click at [1202, 552] on button "Search" at bounding box center [1257, 570] width 110 height 37
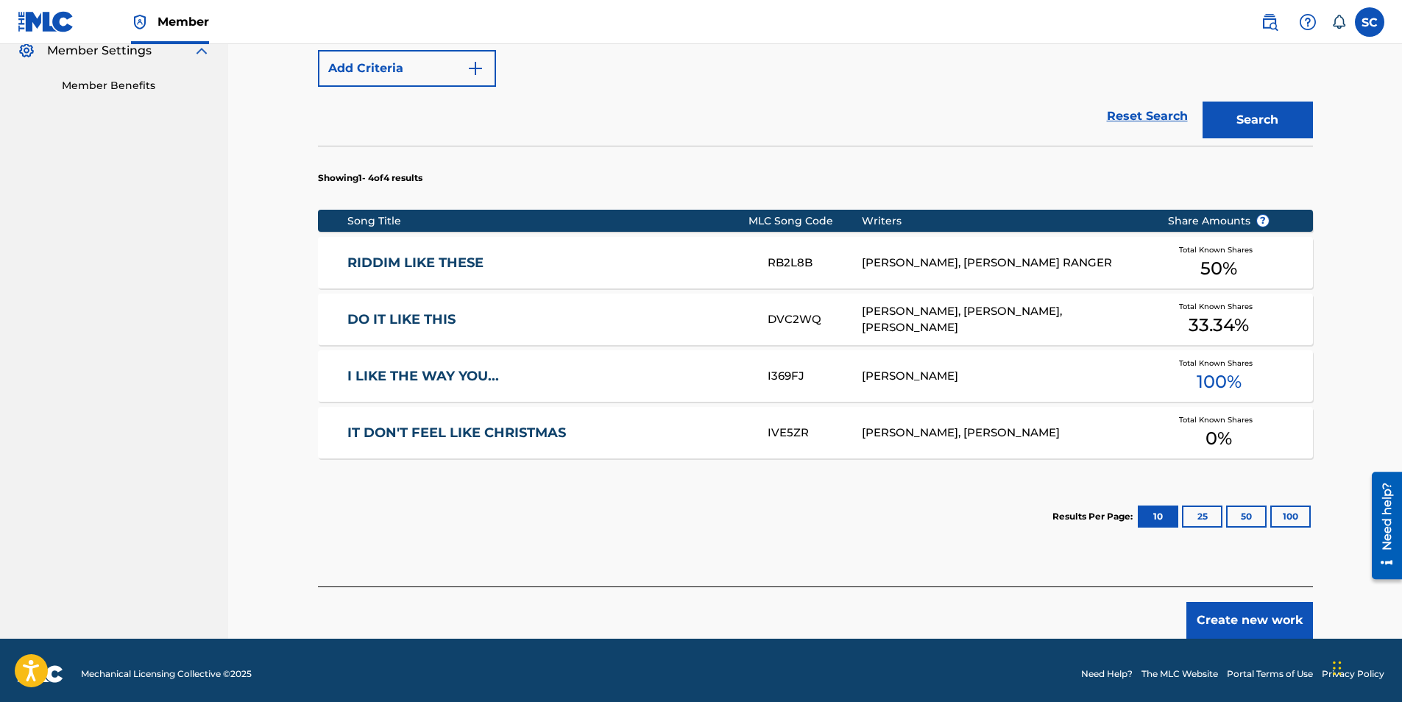
scroll to position [458, 0]
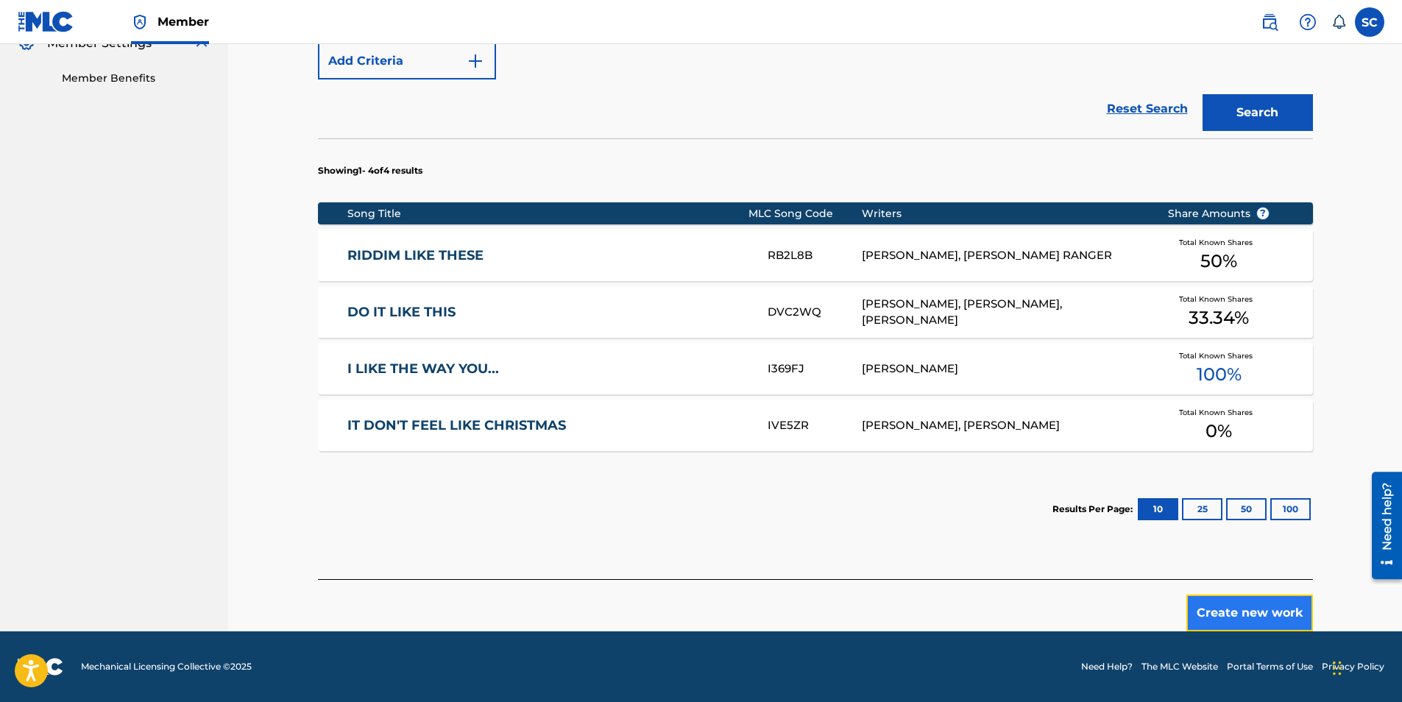
click at [1239, 614] on button "Create new work" at bounding box center [1249, 613] width 127 height 37
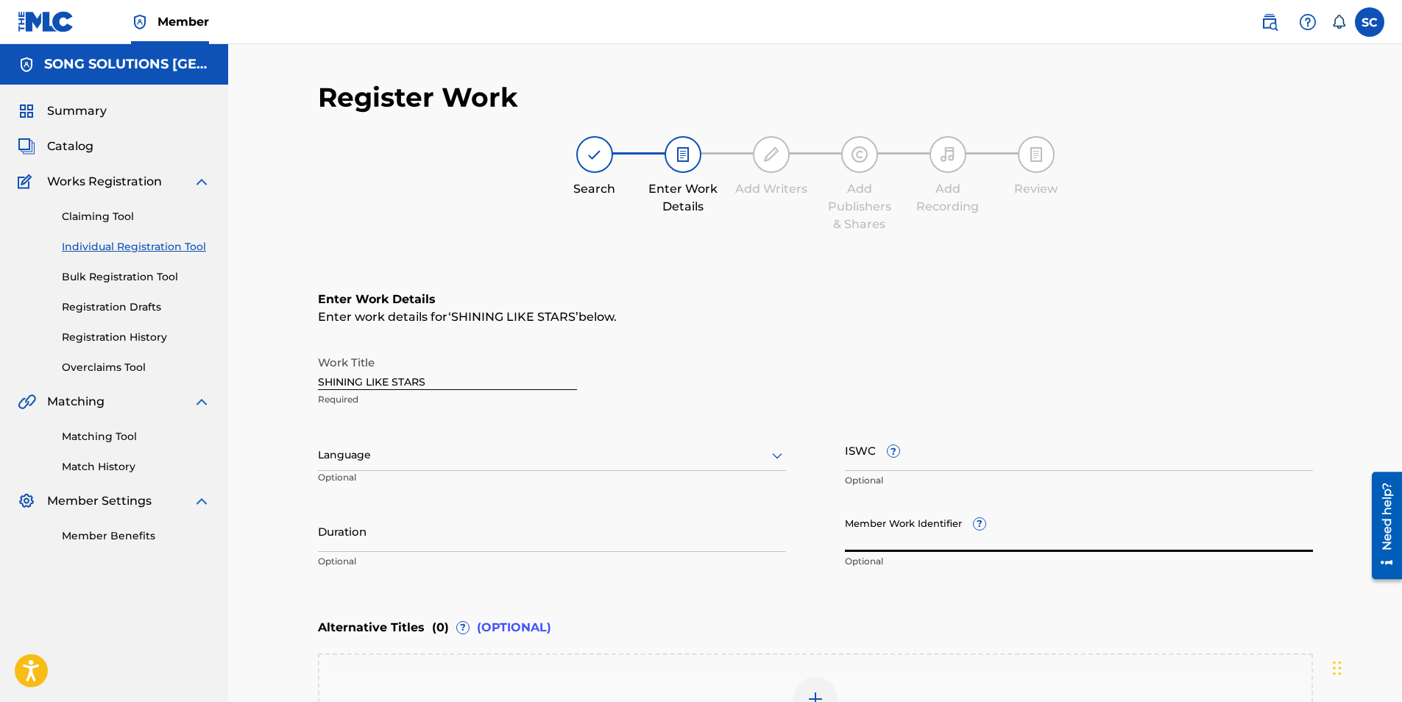
click at [893, 535] on input "Member Work Identifier ?" at bounding box center [1079, 531] width 468 height 42
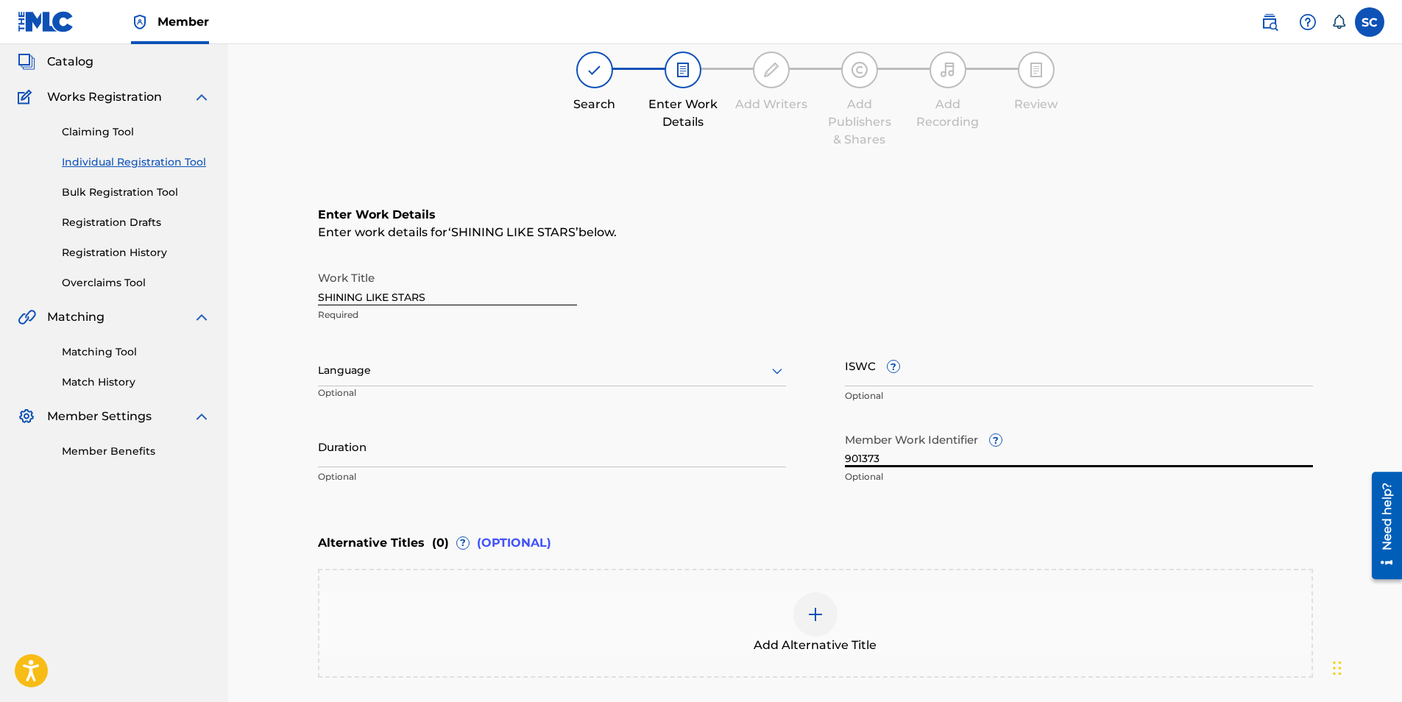
scroll to position [220, 0]
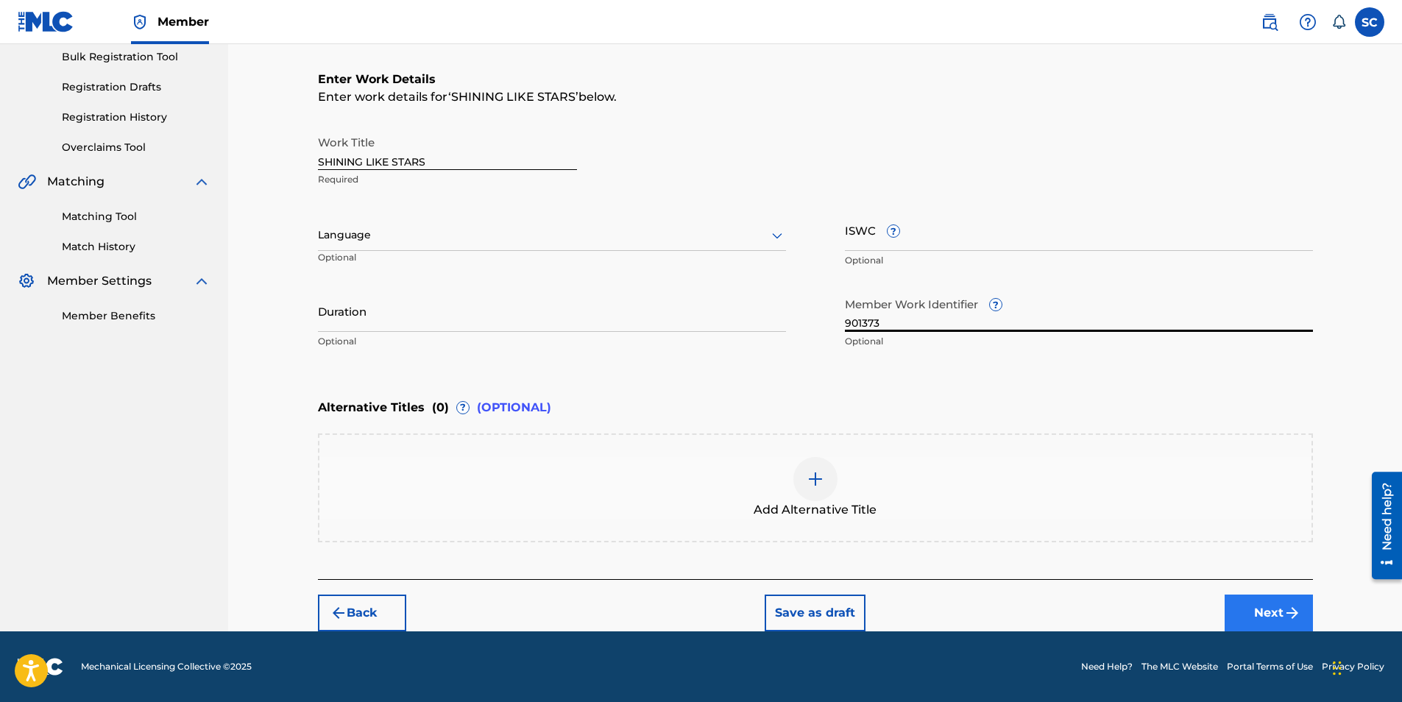
type input "901373"
click at [1248, 617] on button "Next" at bounding box center [1268, 613] width 88 height 37
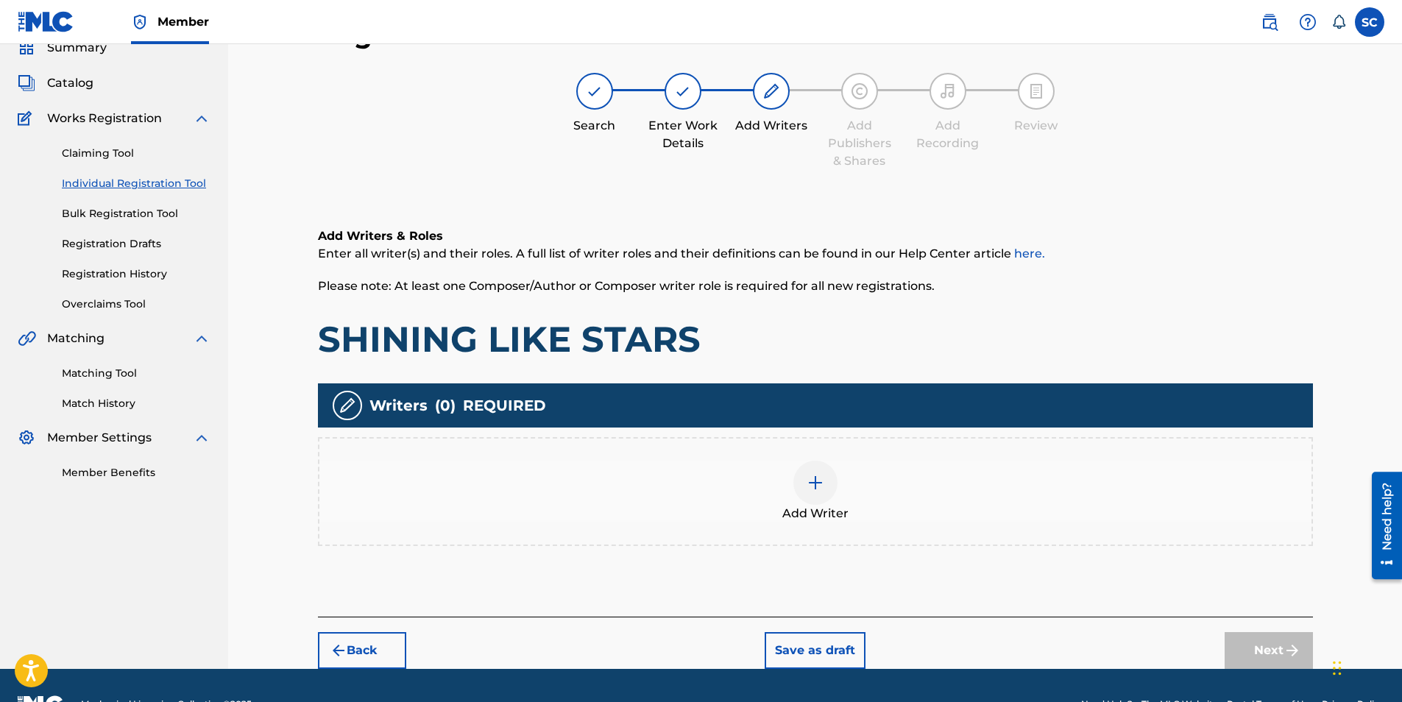
scroll to position [66, 0]
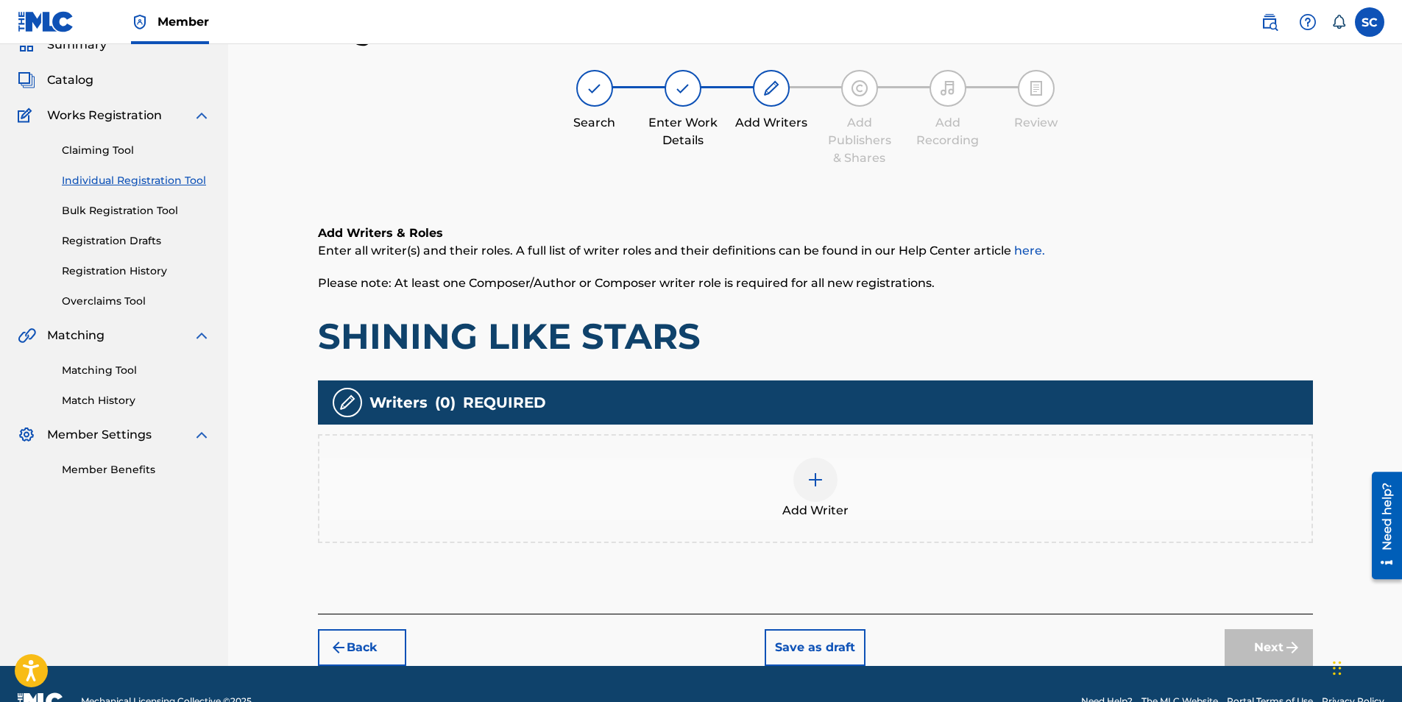
click at [820, 486] on img at bounding box center [815, 480] width 18 height 18
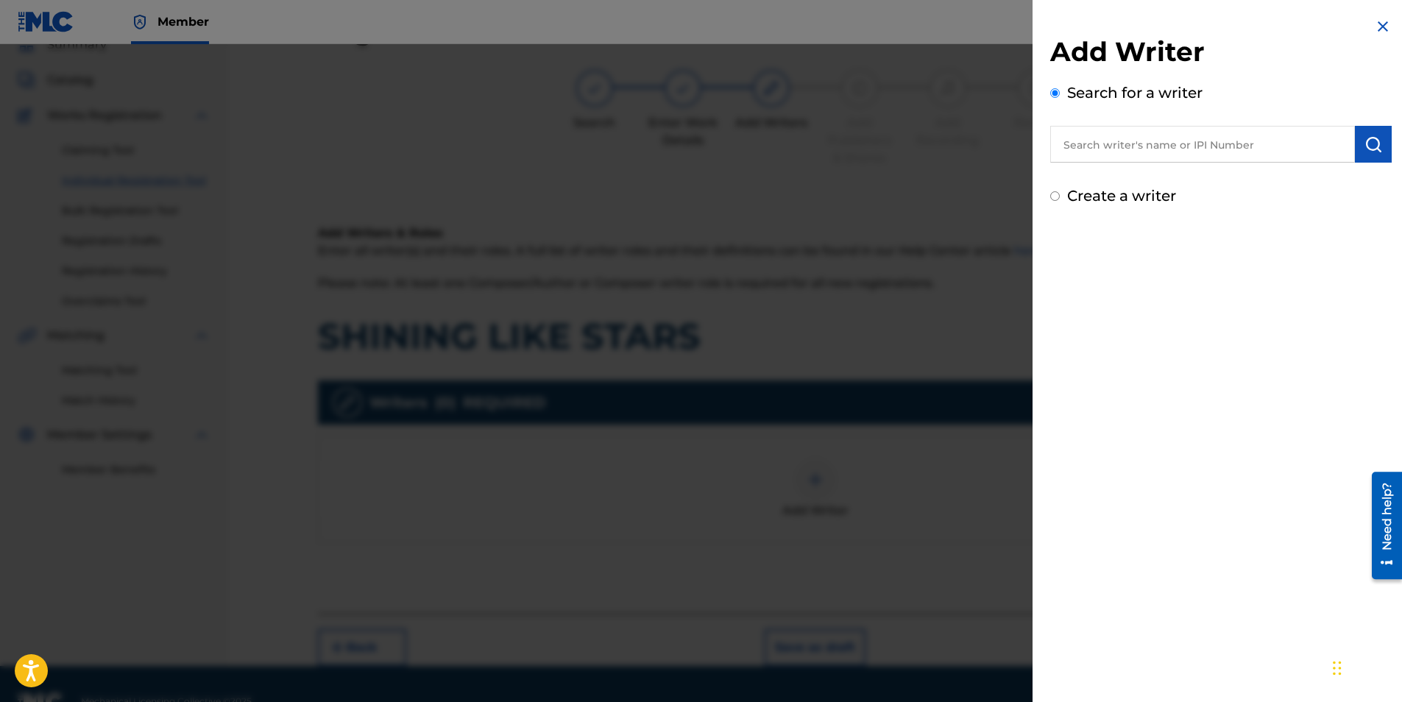
click at [1110, 199] on label "Create a writer" at bounding box center [1121, 196] width 109 height 18
radio input "true"
click at [1060, 199] on input "Create a writer" at bounding box center [1055, 196] width 10 height 10
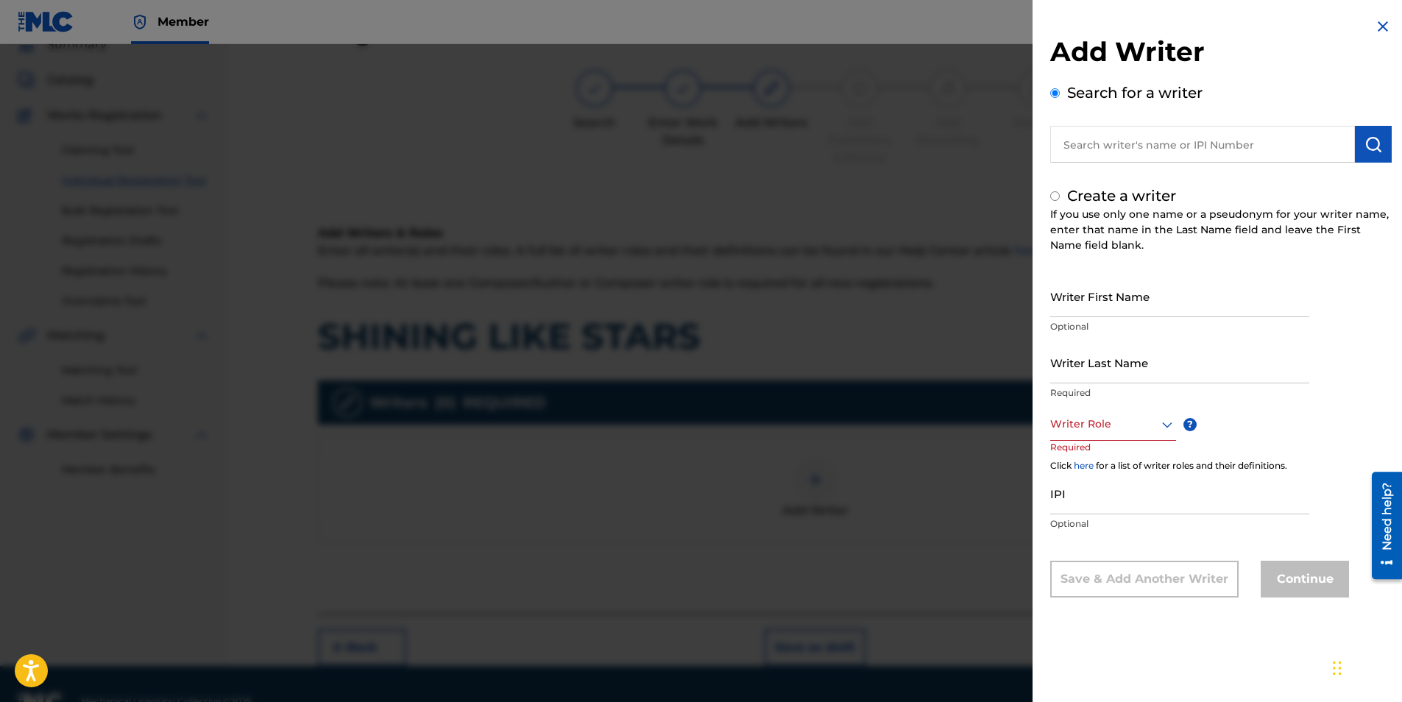
radio input "false"
radio input "true"
click at [1124, 299] on input "Writer First Name" at bounding box center [1179, 296] width 259 height 42
type input "[PERSON_NAME]"
click at [1095, 355] on input "Writer Last Name" at bounding box center [1179, 362] width 259 height 42
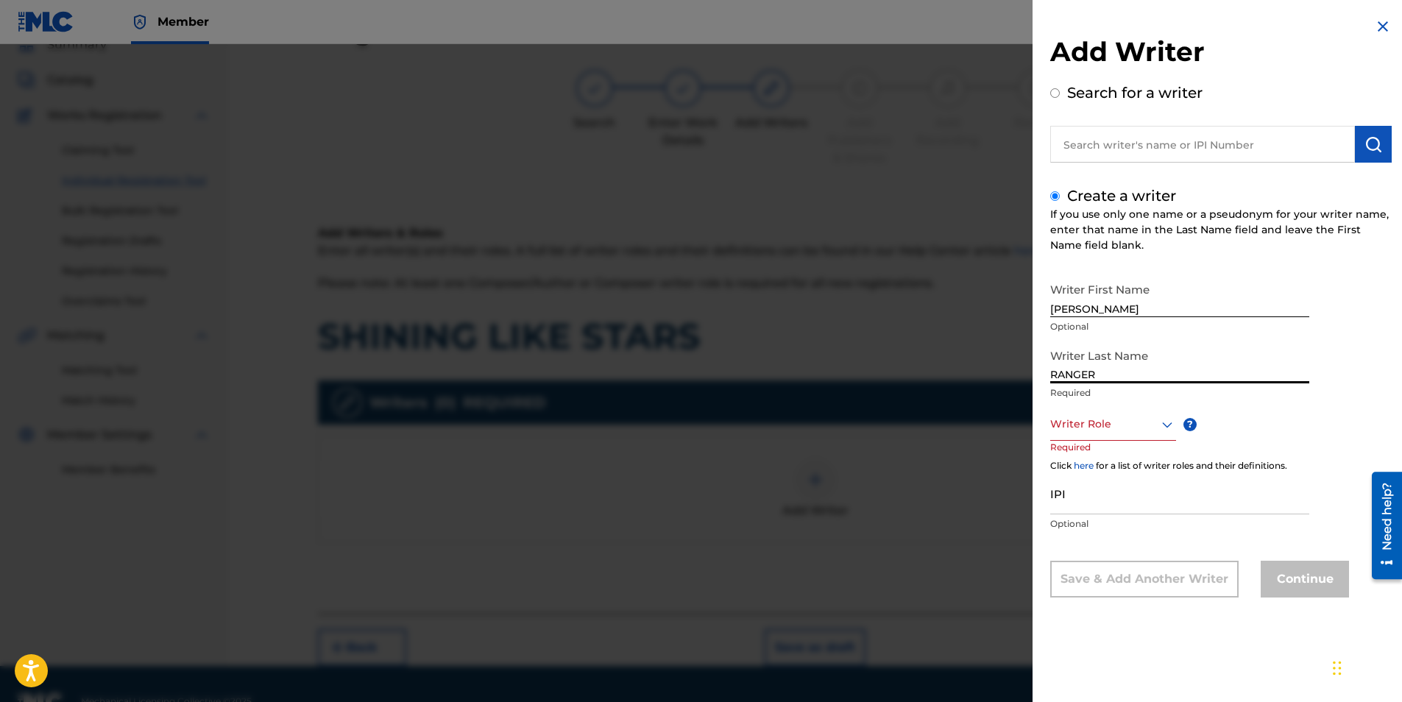
type input "RANGER"
click at [1098, 430] on div at bounding box center [1113, 424] width 126 height 18
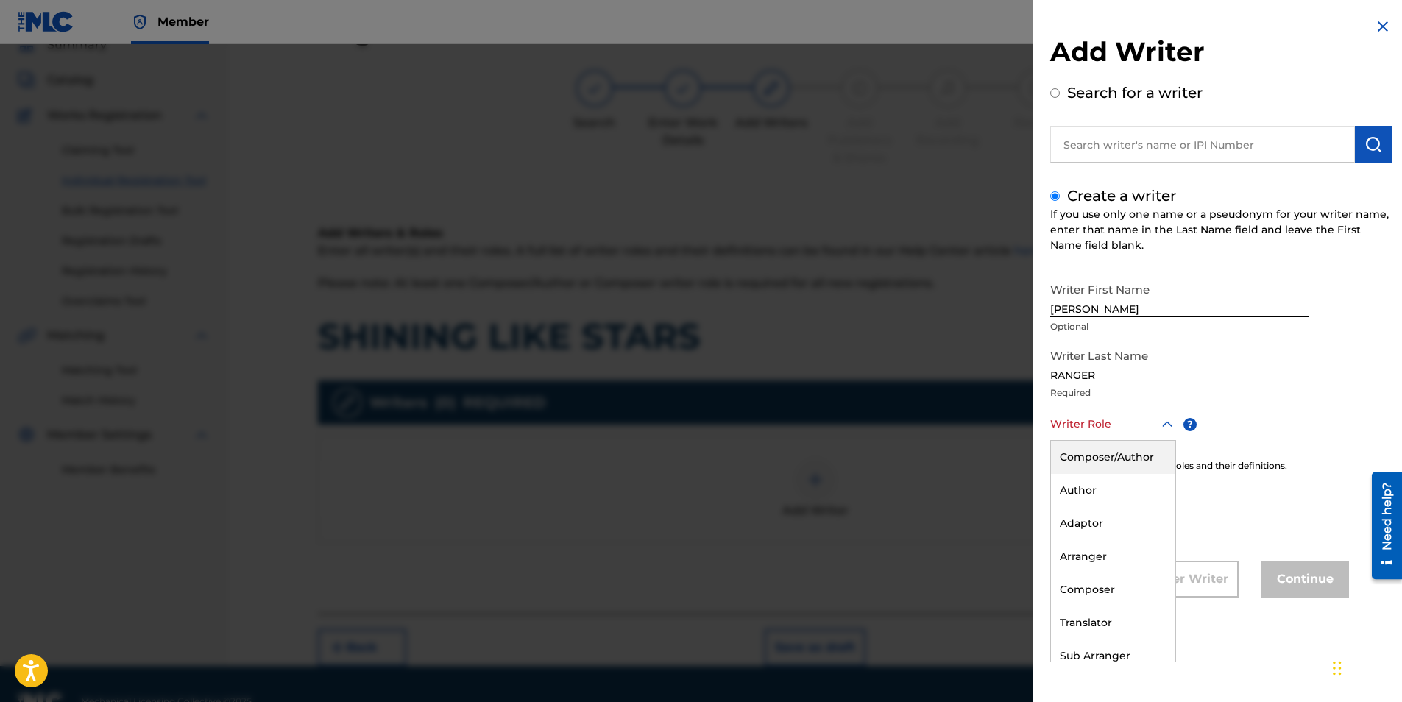
click at [1098, 452] on div "Composer/Author" at bounding box center [1113, 457] width 124 height 33
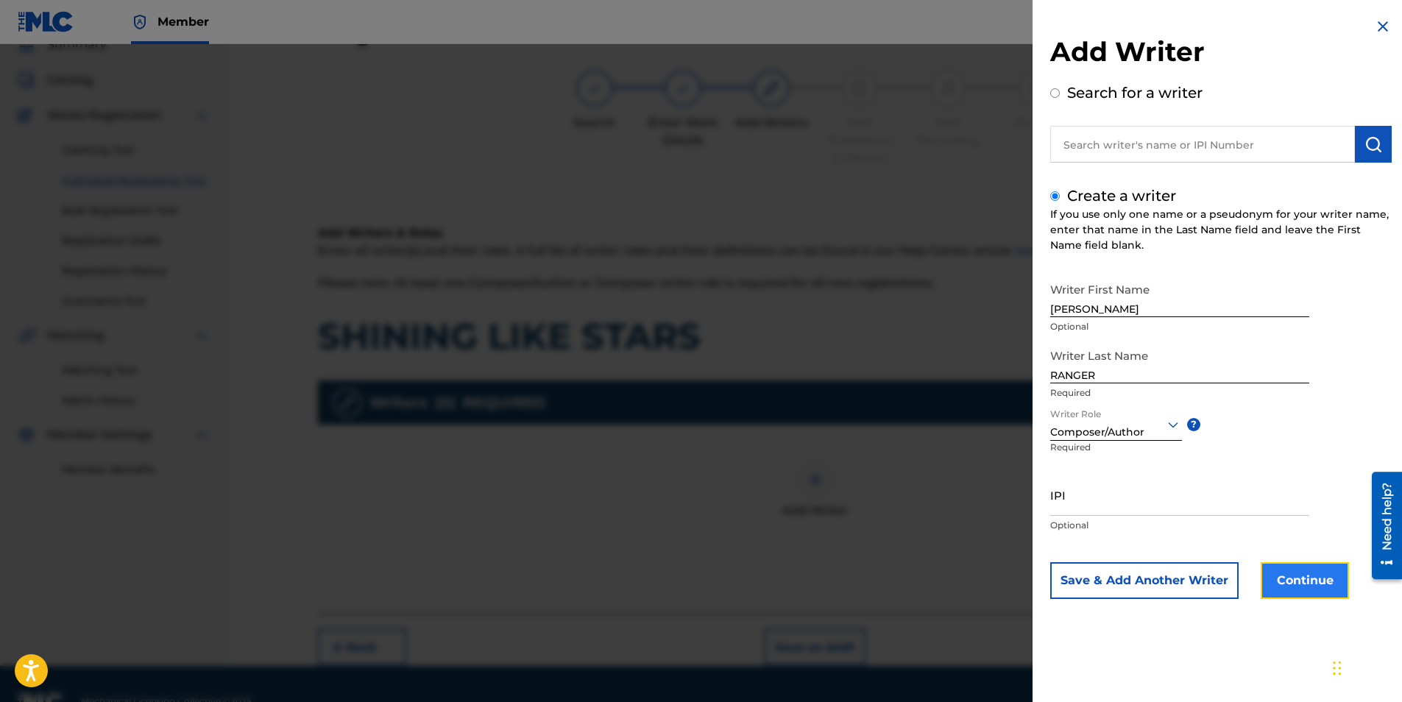
click at [1299, 581] on button "Continue" at bounding box center [1304, 580] width 88 height 37
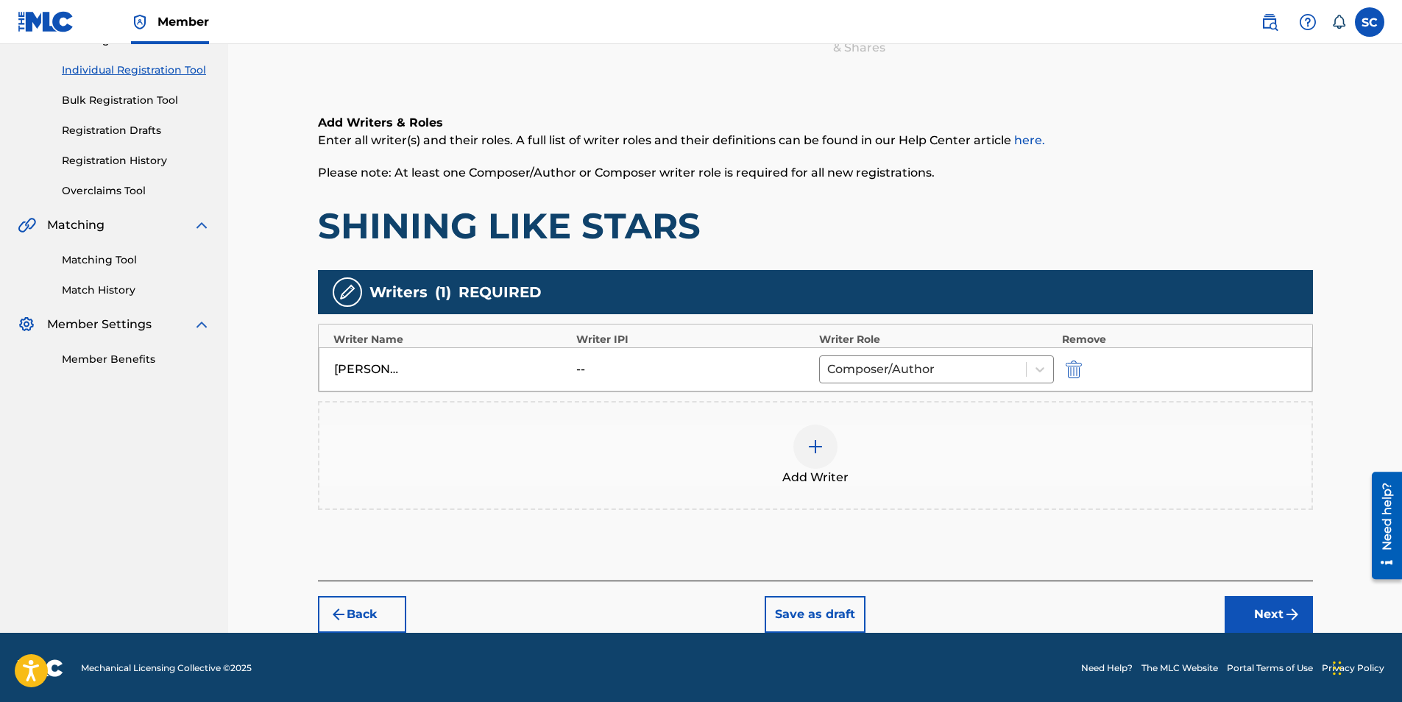
scroll to position [178, 0]
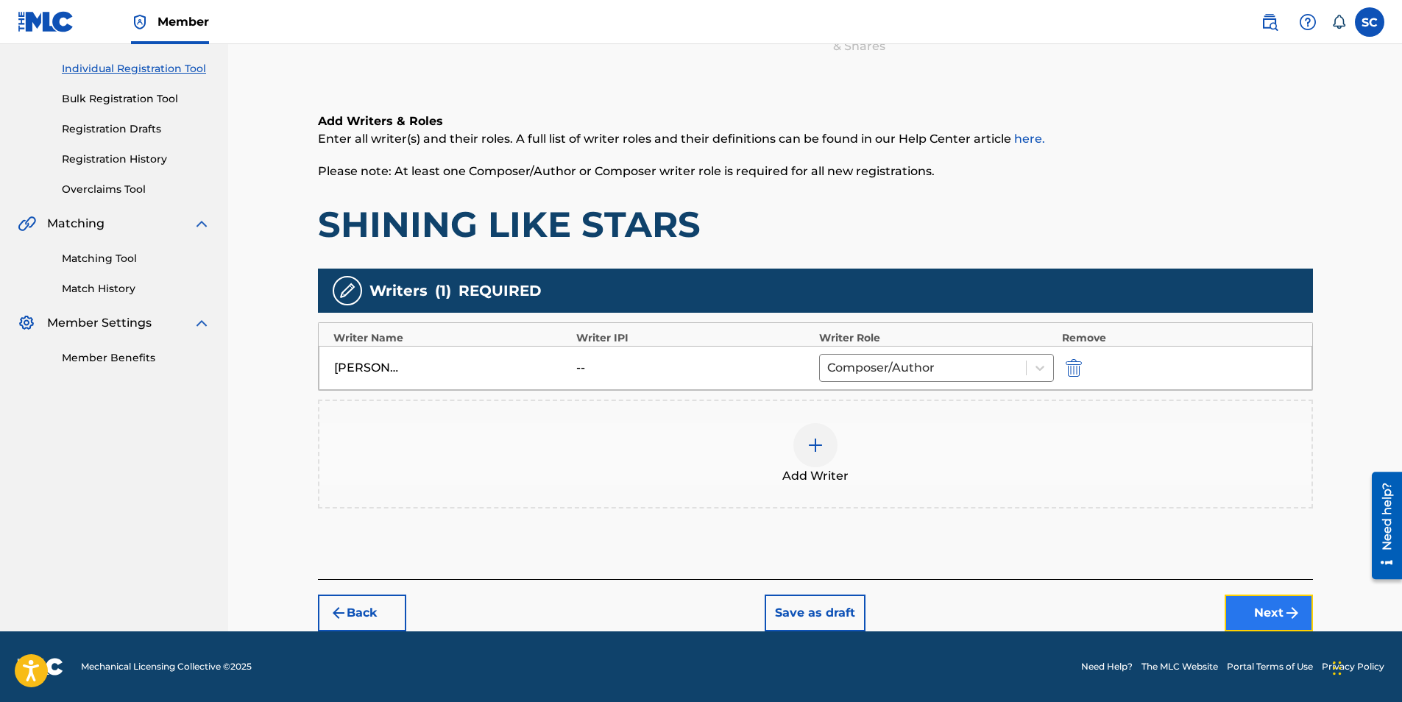
click at [1282, 609] on button "Next" at bounding box center [1268, 613] width 88 height 37
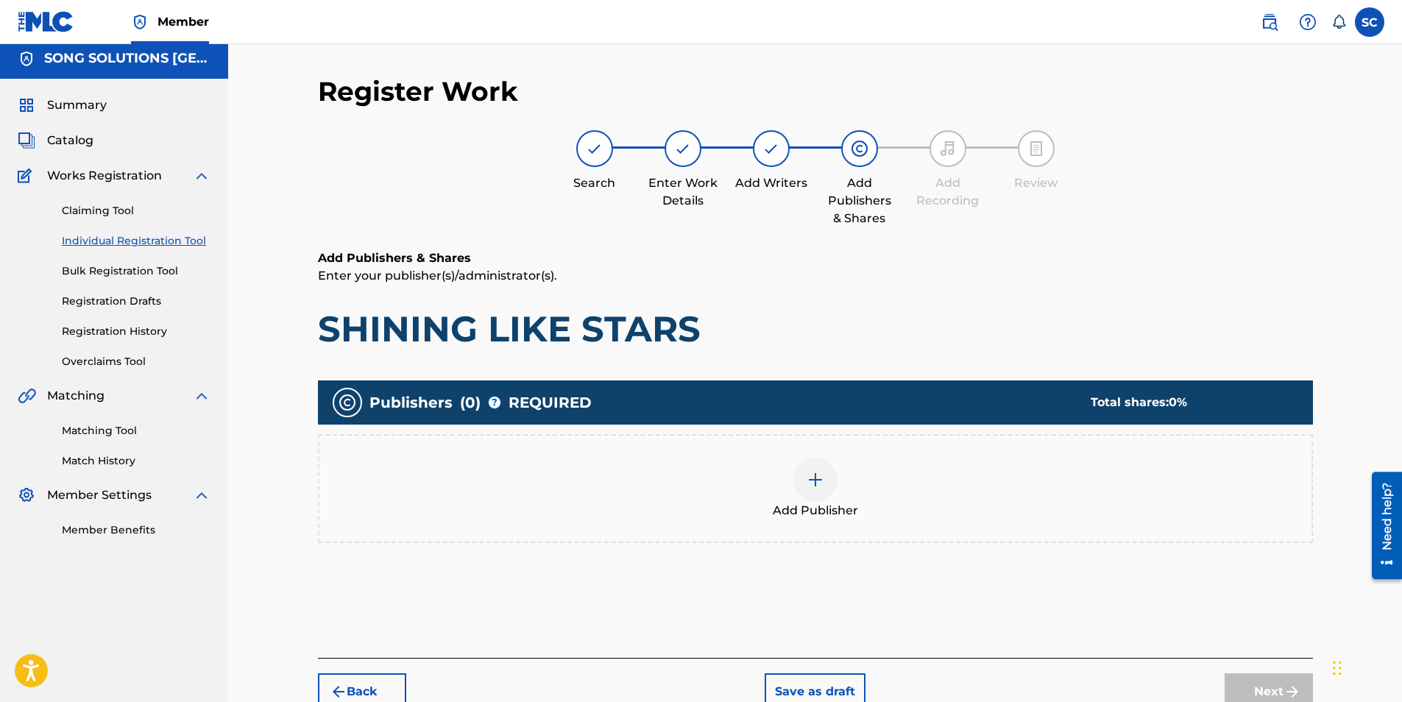
scroll to position [66, 0]
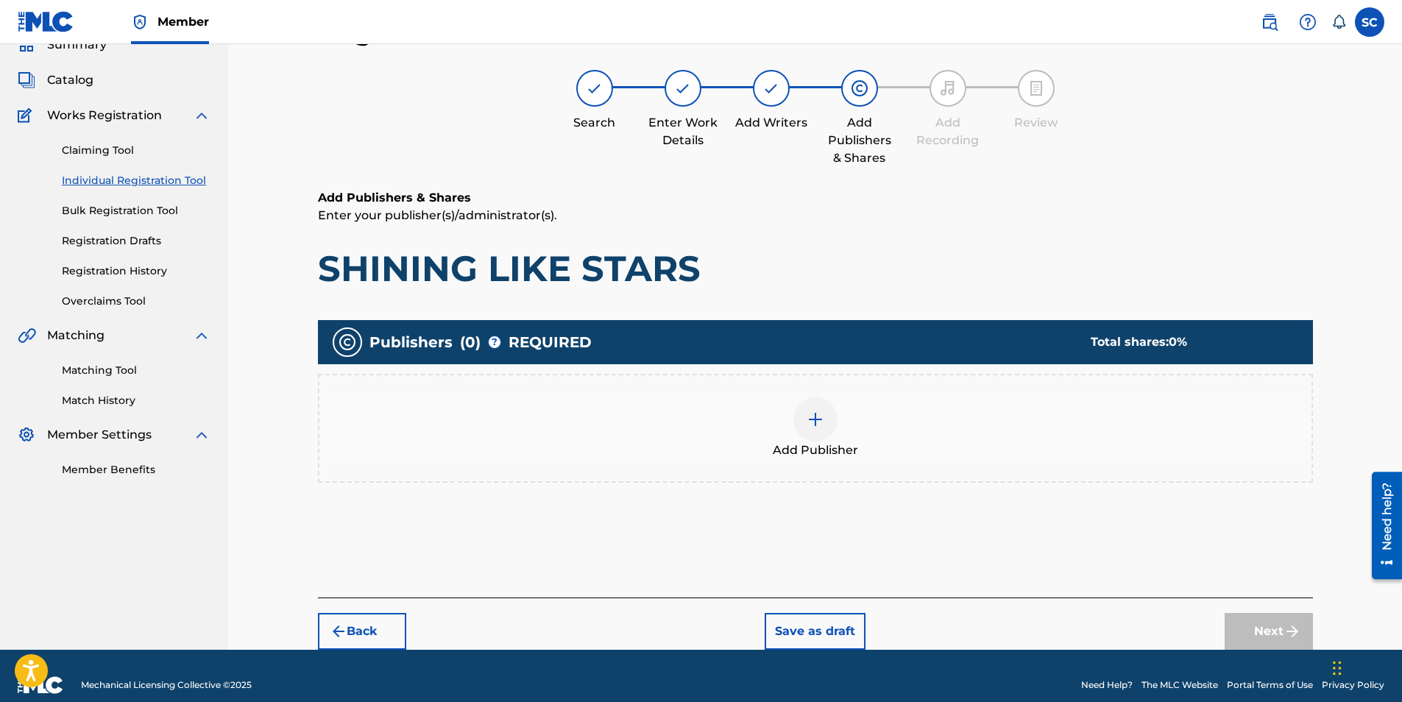
click at [815, 416] on img at bounding box center [815, 420] width 18 height 18
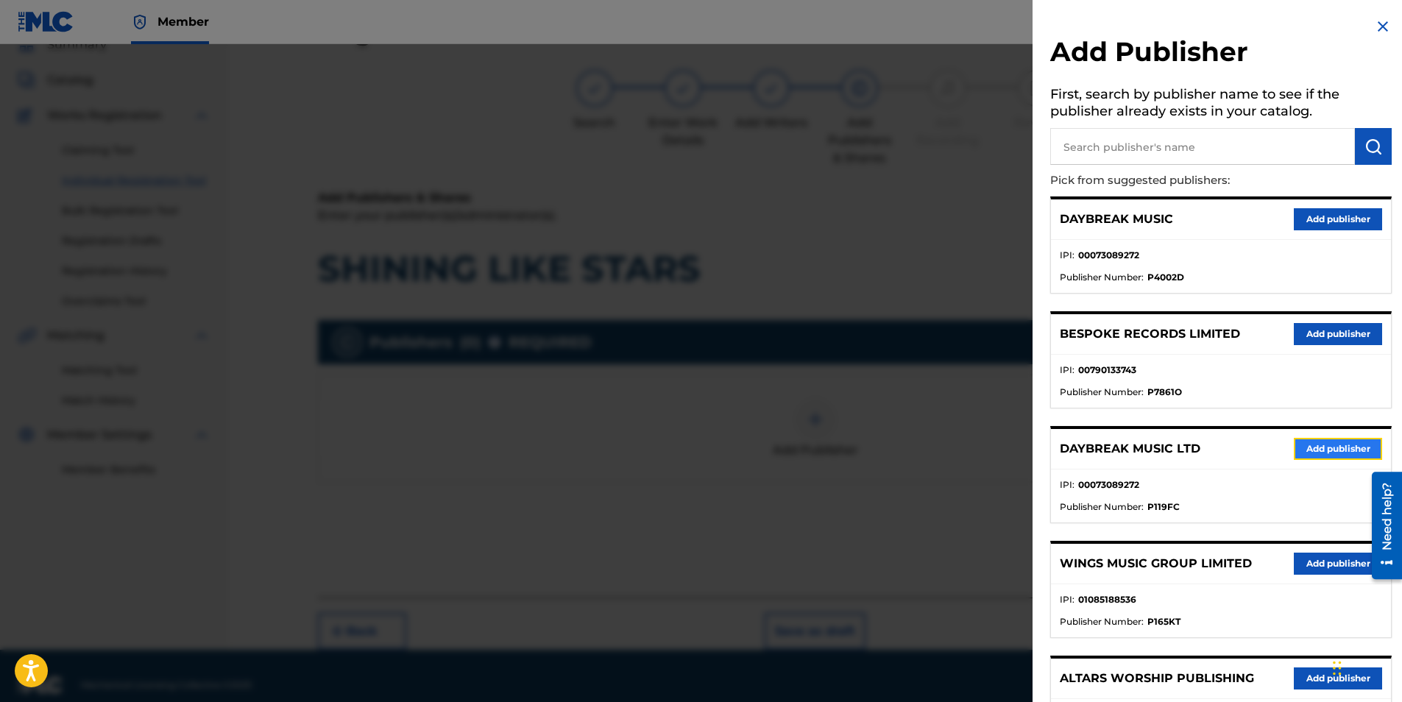
click at [1310, 450] on button "Add publisher" at bounding box center [1338, 449] width 88 height 22
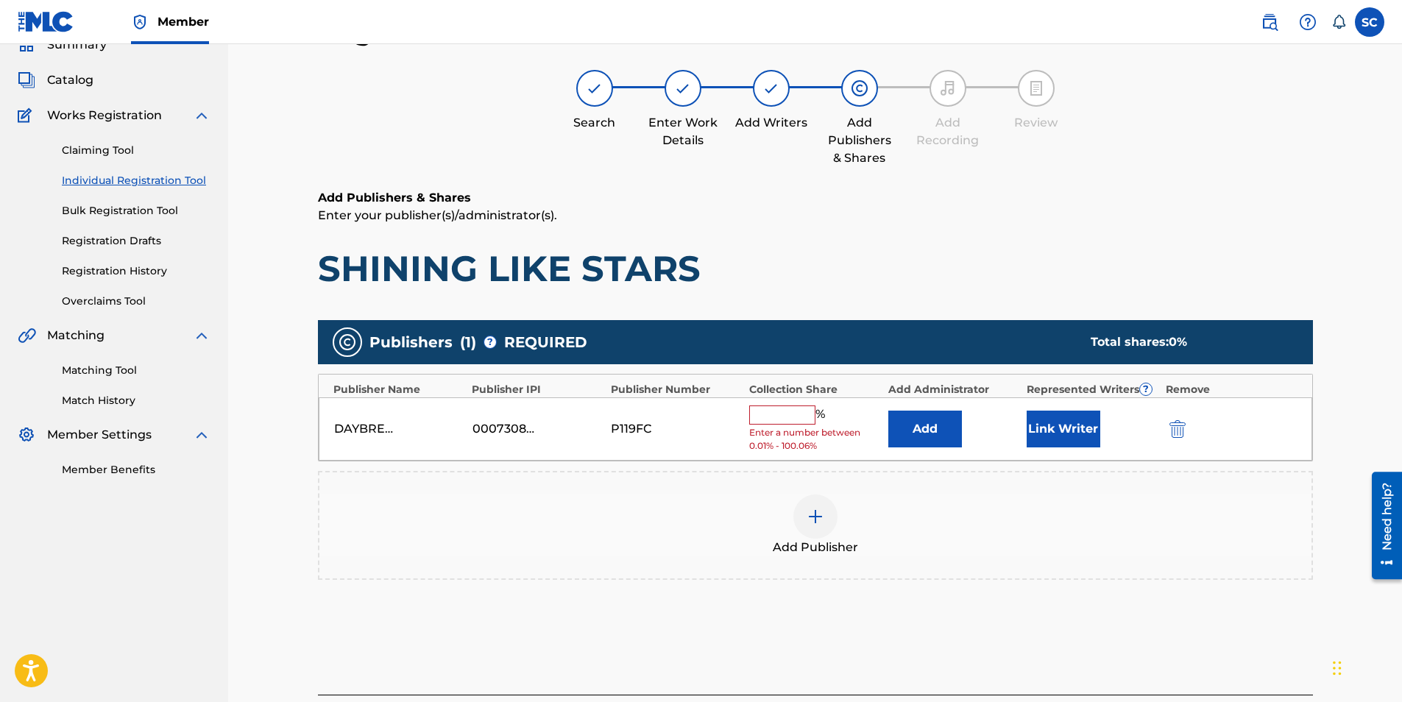
click at [779, 411] on input "text" at bounding box center [782, 414] width 66 height 19
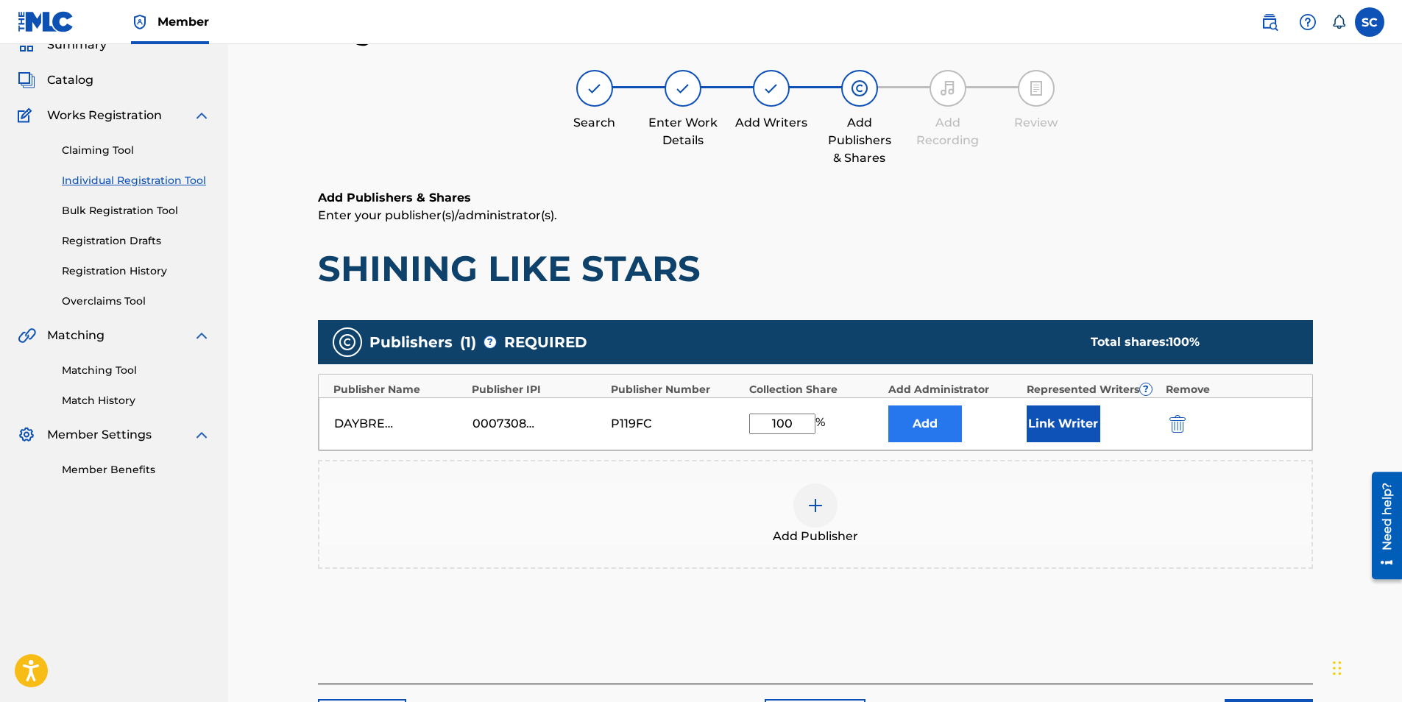
type input "100"
click at [934, 422] on button "Add" at bounding box center [925, 423] width 74 height 37
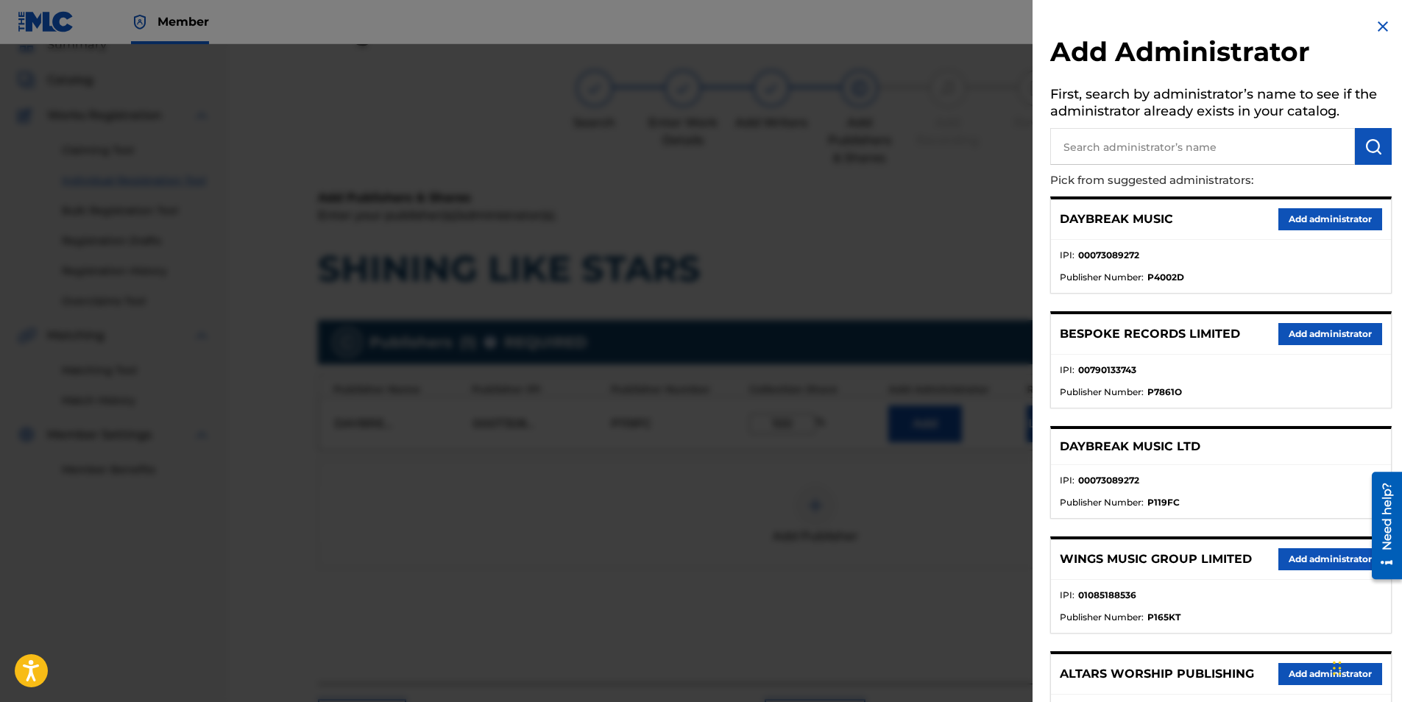
click at [1107, 145] on input "text" at bounding box center [1202, 146] width 305 height 37
type input "SONG SOLUTIONS"
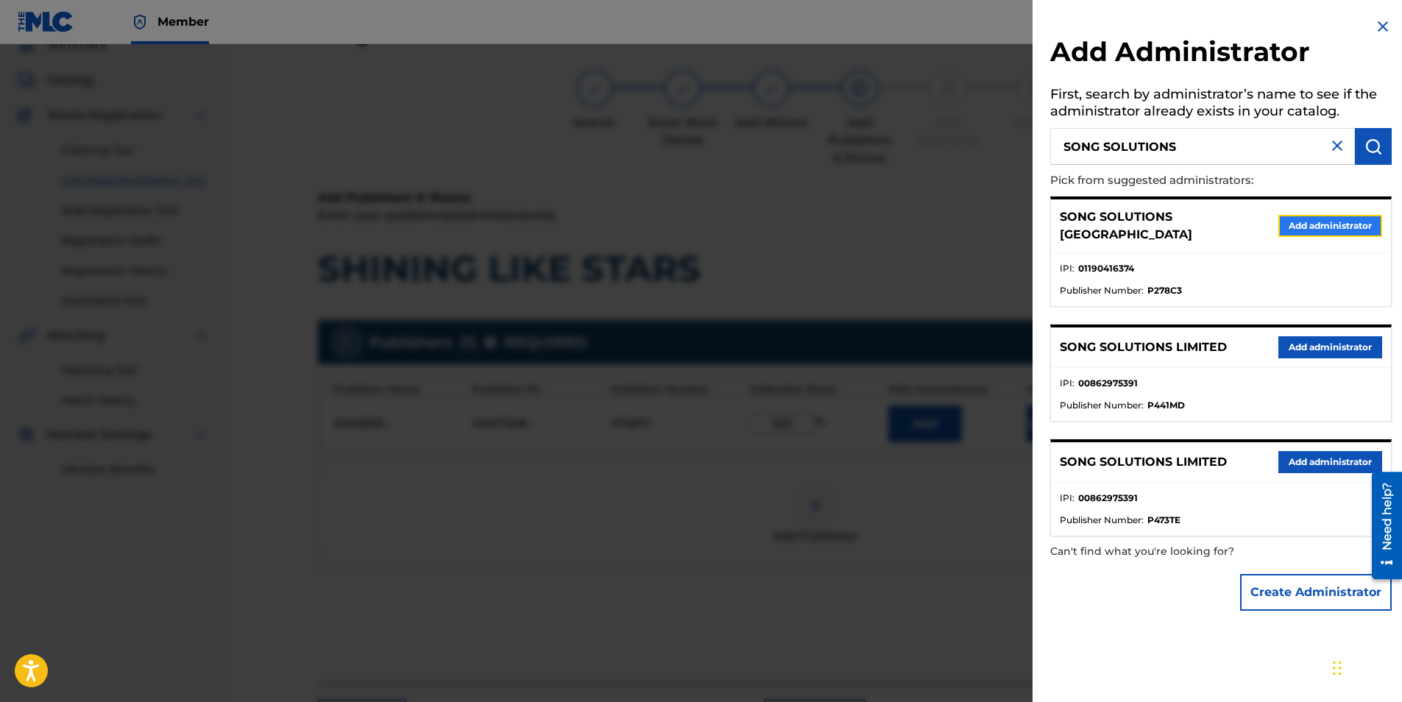
click at [1311, 216] on button "Add administrator" at bounding box center [1330, 226] width 104 height 22
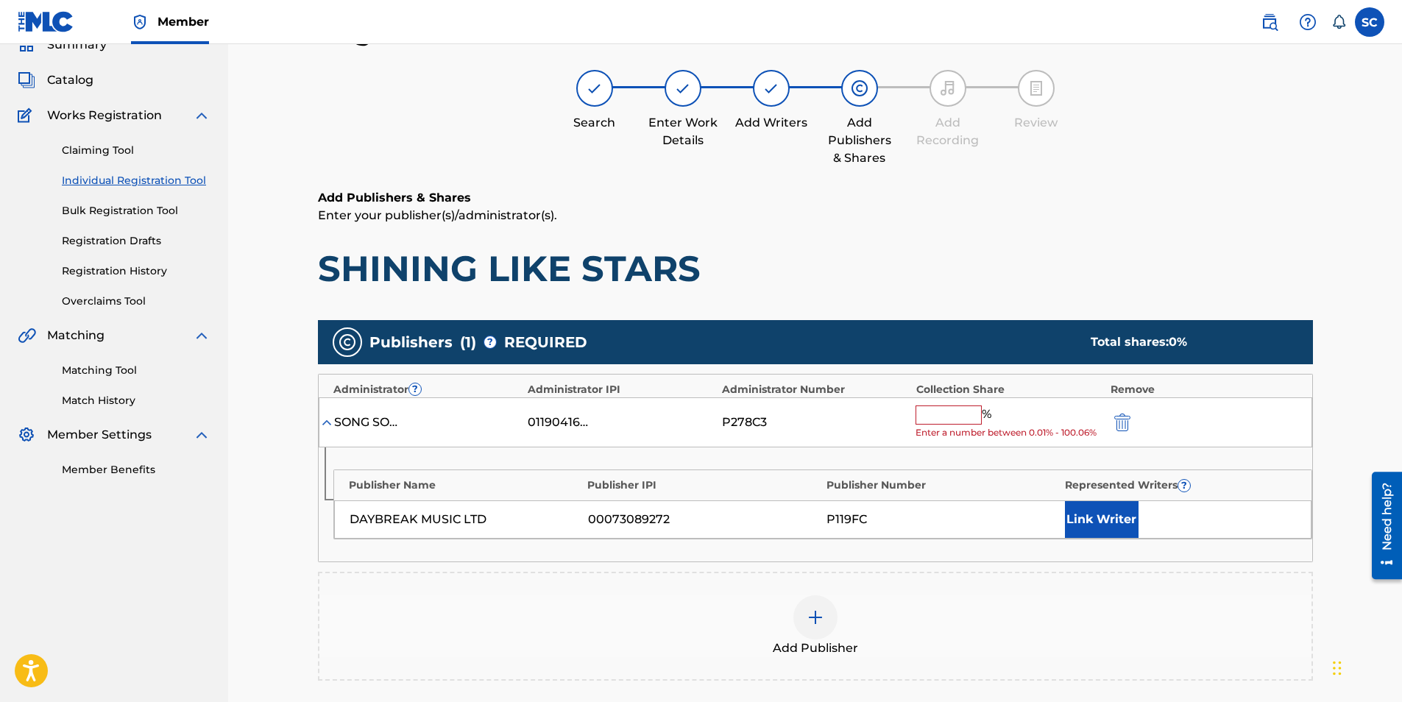
click at [932, 417] on input "text" at bounding box center [948, 414] width 66 height 19
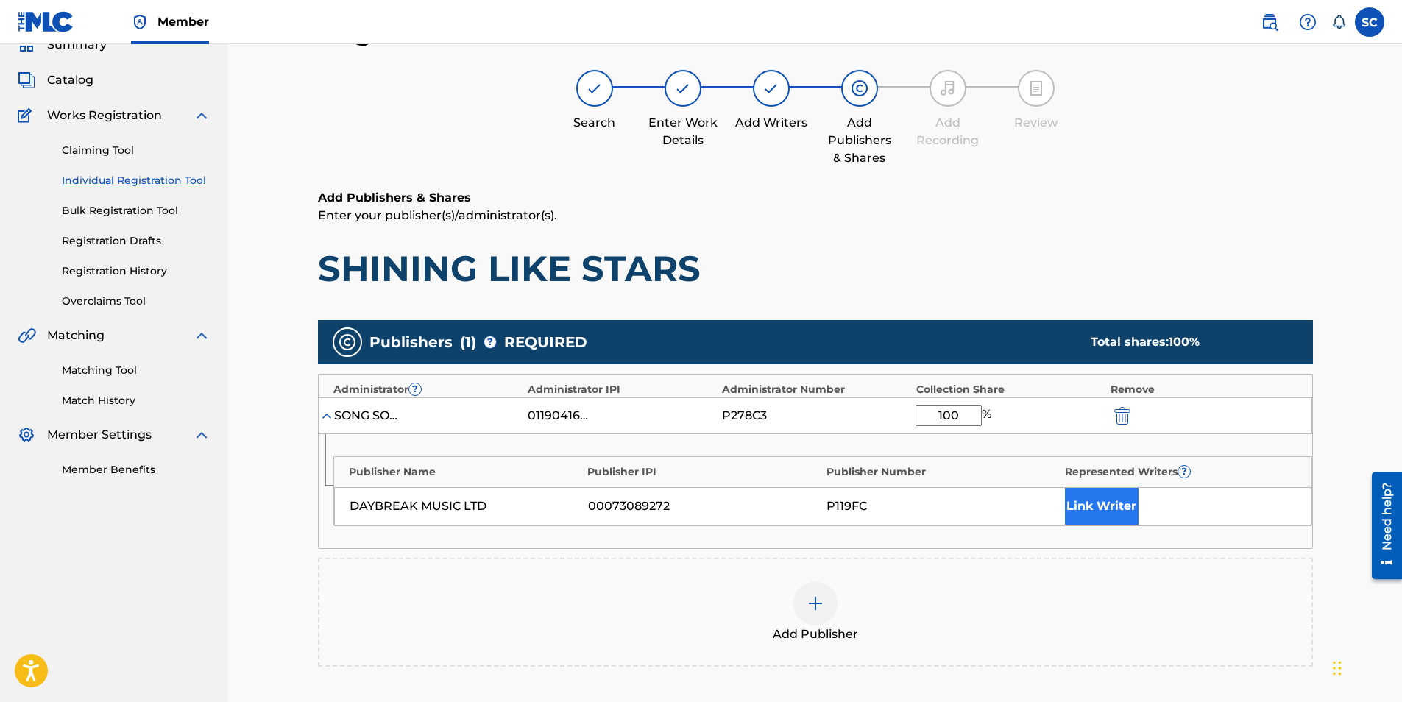
type input "100"
click at [1083, 504] on button "Link Writer" at bounding box center [1102, 506] width 74 height 37
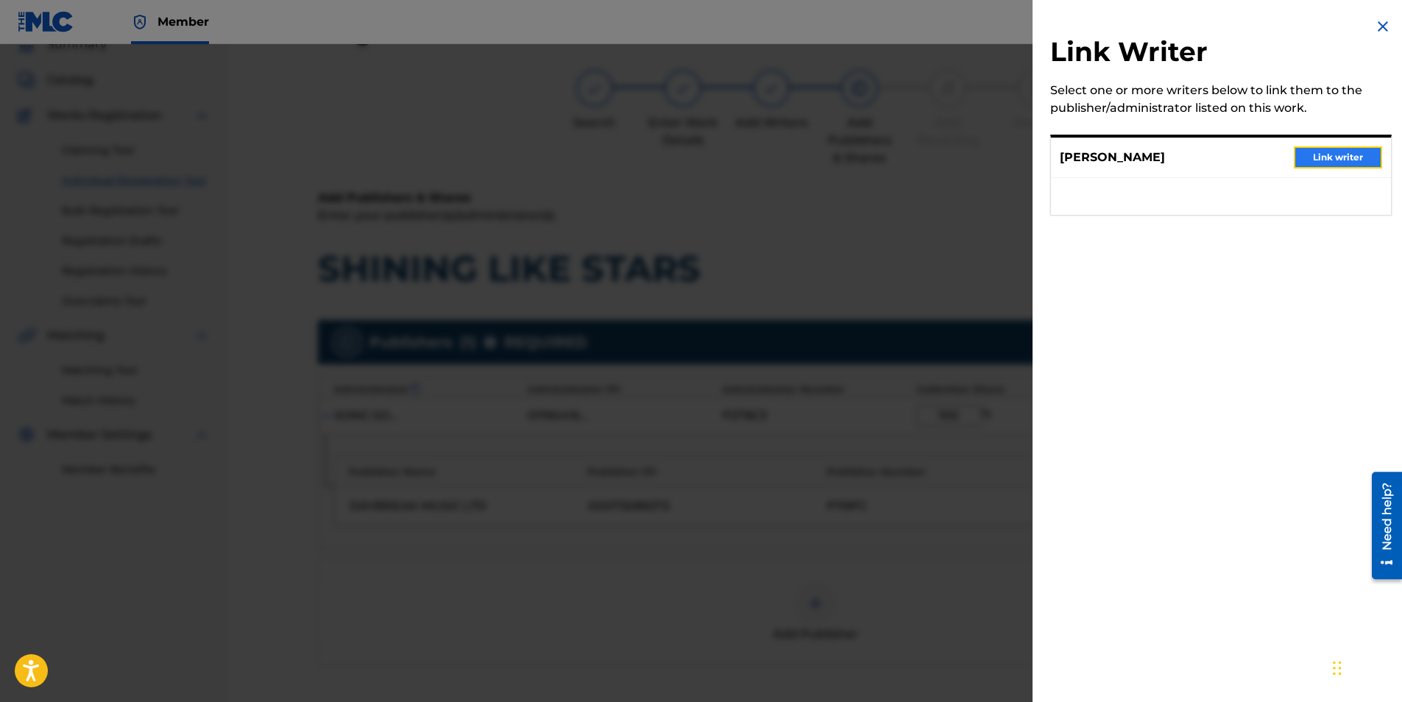
click at [1321, 163] on button "Link writer" at bounding box center [1338, 157] width 88 height 22
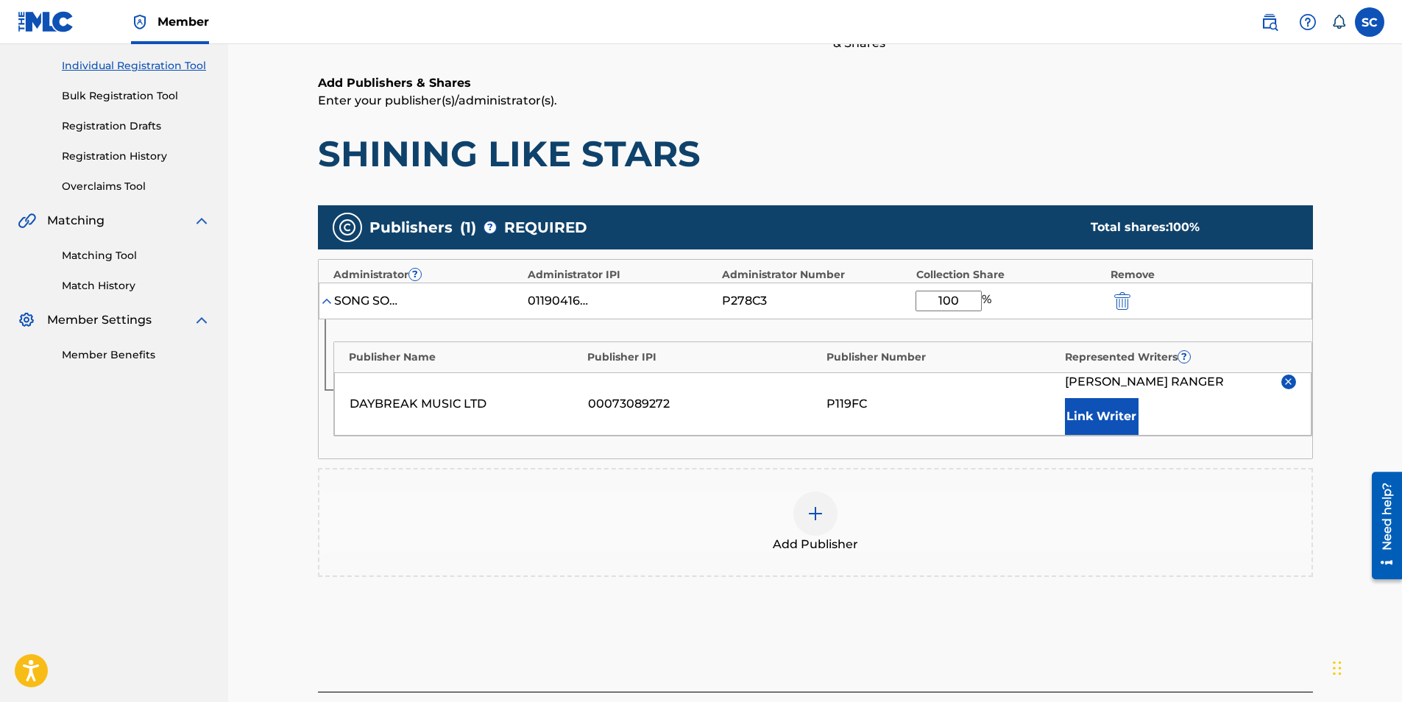
scroll to position [294, 0]
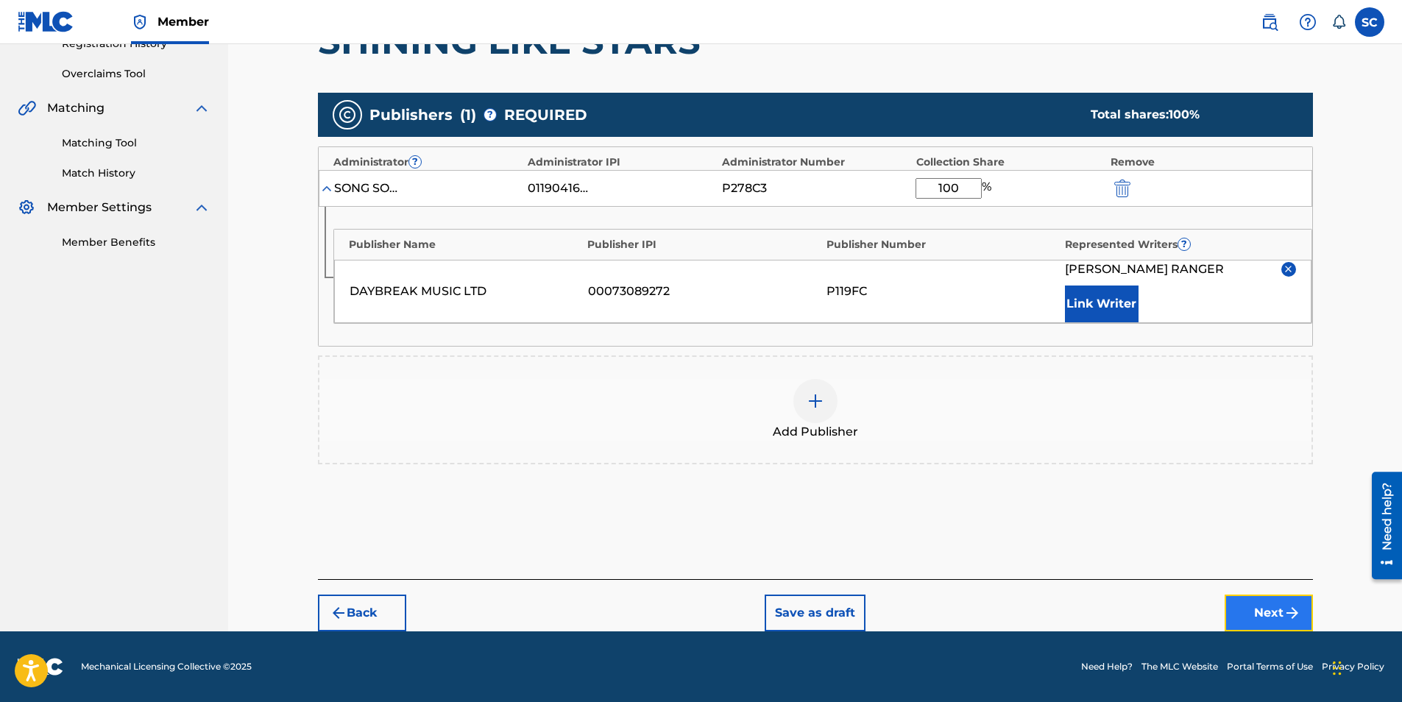
click at [1278, 610] on button "Next" at bounding box center [1268, 613] width 88 height 37
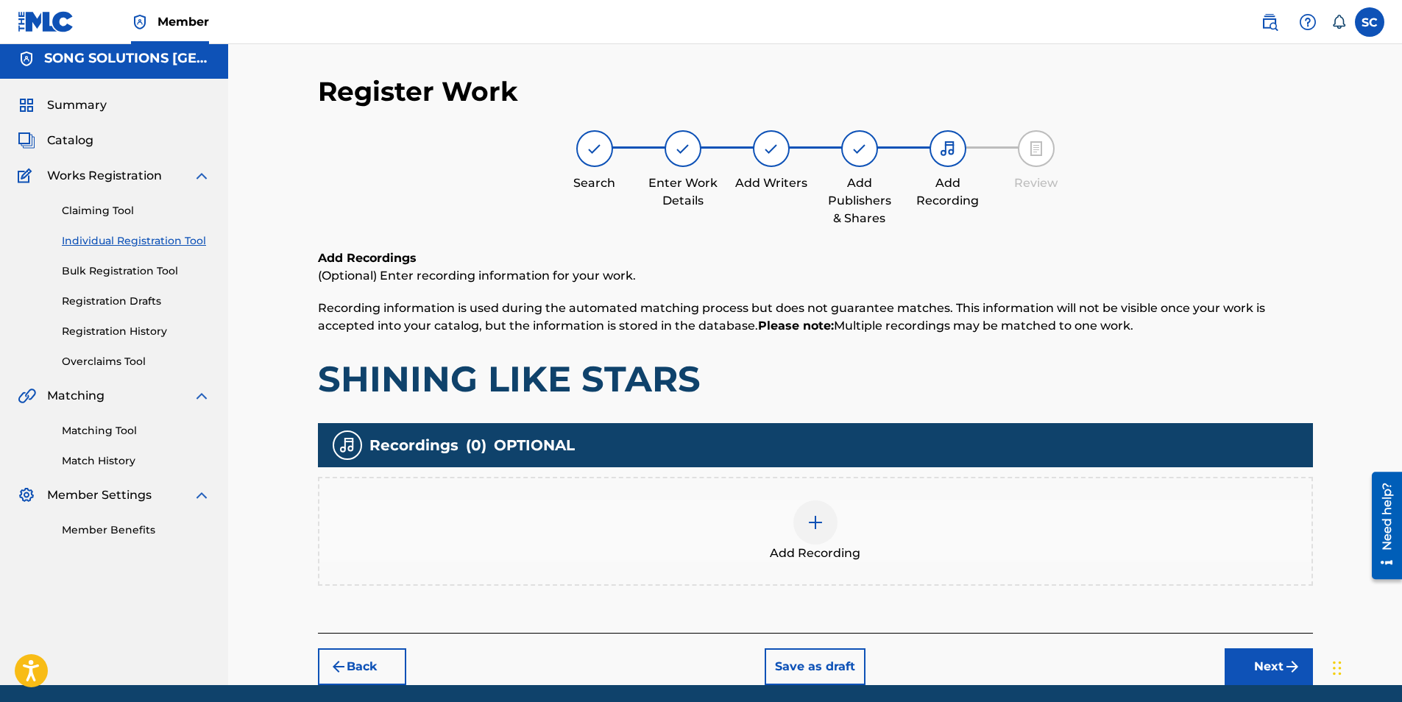
scroll to position [60, 0]
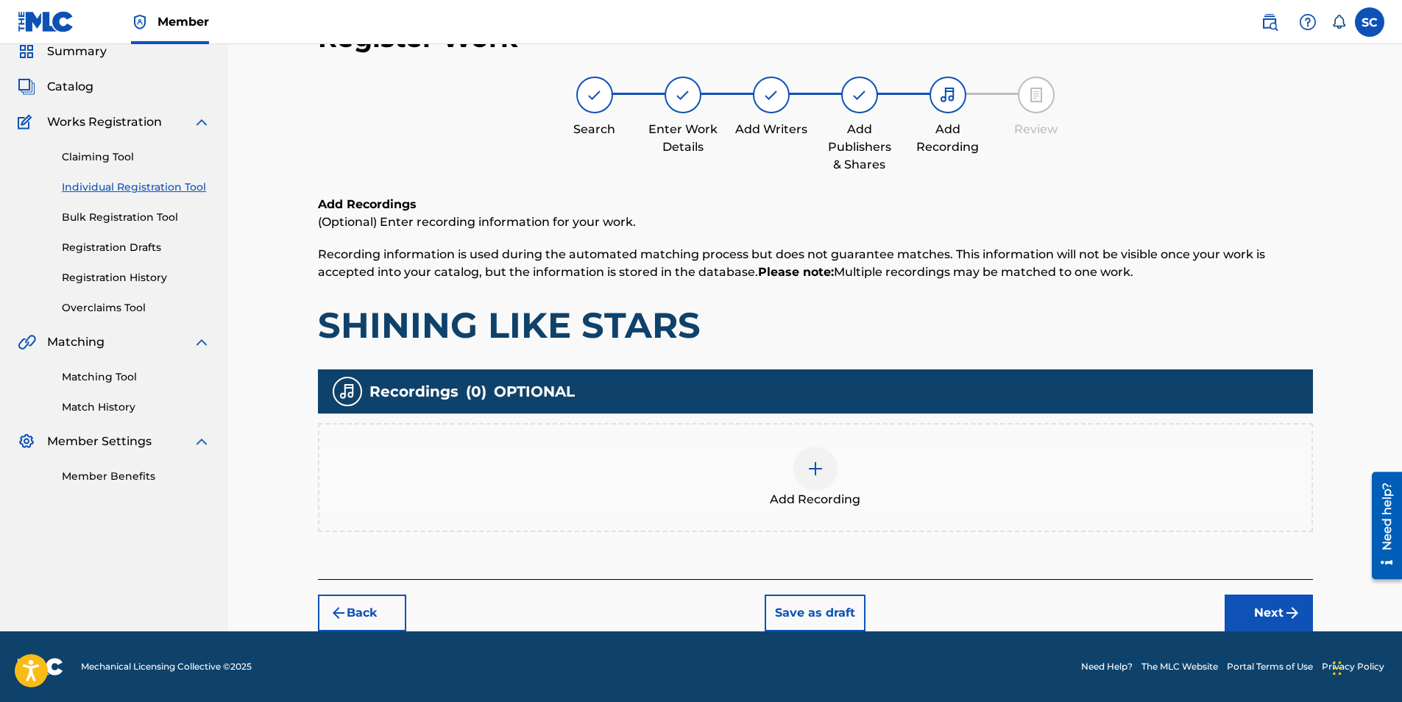
click at [810, 468] on img at bounding box center [815, 469] width 18 height 18
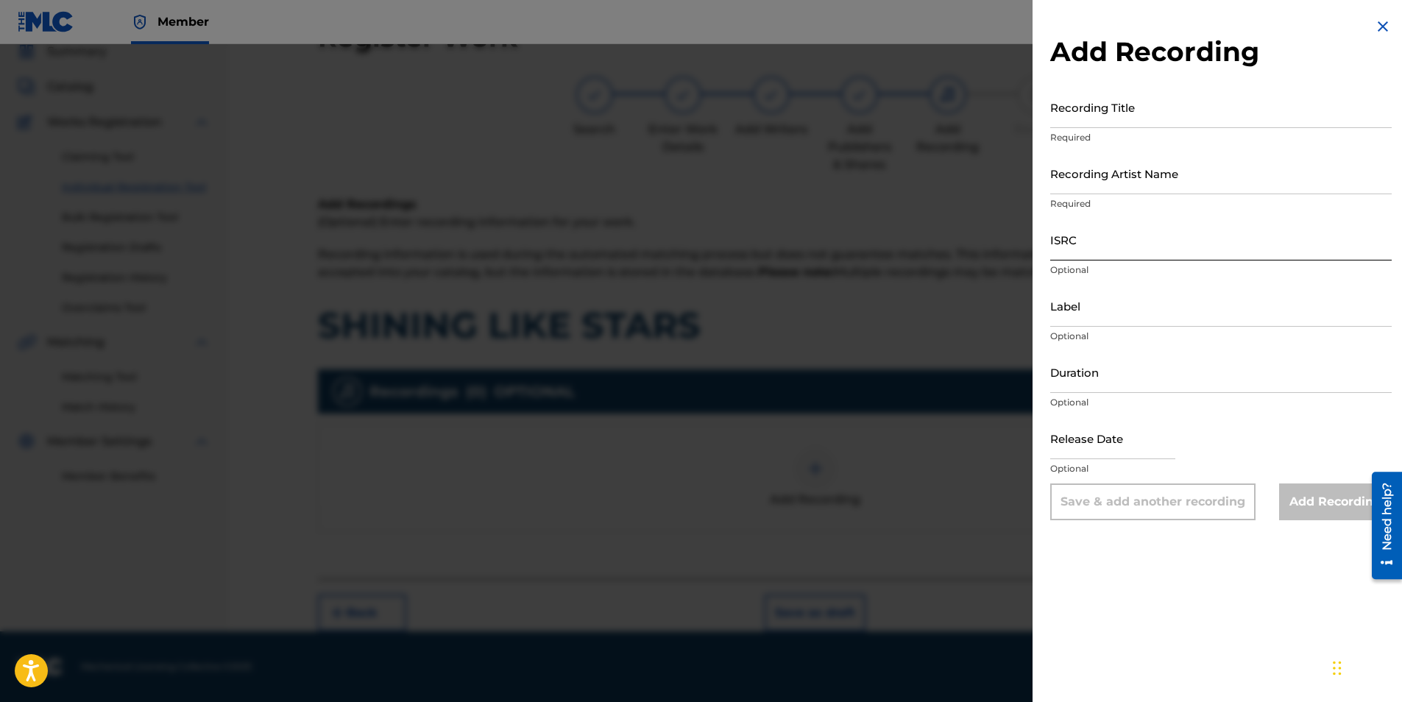
click at [1076, 243] on input "ISRC" at bounding box center [1220, 240] width 341 height 42
paste input "GBDPR1102150"
type input "GBDPR1102150"
click at [1063, 124] on input "Recording Title" at bounding box center [1220, 107] width 341 height 42
click at [1121, 121] on input "SHINING LIEK STARS" at bounding box center [1220, 107] width 341 height 42
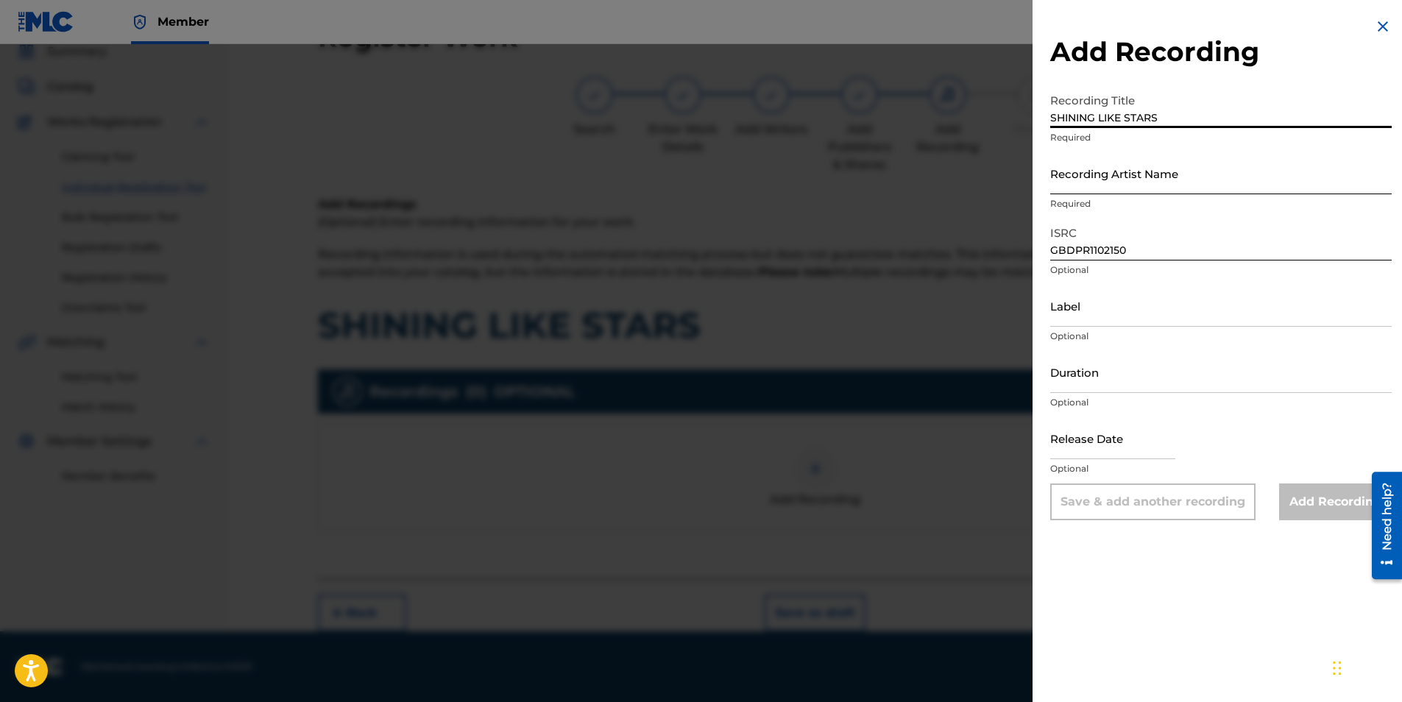
type input "SHINING LIKE STARS"
click at [1075, 171] on input "Recording Artist Name" at bounding box center [1220, 173] width 341 height 42
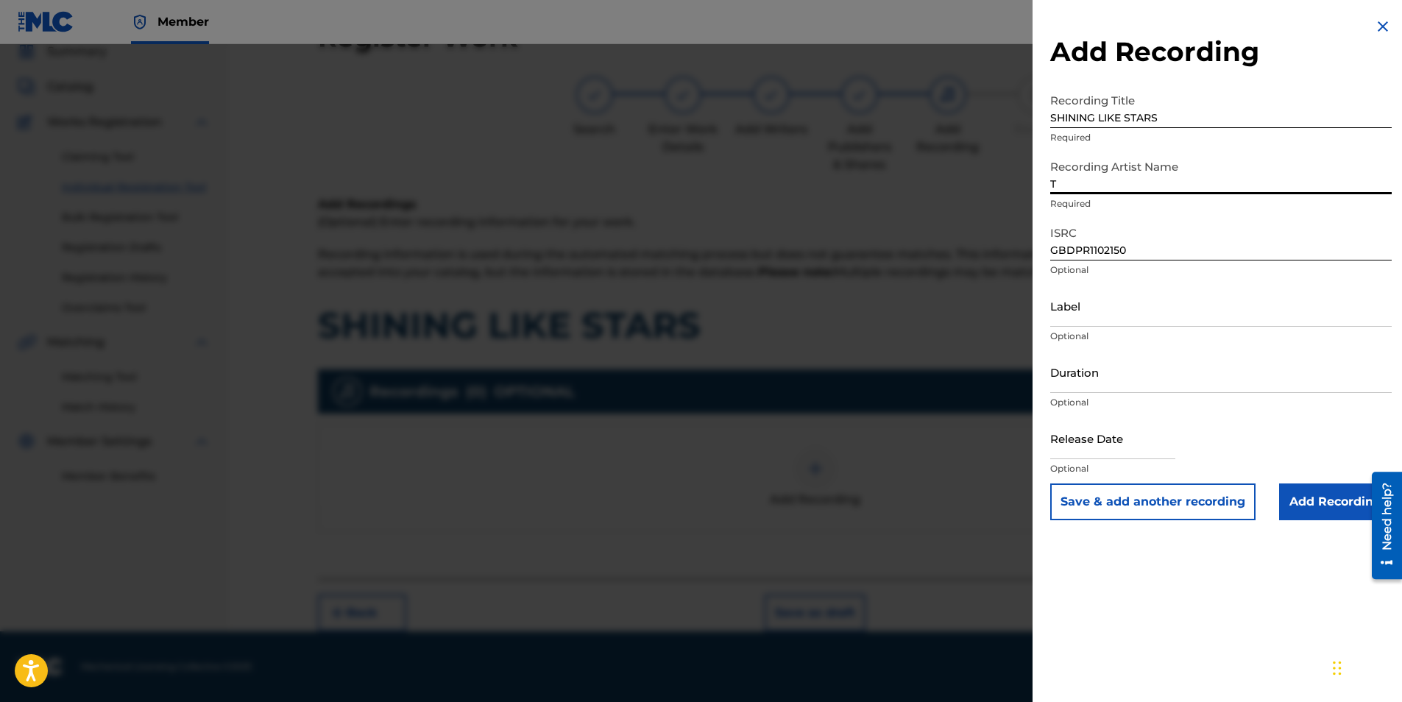
type input "[PERSON_NAME]"
type input "[DATE]"
click at [1099, 366] on input "Duration" at bounding box center [1220, 372] width 341 height 42
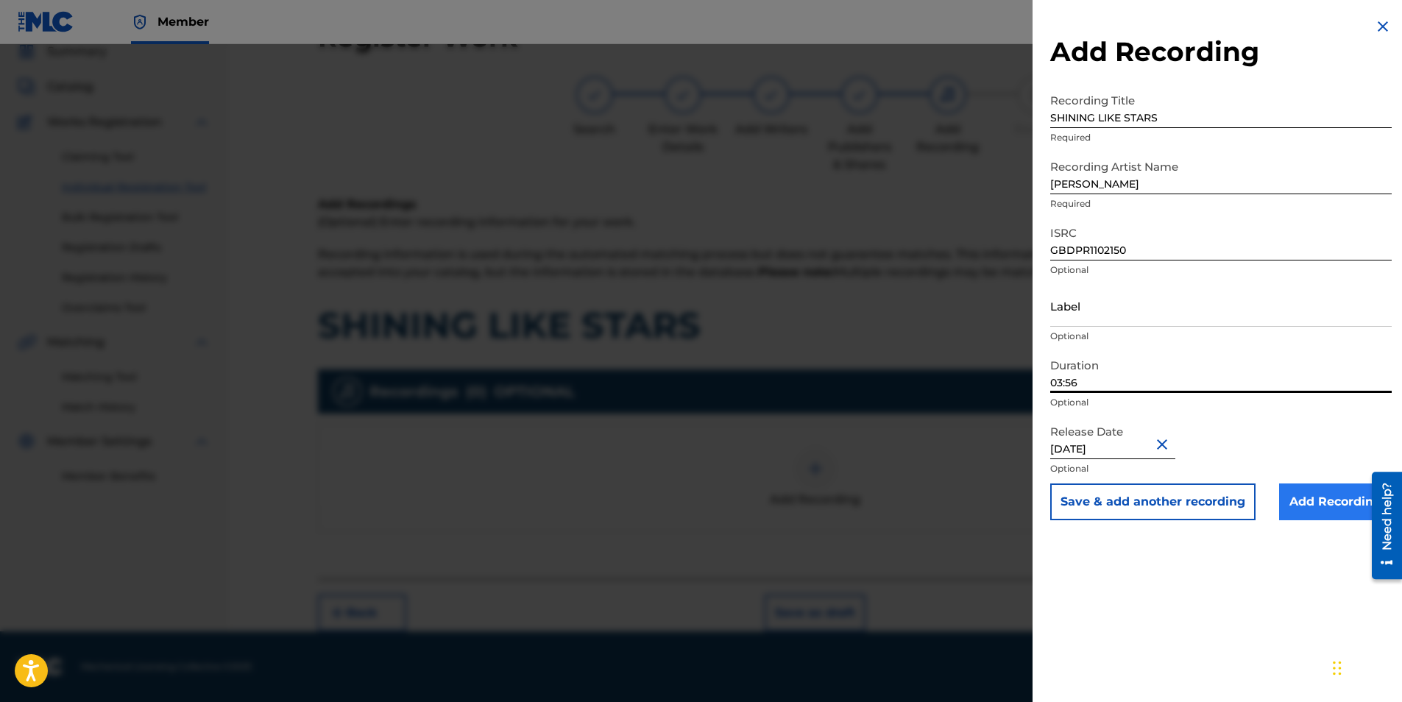
type input "03:56"
click at [1330, 499] on input "Add Recording" at bounding box center [1335, 501] width 113 height 37
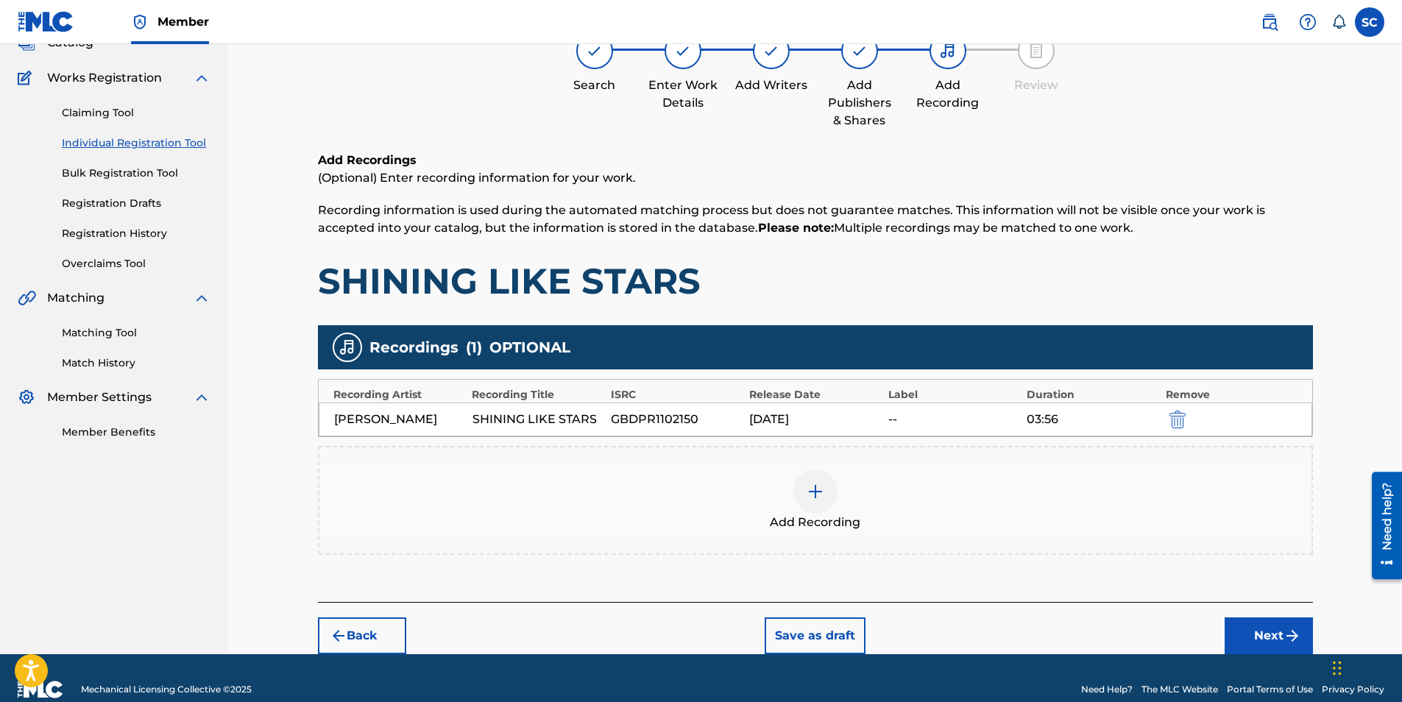
scroll to position [127, 0]
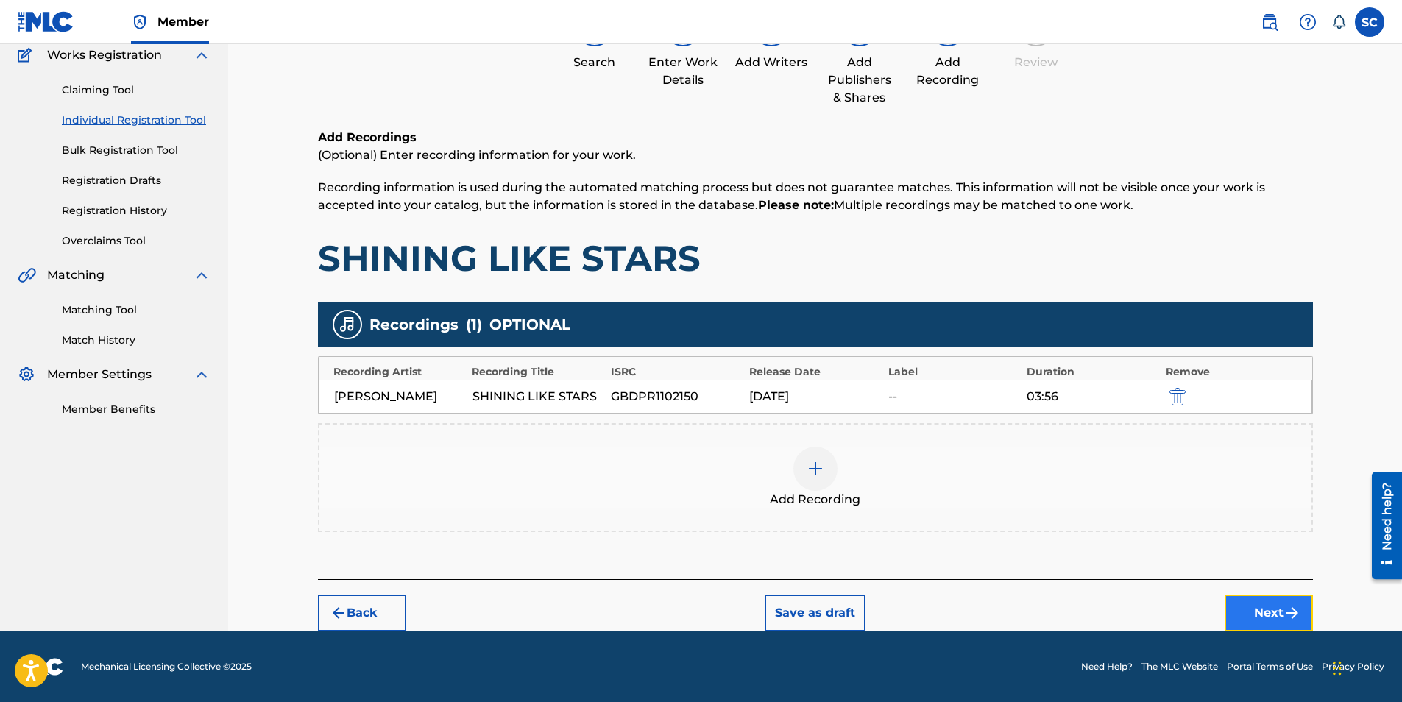
click at [1249, 609] on button "Next" at bounding box center [1268, 613] width 88 height 37
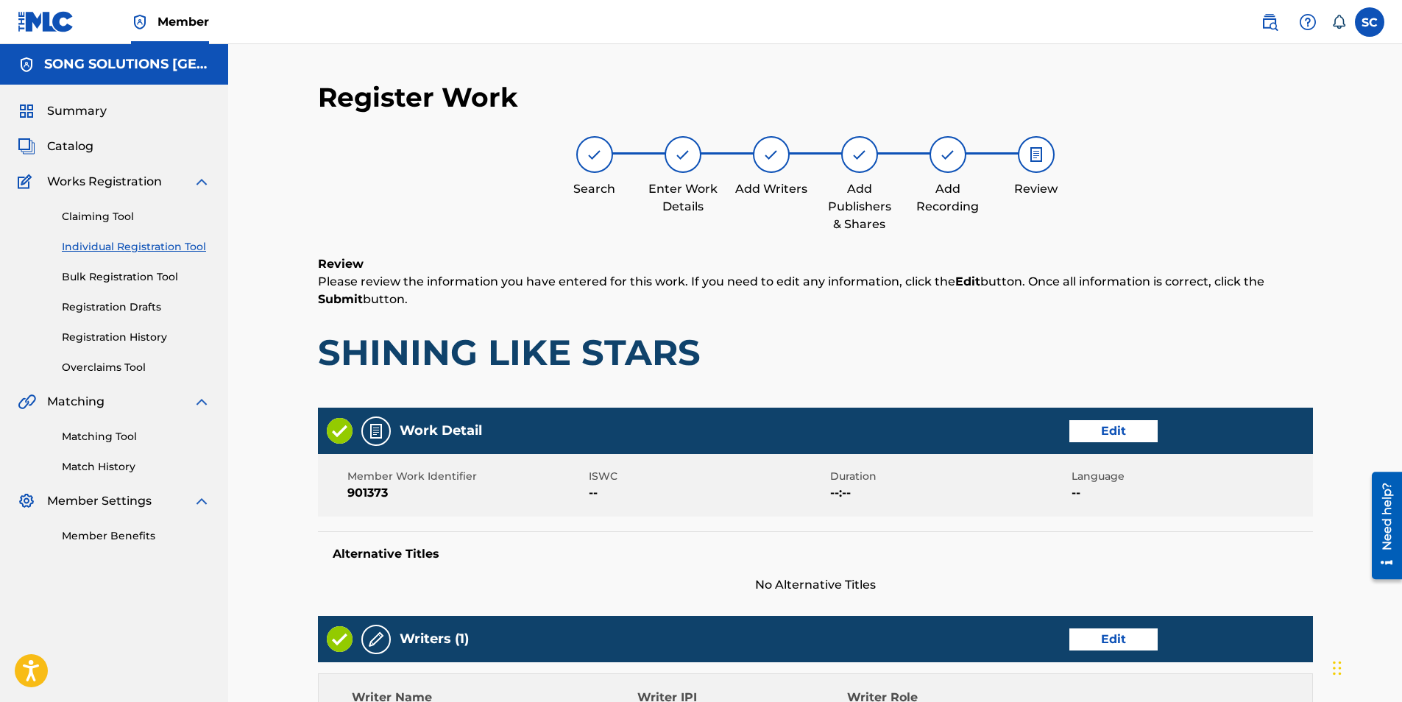
scroll to position [609, 0]
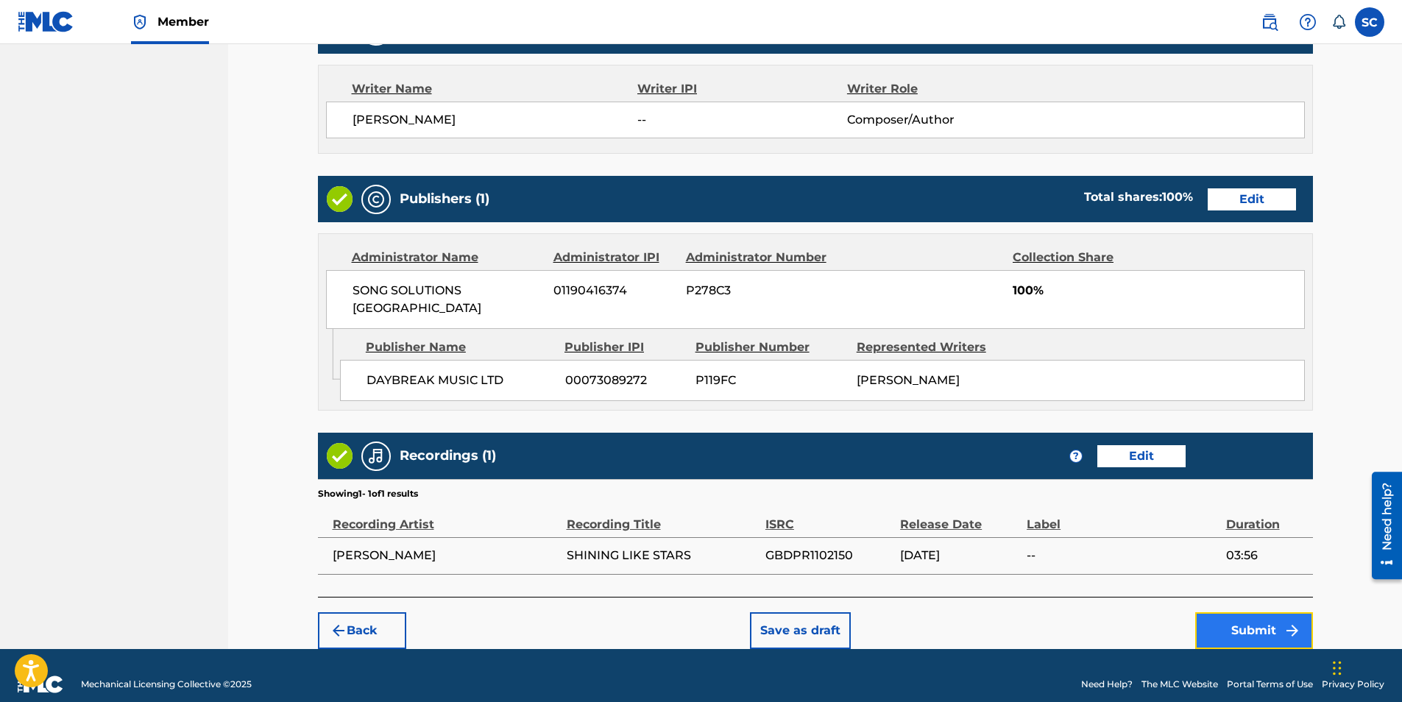
click at [1271, 612] on button "Submit" at bounding box center [1254, 630] width 118 height 37
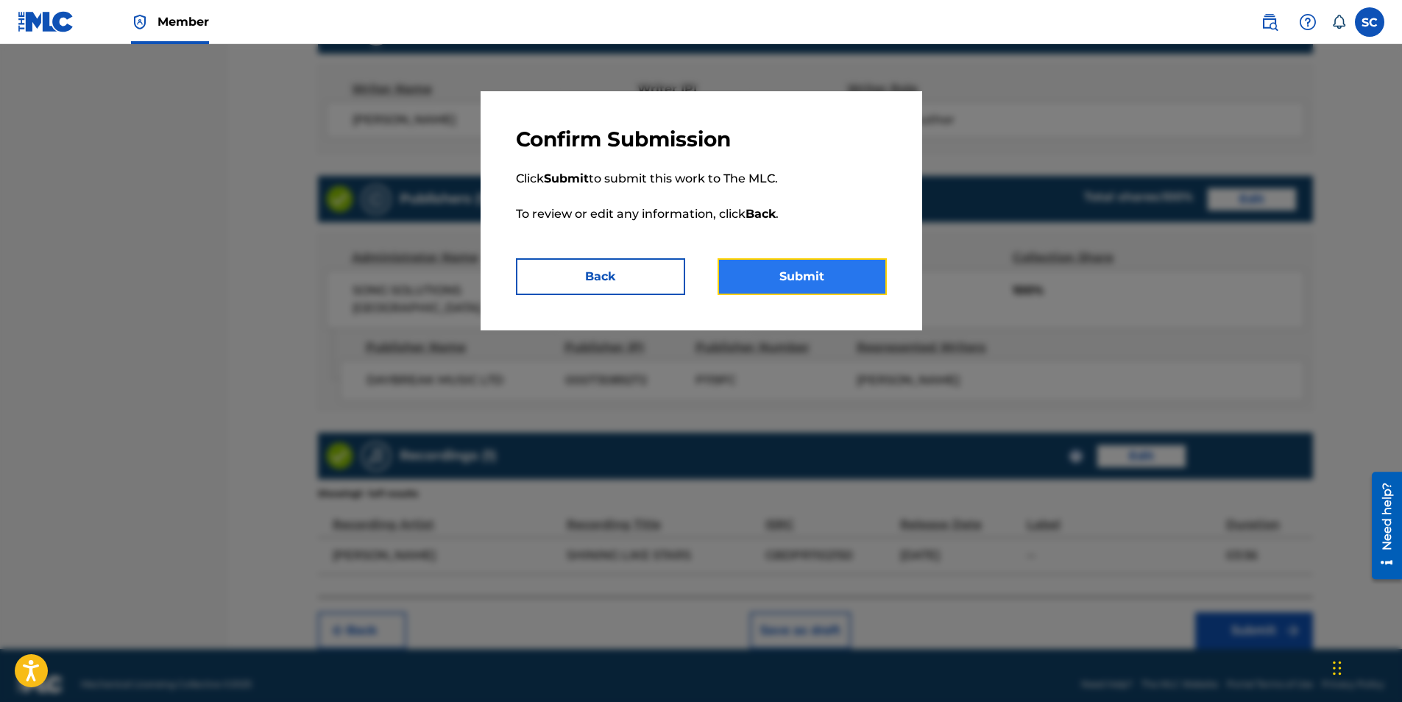
click at [829, 283] on button "Submit" at bounding box center [801, 276] width 169 height 37
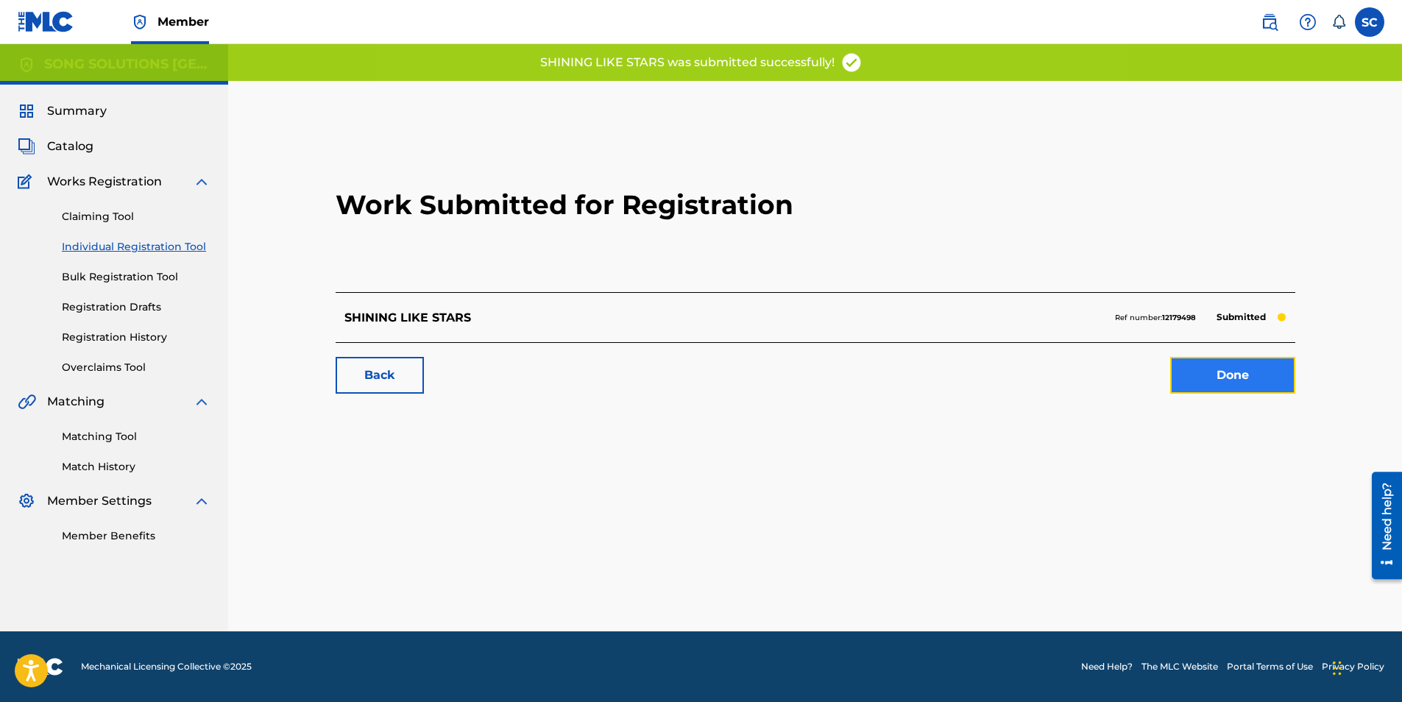
click at [1209, 380] on link "Done" at bounding box center [1232, 375] width 125 height 37
